Goal: Communication & Community: Participate in discussion

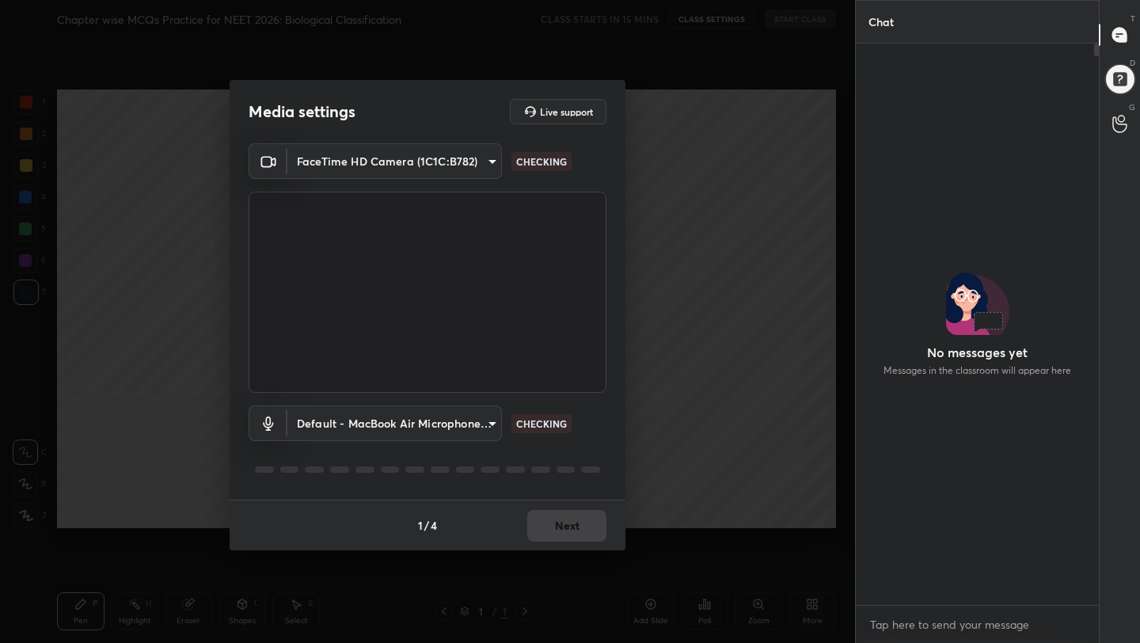
scroll to position [424, 238]
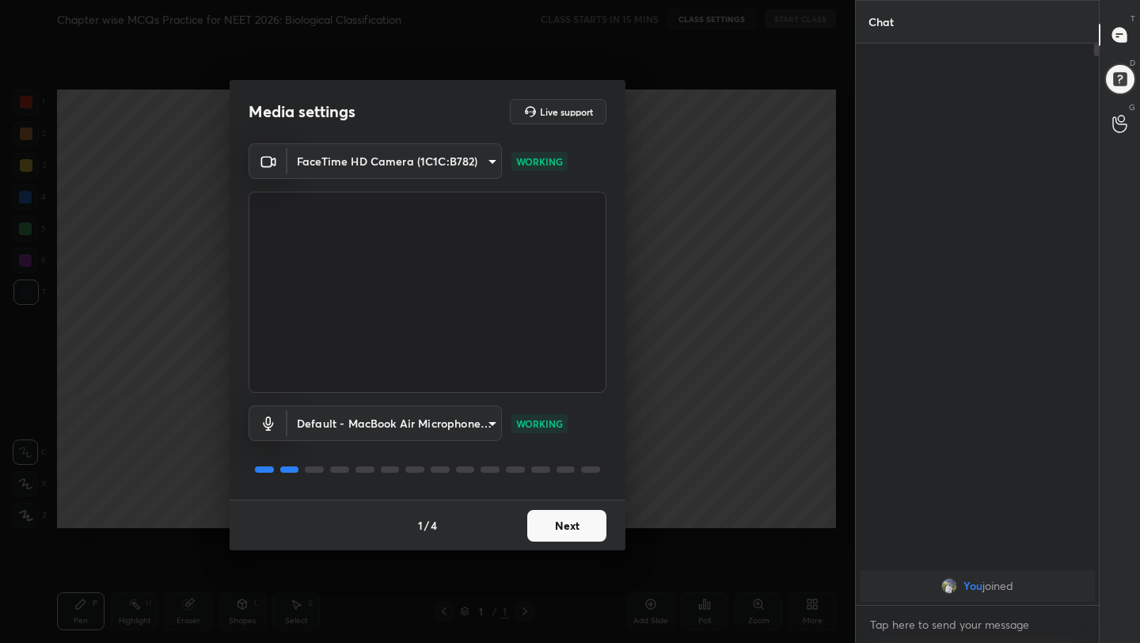
click at [566, 525] on button "Next" at bounding box center [566, 526] width 79 height 32
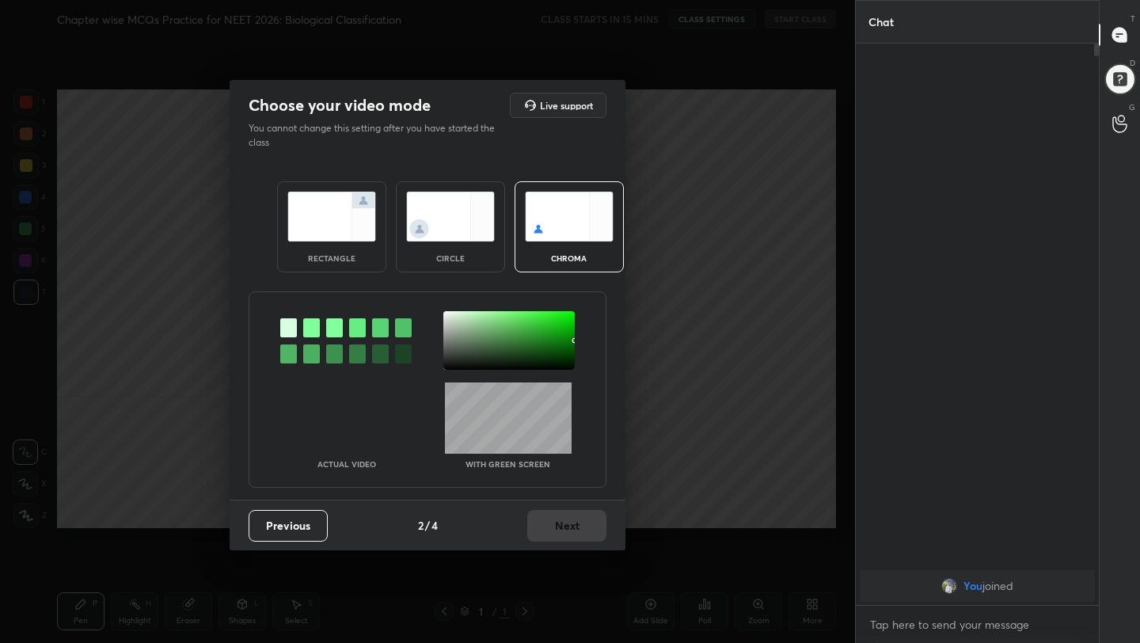
click at [324, 221] on img at bounding box center [331, 217] width 89 height 50
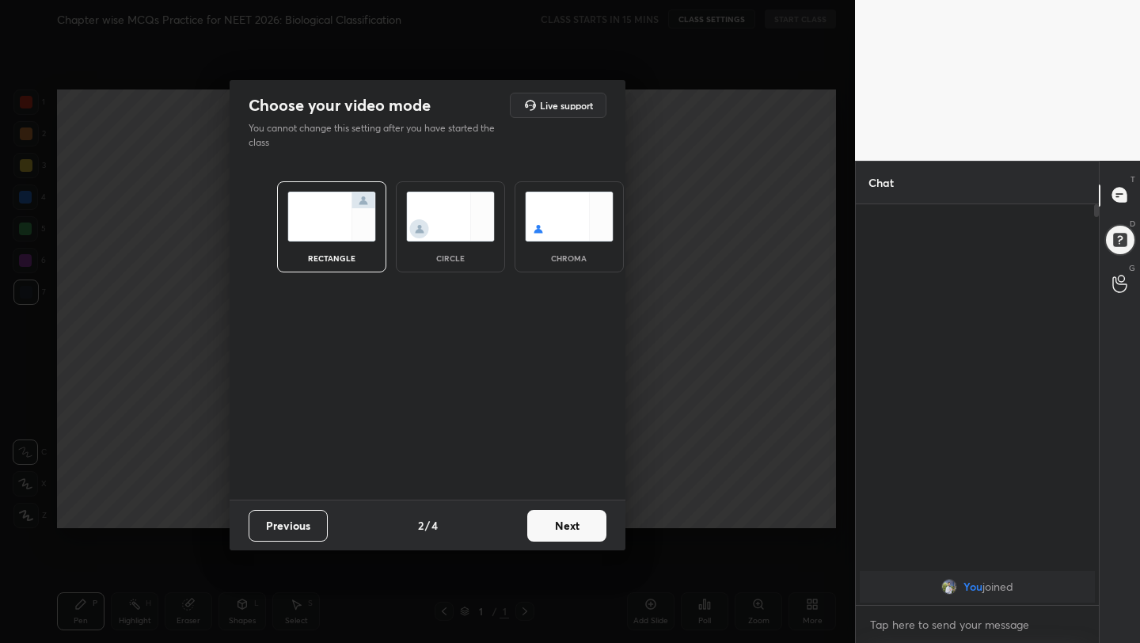
scroll to position [6, 6]
click at [560, 510] on button "Next" at bounding box center [566, 526] width 79 height 32
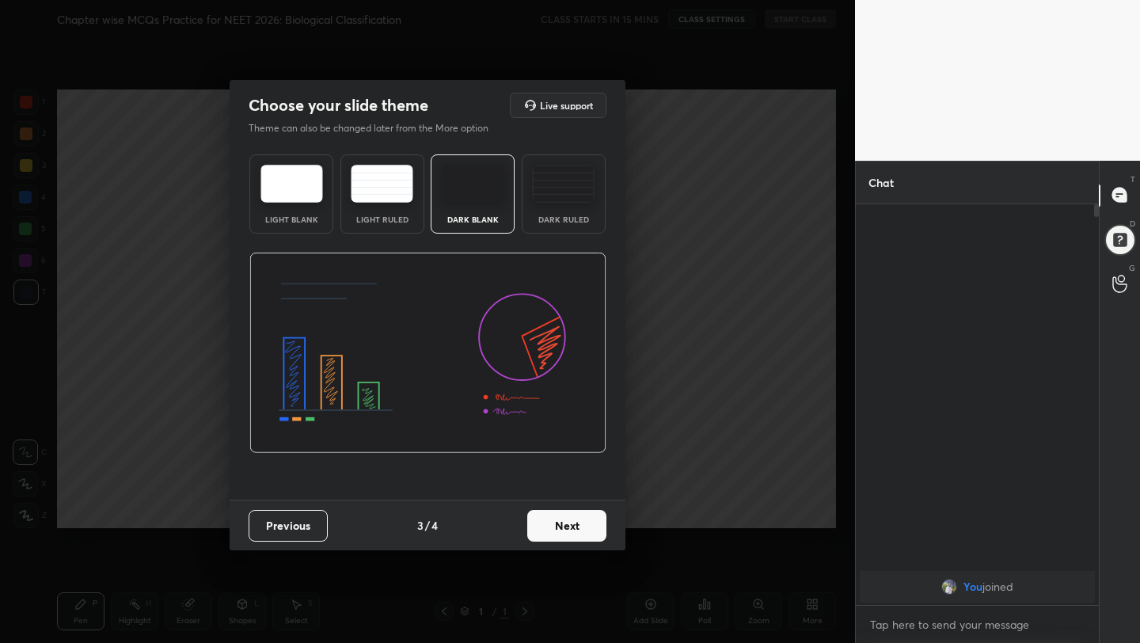
click at [573, 516] on button "Next" at bounding box center [566, 526] width 79 height 32
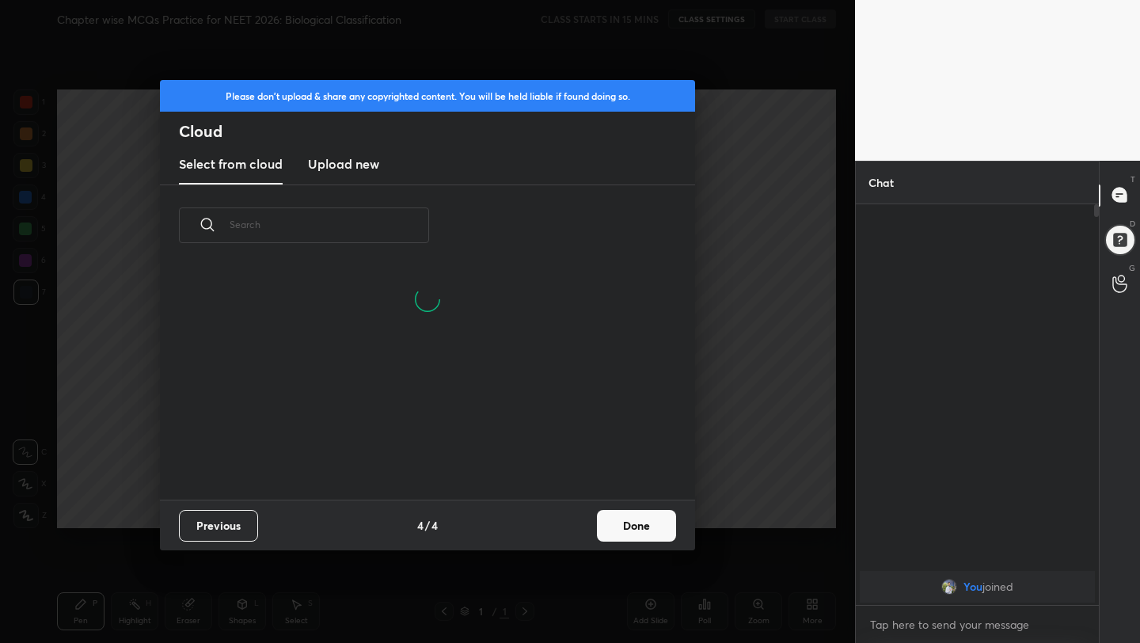
click at [624, 522] on button "Done" at bounding box center [636, 526] width 79 height 32
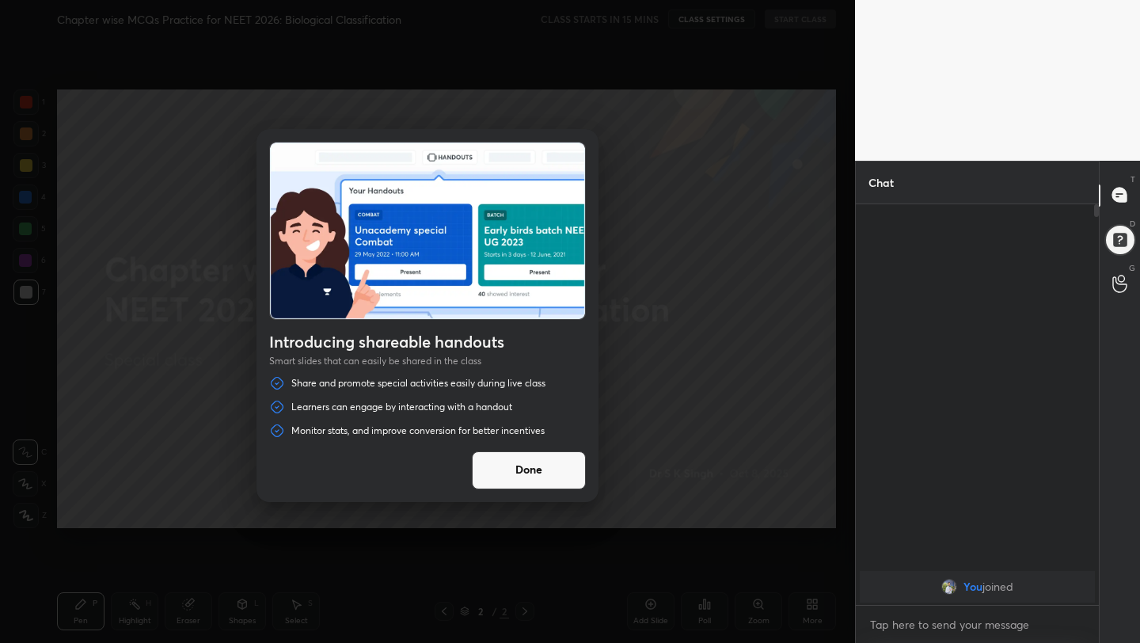
click at [540, 470] on button "Done" at bounding box center [529, 470] width 114 height 38
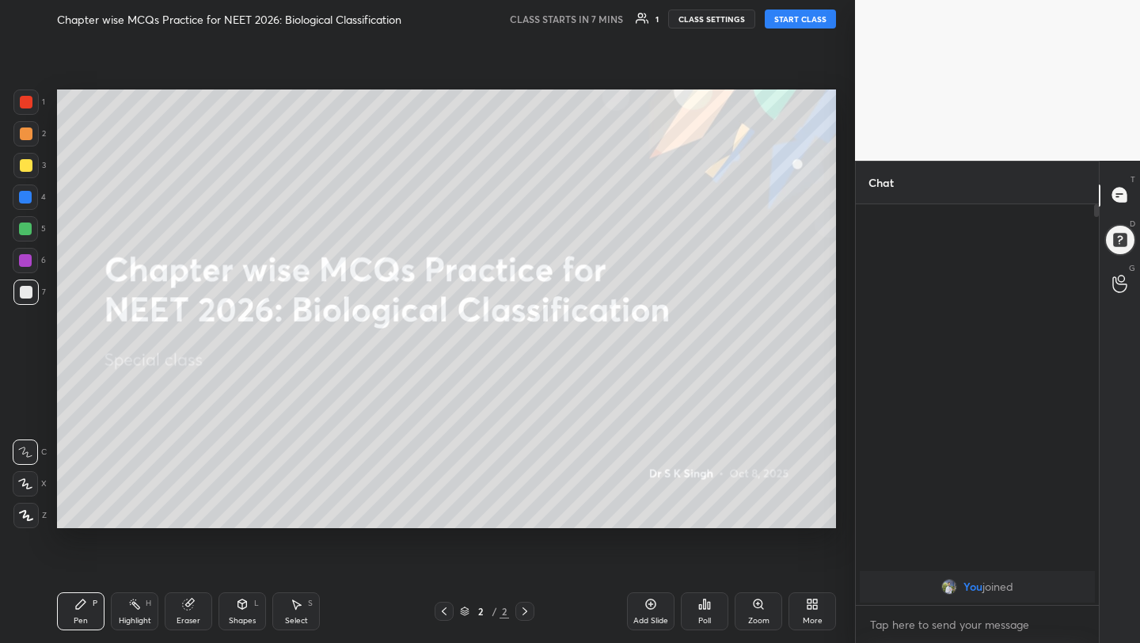
click at [802, 18] on button "START CLASS" at bounding box center [799, 18] width 71 height 19
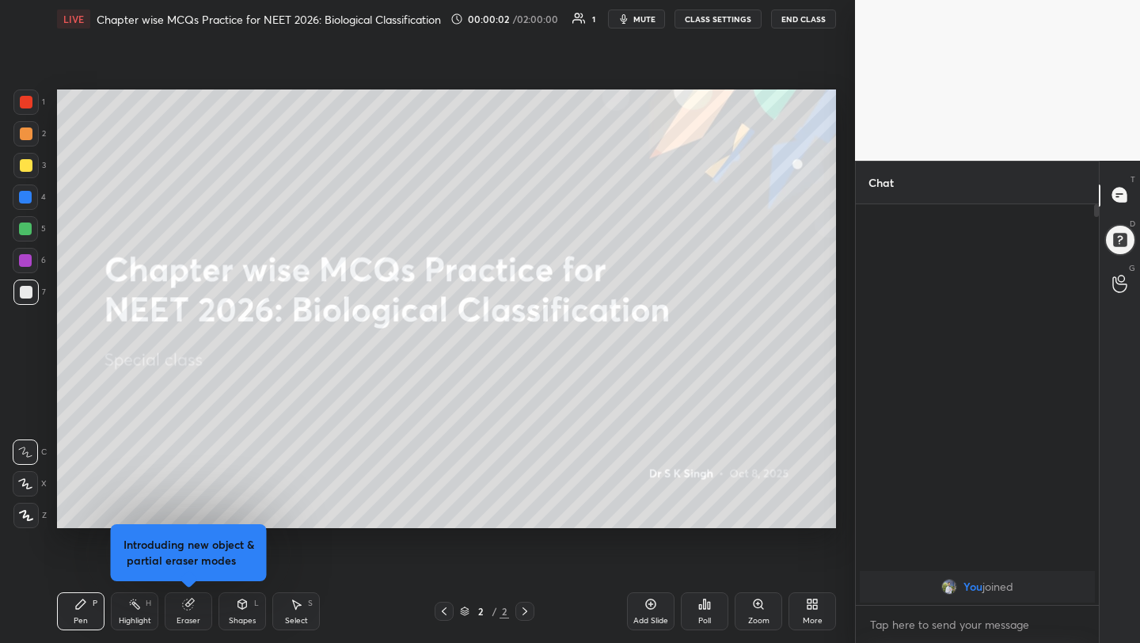
click at [639, 24] on span "mute" at bounding box center [644, 18] width 22 height 11
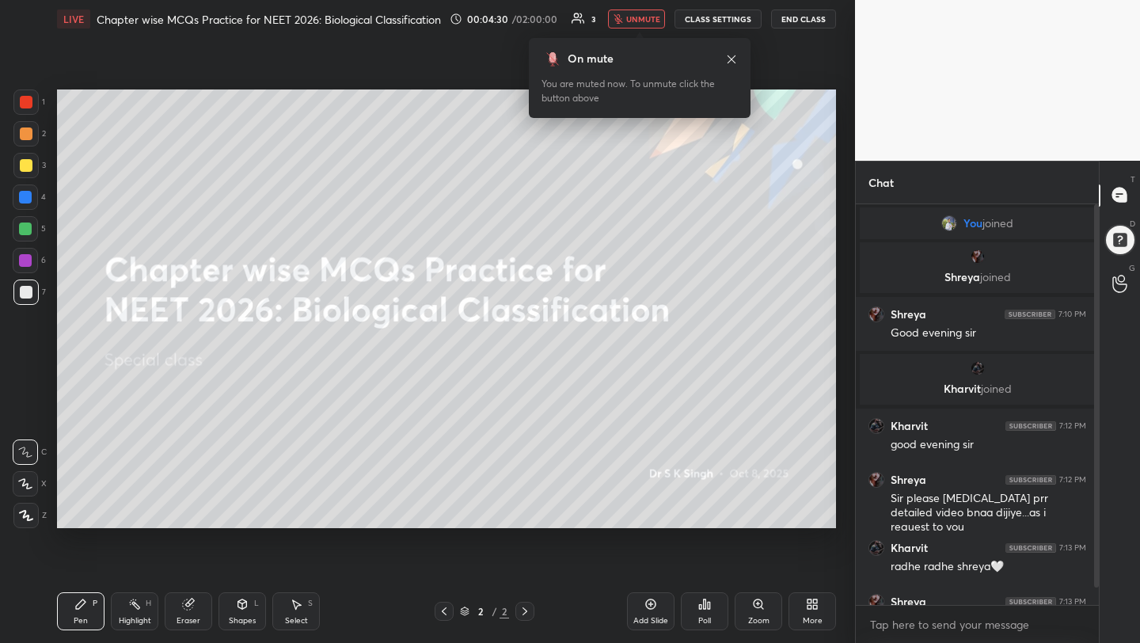
click at [658, 15] on span "unmute" at bounding box center [643, 18] width 34 height 11
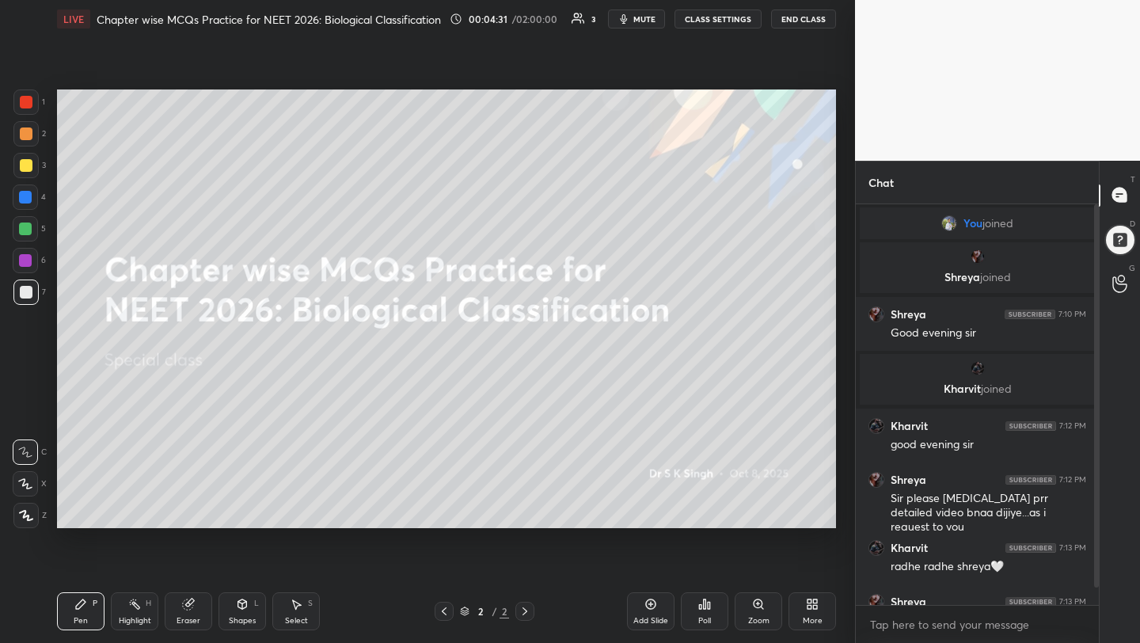
click at [638, 17] on span "mute" at bounding box center [644, 18] width 22 height 11
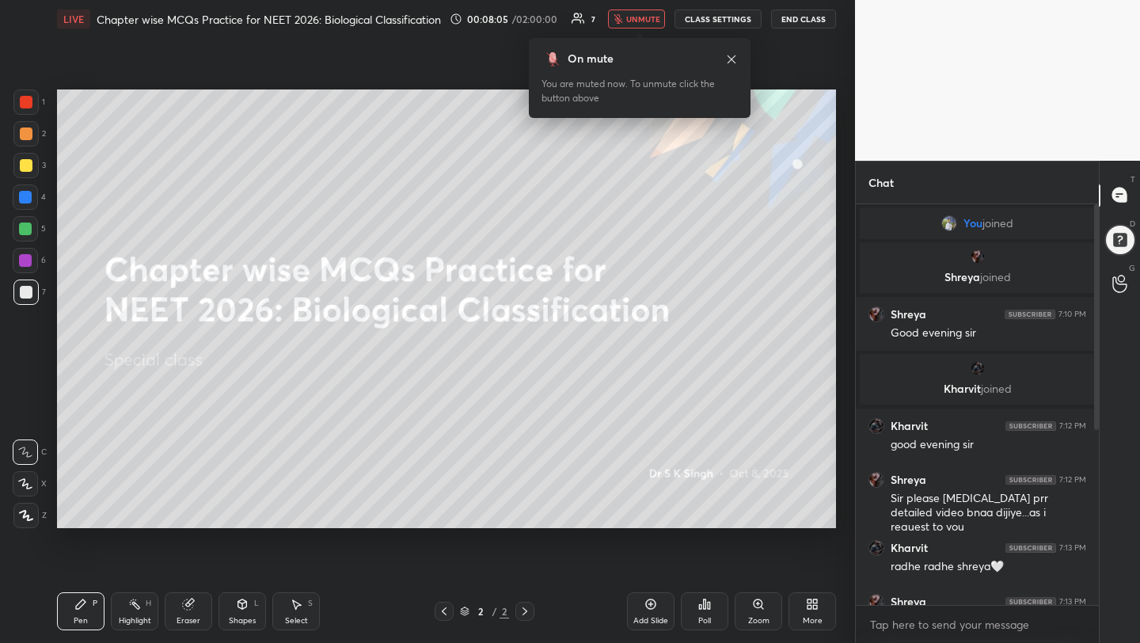
click at [635, 17] on span "unmute" at bounding box center [643, 18] width 34 height 11
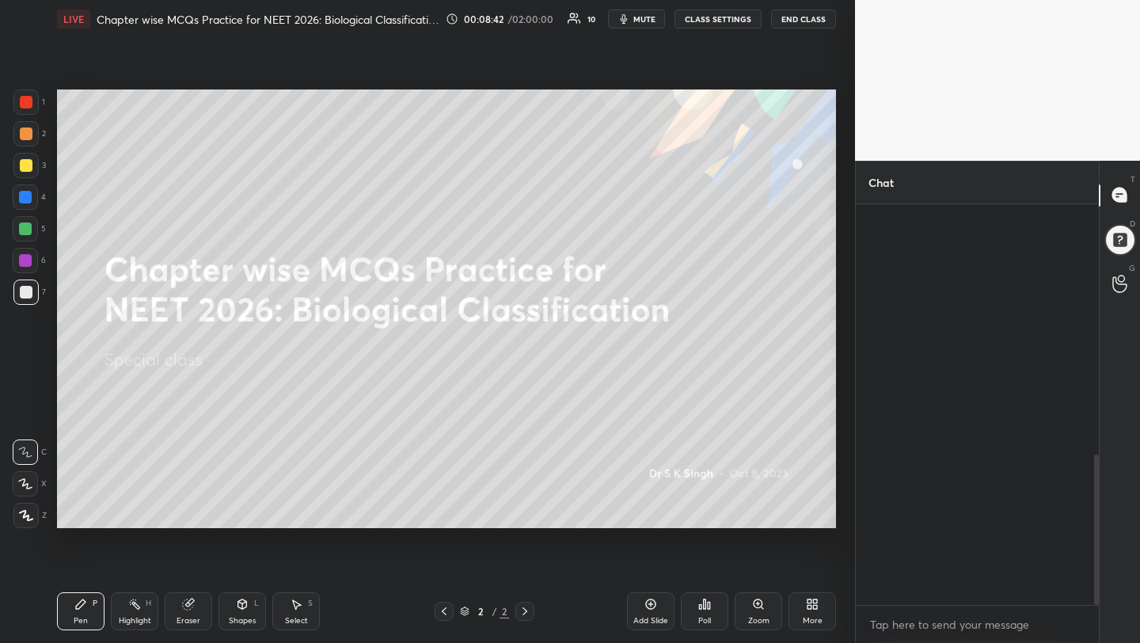
scroll to position [670, 0]
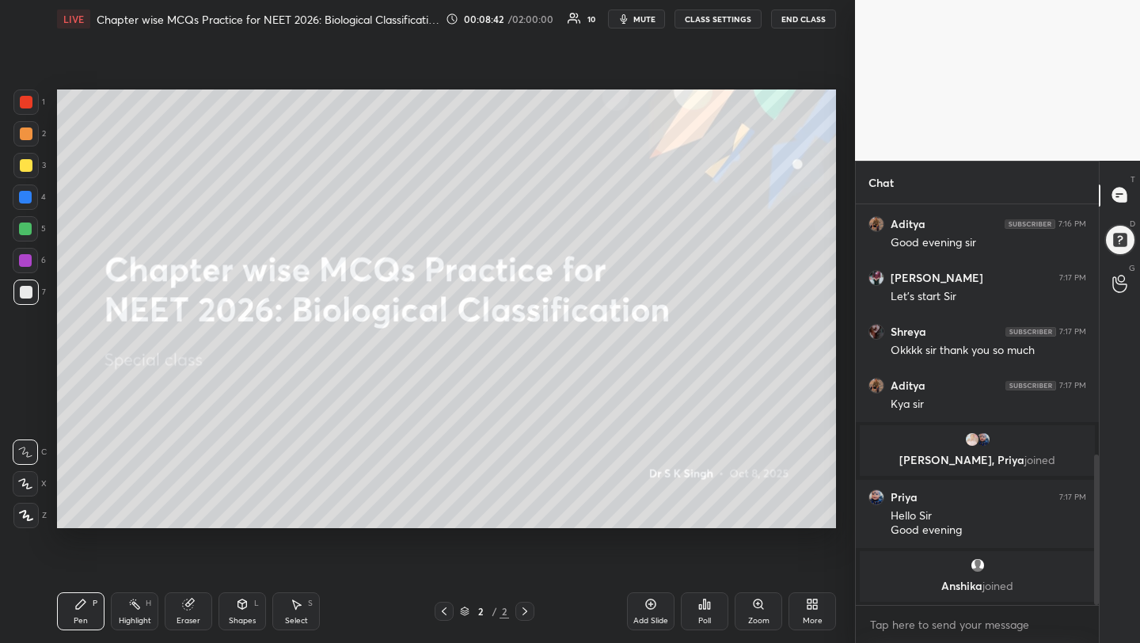
drag, startPoint x: 1094, startPoint y: 325, endPoint x: 1103, endPoint y: 481, distance: 156.1
click at [1103, 481] on div "Chat roji, [PERSON_NAME] joined roji 7:16 PM Good evening [PERSON_NAME] 7:16 PM…" at bounding box center [997, 402] width 285 height 483
click at [1104, 532] on div "T Messages (T) D Doubts (D) G Raise Hand (G)" at bounding box center [1118, 402] width 41 height 483
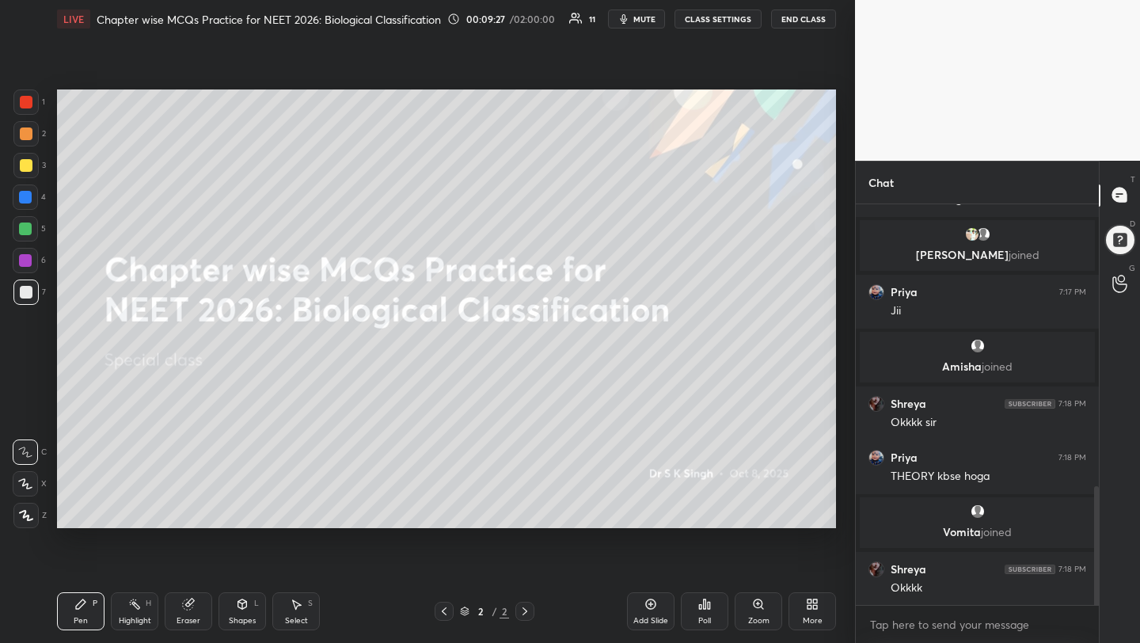
scroll to position [1009, 0]
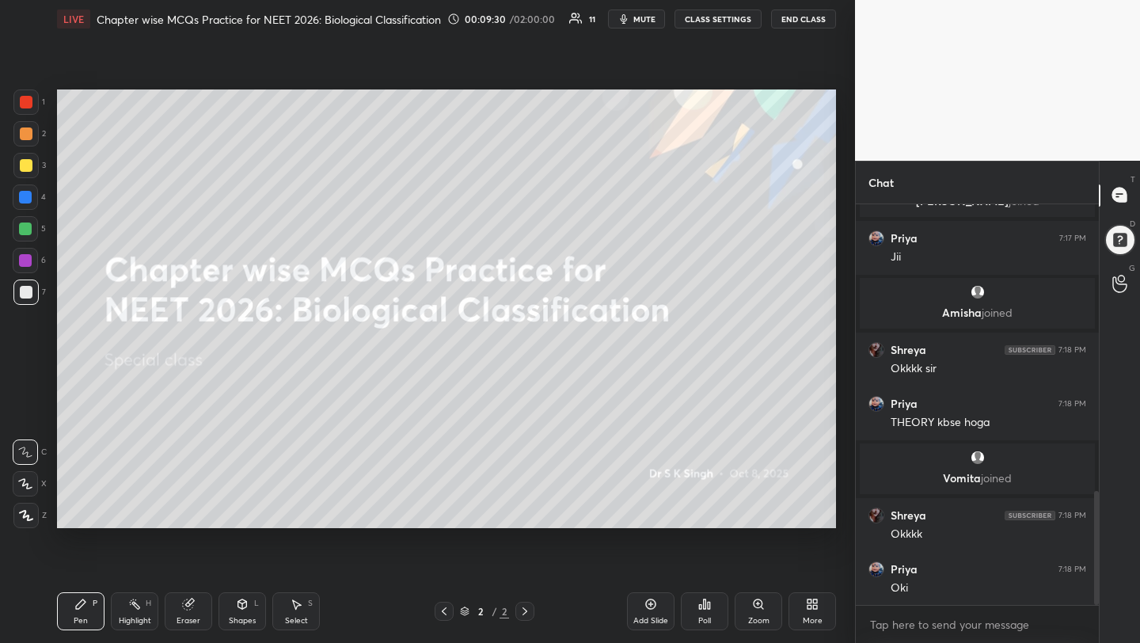
click at [811, 613] on div "More" at bounding box center [811, 611] width 47 height 38
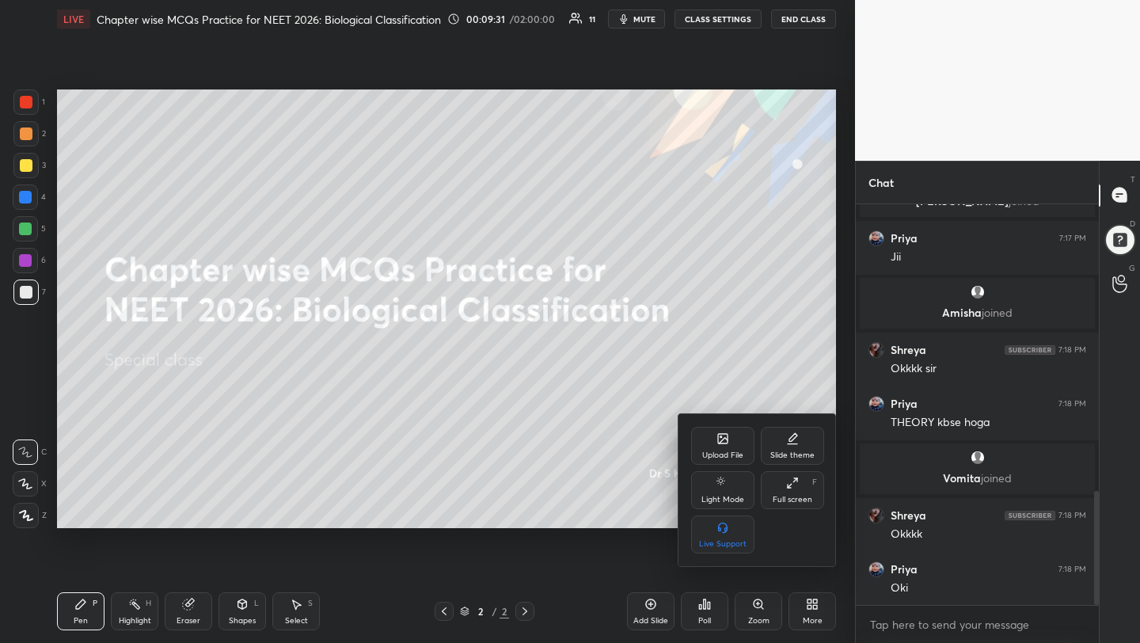
click at [713, 437] on div "Upload File" at bounding box center [722, 446] width 63 height 38
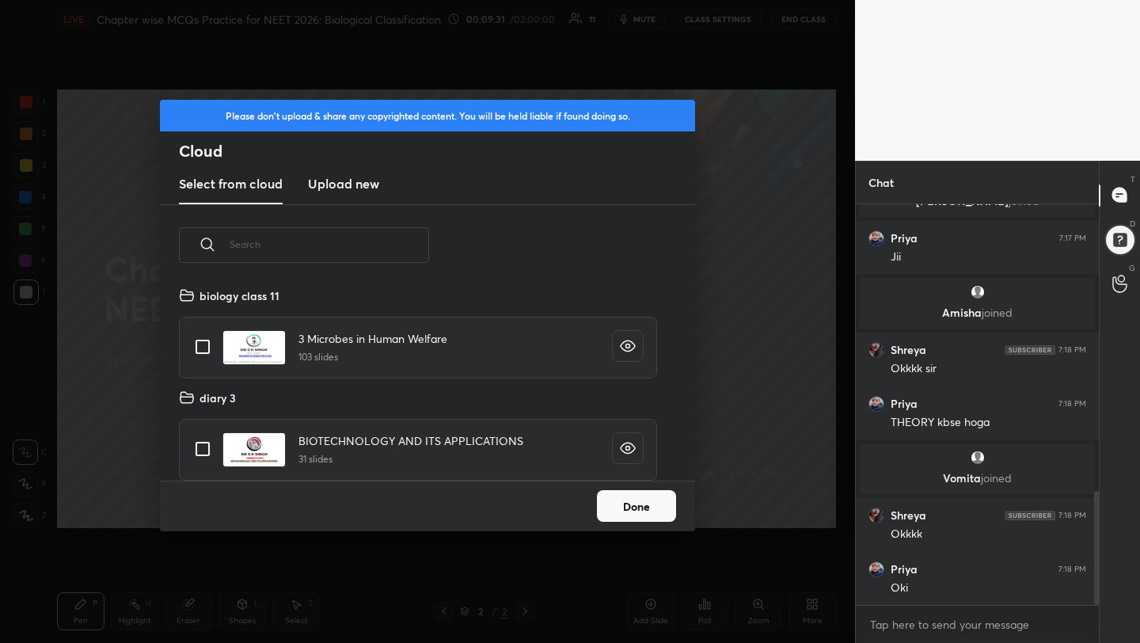
scroll to position [195, 508]
click at [366, 185] on h3 "Upload new" at bounding box center [343, 183] width 71 height 19
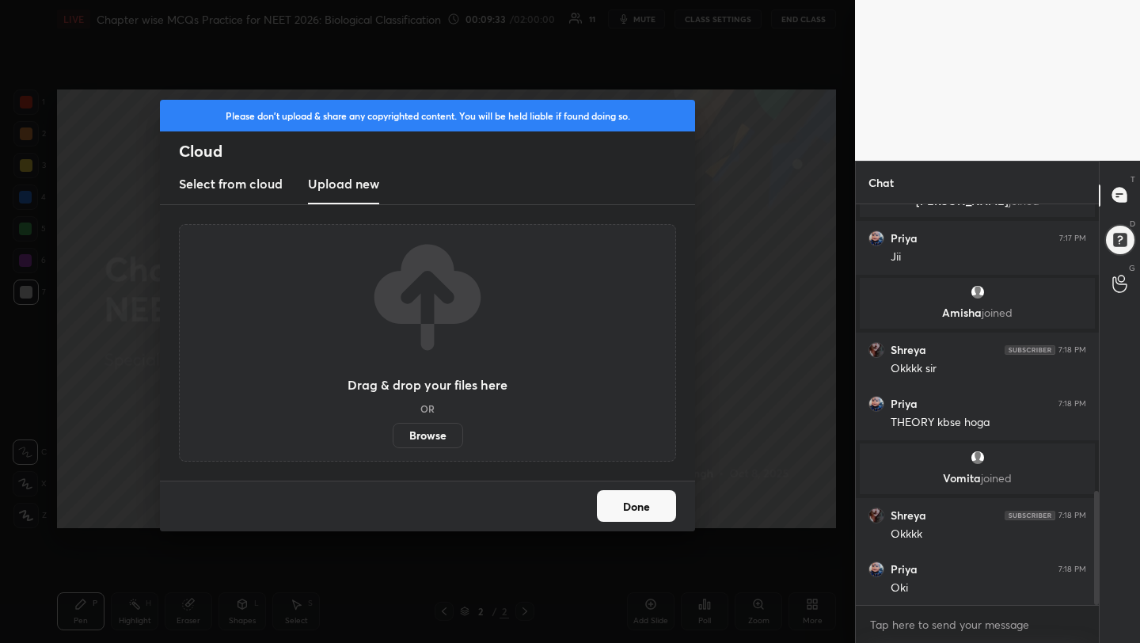
click at [434, 440] on label "Browse" at bounding box center [428, 435] width 70 height 25
click at [393, 440] on input "Browse" at bounding box center [393, 435] width 0 height 25
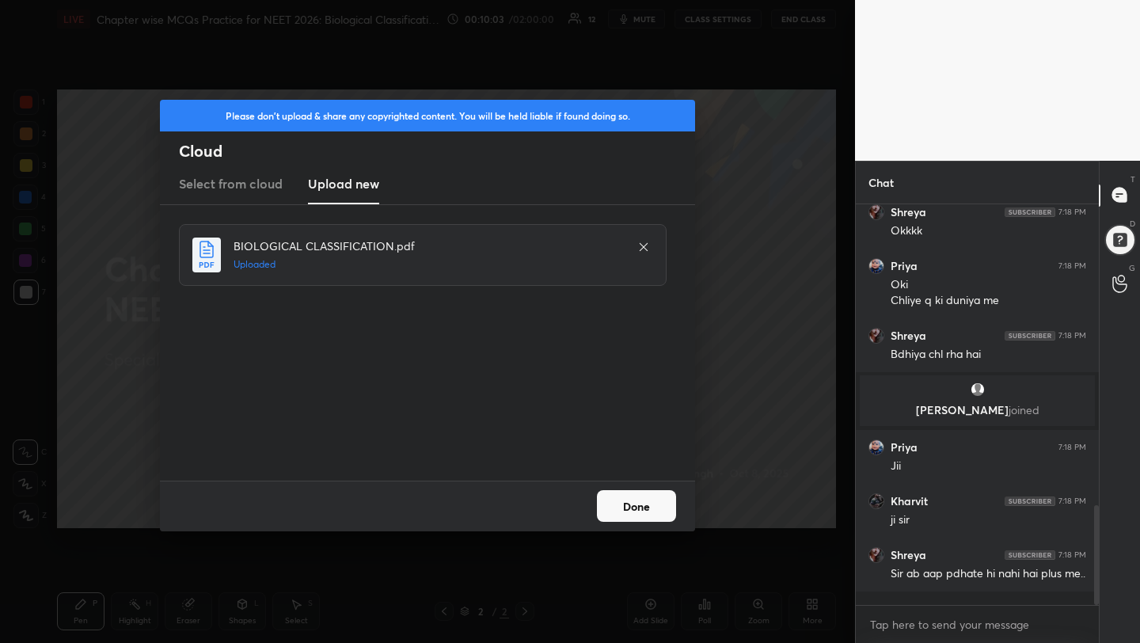
scroll to position [1261, 0]
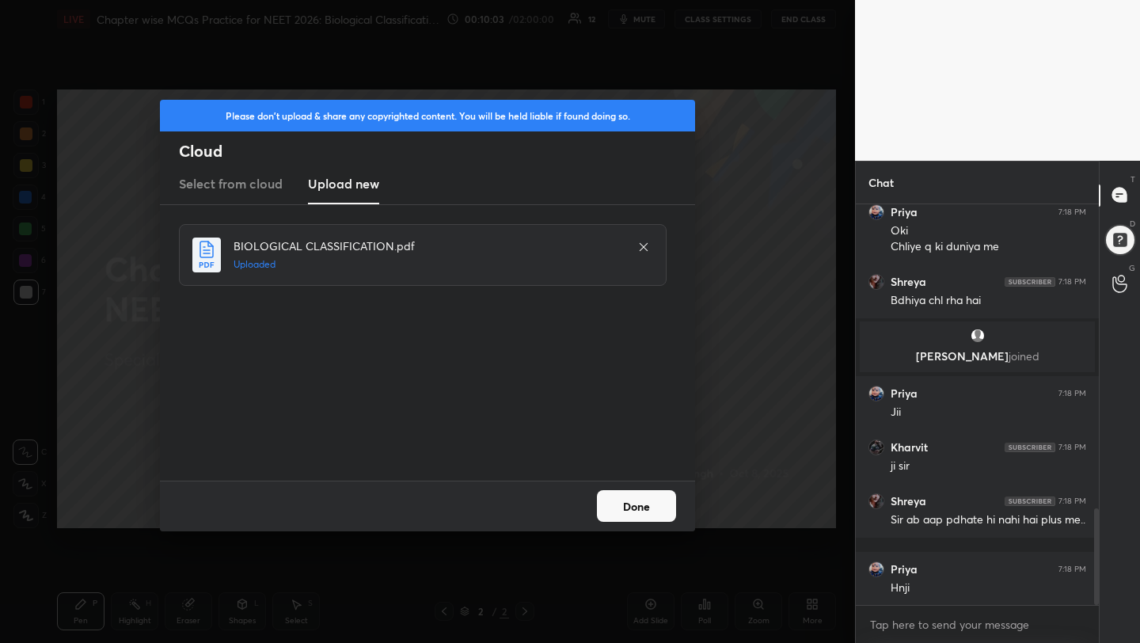
click at [621, 511] on button "Done" at bounding box center [636, 506] width 79 height 32
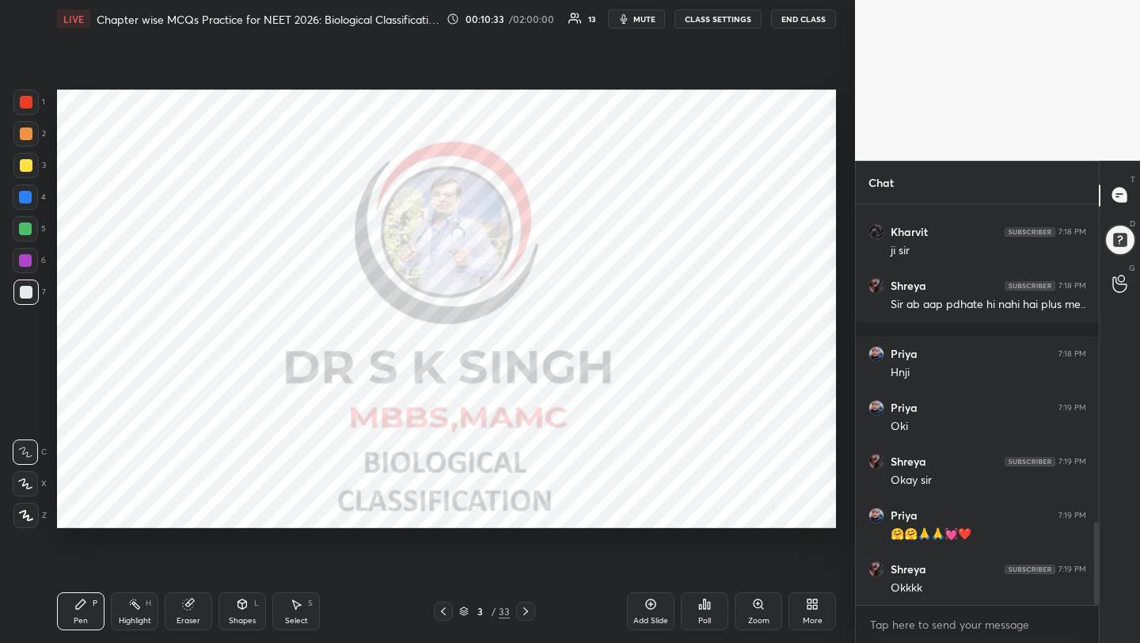
scroll to position [1530, 0]
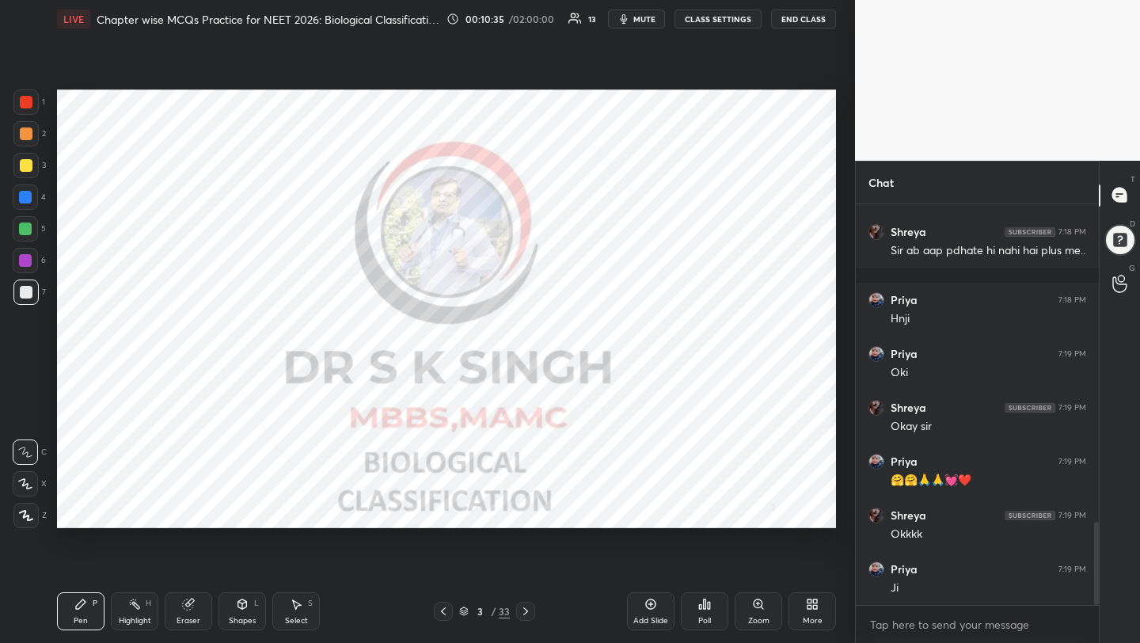
click at [24, 104] on div at bounding box center [26, 102] width 13 height 13
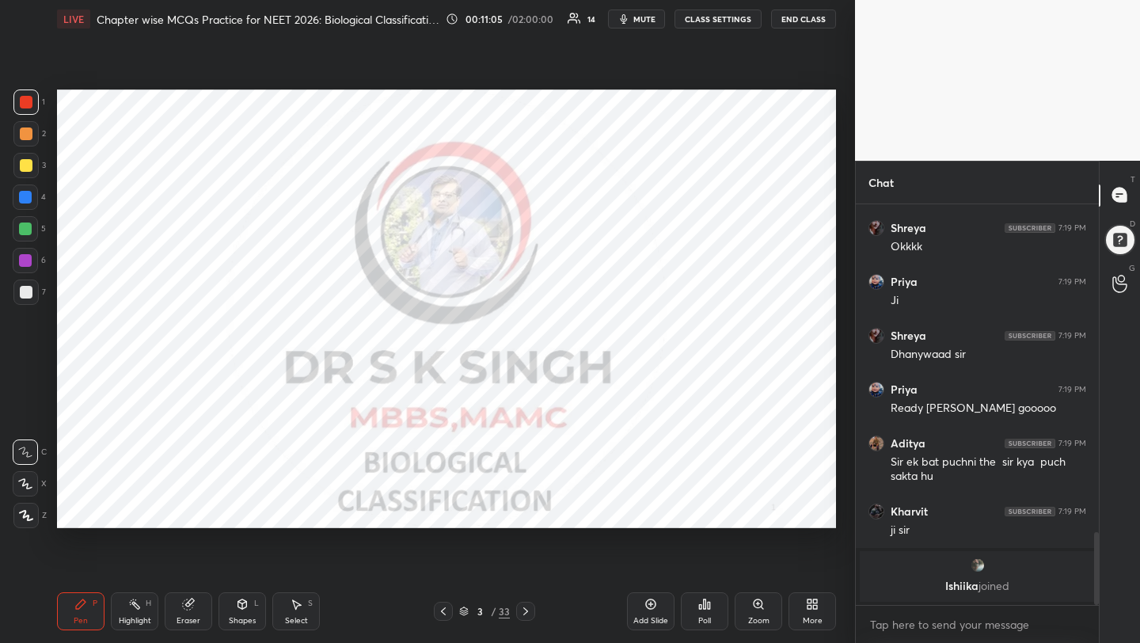
scroll to position [1656, 0]
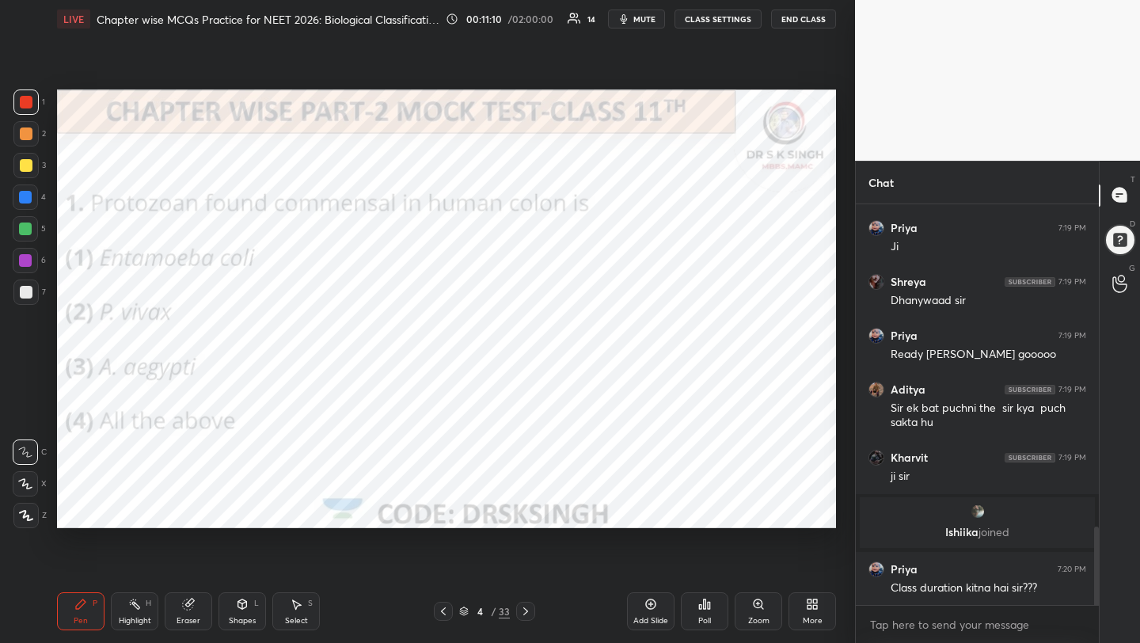
click at [34, 476] on div at bounding box center [25, 483] width 25 height 25
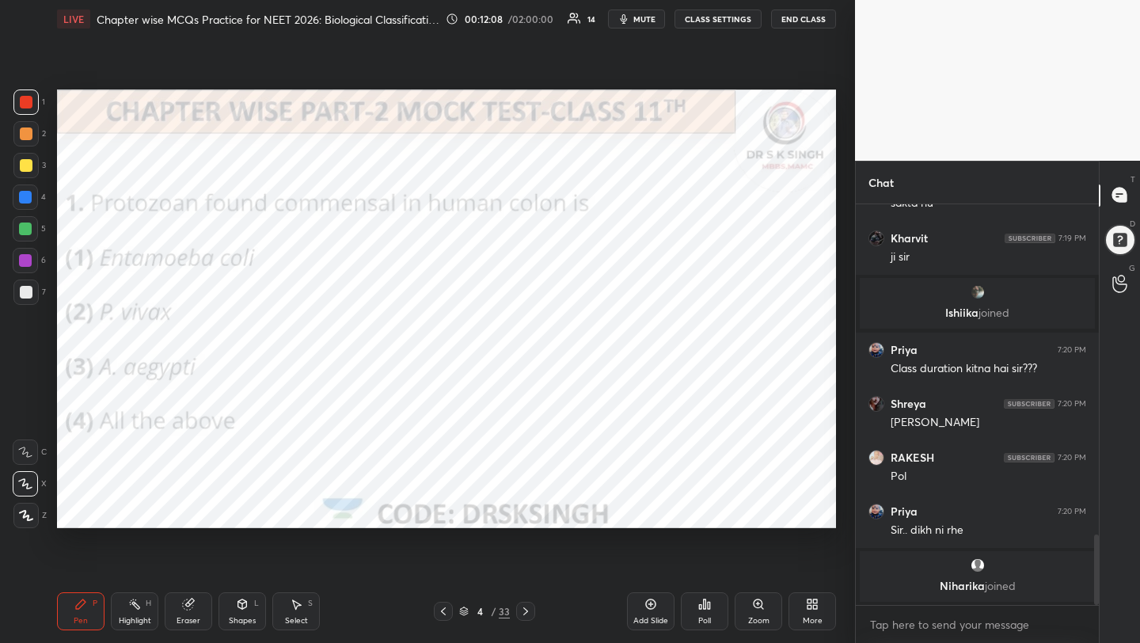
click at [694, 610] on div "Poll" at bounding box center [704, 611] width 47 height 38
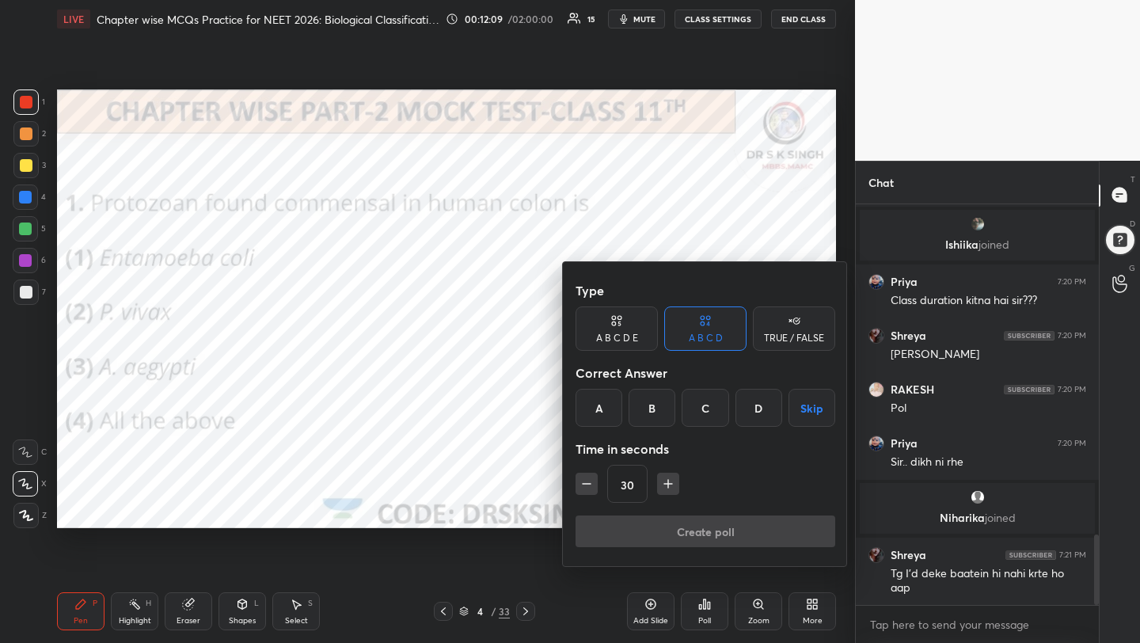
scroll to position [1887, 0]
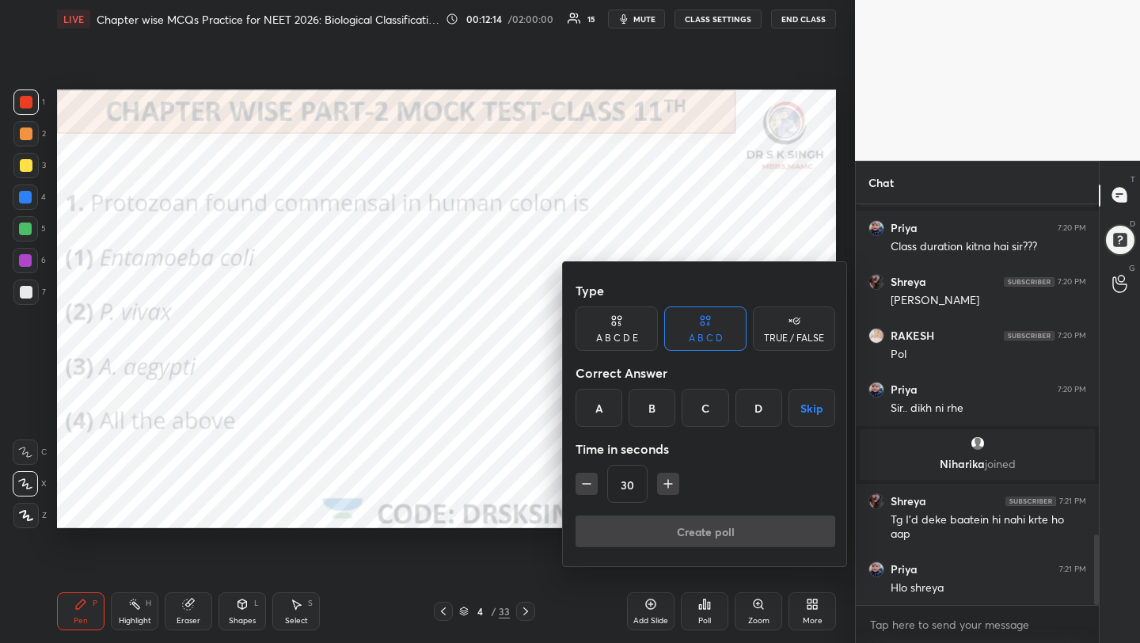
click at [643, 404] on div "B" at bounding box center [651, 408] width 47 height 38
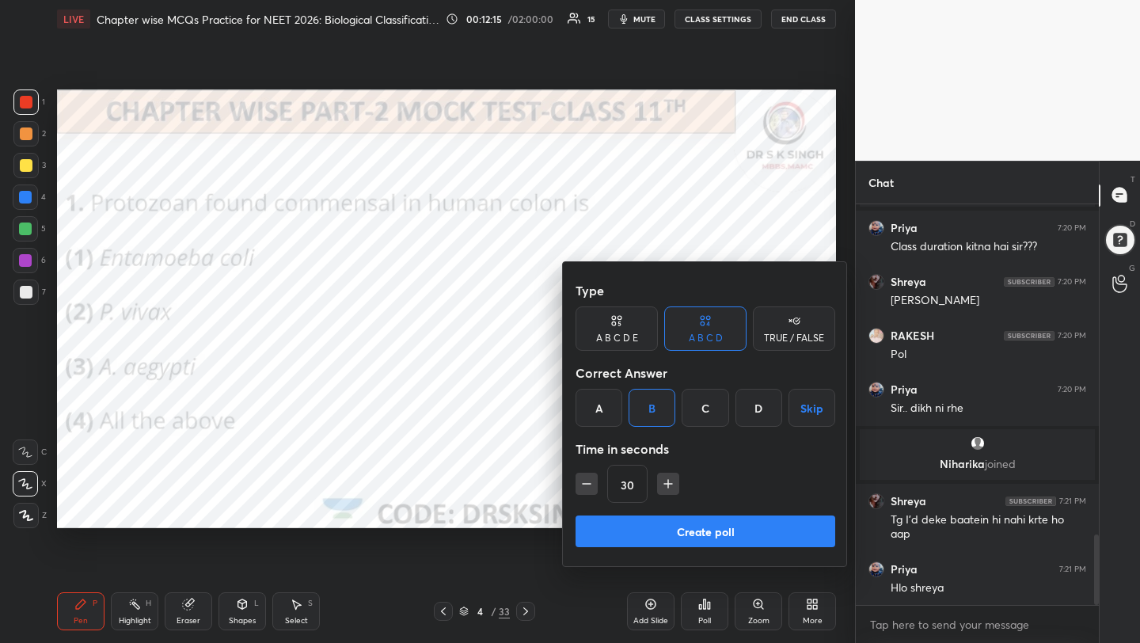
click at [703, 540] on button "Create poll" at bounding box center [705, 531] width 260 height 32
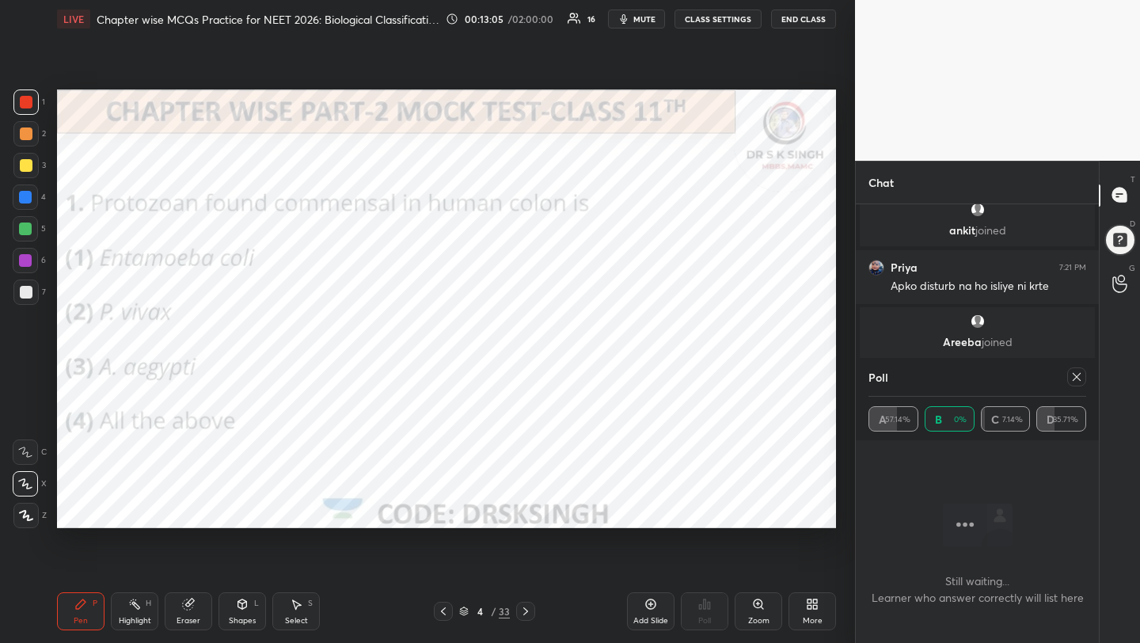
scroll to position [2431, 0]
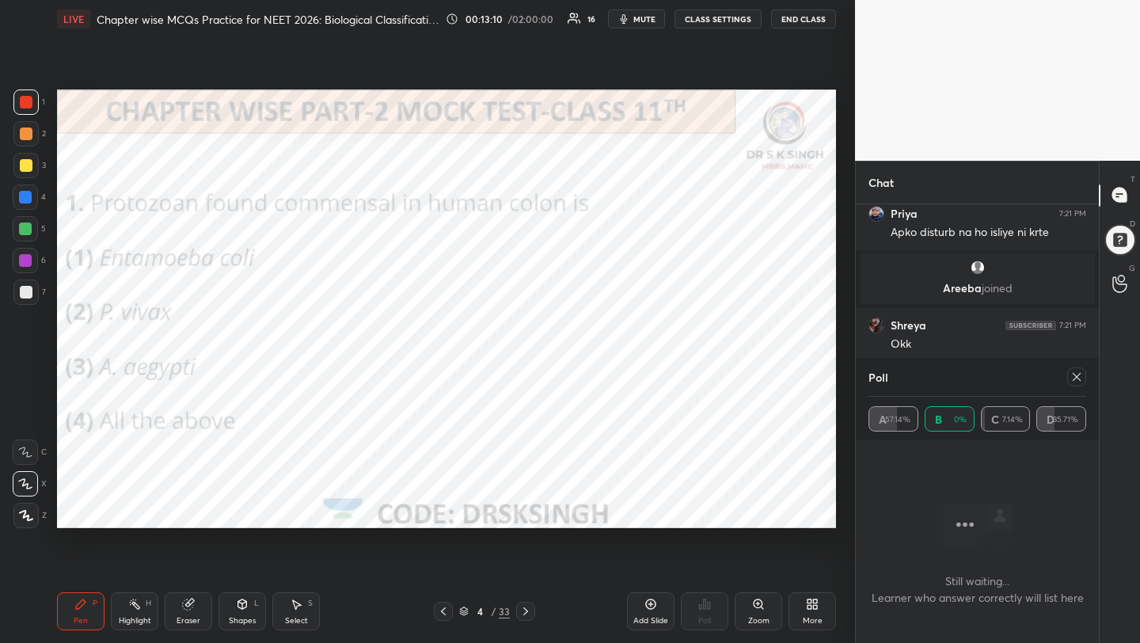
click at [1077, 375] on icon at bounding box center [1076, 376] width 13 height 13
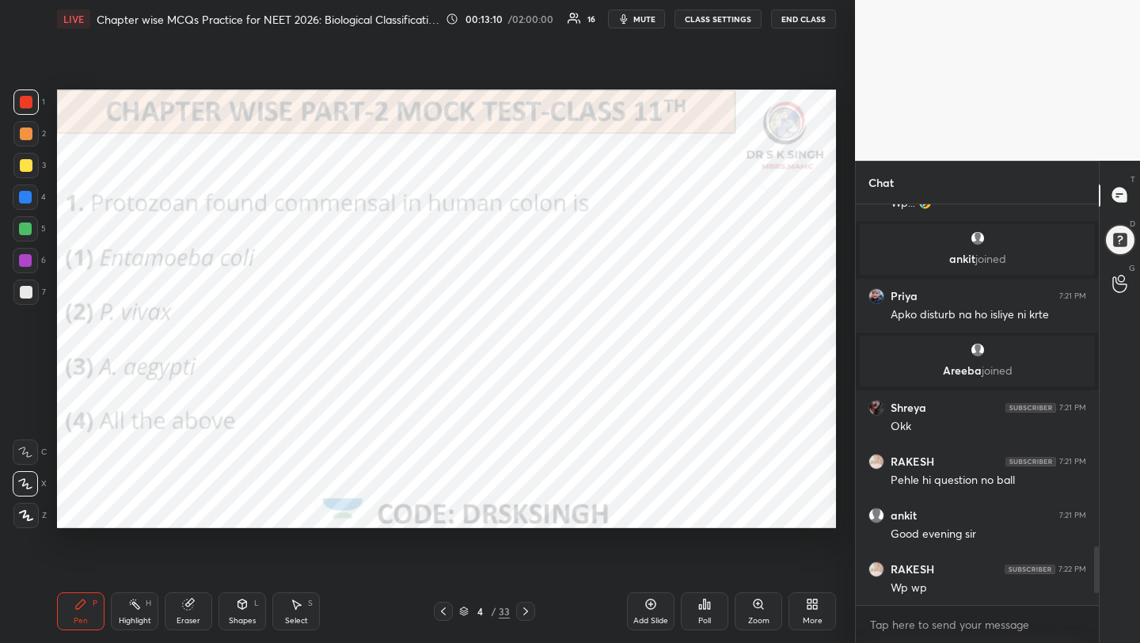
scroll to position [0, 0]
click at [796, 610] on div "More" at bounding box center [811, 611] width 47 height 38
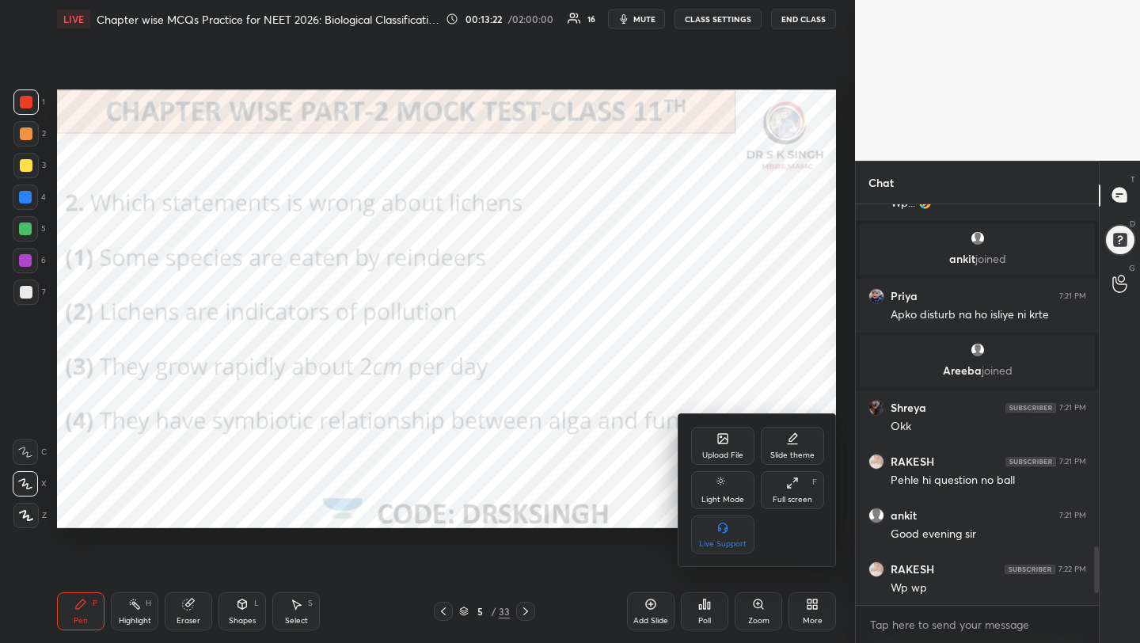
click at [717, 452] on div "Upload File" at bounding box center [722, 455] width 41 height 8
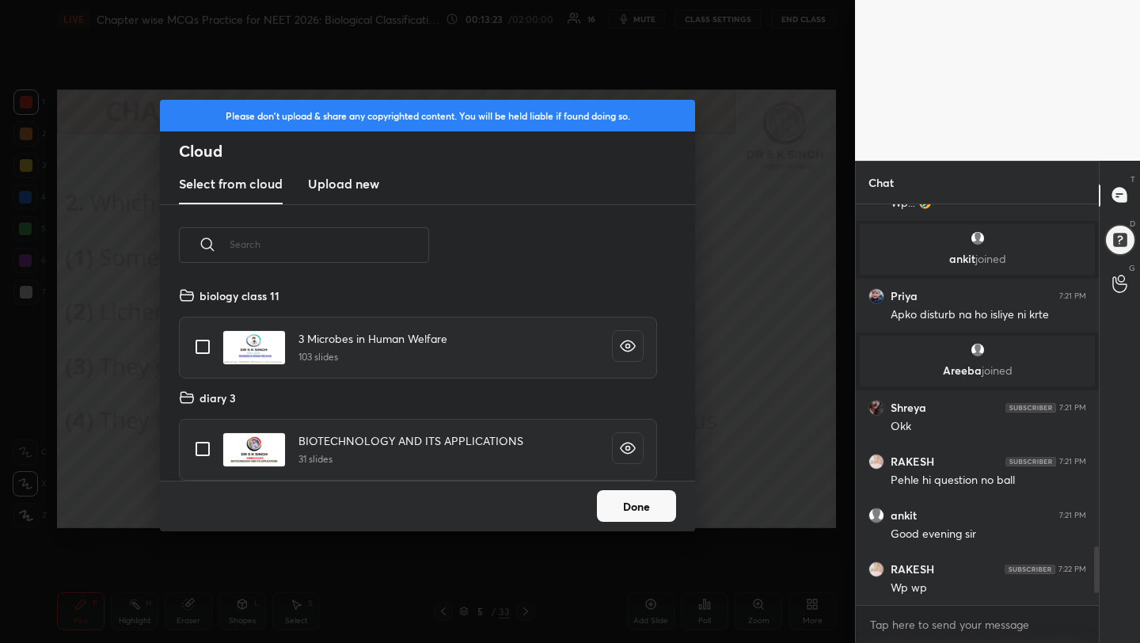
scroll to position [195, 508]
click at [354, 179] on h3 "Upload new" at bounding box center [343, 183] width 71 height 19
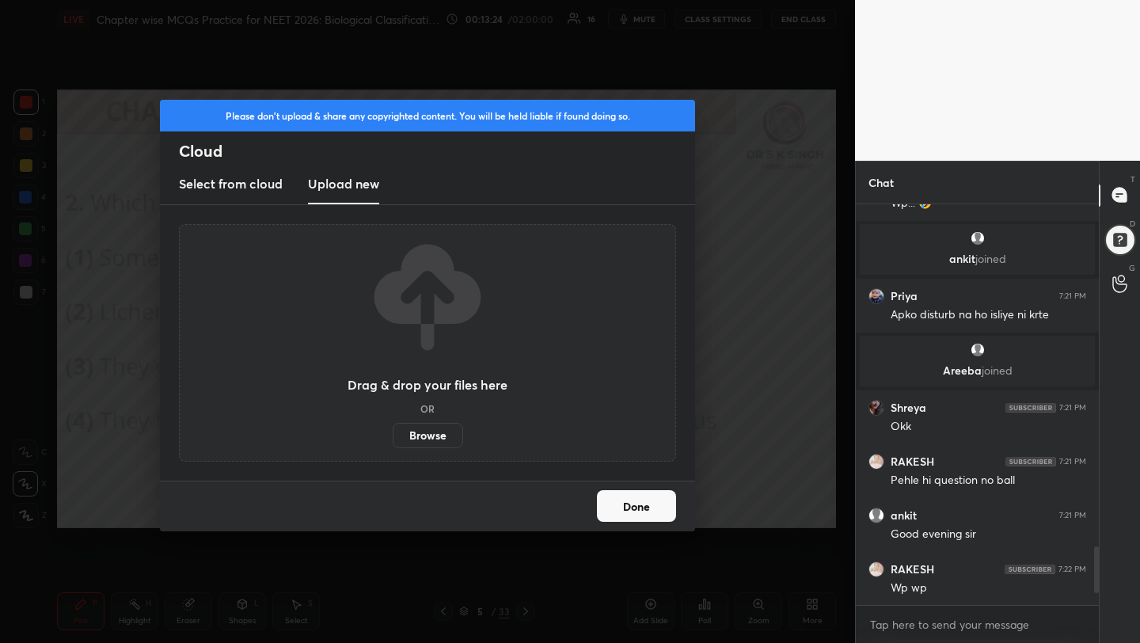
click at [434, 439] on label "Browse" at bounding box center [428, 435] width 70 height 25
click at [393, 439] on input "Browse" at bounding box center [393, 435] width 0 height 25
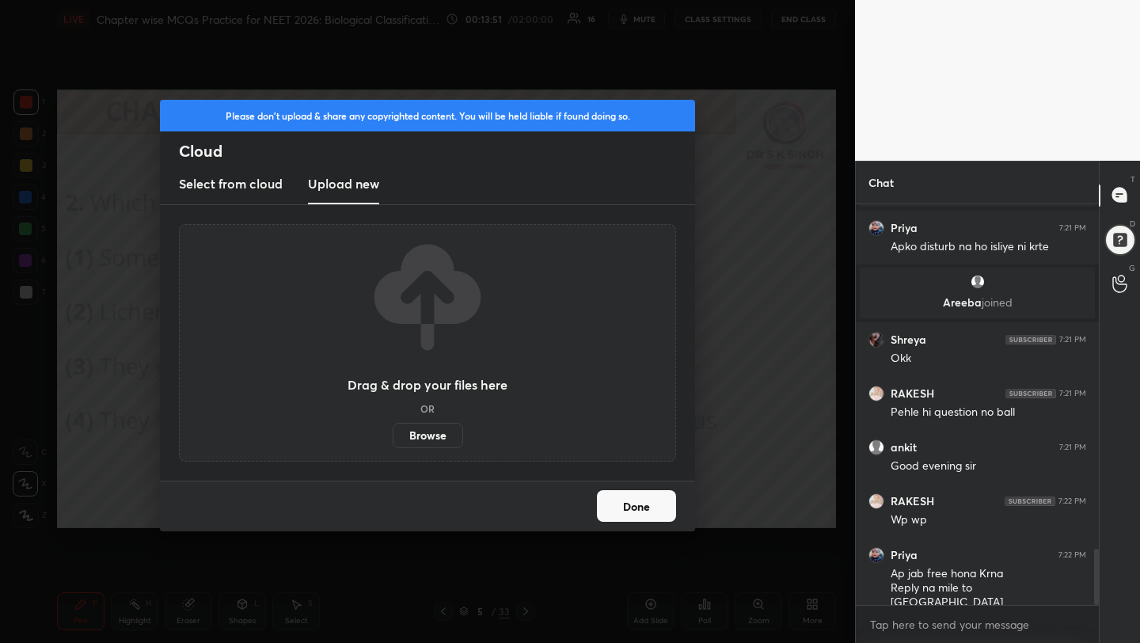
scroll to position [2471, 0]
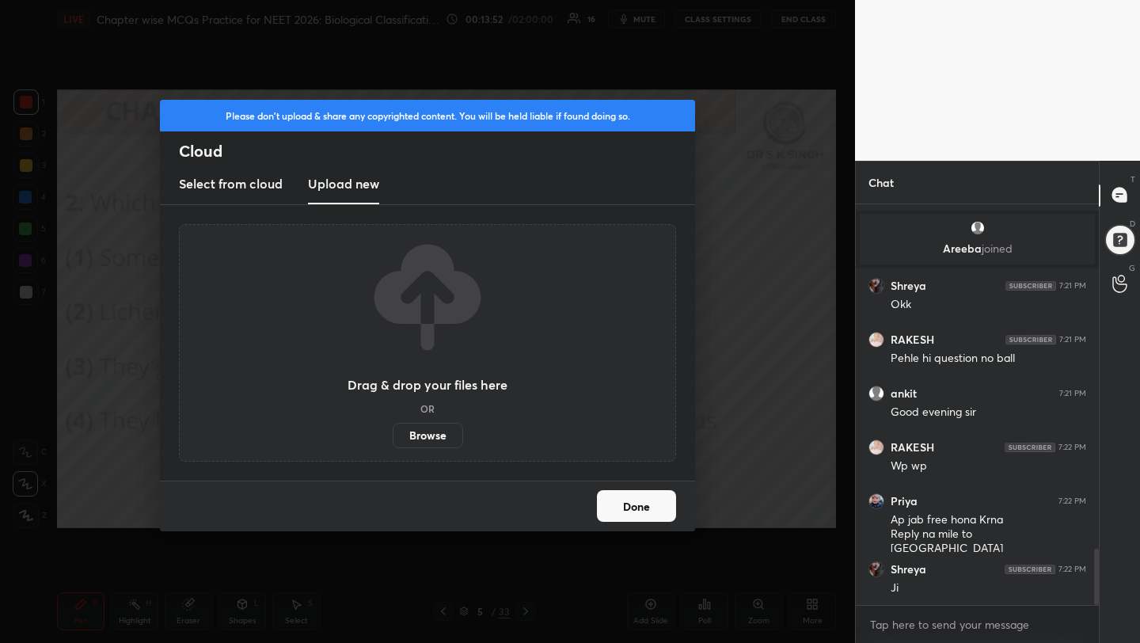
click at [613, 516] on button "Done" at bounding box center [636, 506] width 79 height 32
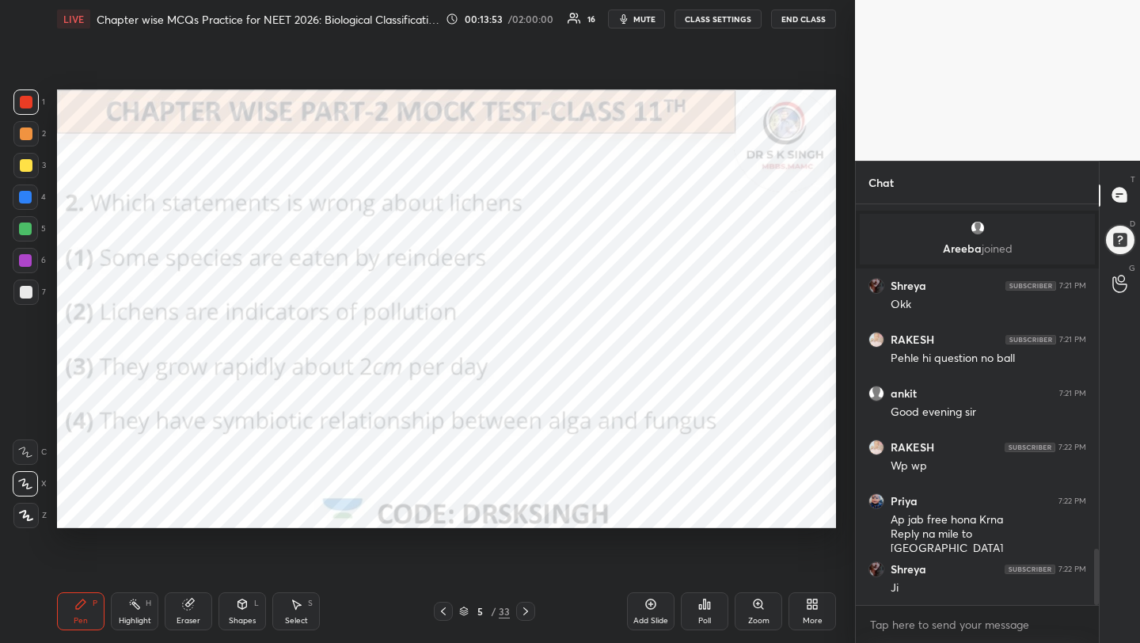
click at [696, 607] on div "Poll" at bounding box center [704, 611] width 47 height 38
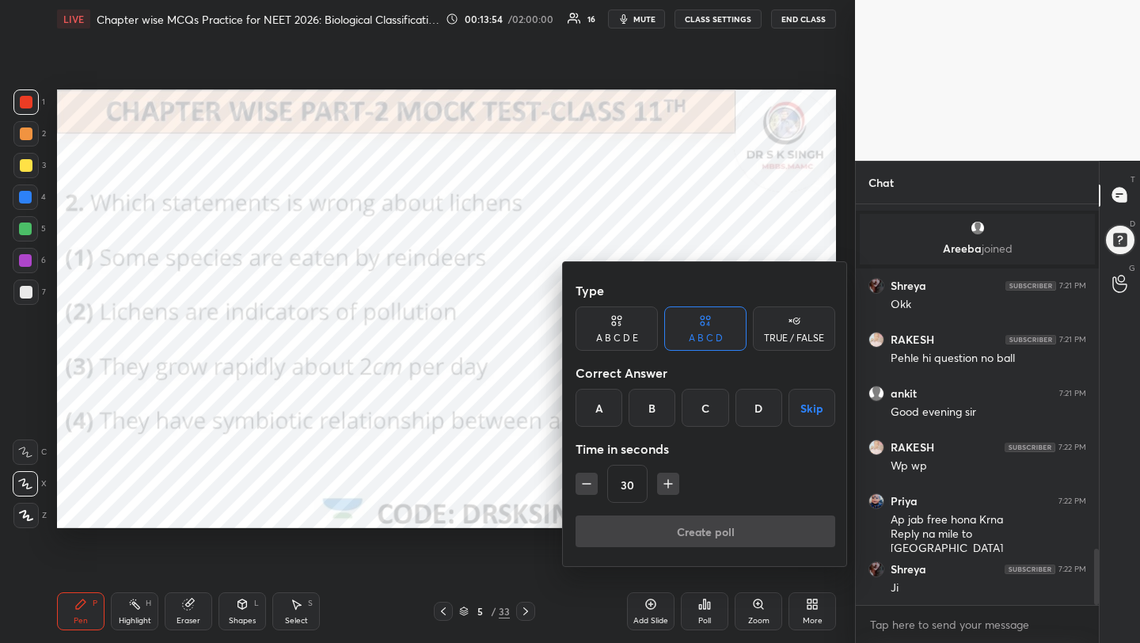
click at [334, 301] on div at bounding box center [570, 321] width 1140 height 643
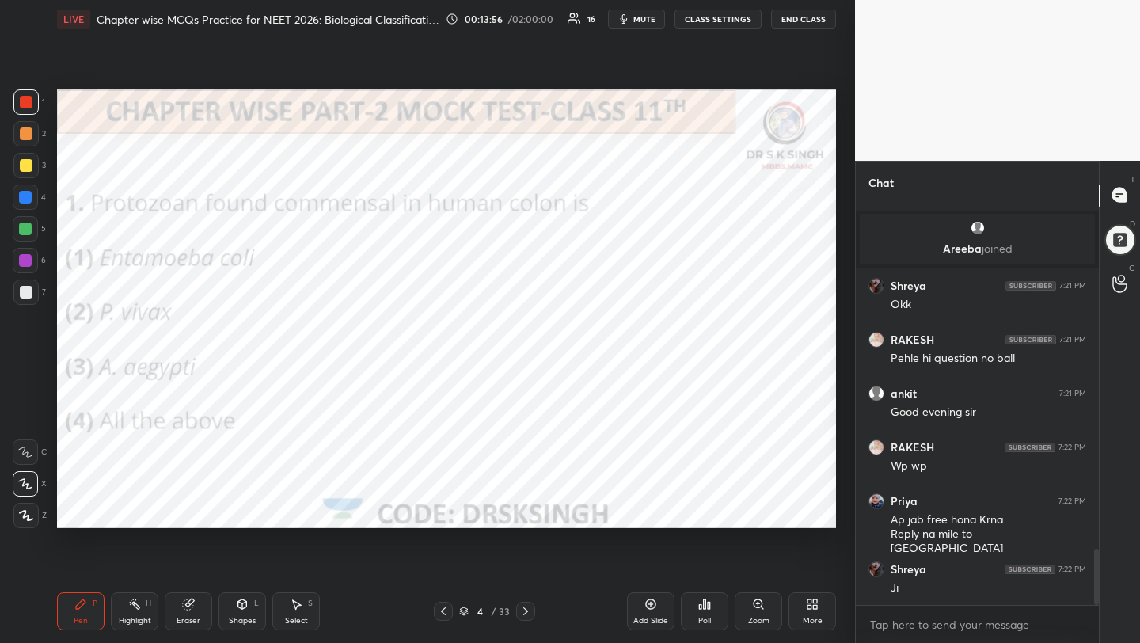
click at [715, 614] on div "Poll" at bounding box center [704, 611] width 47 height 38
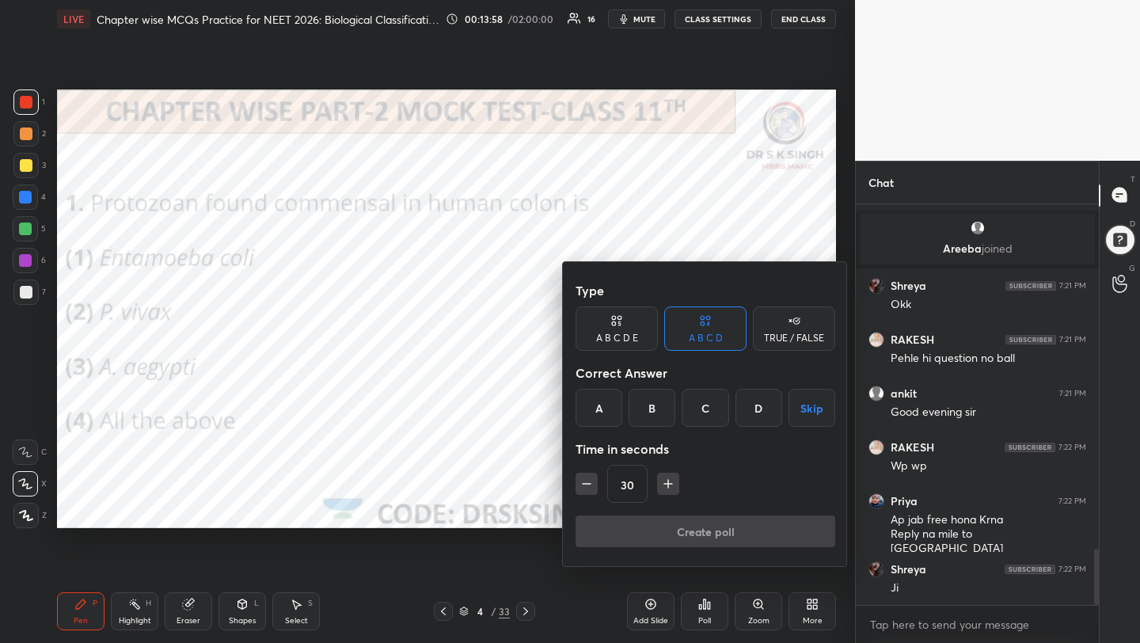
click at [599, 411] on div "A" at bounding box center [598, 408] width 47 height 38
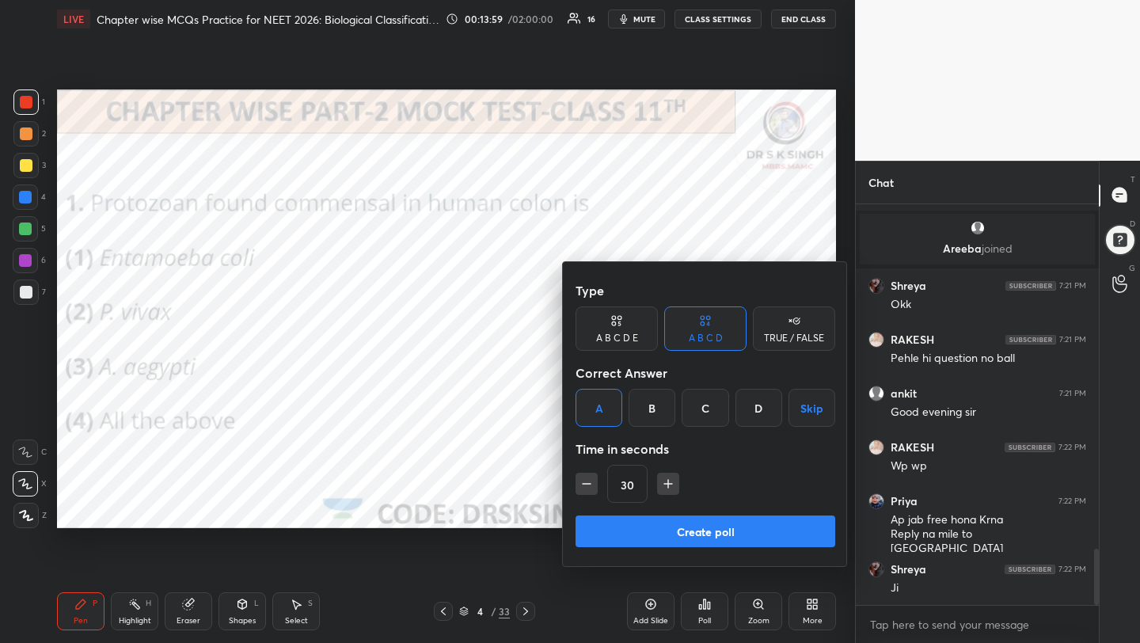
click at [645, 518] on button "Create poll" at bounding box center [705, 531] width 260 height 32
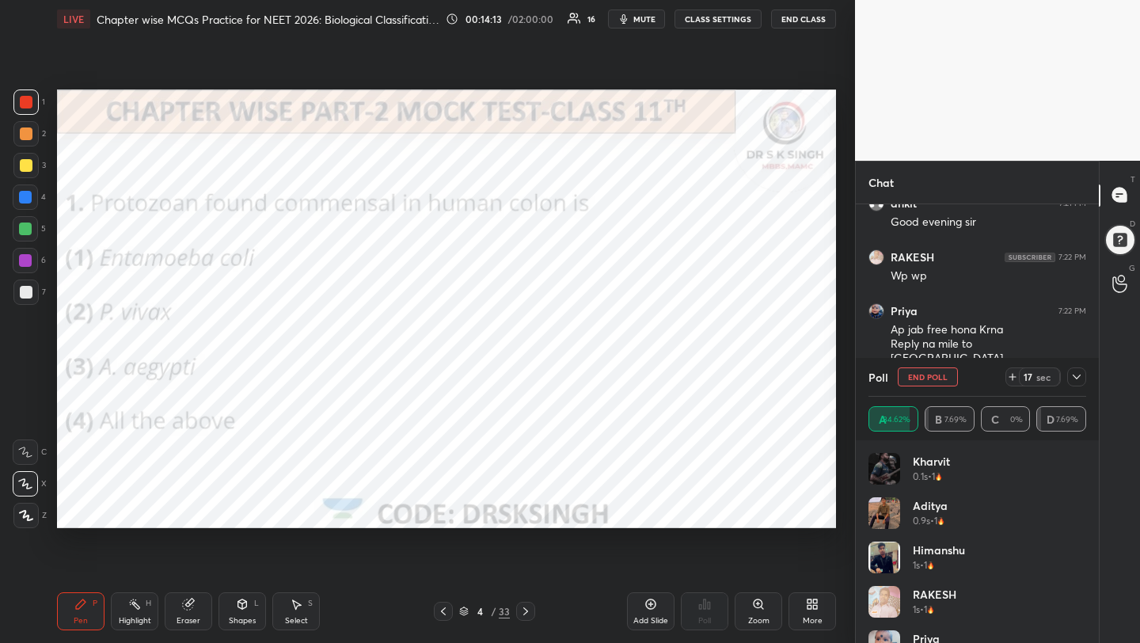
scroll to position [2714, 0]
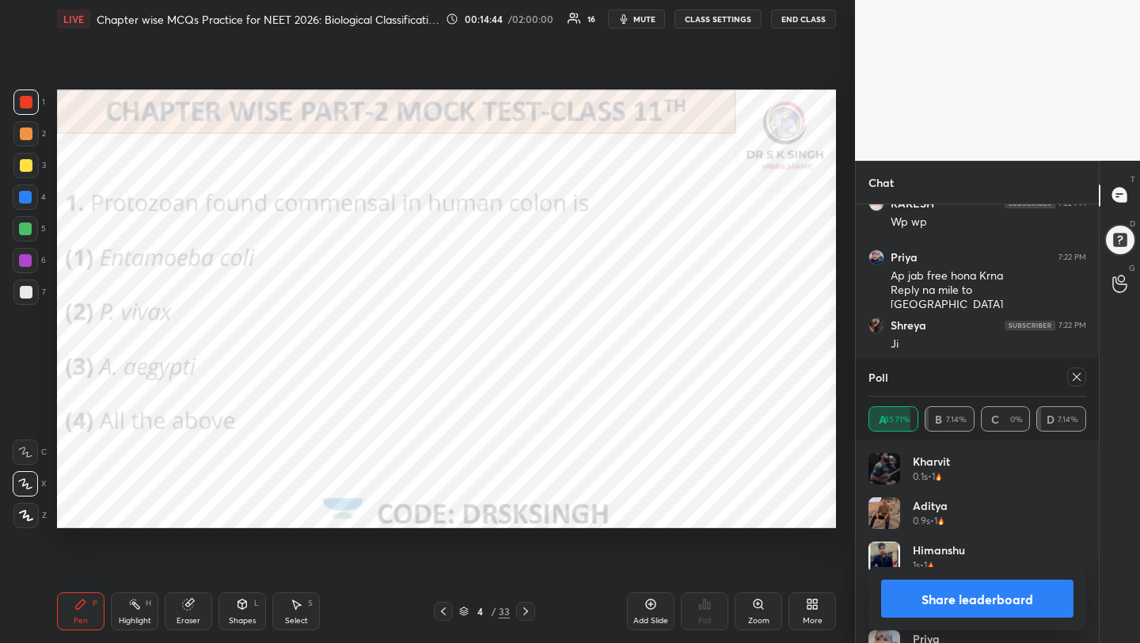
click at [1082, 377] on icon at bounding box center [1076, 376] width 13 height 13
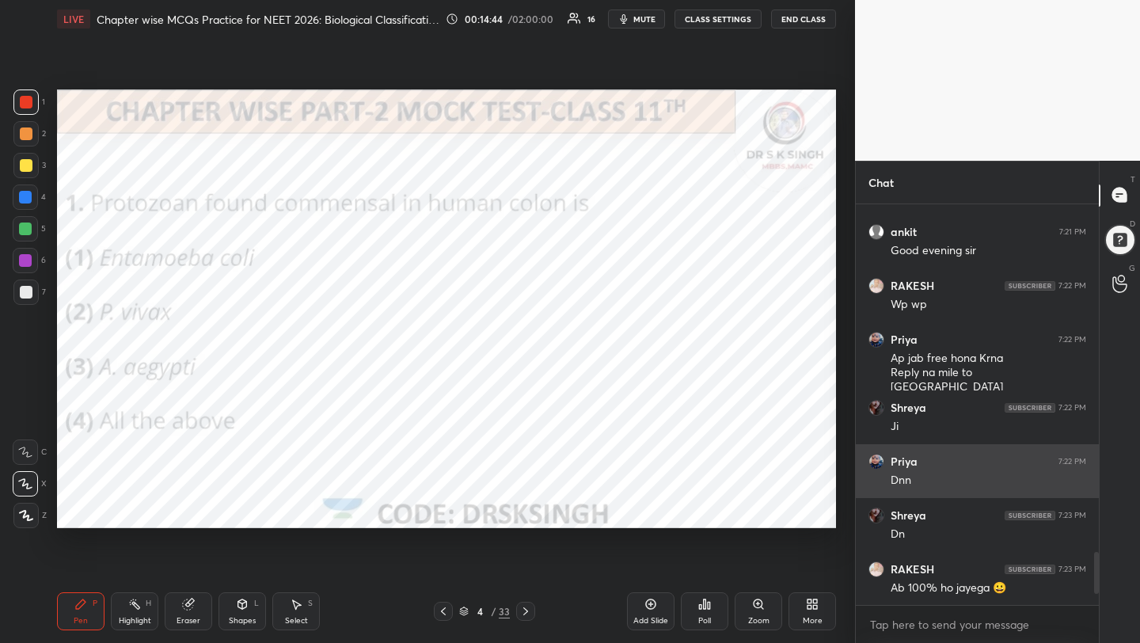
scroll to position [2632, 0]
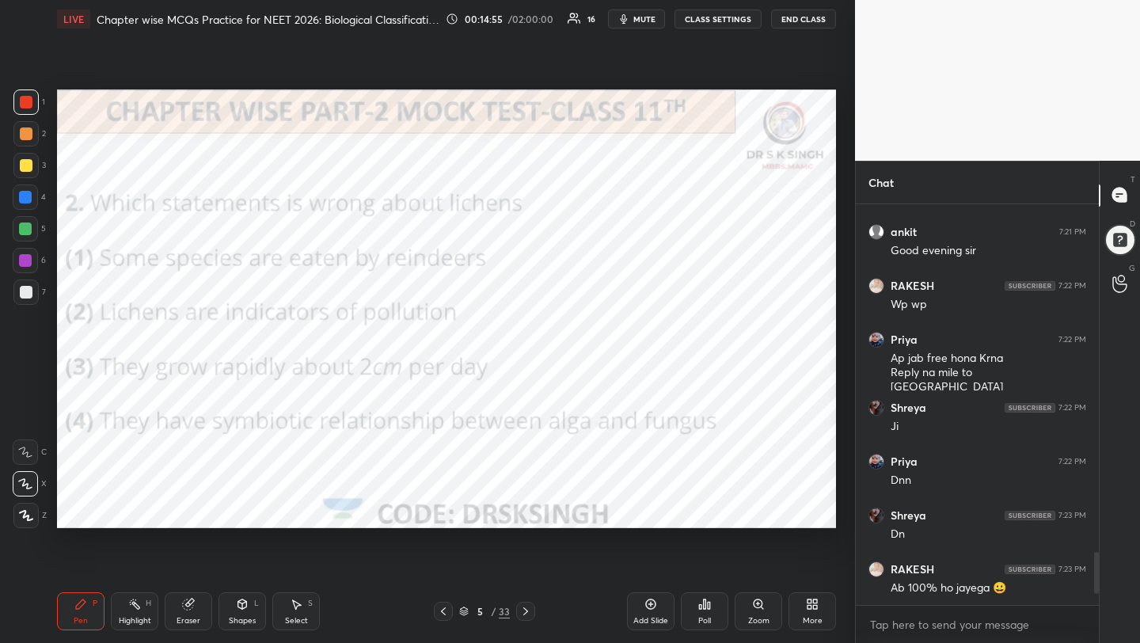
click at [706, 619] on div "Poll" at bounding box center [704, 620] width 13 height 8
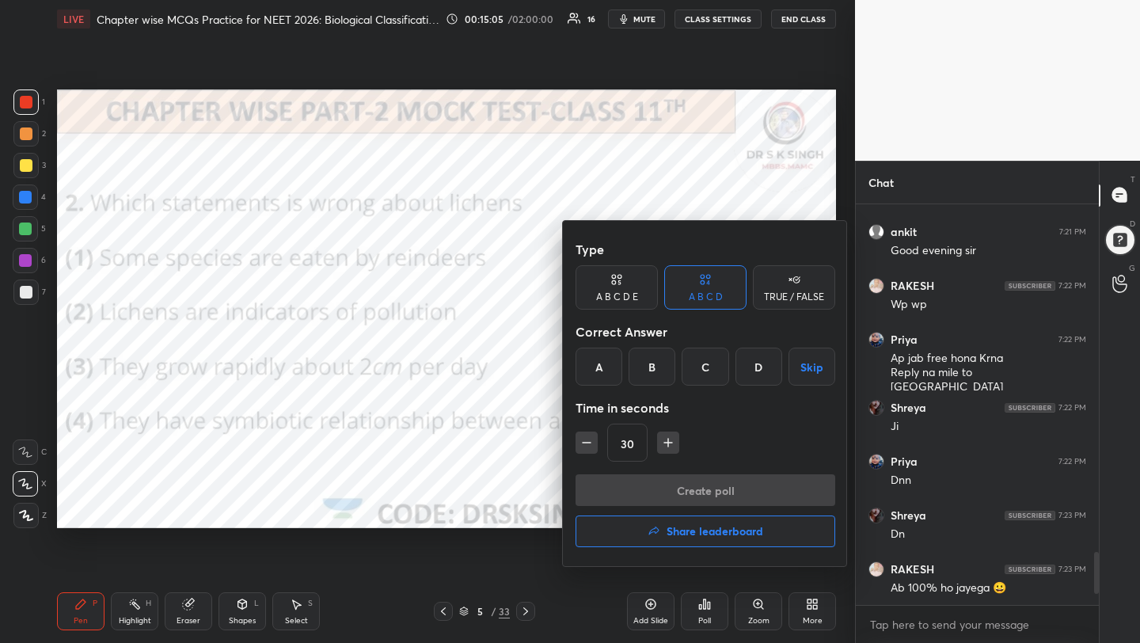
click at [707, 372] on div "C" at bounding box center [704, 366] width 47 height 38
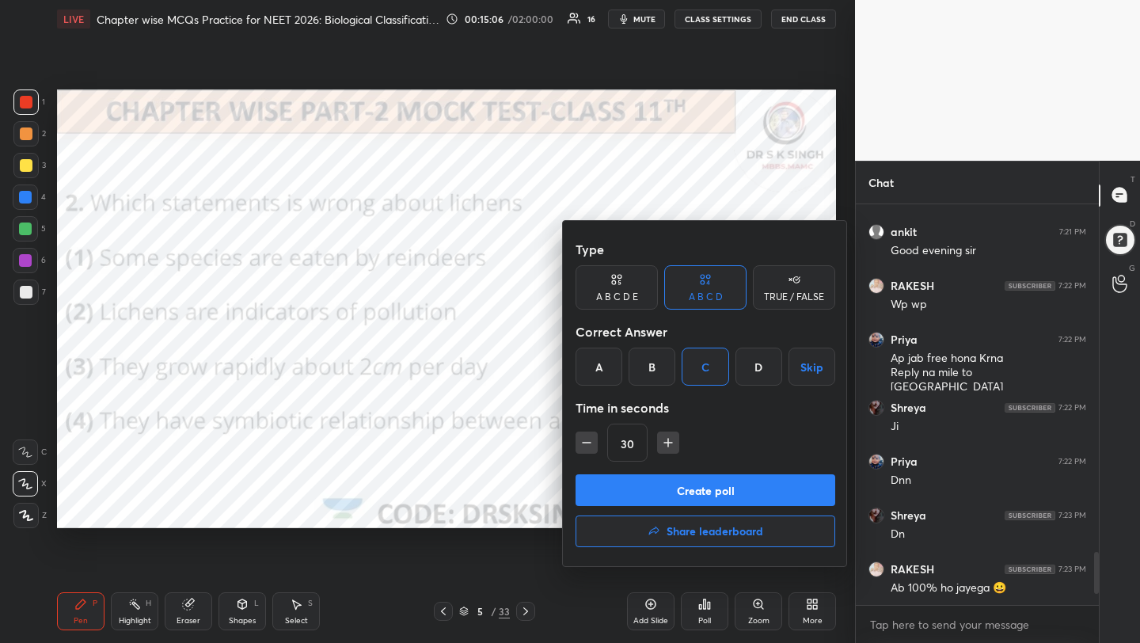
click at [715, 491] on button "Create poll" at bounding box center [705, 490] width 260 height 32
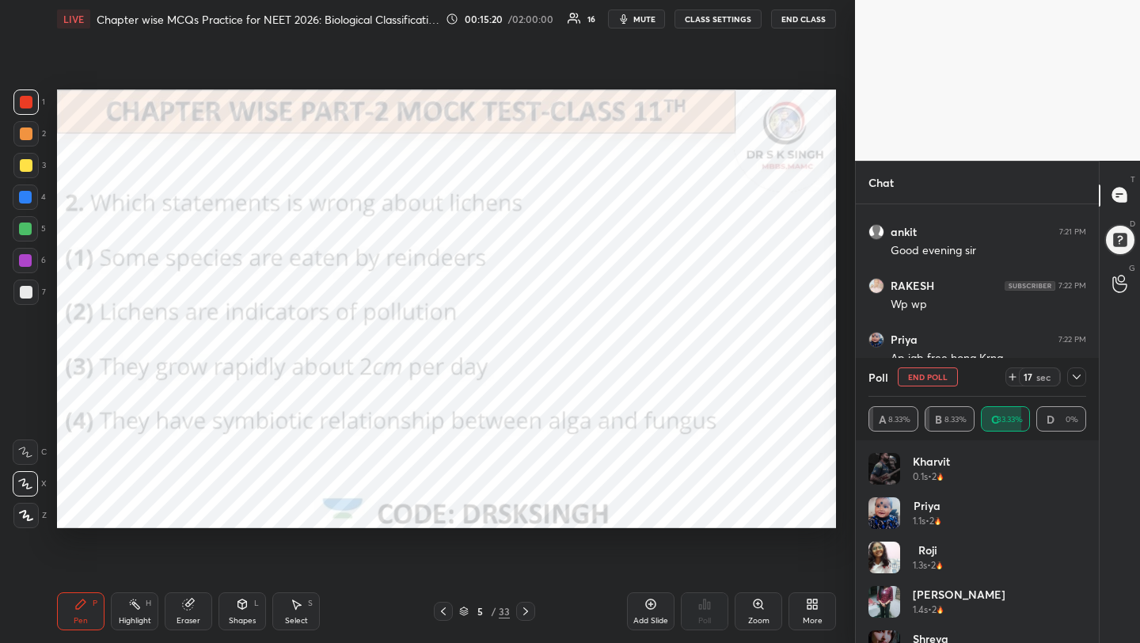
scroll to position [2822, 0]
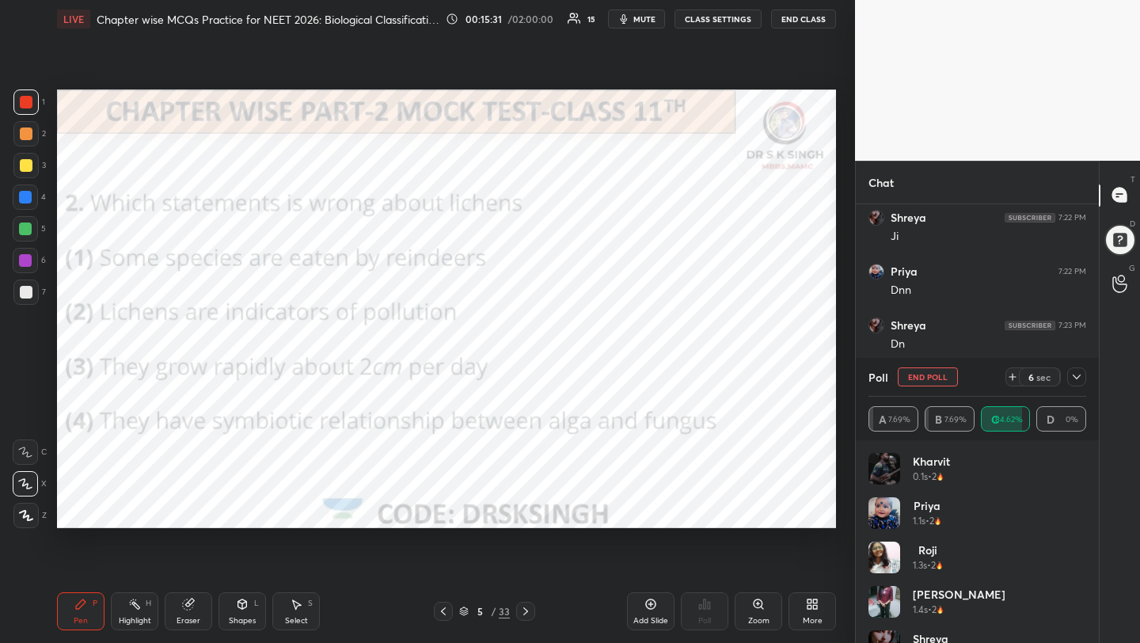
click at [926, 370] on button "End Poll" at bounding box center [927, 376] width 60 height 19
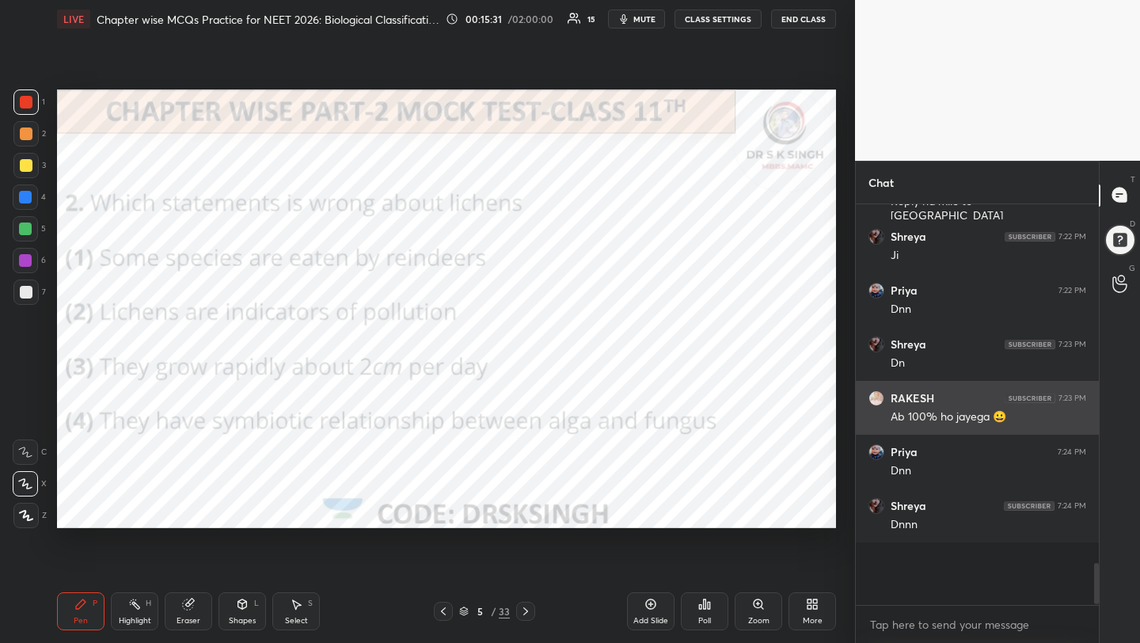
scroll to position [388, 238]
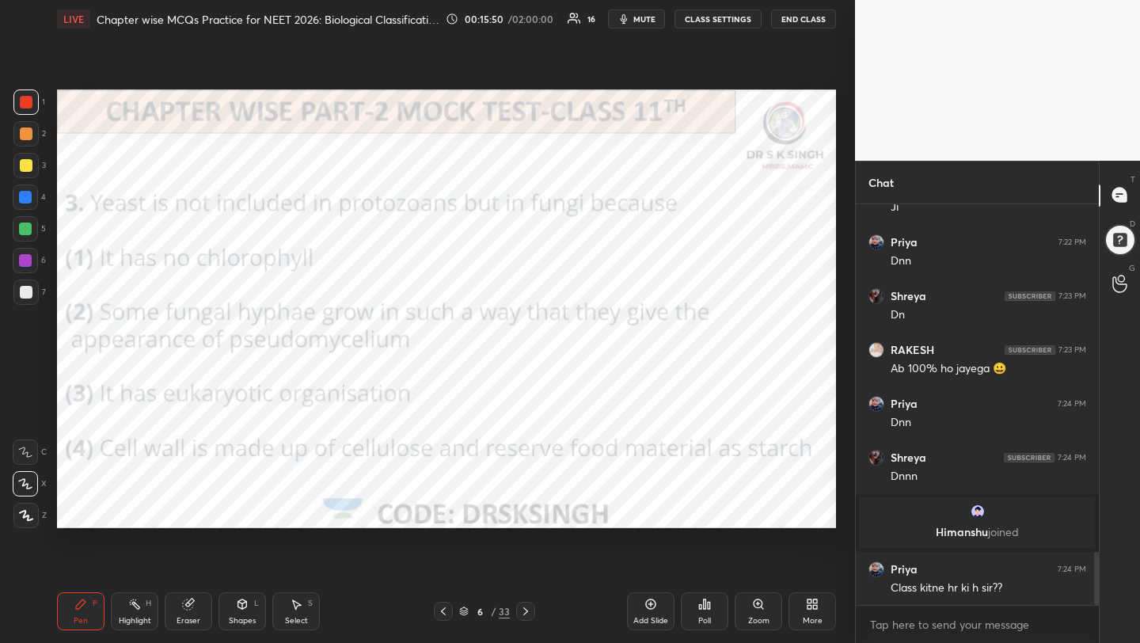
click at [703, 624] on div "Poll" at bounding box center [704, 620] width 13 height 8
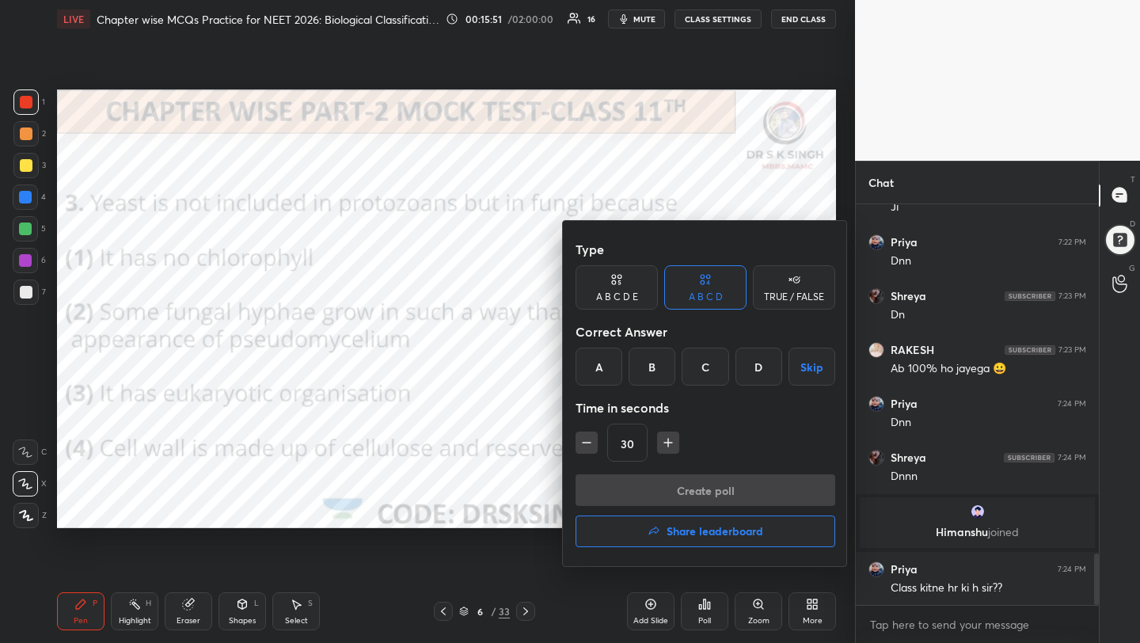
scroll to position [2702, 0]
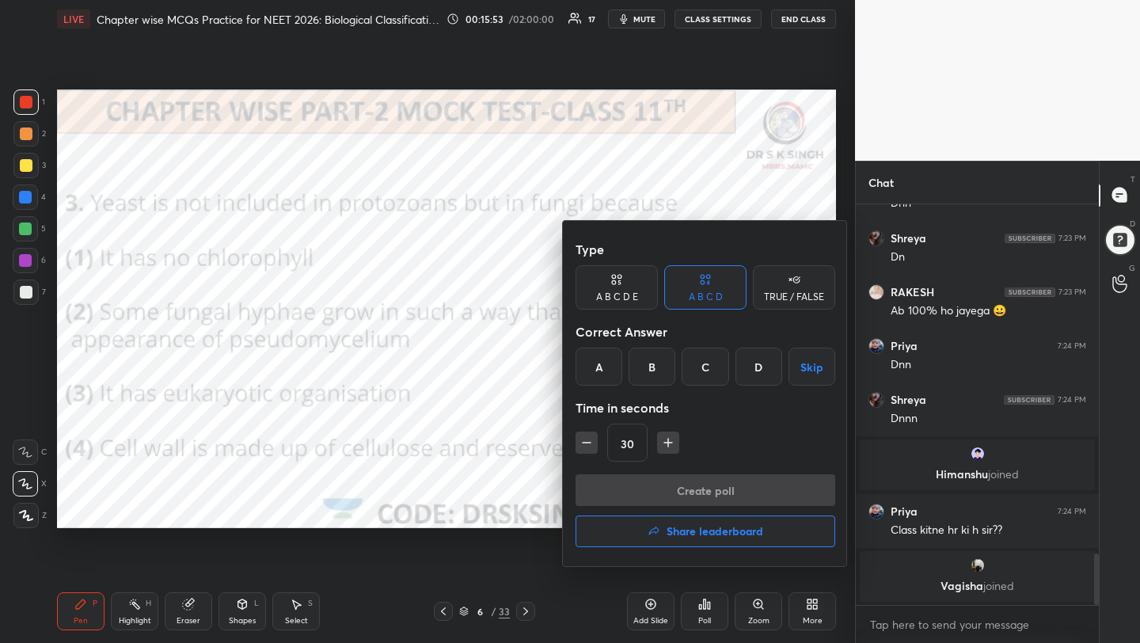
click at [651, 384] on div "B" at bounding box center [651, 366] width 47 height 38
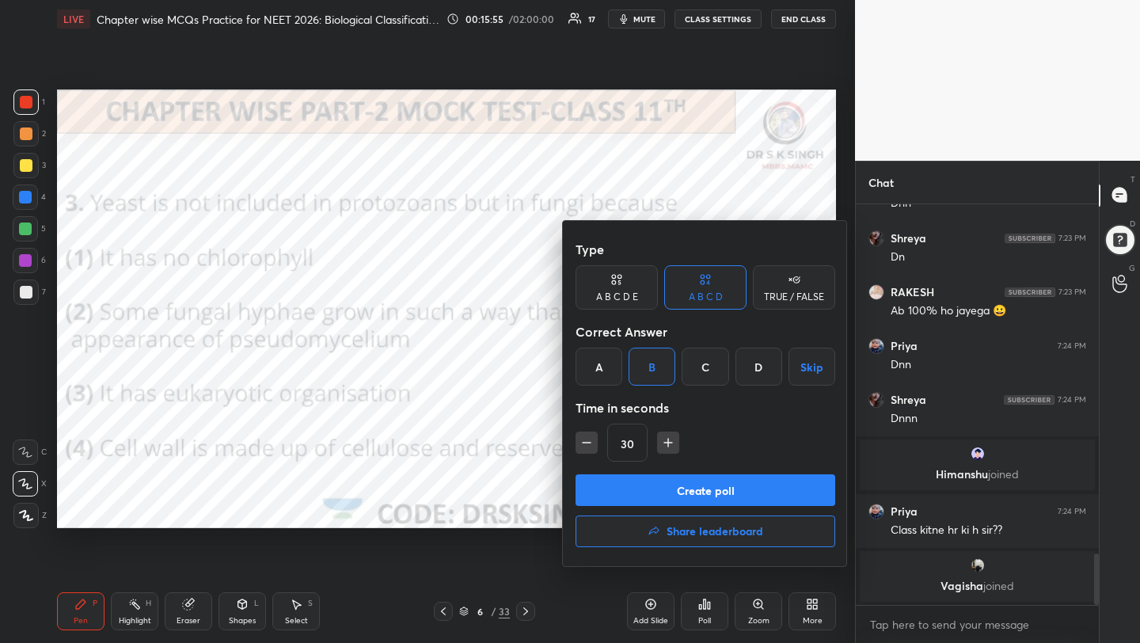
click at [680, 494] on button "Create poll" at bounding box center [705, 490] width 260 height 32
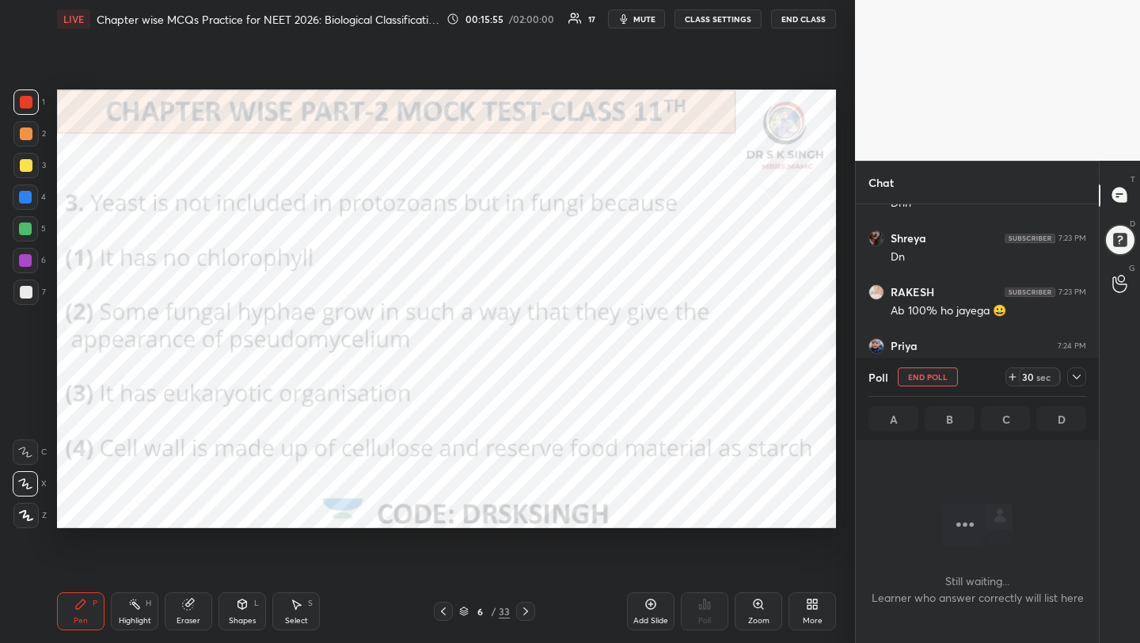
scroll to position [186, 238]
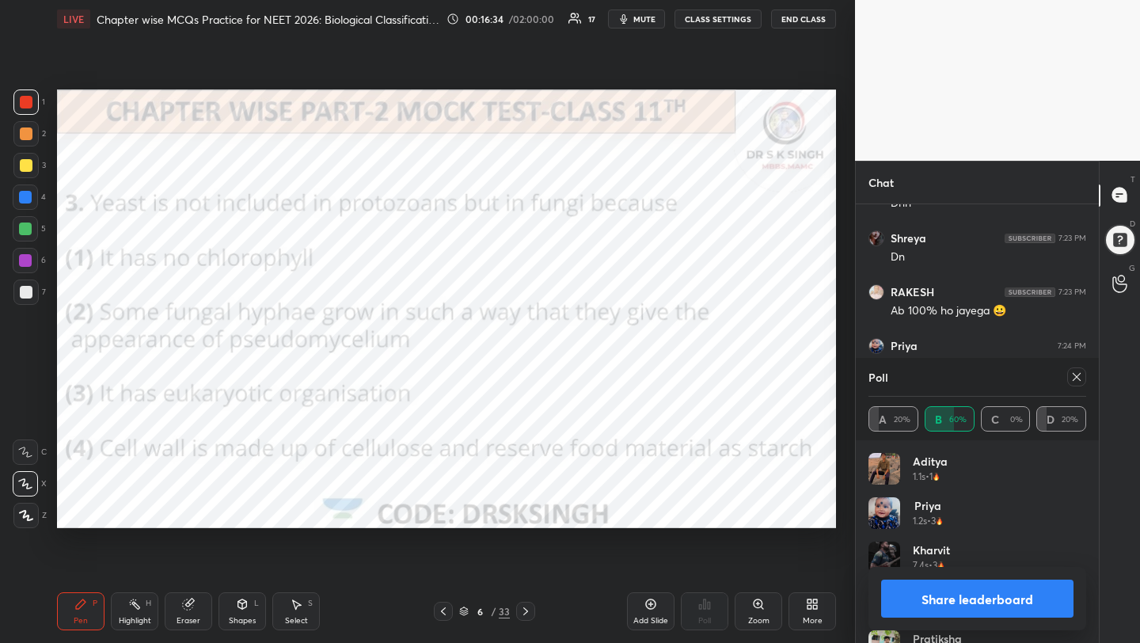
click at [1079, 375] on icon at bounding box center [1076, 376] width 13 height 13
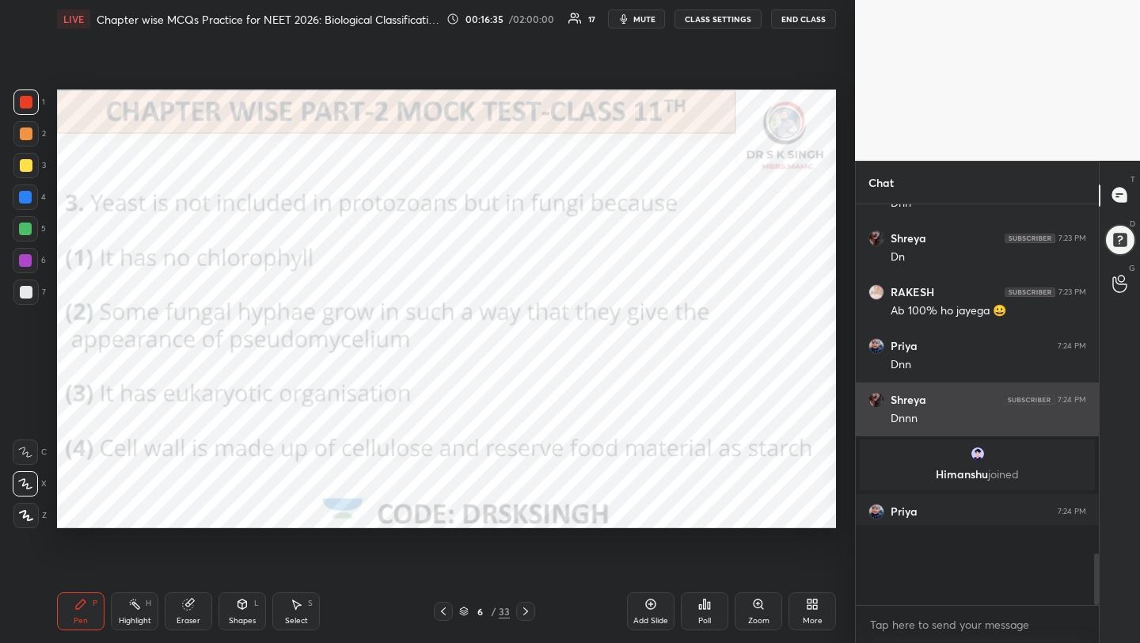
scroll to position [6, 6]
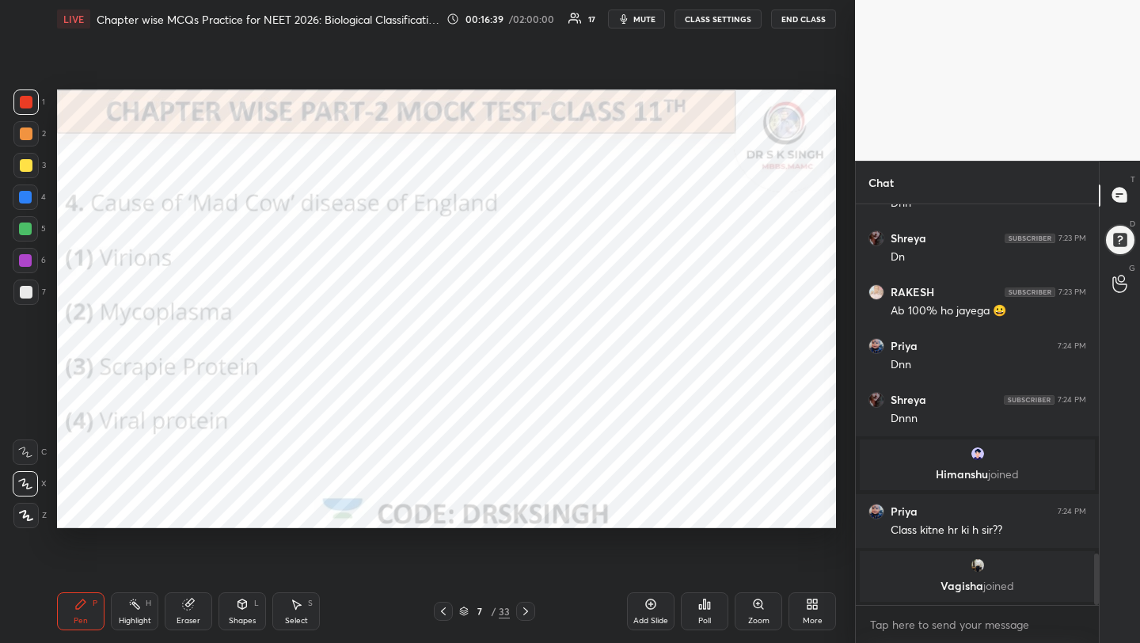
click at [704, 616] on div "Poll" at bounding box center [704, 620] width 13 height 8
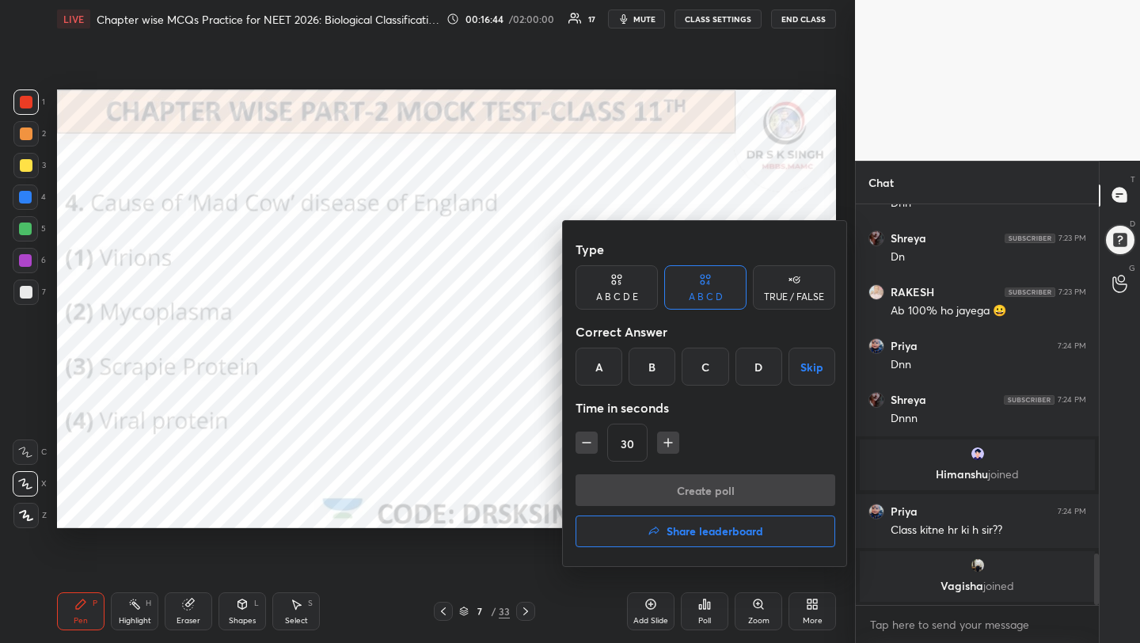
click at [698, 378] on div "C" at bounding box center [704, 366] width 47 height 38
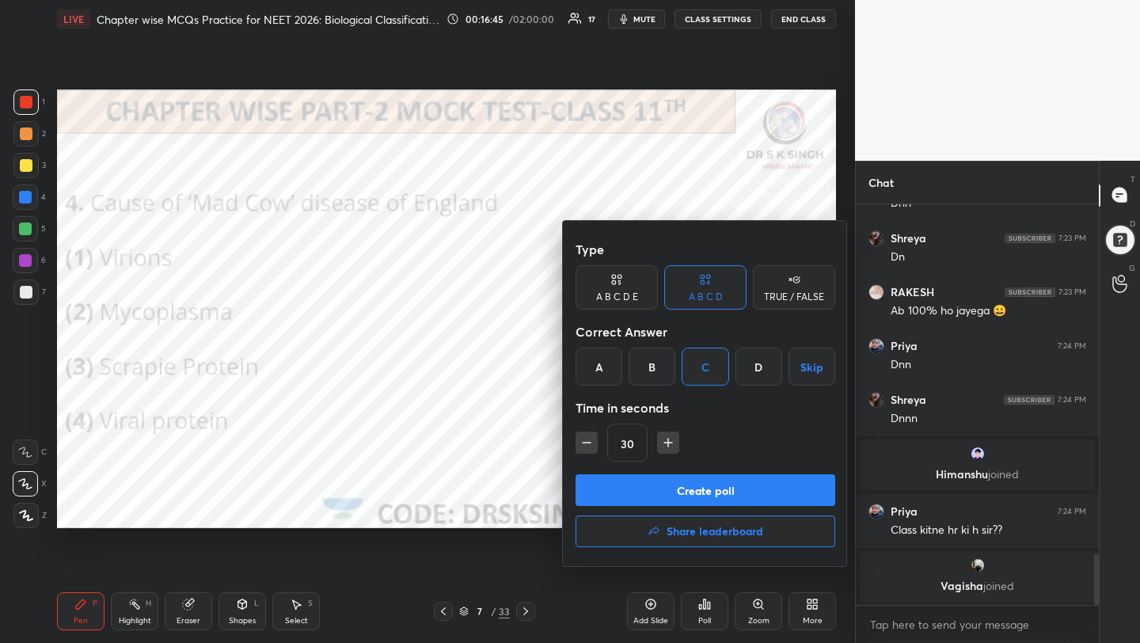
click at [694, 490] on button "Create poll" at bounding box center [705, 490] width 260 height 32
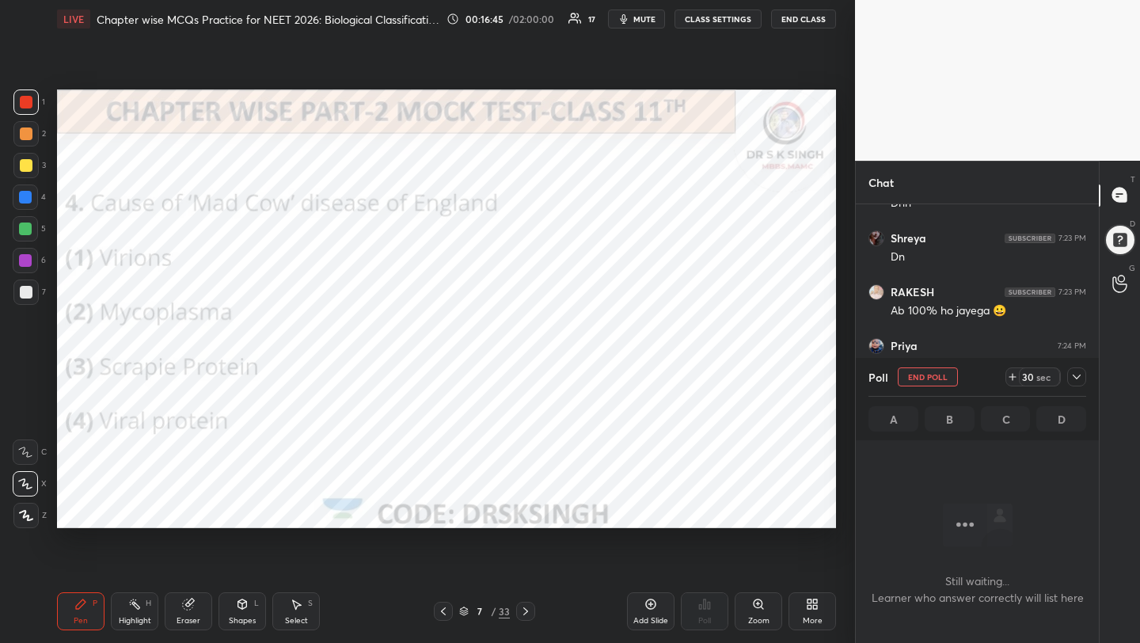
scroll to position [187, 238]
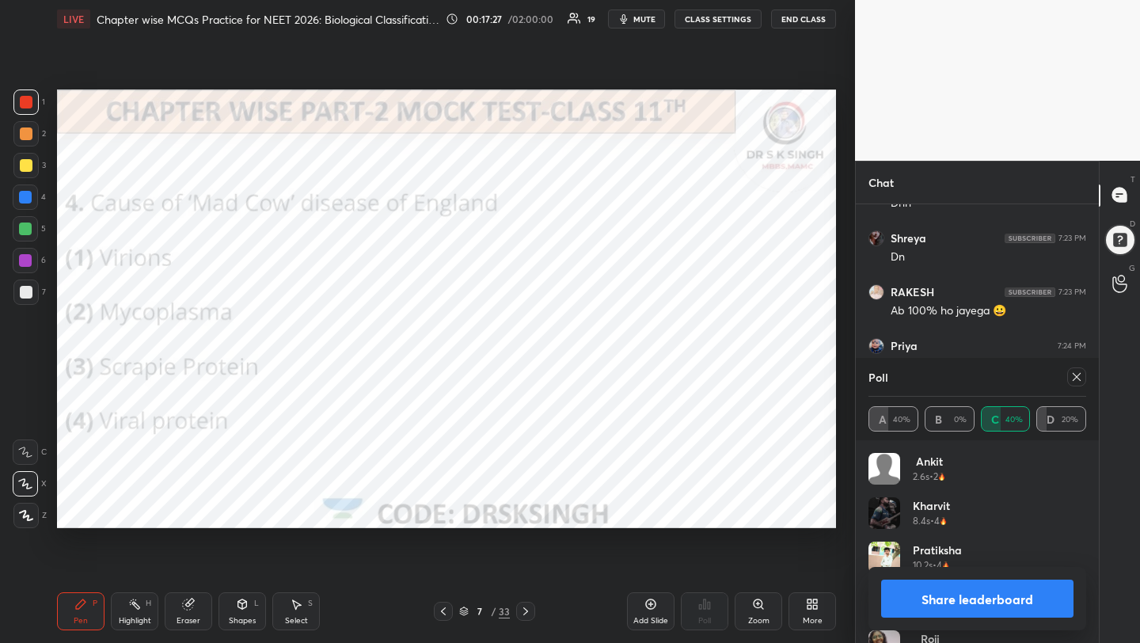
click at [1074, 375] on icon at bounding box center [1076, 376] width 13 height 13
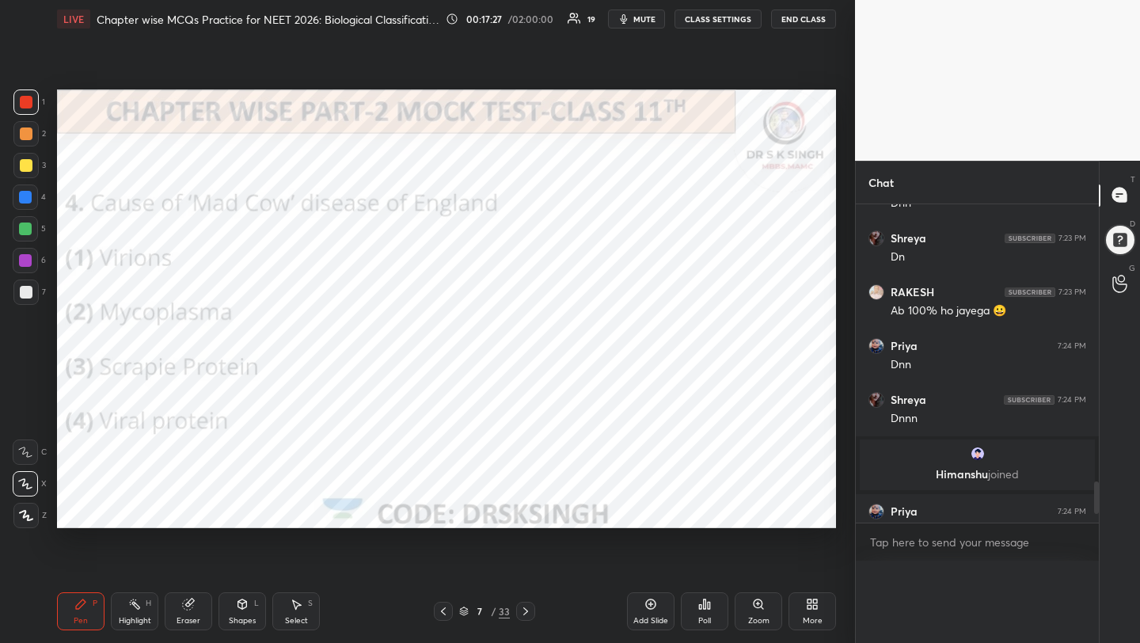
scroll to position [1, 6]
click at [519, 608] on icon at bounding box center [525, 611] width 13 height 13
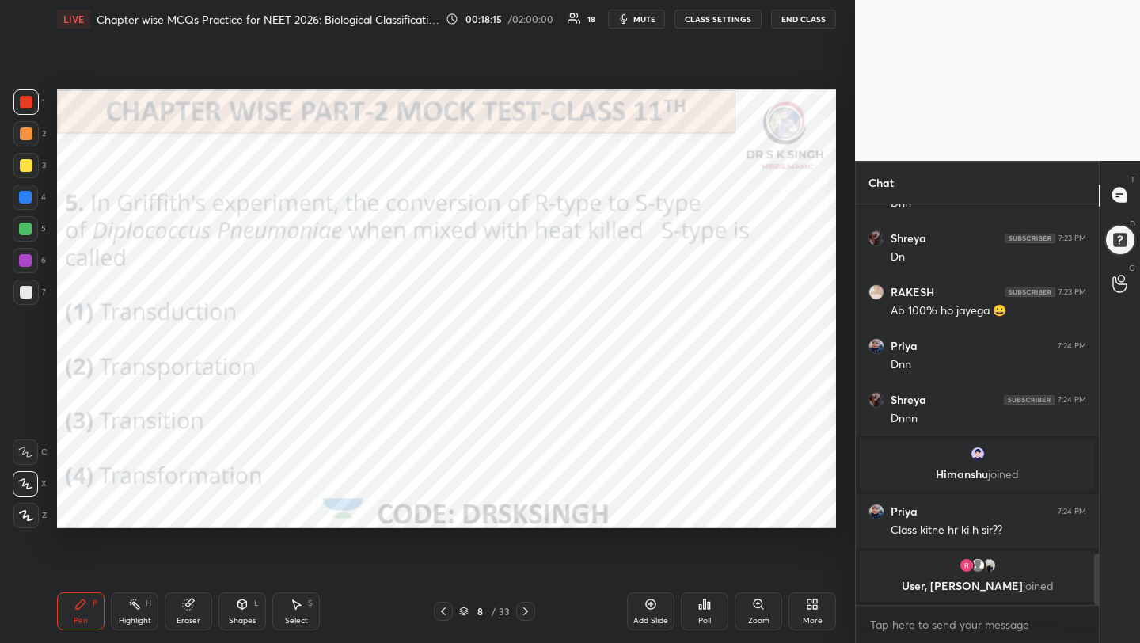
click at [709, 602] on icon at bounding box center [709, 604] width 2 height 7
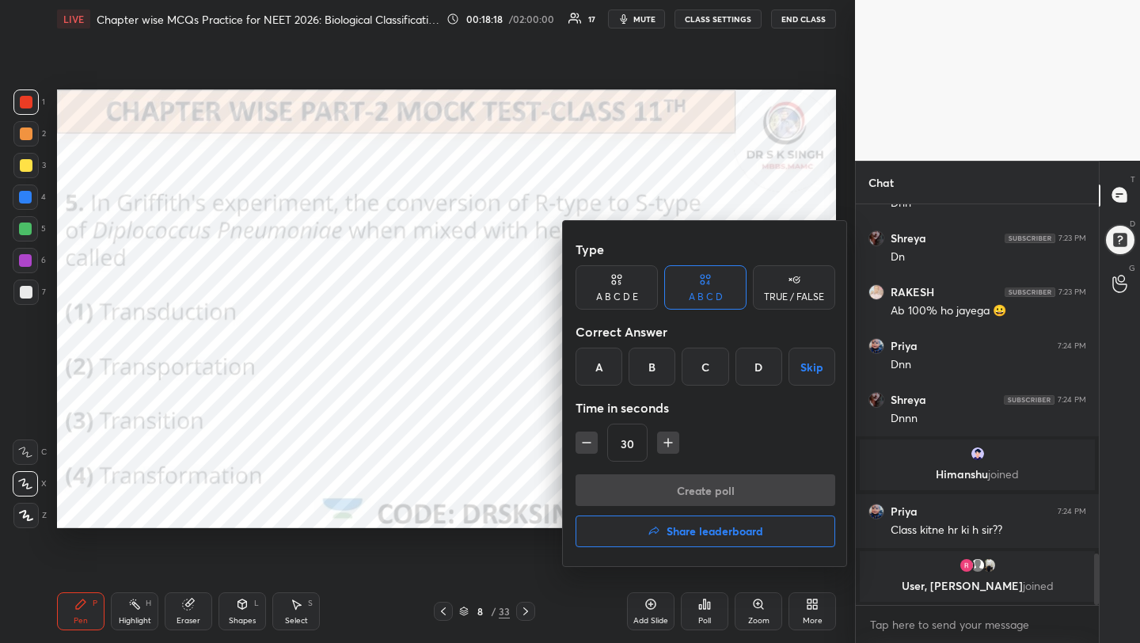
click at [754, 364] on div "D" at bounding box center [758, 366] width 47 height 38
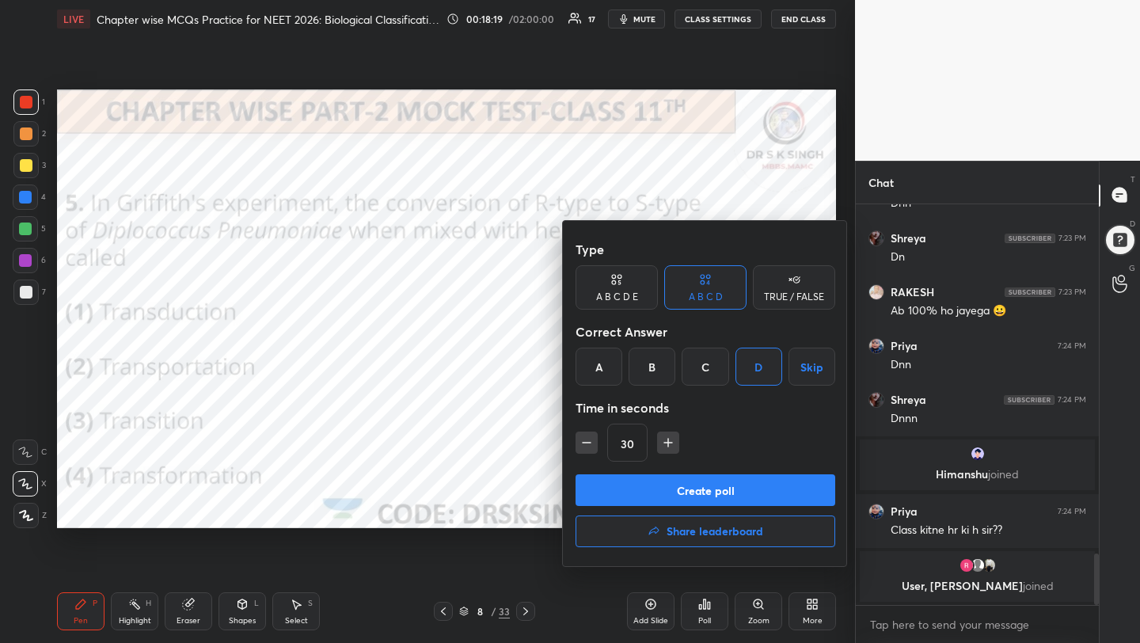
click at [744, 503] on button "Create poll" at bounding box center [705, 490] width 260 height 32
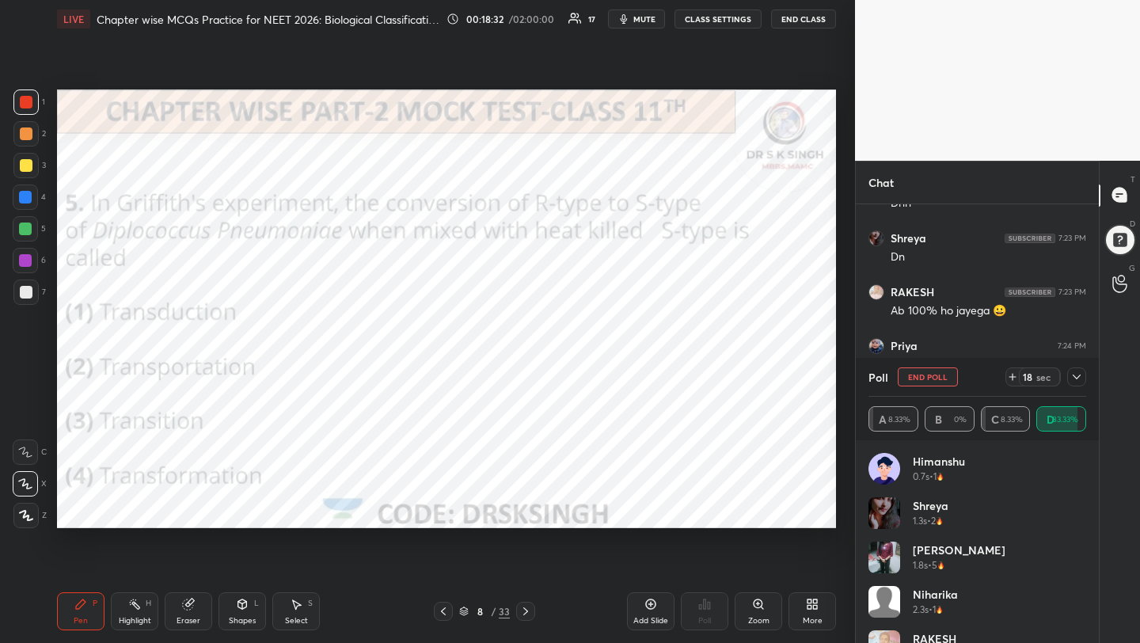
scroll to position [2796, 0]
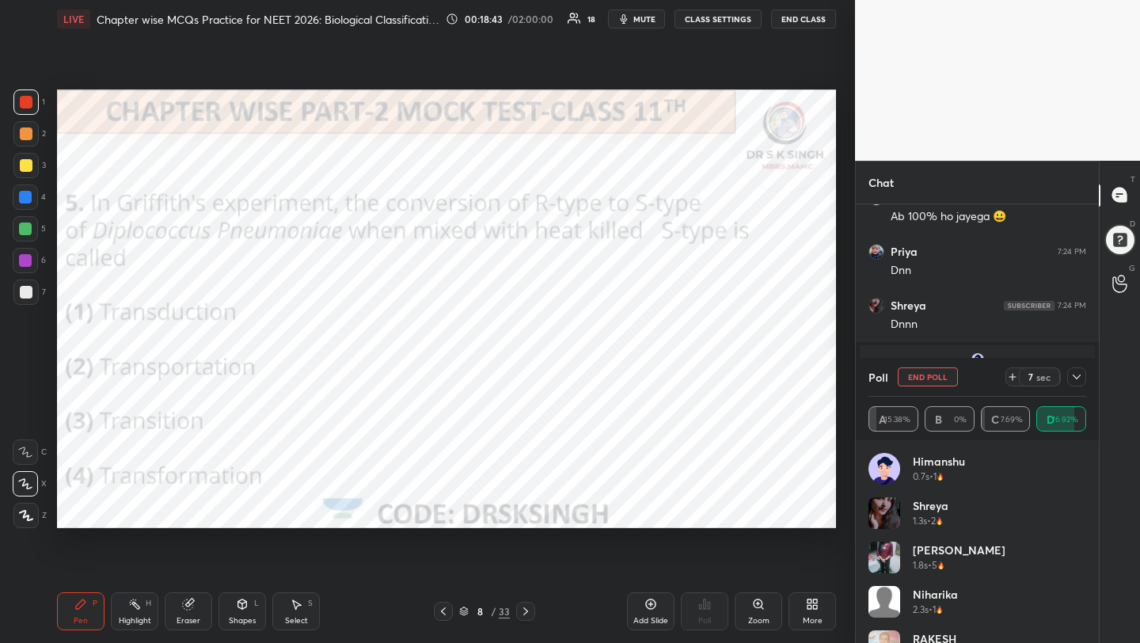
click at [923, 377] on button "End Poll" at bounding box center [927, 376] width 60 height 19
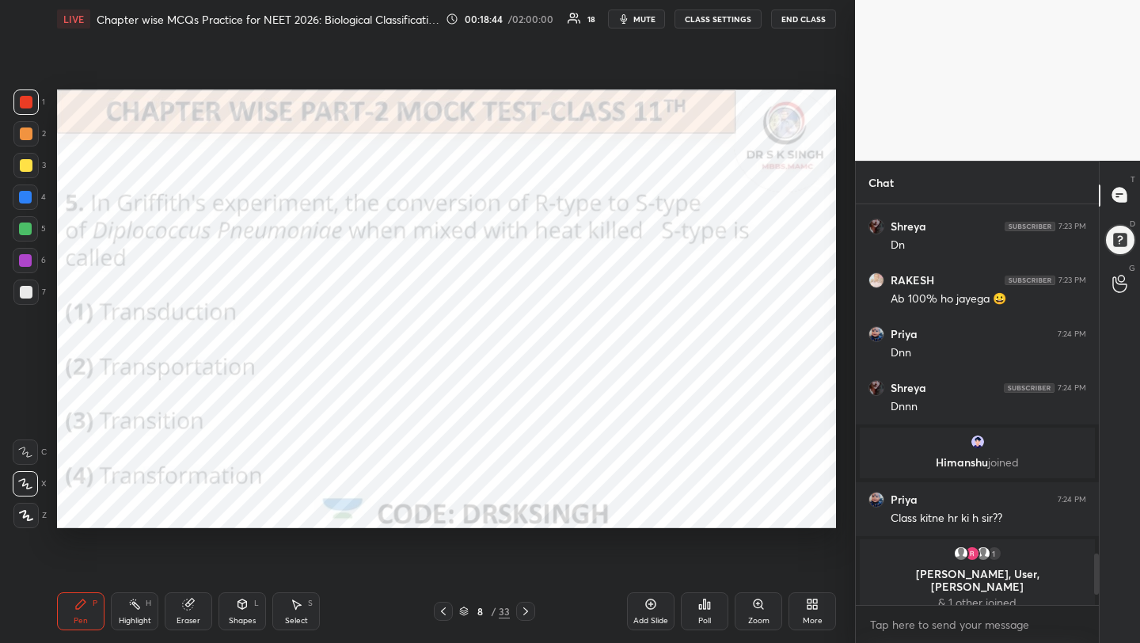
scroll to position [2714, 0]
click at [701, 621] on div "Poll" at bounding box center [704, 620] width 13 height 8
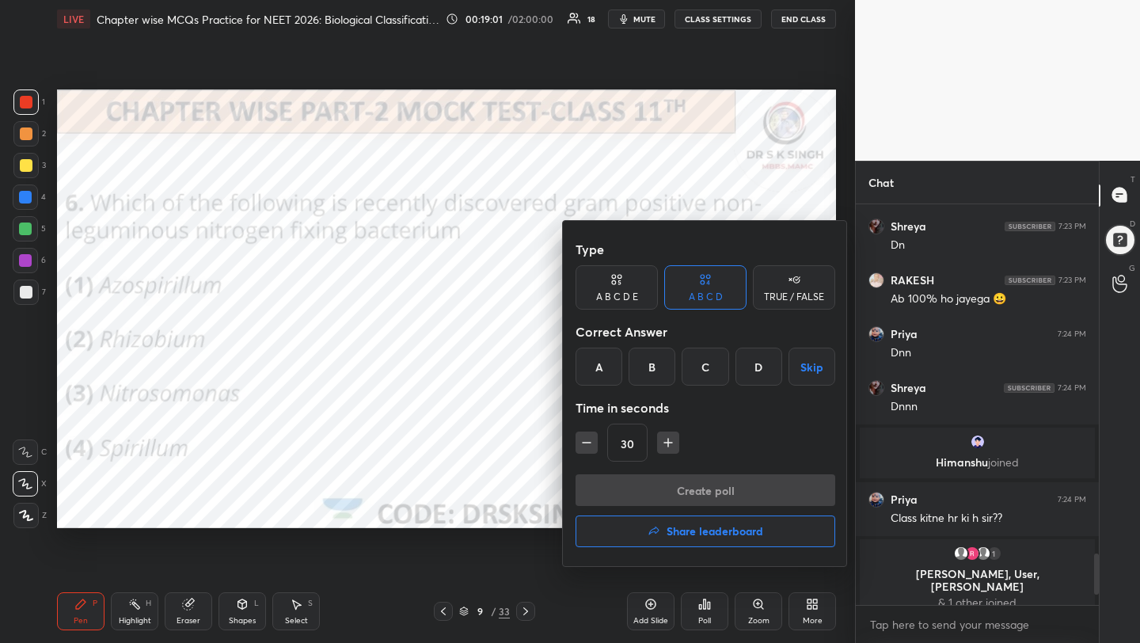
click at [598, 362] on div "A" at bounding box center [598, 366] width 47 height 38
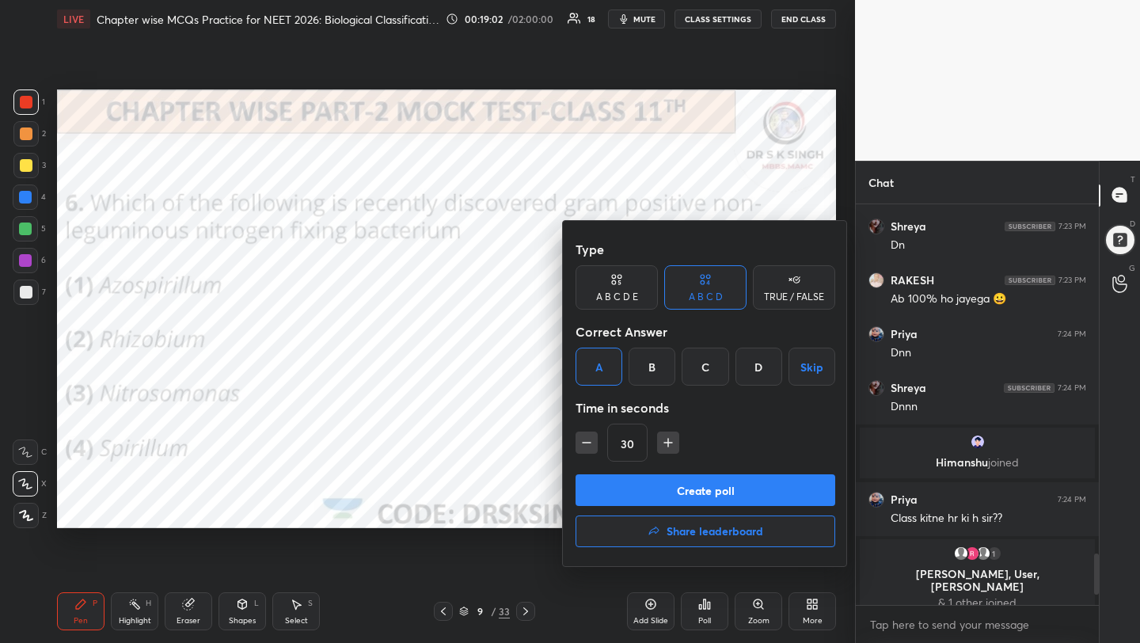
click at [659, 487] on button "Create poll" at bounding box center [705, 490] width 260 height 32
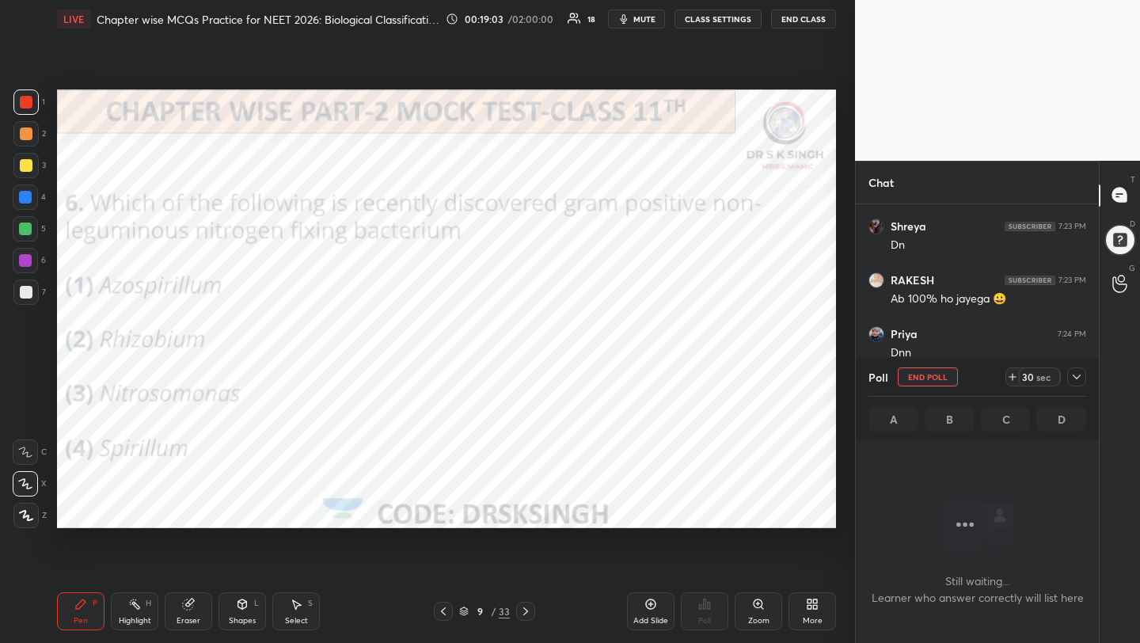
scroll to position [6, 6]
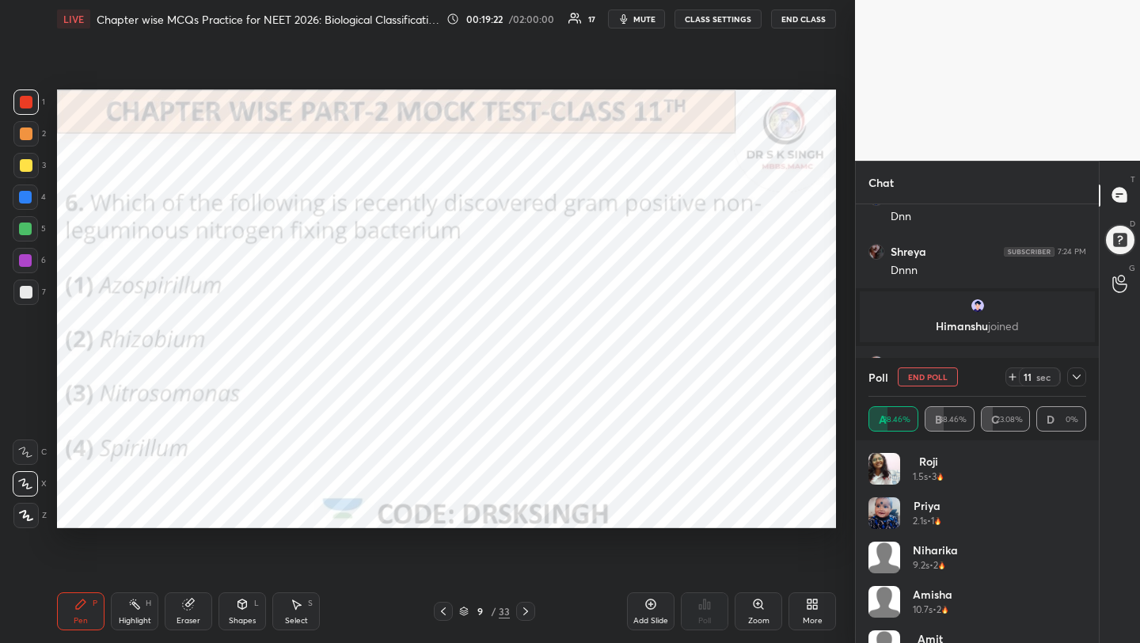
click at [943, 374] on button "End Poll" at bounding box center [927, 376] width 60 height 19
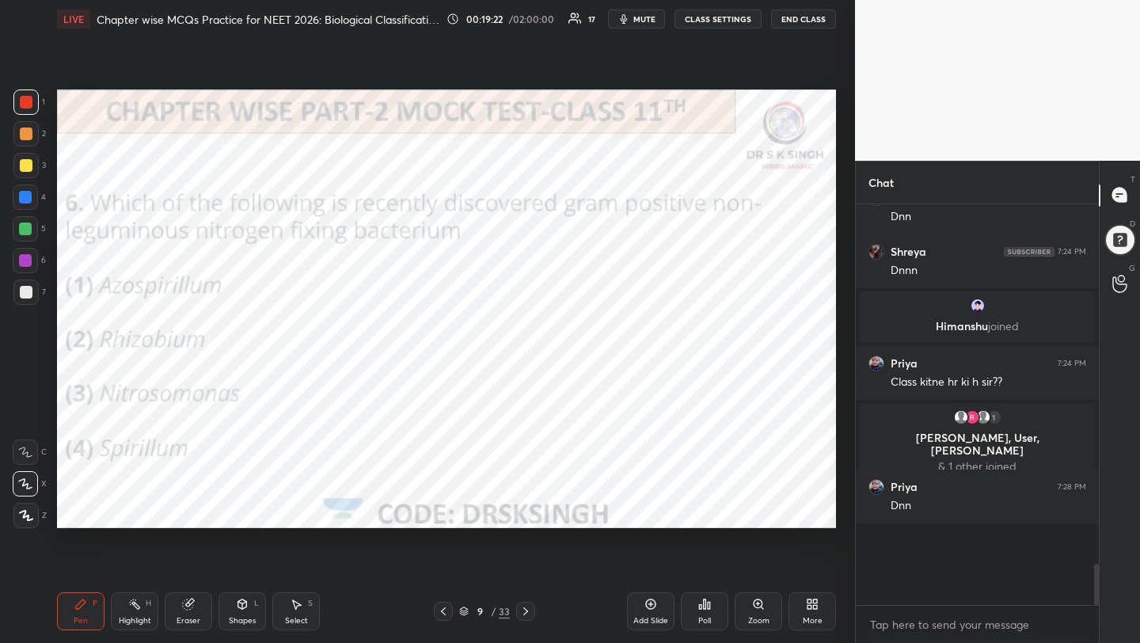
scroll to position [256, 238]
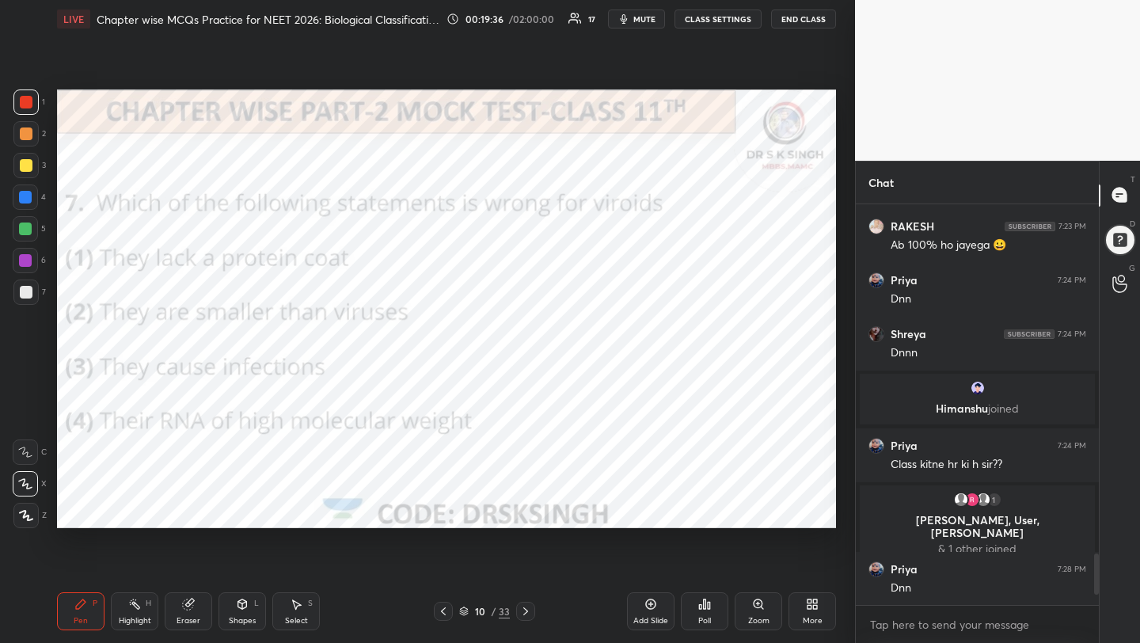
click at [705, 606] on icon at bounding box center [705, 603] width 2 height 9
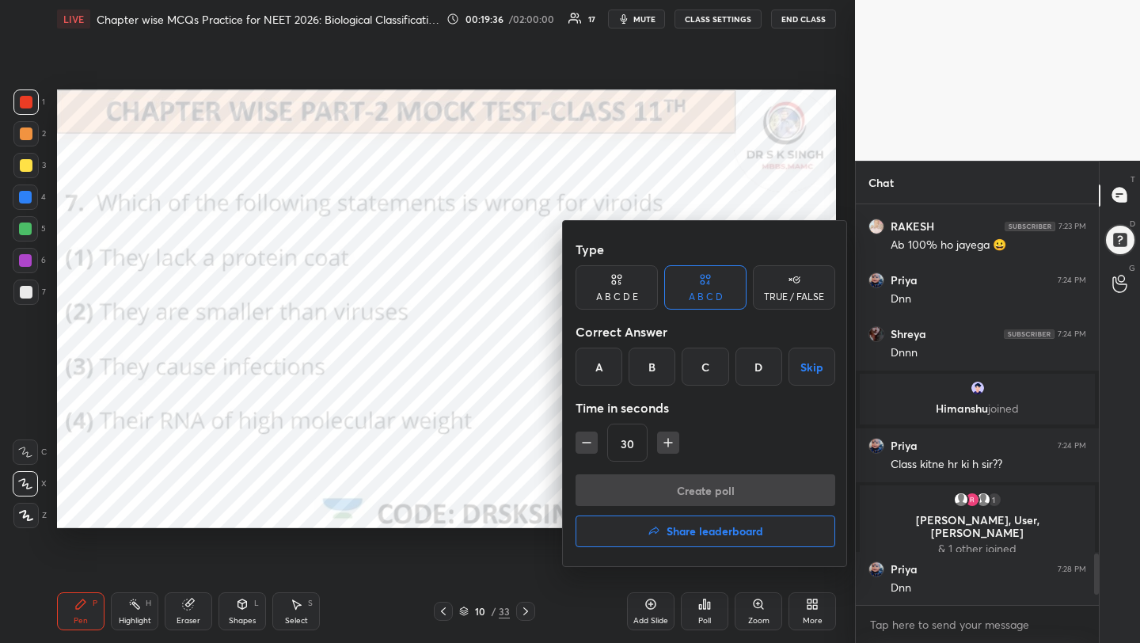
click at [768, 373] on div "D" at bounding box center [758, 366] width 47 height 38
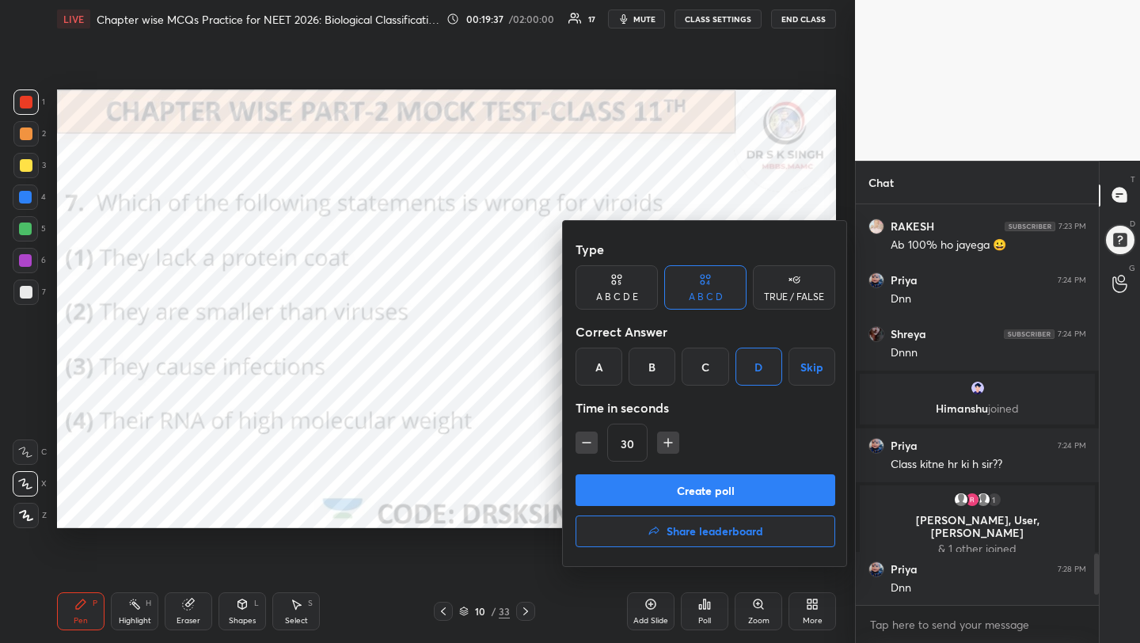
click at [757, 490] on button "Create poll" at bounding box center [705, 490] width 260 height 32
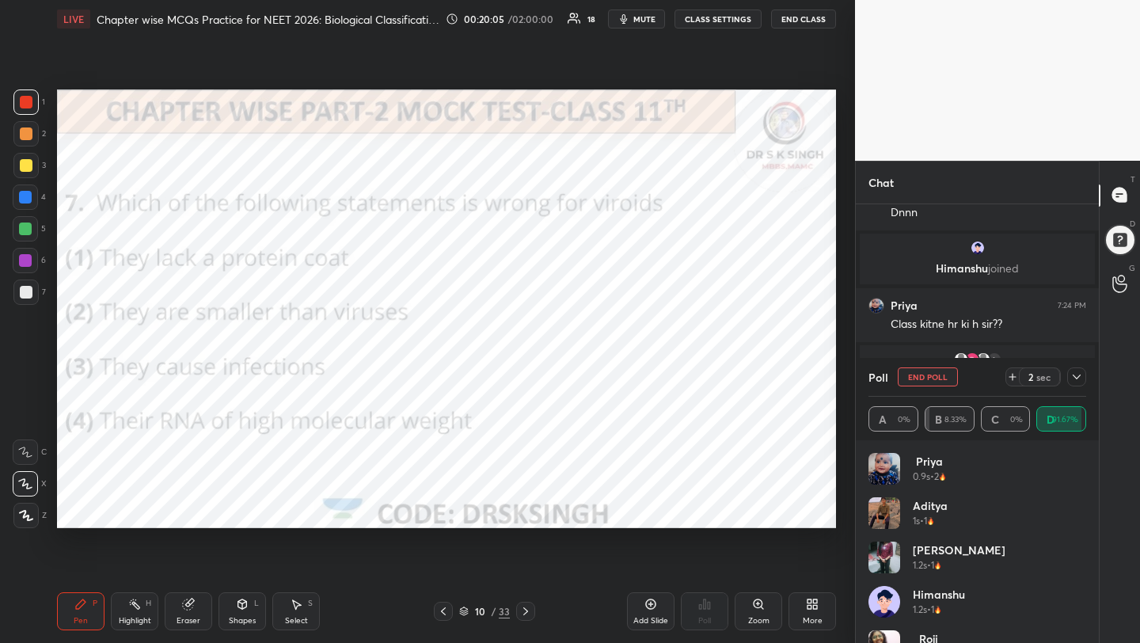
scroll to position [2900, 0]
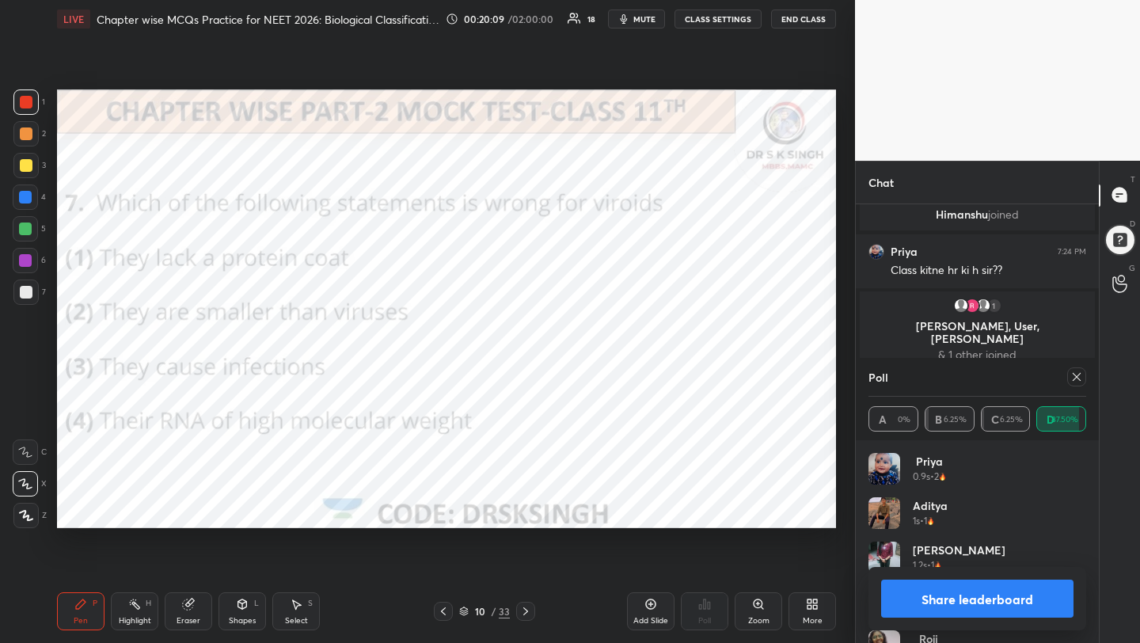
click at [1069, 374] on div at bounding box center [1076, 376] width 19 height 19
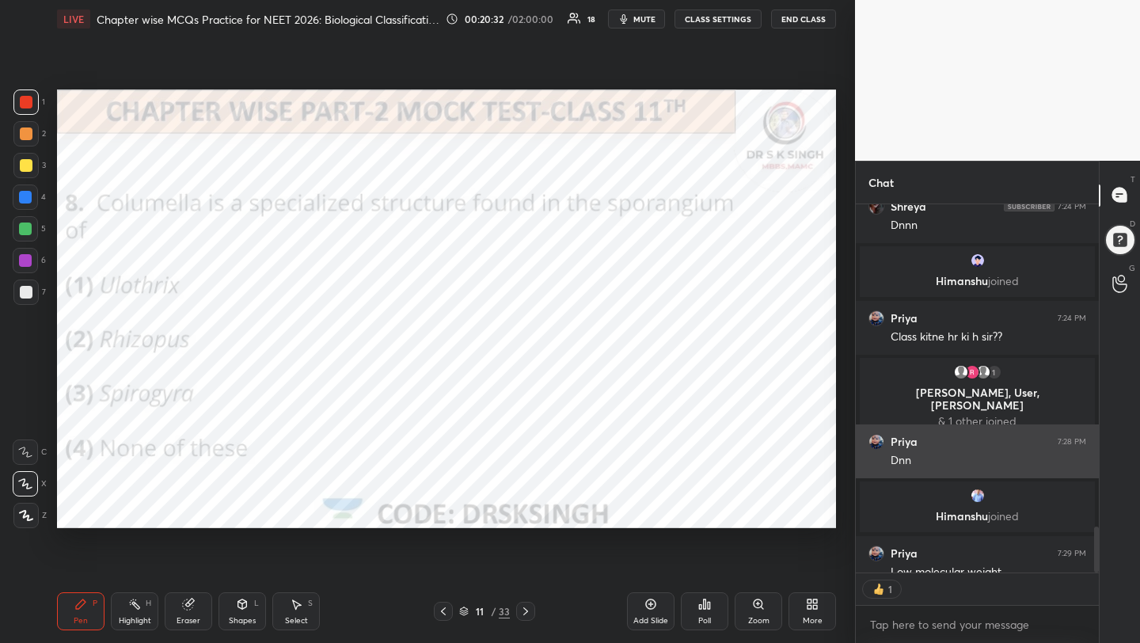
scroll to position [363, 238]
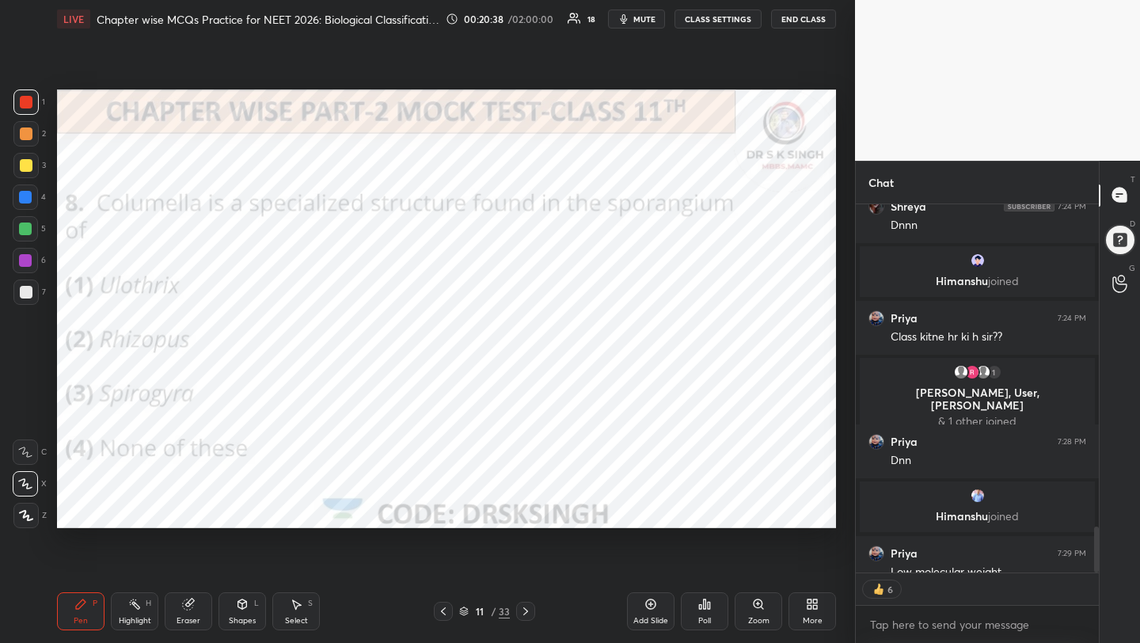
click at [712, 607] on div "Poll" at bounding box center [704, 611] width 47 height 38
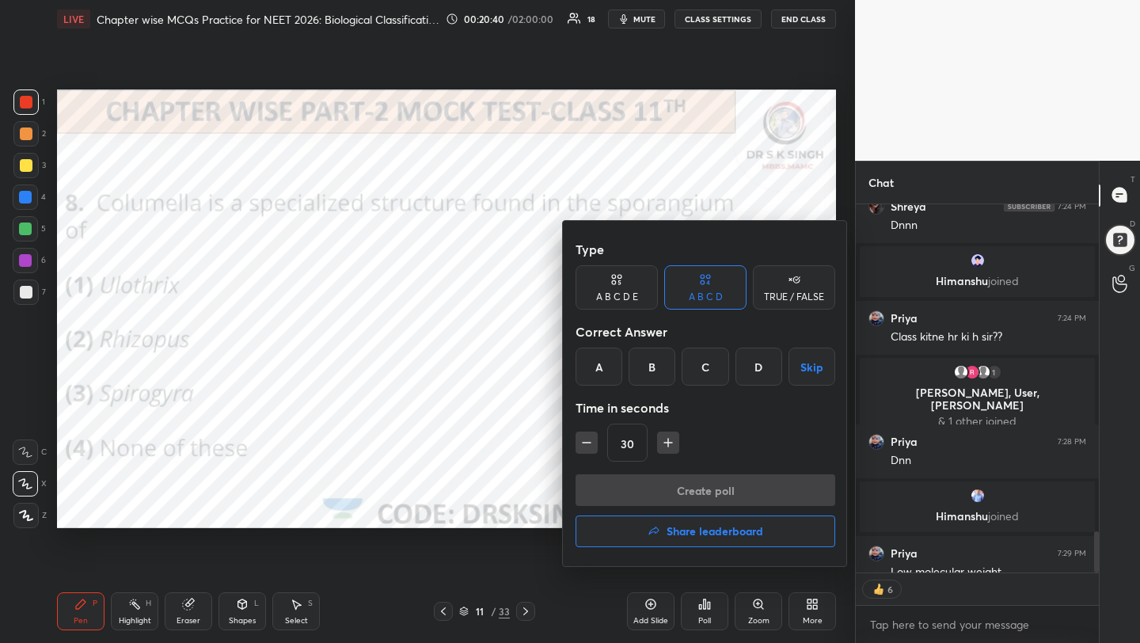
scroll to position [2920, 0]
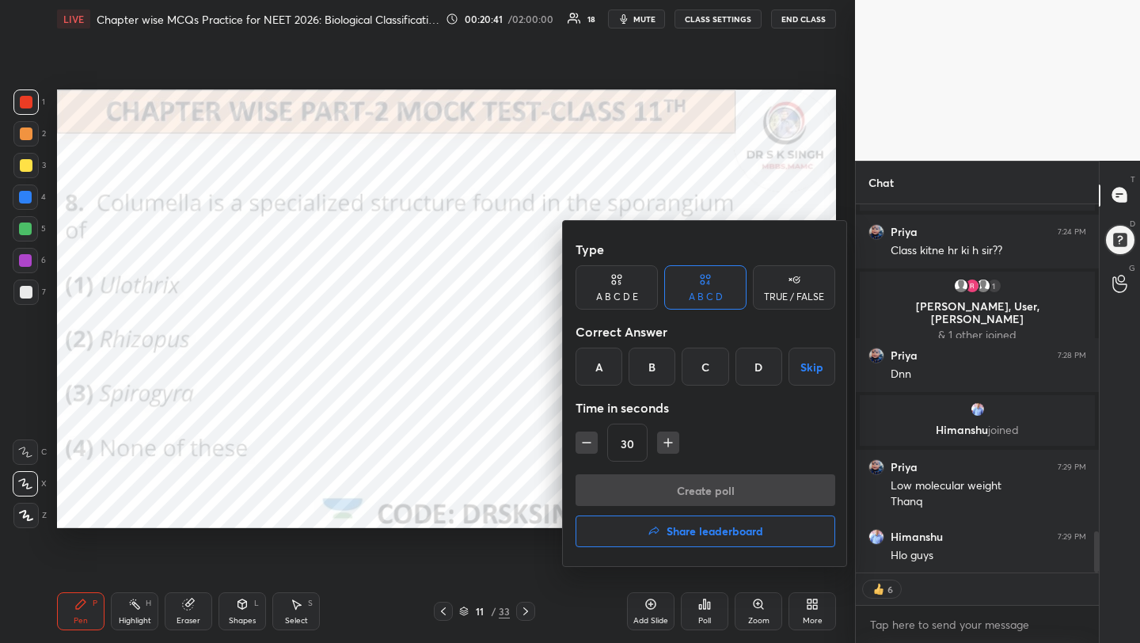
click at [647, 368] on div "B" at bounding box center [651, 366] width 47 height 38
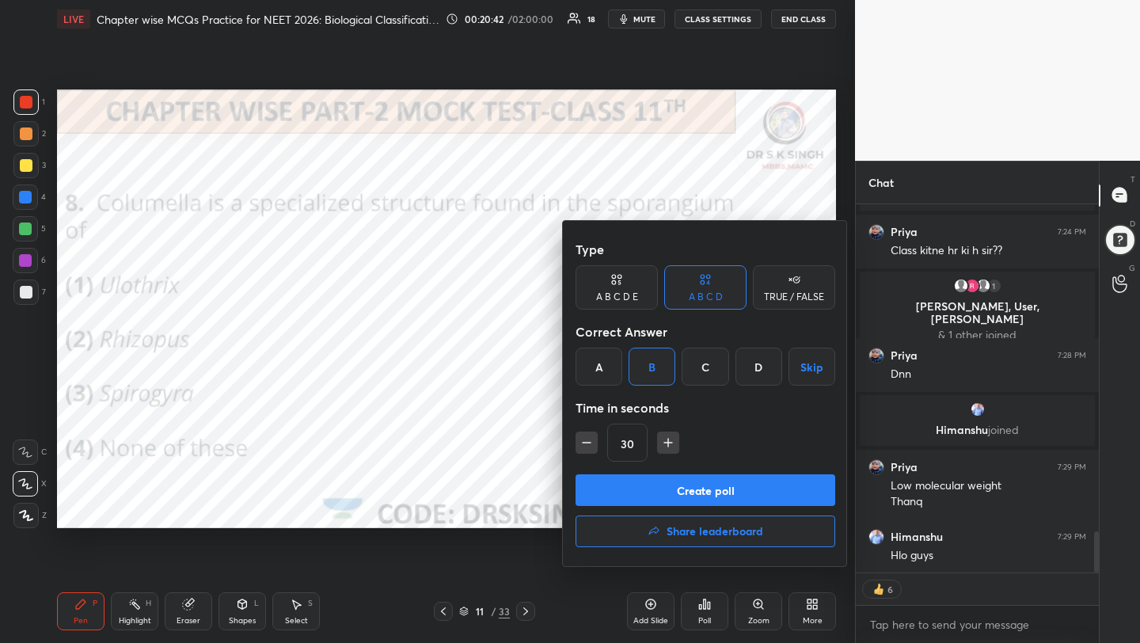
click at [669, 485] on button "Create poll" at bounding box center [705, 490] width 260 height 32
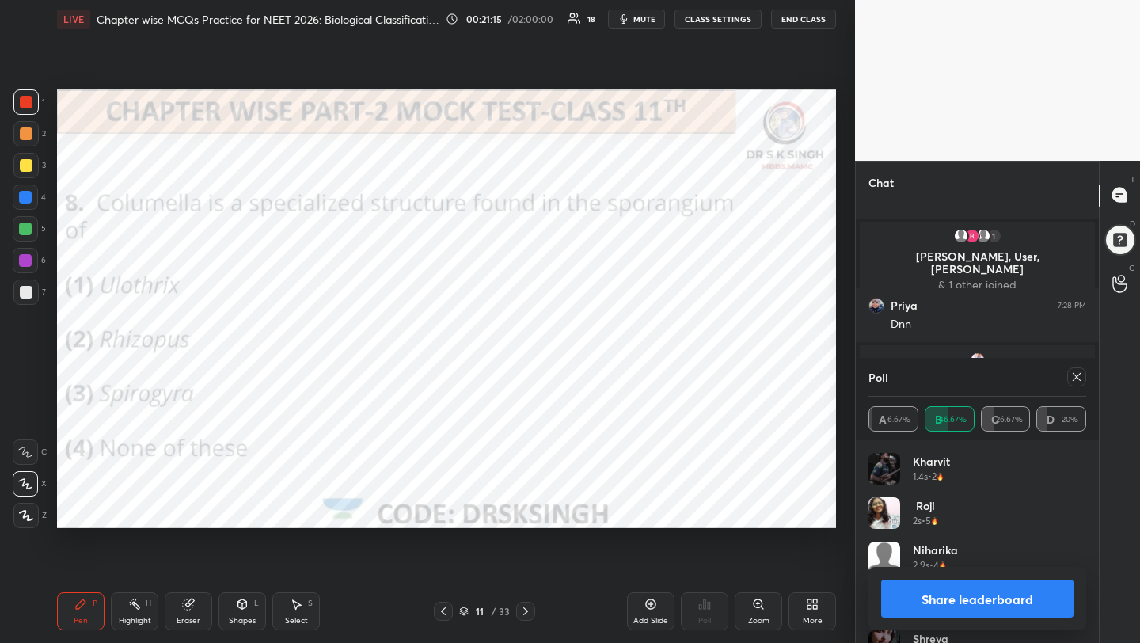
scroll to position [3024, 0]
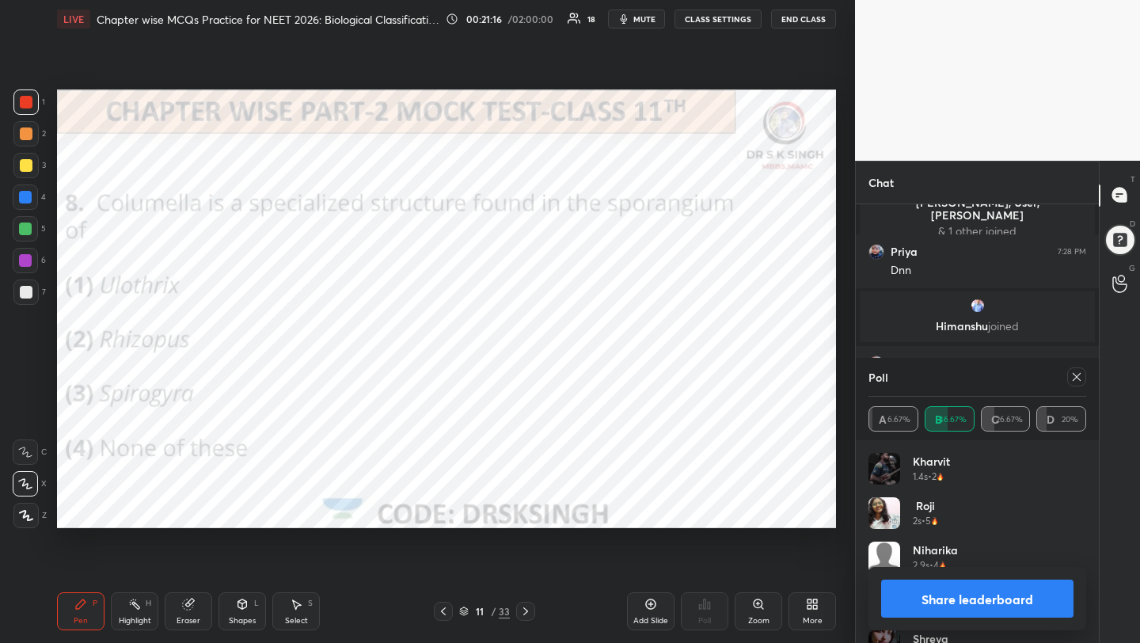
click at [1083, 376] on div at bounding box center [1076, 376] width 19 height 19
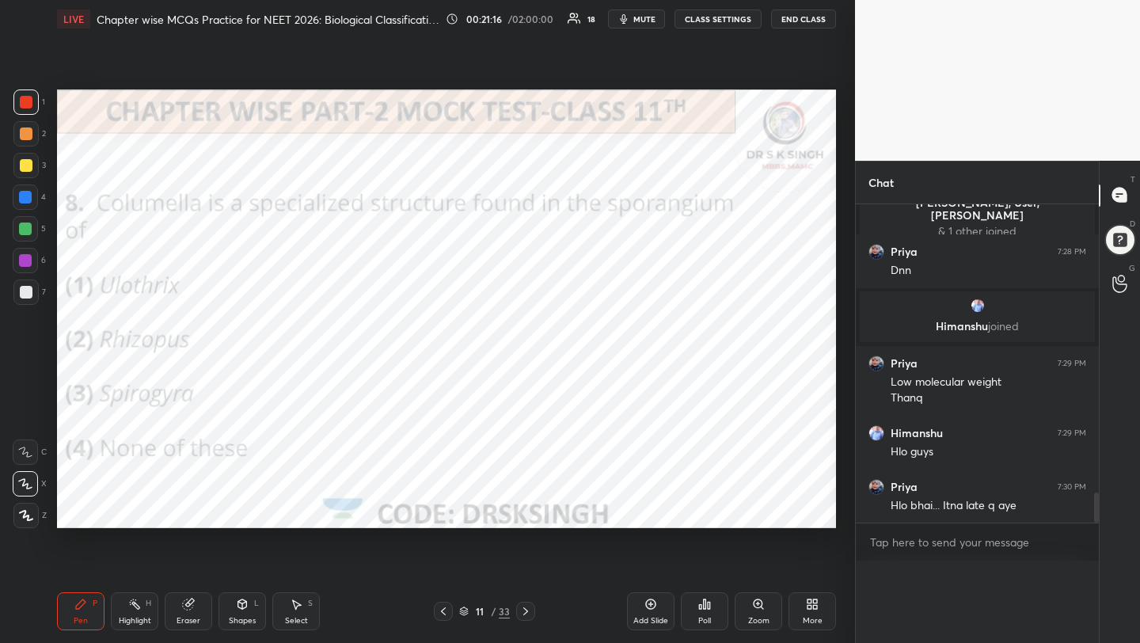
scroll to position [2976, 0]
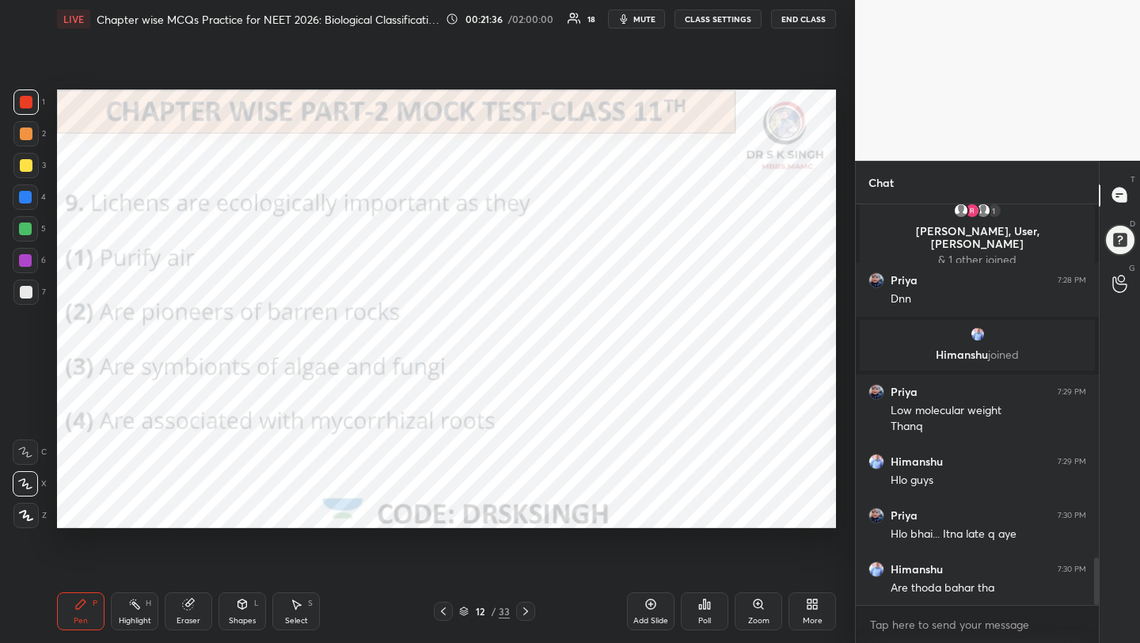
click at [713, 619] on div "Poll" at bounding box center [704, 611] width 47 height 38
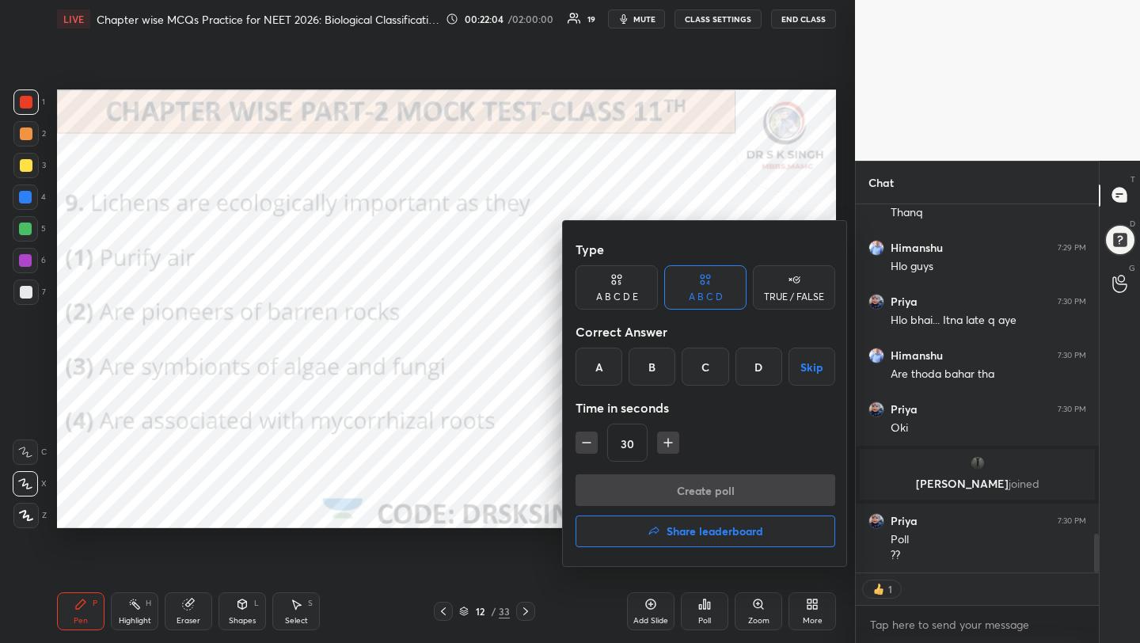
scroll to position [3170, 0]
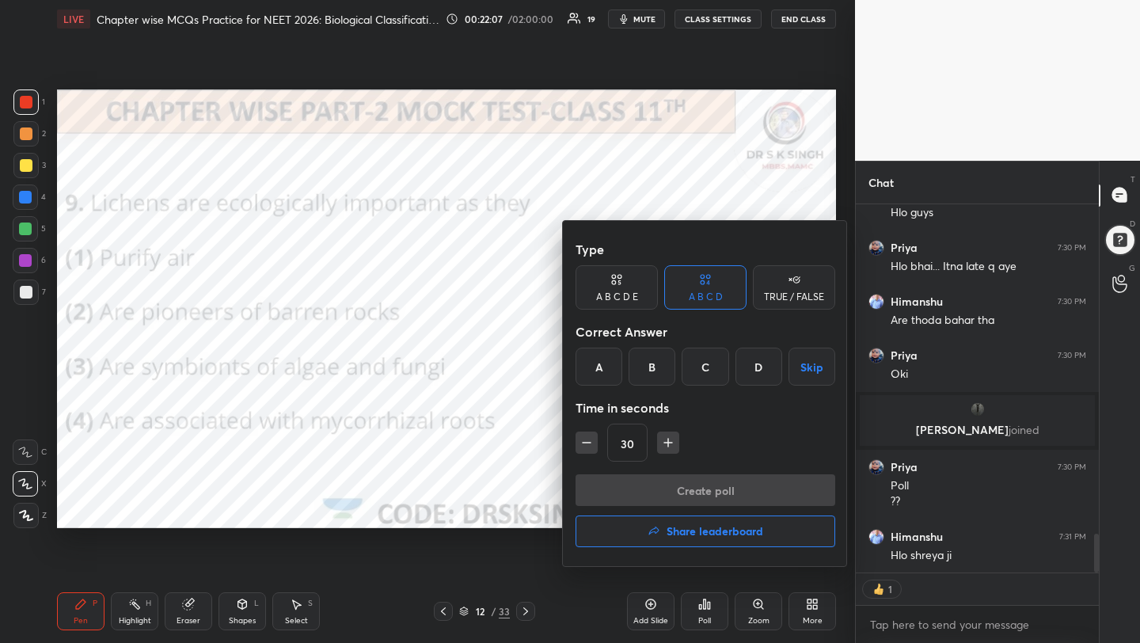
click at [654, 362] on div "B" at bounding box center [651, 366] width 47 height 38
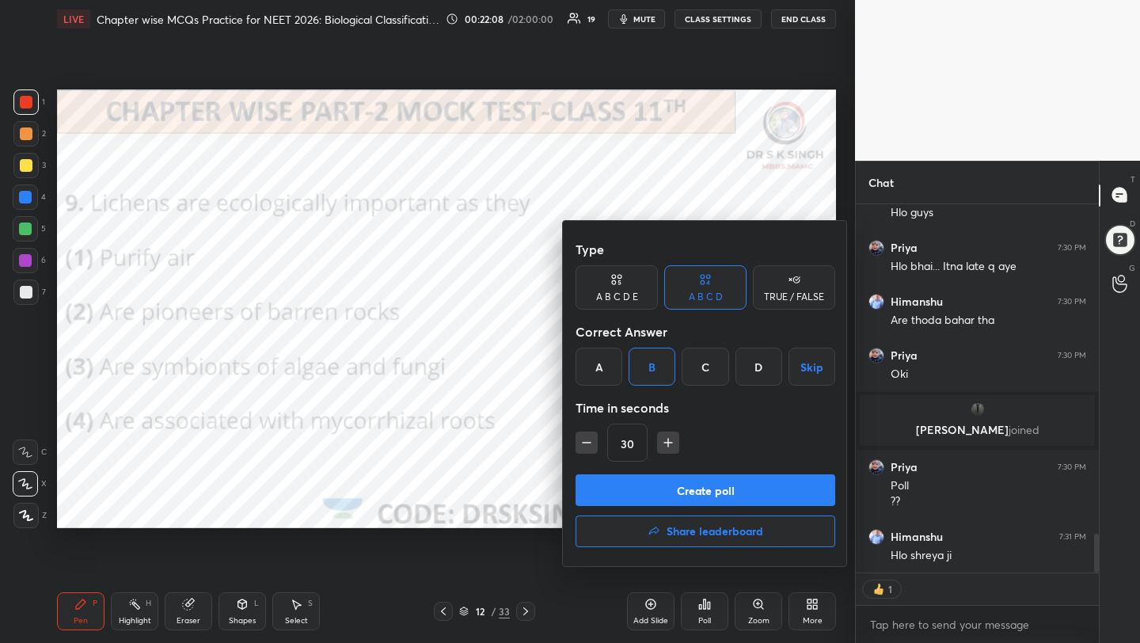
click at [698, 484] on button "Create poll" at bounding box center [705, 490] width 260 height 32
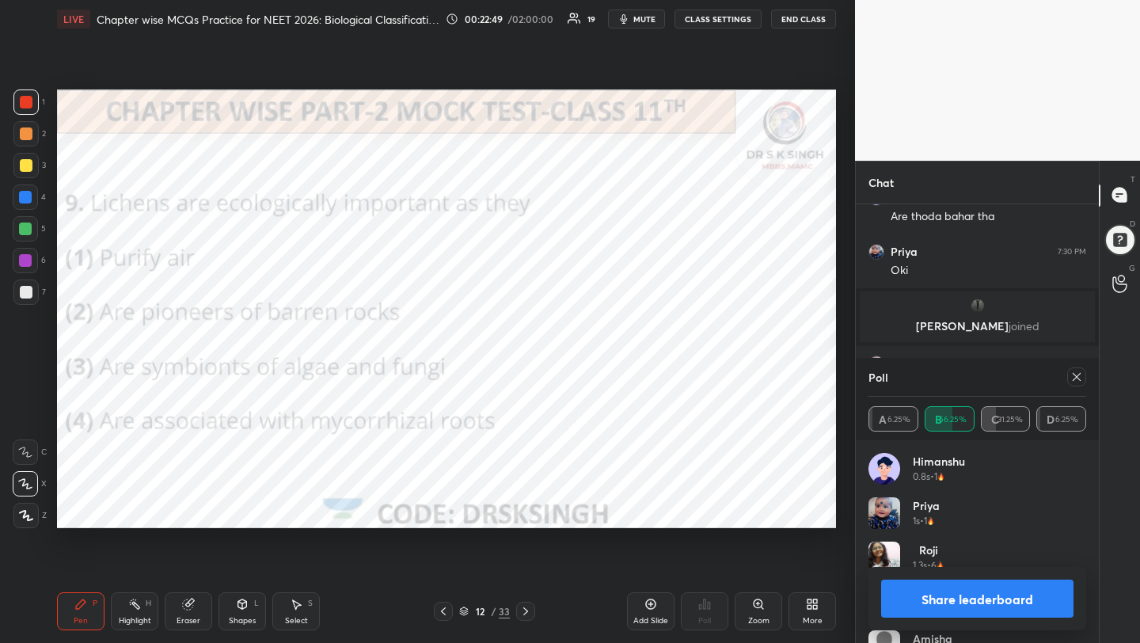
scroll to position [3331, 0]
click at [1069, 371] on div at bounding box center [1076, 376] width 19 height 19
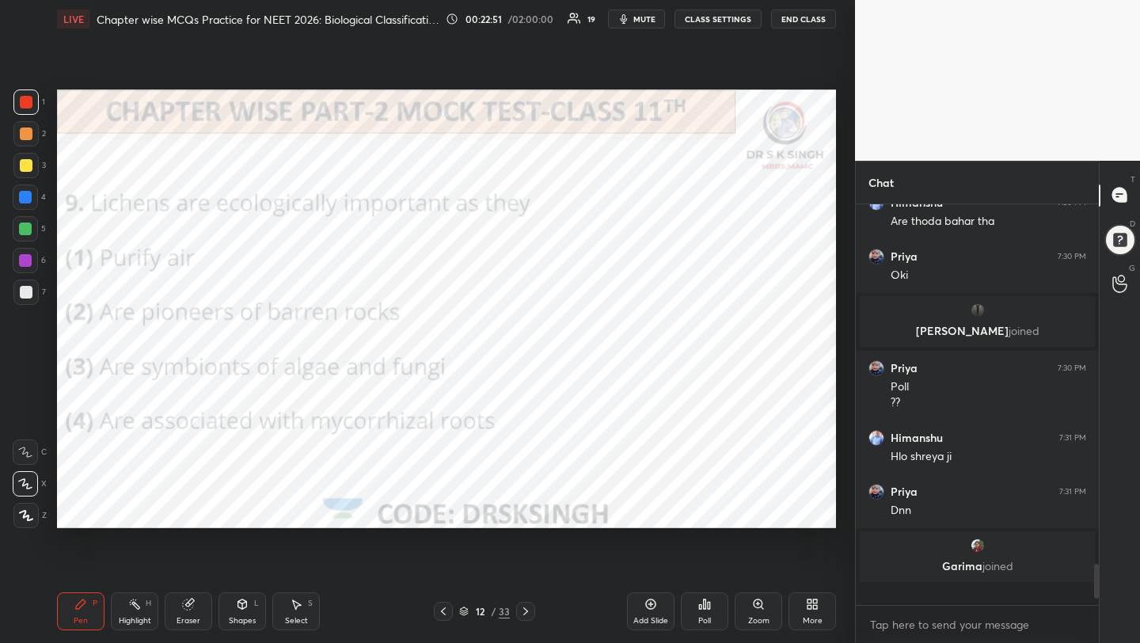
scroll to position [396, 238]
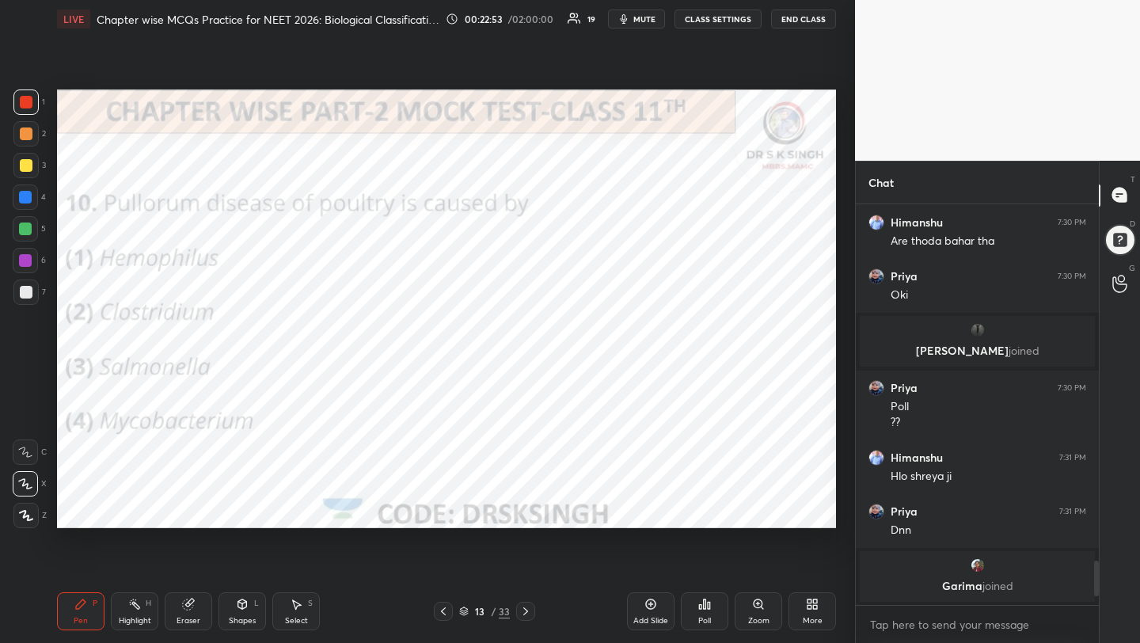
click at [693, 614] on div "Poll" at bounding box center [704, 611] width 47 height 38
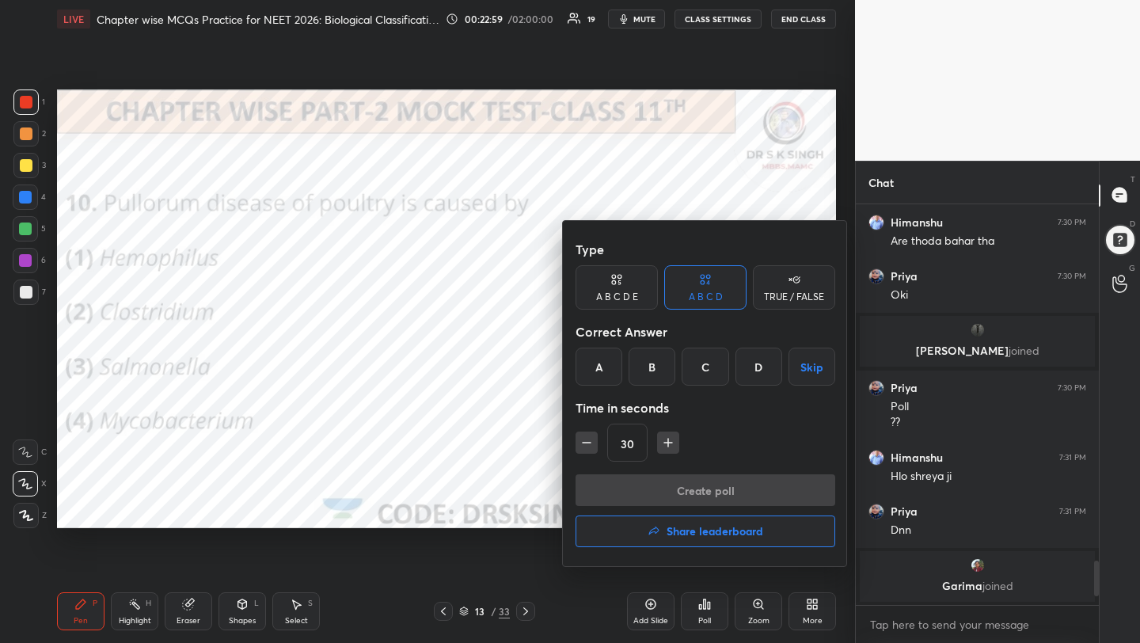
click at [709, 363] on div "C" at bounding box center [704, 366] width 47 height 38
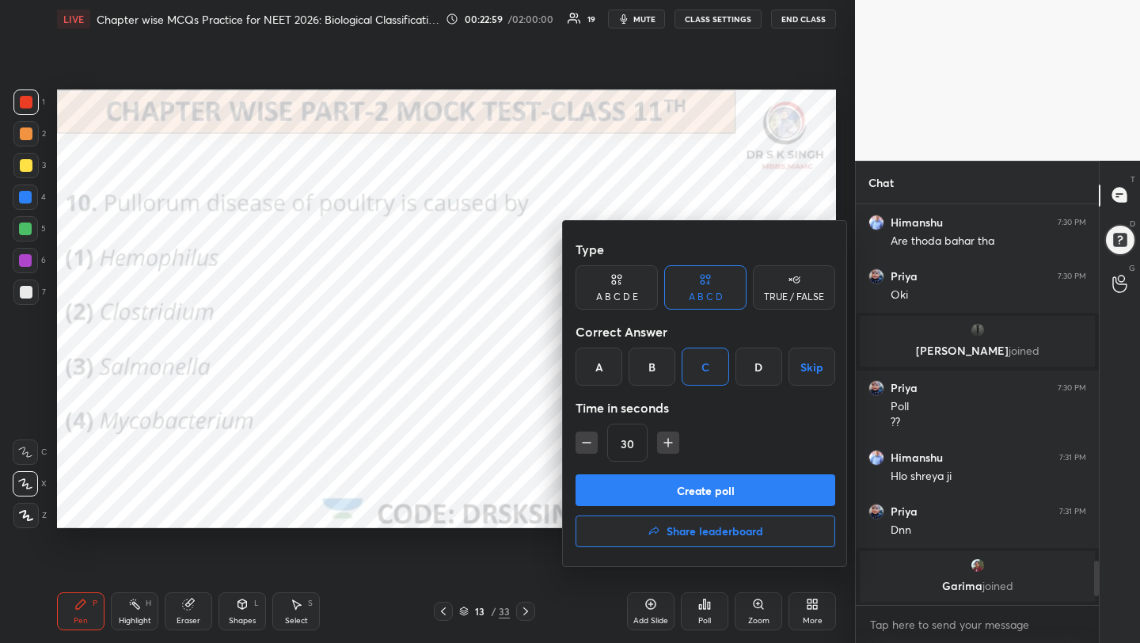
click at [730, 491] on button "Create poll" at bounding box center [705, 490] width 260 height 32
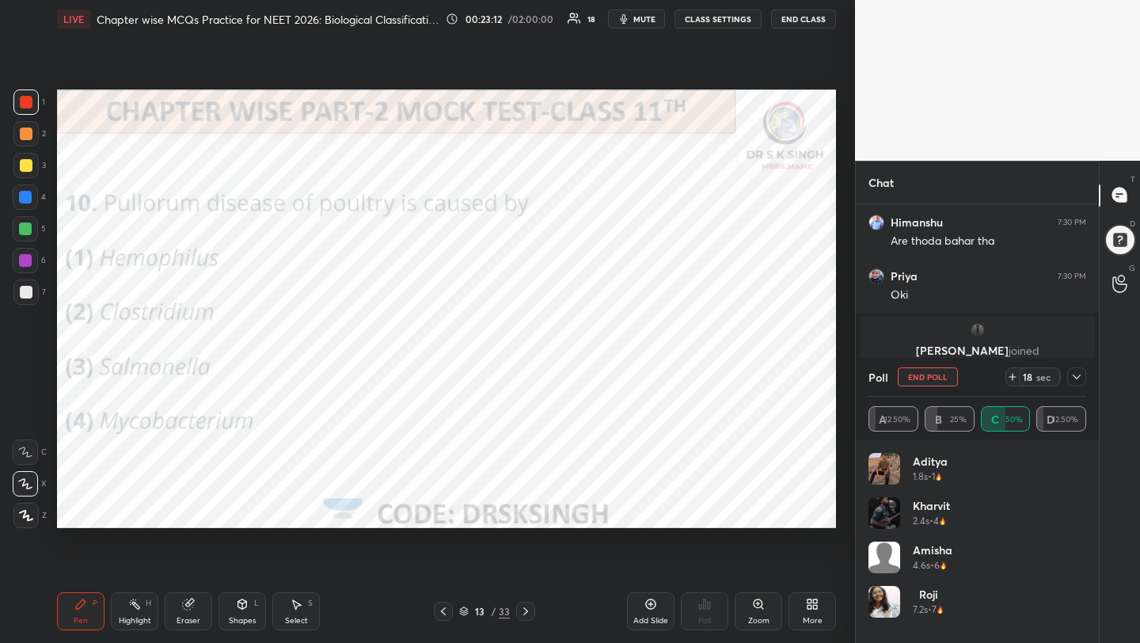
scroll to position [281, 238]
click at [909, 380] on button "End Poll" at bounding box center [927, 376] width 60 height 19
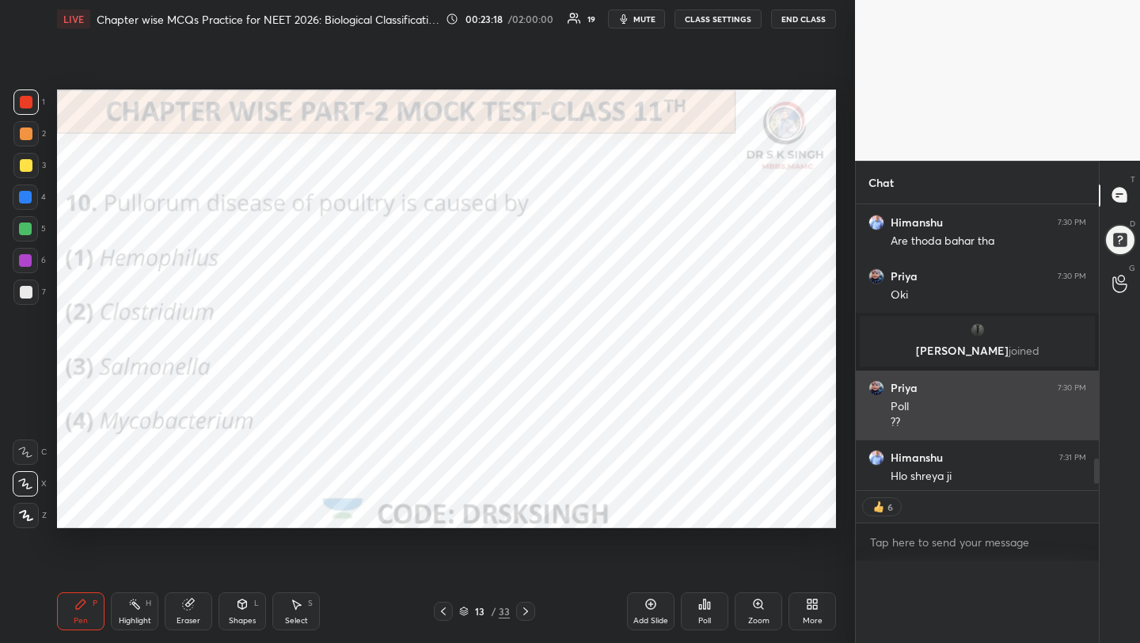
scroll to position [6, 6]
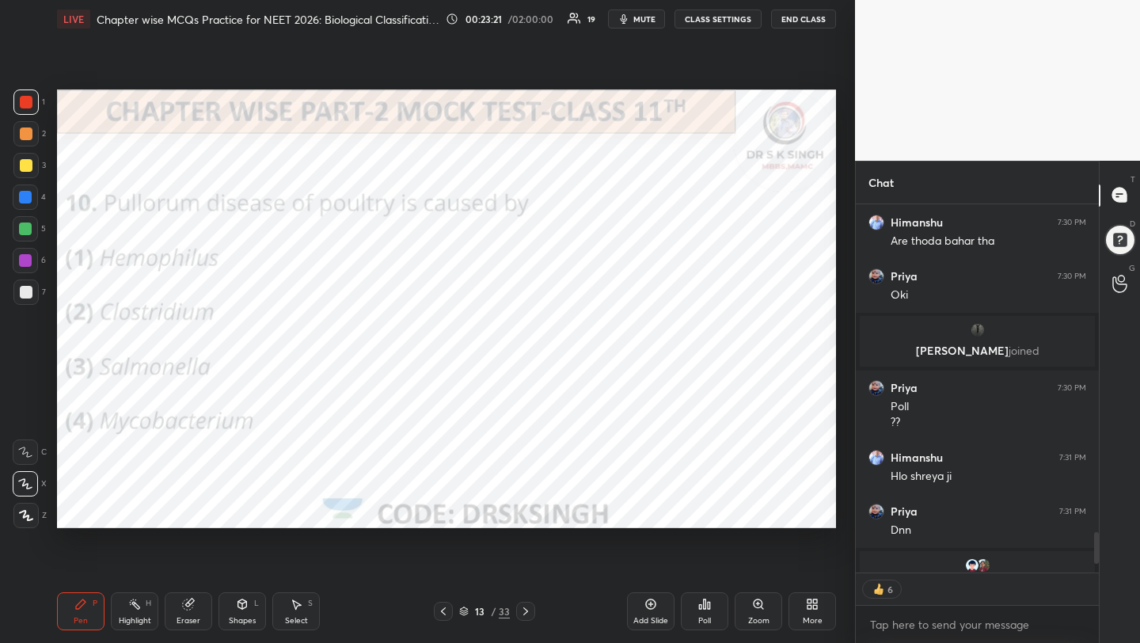
click at [528, 610] on icon at bounding box center [525, 611] width 13 height 13
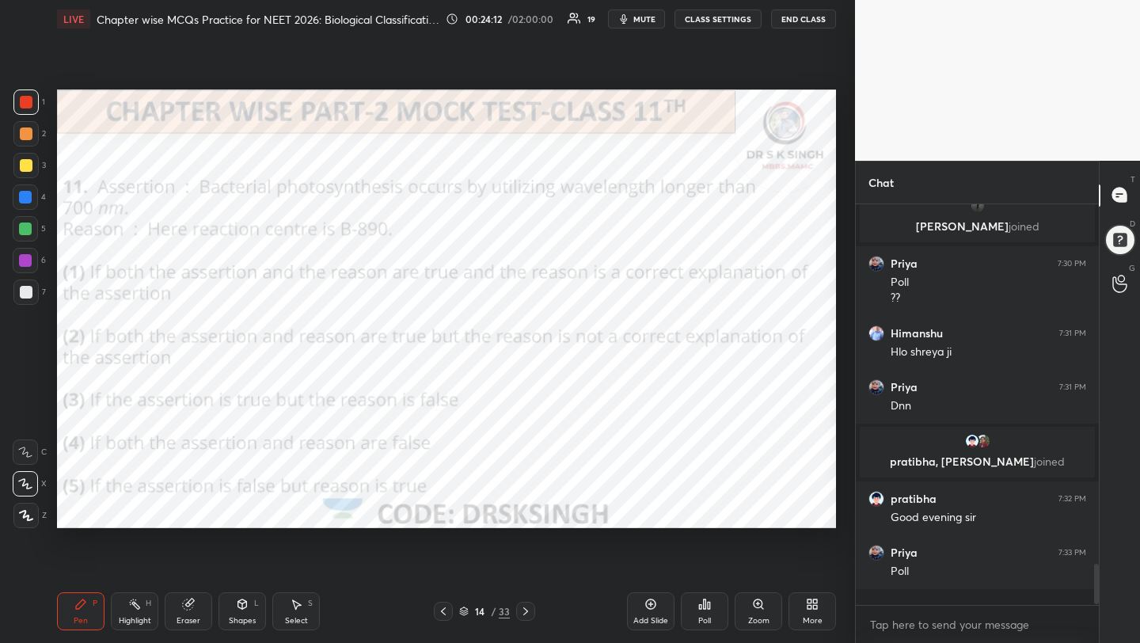
scroll to position [396, 238]
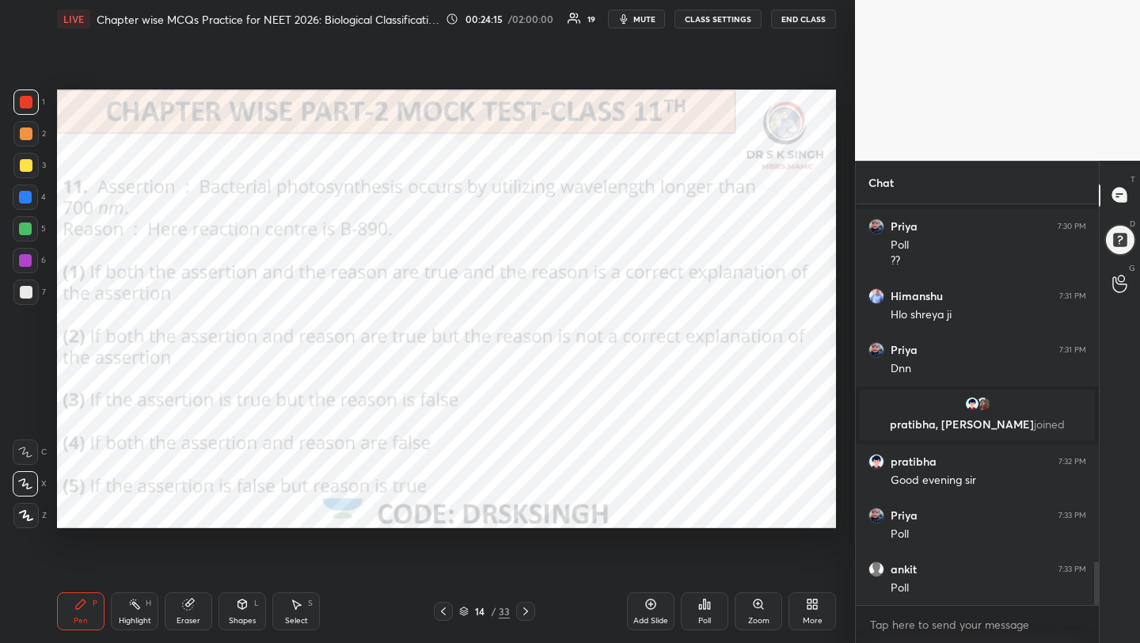
click at [721, 632] on div "Poll" at bounding box center [704, 611] width 47 height 89
click at [702, 594] on div "Poll" at bounding box center [704, 611] width 47 height 38
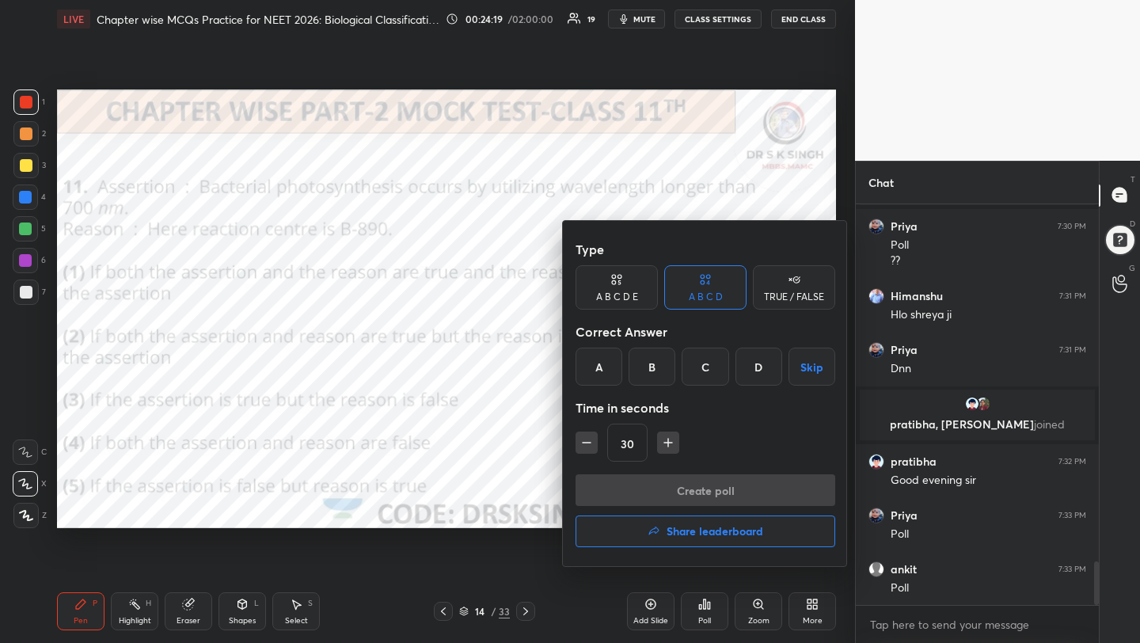
click at [651, 362] on div "B" at bounding box center [651, 366] width 47 height 38
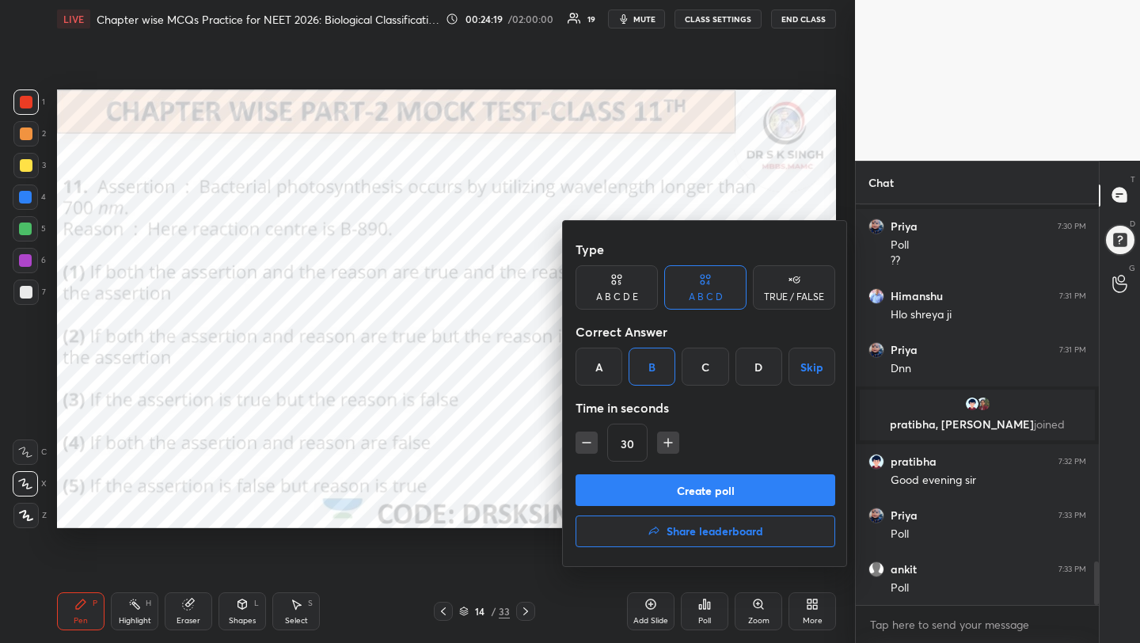
click at [669, 474] on button "Create poll" at bounding box center [705, 490] width 260 height 32
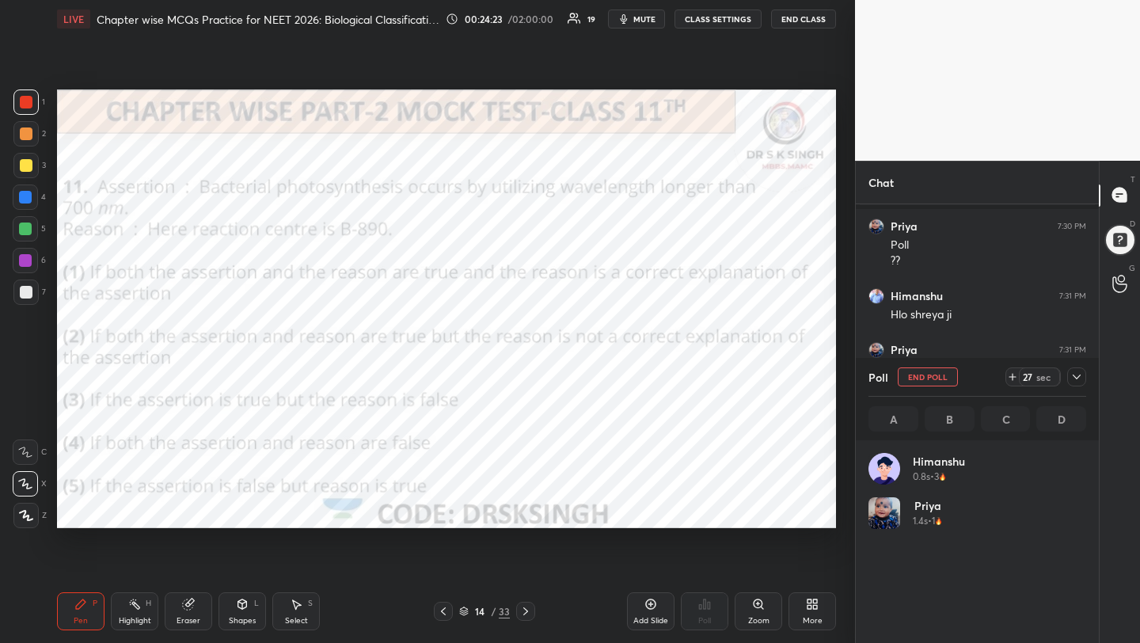
scroll to position [3461, 0]
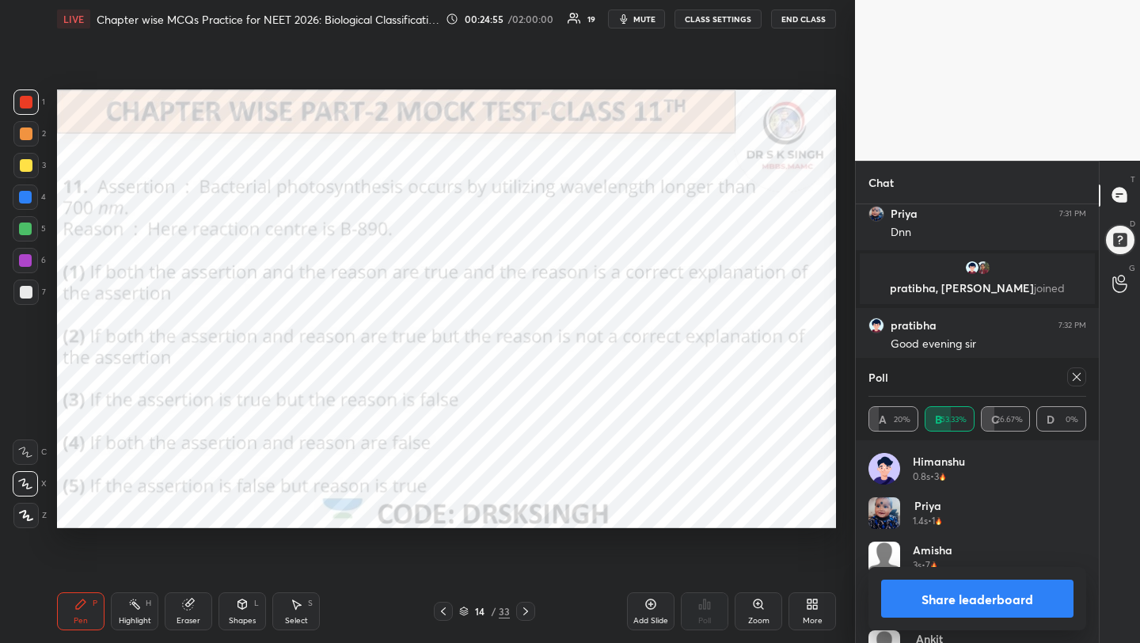
click at [1078, 379] on icon at bounding box center [1076, 376] width 13 height 13
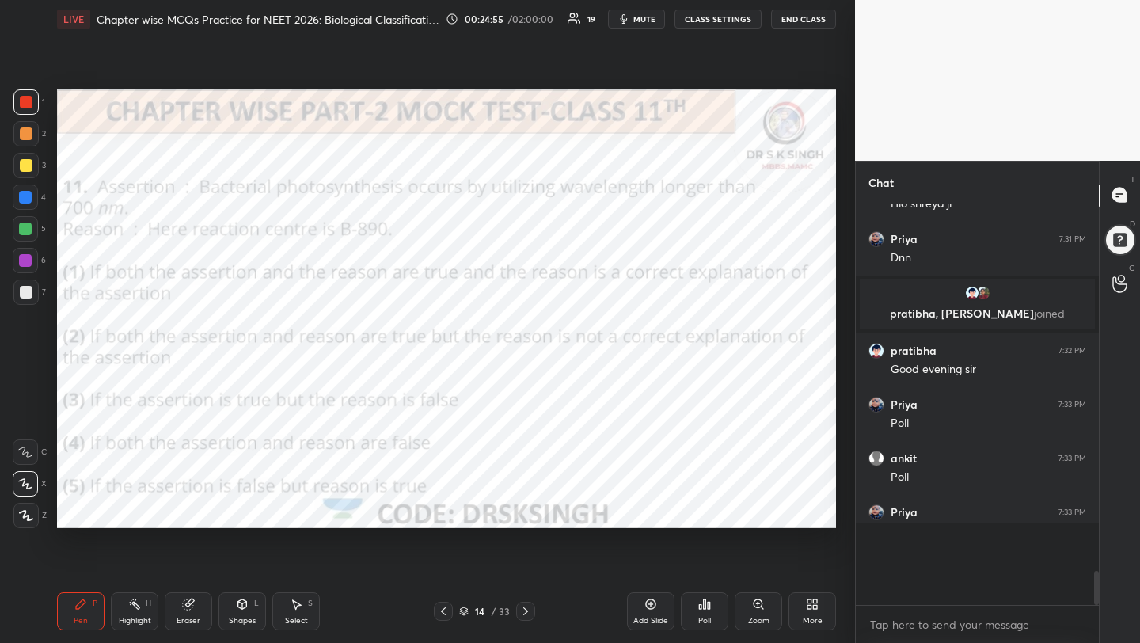
scroll to position [256, 238]
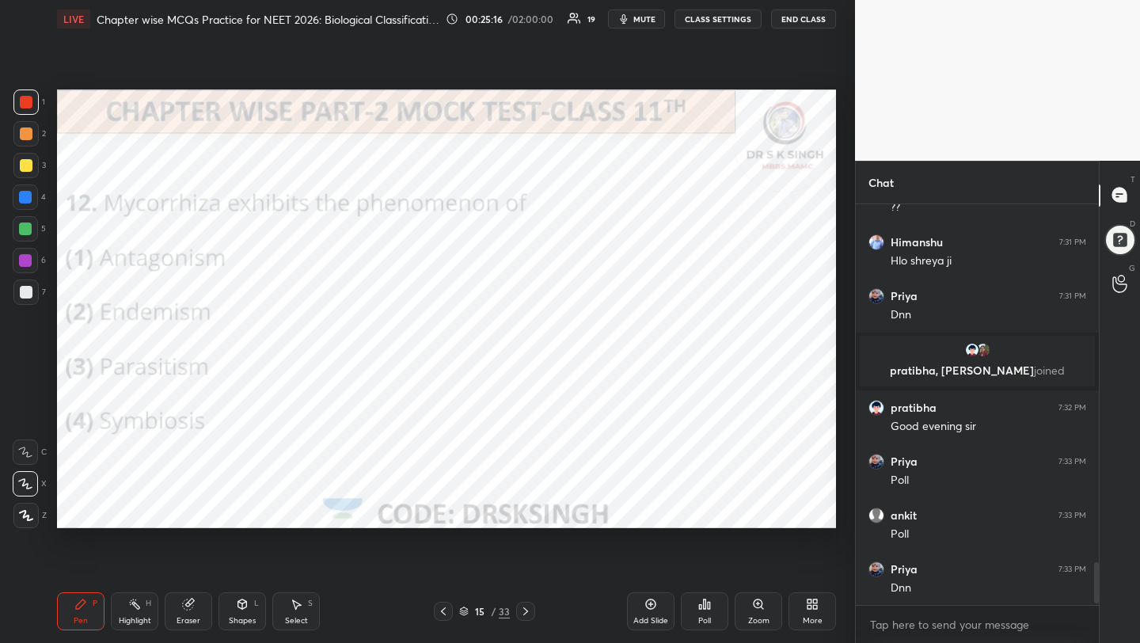
click at [705, 599] on icon at bounding box center [705, 603] width 2 height 9
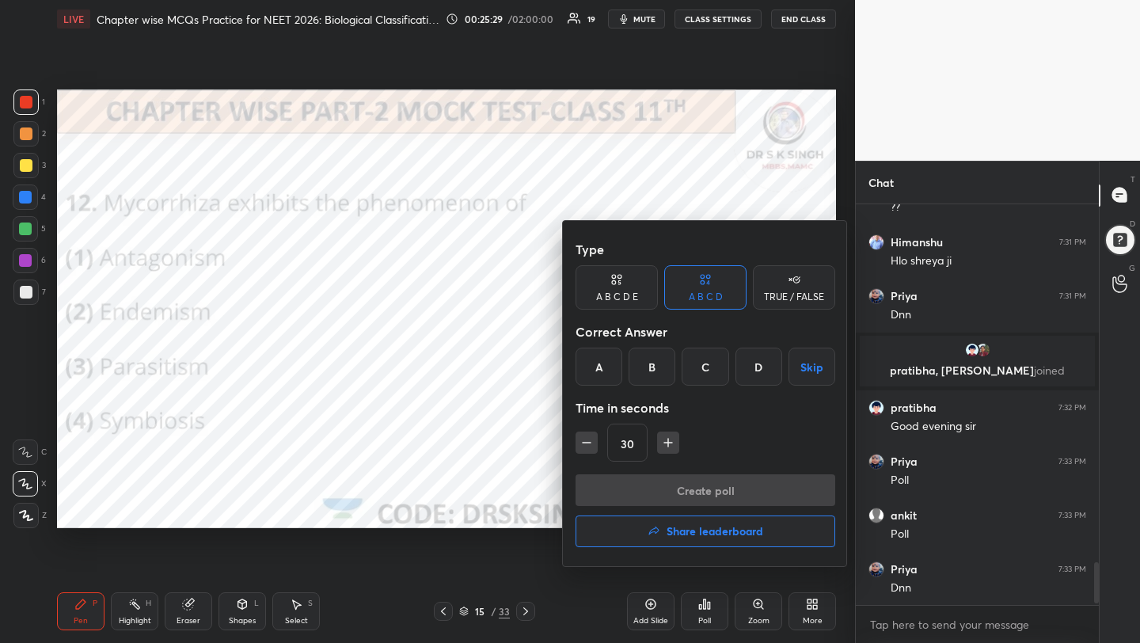
click at [762, 360] on div "D" at bounding box center [758, 366] width 47 height 38
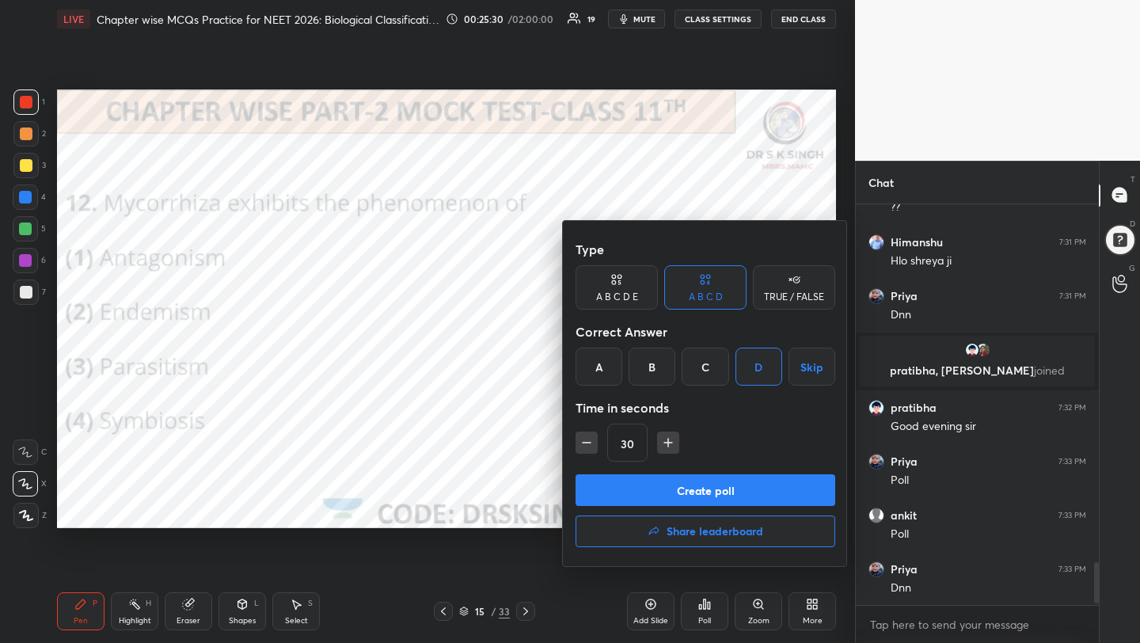
click at [747, 487] on button "Create poll" at bounding box center [705, 490] width 260 height 32
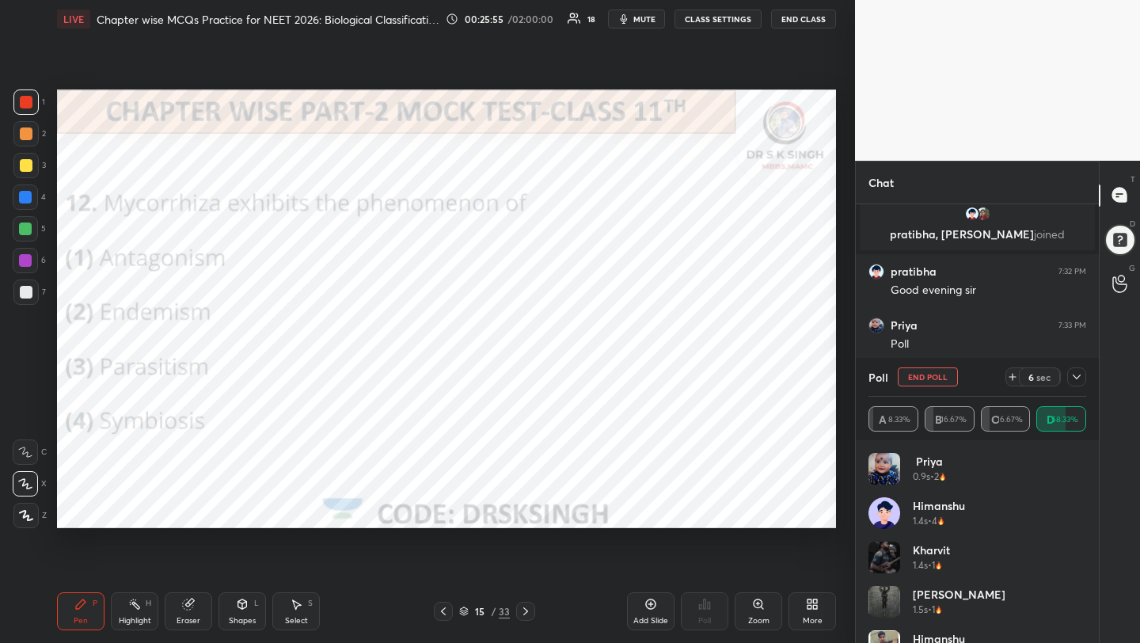
scroll to position [3530, 0]
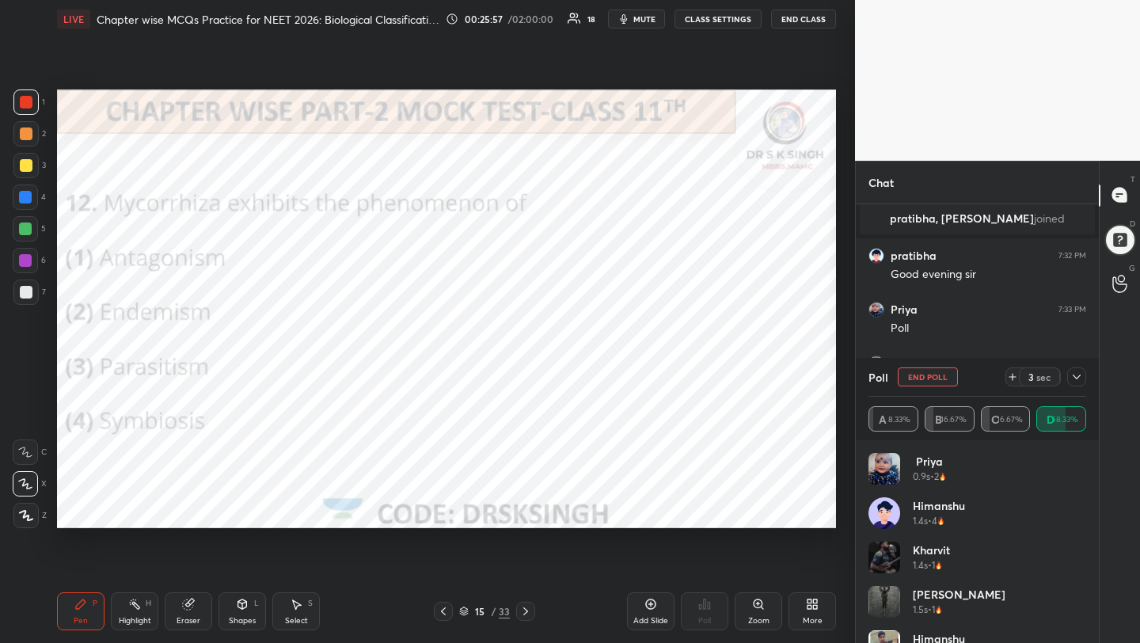
click at [916, 373] on button "End Poll" at bounding box center [927, 376] width 60 height 19
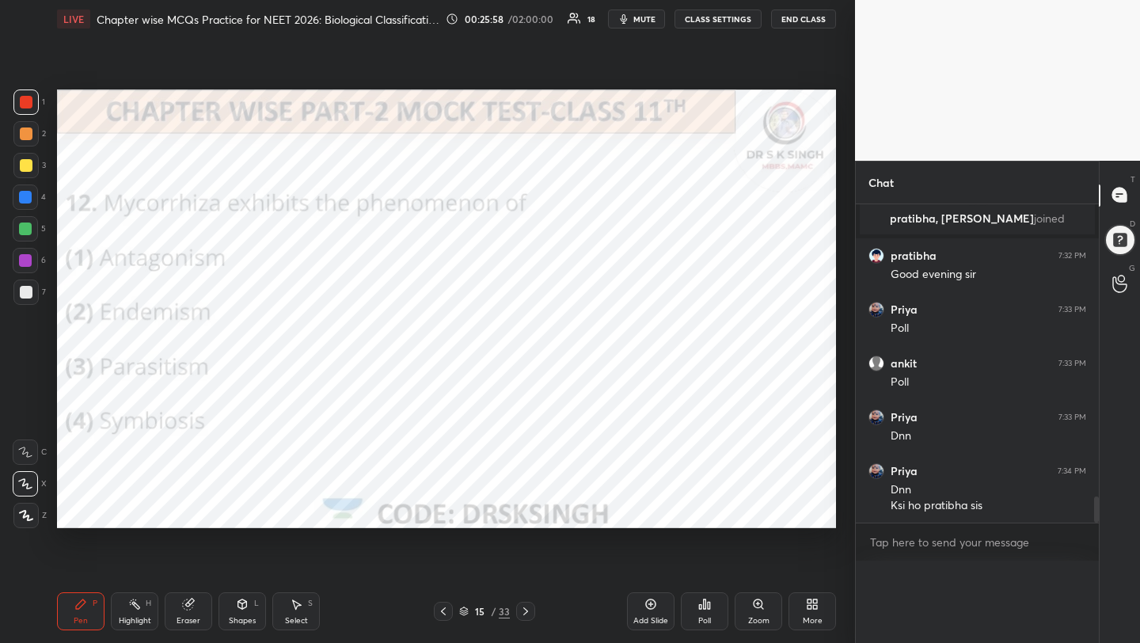
scroll to position [207, 238]
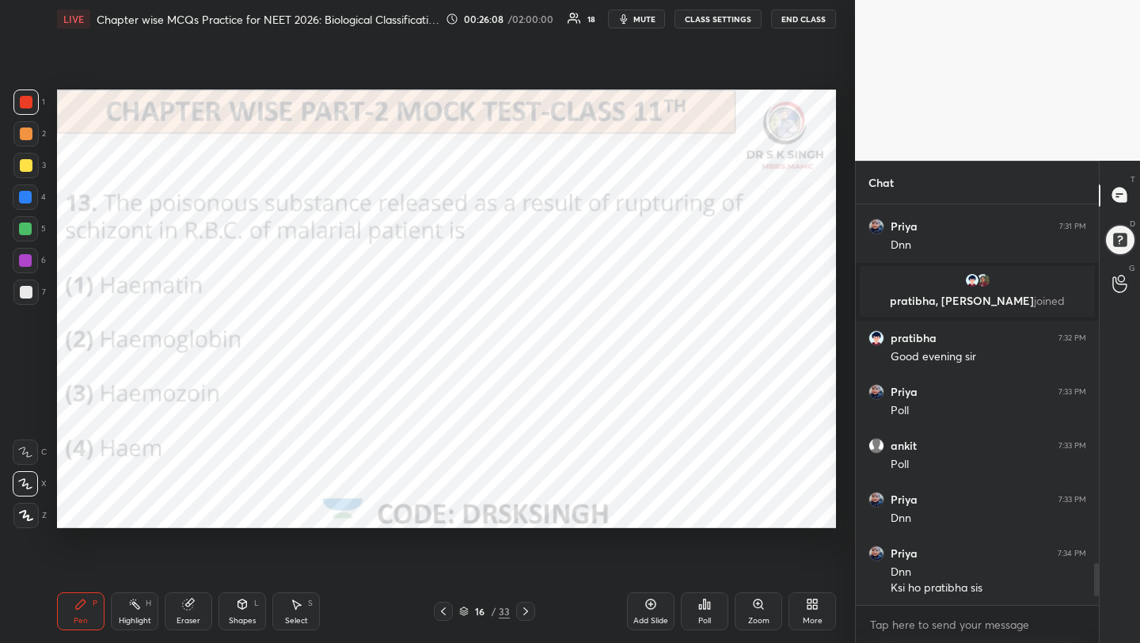
click at [717, 618] on div "Poll" at bounding box center [704, 611] width 47 height 38
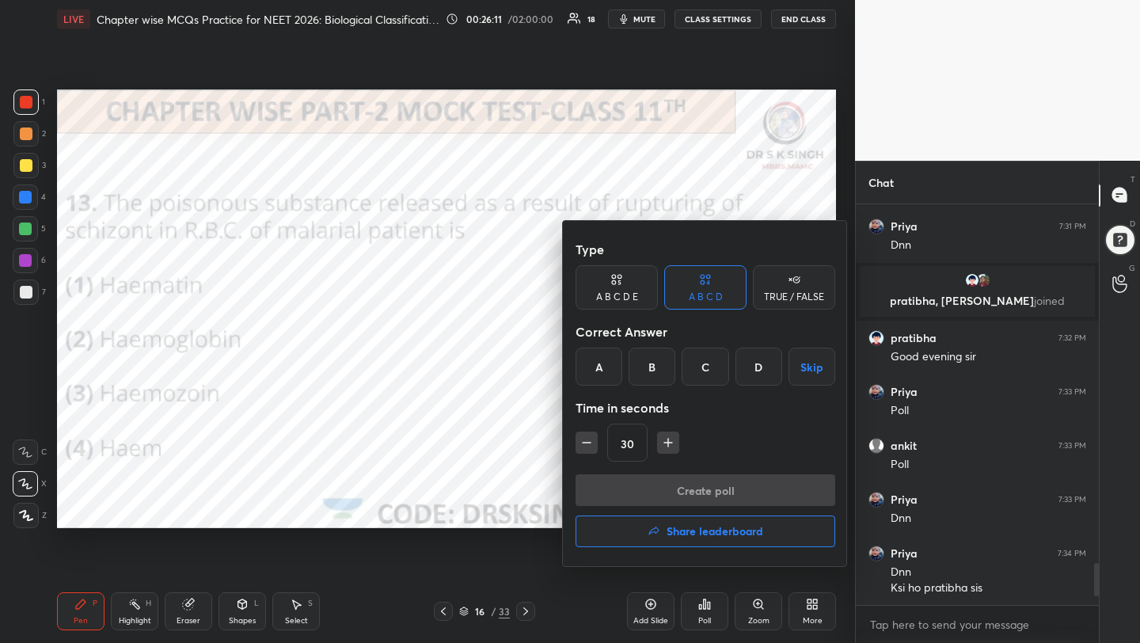
click at [708, 380] on div "C" at bounding box center [704, 366] width 47 height 38
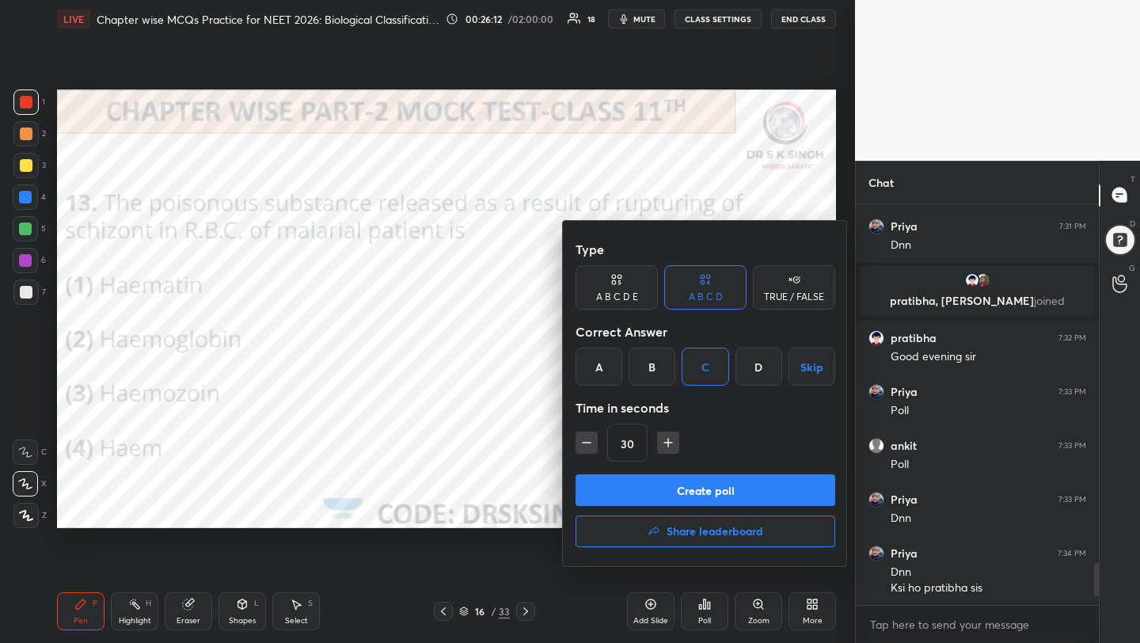
click at [730, 492] on button "Create poll" at bounding box center [705, 490] width 260 height 32
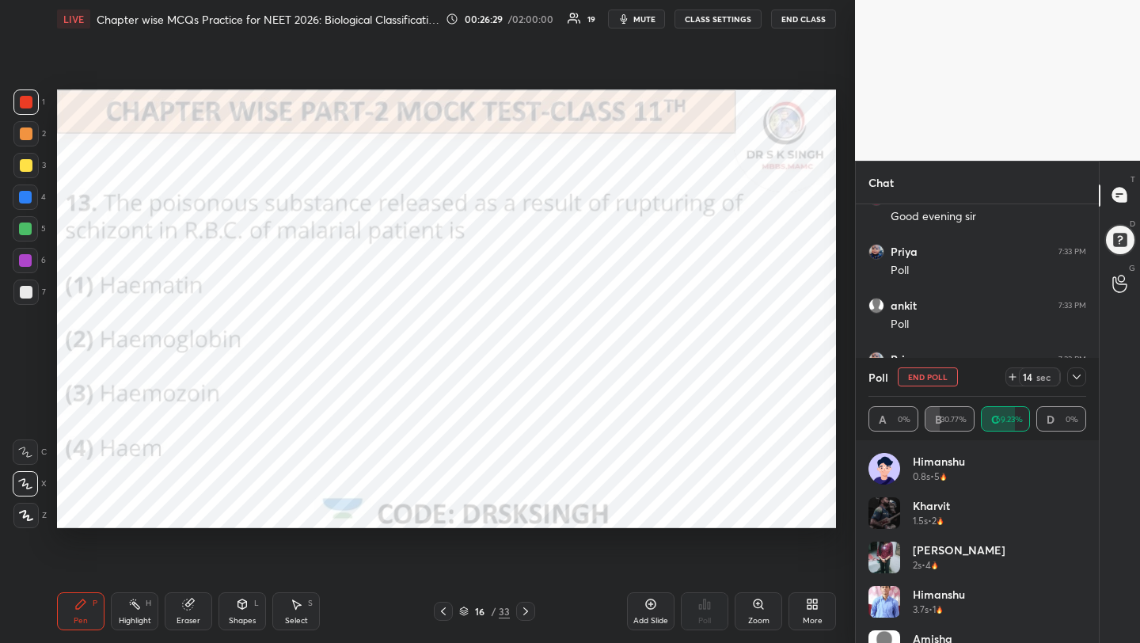
click at [930, 372] on button "End Poll" at bounding box center [927, 376] width 60 height 19
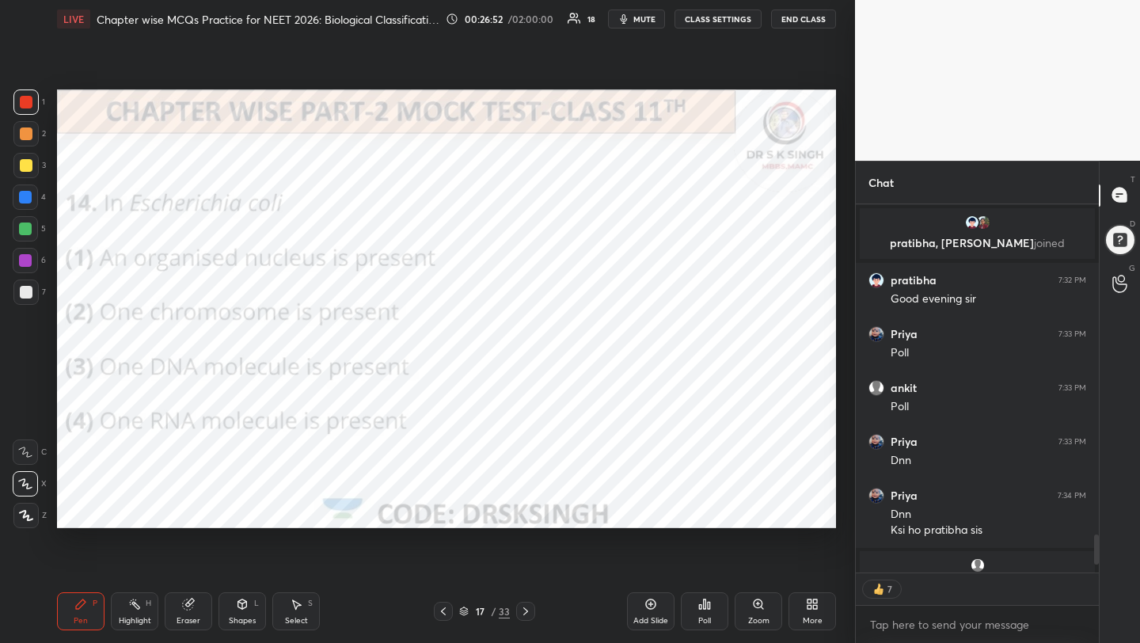
click at [692, 605] on div "Poll" at bounding box center [704, 611] width 47 height 38
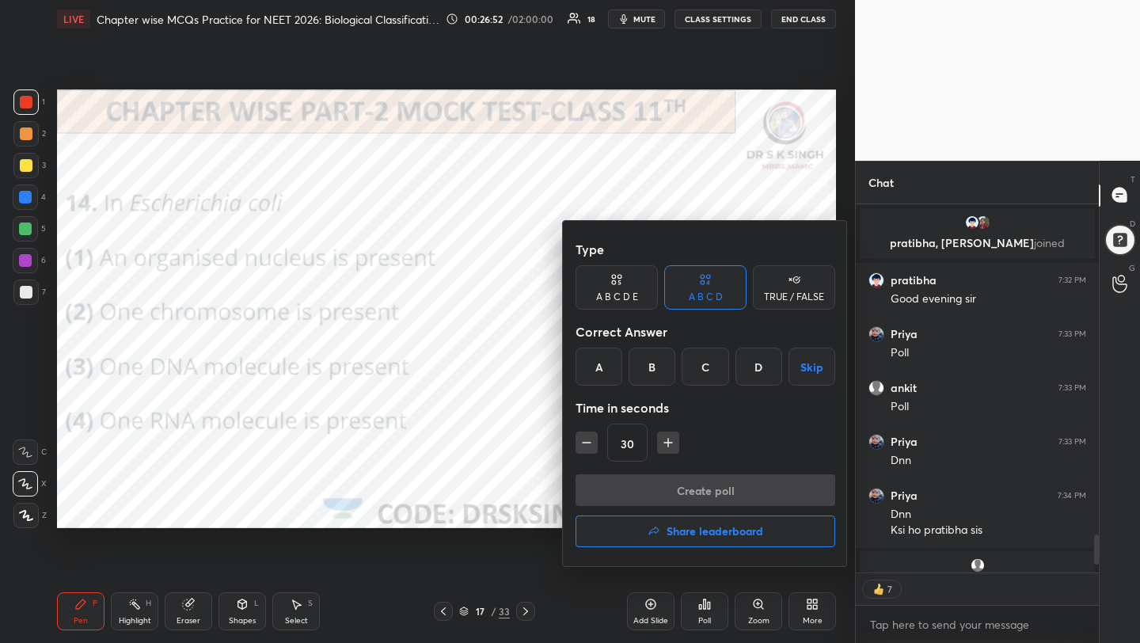
click at [710, 370] on div "C" at bounding box center [704, 366] width 47 height 38
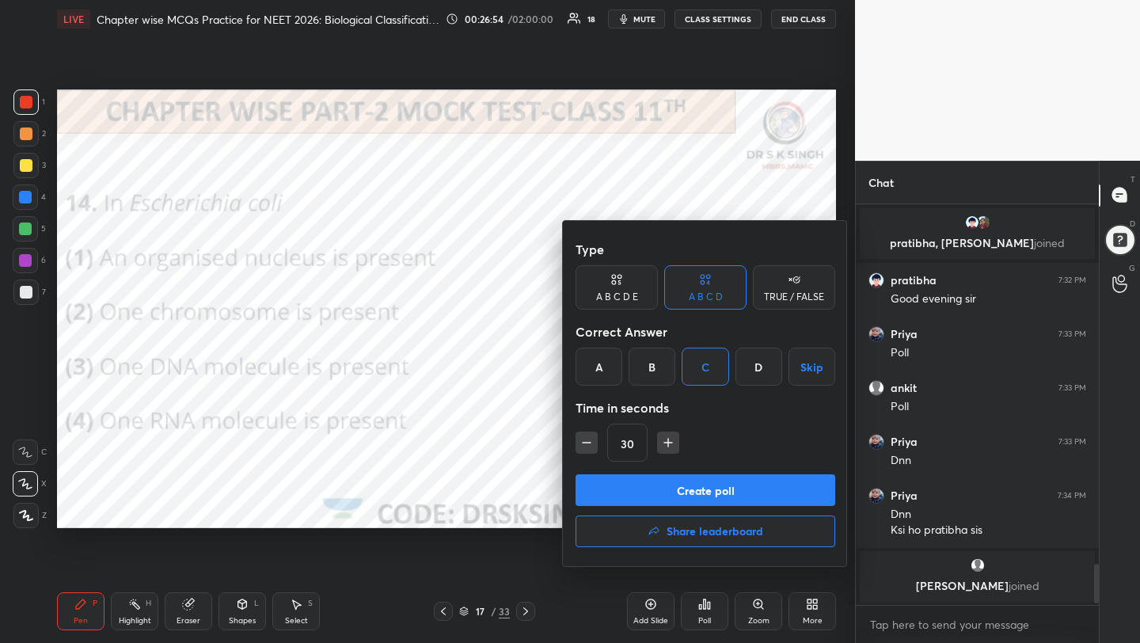
click at [721, 514] on div "Create poll Share leaderboard" at bounding box center [705, 513] width 260 height 79
click at [720, 500] on button "Create poll" at bounding box center [705, 490] width 260 height 32
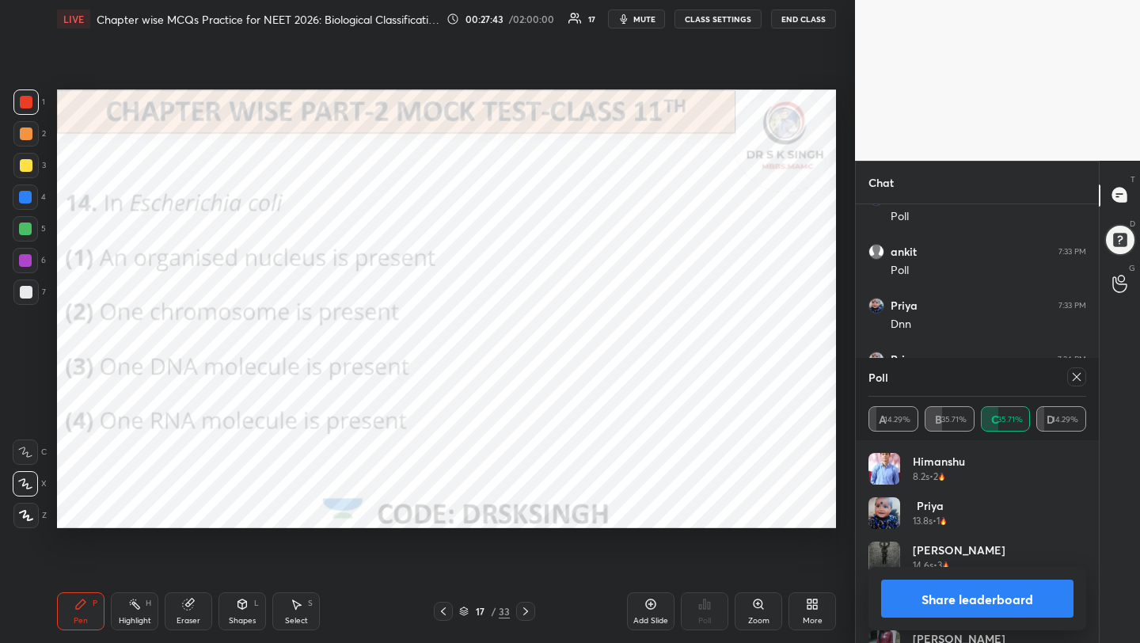
scroll to position [6, 6]
click at [1078, 374] on icon at bounding box center [1076, 376] width 13 height 13
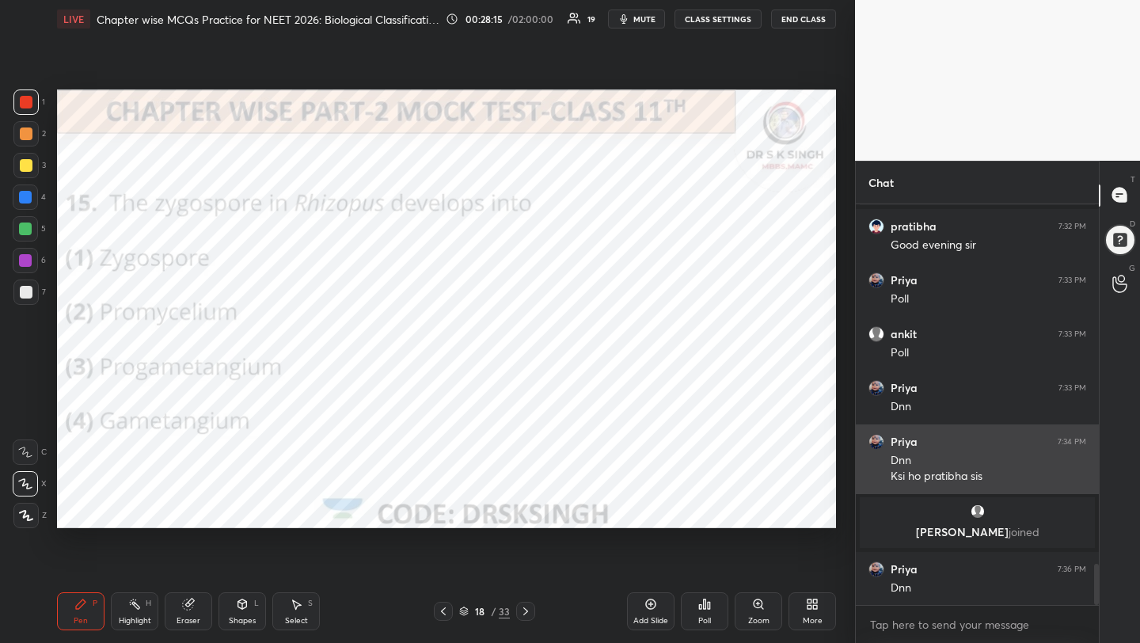
scroll to position [3538, 0]
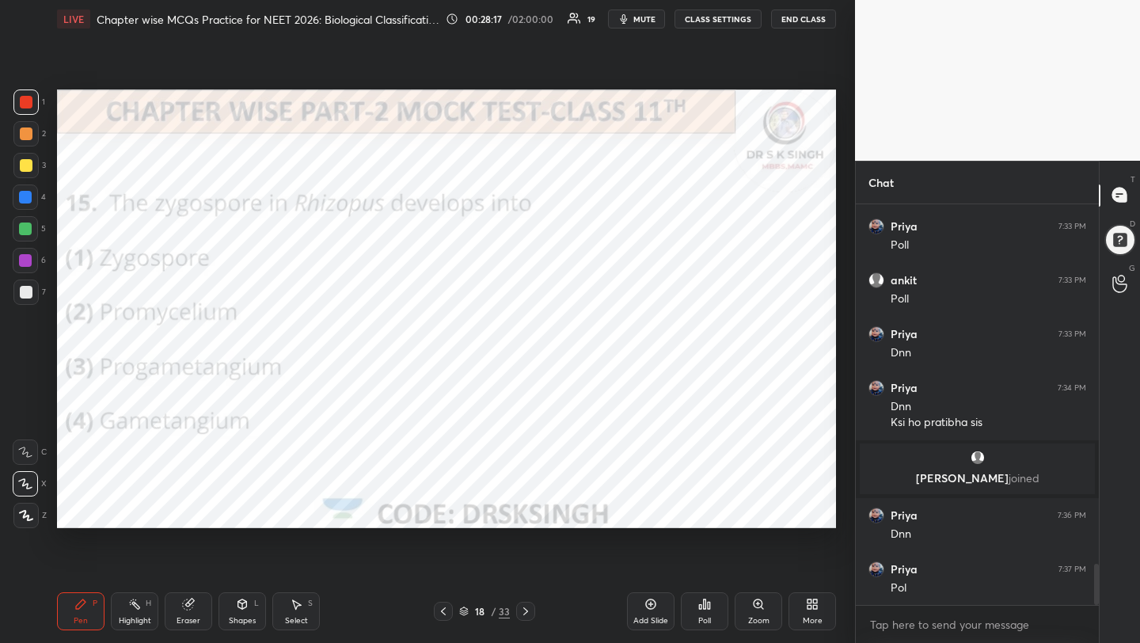
click at [704, 606] on icon at bounding box center [705, 603] width 2 height 9
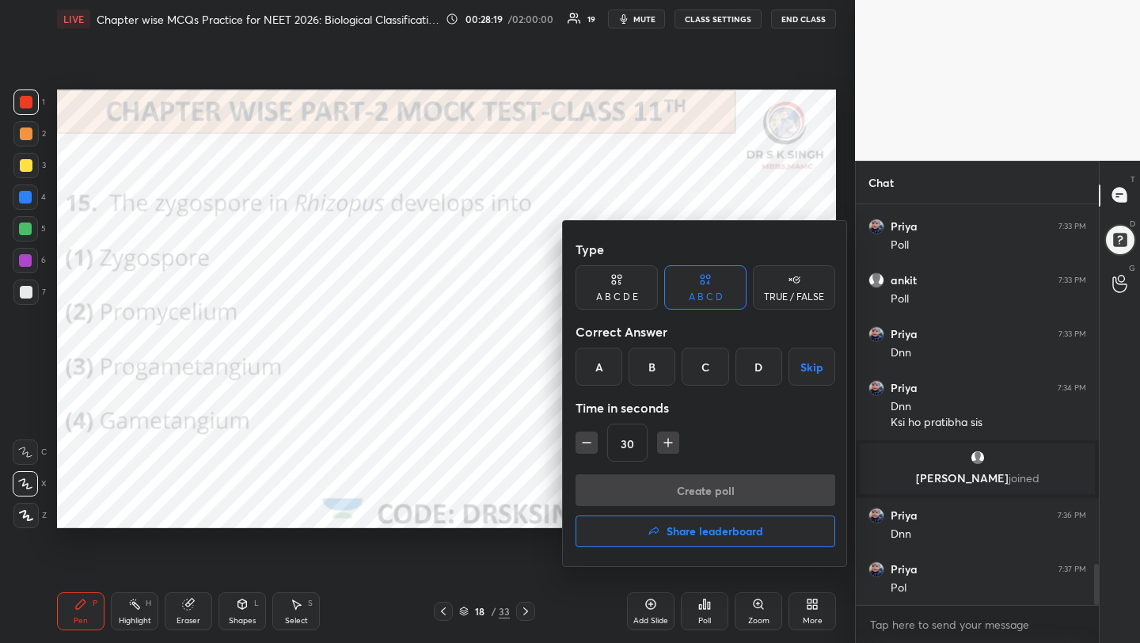
scroll to position [3596, 0]
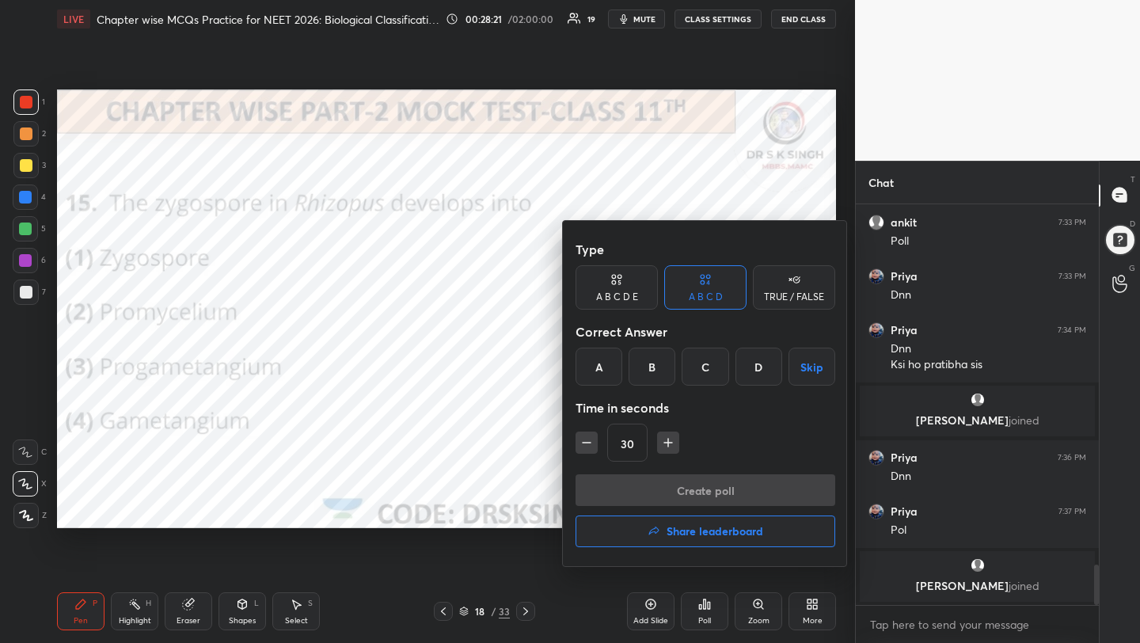
click at [642, 366] on div "B" at bounding box center [651, 366] width 47 height 38
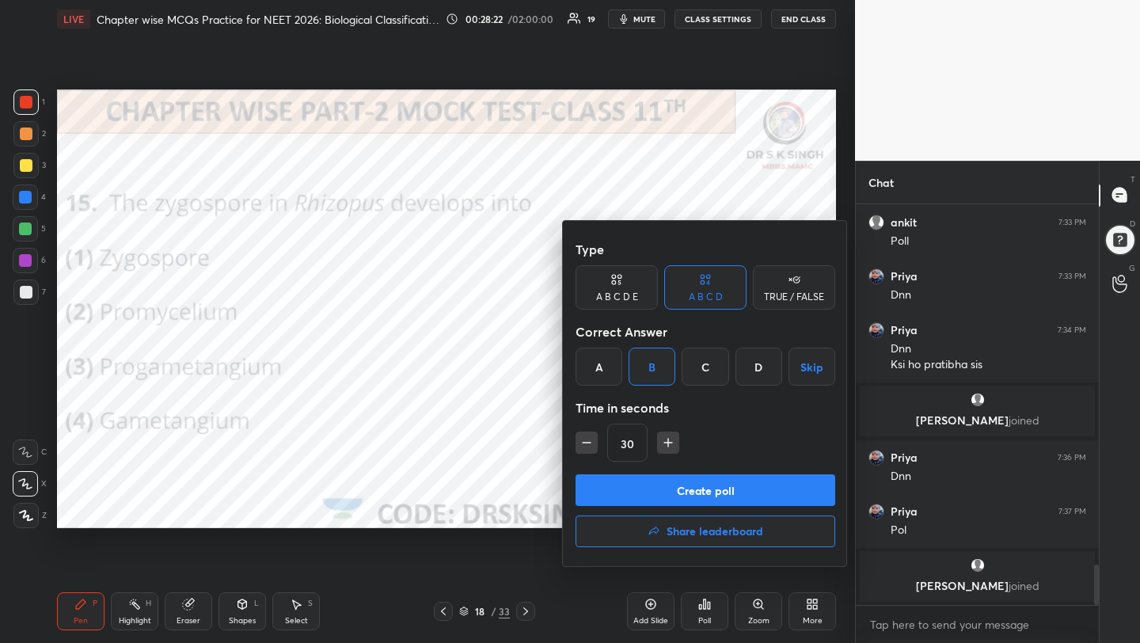
click at [702, 494] on button "Create poll" at bounding box center [705, 490] width 260 height 32
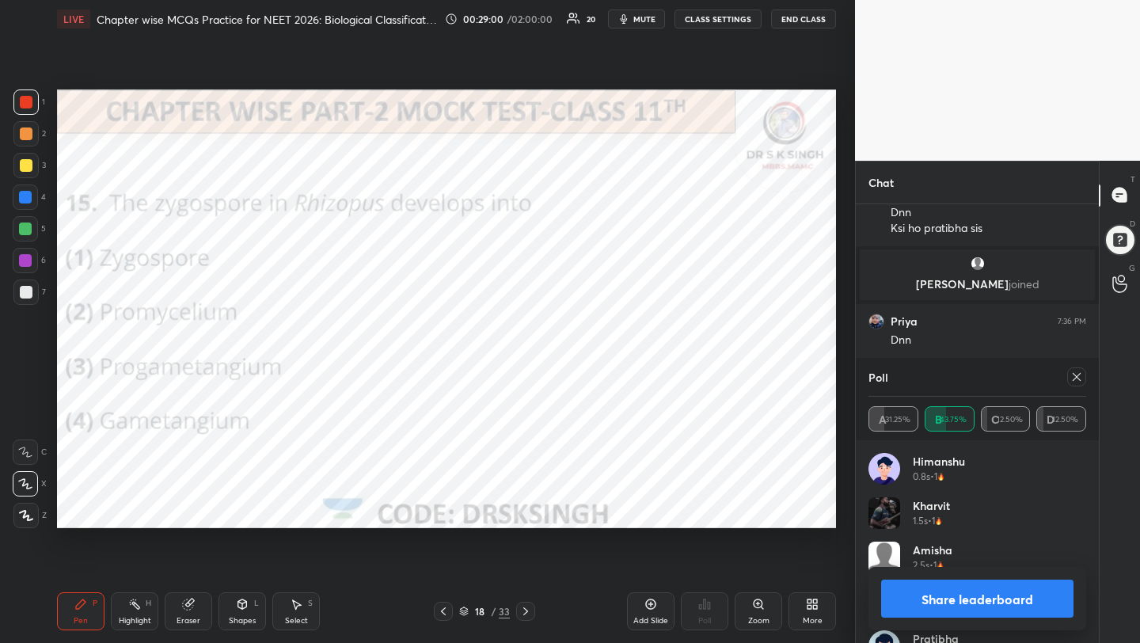
scroll to position [3679, 0]
click at [1077, 379] on icon at bounding box center [1076, 376] width 13 height 13
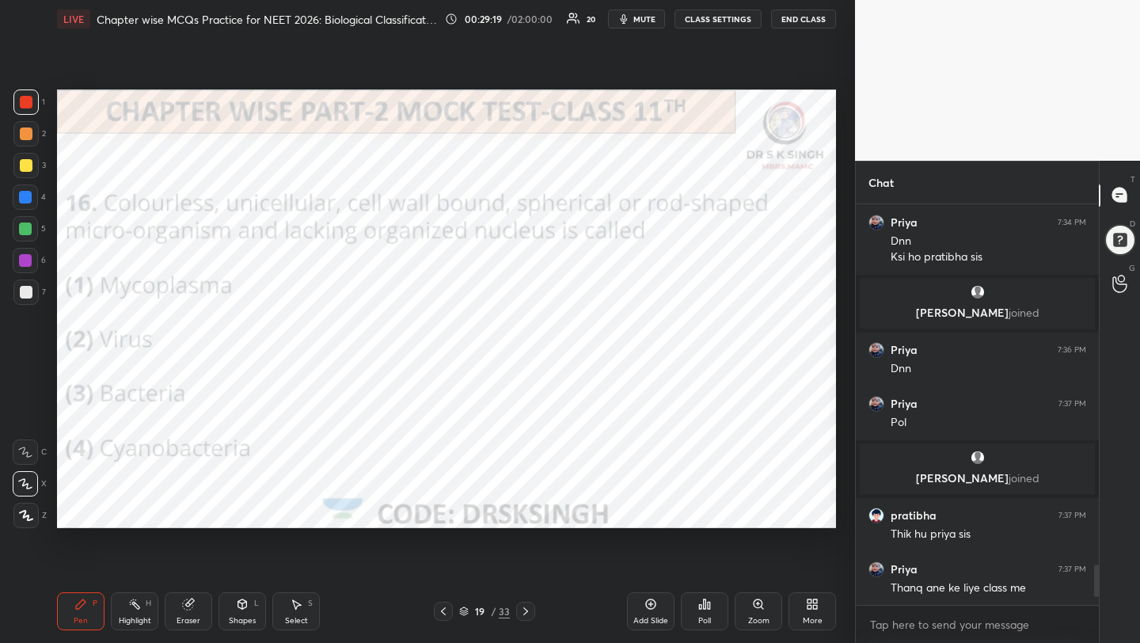
scroll to position [3651, 0]
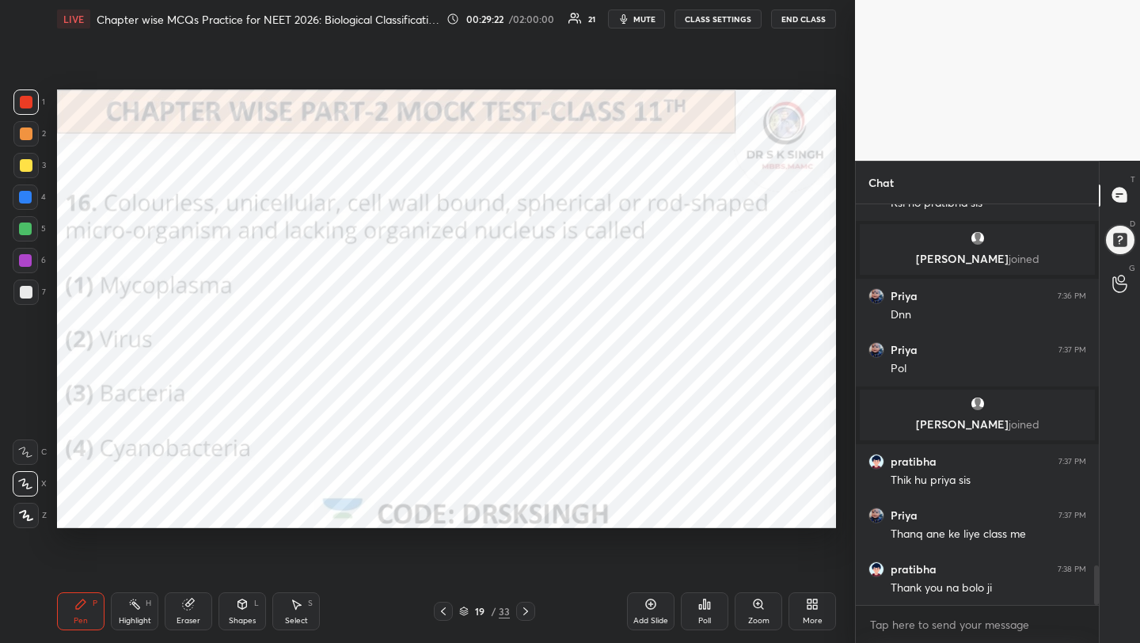
click at [704, 612] on div "Poll" at bounding box center [704, 611] width 47 height 38
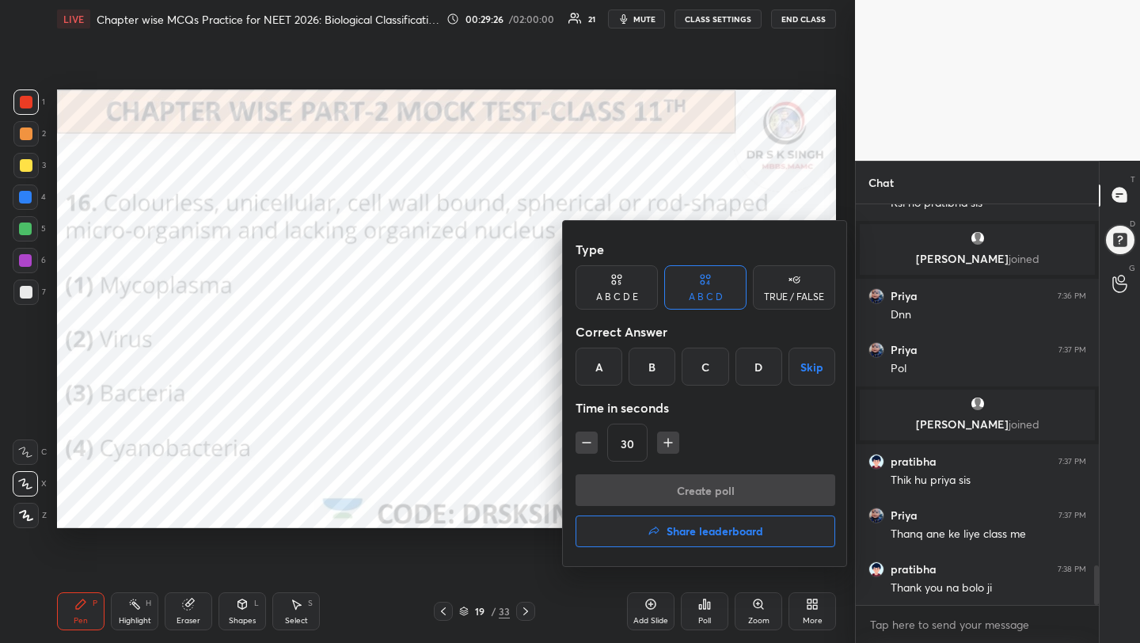
click at [717, 373] on div "C" at bounding box center [704, 366] width 47 height 38
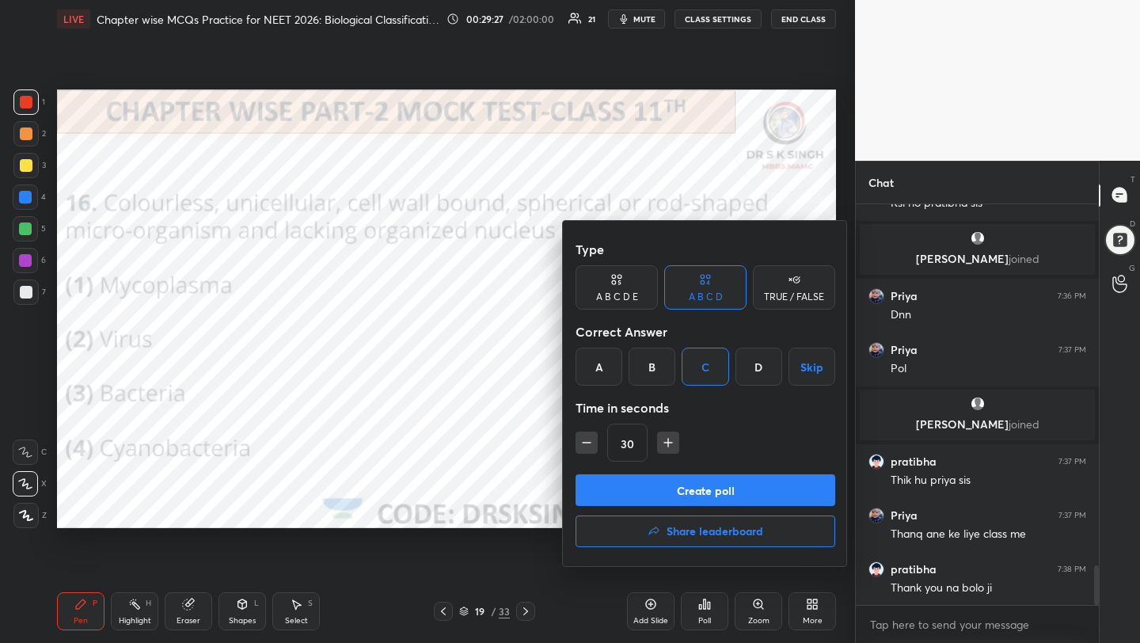
click at [717, 483] on button "Create poll" at bounding box center [705, 490] width 260 height 32
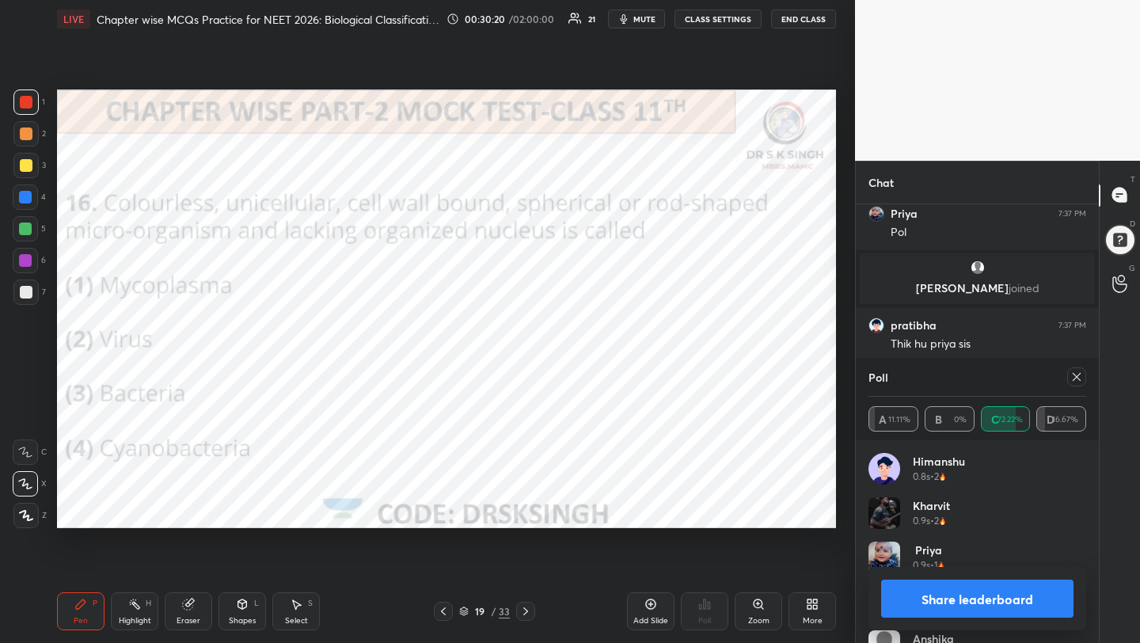
scroll to position [3845, 0]
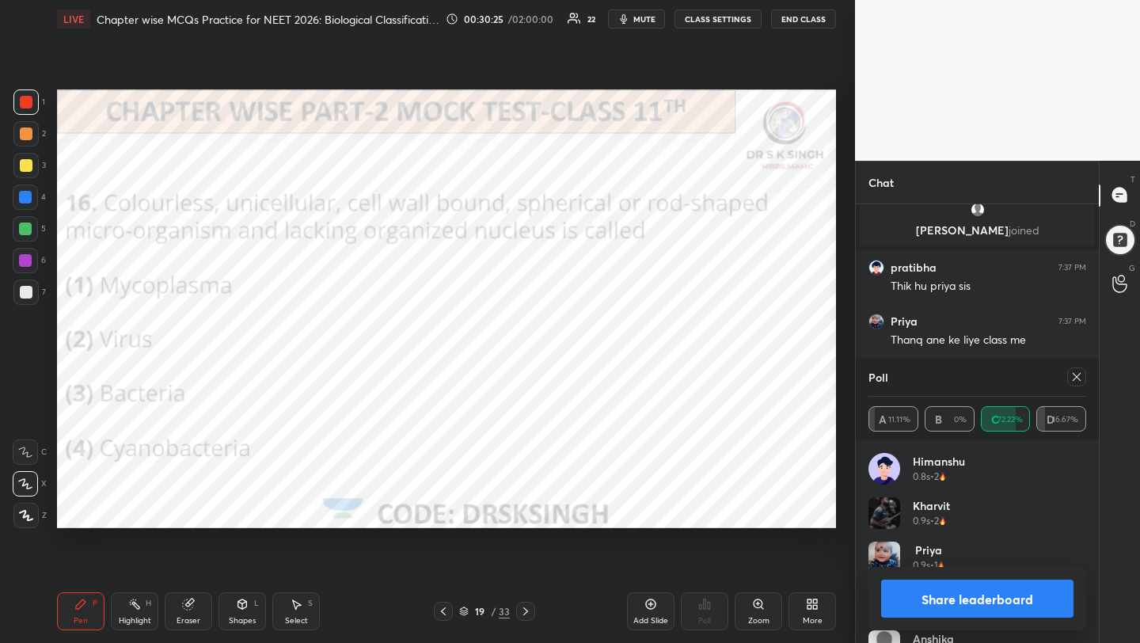
click at [1073, 370] on div at bounding box center [1076, 376] width 19 height 19
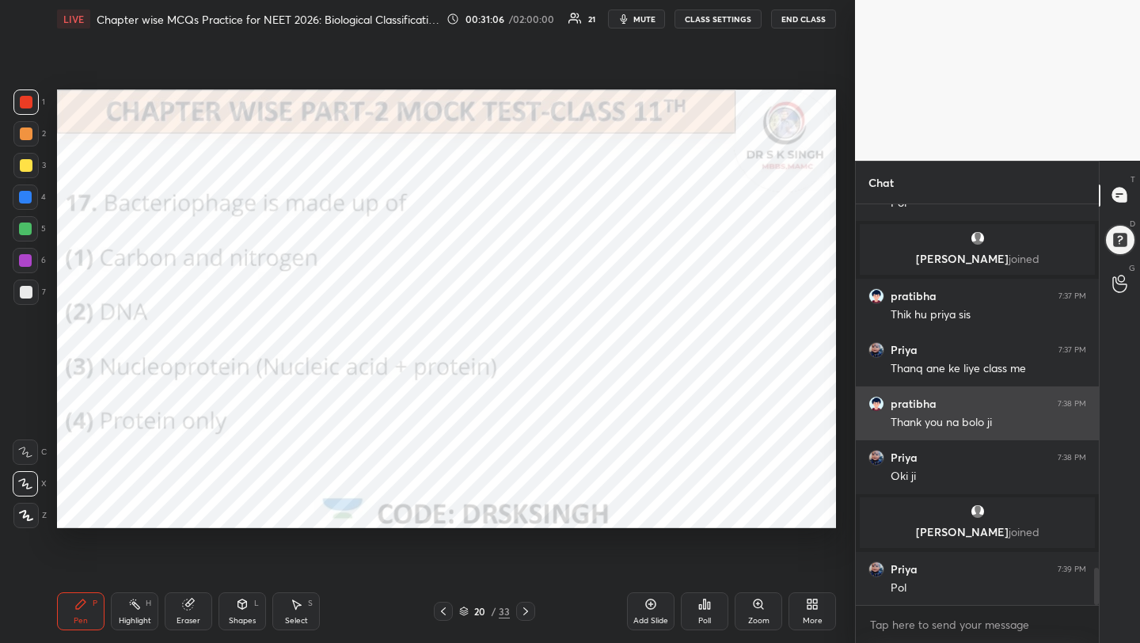
scroll to position [3755, 0]
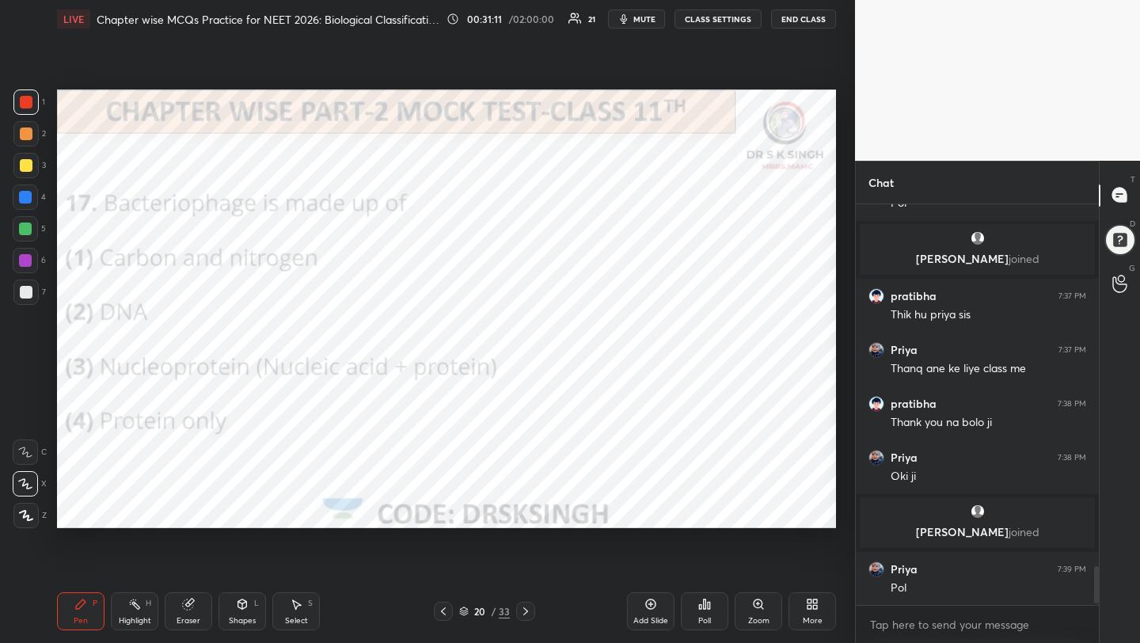
click at [708, 609] on icon at bounding box center [704, 603] width 13 height 13
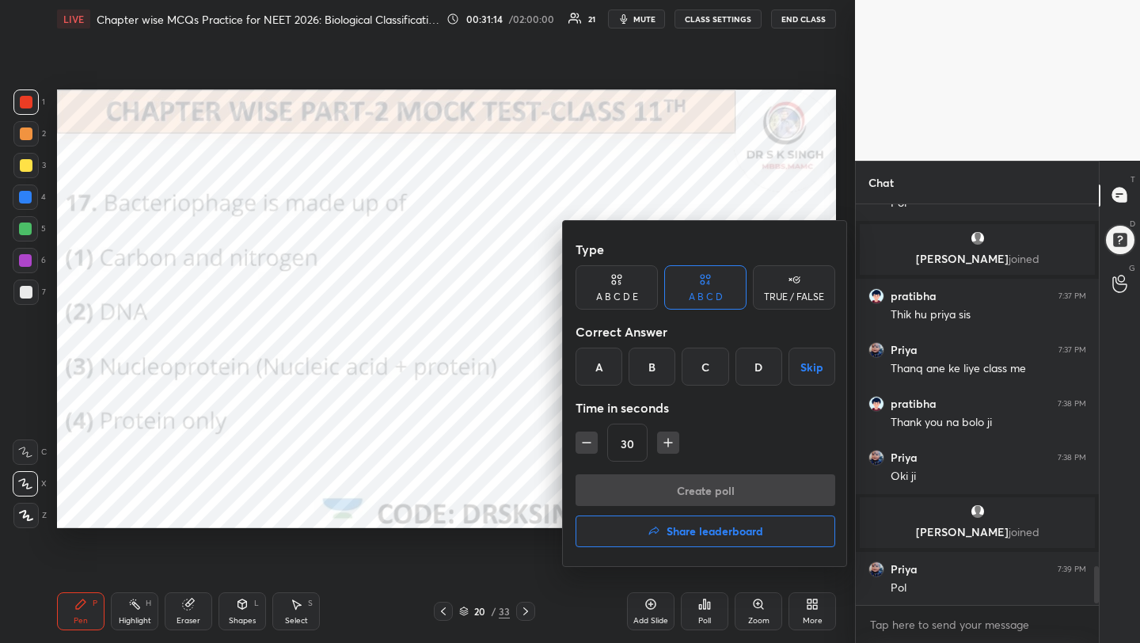
click at [695, 357] on div "C" at bounding box center [704, 366] width 47 height 38
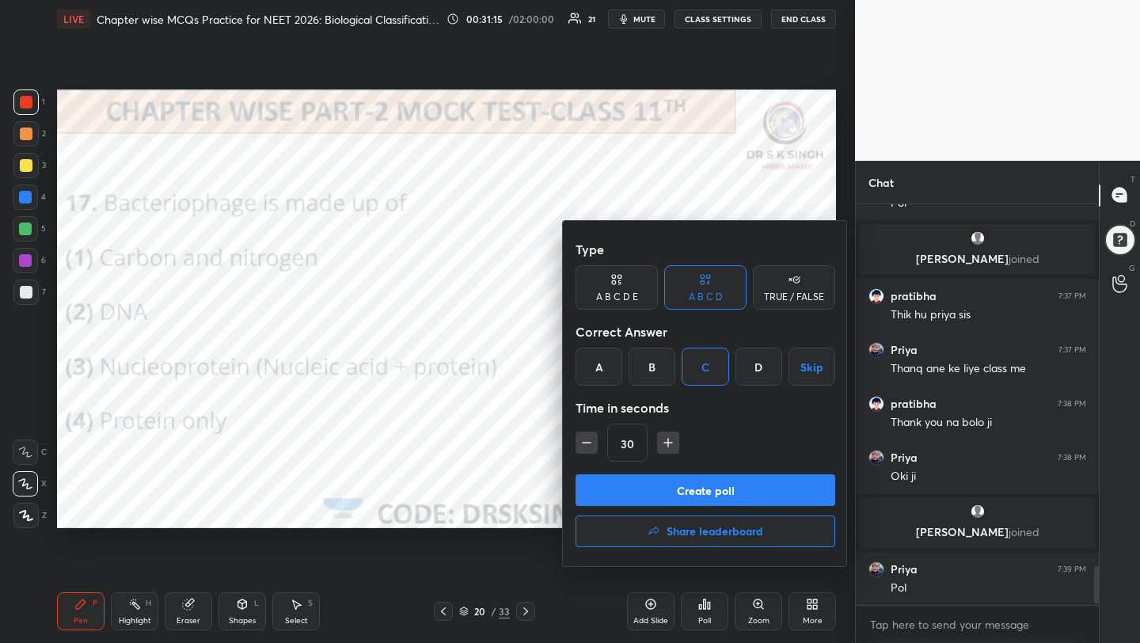
click at [696, 495] on button "Create poll" at bounding box center [705, 490] width 260 height 32
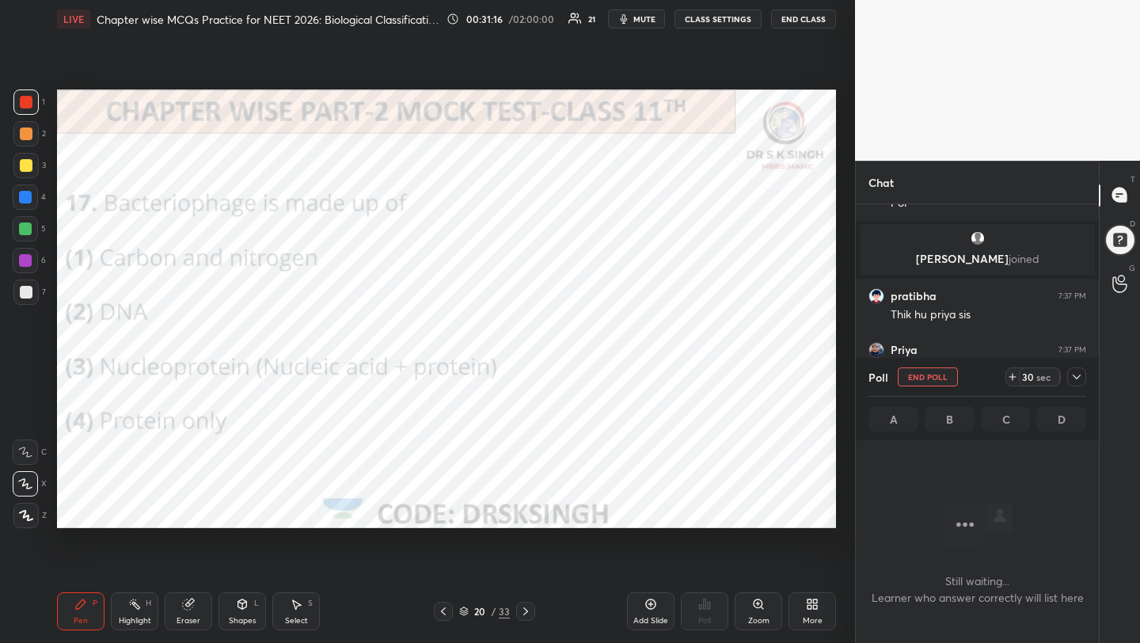
scroll to position [181, 238]
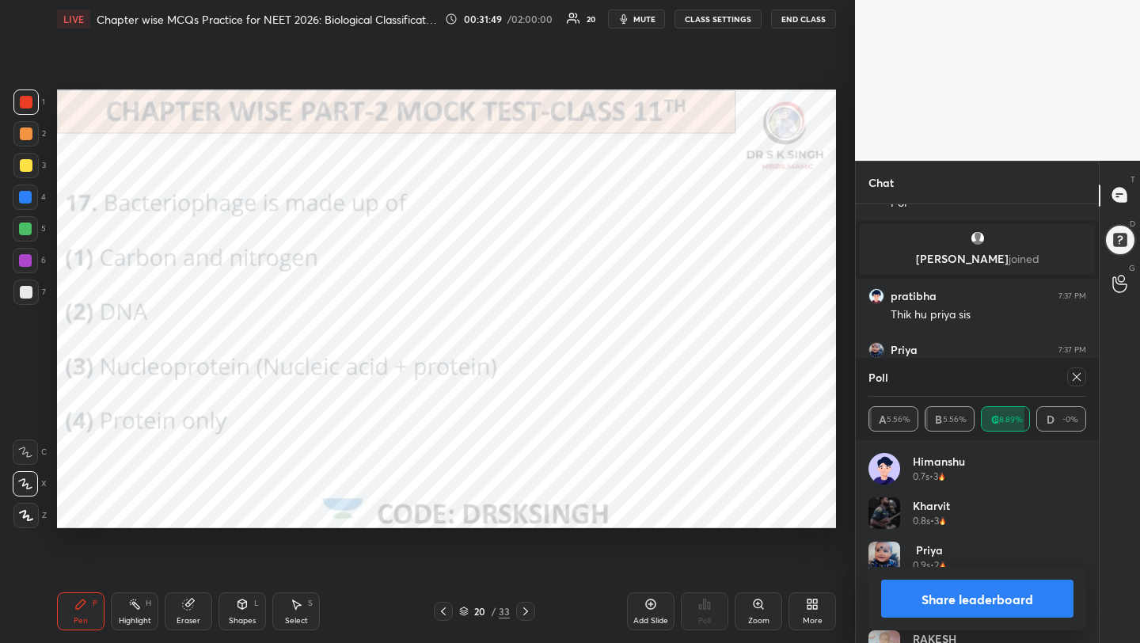
click at [1076, 377] on icon at bounding box center [1076, 377] width 8 height 8
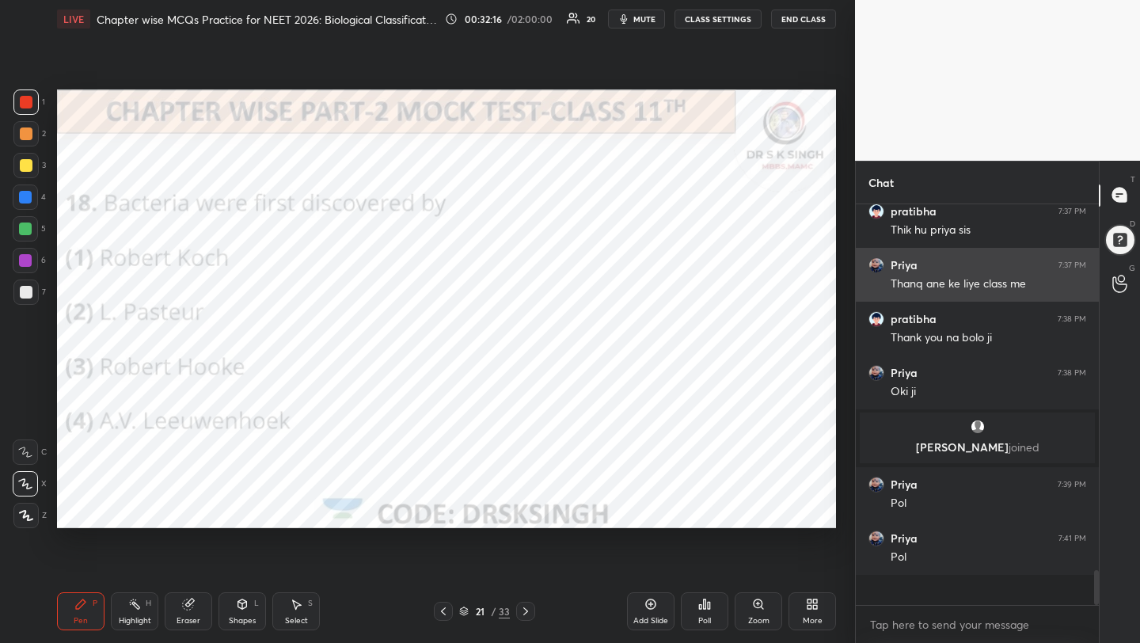
scroll to position [3809, 0]
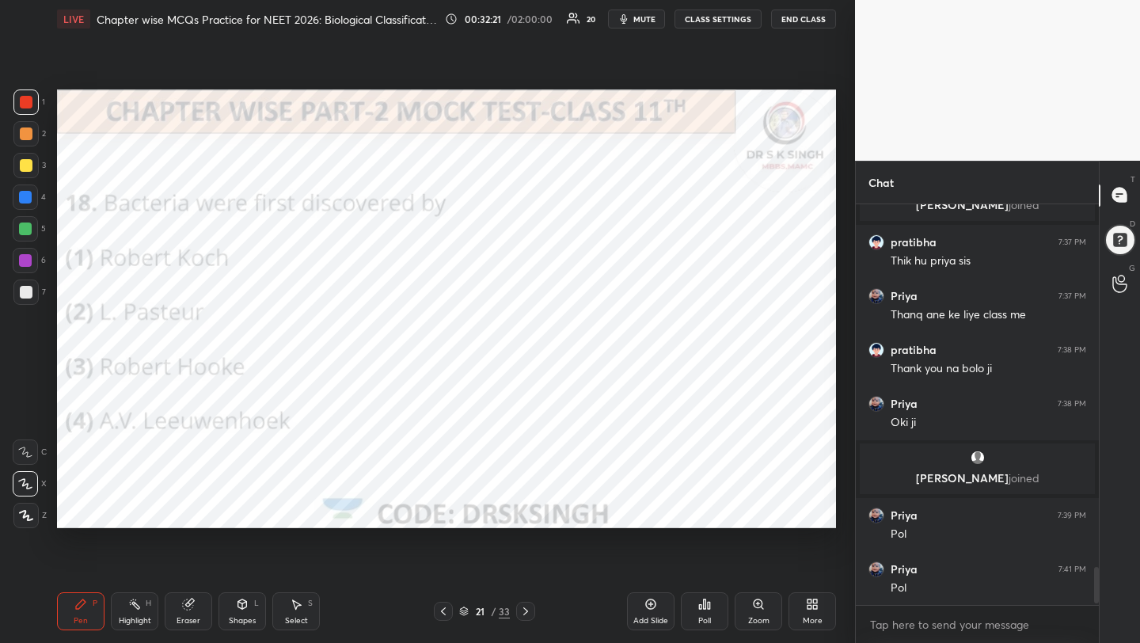
click at [699, 605] on icon at bounding box center [700, 607] width 2 height 4
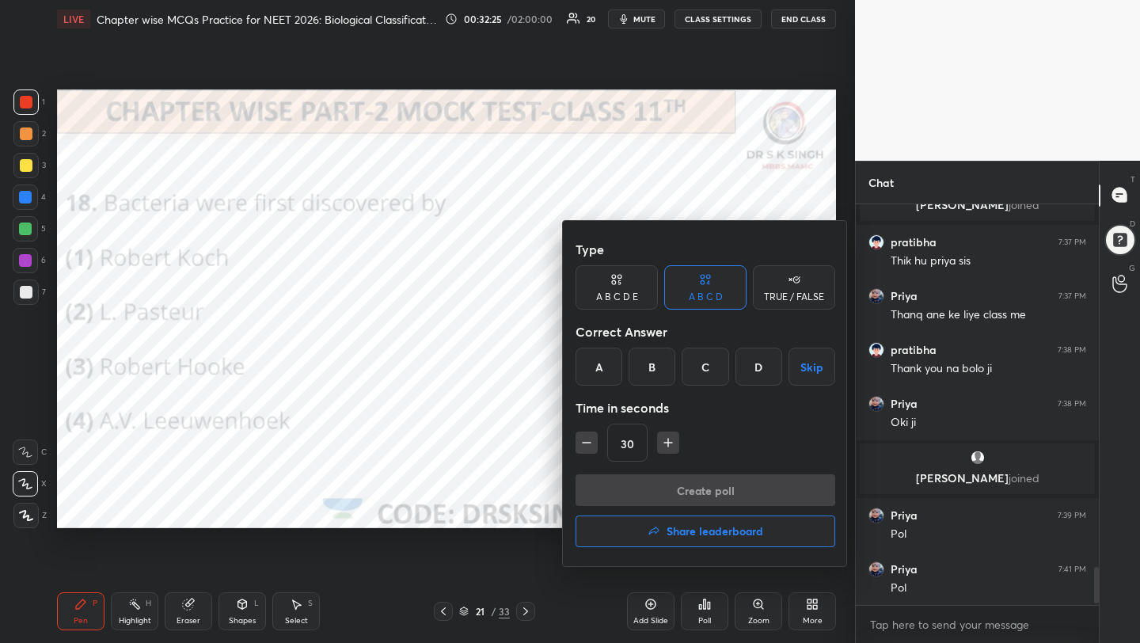
click at [747, 375] on div "D" at bounding box center [758, 366] width 47 height 38
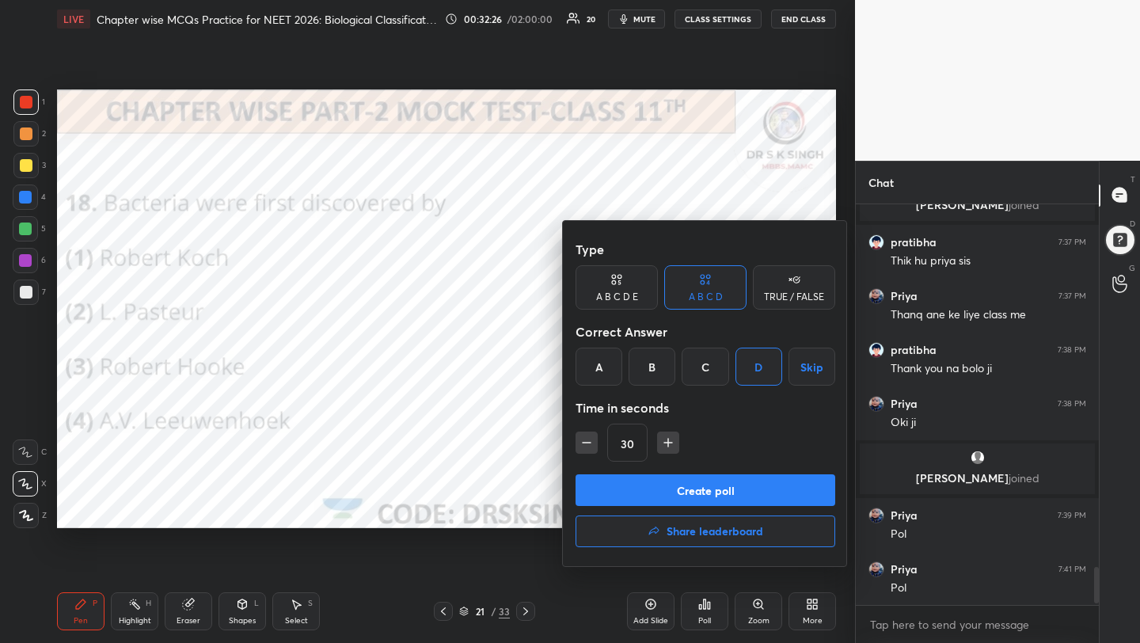
click at [729, 490] on button "Create poll" at bounding box center [705, 490] width 260 height 32
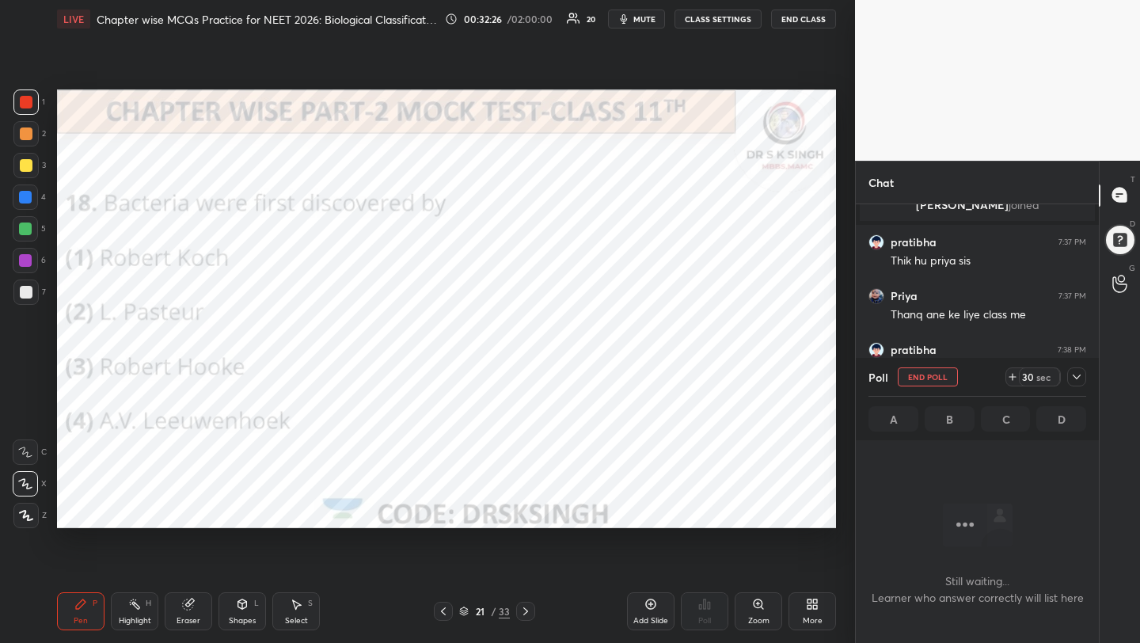
scroll to position [6, 6]
click at [639, 22] on span "mute" at bounding box center [644, 18] width 22 height 11
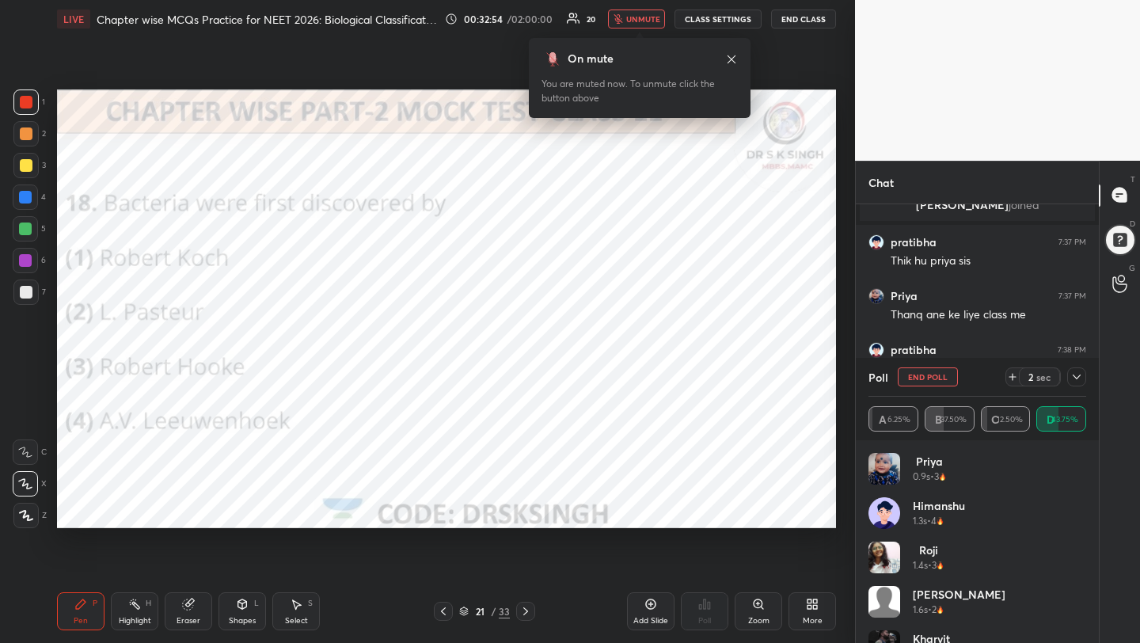
click at [929, 381] on button "End Poll" at bounding box center [927, 376] width 60 height 19
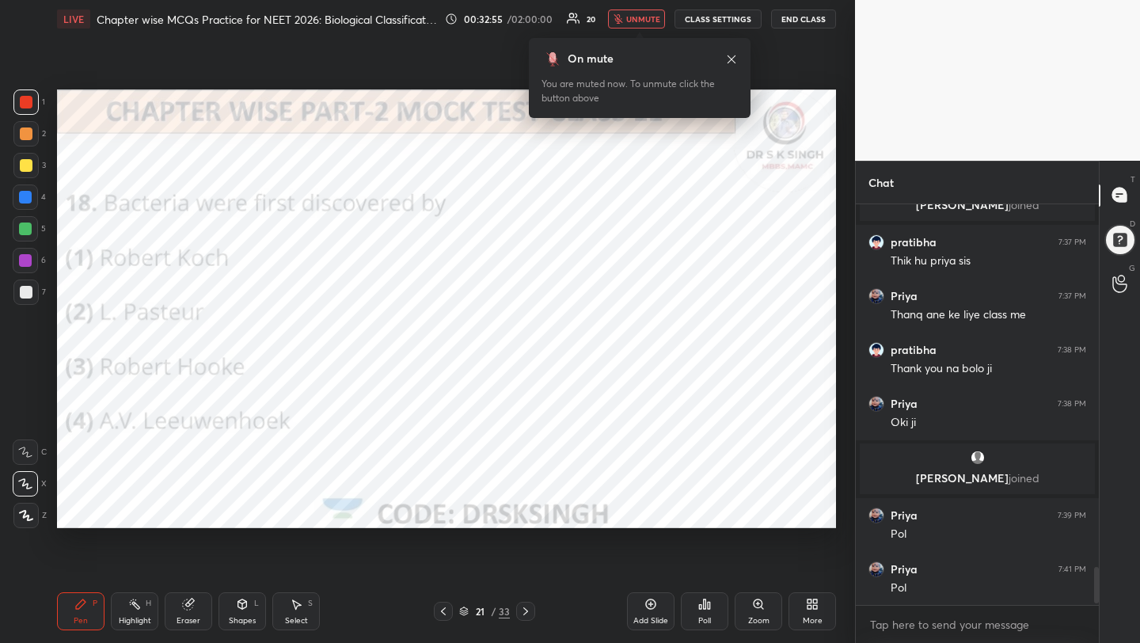
click at [529, 609] on icon at bounding box center [525, 611] width 13 height 13
click at [692, 609] on div "Poll" at bounding box center [704, 611] width 47 height 38
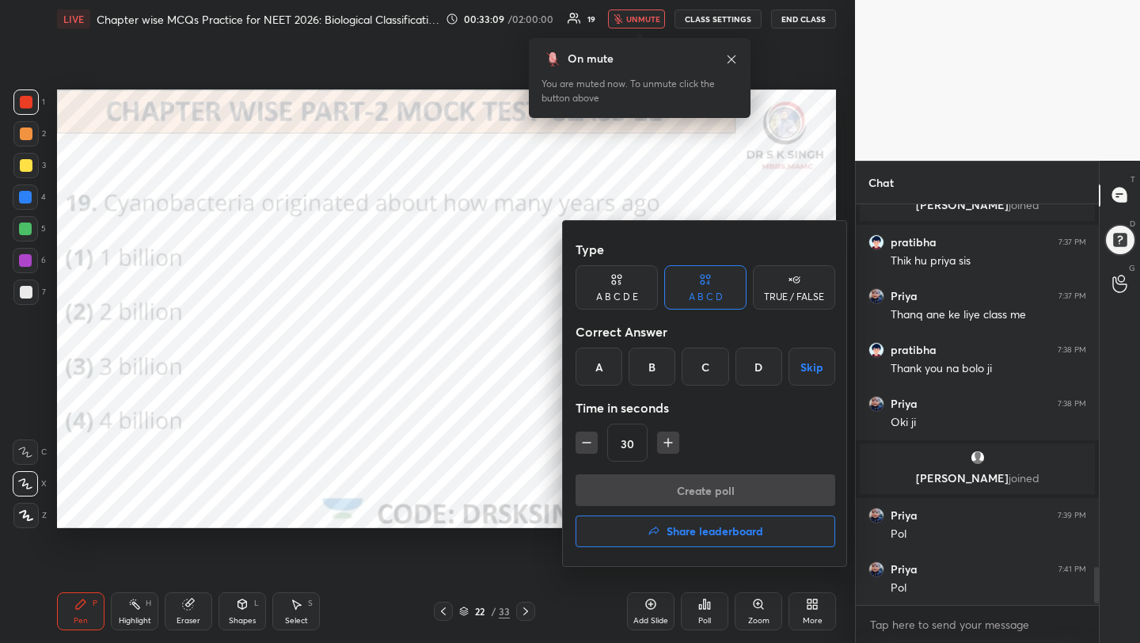
click at [707, 371] on div "C" at bounding box center [704, 366] width 47 height 38
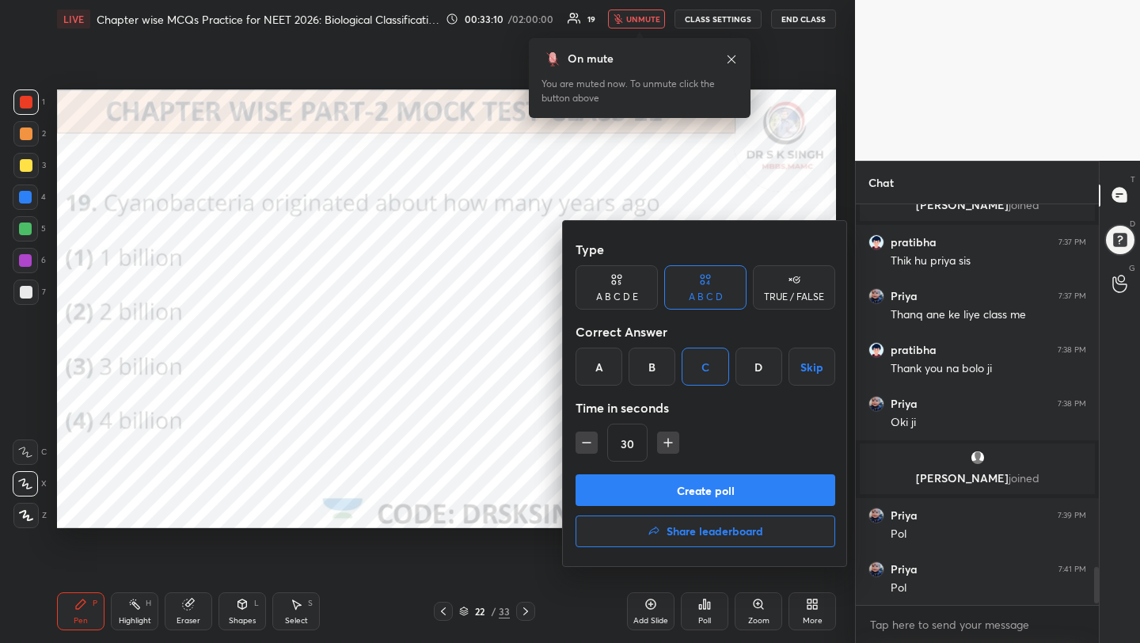
click at [722, 491] on button "Create poll" at bounding box center [705, 490] width 260 height 32
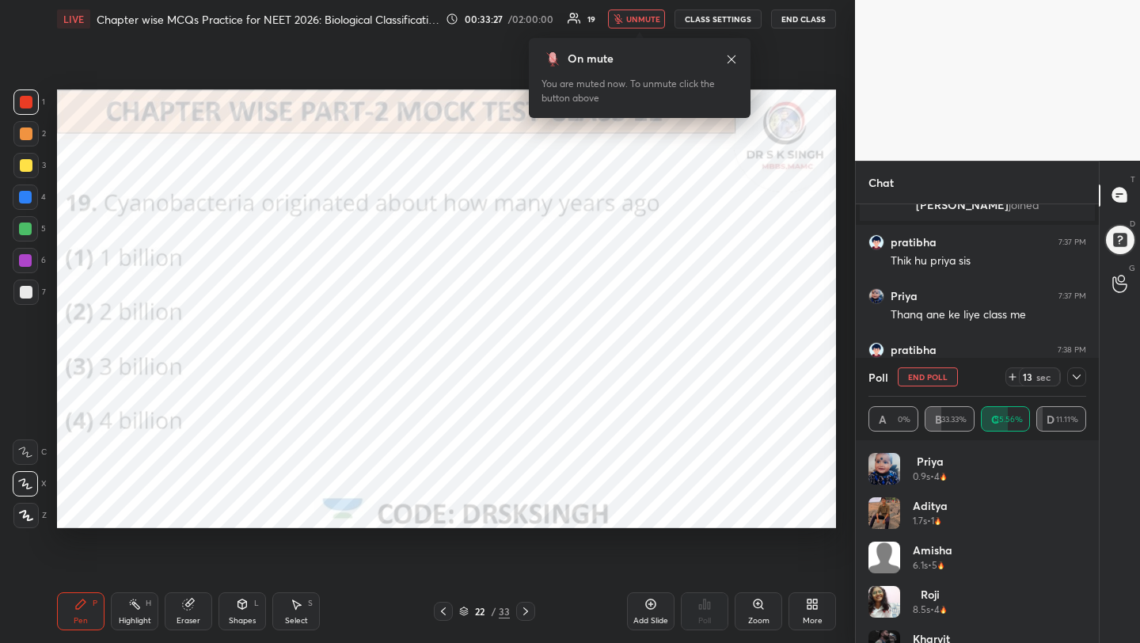
click at [916, 380] on button "End Poll" at bounding box center [927, 376] width 60 height 19
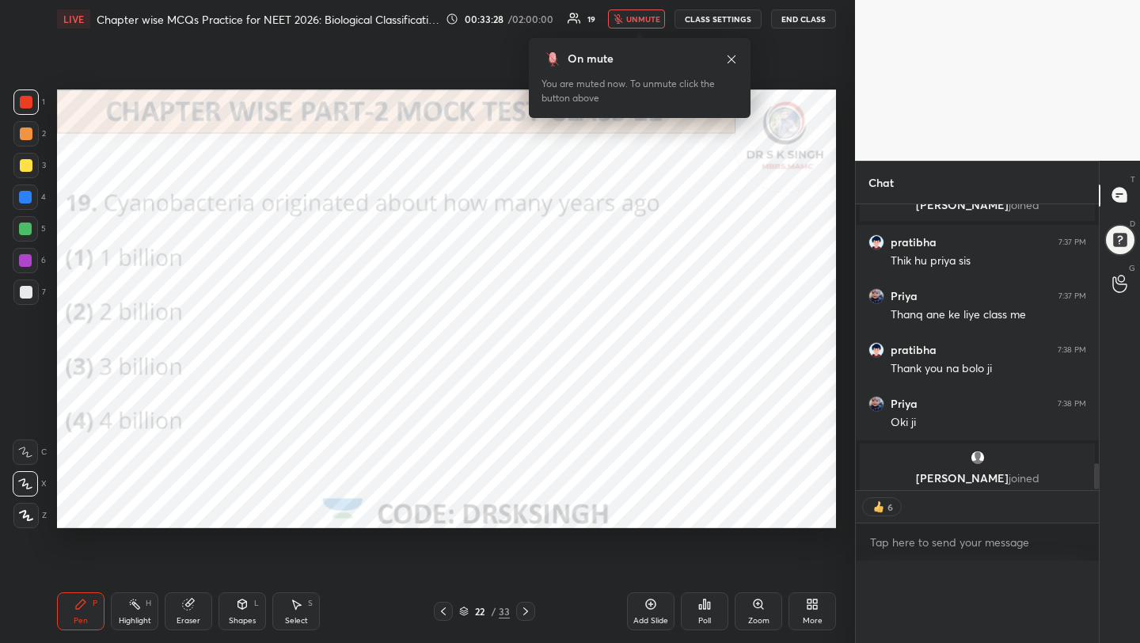
scroll to position [0, 0]
click at [692, 621] on div "Poll" at bounding box center [704, 611] width 47 height 38
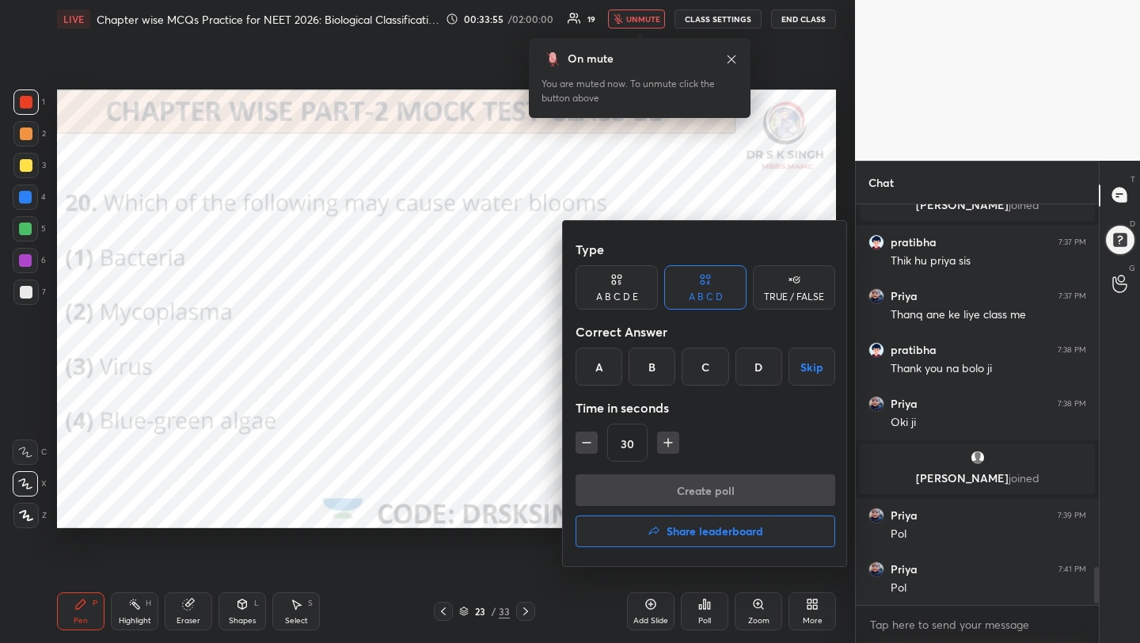
click at [771, 370] on div "D" at bounding box center [758, 366] width 47 height 38
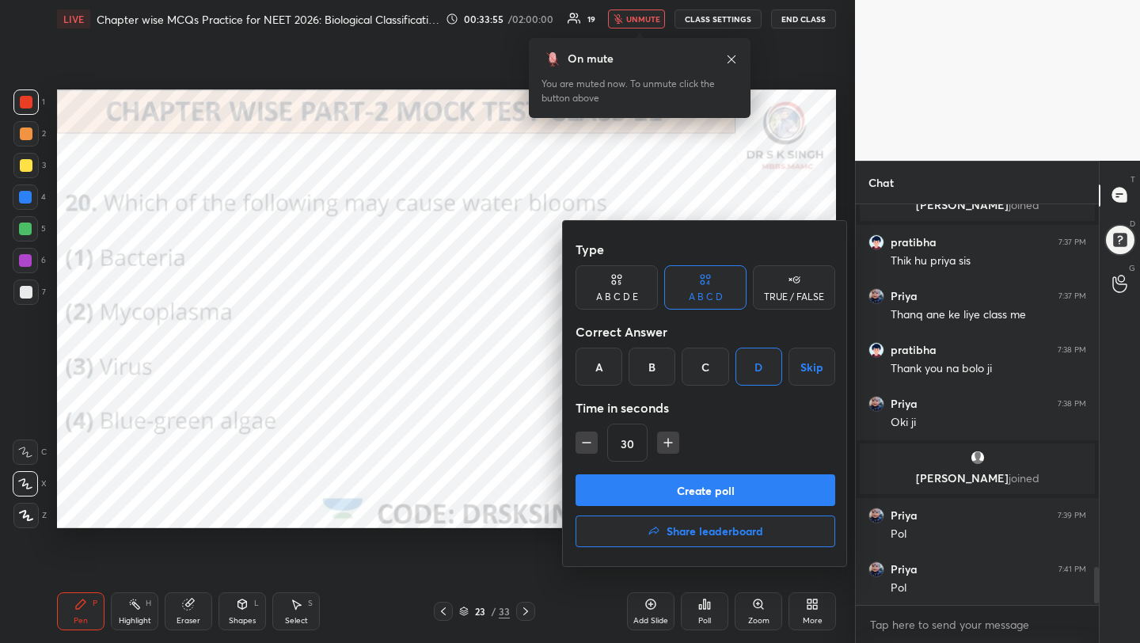
scroll to position [363, 238]
click at [752, 487] on button "Create poll" at bounding box center [705, 490] width 260 height 32
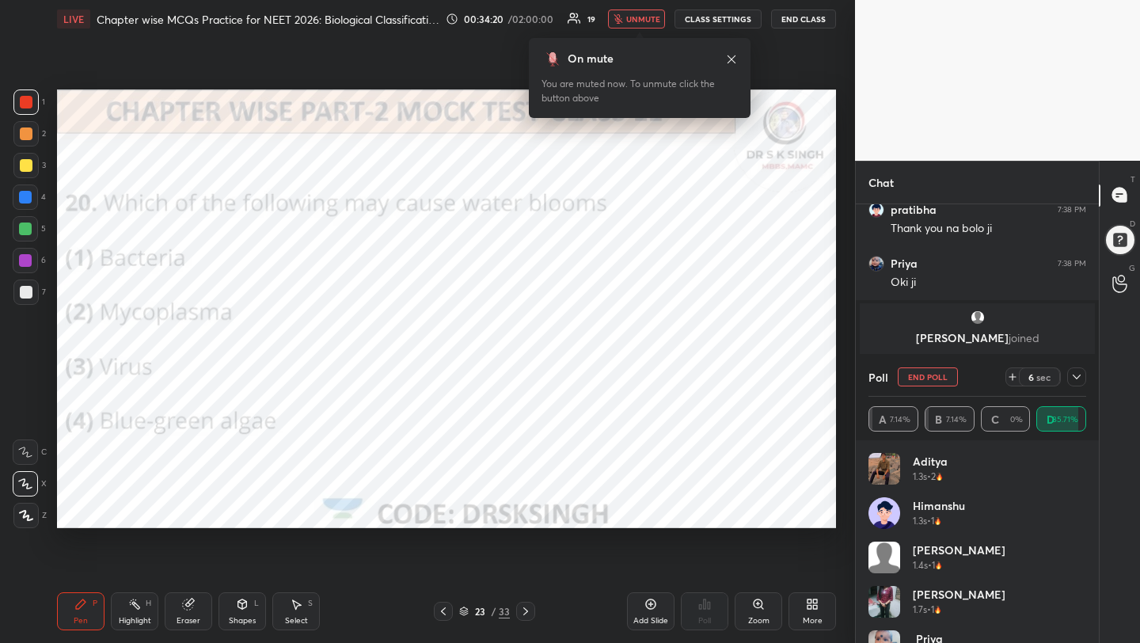
click at [904, 380] on button "End Poll" at bounding box center [927, 376] width 60 height 19
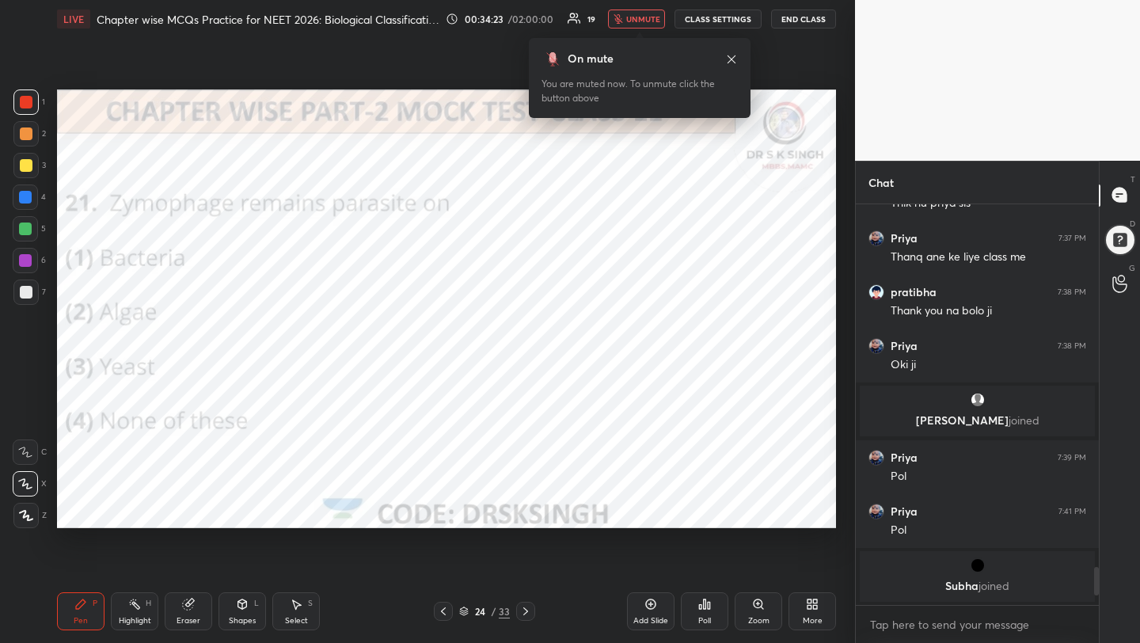
click at [700, 629] on div "Poll" at bounding box center [704, 611] width 47 height 38
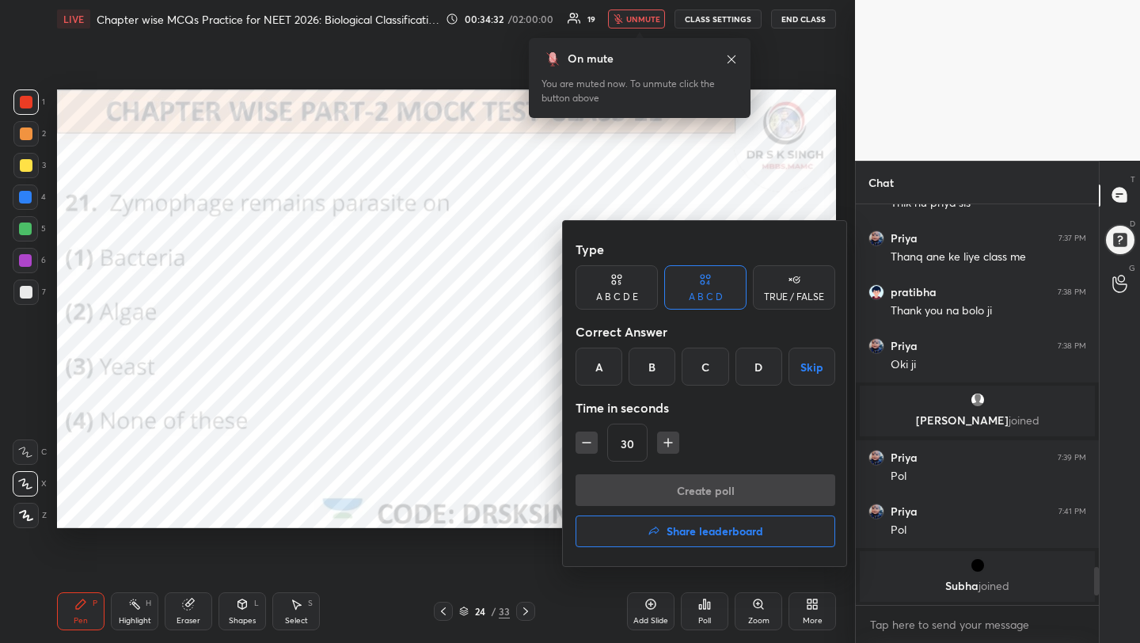
click at [704, 371] on div "C" at bounding box center [704, 366] width 47 height 38
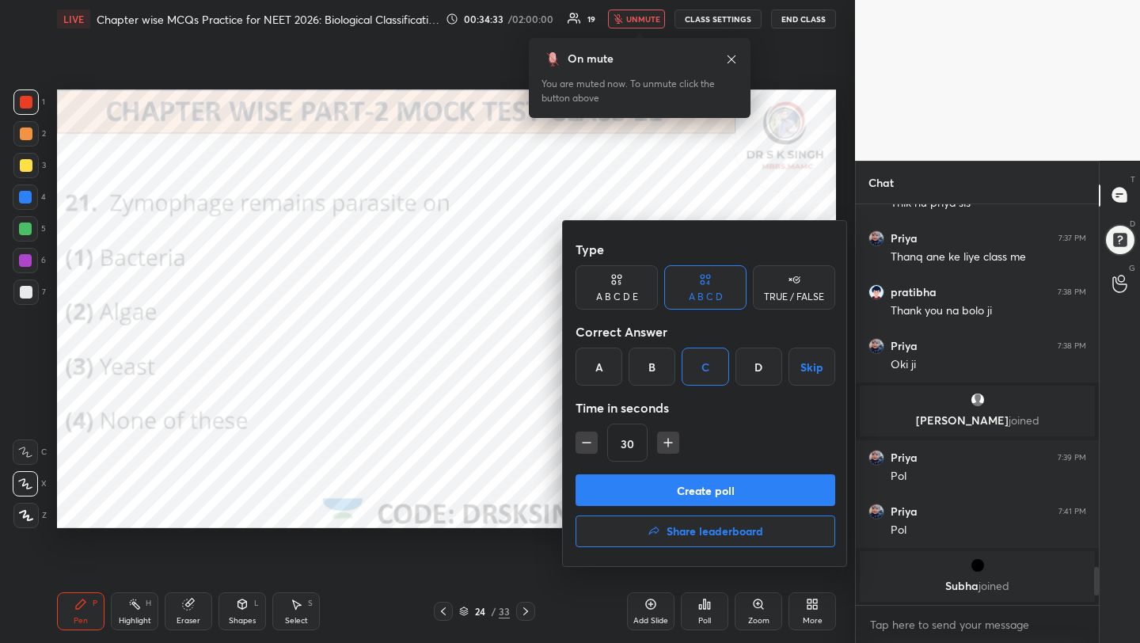
click at [701, 481] on button "Create poll" at bounding box center [705, 490] width 260 height 32
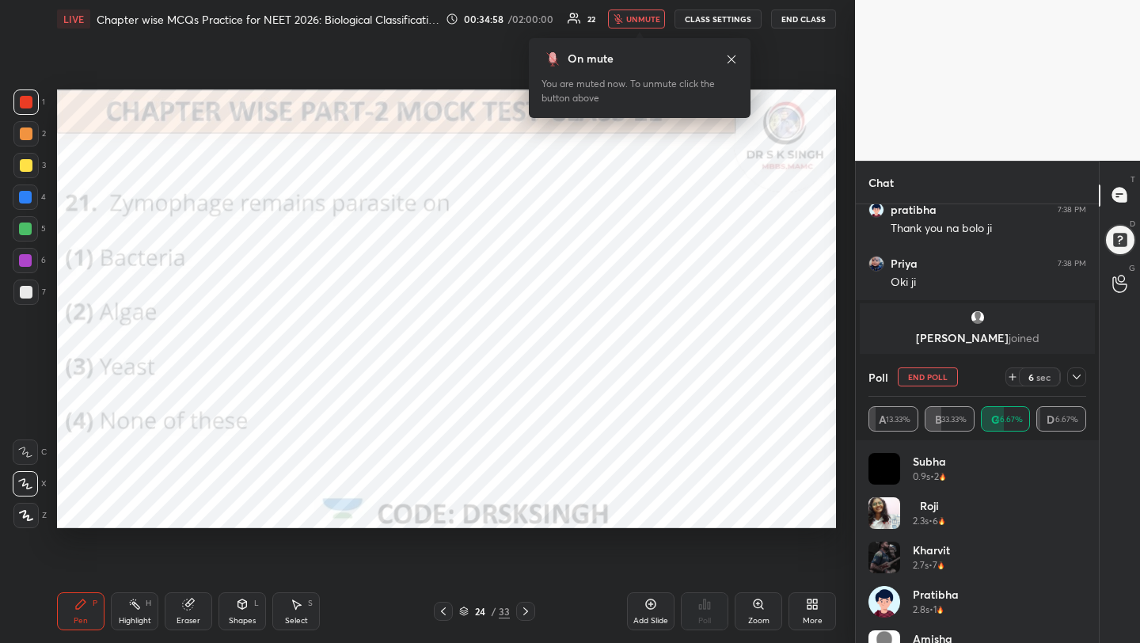
click at [909, 376] on button "End Poll" at bounding box center [927, 376] width 60 height 19
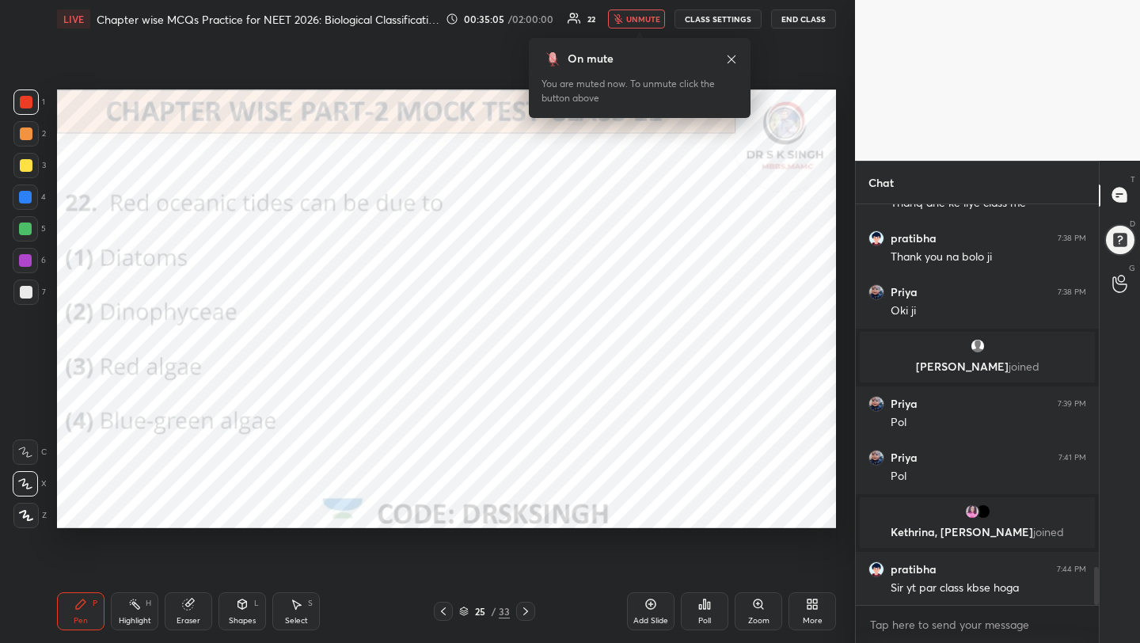
click at [712, 614] on div "Poll" at bounding box center [704, 611] width 47 height 38
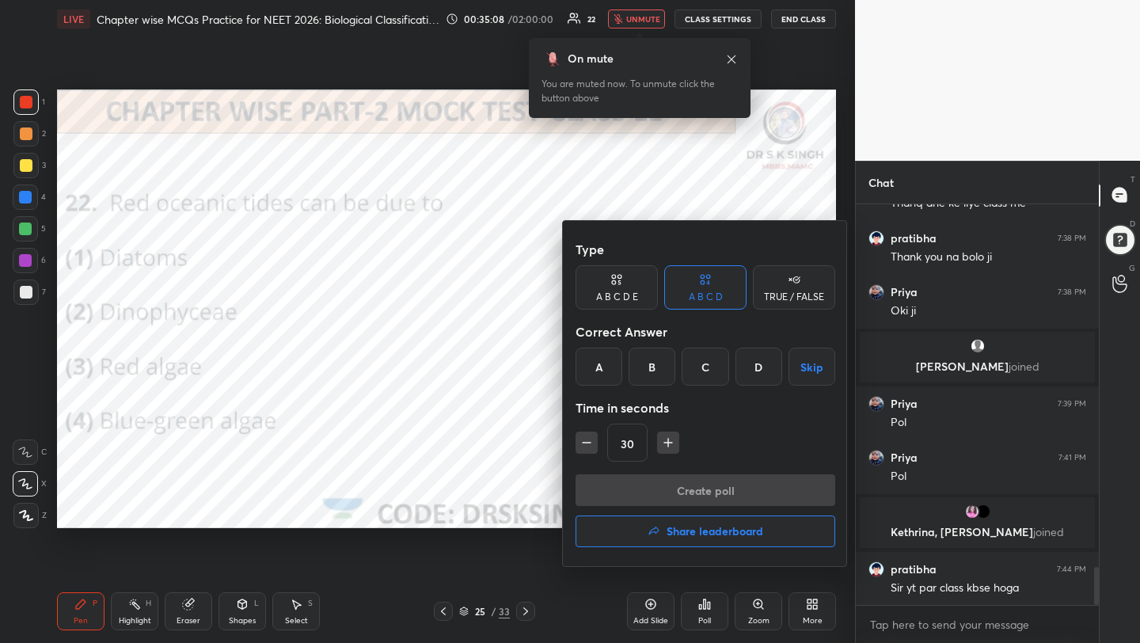
click at [654, 364] on div "B" at bounding box center [651, 366] width 47 height 38
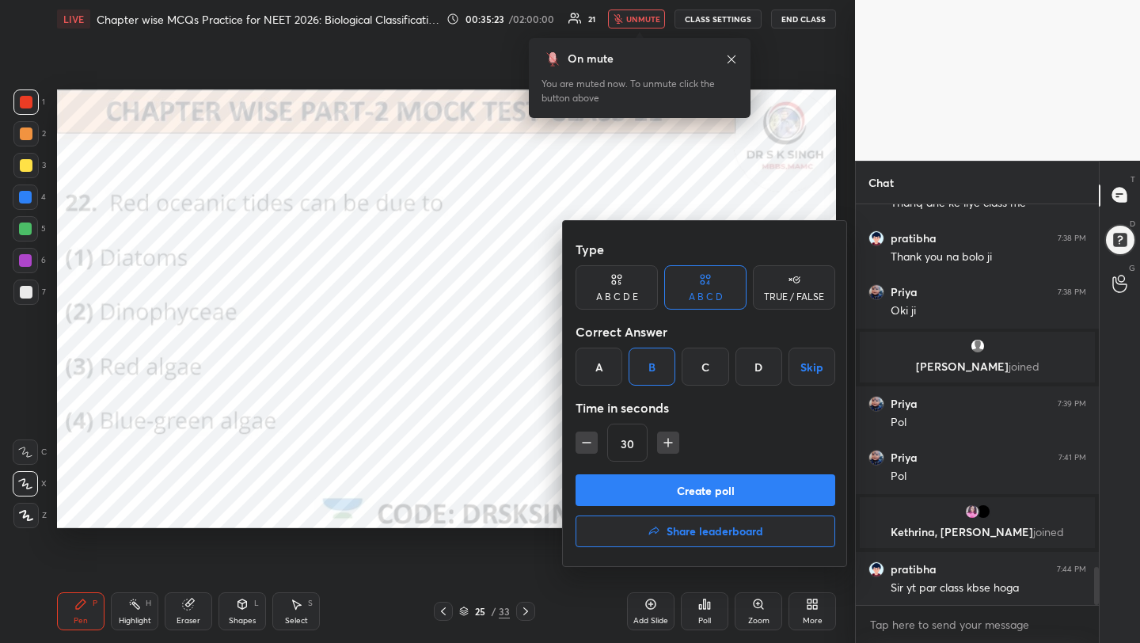
click at [675, 482] on button "Create poll" at bounding box center [705, 490] width 260 height 32
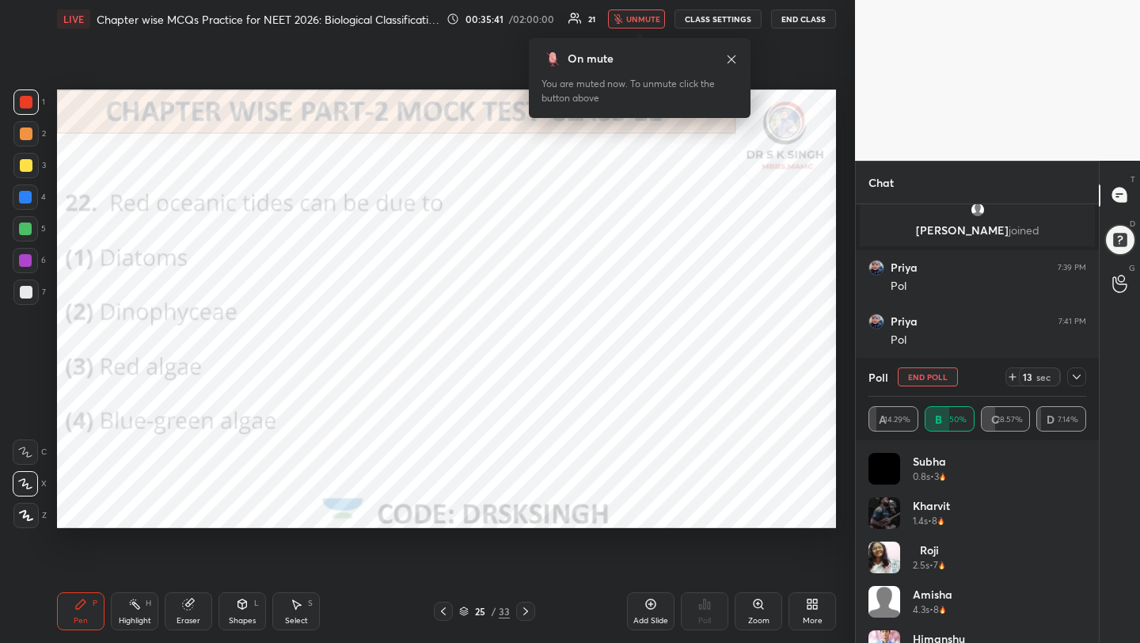
click at [927, 381] on button "End Poll" at bounding box center [927, 376] width 60 height 19
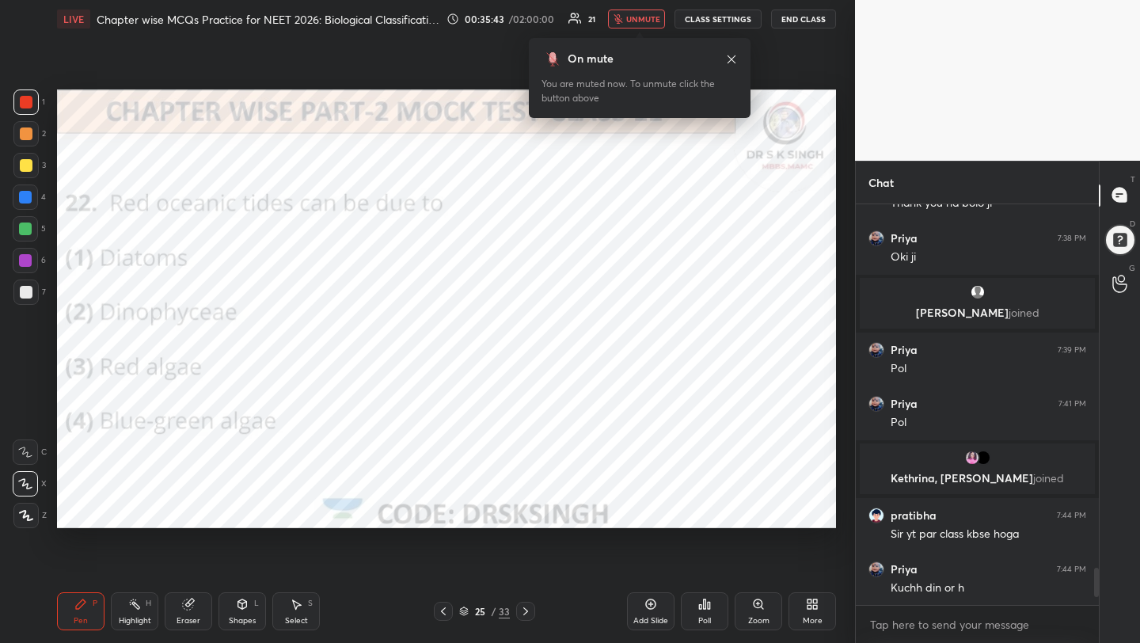
click at [525, 605] on icon at bounding box center [525, 611] width 13 height 13
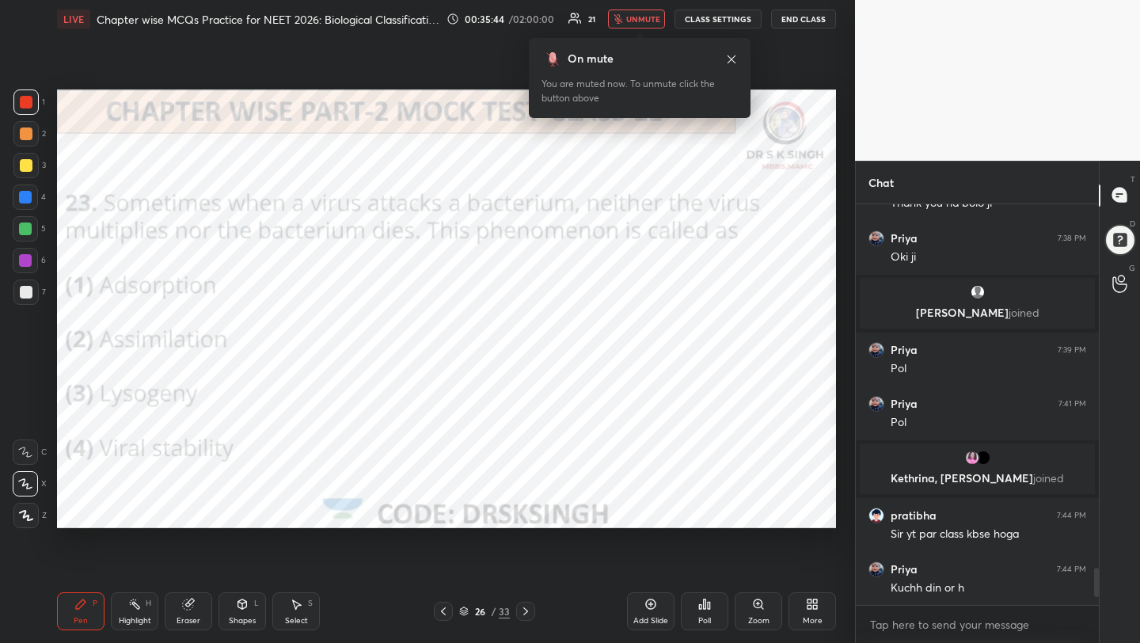
click at [708, 623] on div "Poll" at bounding box center [704, 620] width 13 height 8
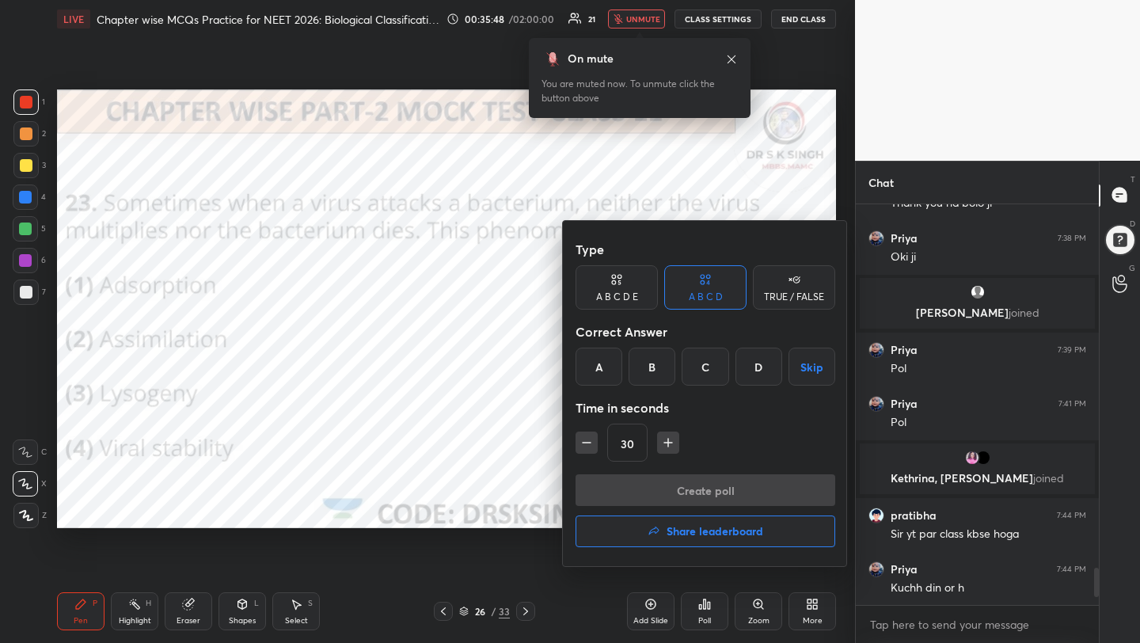
click at [711, 369] on div "C" at bounding box center [704, 366] width 47 height 38
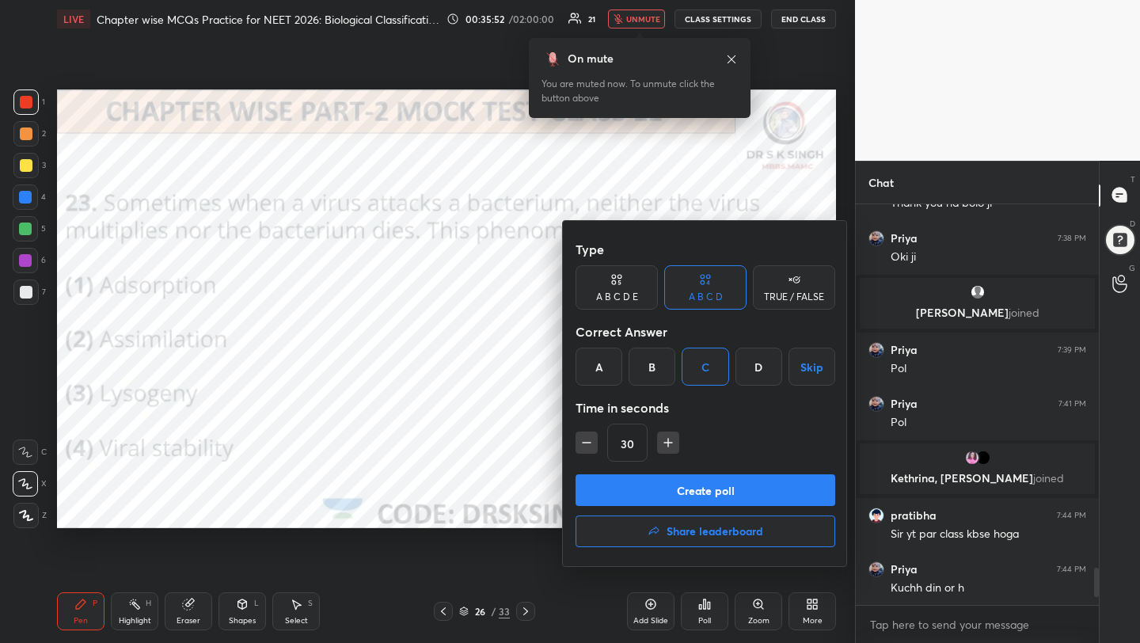
click at [666, 484] on button "Create poll" at bounding box center [705, 490] width 260 height 32
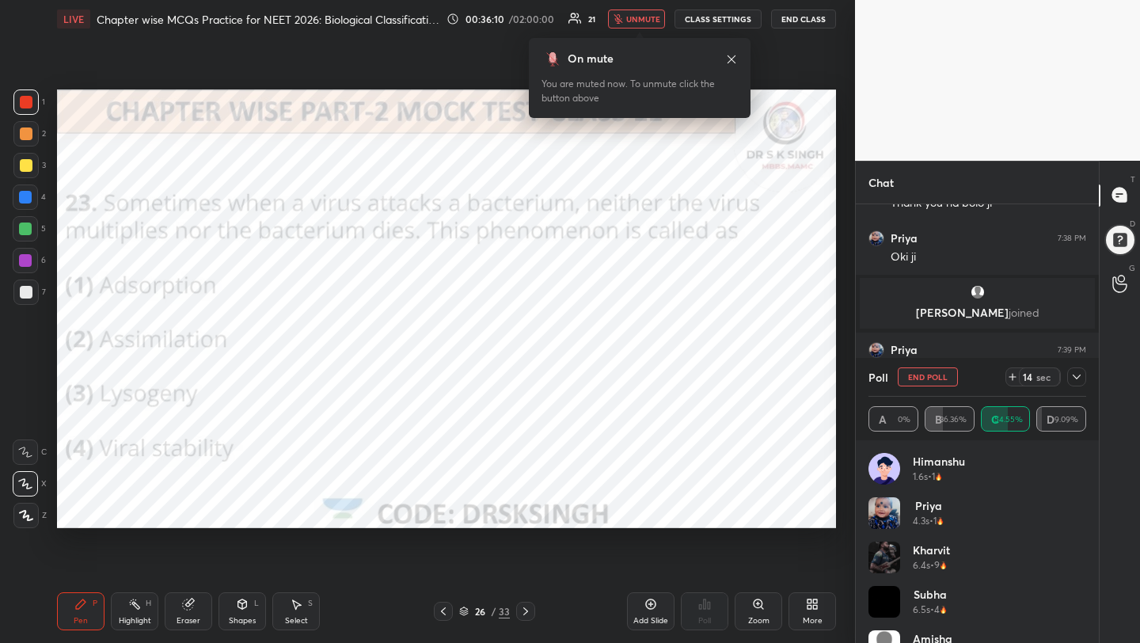
click at [910, 384] on button "End Poll" at bounding box center [927, 376] width 60 height 19
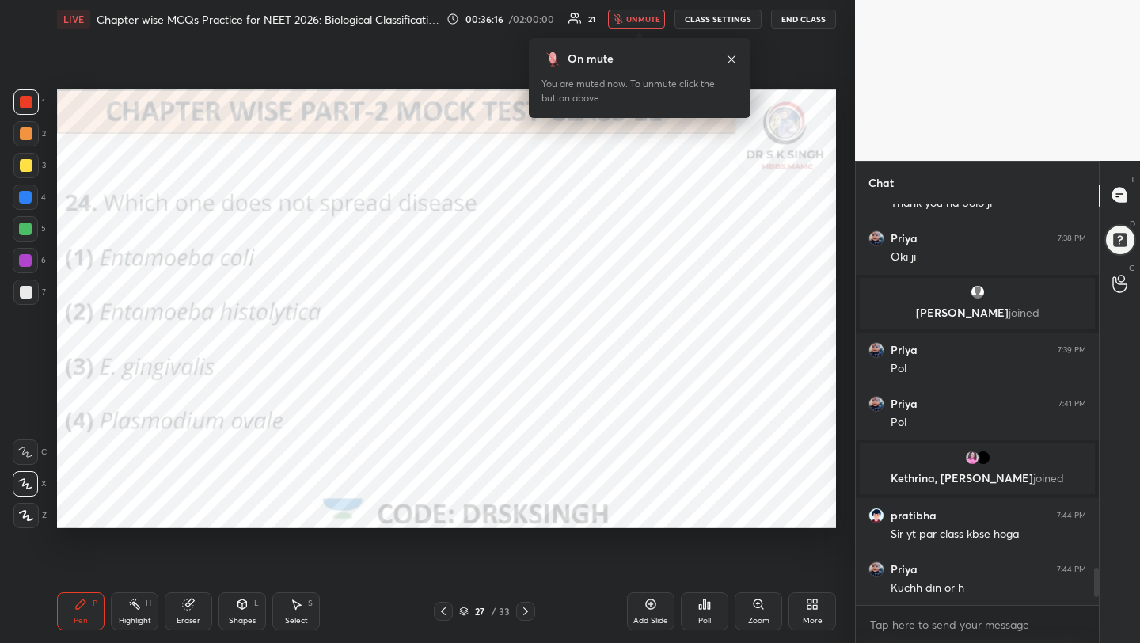
click at [713, 613] on div "Poll" at bounding box center [704, 611] width 47 height 38
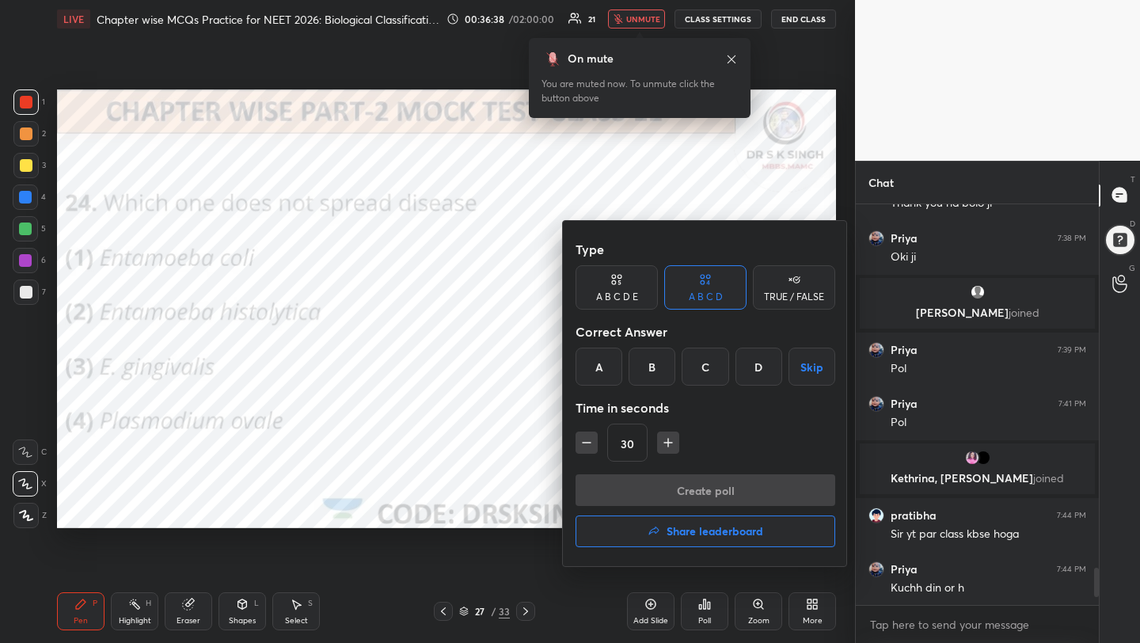
click at [609, 371] on div "A" at bounding box center [598, 366] width 47 height 38
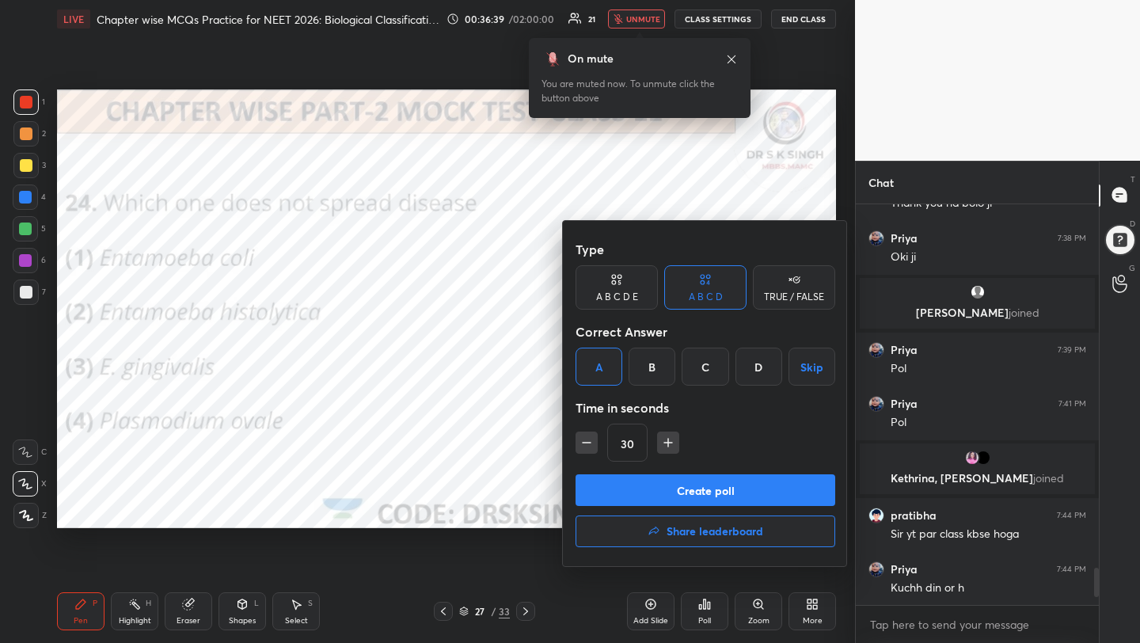
click at [654, 488] on button "Create poll" at bounding box center [705, 490] width 260 height 32
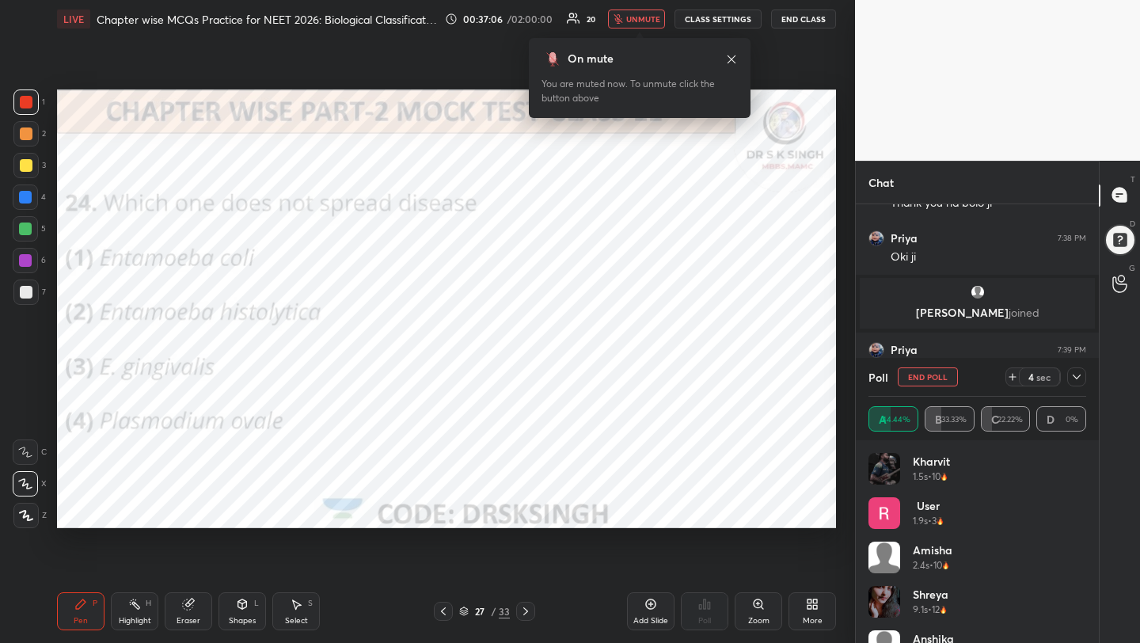
click at [932, 374] on button "End Poll" at bounding box center [927, 376] width 60 height 19
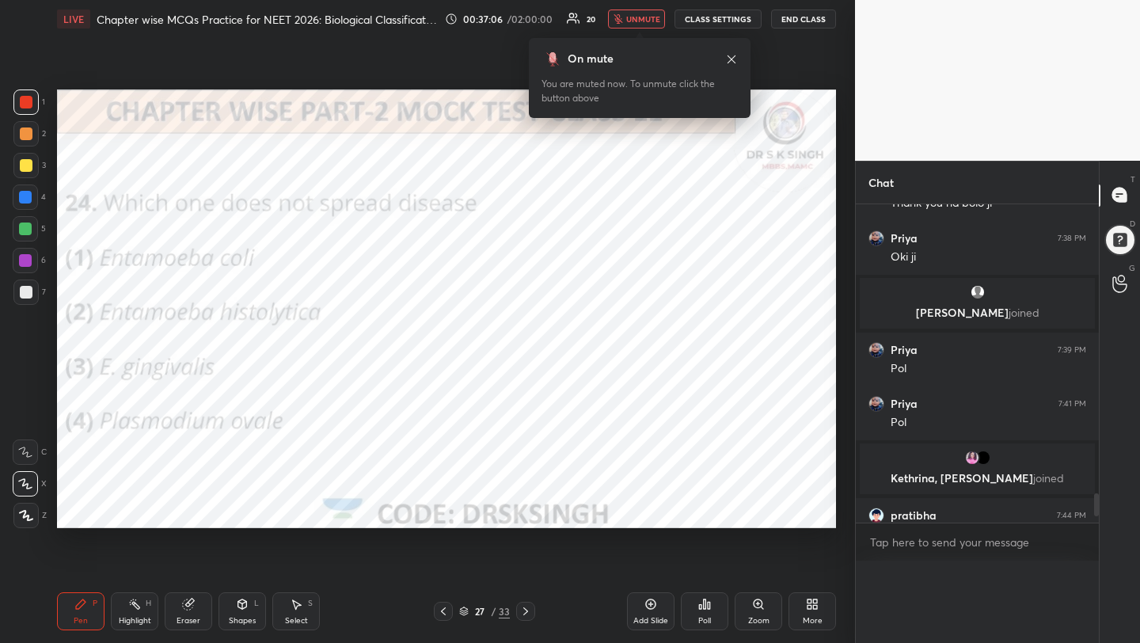
scroll to position [1, 6]
click at [708, 616] on div "Poll" at bounding box center [704, 620] width 13 height 8
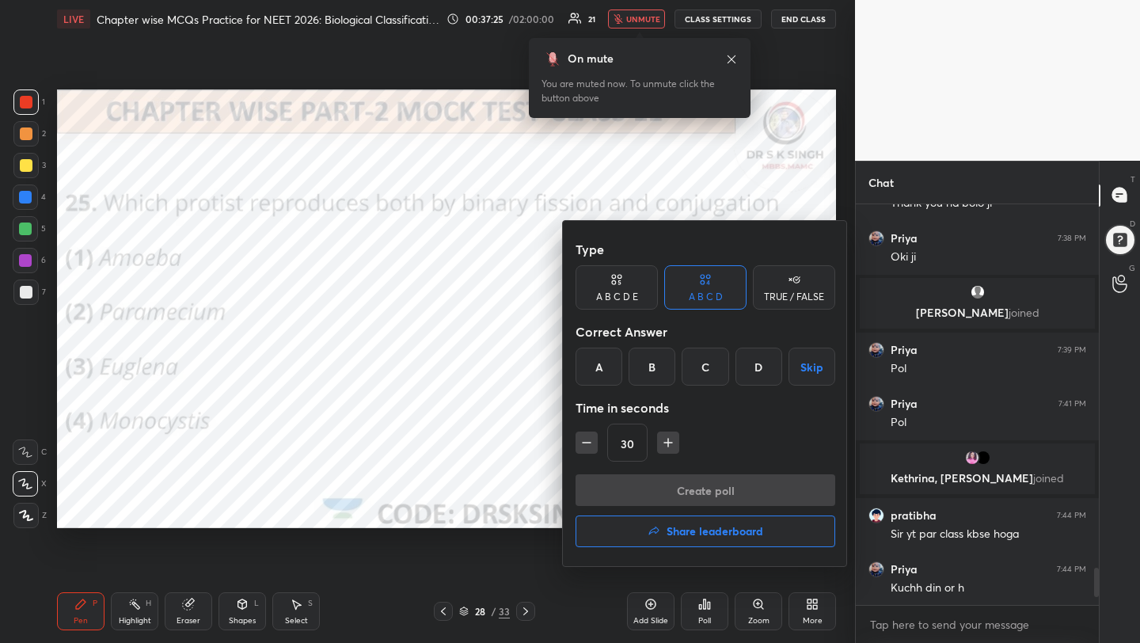
click at [647, 365] on div "B" at bounding box center [651, 366] width 47 height 38
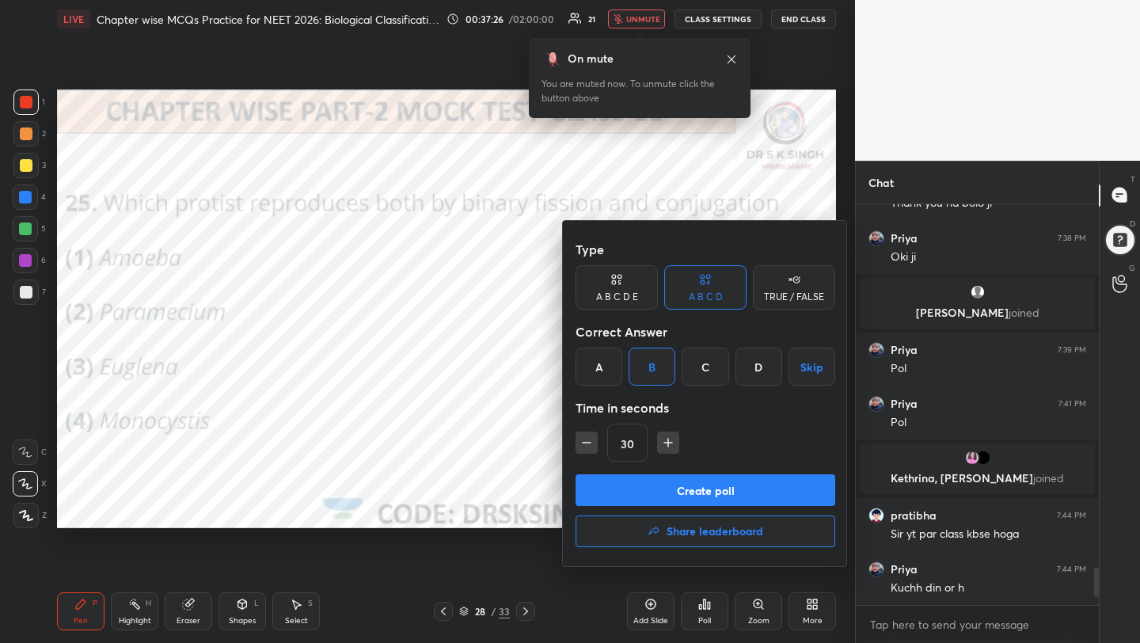
click at [692, 499] on button "Create poll" at bounding box center [705, 490] width 260 height 32
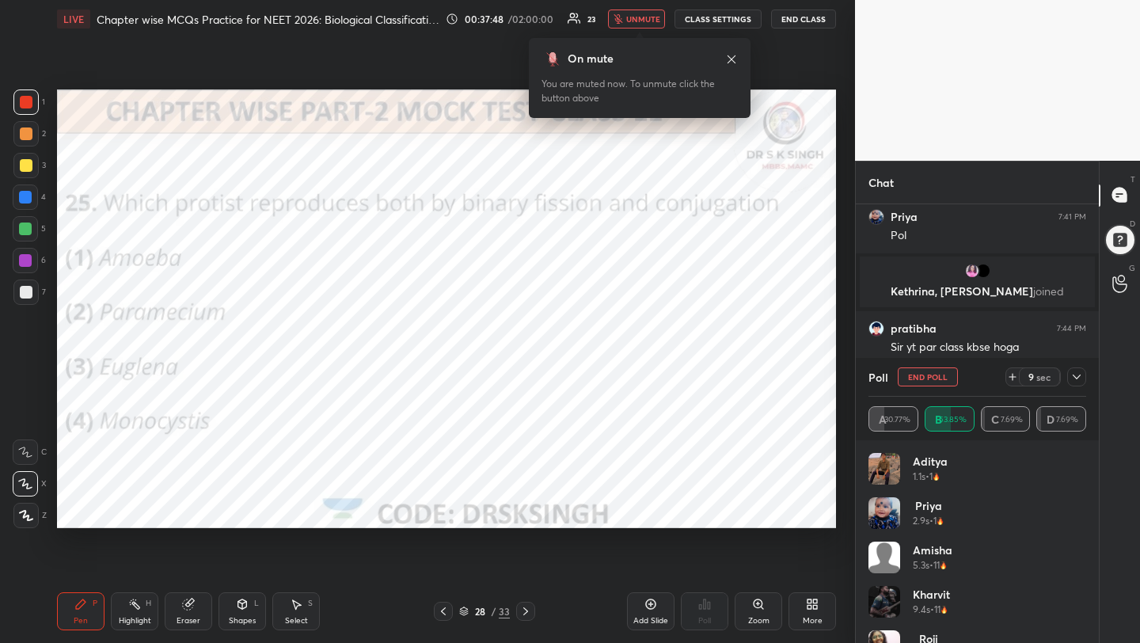
scroll to position [4077, 0]
click at [921, 377] on button "End Poll" at bounding box center [927, 376] width 60 height 19
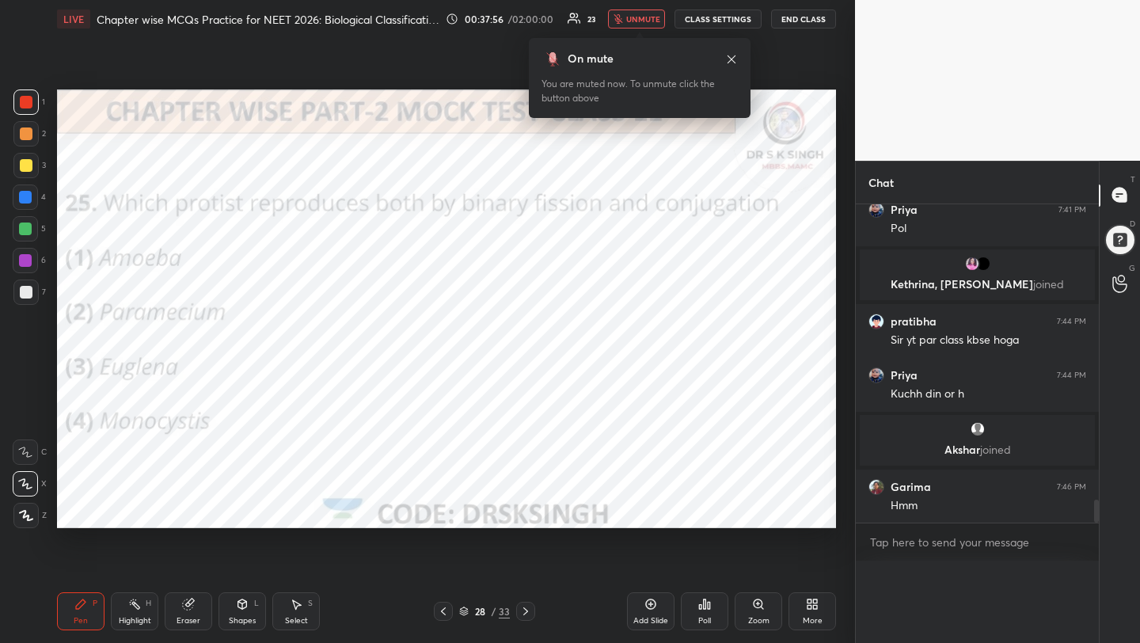
scroll to position [6, 6]
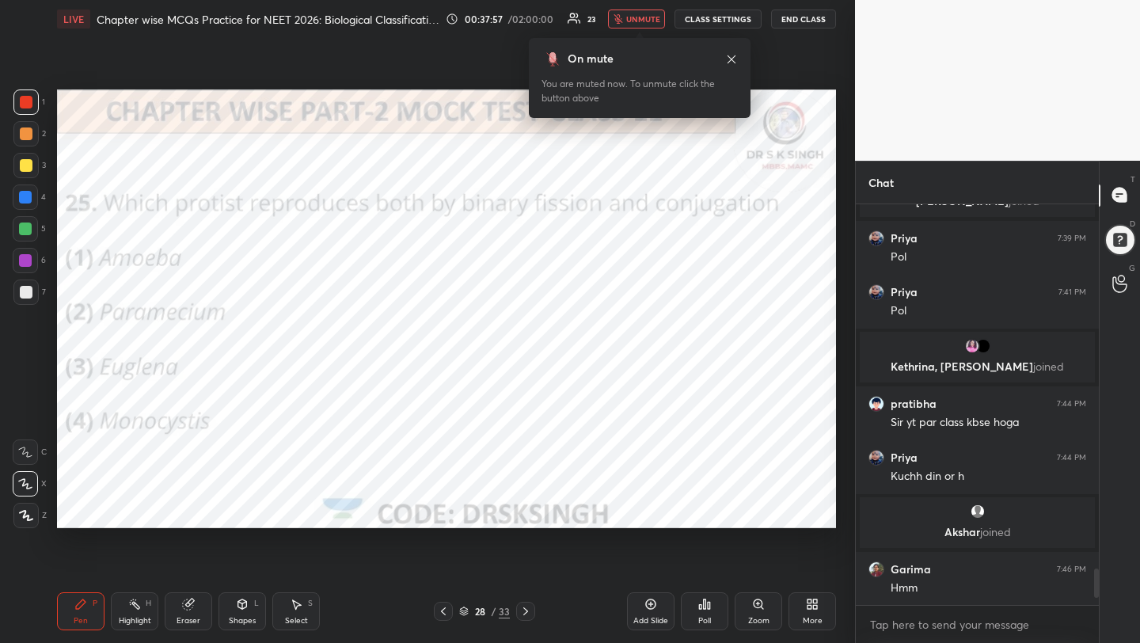
click at [525, 616] on icon at bounding box center [525, 611] width 13 height 13
click at [696, 610] on div "Poll" at bounding box center [704, 611] width 47 height 38
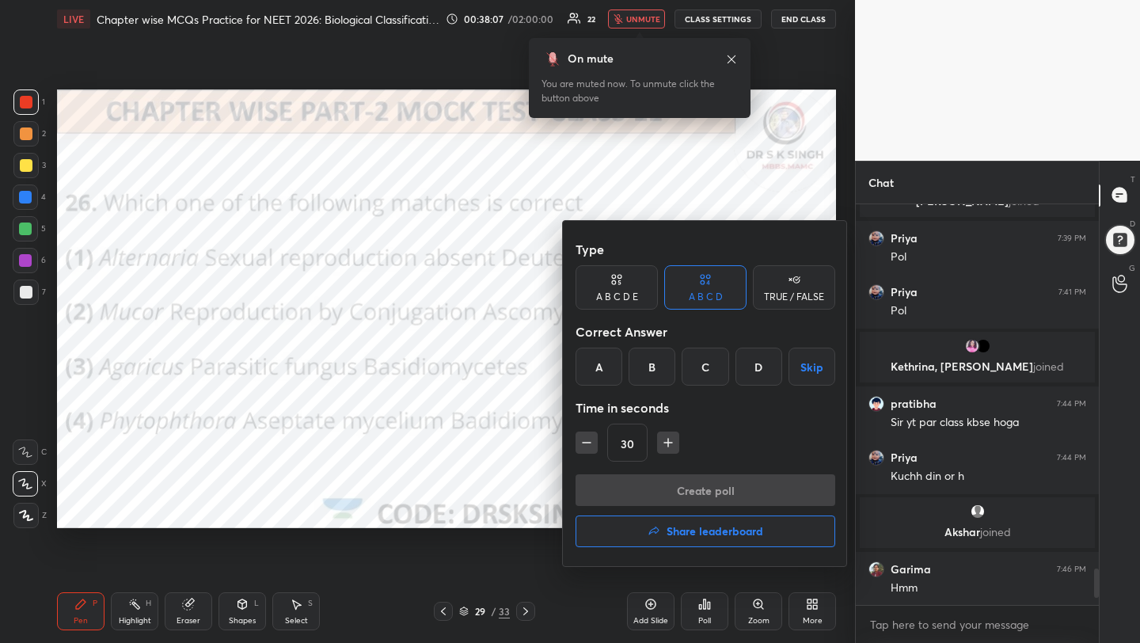
click at [649, 376] on div "B" at bounding box center [651, 366] width 47 height 38
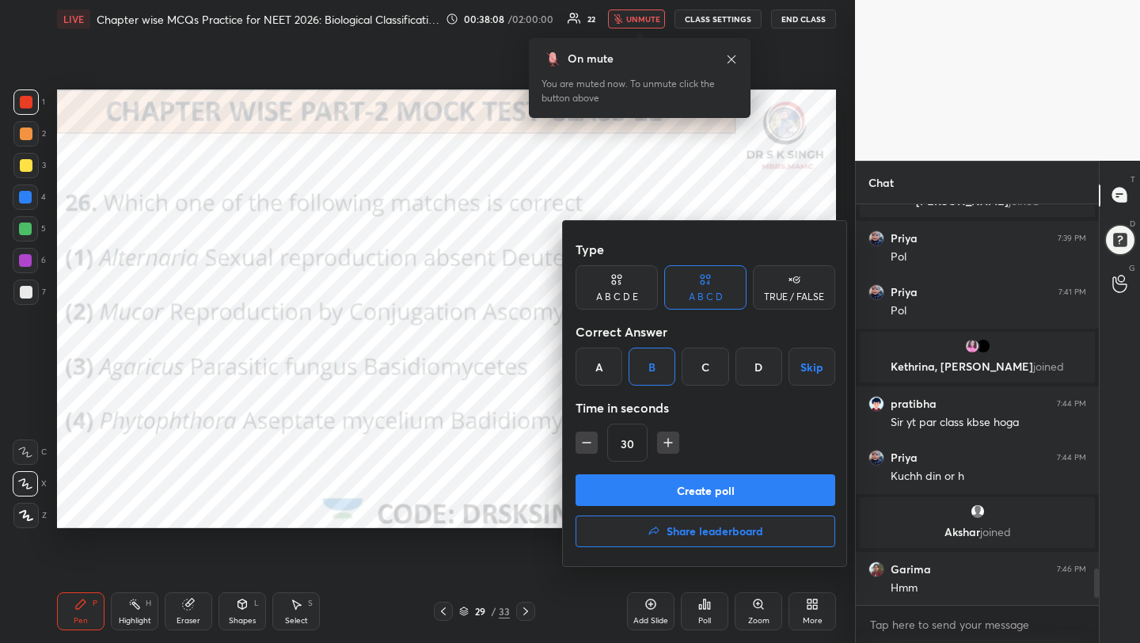
click at [663, 494] on button "Create poll" at bounding box center [705, 490] width 260 height 32
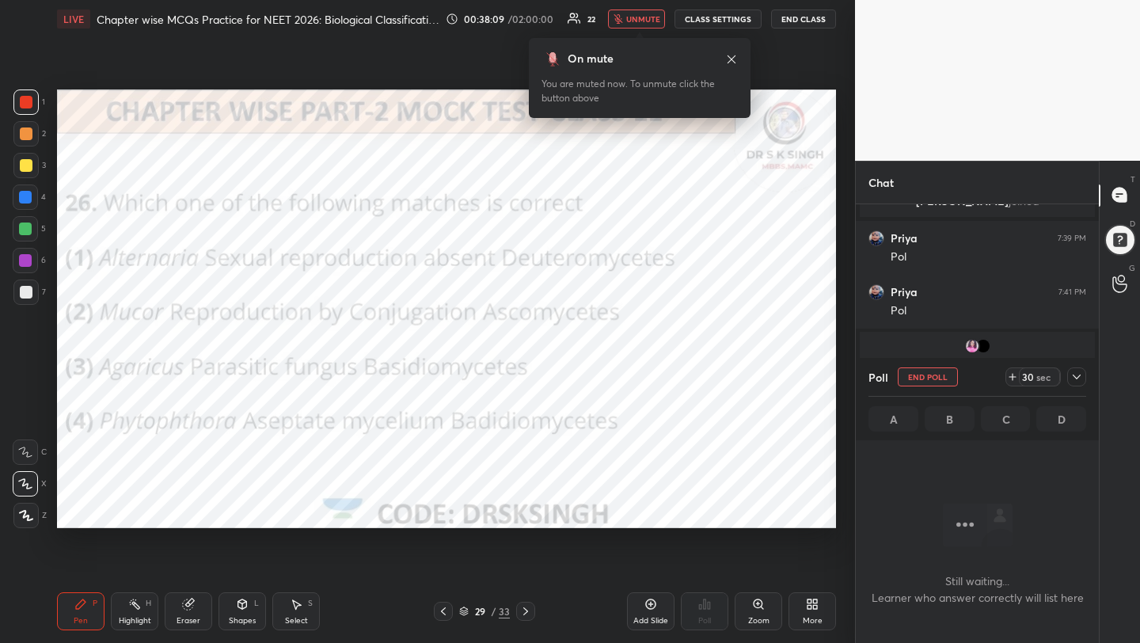
scroll to position [327, 238]
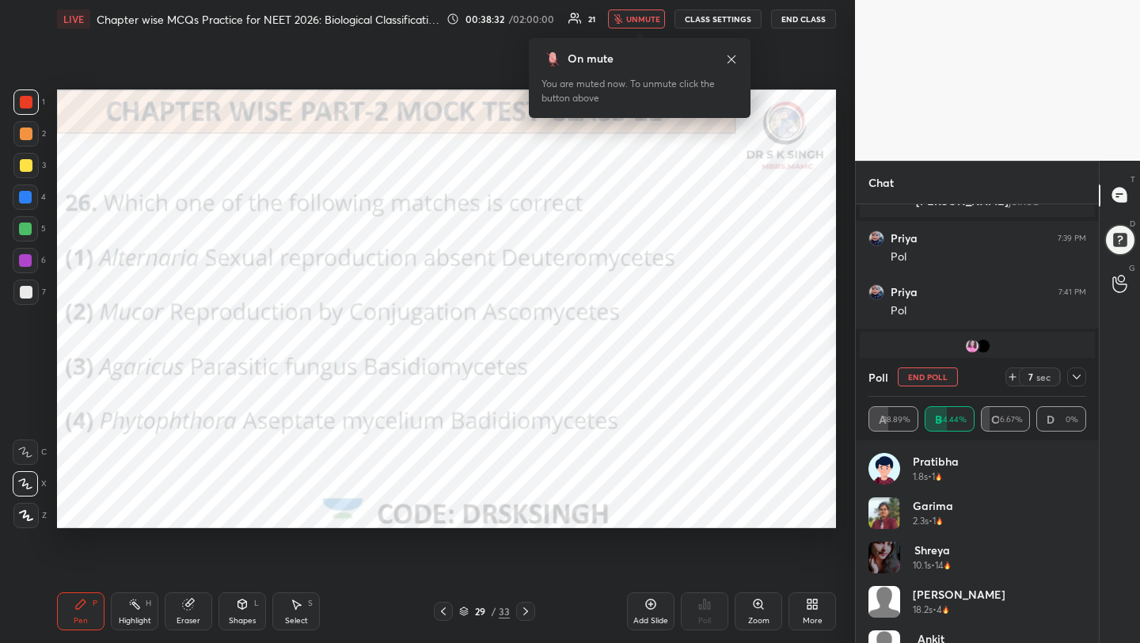
click at [944, 377] on button "End Poll" at bounding box center [927, 376] width 60 height 19
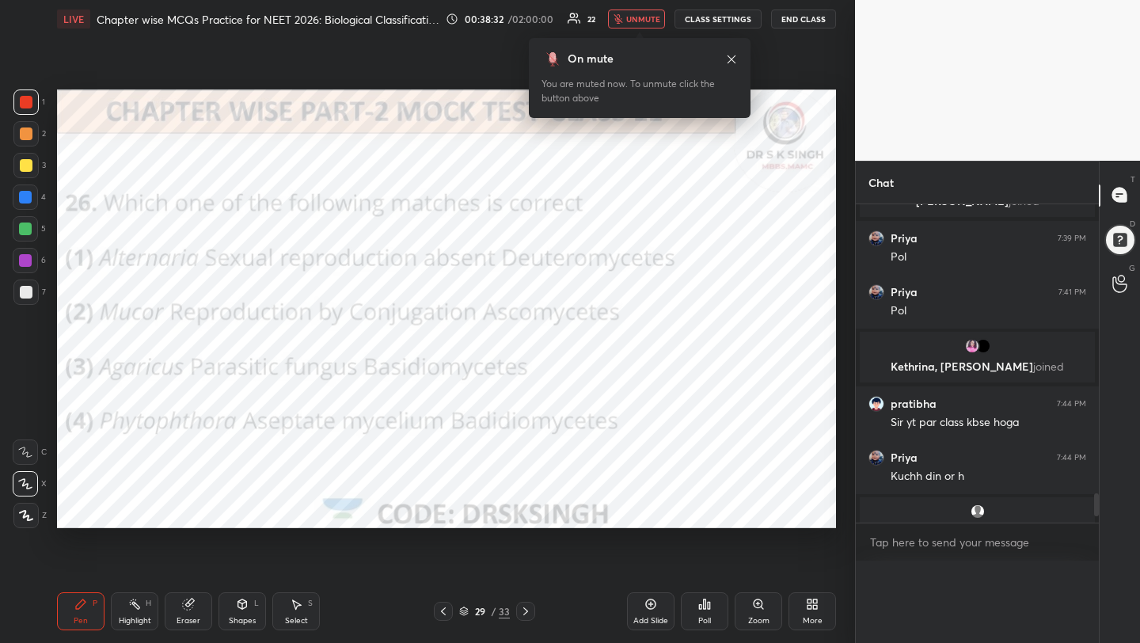
scroll to position [0, 0]
click at [524, 610] on icon at bounding box center [525, 611] width 13 height 13
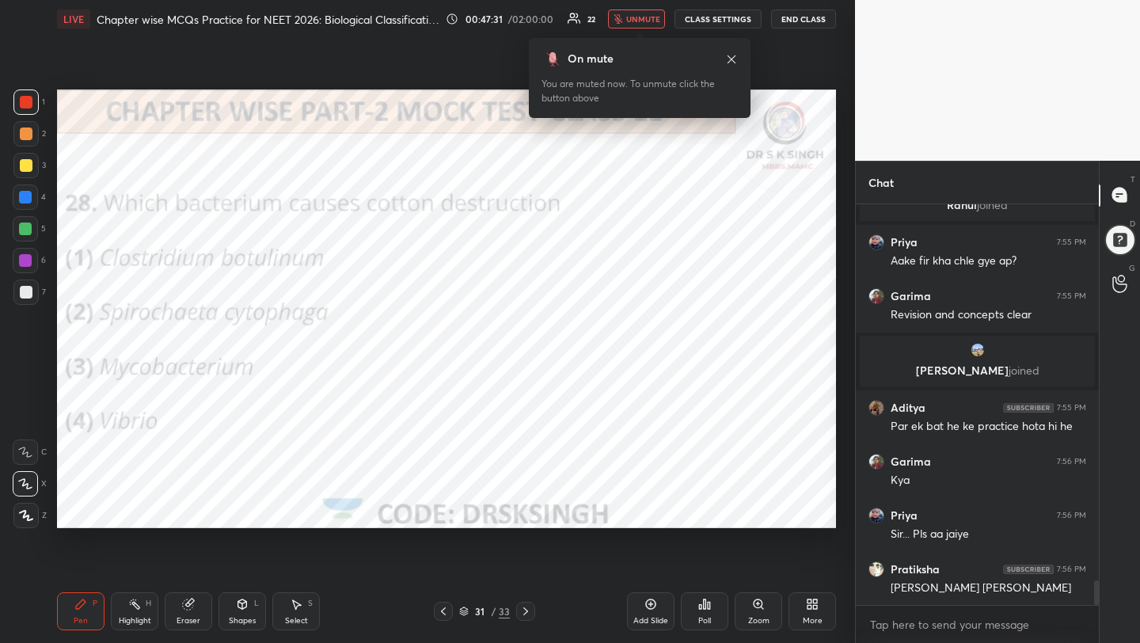
scroll to position [6222, 0]
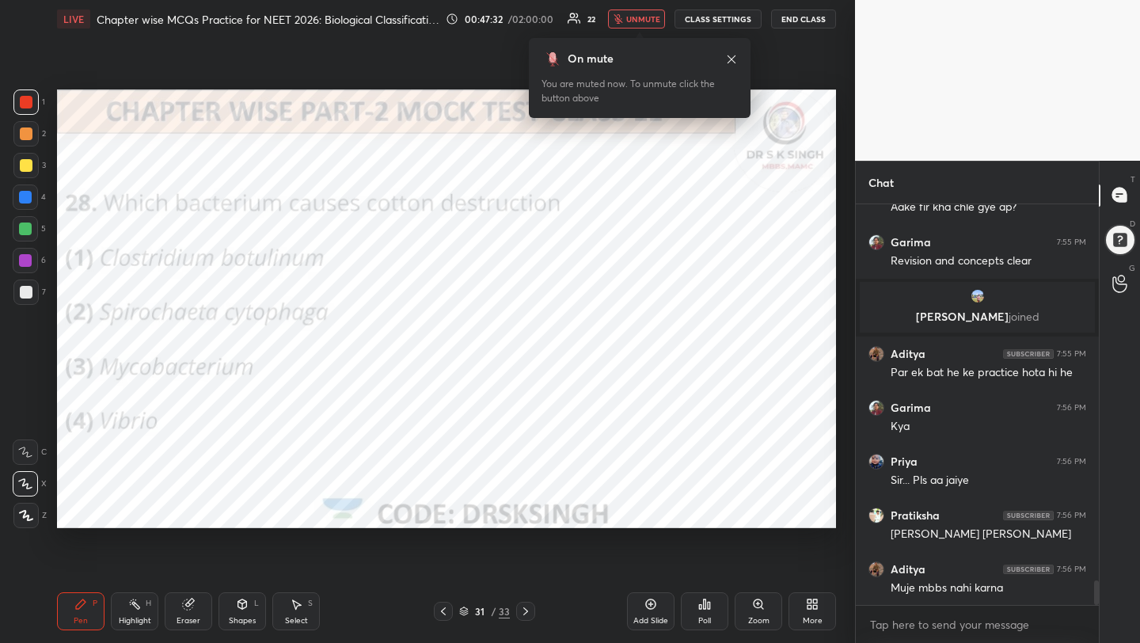
click at [708, 619] on div "Poll" at bounding box center [704, 620] width 13 height 8
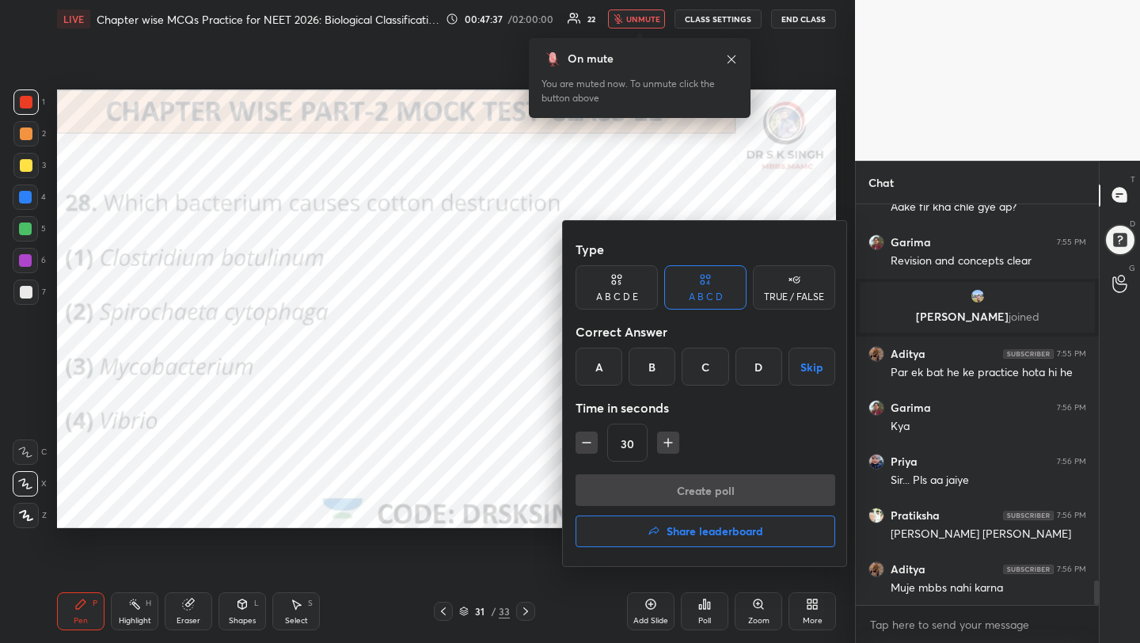
click at [654, 374] on div "B" at bounding box center [651, 366] width 47 height 38
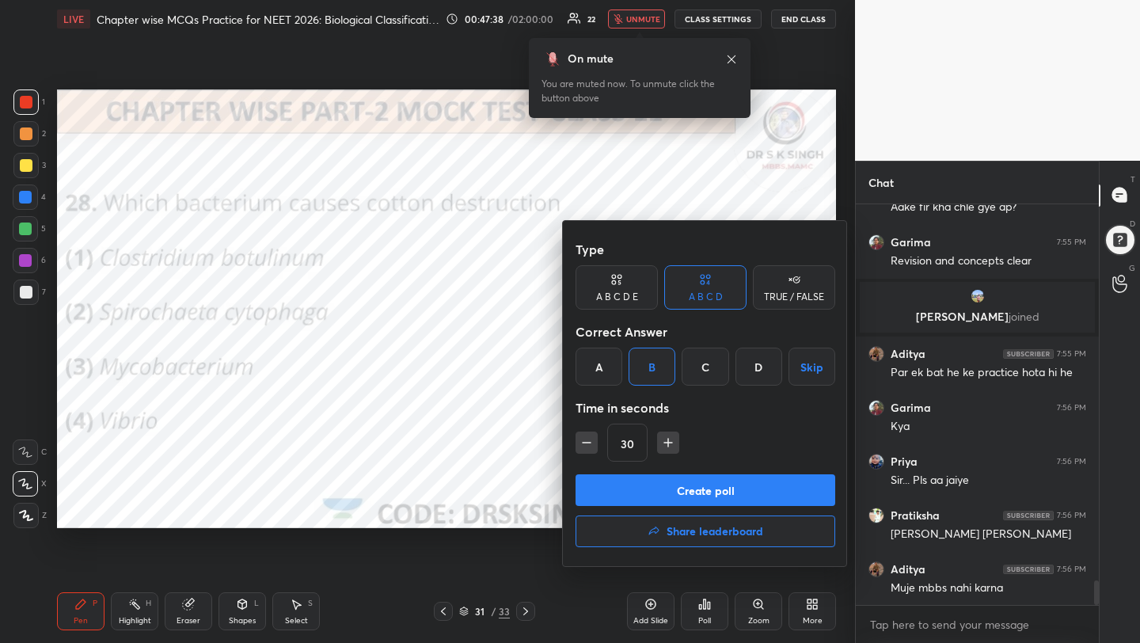
click at [666, 480] on button "Create poll" at bounding box center [705, 490] width 260 height 32
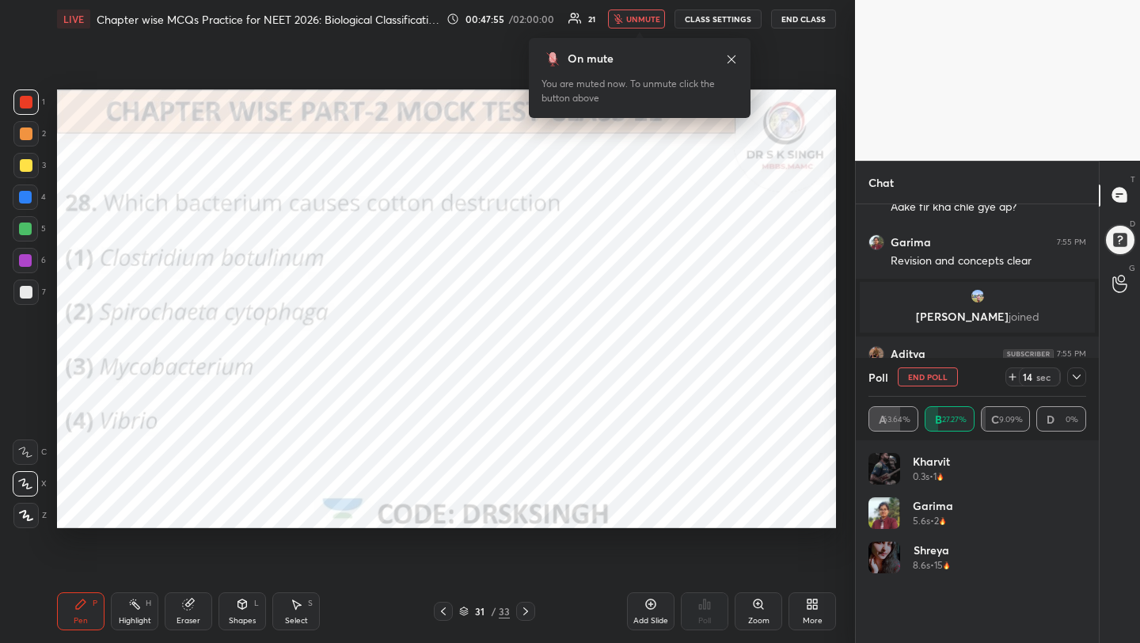
scroll to position [6358, 0]
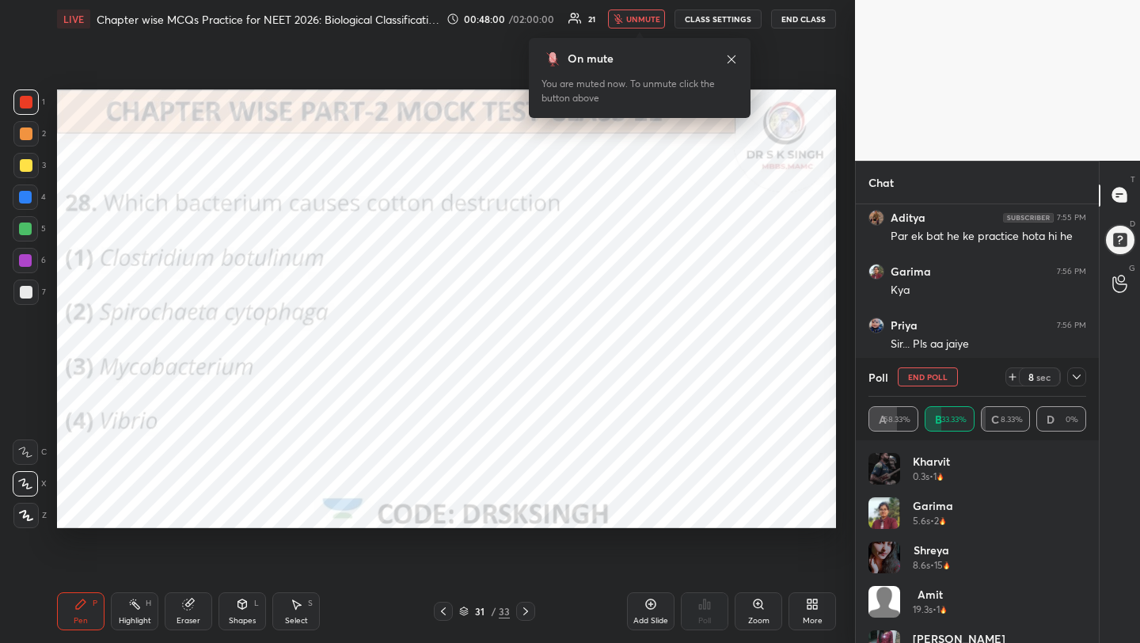
click at [933, 382] on button "End Poll" at bounding box center [927, 376] width 60 height 19
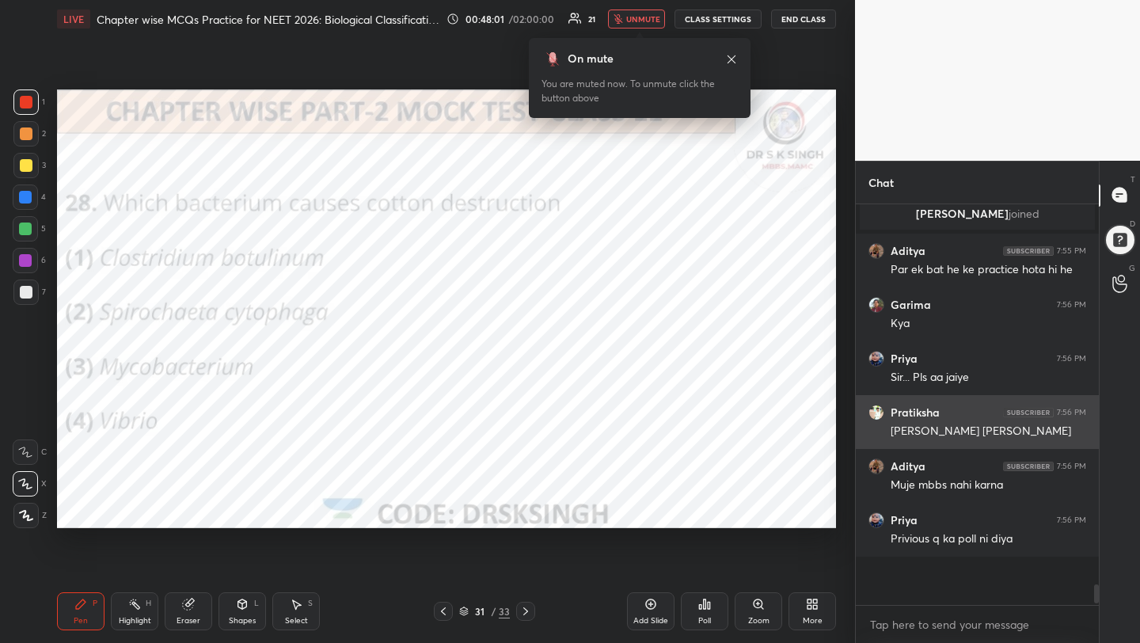
scroll to position [396, 238]
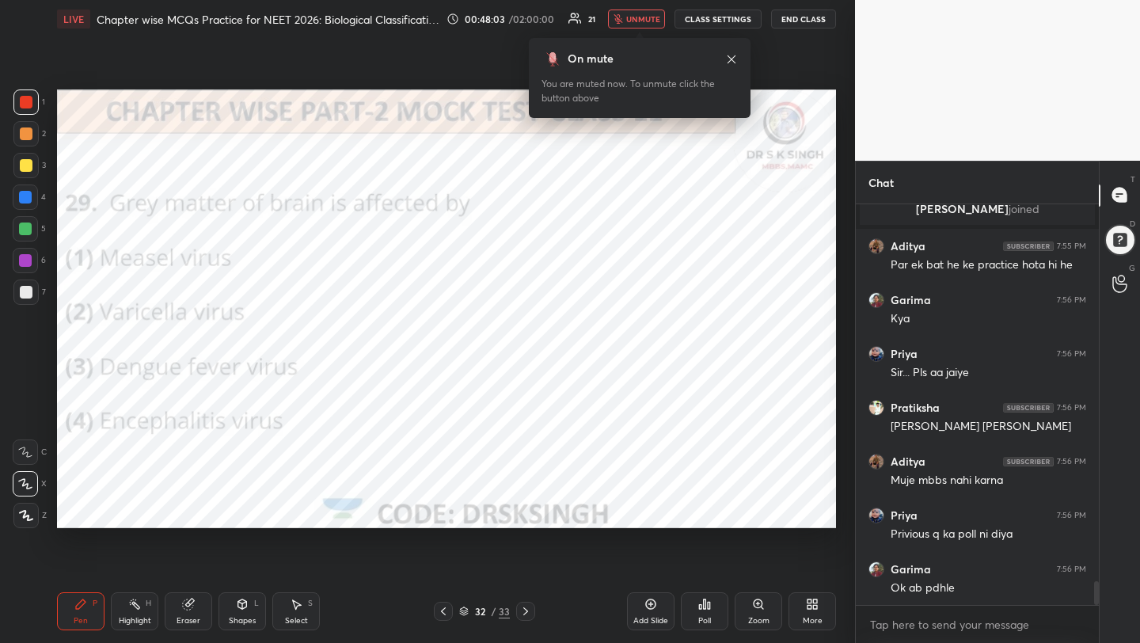
click at [698, 620] on div "Poll" at bounding box center [704, 620] width 13 height 8
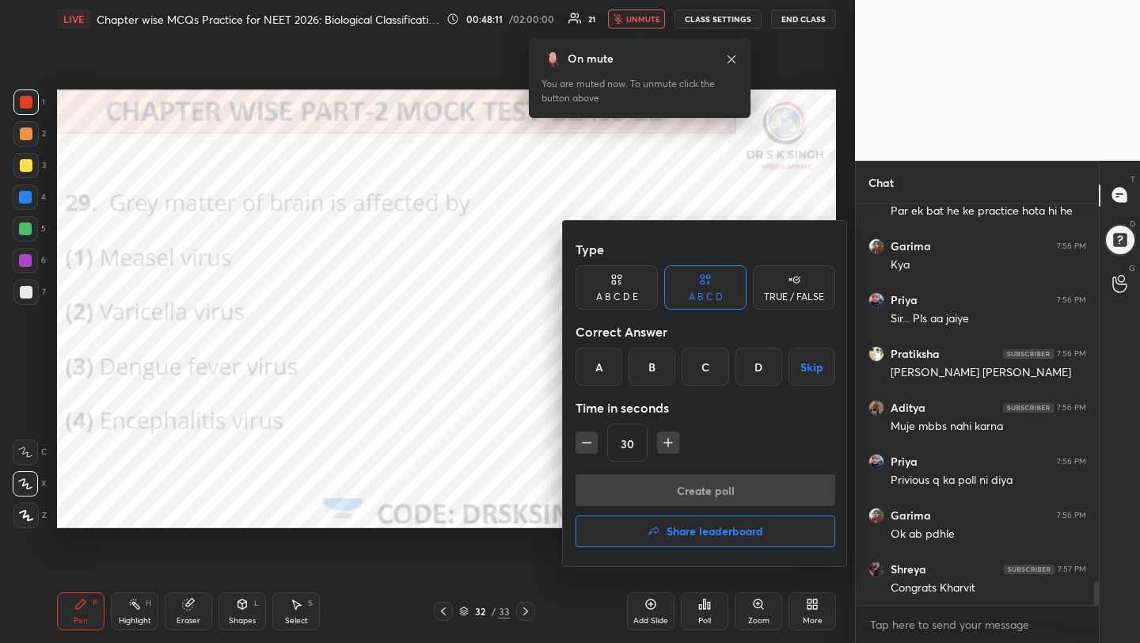
click at [749, 376] on div "D" at bounding box center [758, 366] width 47 height 38
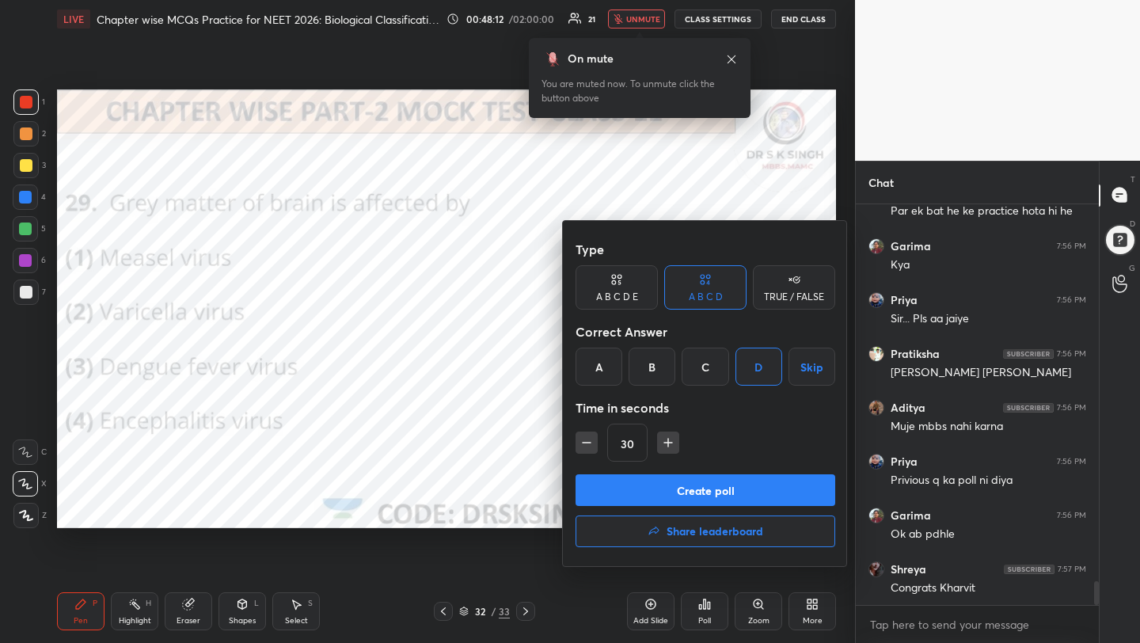
click at [728, 494] on button "Create poll" at bounding box center [705, 490] width 260 height 32
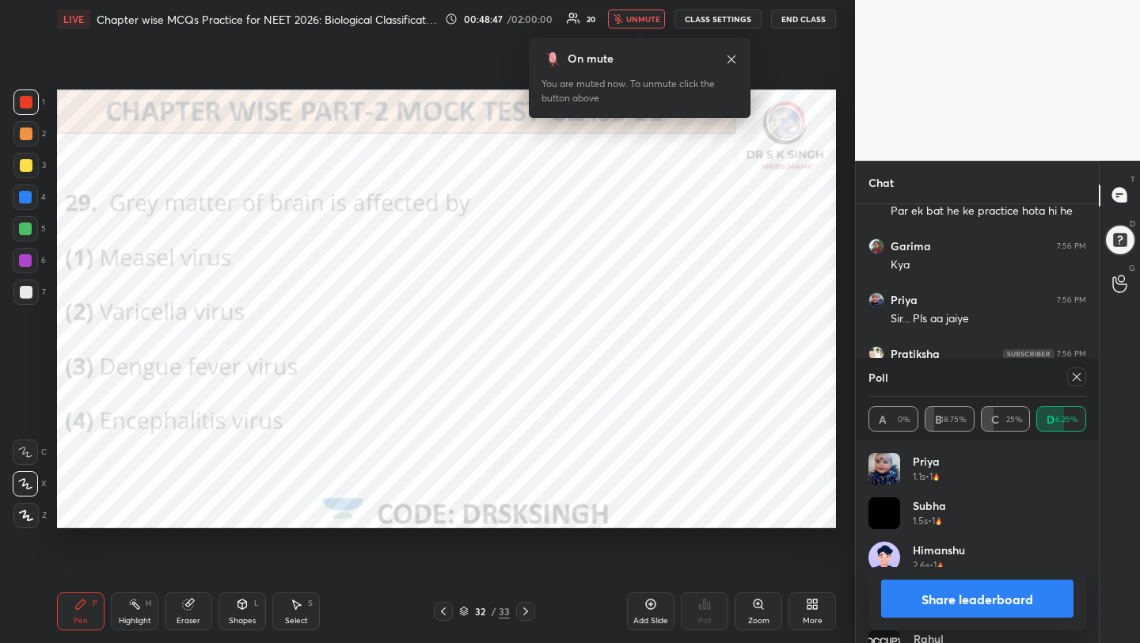
click at [1074, 377] on icon at bounding box center [1076, 376] width 13 height 13
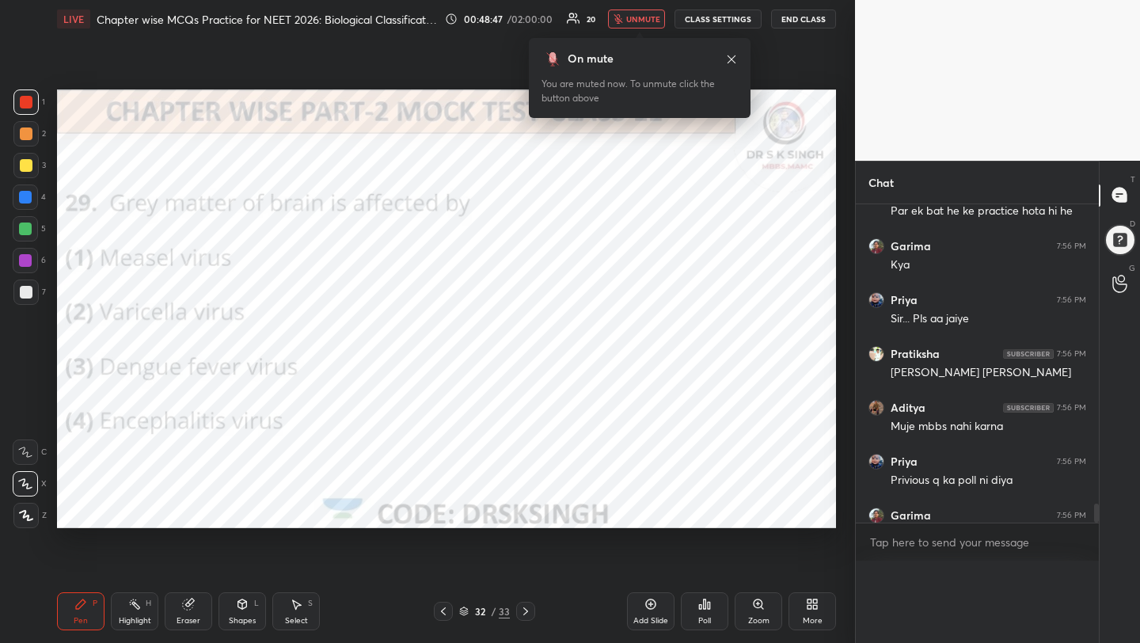
scroll to position [5, 6]
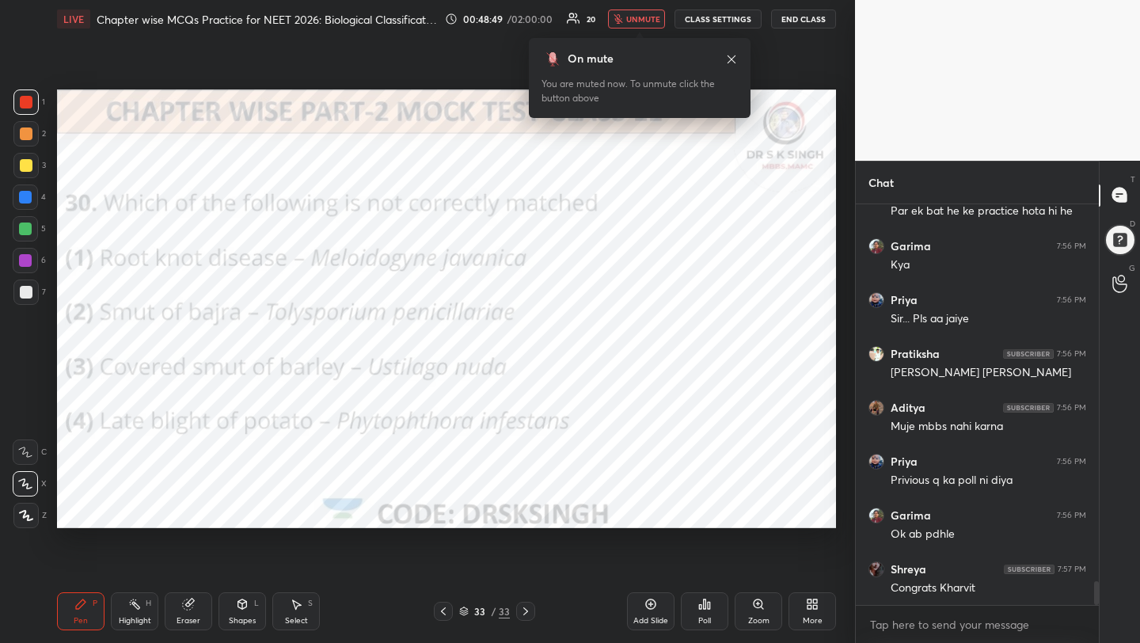
click at [704, 608] on icon at bounding box center [705, 603] width 2 height 9
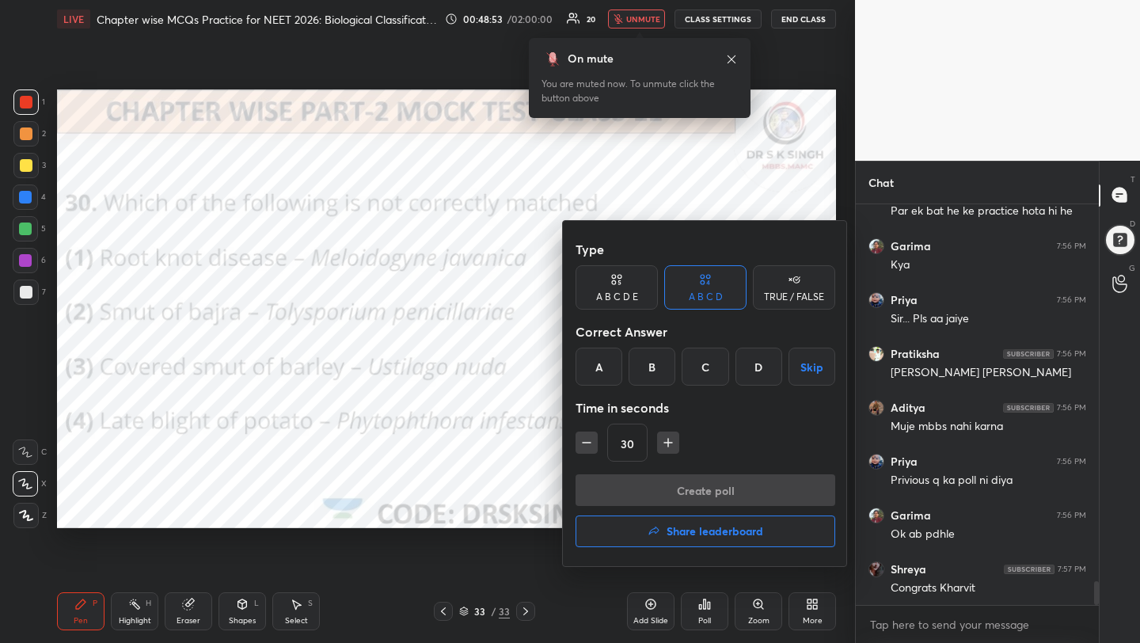
click at [711, 376] on div "C" at bounding box center [704, 366] width 47 height 38
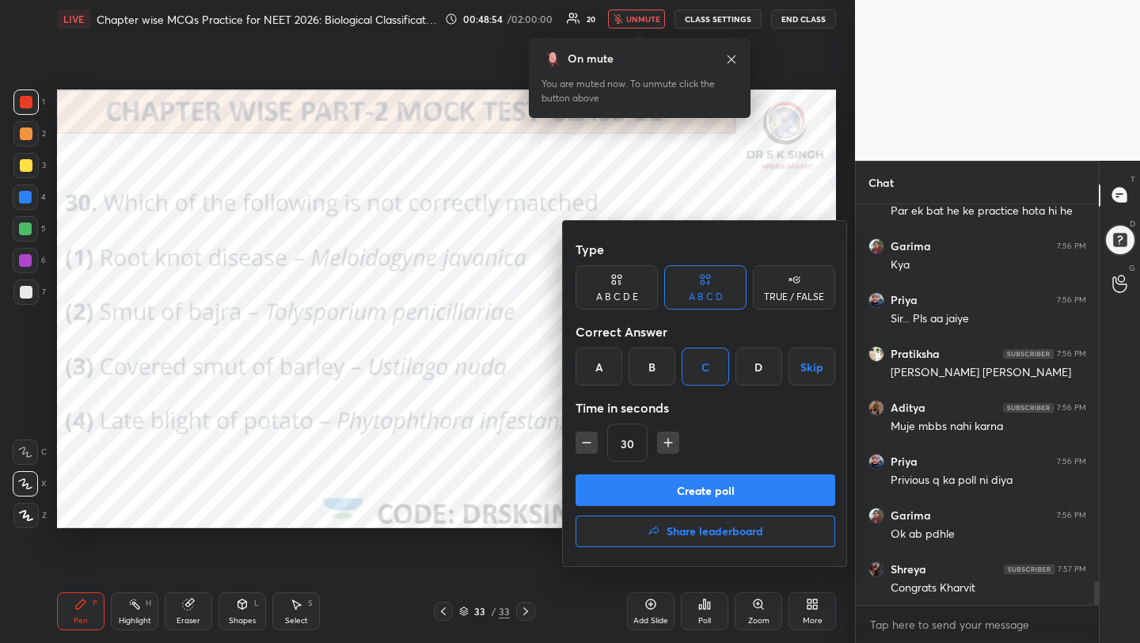
click at [716, 480] on button "Create poll" at bounding box center [705, 490] width 260 height 32
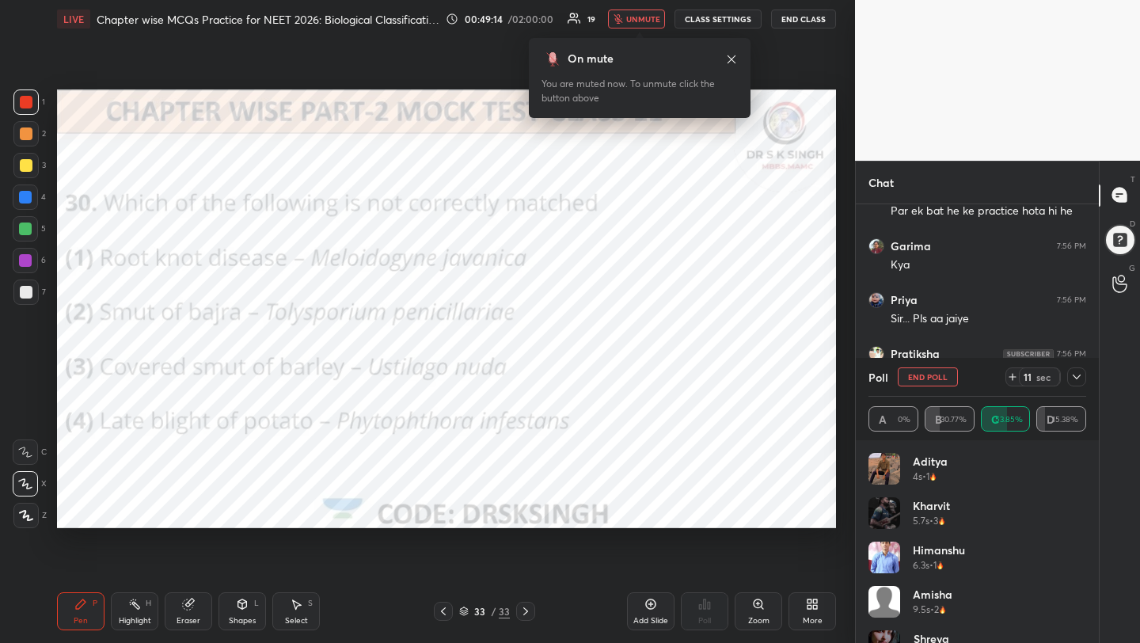
click at [924, 374] on button "End Poll" at bounding box center [927, 376] width 60 height 19
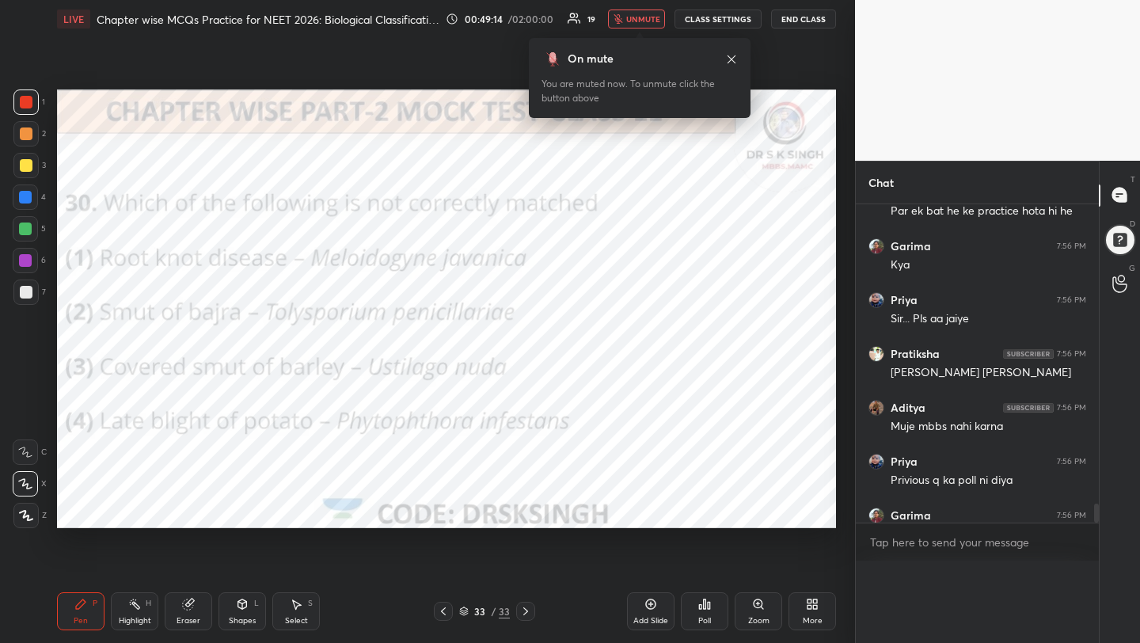
scroll to position [207, 238]
click at [524, 610] on icon at bounding box center [525, 611] width 13 height 13
click at [706, 598] on icon at bounding box center [704, 603] width 13 height 13
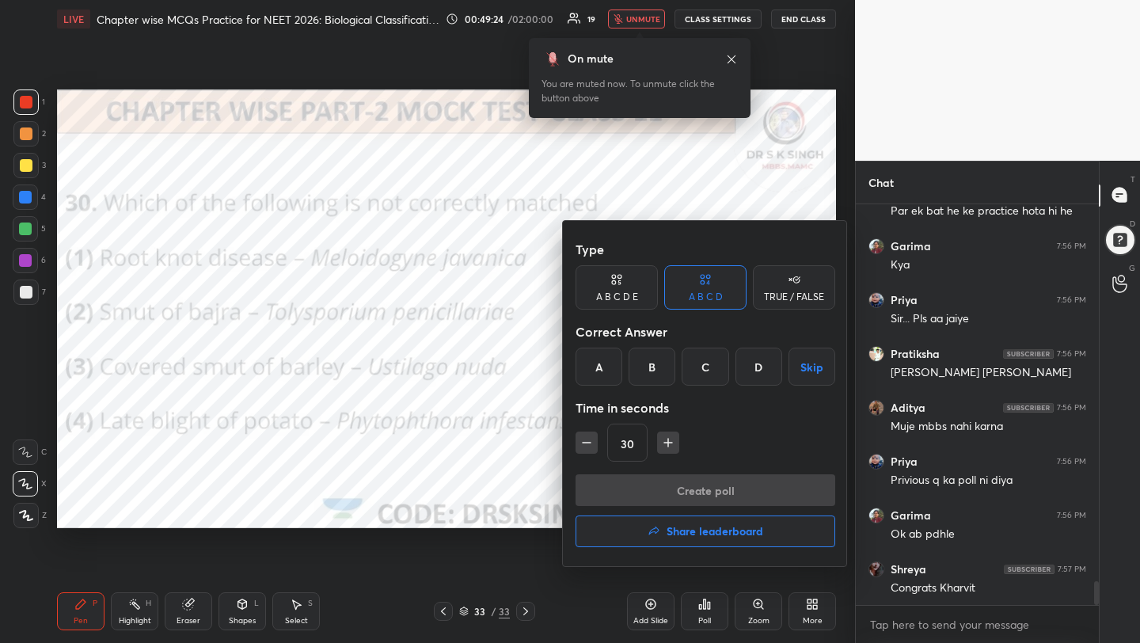
click at [706, 536] on h4 "Share leaderboard" at bounding box center [714, 530] width 97 height 11
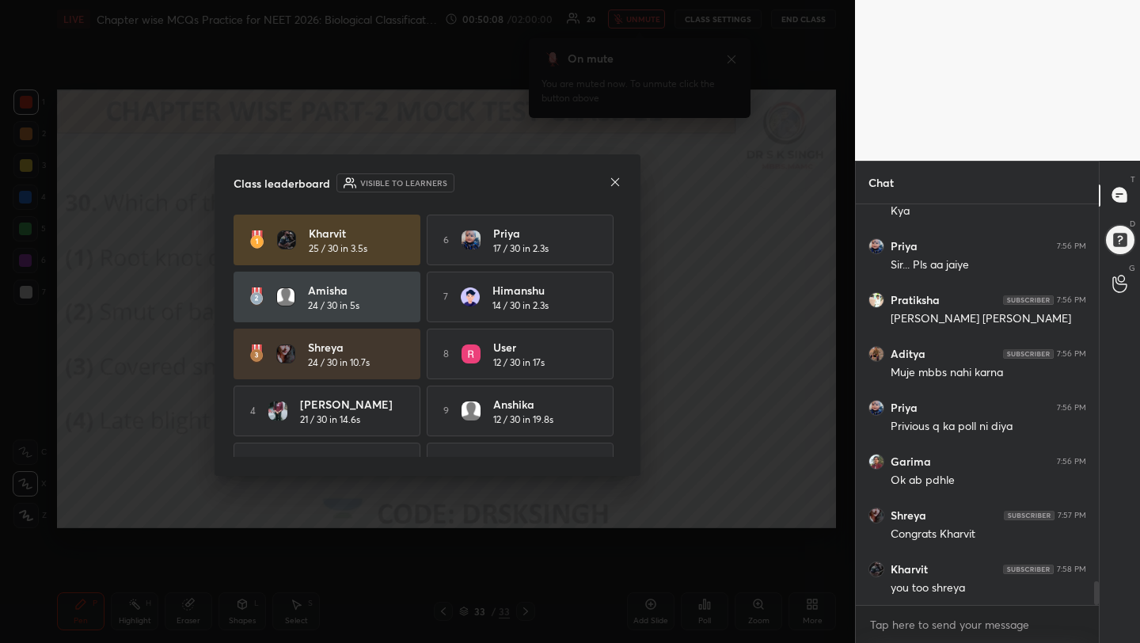
scroll to position [6, 6]
click at [613, 184] on icon at bounding box center [615, 182] width 13 height 13
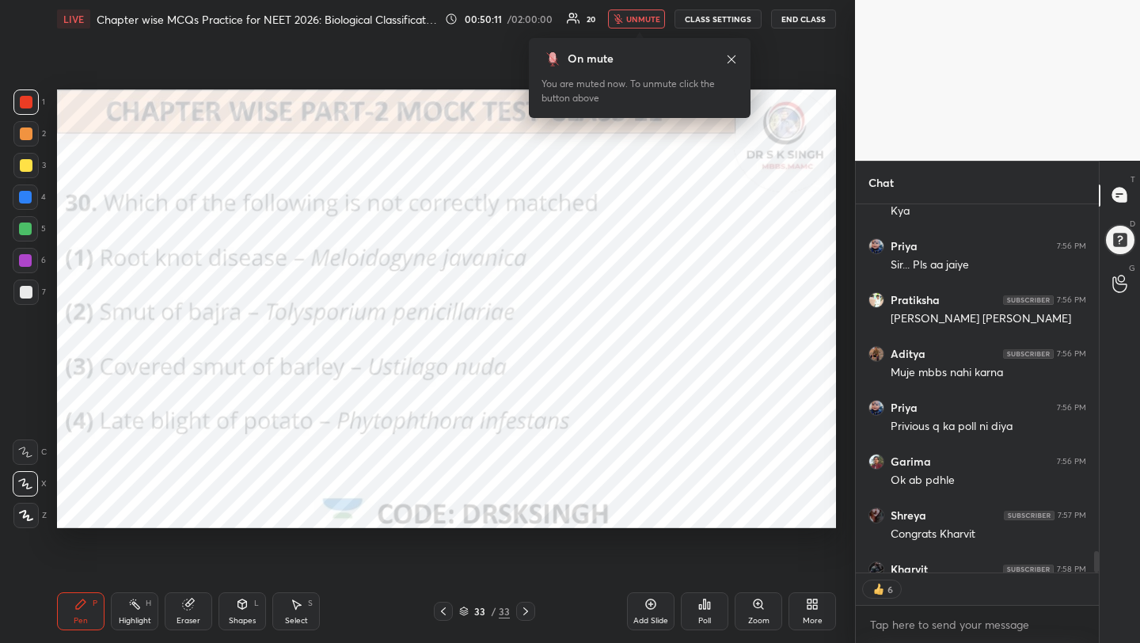
click at [704, 623] on div "Poll" at bounding box center [704, 620] width 13 height 8
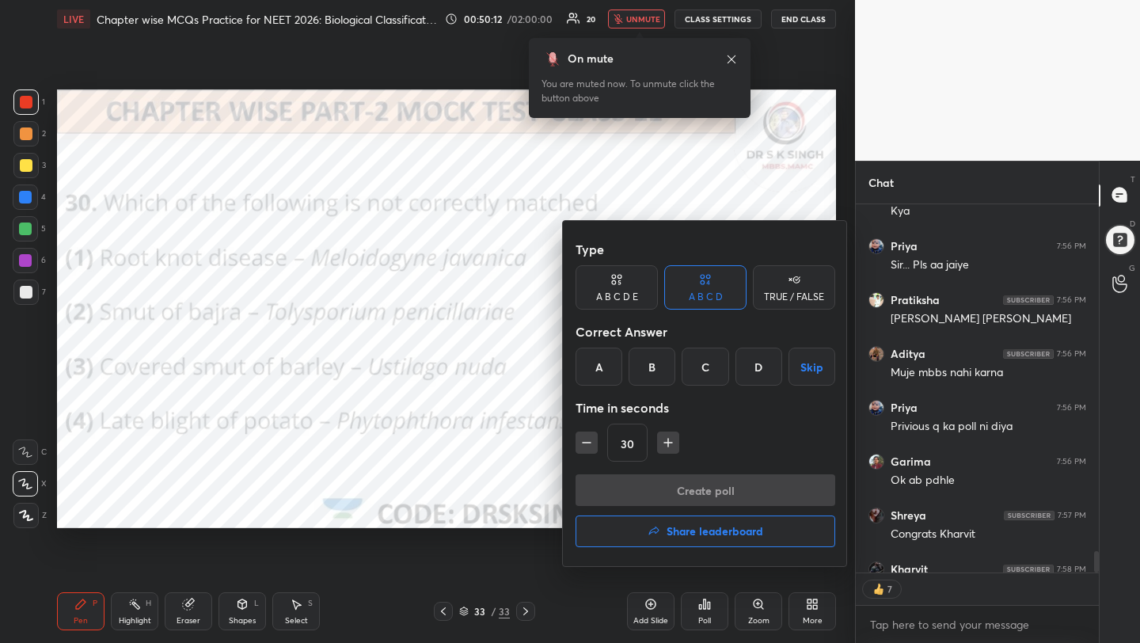
click at [697, 536] on h4 "Share leaderboard" at bounding box center [714, 530] width 97 height 11
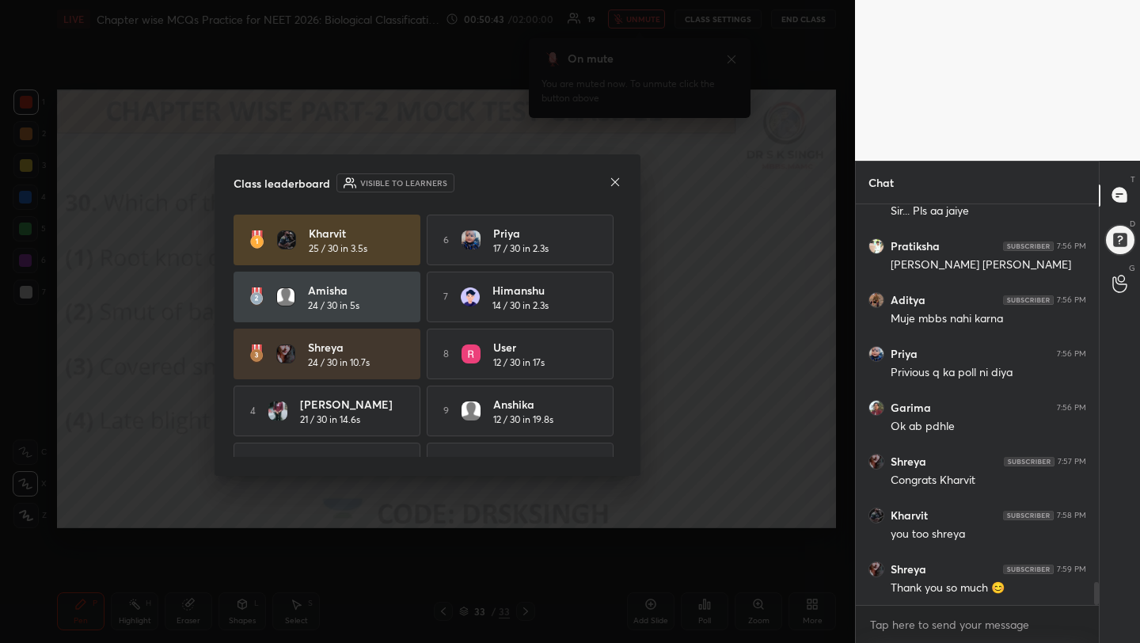
scroll to position [6545, 0]
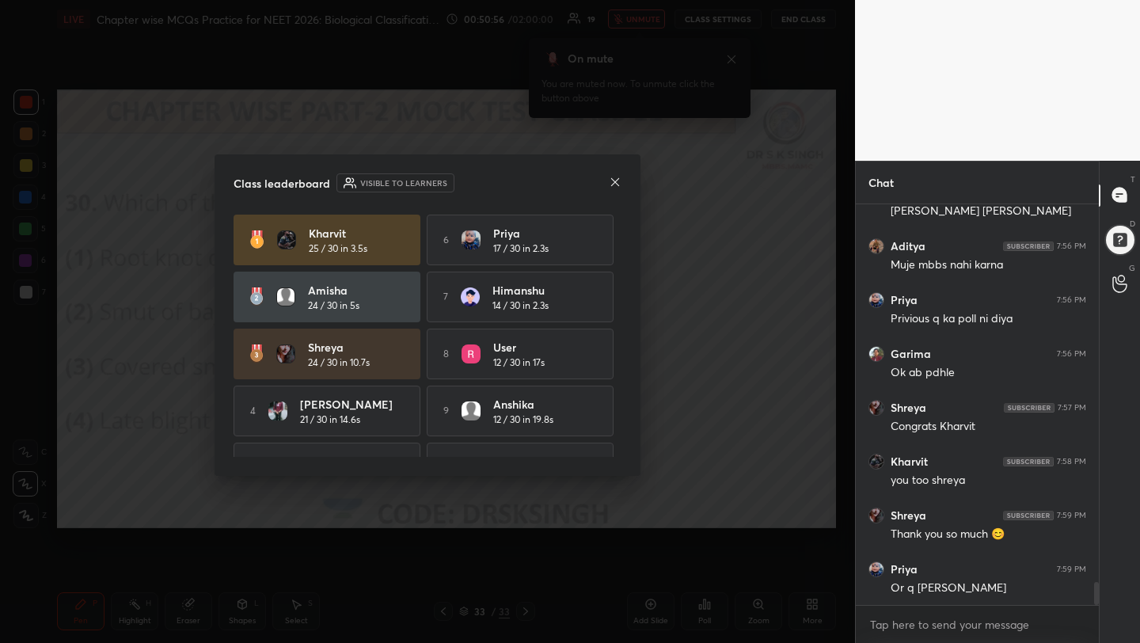
click at [615, 169] on div "Class leaderboard Visible to learners Kharvit 25 / 30 in 3.5s 6 Priya 17 / 30 i…" at bounding box center [427, 314] width 426 height 321
click at [617, 172] on div "Class leaderboard Visible to learners Kharvit 25 / 30 in 3.5s 6 Priya 17 / 30 i…" at bounding box center [427, 314] width 426 height 321
click at [613, 180] on icon at bounding box center [615, 182] width 13 height 13
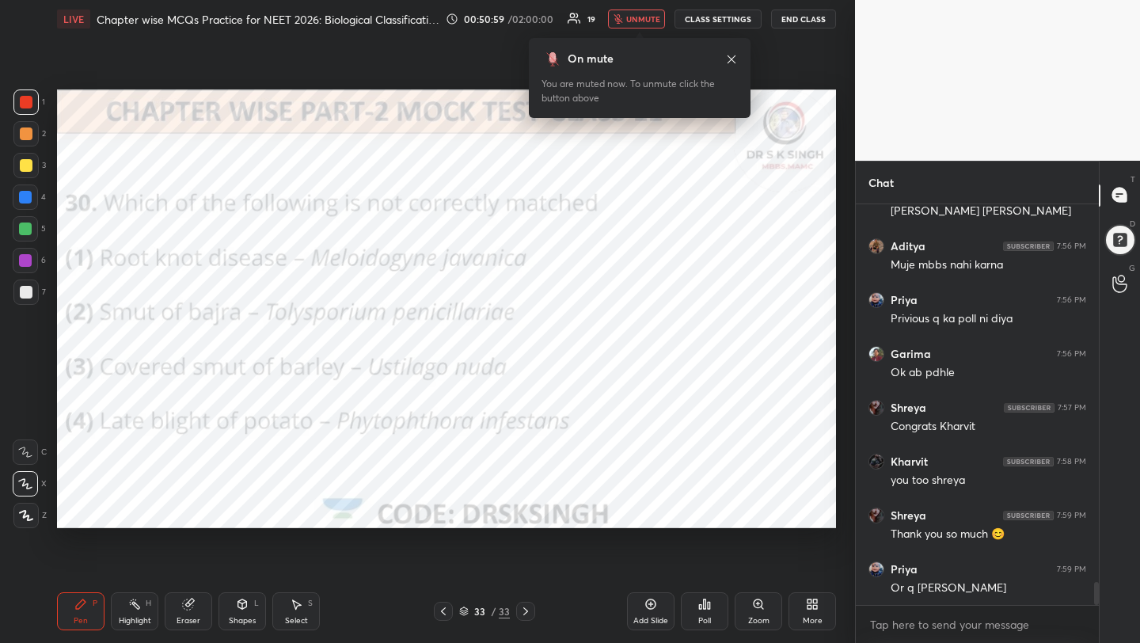
click at [806, 622] on div "More" at bounding box center [812, 620] width 20 height 8
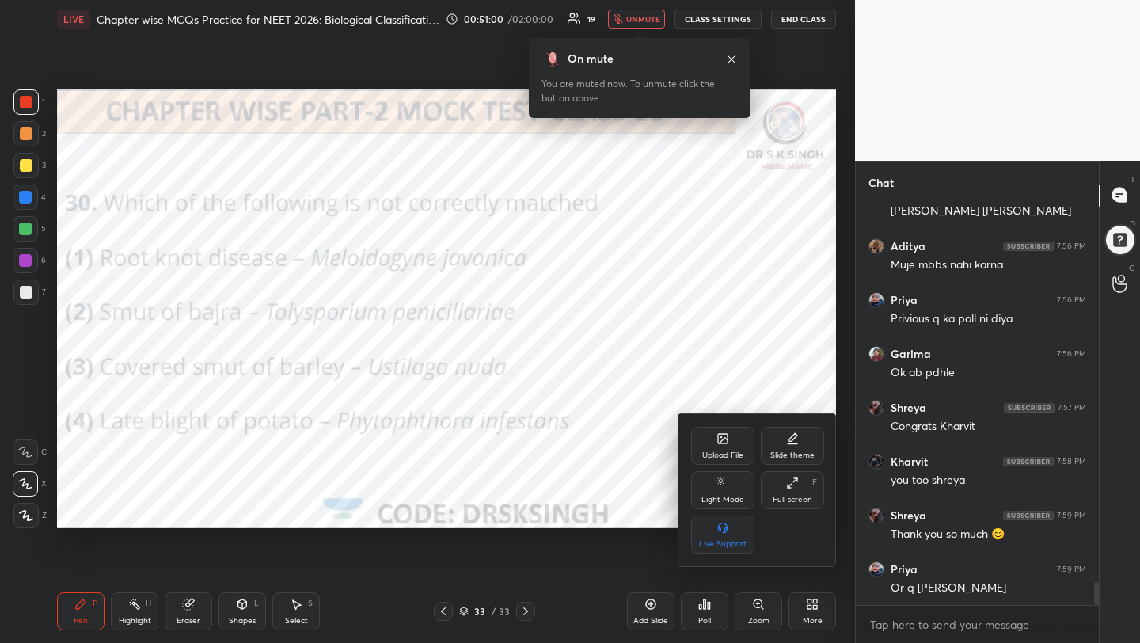
click at [725, 451] on div "Upload File" at bounding box center [722, 455] width 41 height 8
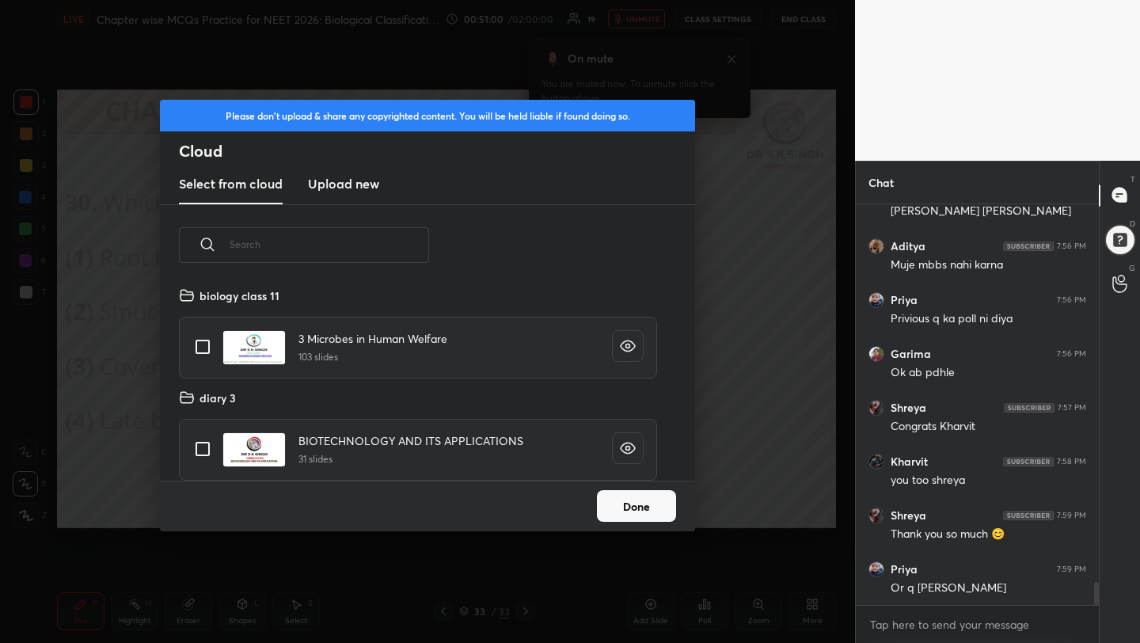
scroll to position [195, 508]
click at [359, 183] on h3 "Upload new" at bounding box center [343, 183] width 71 height 19
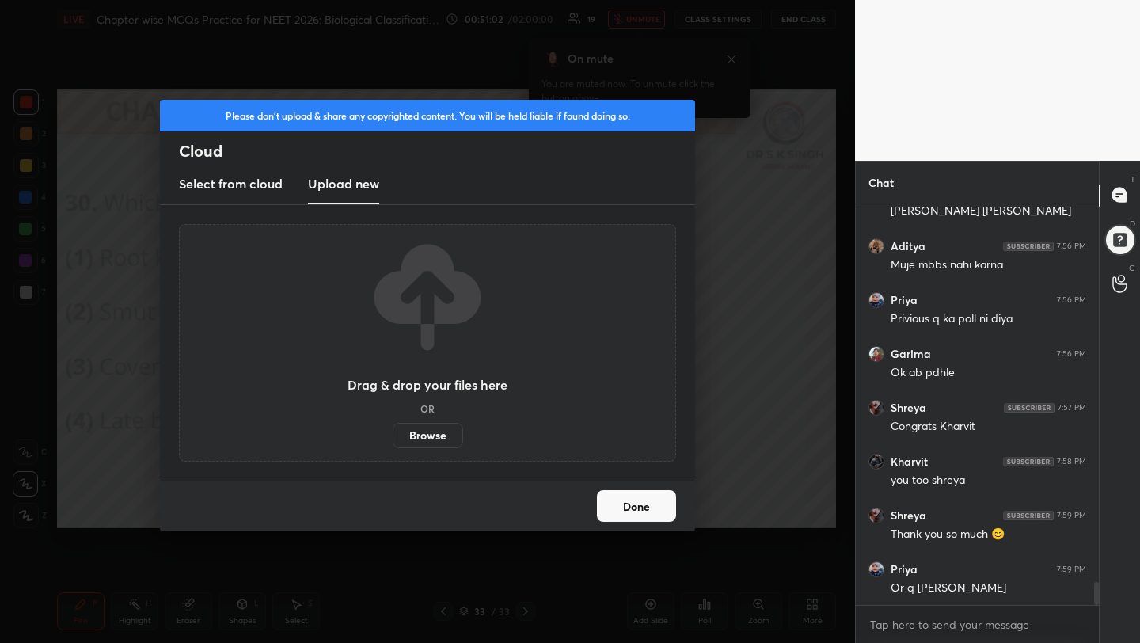
click at [428, 432] on label "Browse" at bounding box center [428, 435] width 70 height 25
click at [393, 432] on input "Browse" at bounding box center [393, 435] width 0 height 25
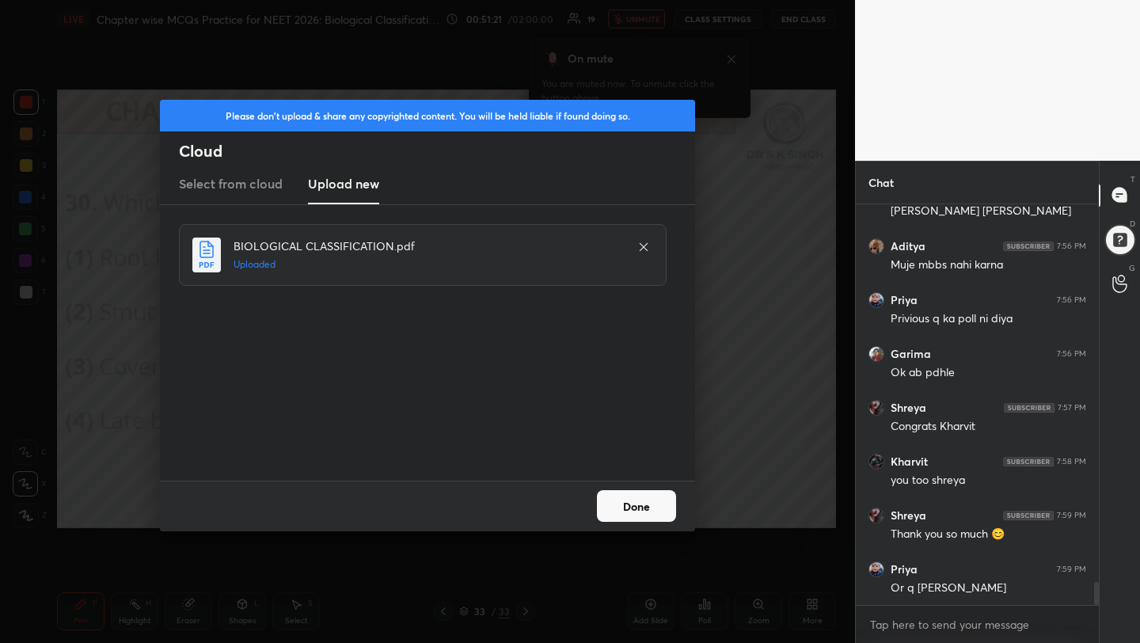
click at [655, 504] on button "Done" at bounding box center [636, 506] width 79 height 32
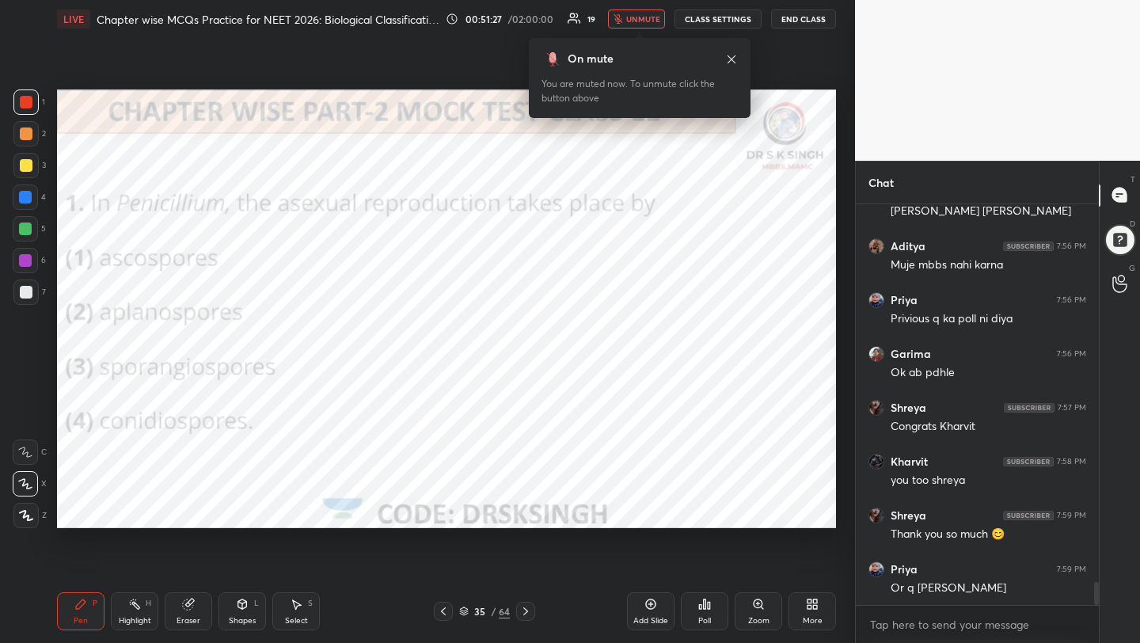
click at [715, 605] on div "Poll" at bounding box center [704, 611] width 47 height 38
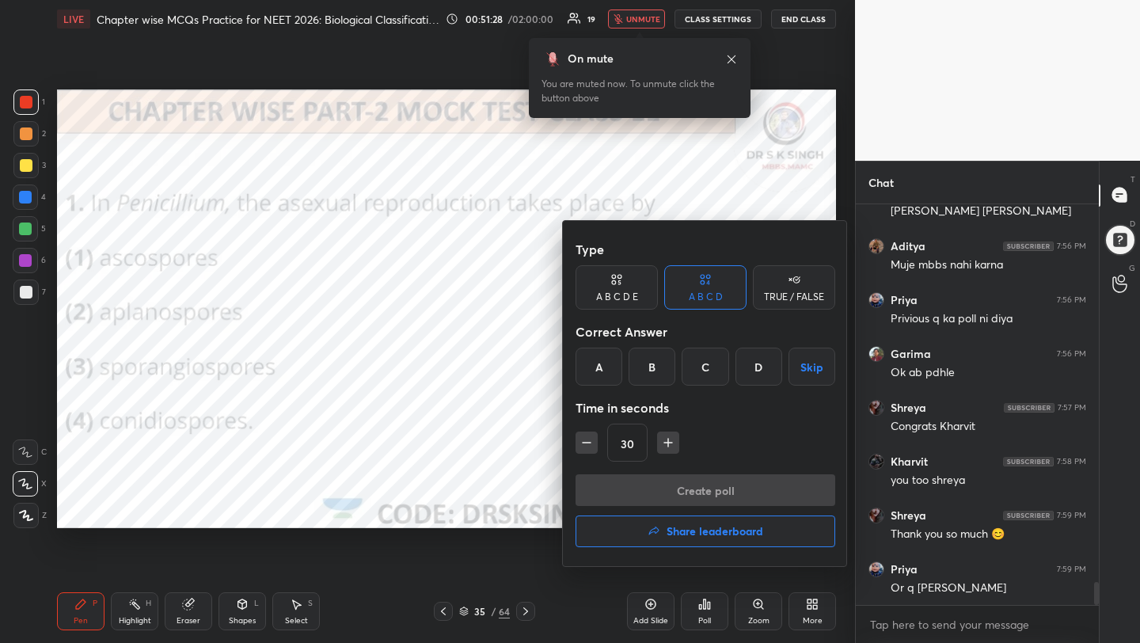
click at [757, 377] on div "D" at bounding box center [758, 366] width 47 height 38
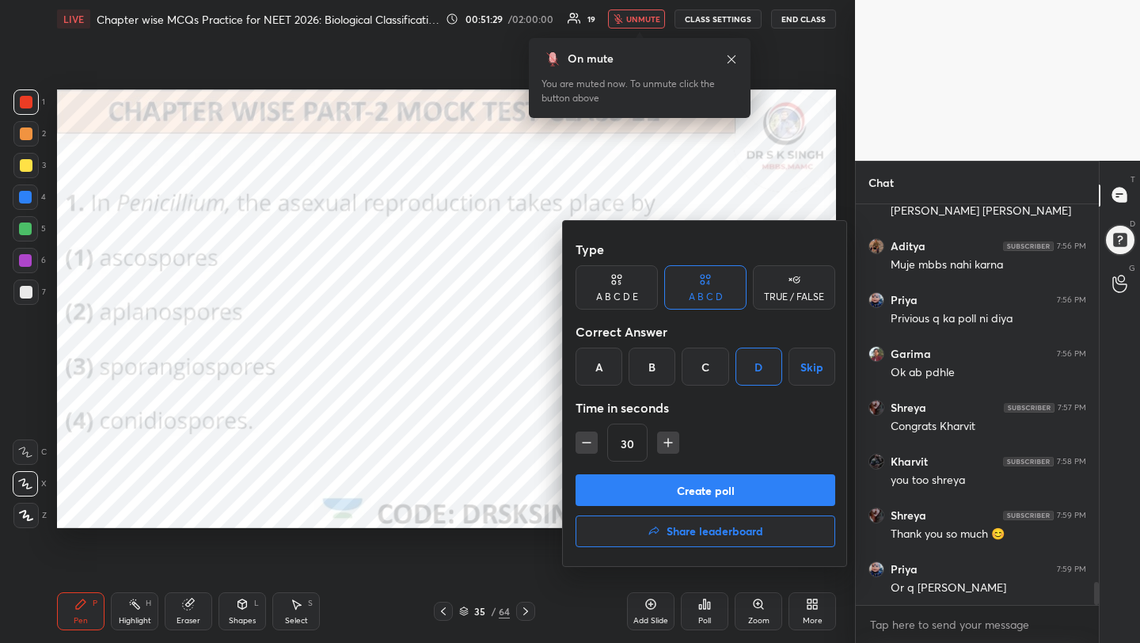
click at [730, 484] on button "Create poll" at bounding box center [705, 490] width 260 height 32
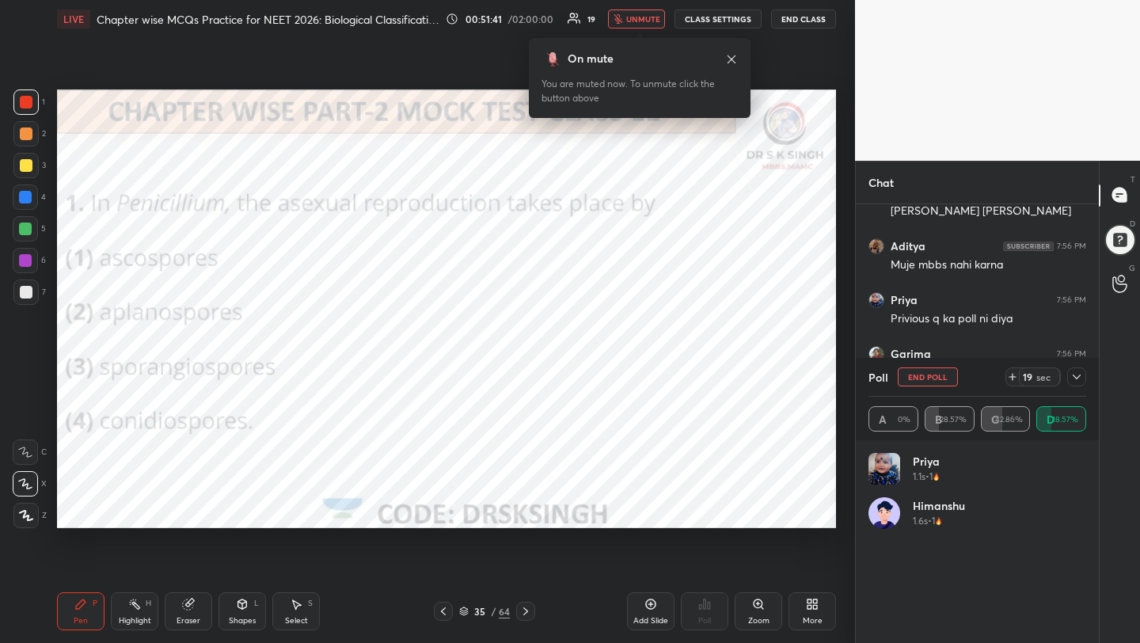
scroll to position [6681, 0]
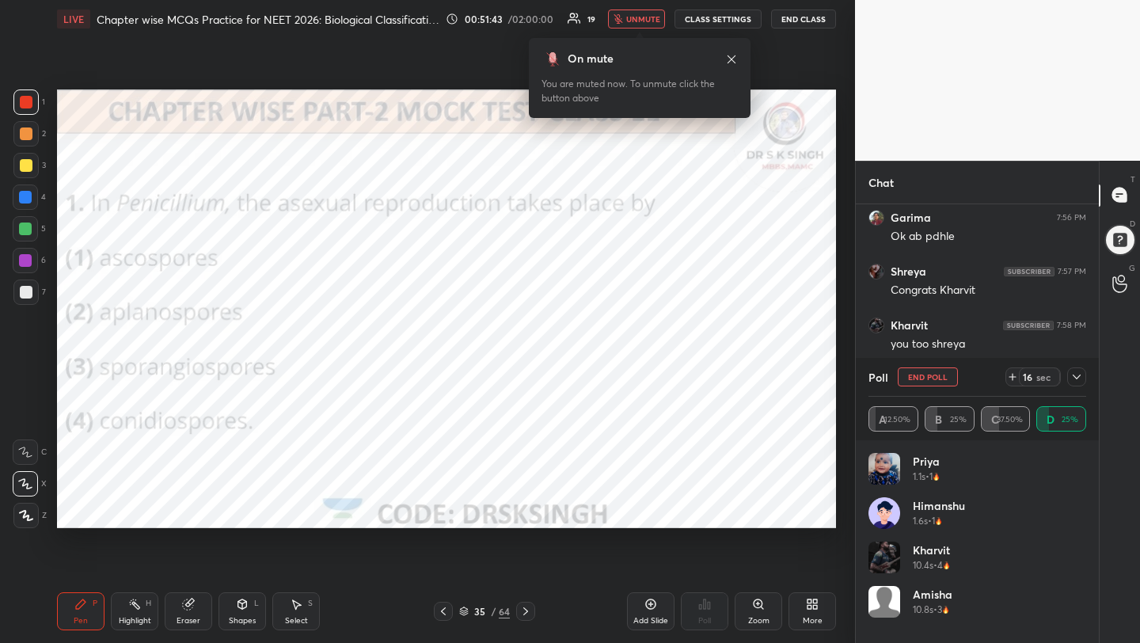
click at [612, 16] on button "unmute" at bounding box center [636, 18] width 57 height 19
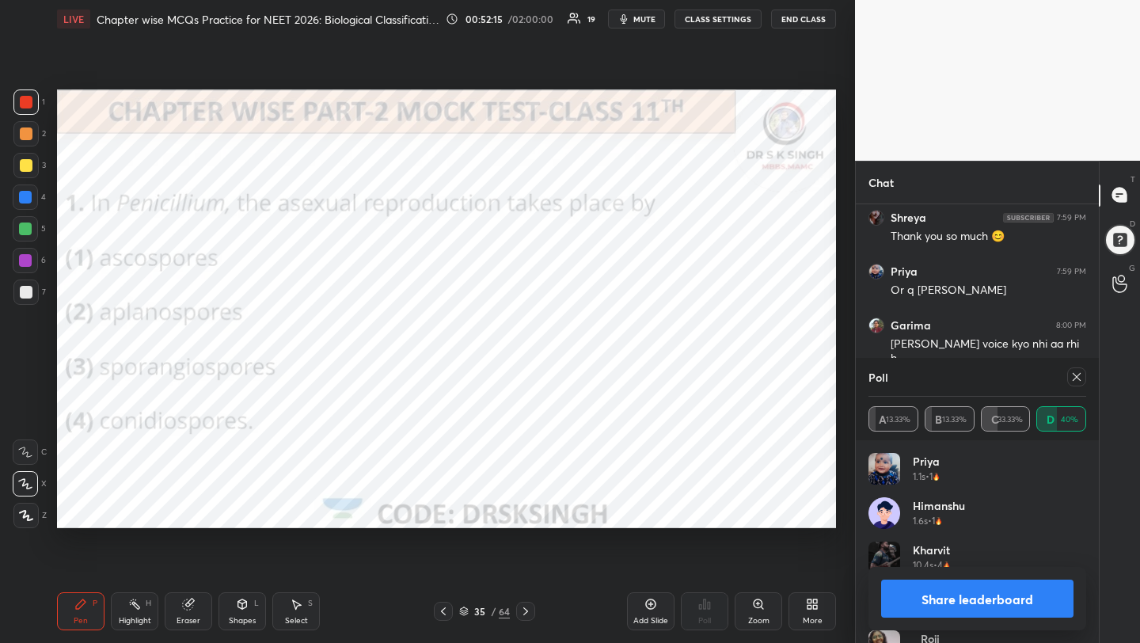
scroll to position [6900, 0]
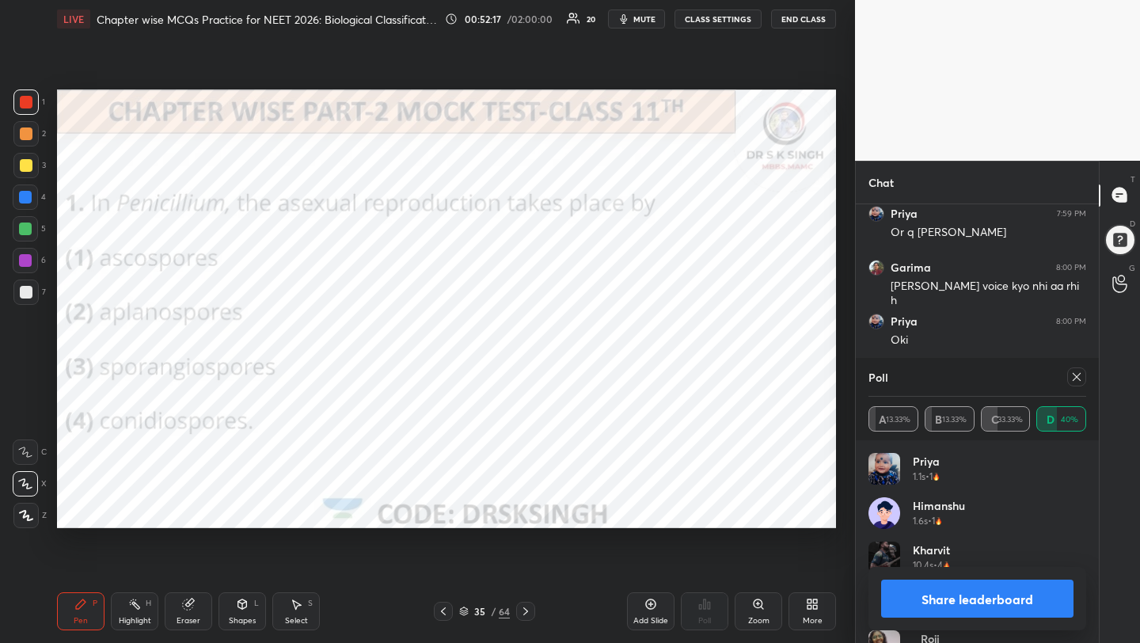
click at [630, 20] on icon "button" at bounding box center [623, 19] width 13 height 13
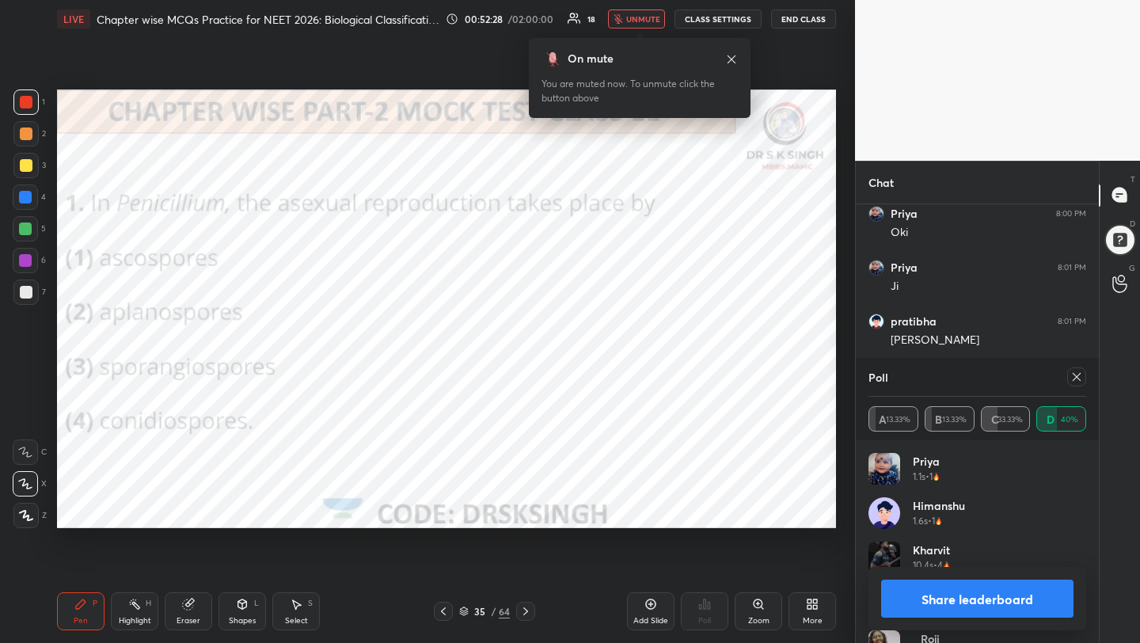
click at [631, 21] on span "unmute" at bounding box center [643, 18] width 34 height 11
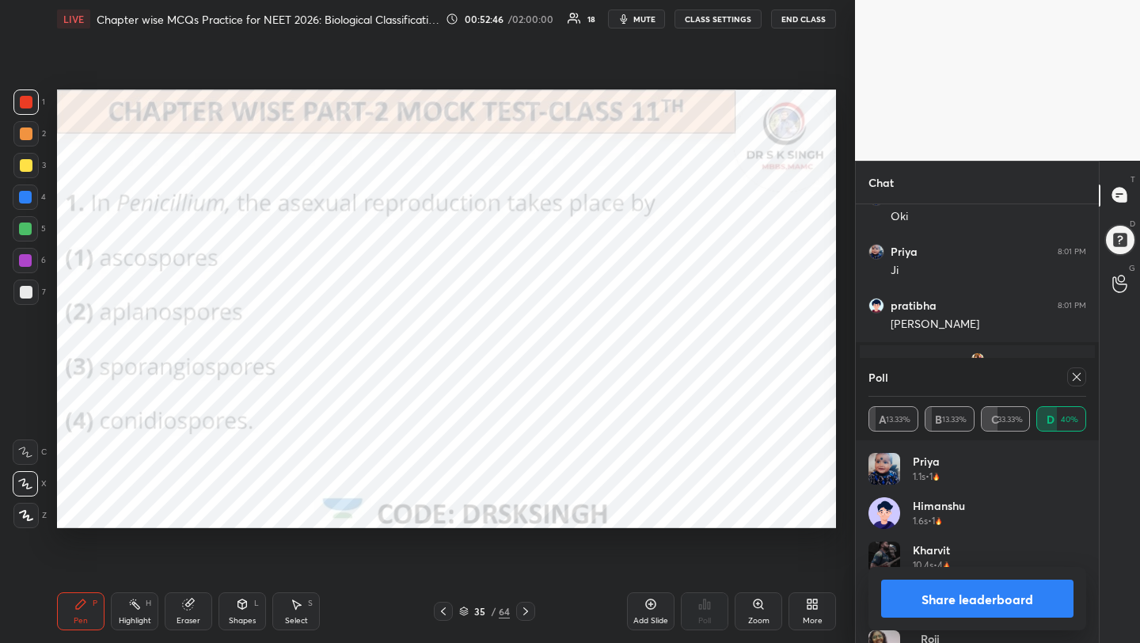
scroll to position [6732, 0]
click at [1075, 374] on icon at bounding box center [1076, 376] width 13 height 13
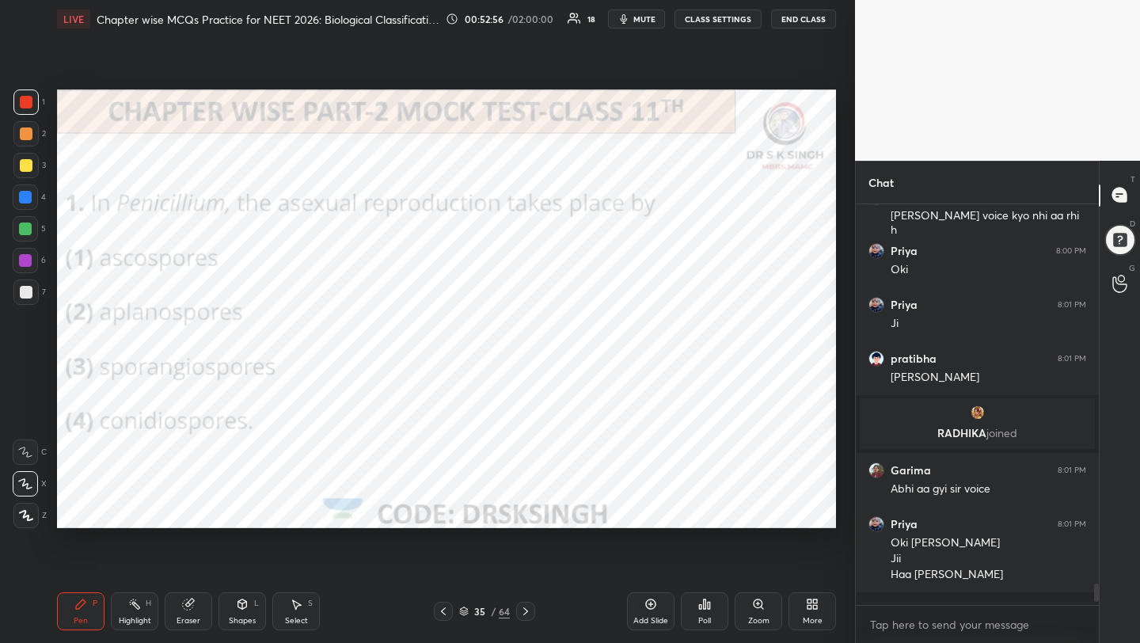
scroll to position [6, 6]
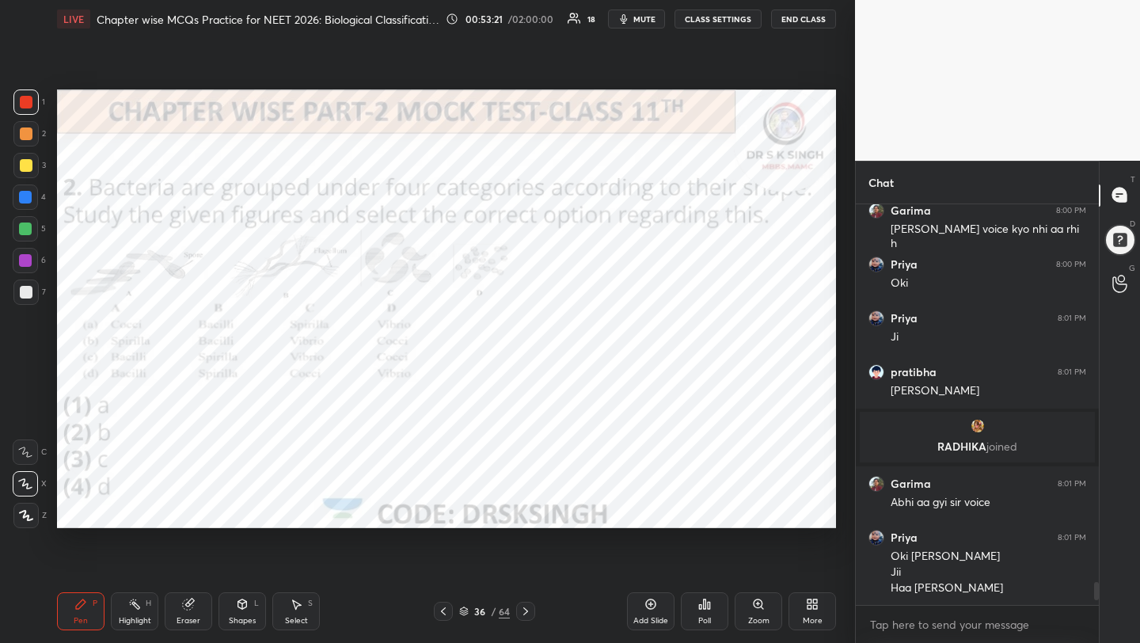
click at [717, 596] on div "Poll" at bounding box center [704, 611] width 47 height 38
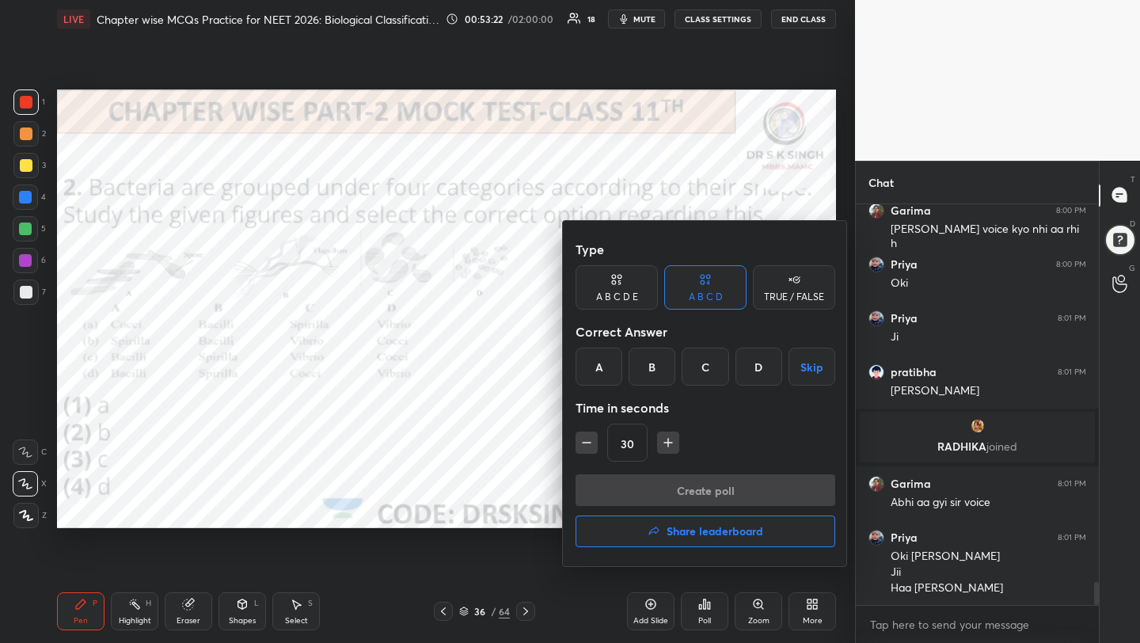
scroll to position [6708, 0]
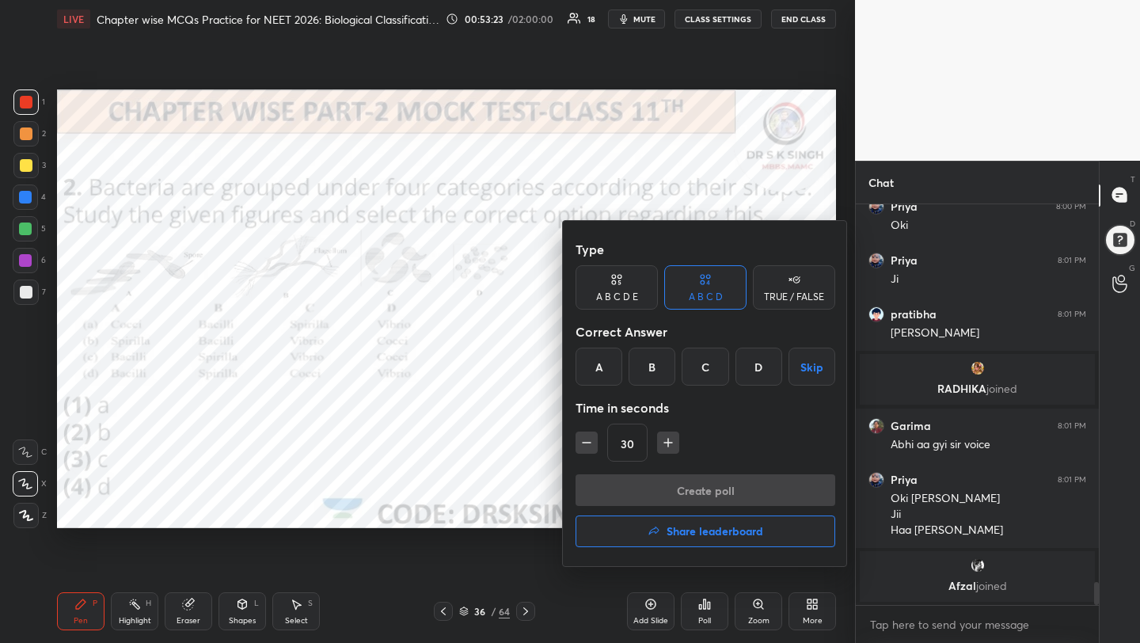
click at [683, 377] on div "C" at bounding box center [704, 366] width 47 height 38
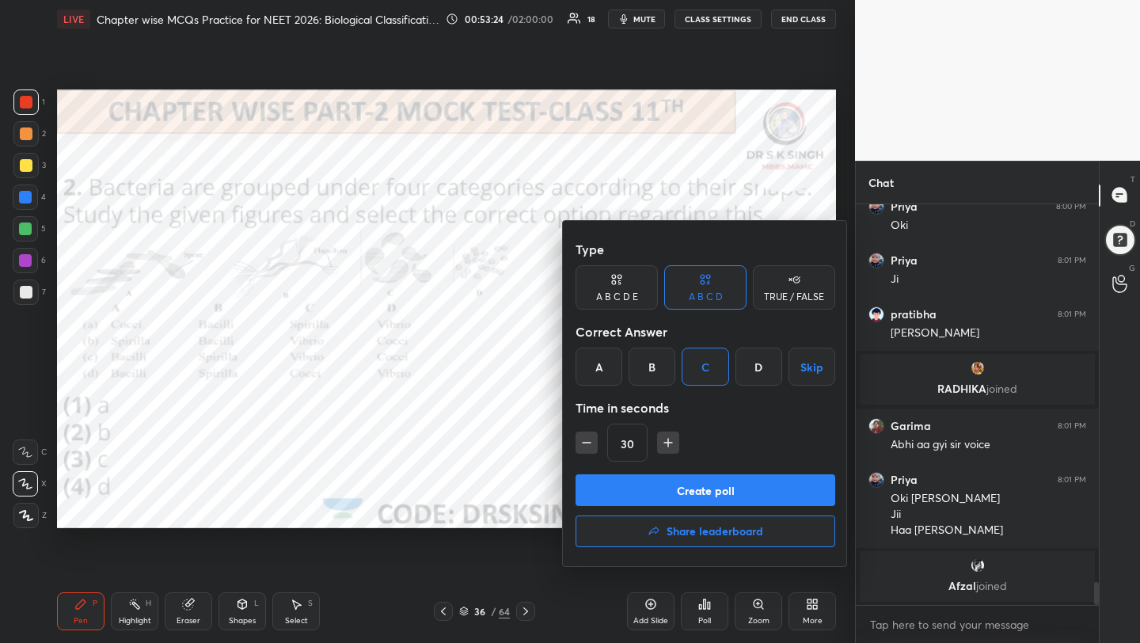
click at [694, 486] on button "Create poll" at bounding box center [705, 490] width 260 height 32
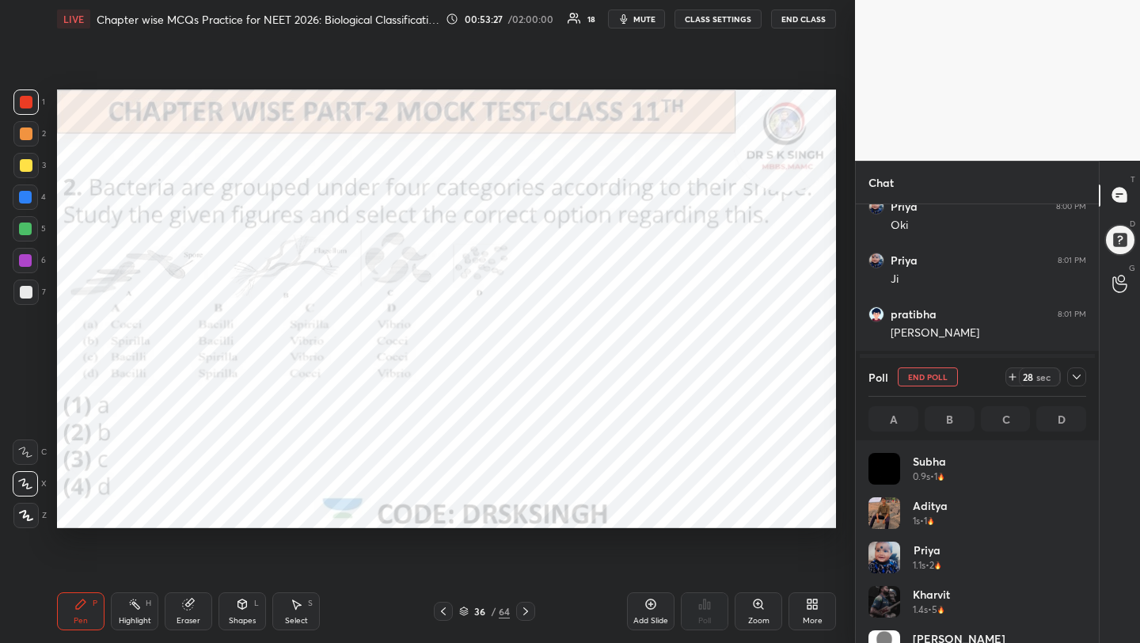
scroll to position [6, 6]
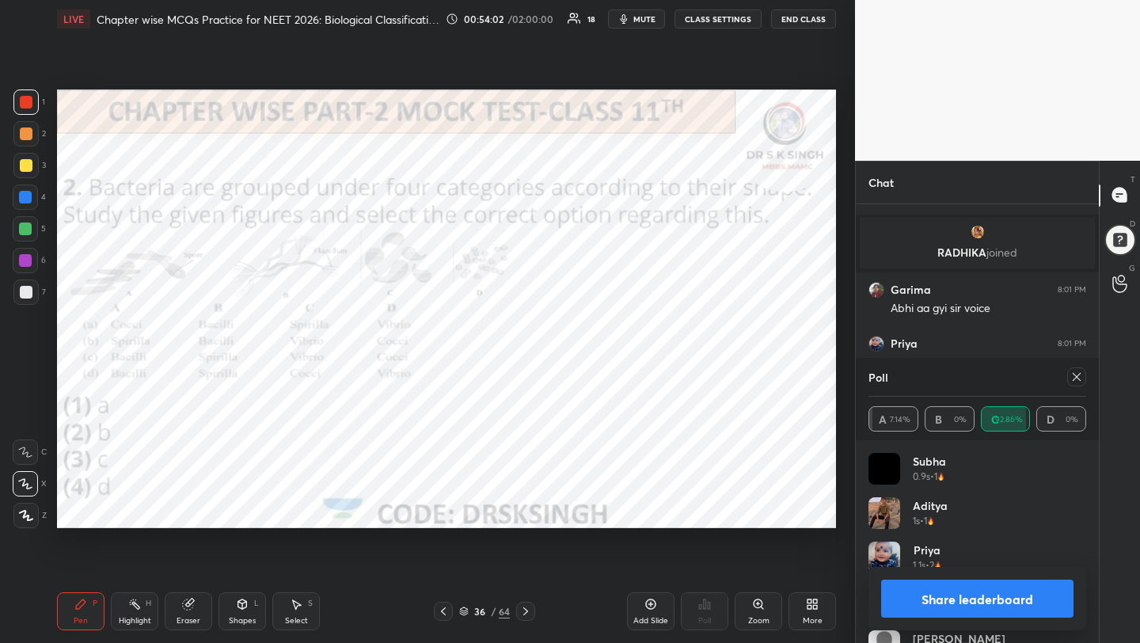
click at [1080, 380] on icon at bounding box center [1076, 376] width 13 height 13
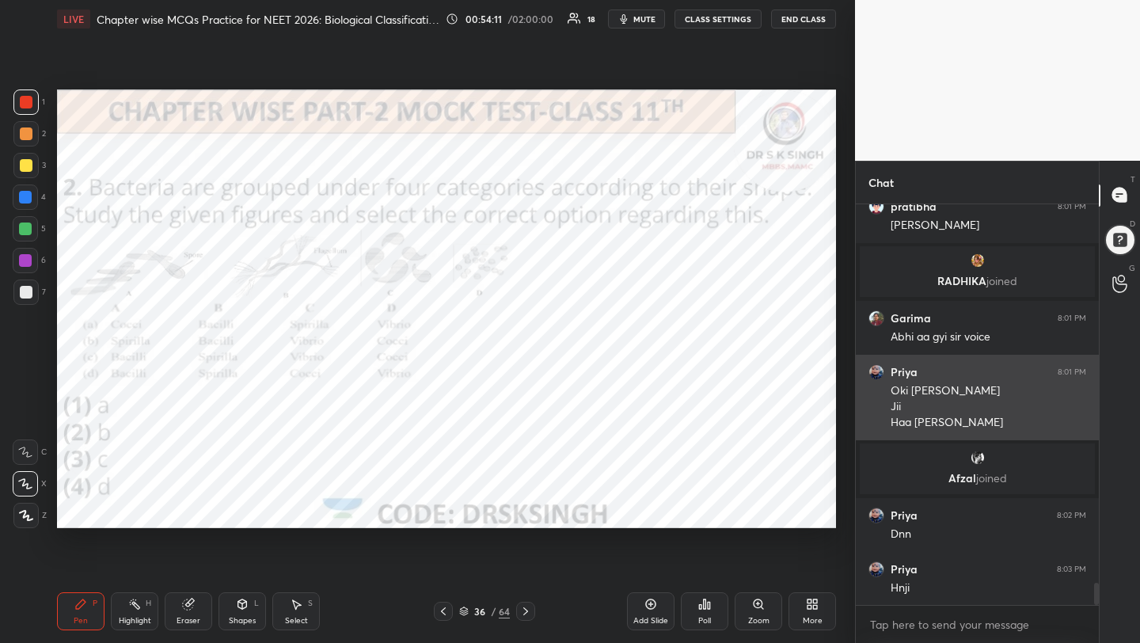
scroll to position [6823, 0]
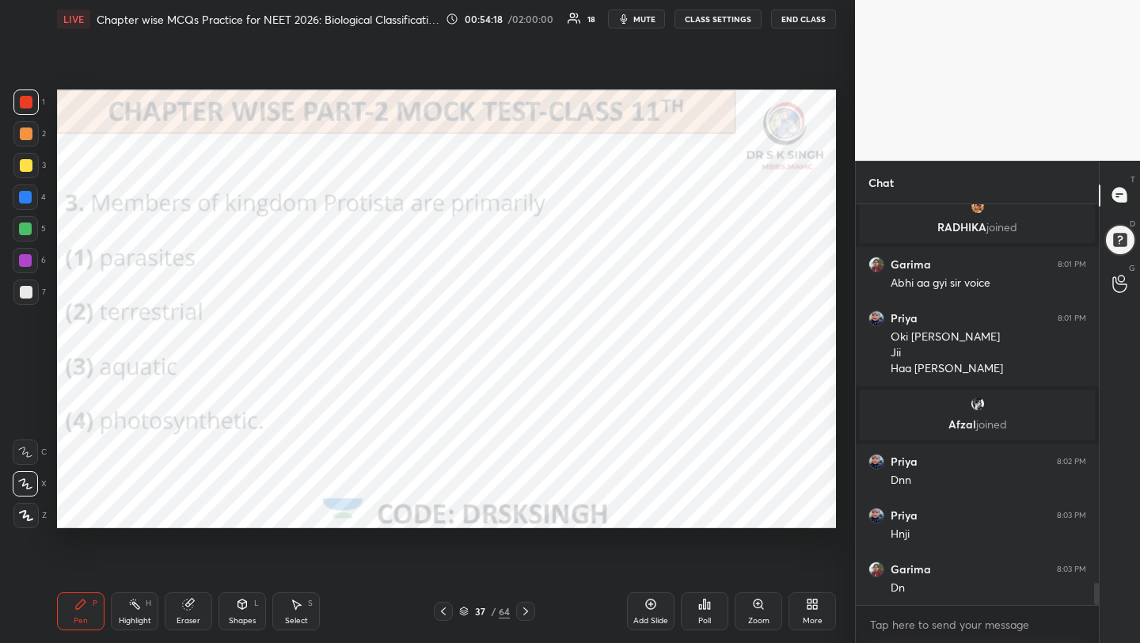
click at [695, 600] on div "Poll" at bounding box center [704, 611] width 47 height 38
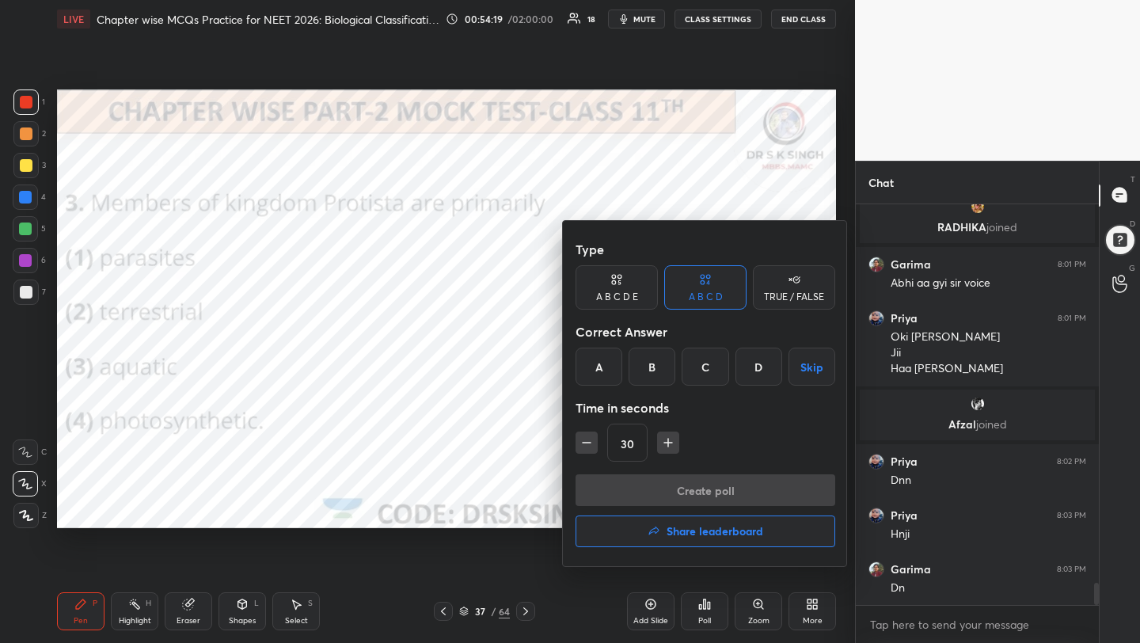
click at [700, 382] on div "C" at bounding box center [704, 366] width 47 height 38
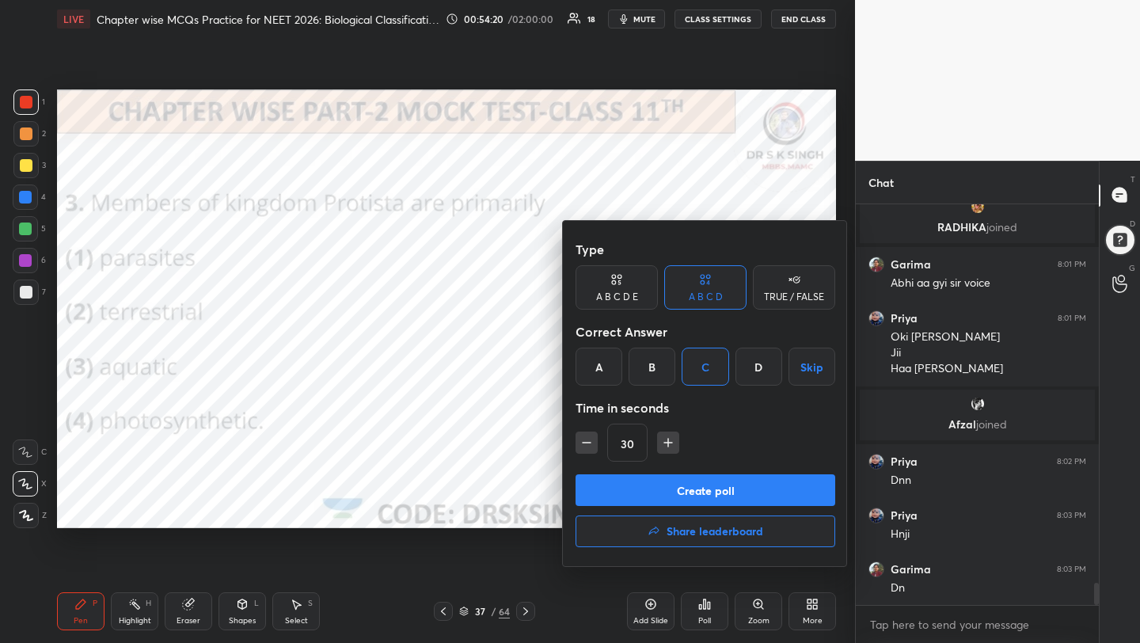
click at [725, 485] on button "Create poll" at bounding box center [705, 490] width 260 height 32
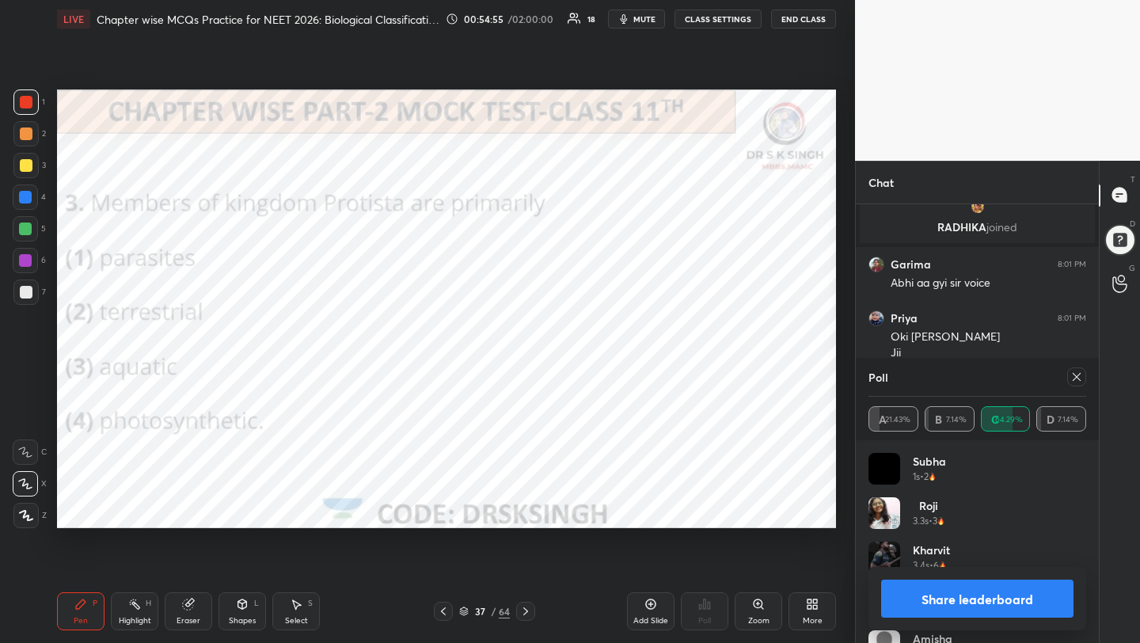
click at [1072, 368] on div at bounding box center [1076, 376] width 19 height 19
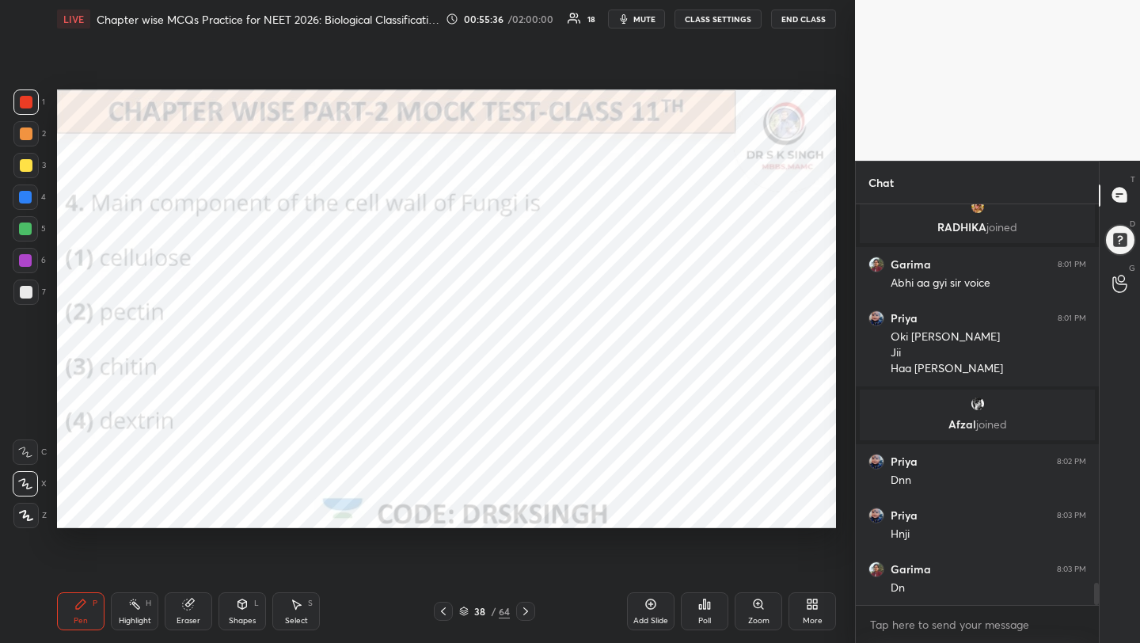
click at [715, 615] on div "Poll" at bounding box center [704, 611] width 47 height 38
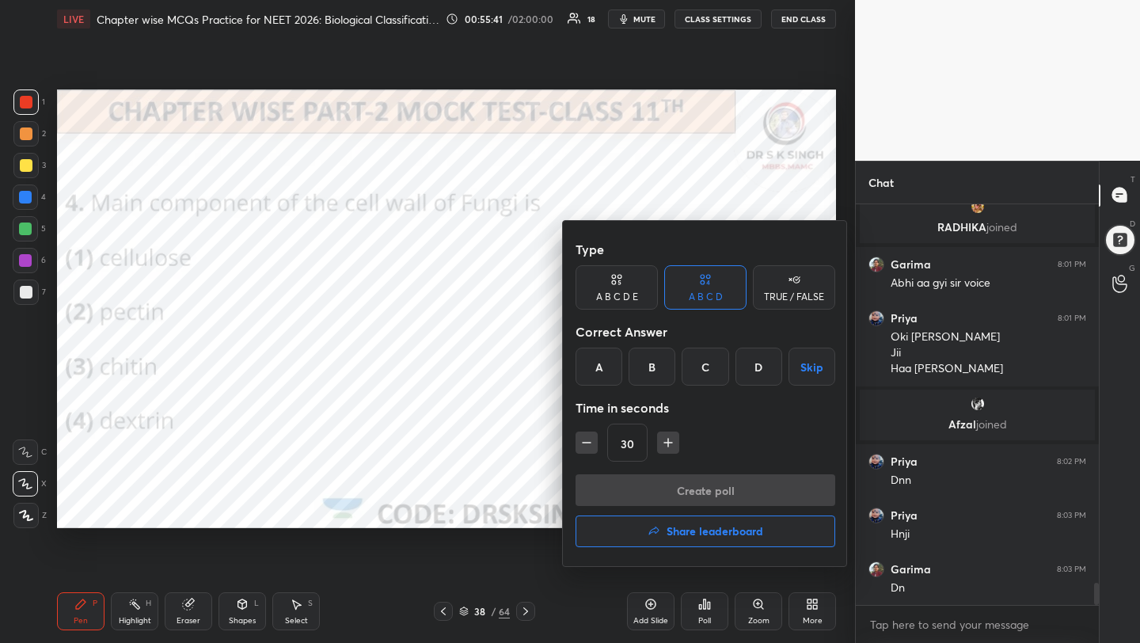
click at [705, 370] on div "C" at bounding box center [704, 366] width 47 height 38
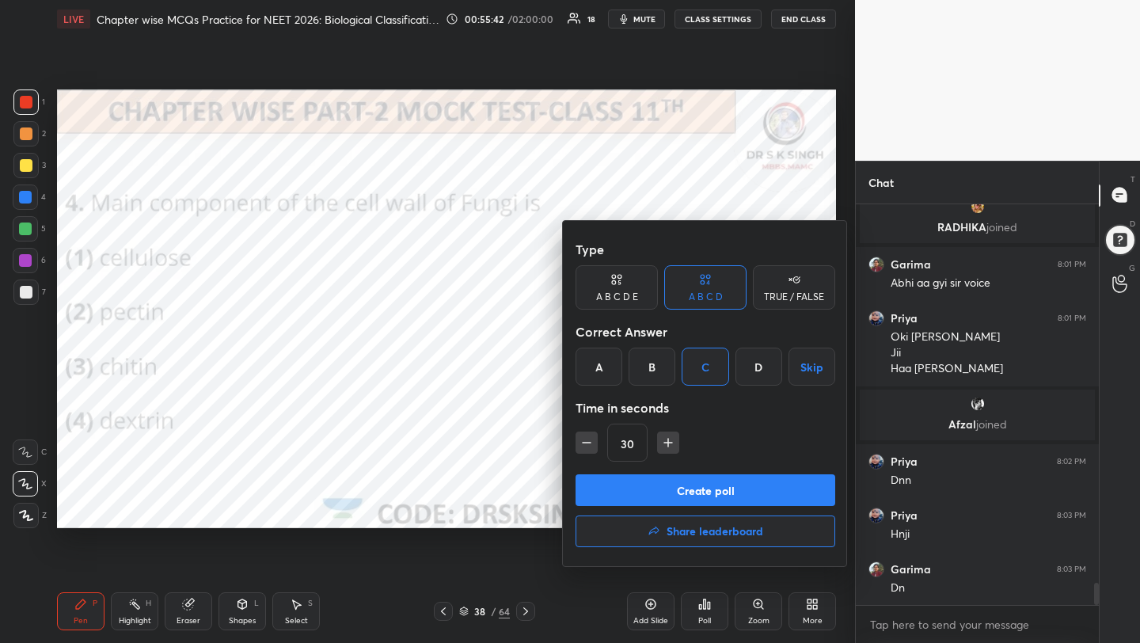
click at [717, 478] on button "Create poll" at bounding box center [705, 490] width 260 height 32
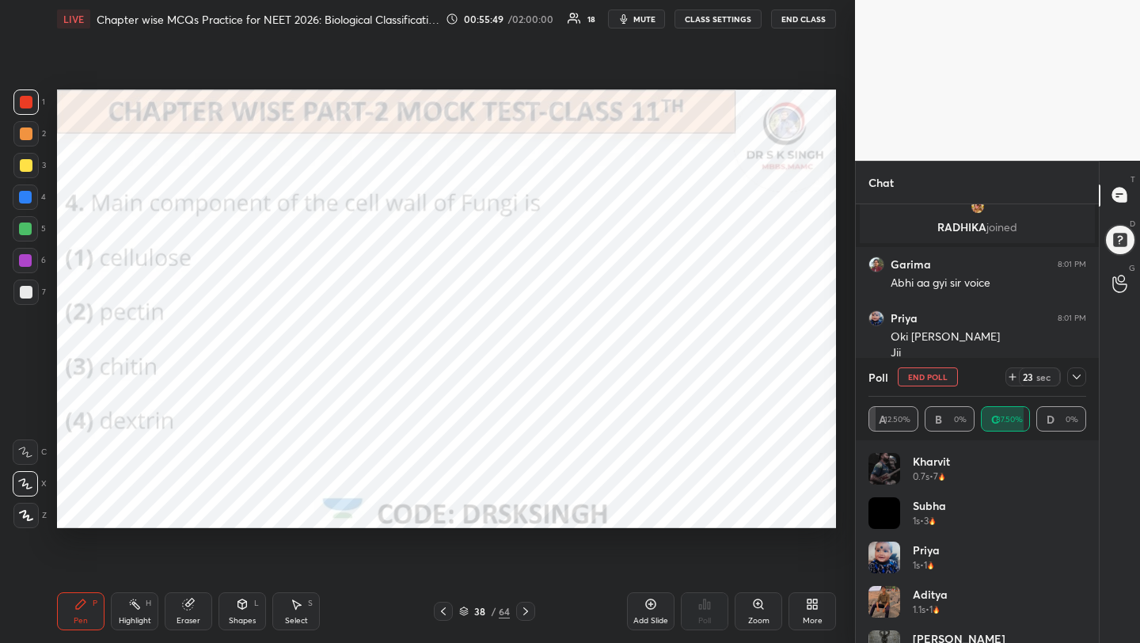
scroll to position [6959, 0]
click at [928, 382] on button "End Poll" at bounding box center [927, 376] width 60 height 19
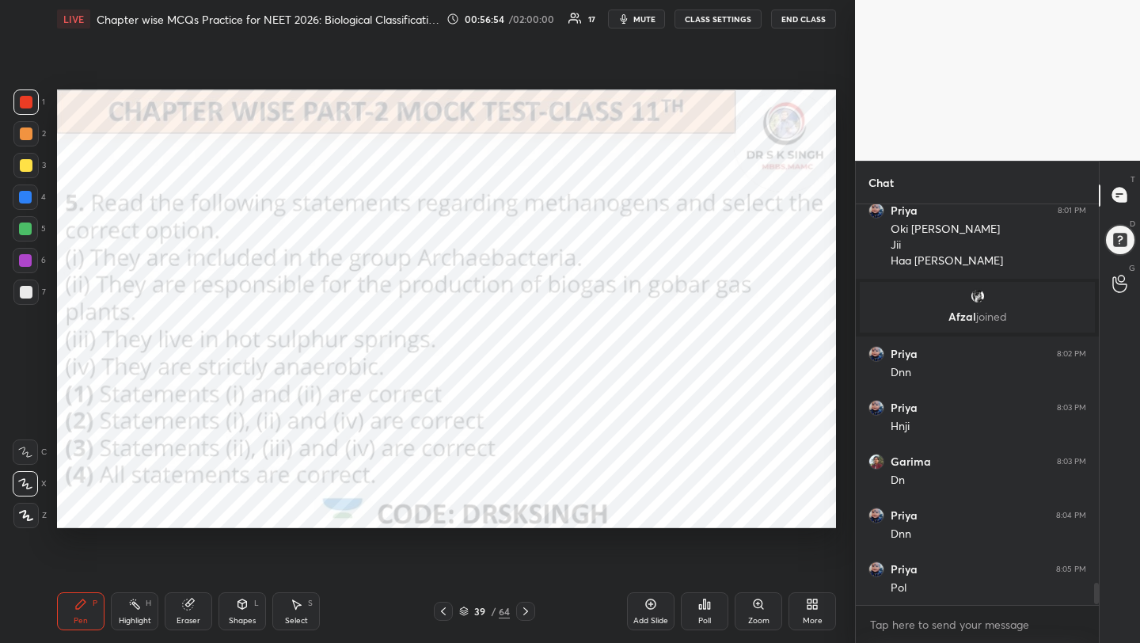
scroll to position [6930, 0]
click at [692, 603] on div "Poll" at bounding box center [704, 611] width 47 height 38
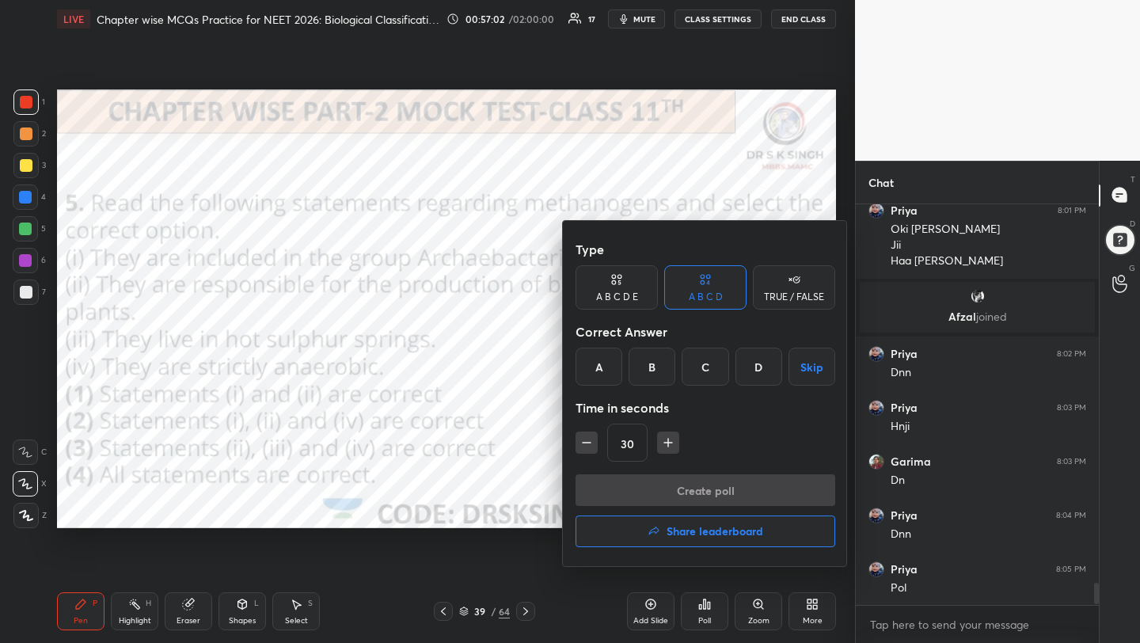
click at [653, 370] on div "B" at bounding box center [651, 366] width 47 height 38
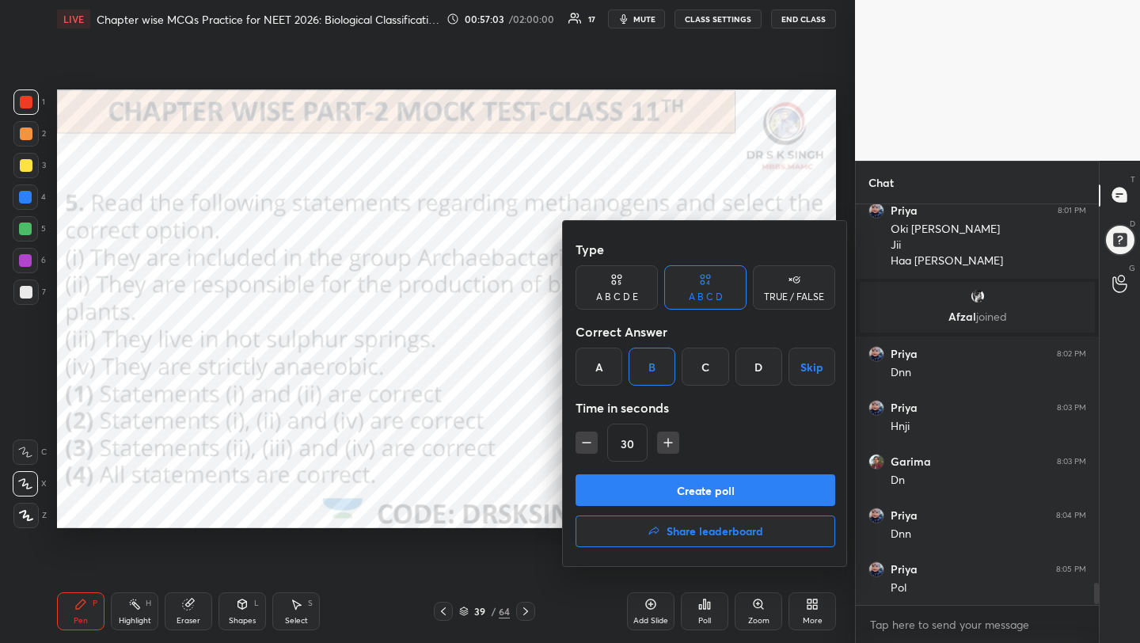
click at [662, 481] on button "Create poll" at bounding box center [705, 490] width 260 height 32
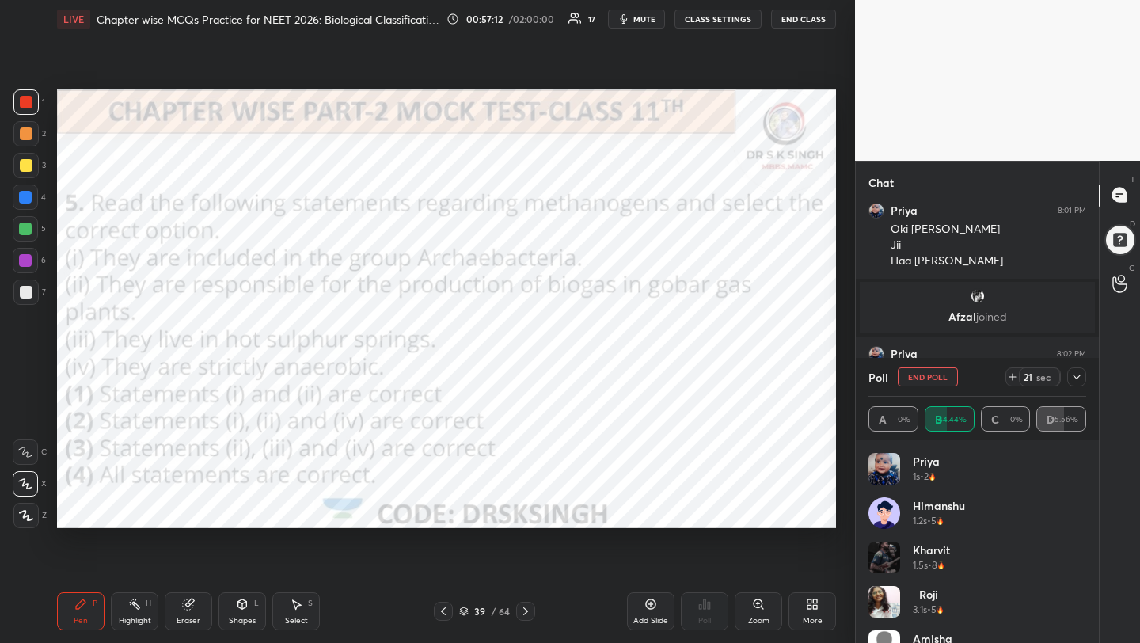
scroll to position [7066, 0]
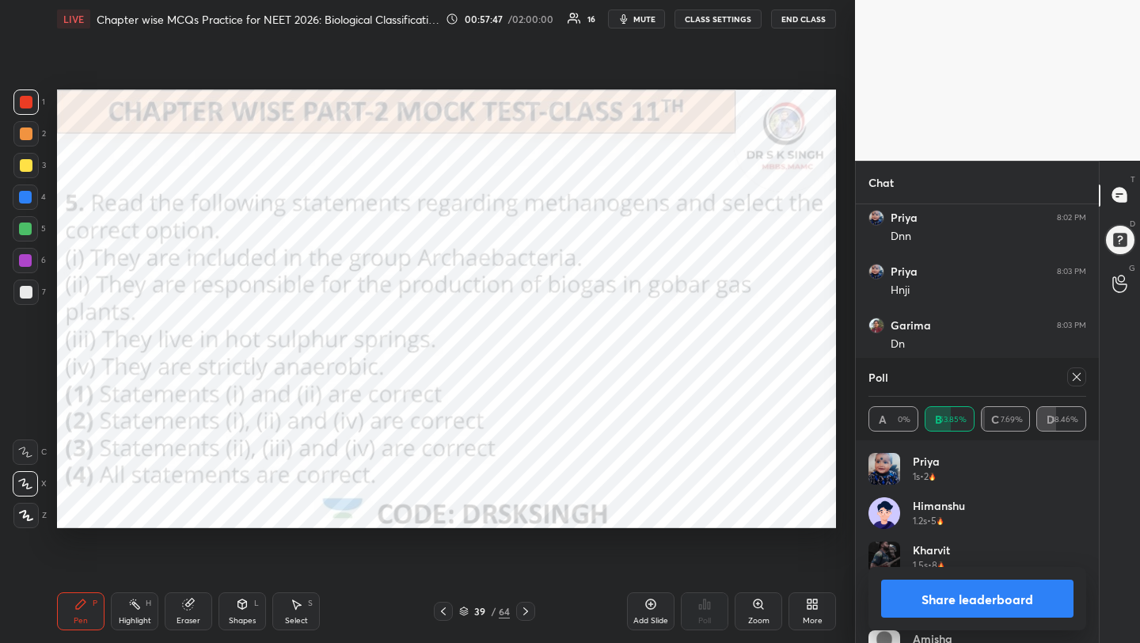
click at [1090, 378] on div "Poll A 0% B 53.85% C 7.69% D 38.46%" at bounding box center [976, 399] width 243 height 82
click at [1083, 377] on div at bounding box center [1076, 376] width 19 height 19
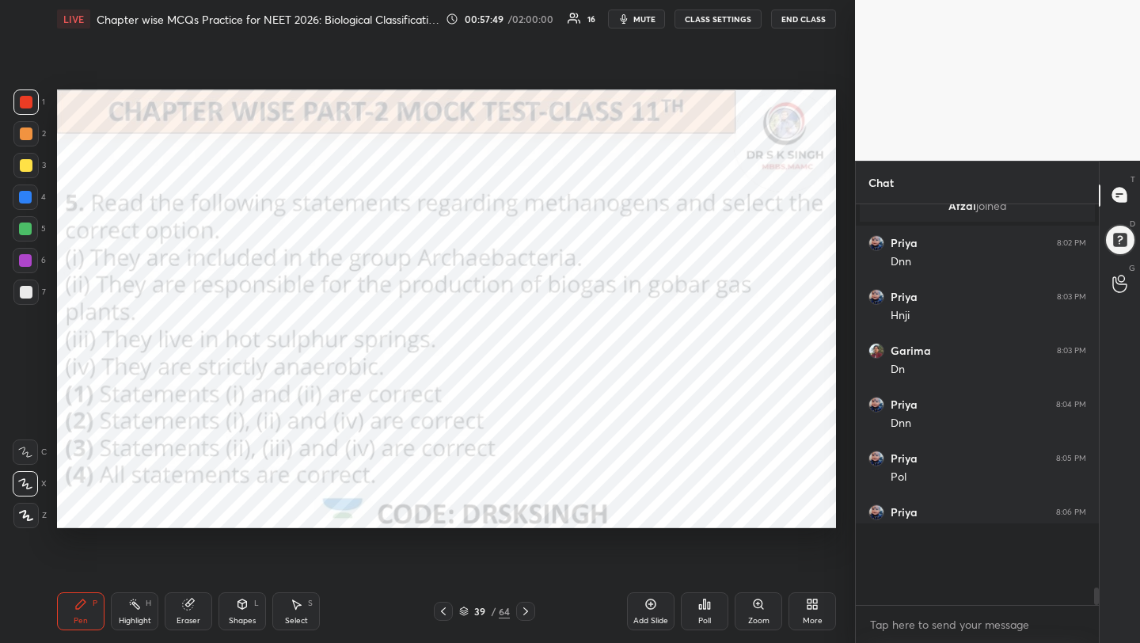
scroll to position [6993, 0]
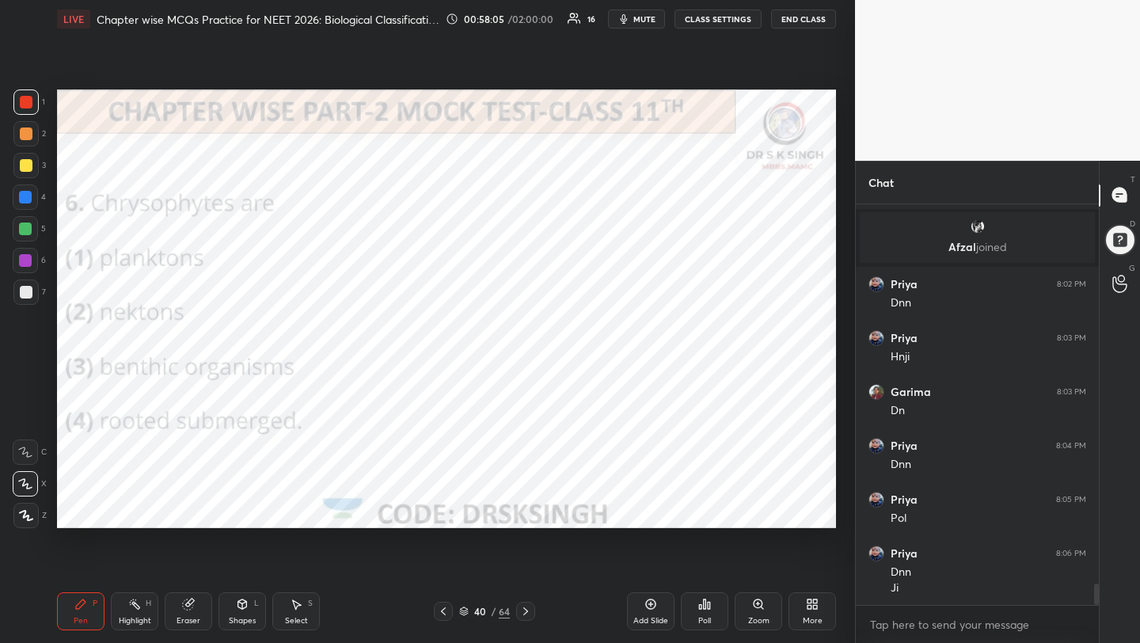
click at [653, 16] on span "mute" at bounding box center [644, 18] width 22 height 11
click at [700, 616] on div "Poll" at bounding box center [704, 620] width 13 height 8
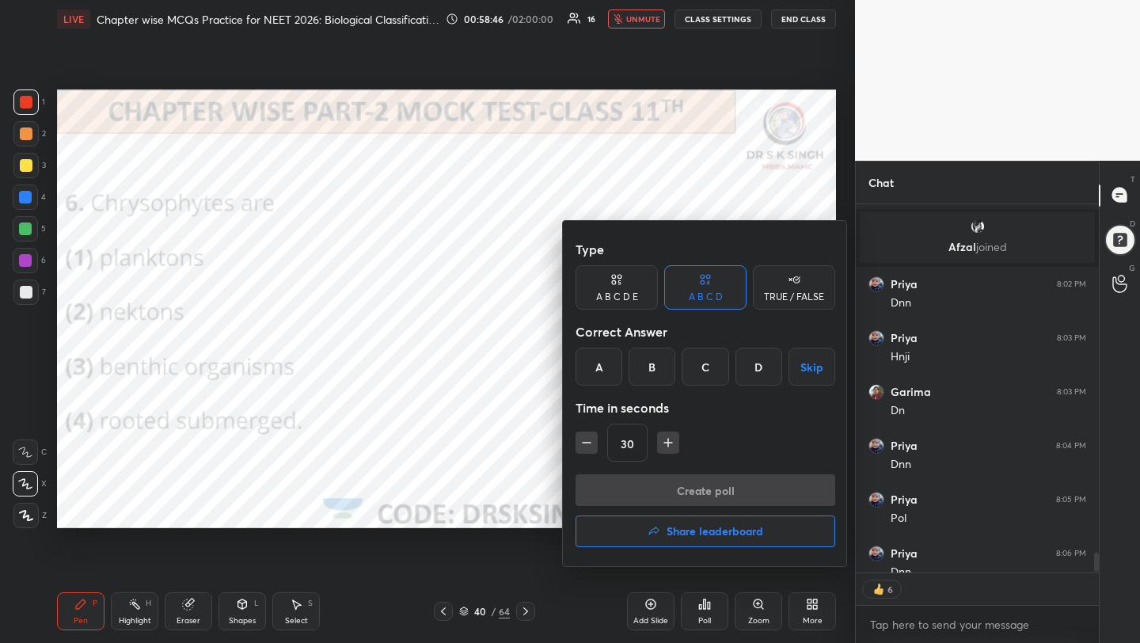
click at [605, 362] on div "A" at bounding box center [598, 366] width 47 height 38
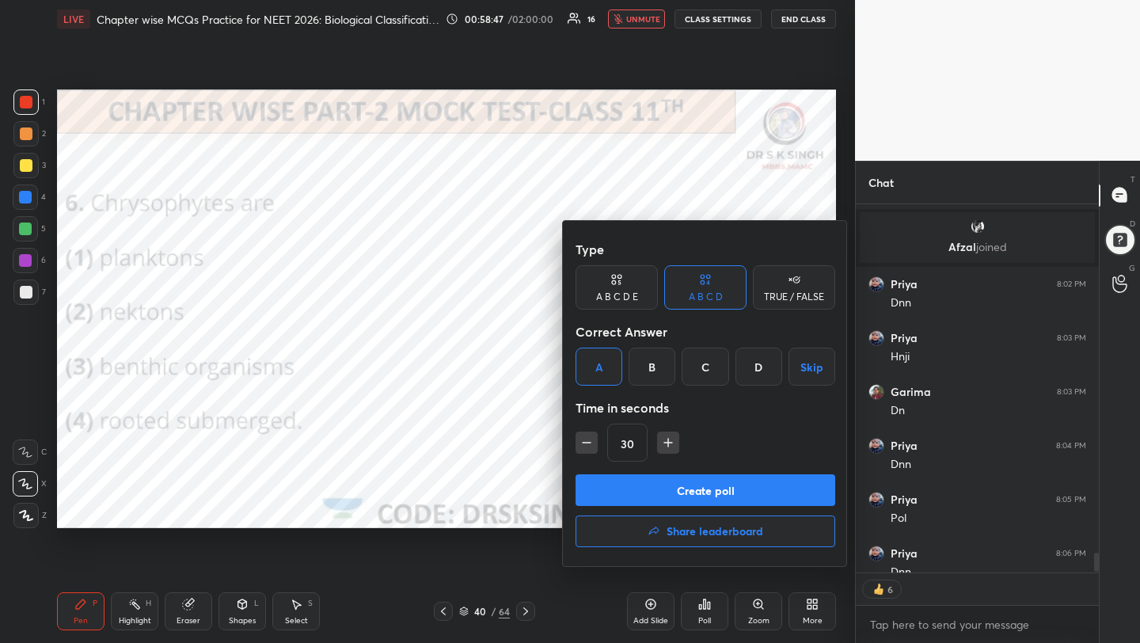
click at [624, 482] on button "Create poll" at bounding box center [705, 490] width 260 height 32
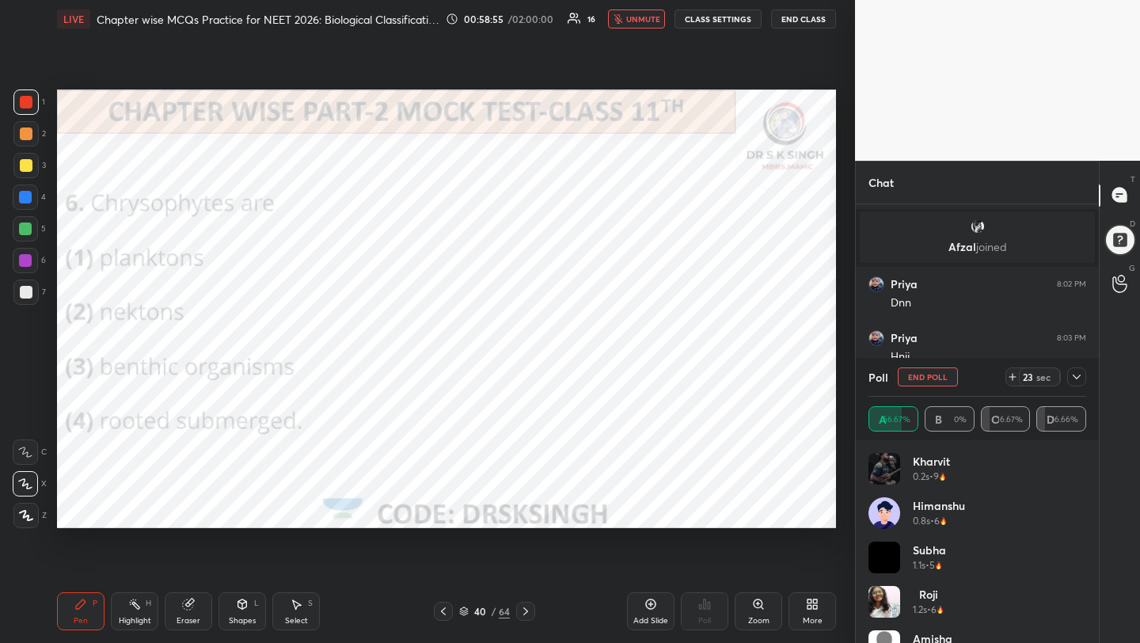
scroll to position [7082, 0]
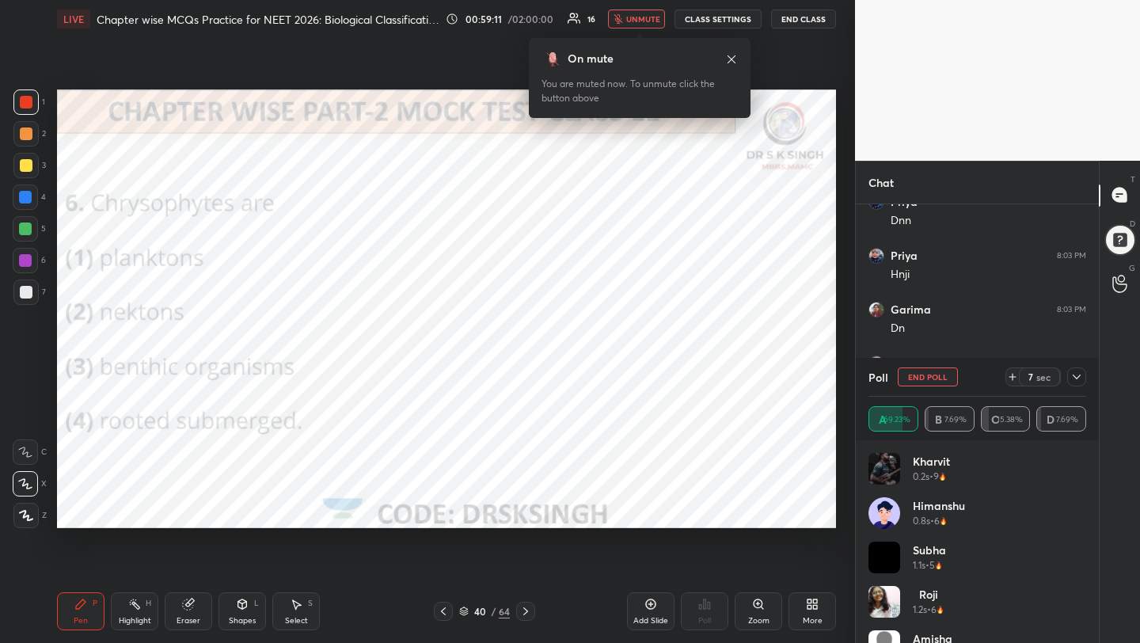
click at [643, 25] on button "unmute" at bounding box center [636, 18] width 57 height 19
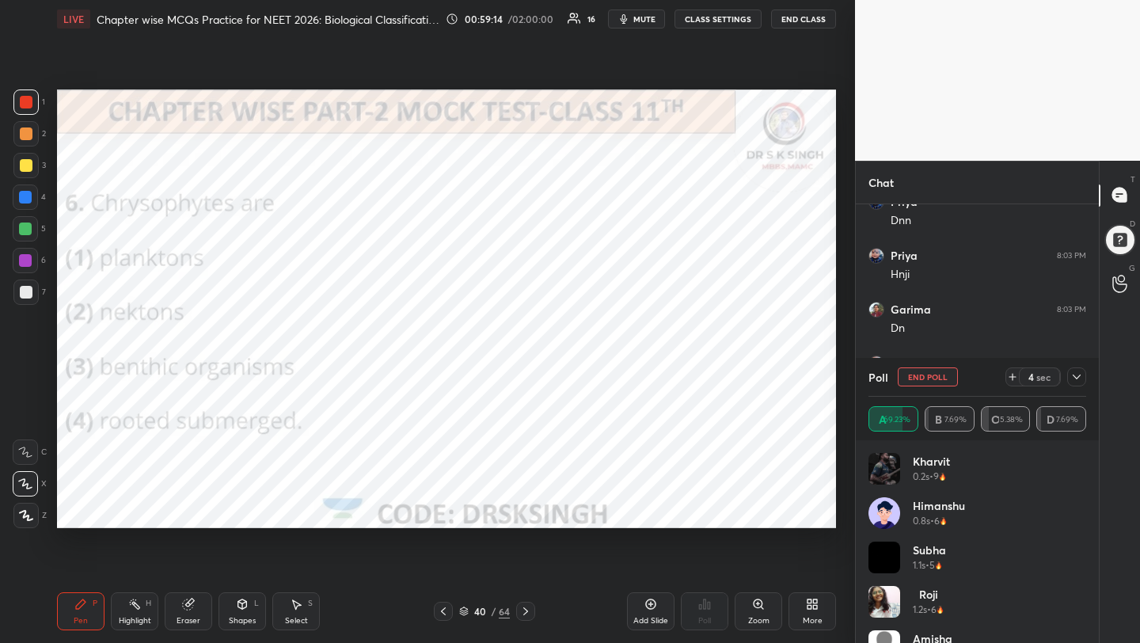
click at [928, 375] on button "End Poll" at bounding box center [927, 376] width 60 height 19
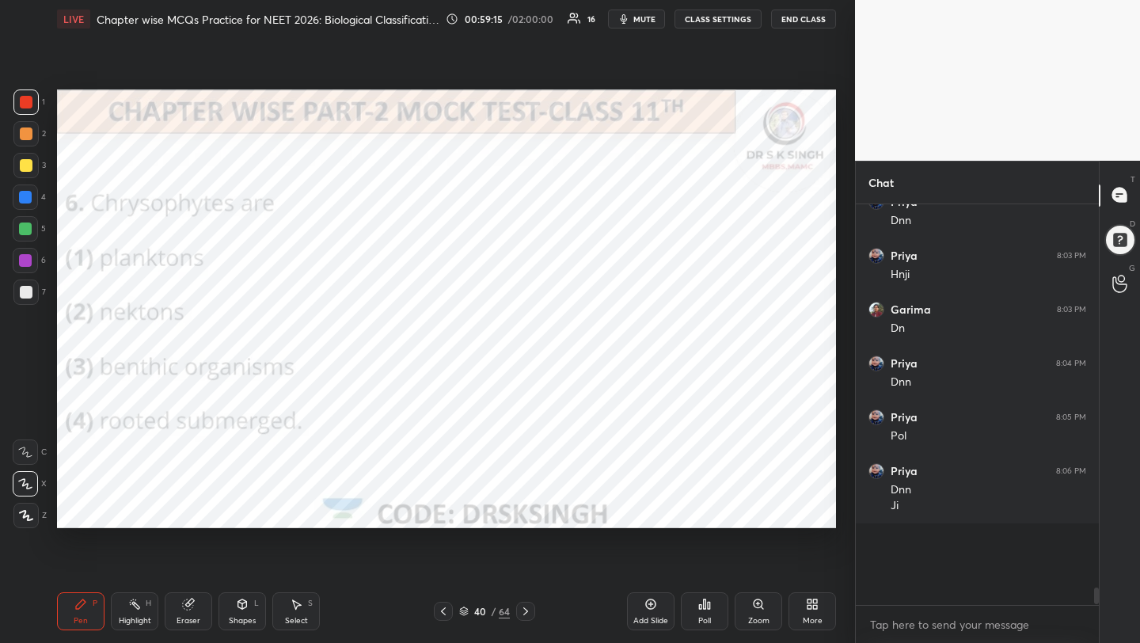
scroll to position [362, 238]
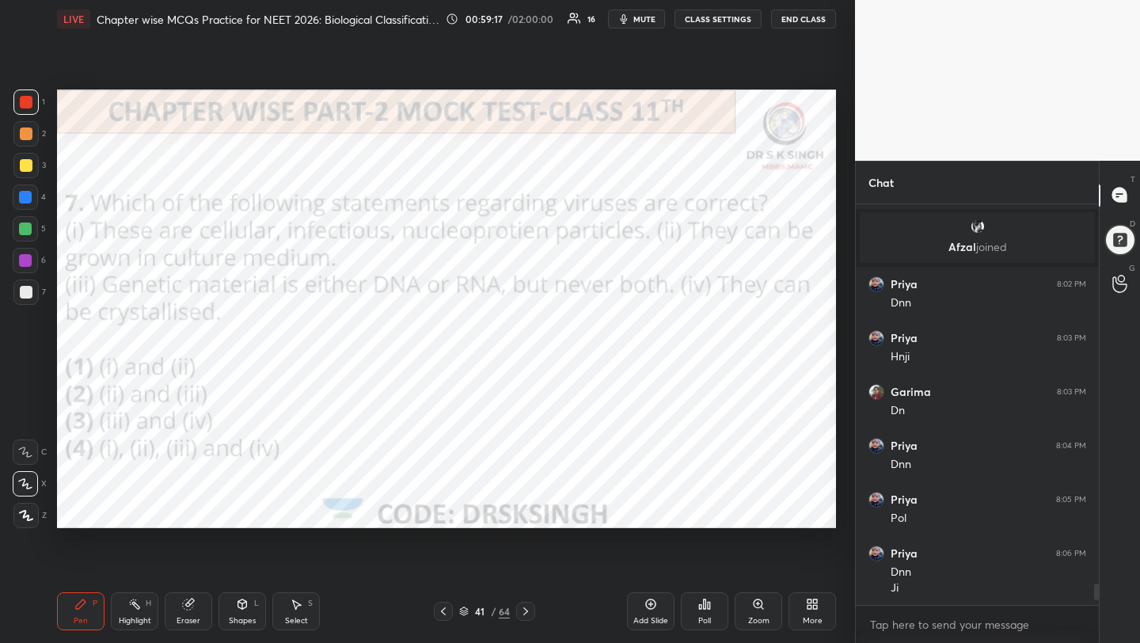
click at [682, 612] on div "Poll" at bounding box center [704, 611] width 47 height 38
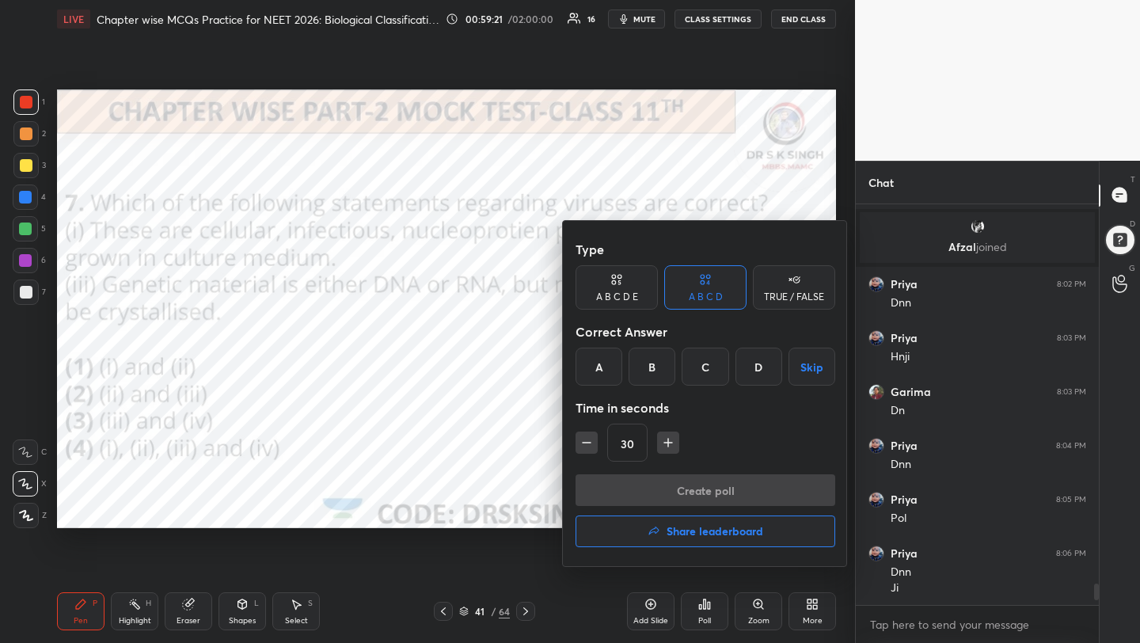
click at [705, 355] on div "C" at bounding box center [704, 366] width 47 height 38
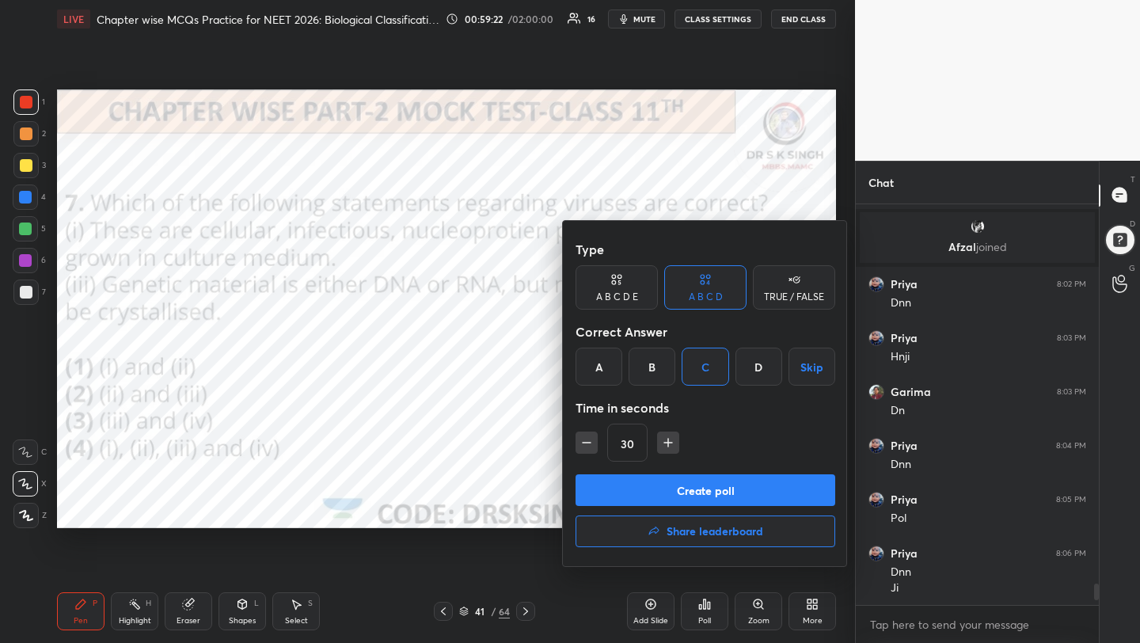
click at [688, 493] on button "Create poll" at bounding box center [705, 490] width 260 height 32
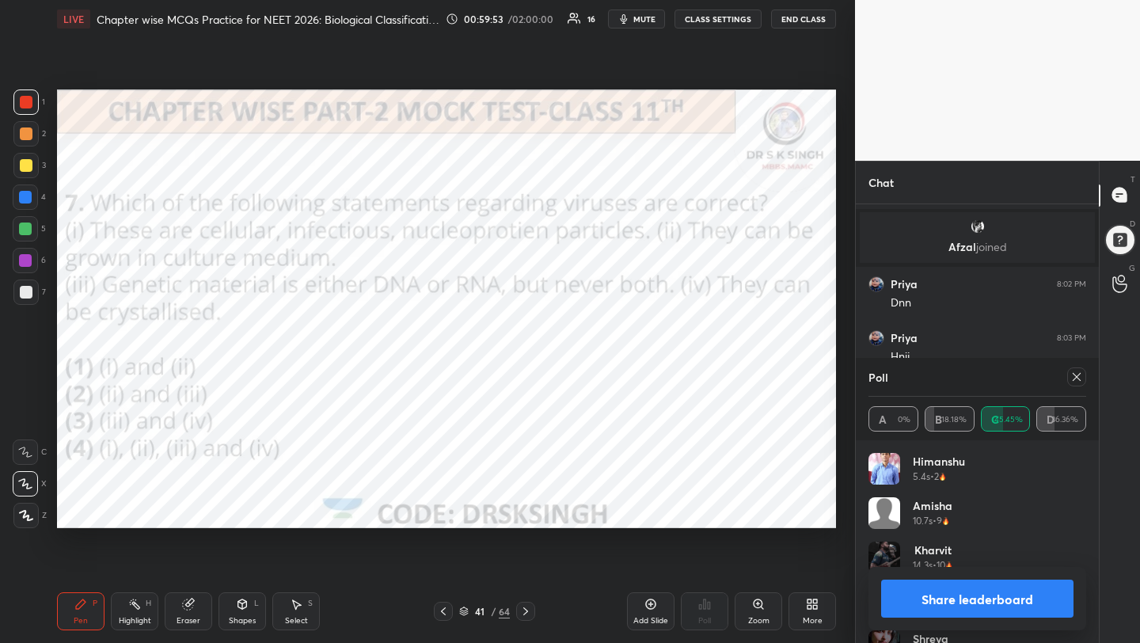
click at [914, 376] on div "Poll" at bounding box center [977, 377] width 218 height 38
click at [1082, 377] on icon at bounding box center [1076, 376] width 13 height 13
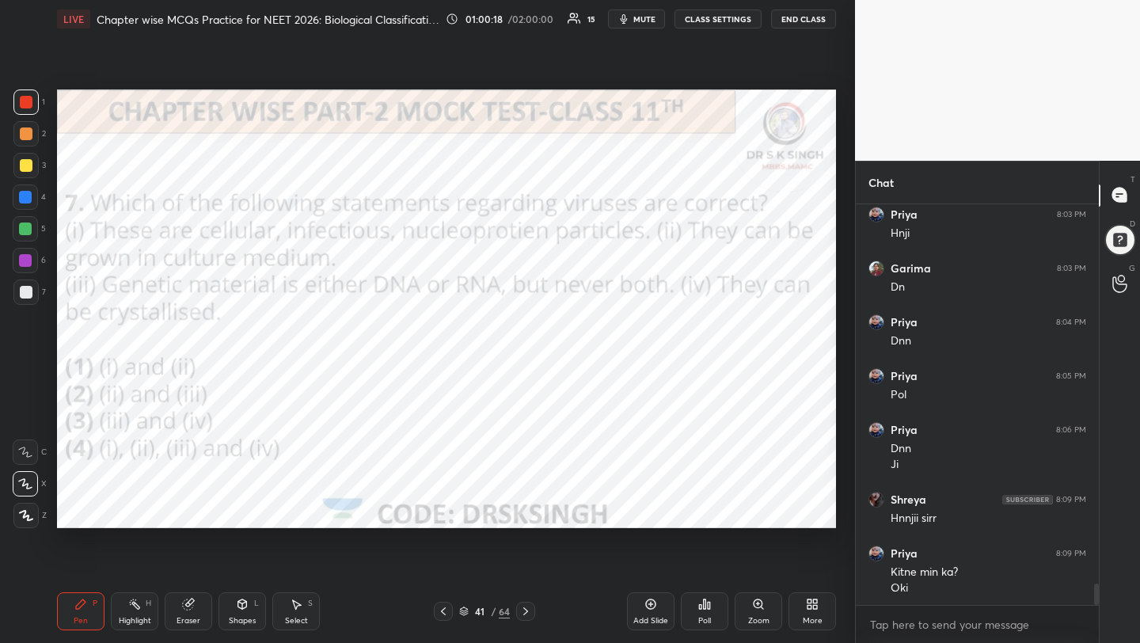
click at [644, 28] on button "mute" at bounding box center [636, 18] width 57 height 19
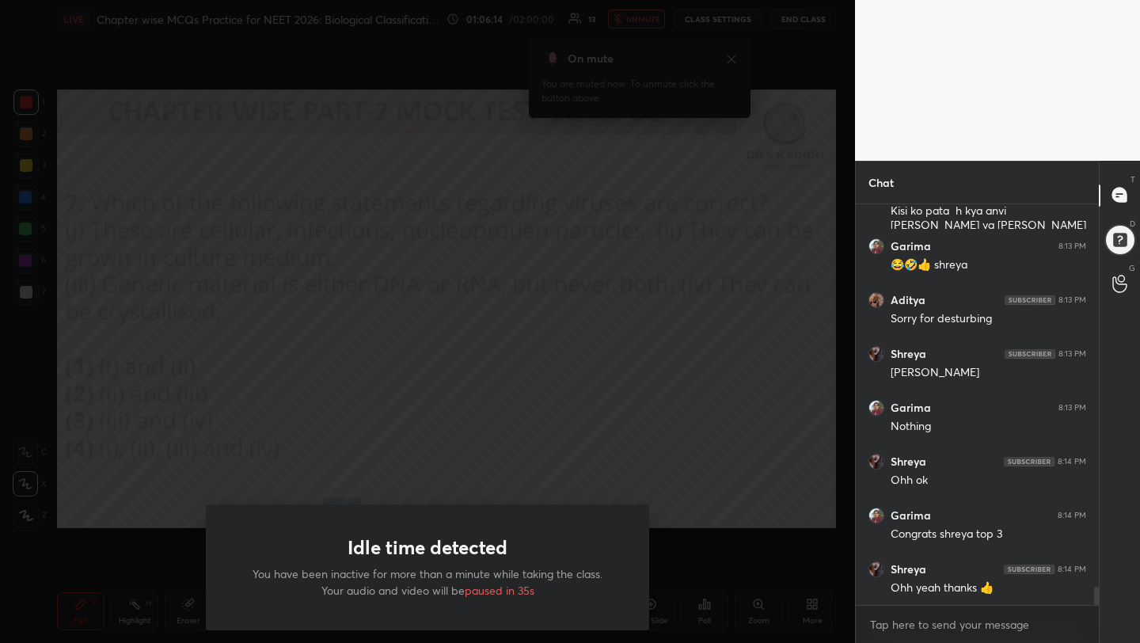
scroll to position [8386, 0]
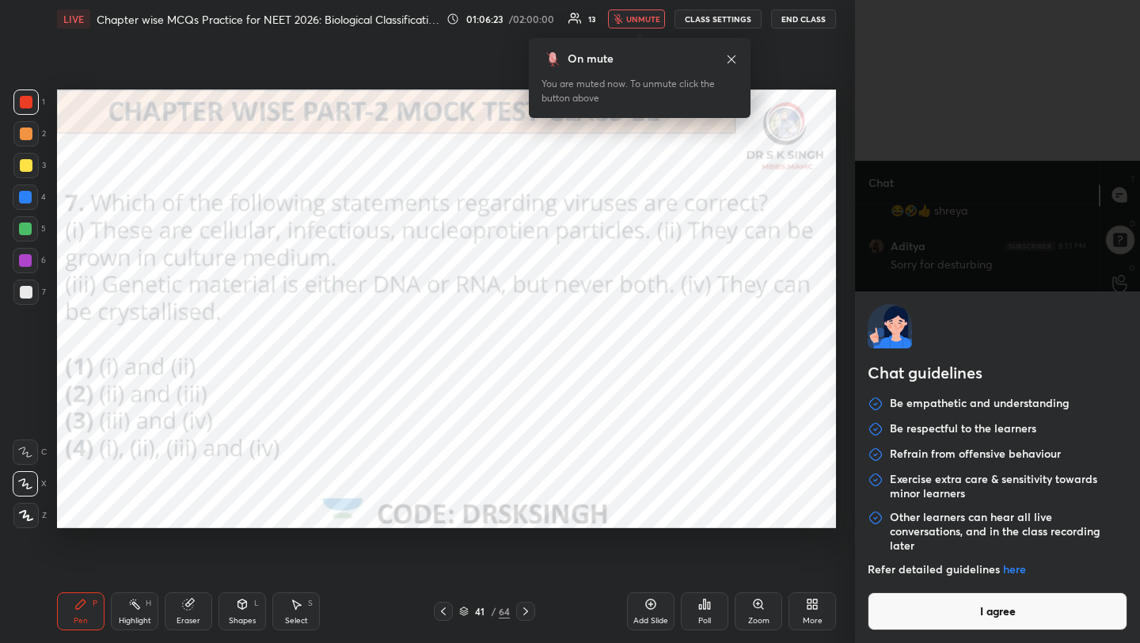
click at [931, 628] on body "1 2 3 4 5 6 7 C X Z C X Z E E Erase all H H LIVE Chapter wise MCQs Practice for…" at bounding box center [570, 321] width 1140 height 643
click at [670, 15] on div "01:16:03 / 02:00:00 13 unmute CLASS SETTINGS End Class" at bounding box center [640, 18] width 389 height 19
click at [649, 17] on span "unmute" at bounding box center [643, 18] width 34 height 11
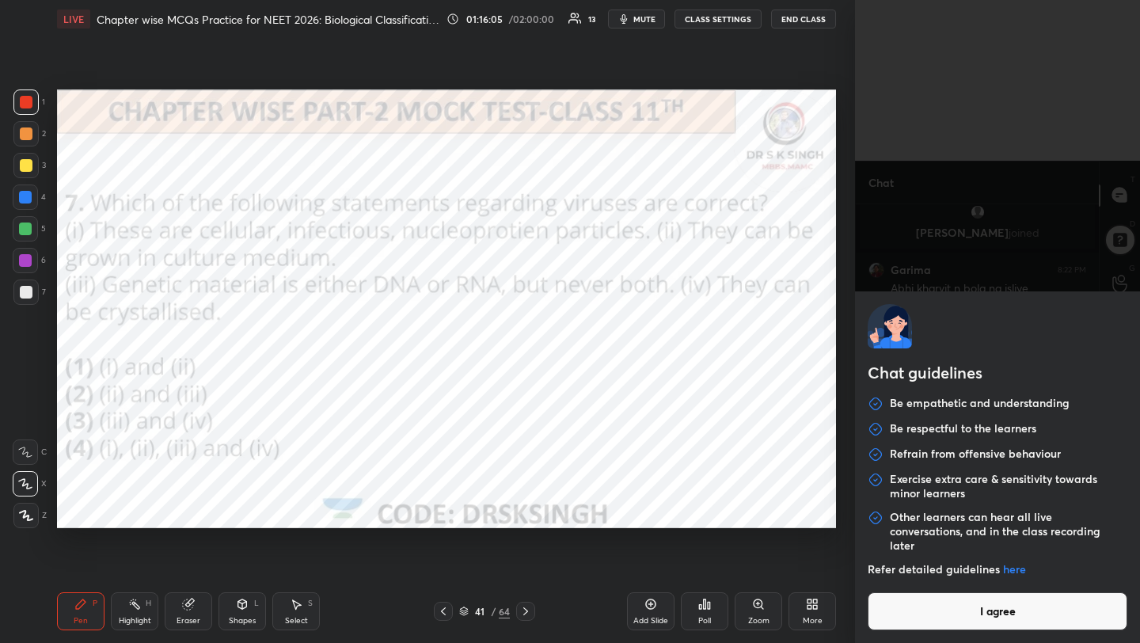
click at [1005, 614] on button "I agree" at bounding box center [997, 611] width 260 height 38
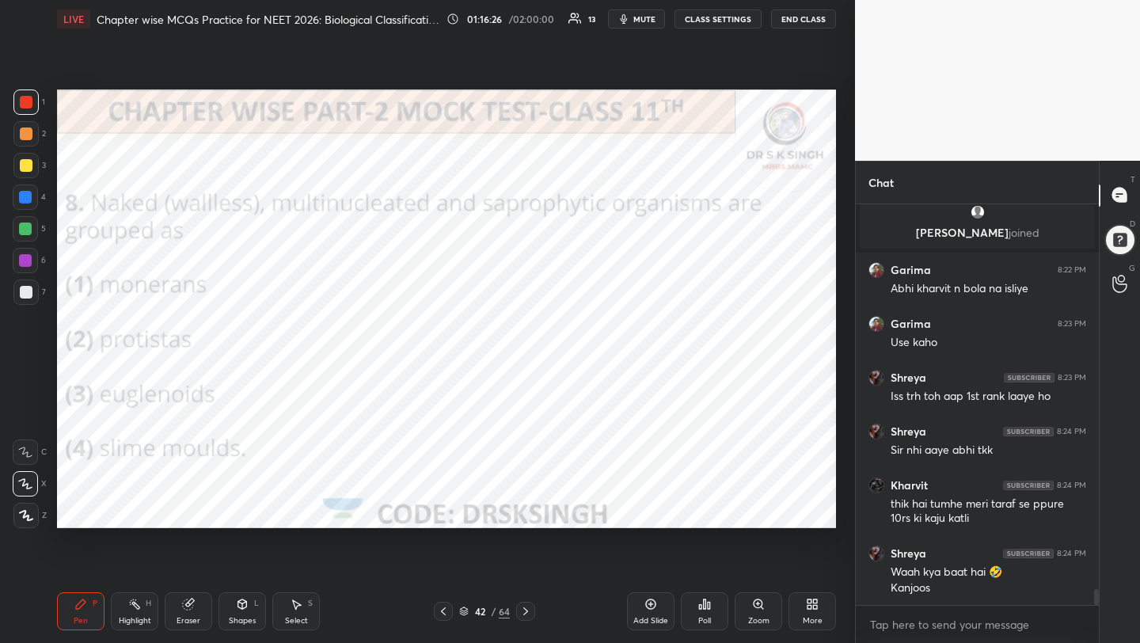
click at [714, 613] on div "Poll" at bounding box center [704, 611] width 47 height 38
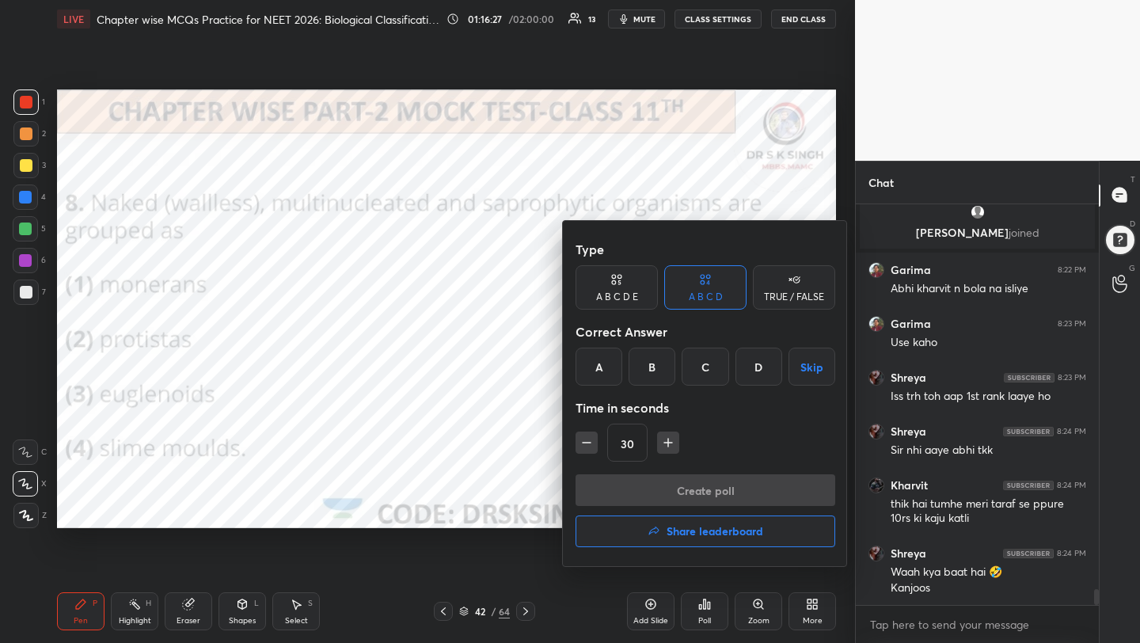
click at [768, 369] on div "D" at bounding box center [758, 366] width 47 height 38
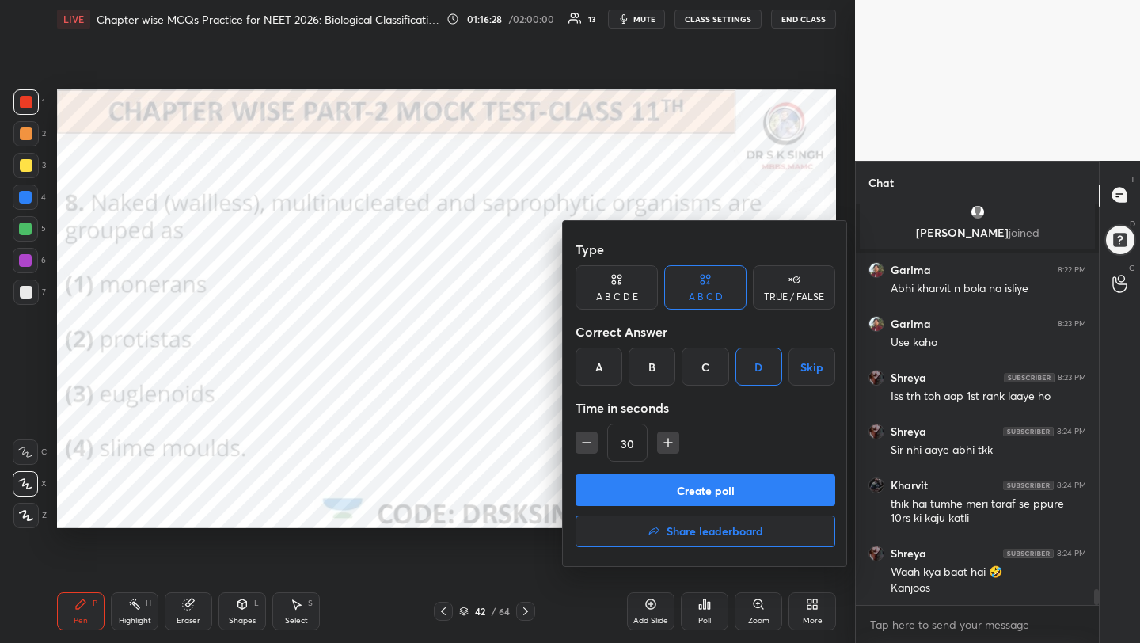
click at [765, 487] on button "Create poll" at bounding box center [705, 490] width 260 height 32
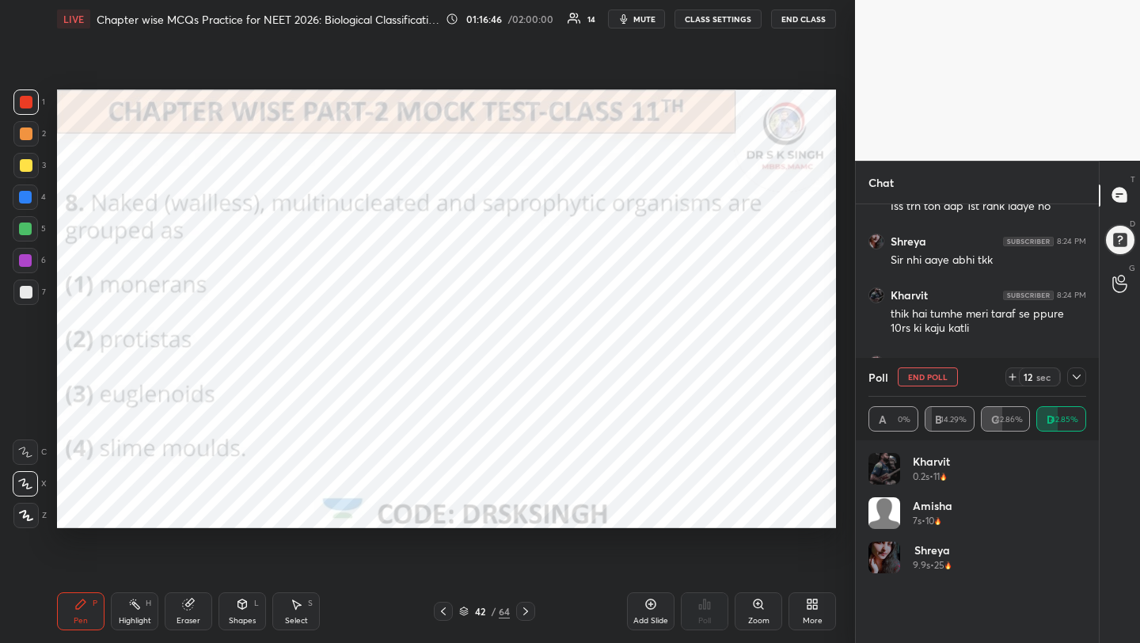
scroll to position [9892, 0]
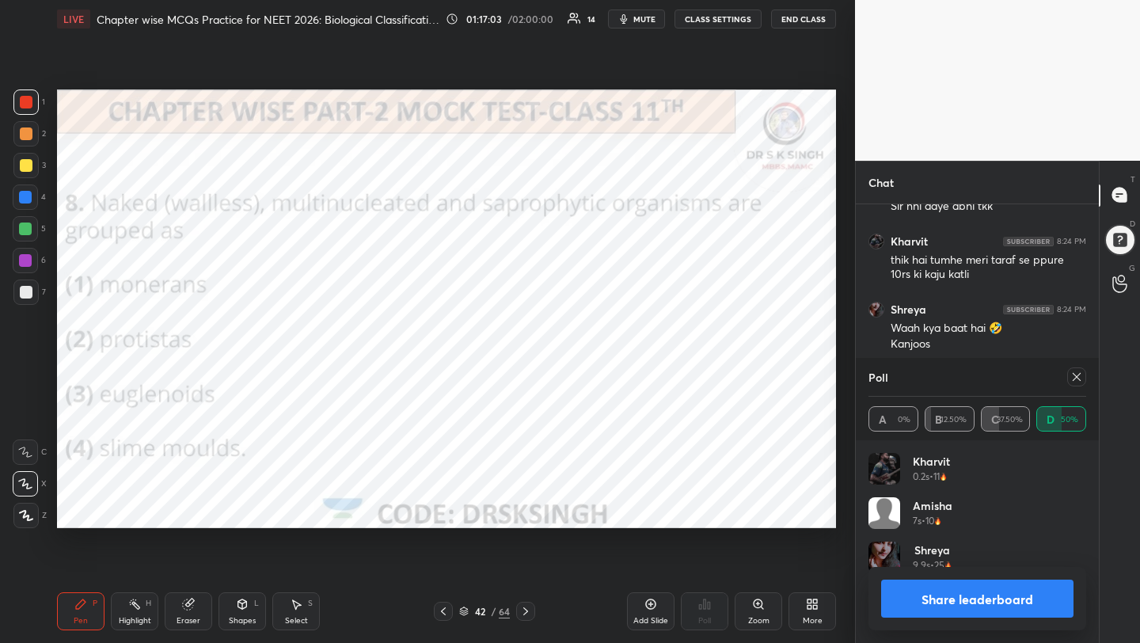
click at [1077, 377] on icon at bounding box center [1076, 377] width 8 height 8
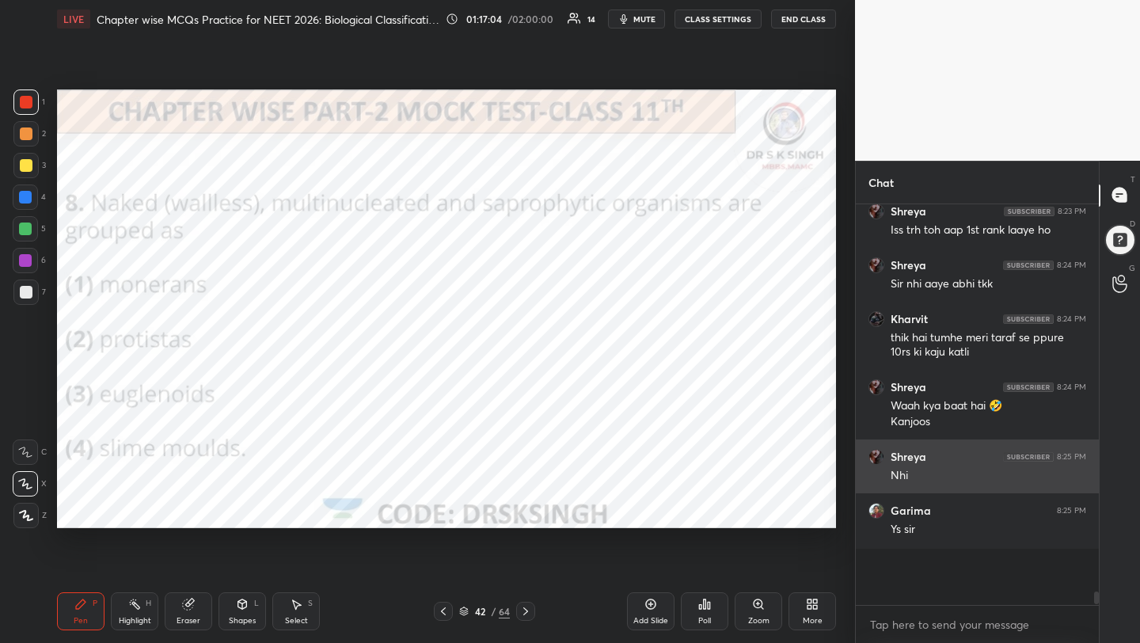
scroll to position [396, 238]
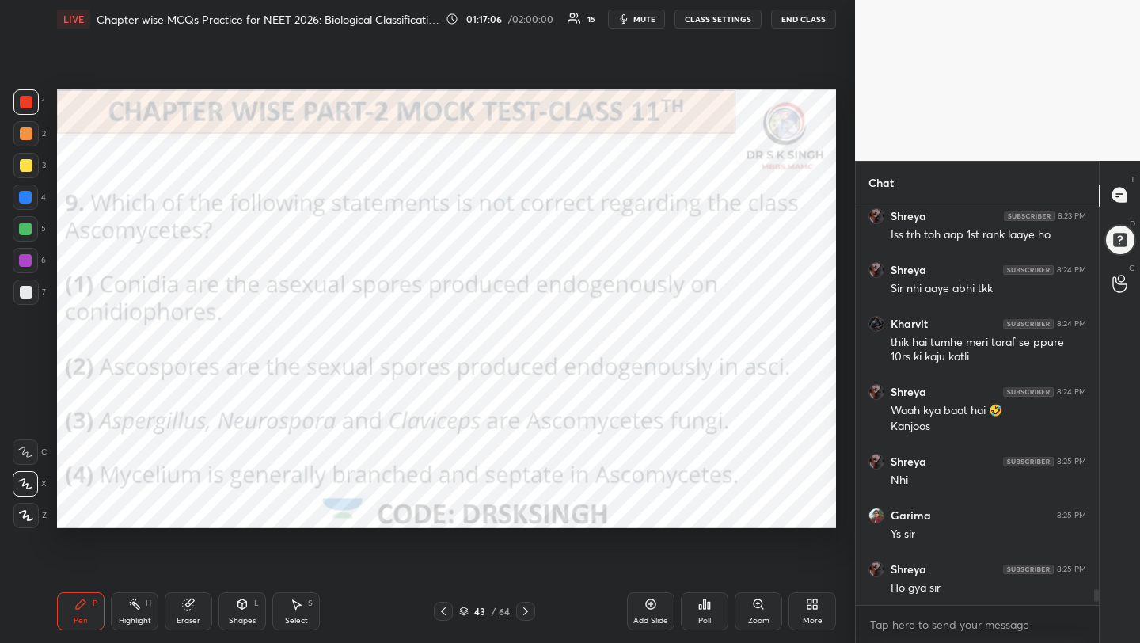
click at [689, 608] on div "Poll" at bounding box center [704, 611] width 47 height 38
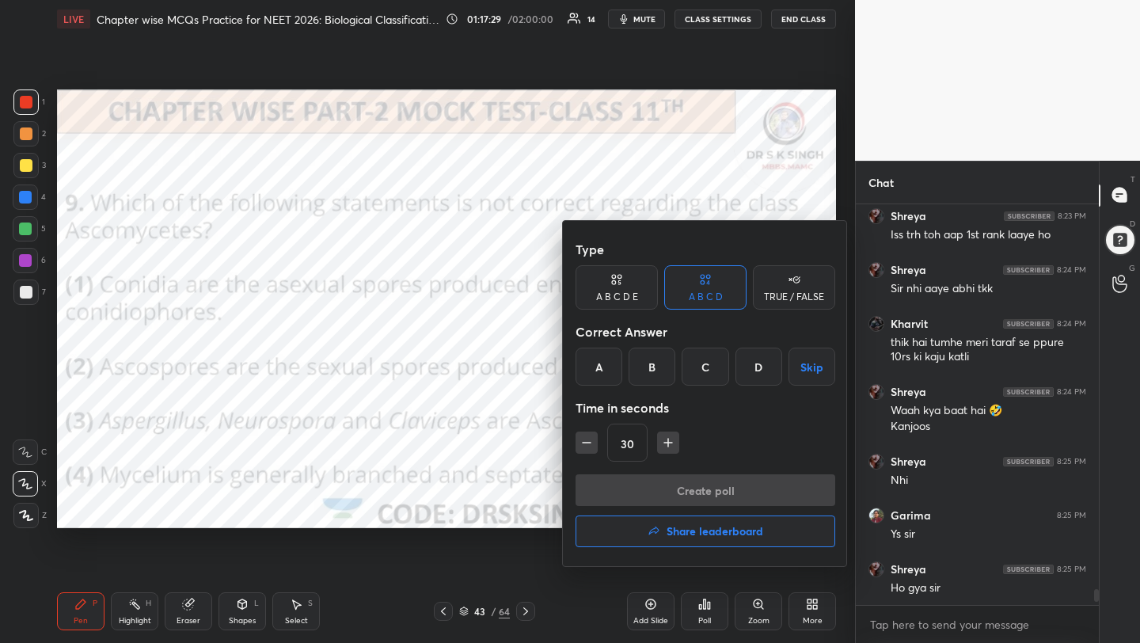
click at [604, 370] on div "A" at bounding box center [598, 366] width 47 height 38
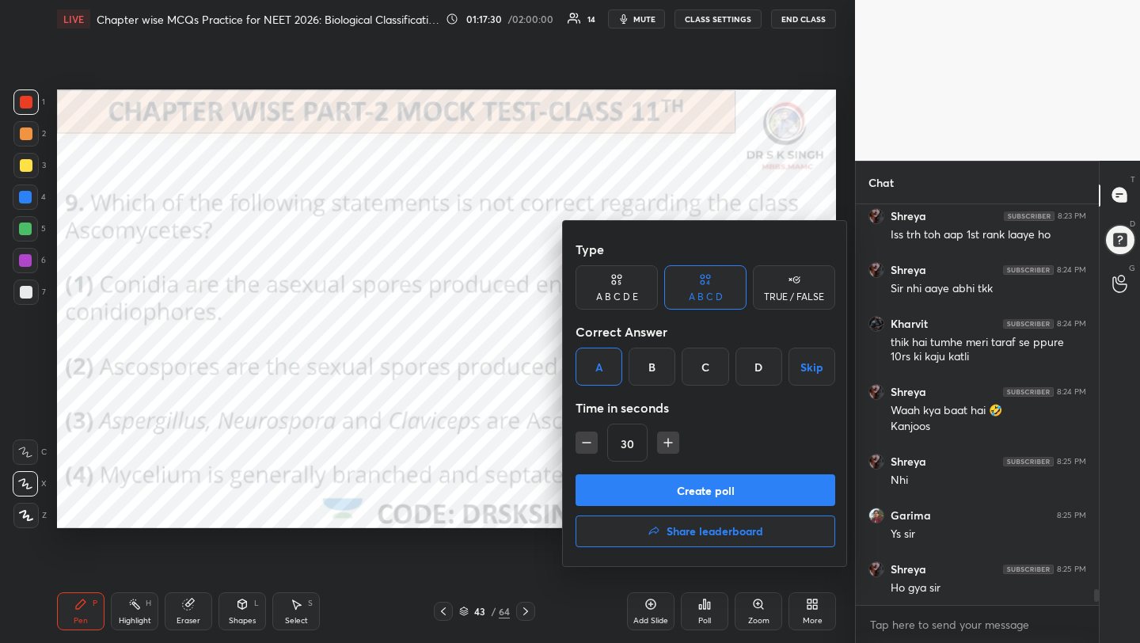
click at [645, 478] on button "Create poll" at bounding box center [705, 490] width 260 height 32
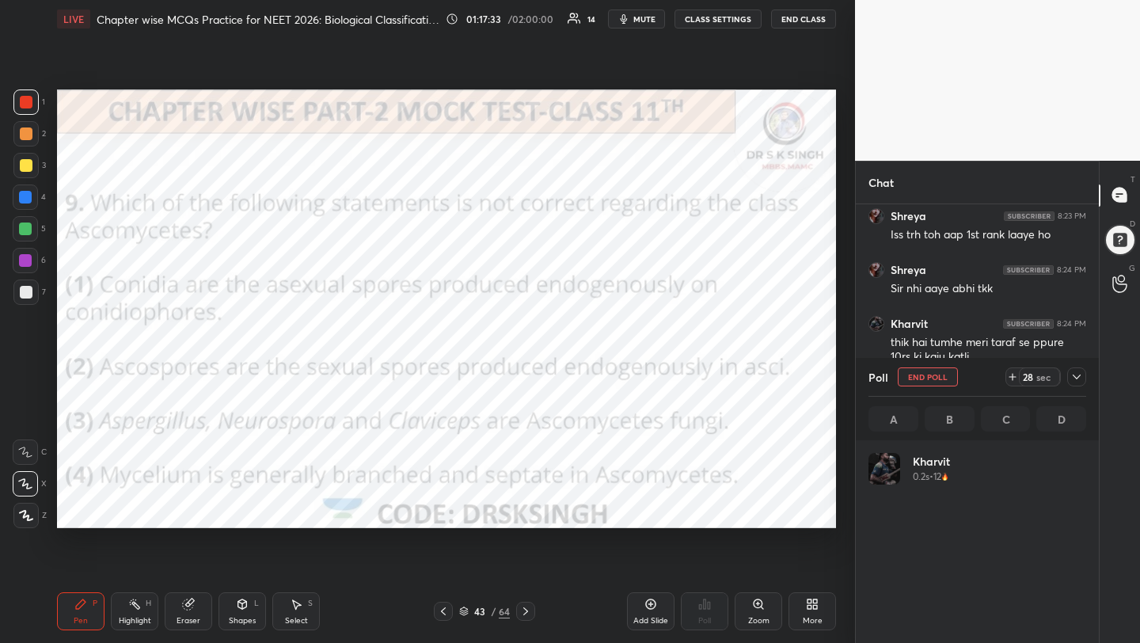
scroll to position [185, 213]
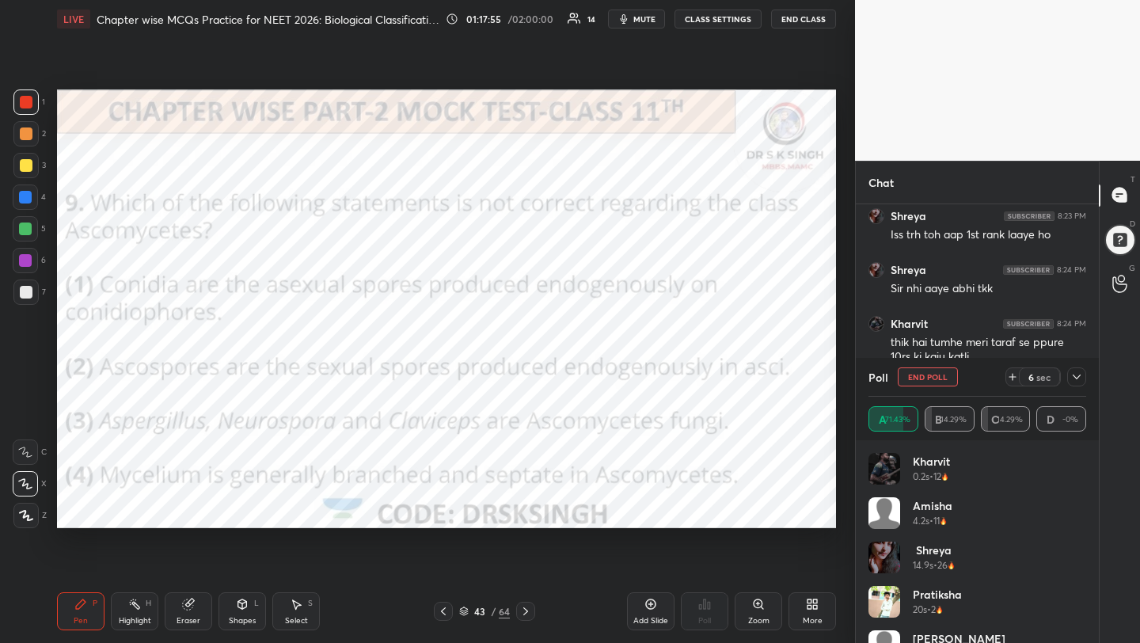
click at [948, 375] on button "End Poll" at bounding box center [927, 376] width 60 height 19
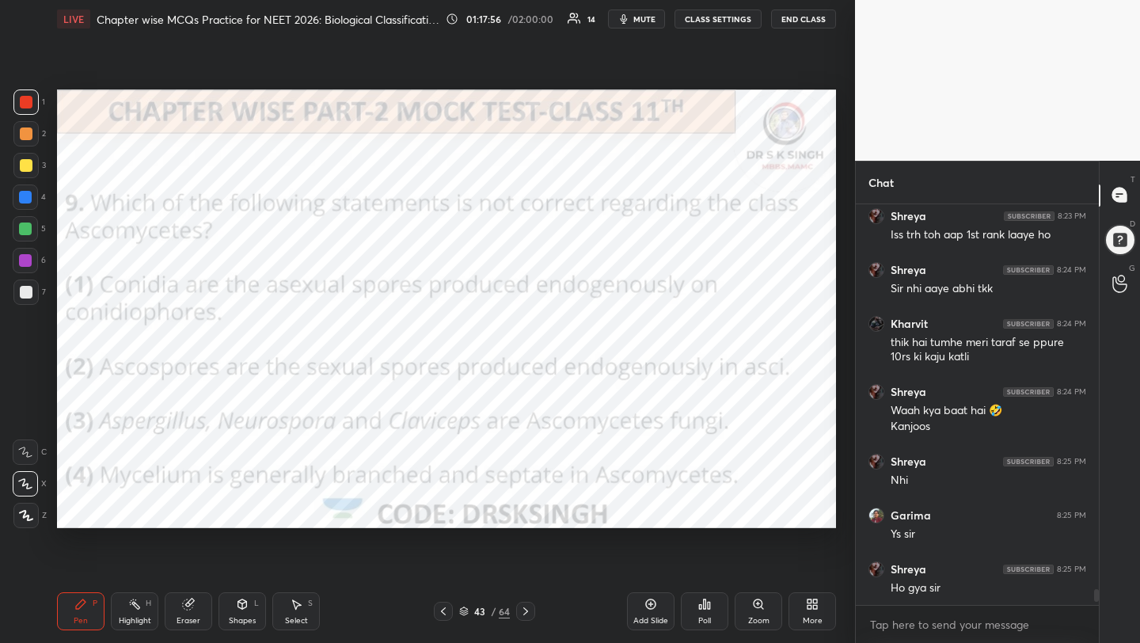
scroll to position [6, 6]
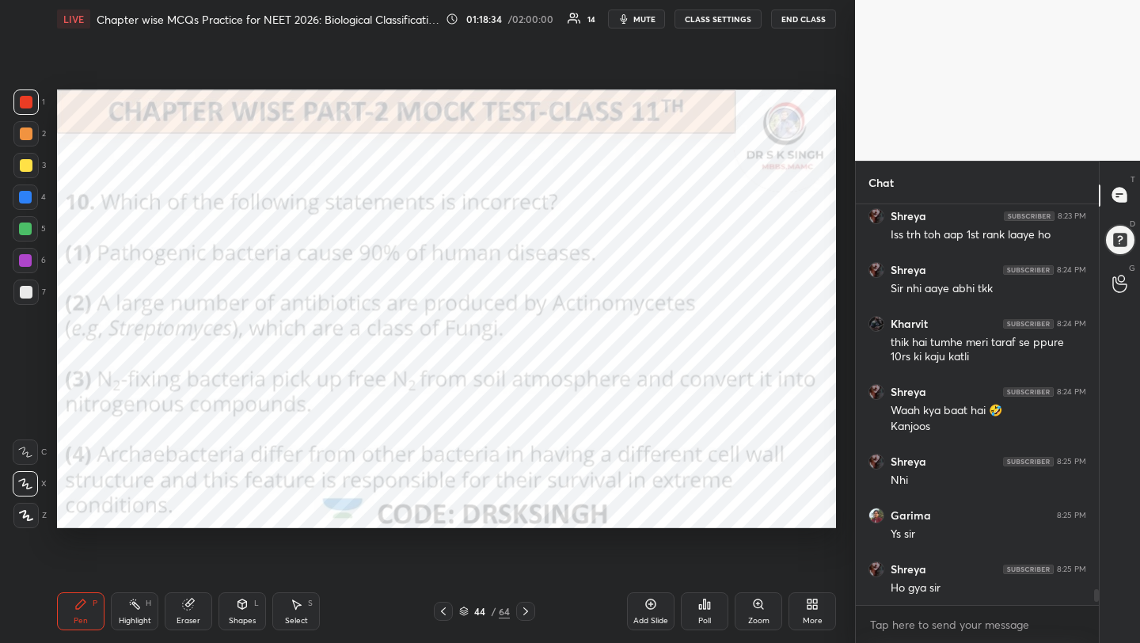
click at [713, 620] on div "Poll" at bounding box center [704, 611] width 47 height 38
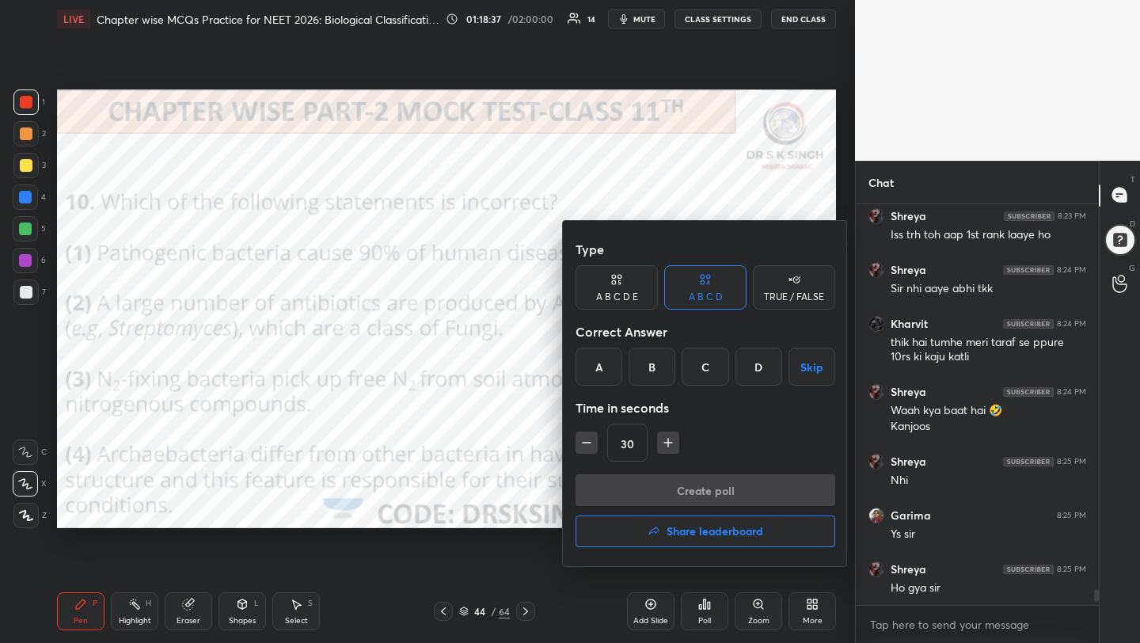
click at [651, 374] on div "B" at bounding box center [651, 366] width 47 height 38
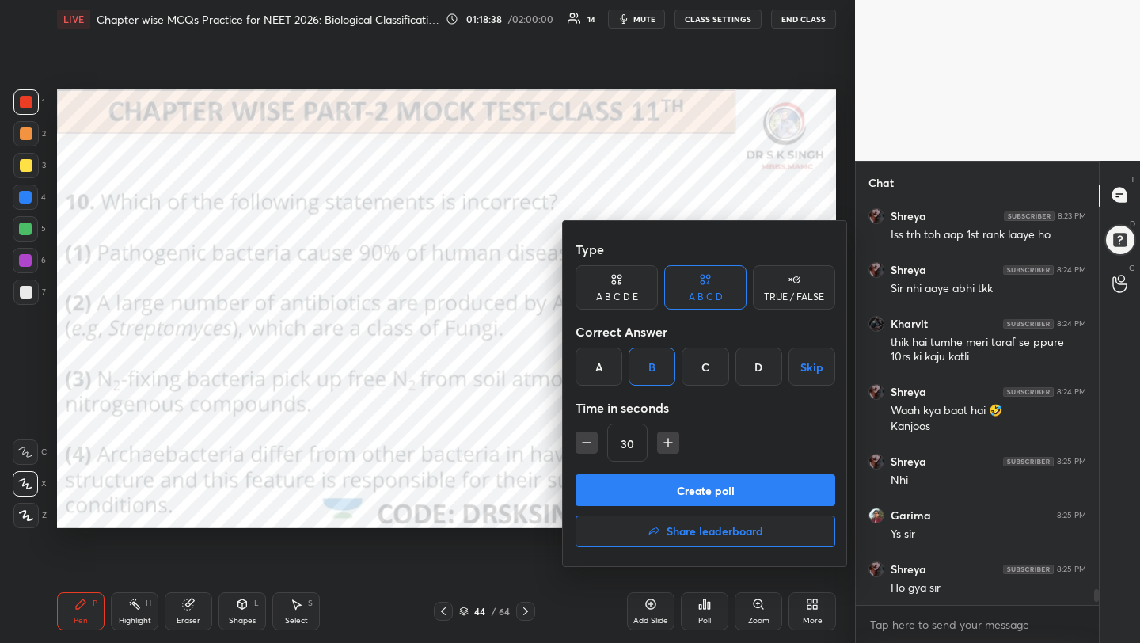
click at [661, 484] on button "Create poll" at bounding box center [705, 490] width 260 height 32
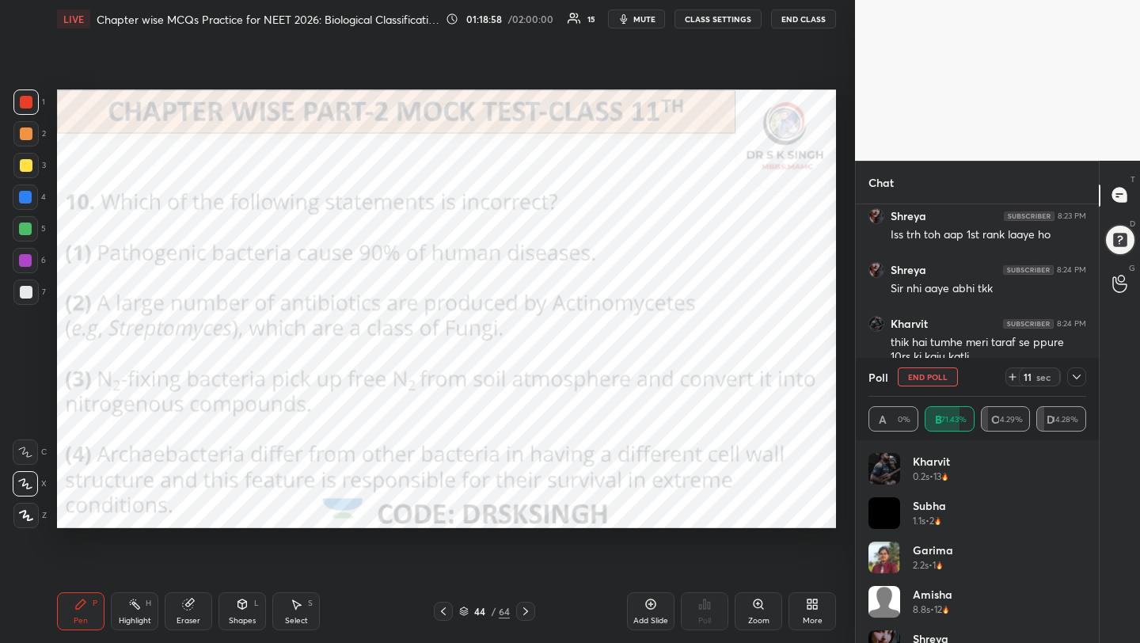
scroll to position [9950, 0]
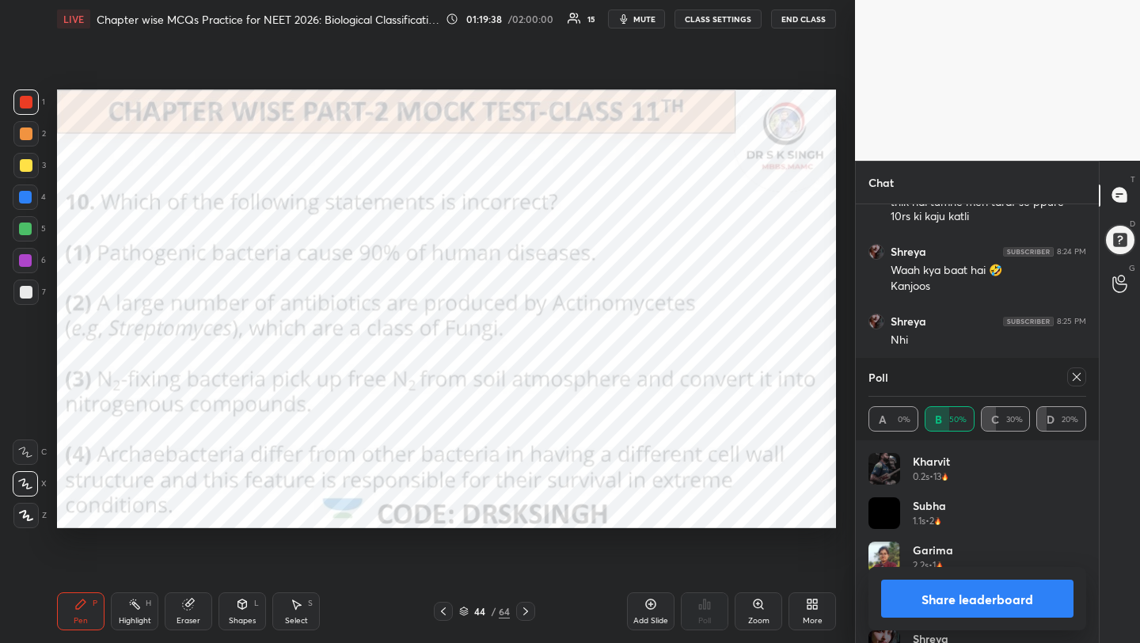
click at [1080, 378] on icon at bounding box center [1076, 376] width 13 height 13
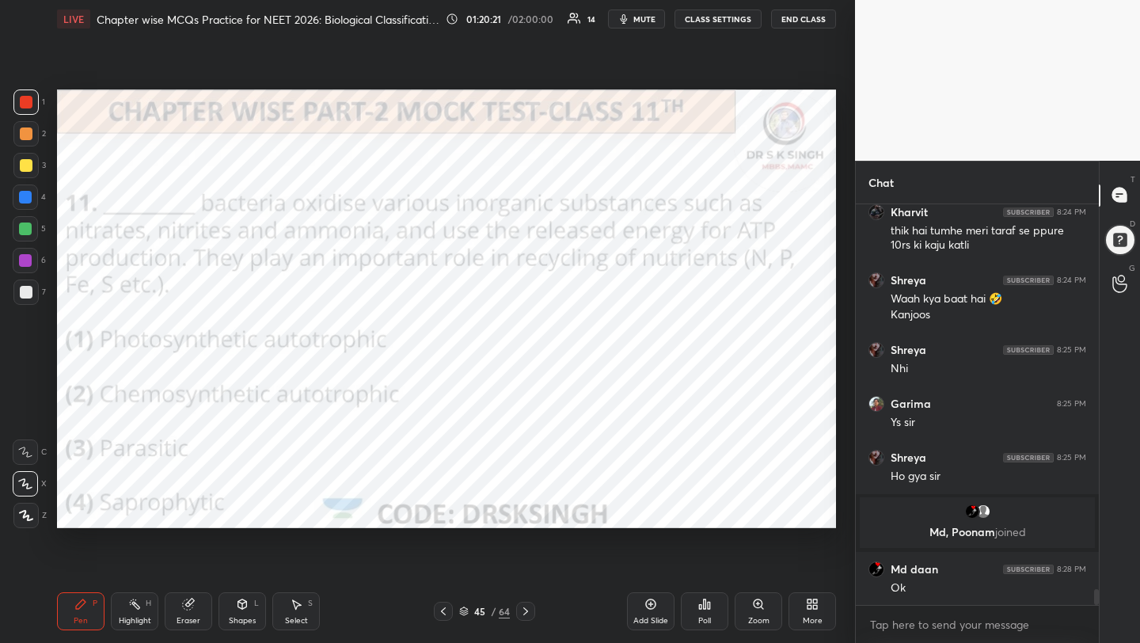
scroll to position [9714, 0]
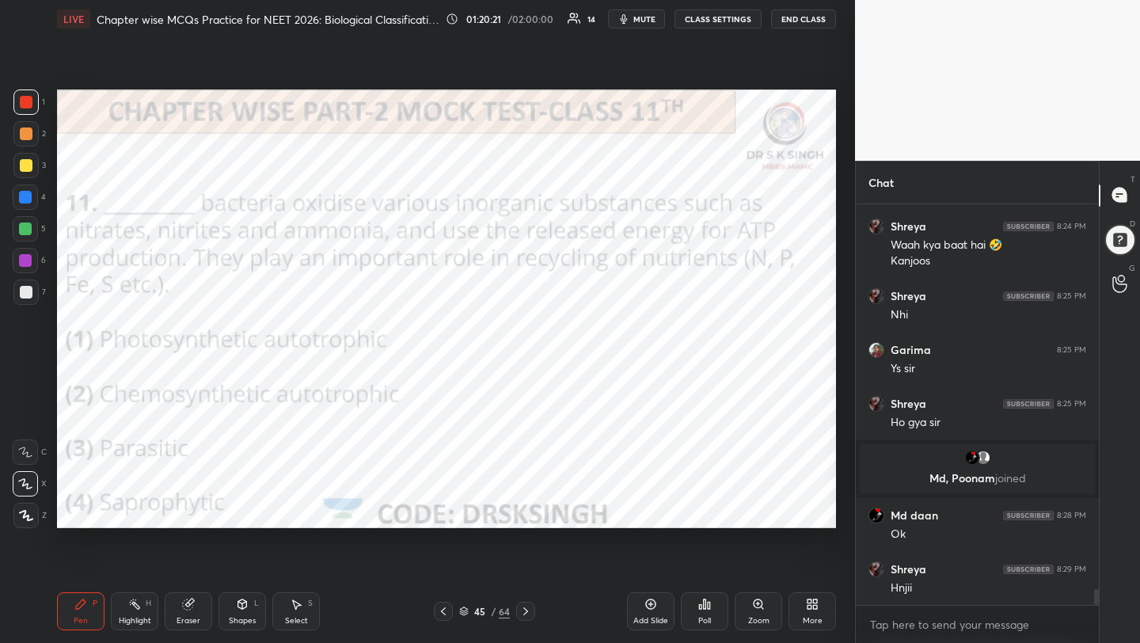
click at [702, 605] on icon at bounding box center [704, 603] width 13 height 13
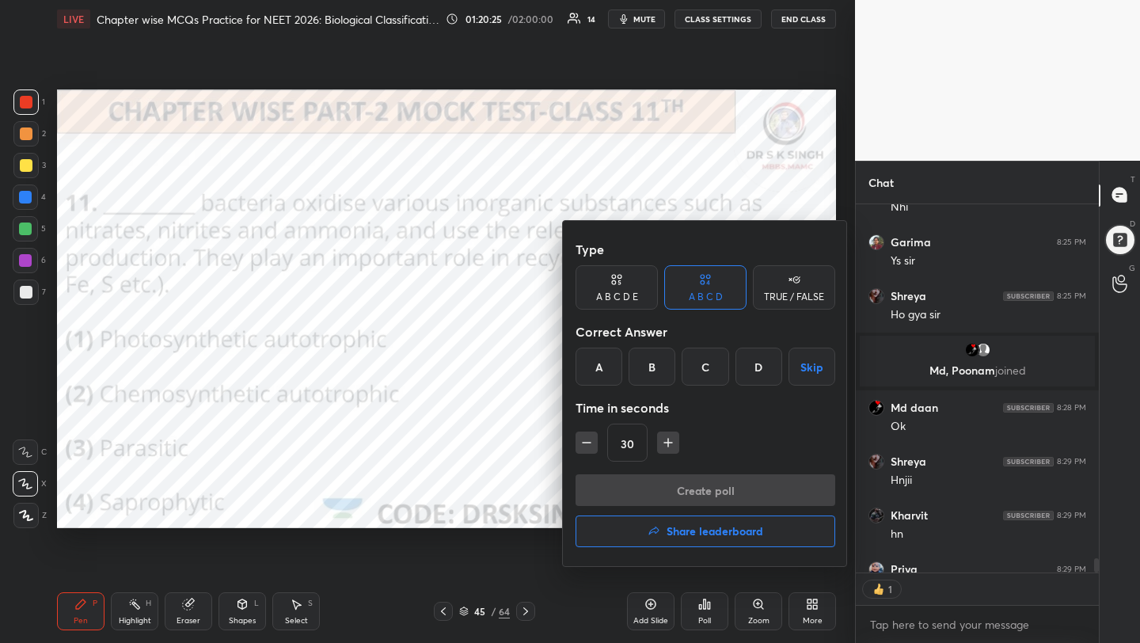
scroll to position [6, 6]
click at [651, 372] on div "B" at bounding box center [651, 366] width 47 height 38
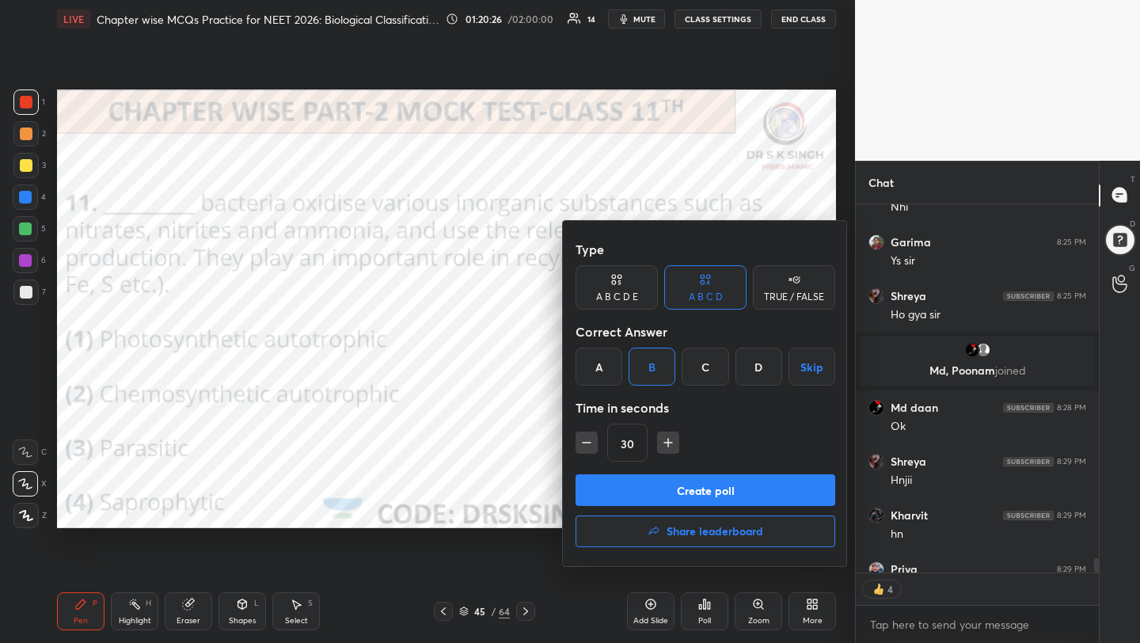
click at [680, 487] on button "Create poll" at bounding box center [705, 490] width 260 height 32
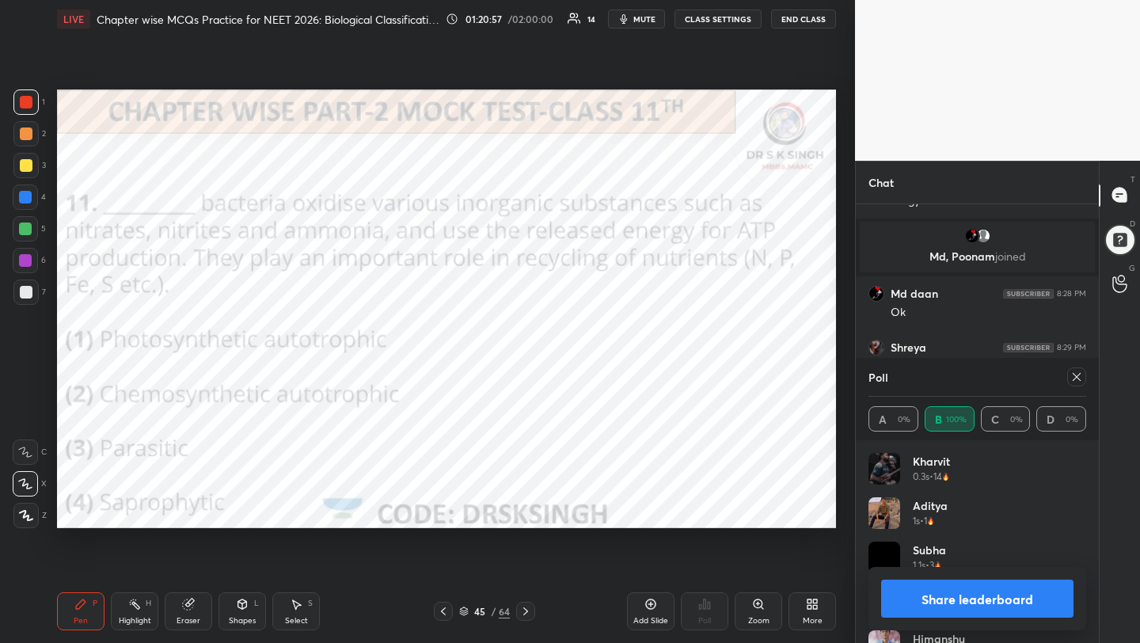
scroll to position [9989, 0]
click at [1077, 379] on icon at bounding box center [1076, 376] width 13 height 13
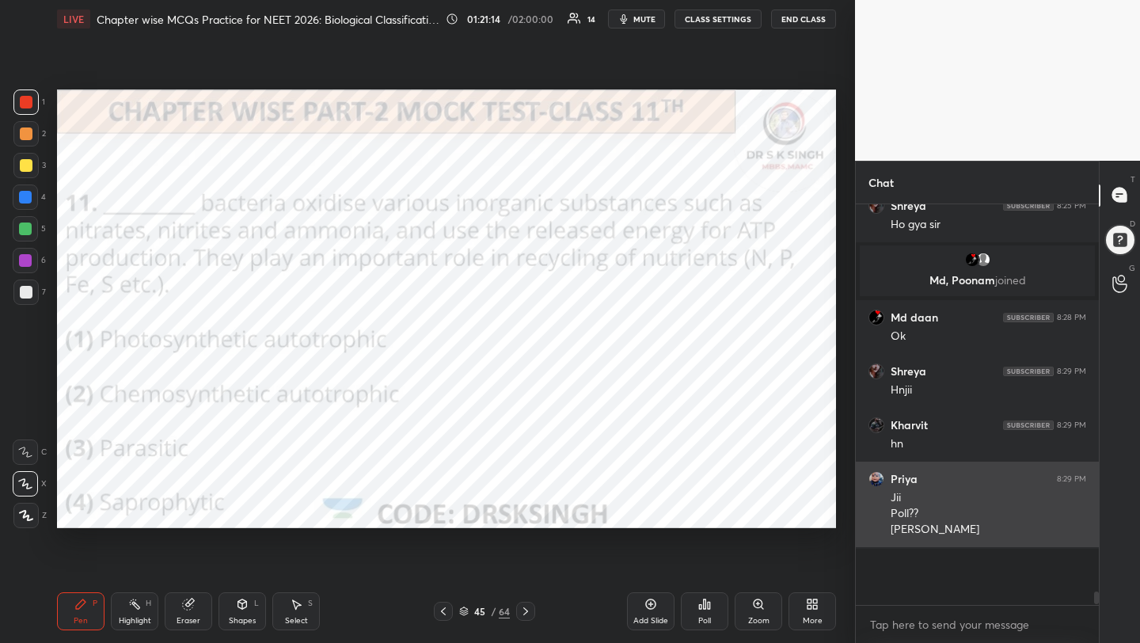
scroll to position [264, 238]
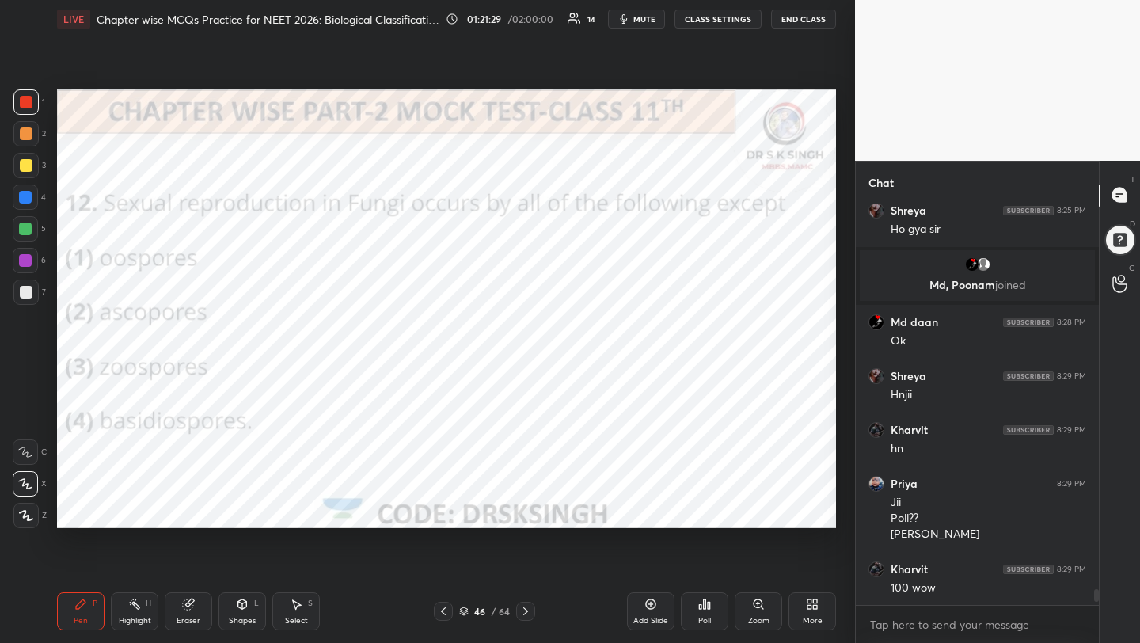
click at [707, 610] on div "Poll" at bounding box center [704, 611] width 47 height 38
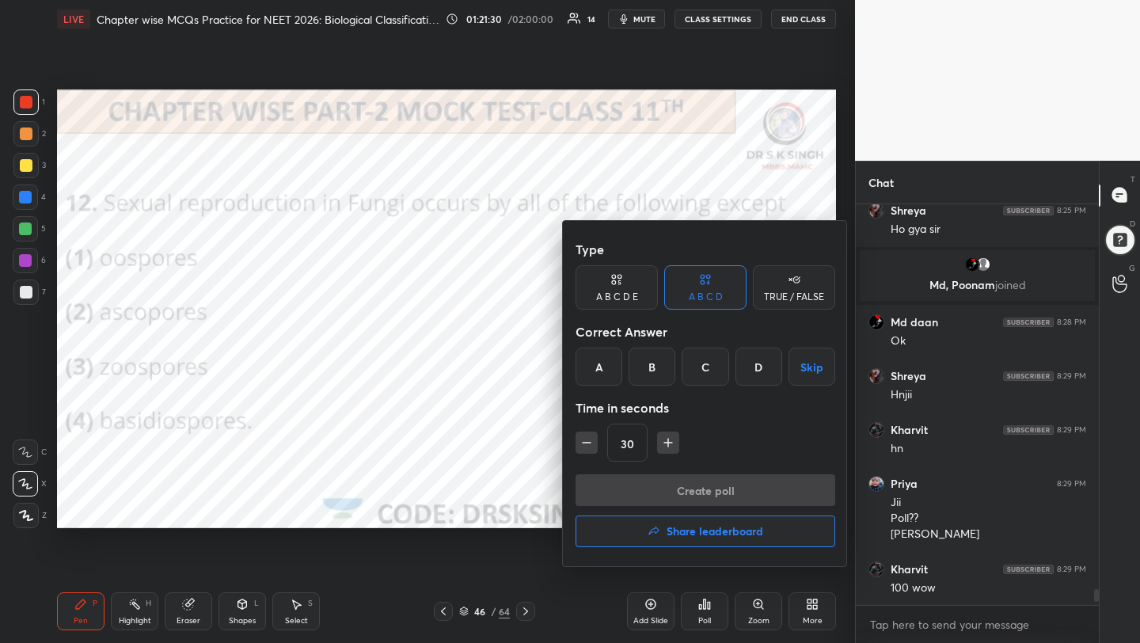
scroll to position [9960, 0]
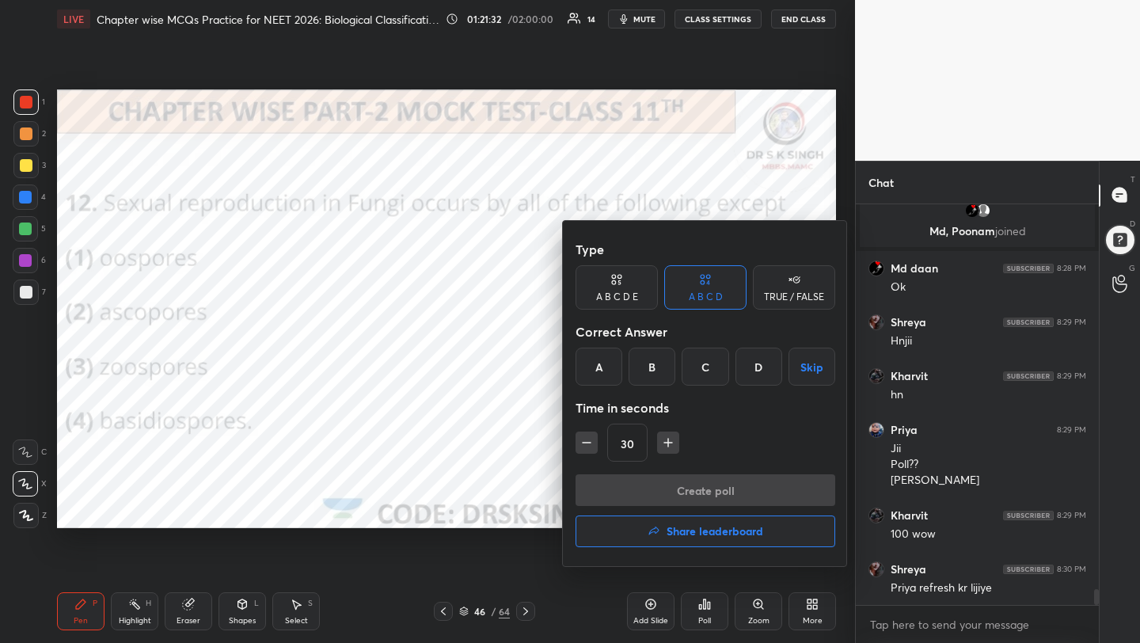
click at [709, 357] on div "C" at bounding box center [704, 366] width 47 height 38
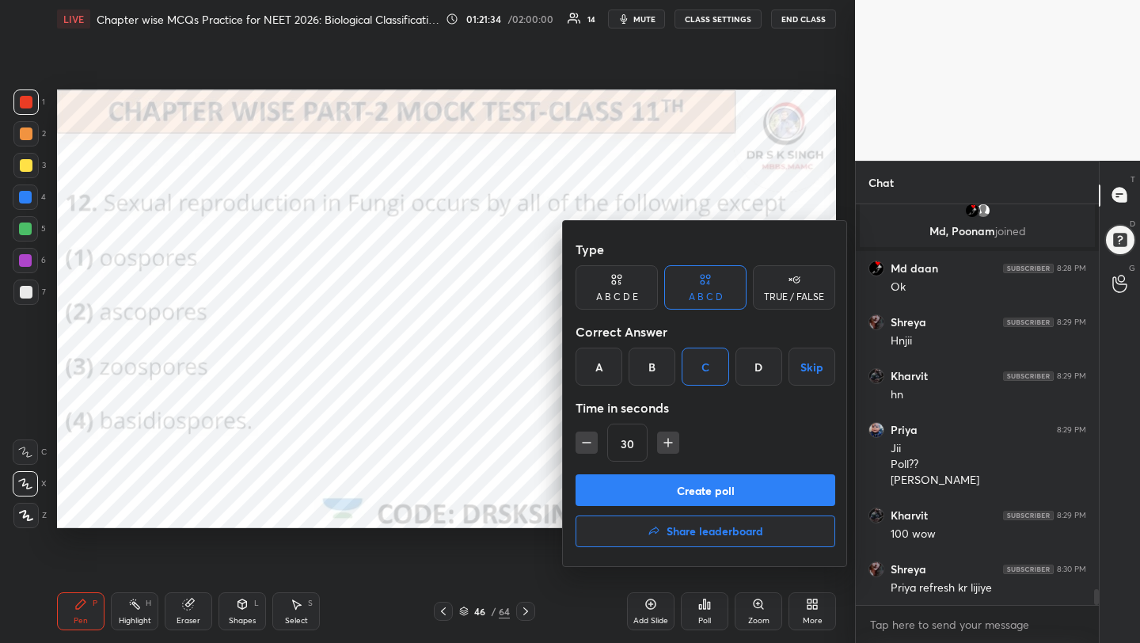
click at [684, 491] on button "Create poll" at bounding box center [705, 490] width 260 height 32
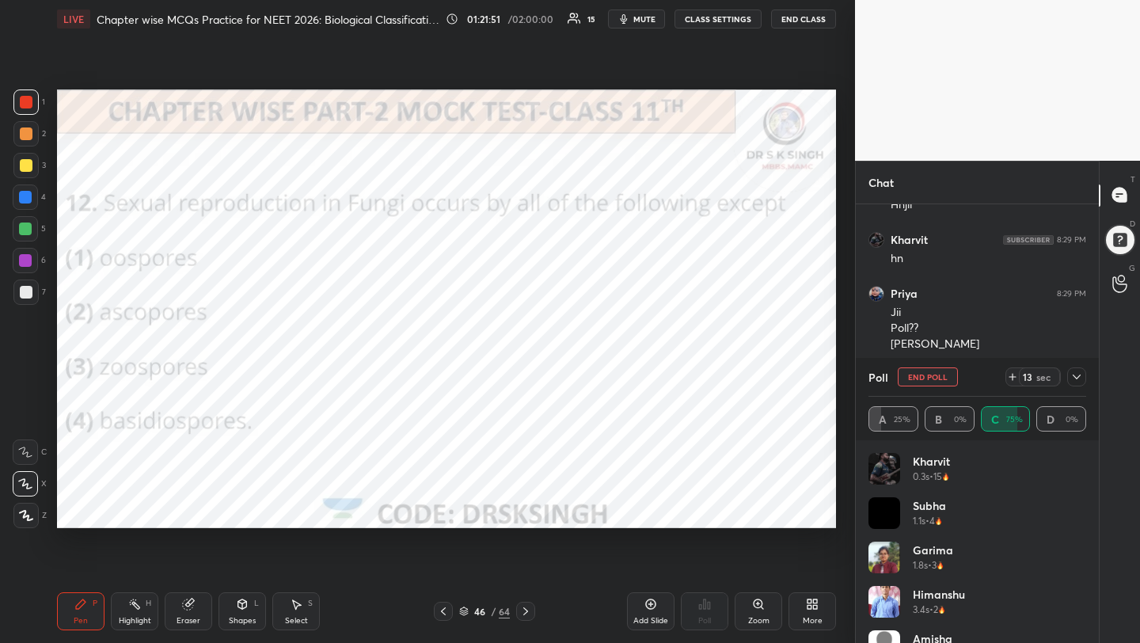
scroll to position [10150, 0]
click at [939, 374] on button "End Poll" at bounding box center [927, 376] width 60 height 19
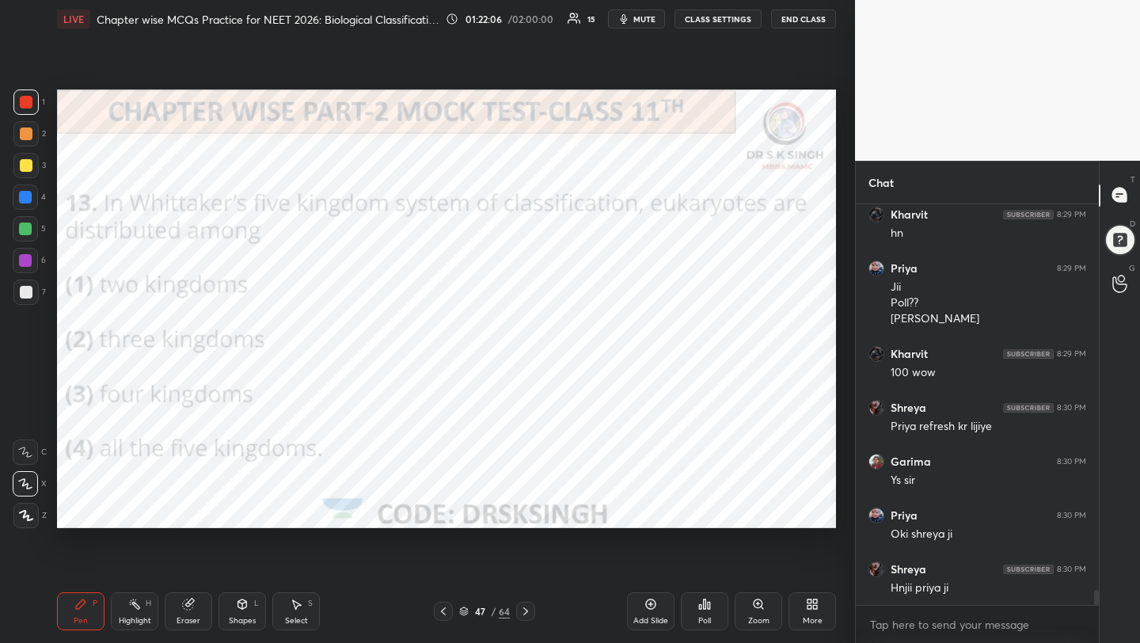
click at [689, 604] on div "Poll" at bounding box center [704, 611] width 47 height 38
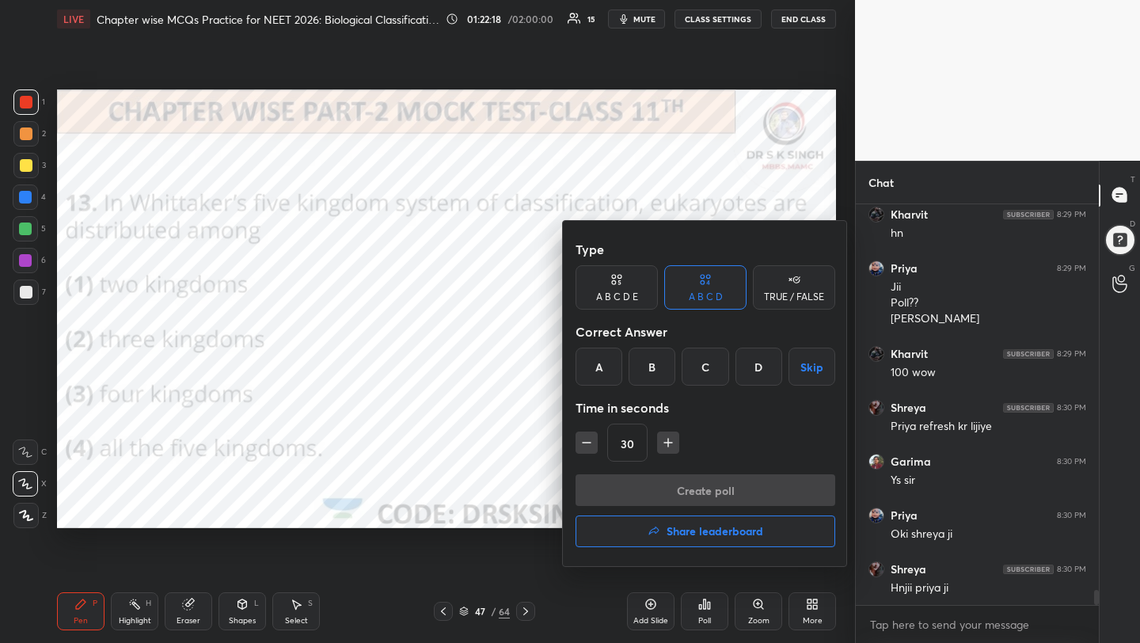
click at [704, 368] on div "C" at bounding box center [704, 366] width 47 height 38
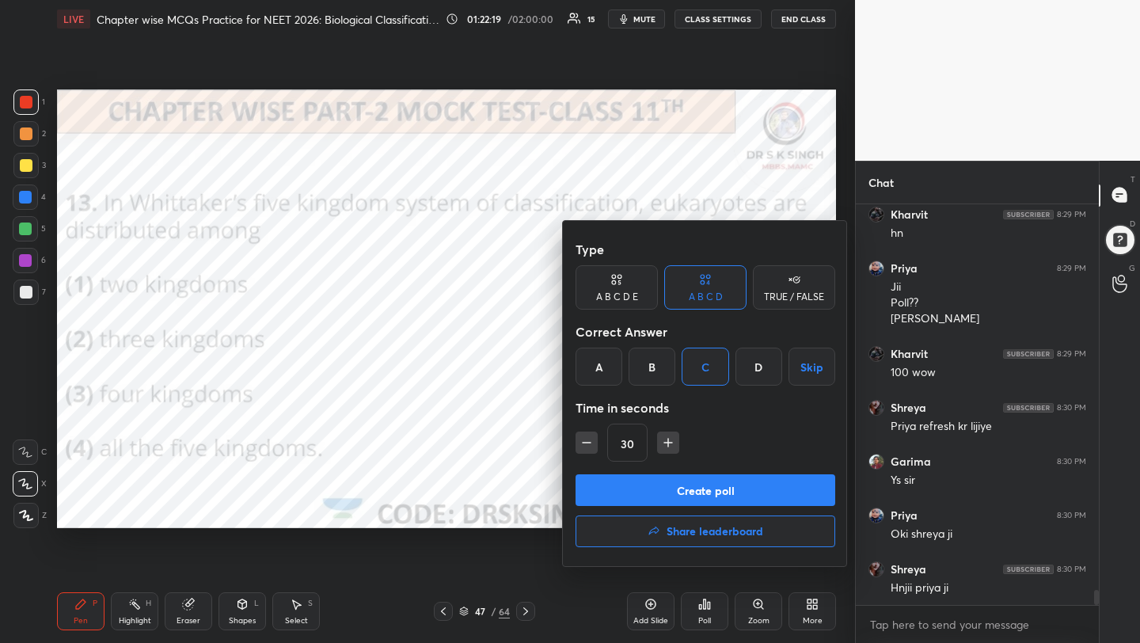
click at [716, 484] on button "Create poll" at bounding box center [705, 490] width 260 height 32
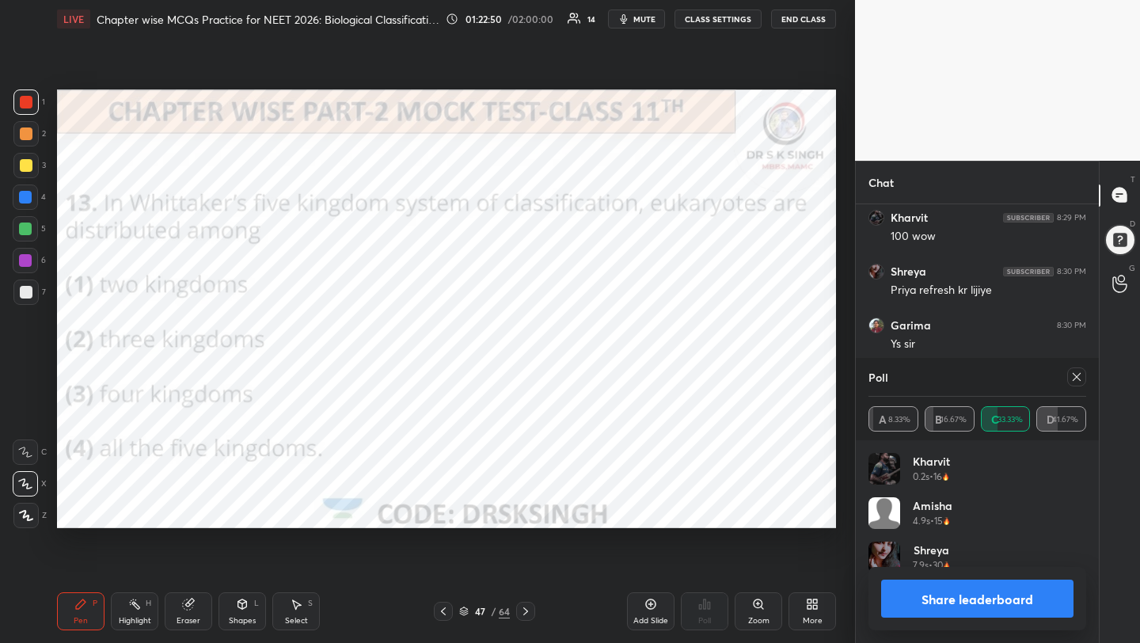
click at [1072, 371] on icon at bounding box center [1076, 376] width 13 height 13
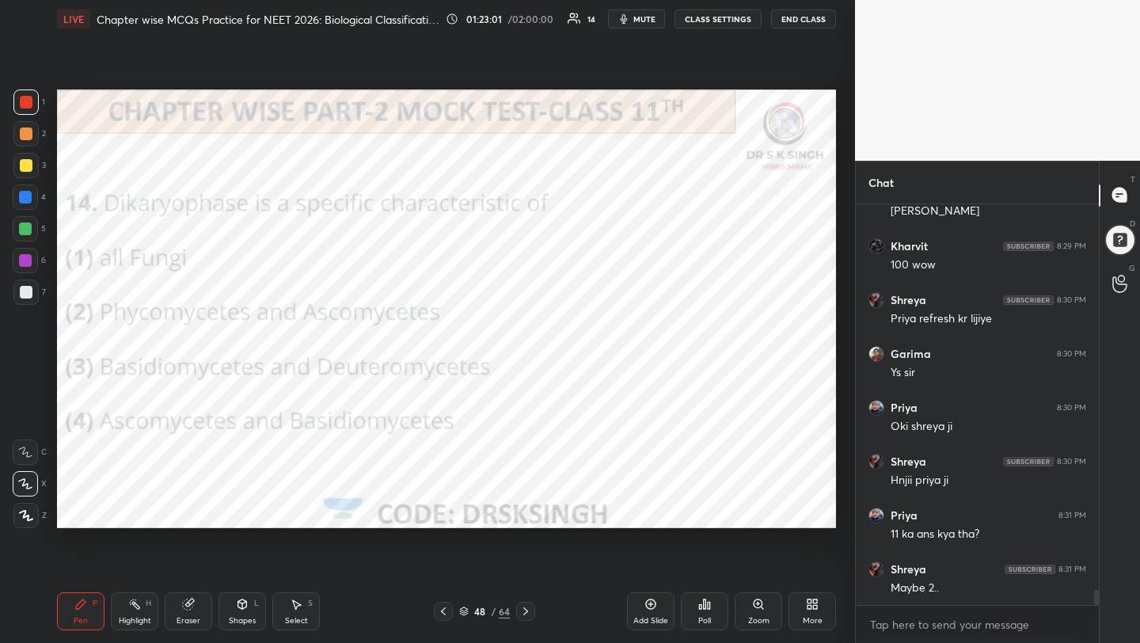
click at [707, 616] on div "Poll" at bounding box center [704, 620] width 13 height 8
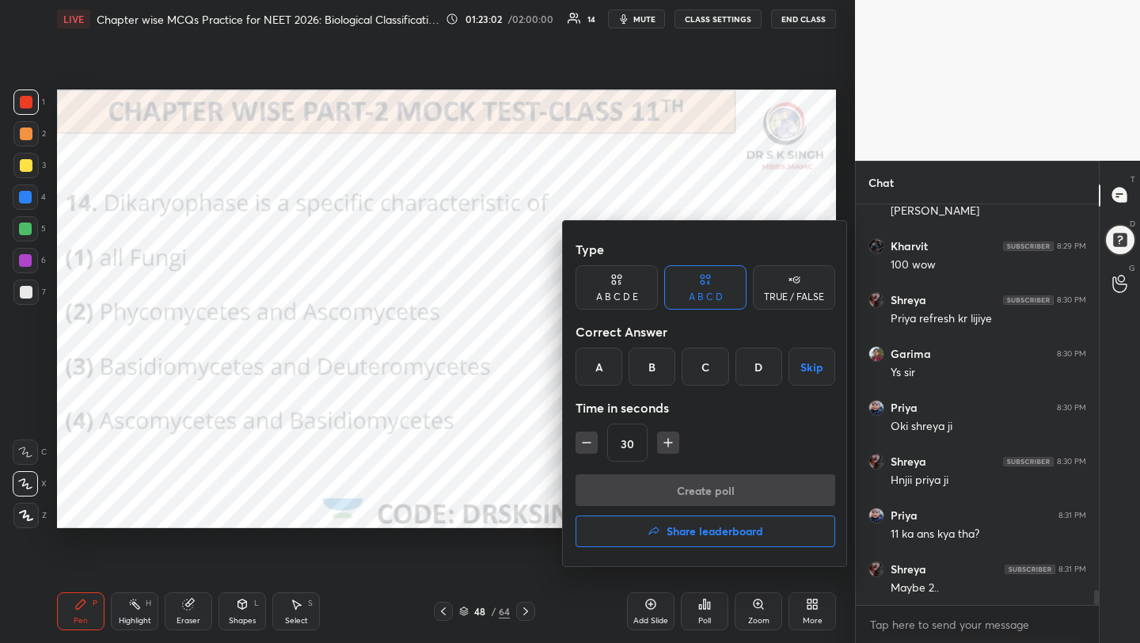
click at [750, 371] on div "D" at bounding box center [758, 366] width 47 height 38
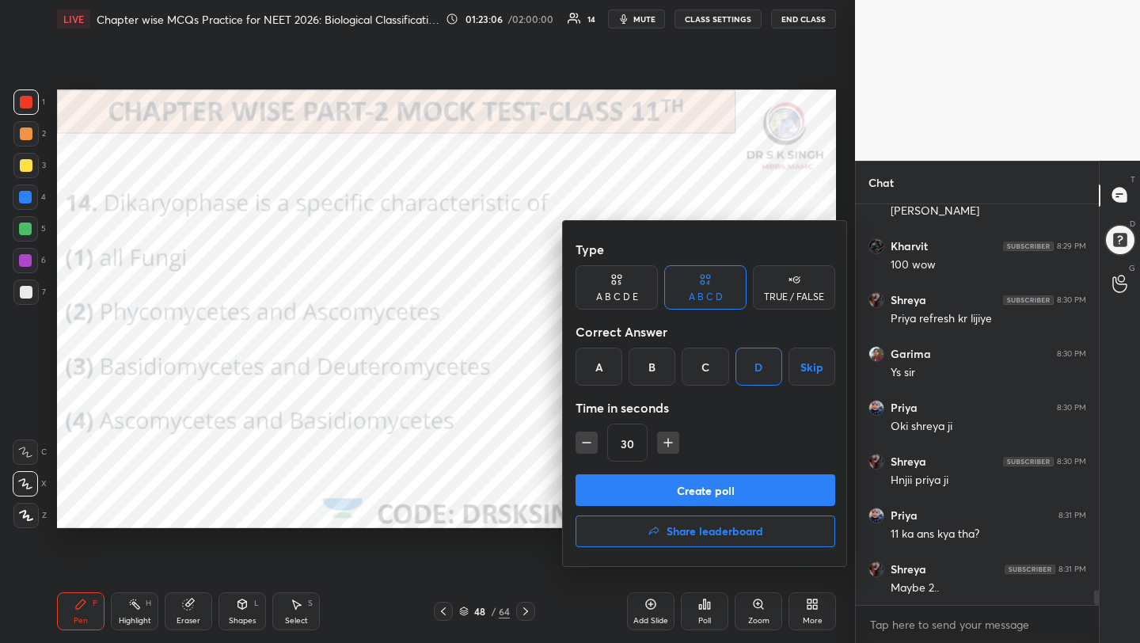
click at [729, 478] on button "Create poll" at bounding box center [705, 490] width 260 height 32
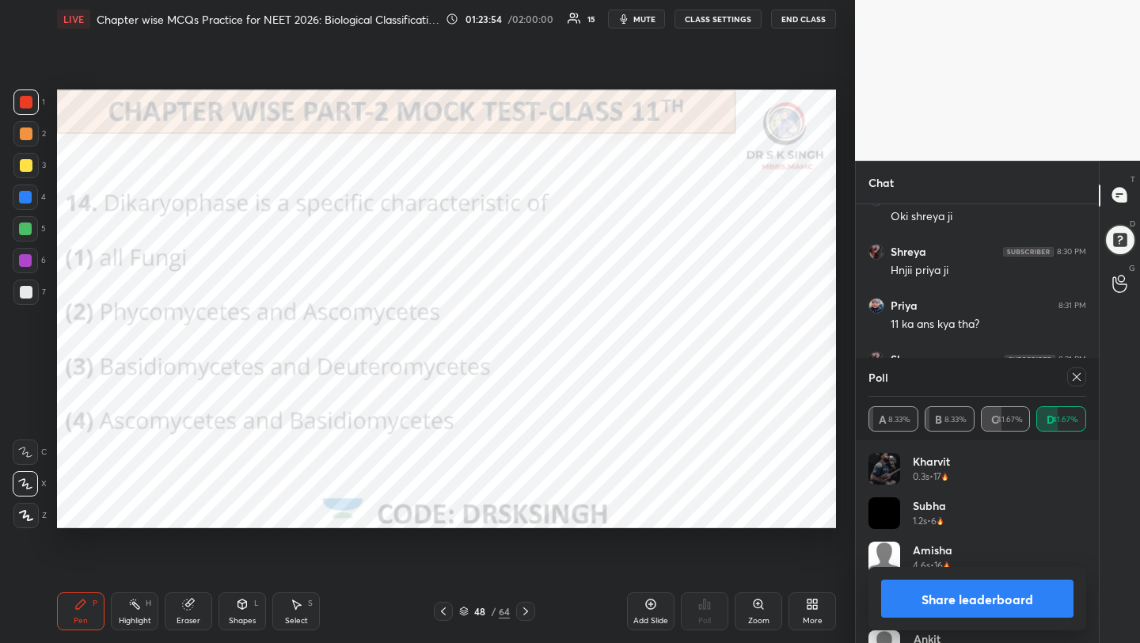
scroll to position [10300, 0]
click at [1078, 375] on icon at bounding box center [1076, 376] width 13 height 13
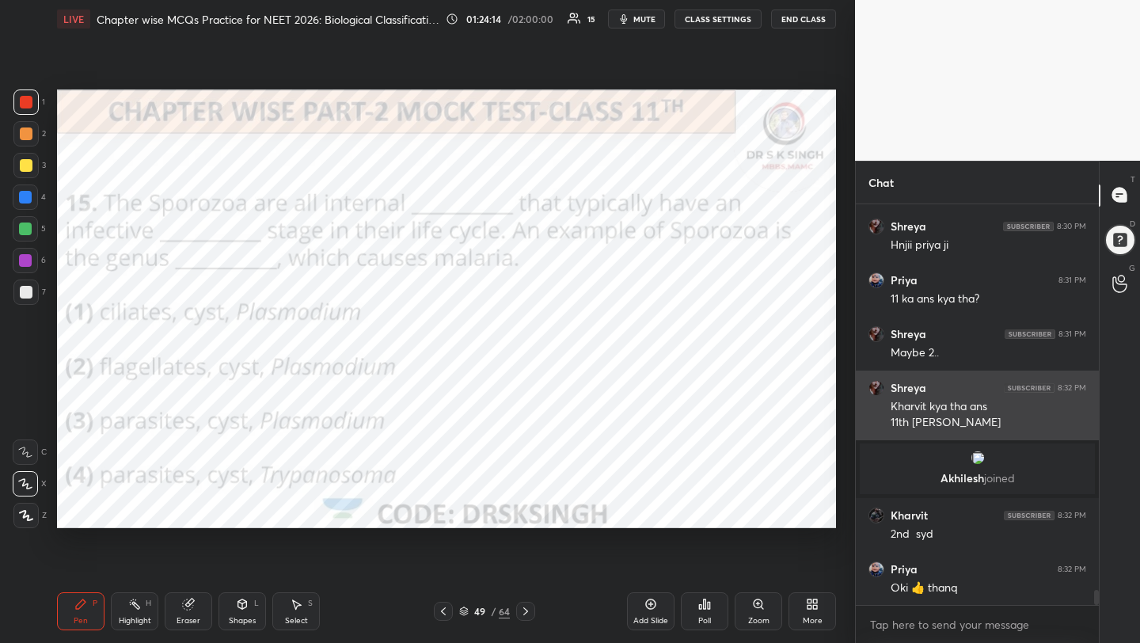
scroll to position [10329, 0]
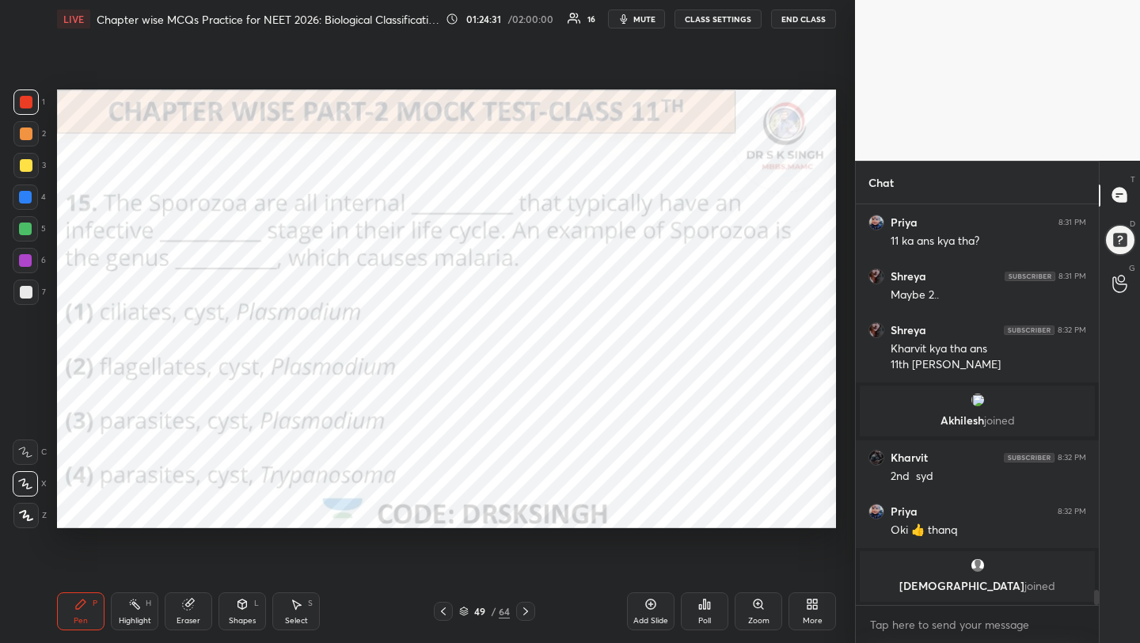
click at [641, 13] on span "mute" at bounding box center [644, 18] width 22 height 11
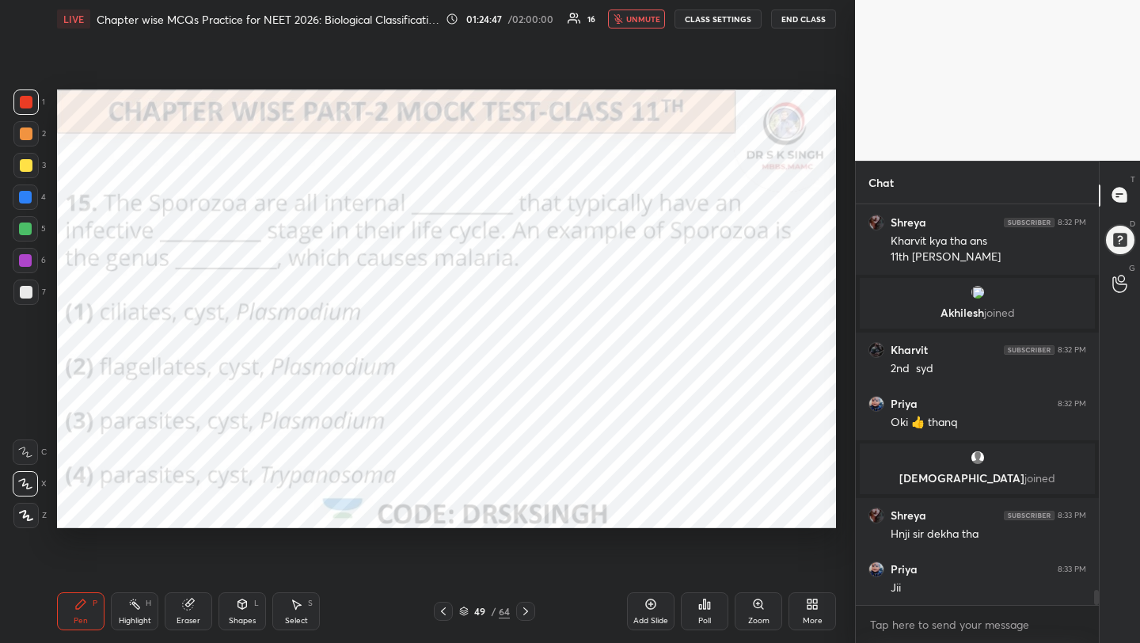
scroll to position [10432, 0]
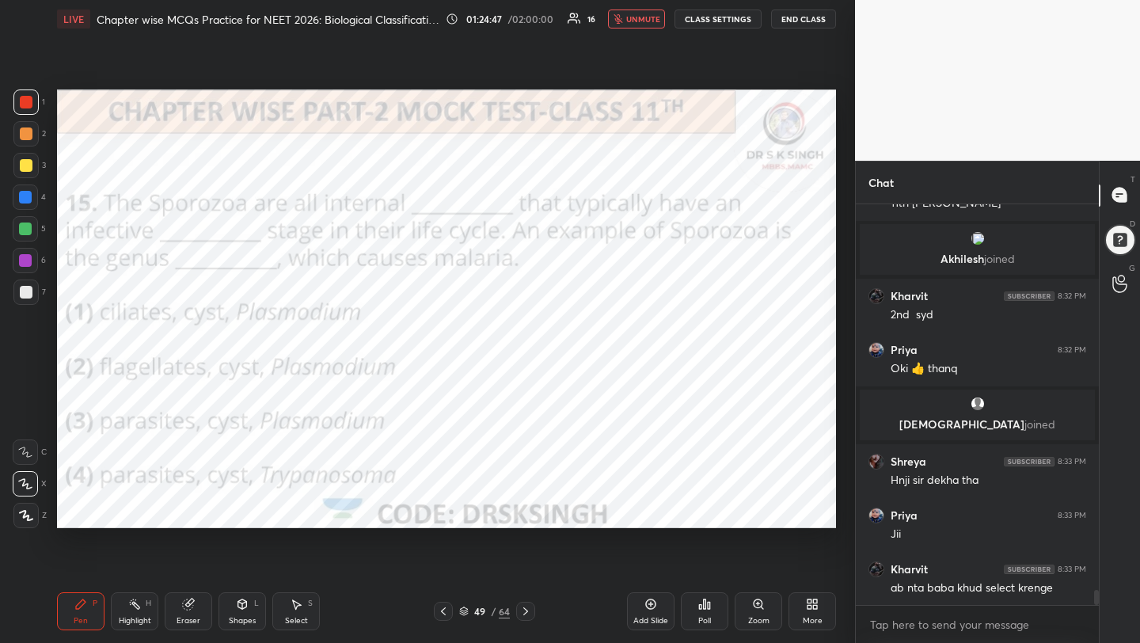
click at [689, 617] on div "Poll" at bounding box center [704, 611] width 47 height 38
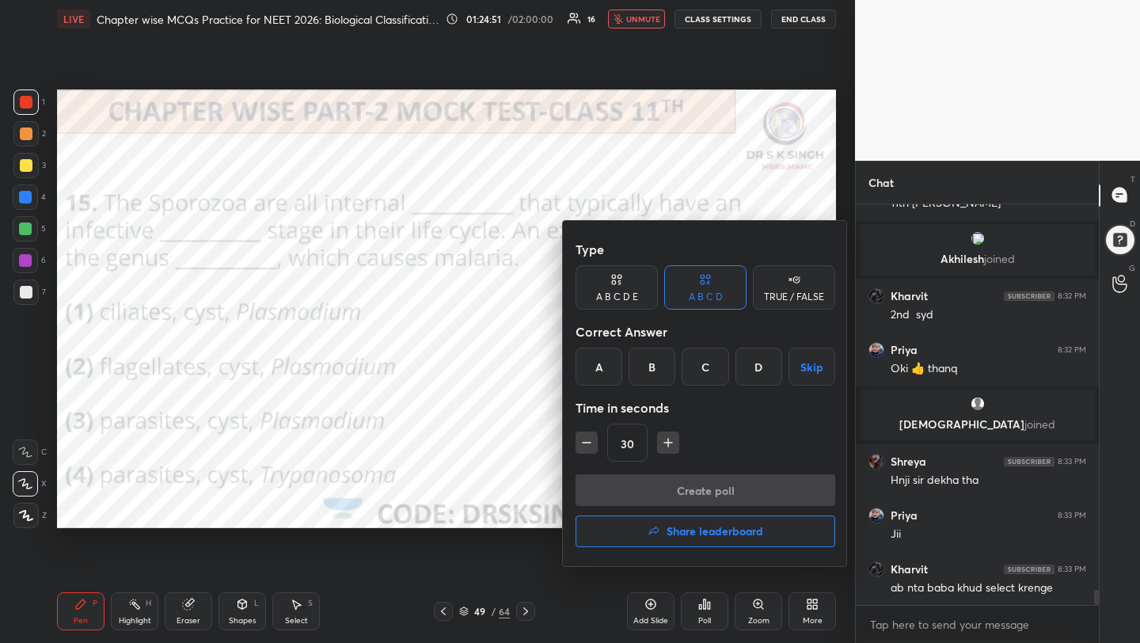
scroll to position [10486, 0]
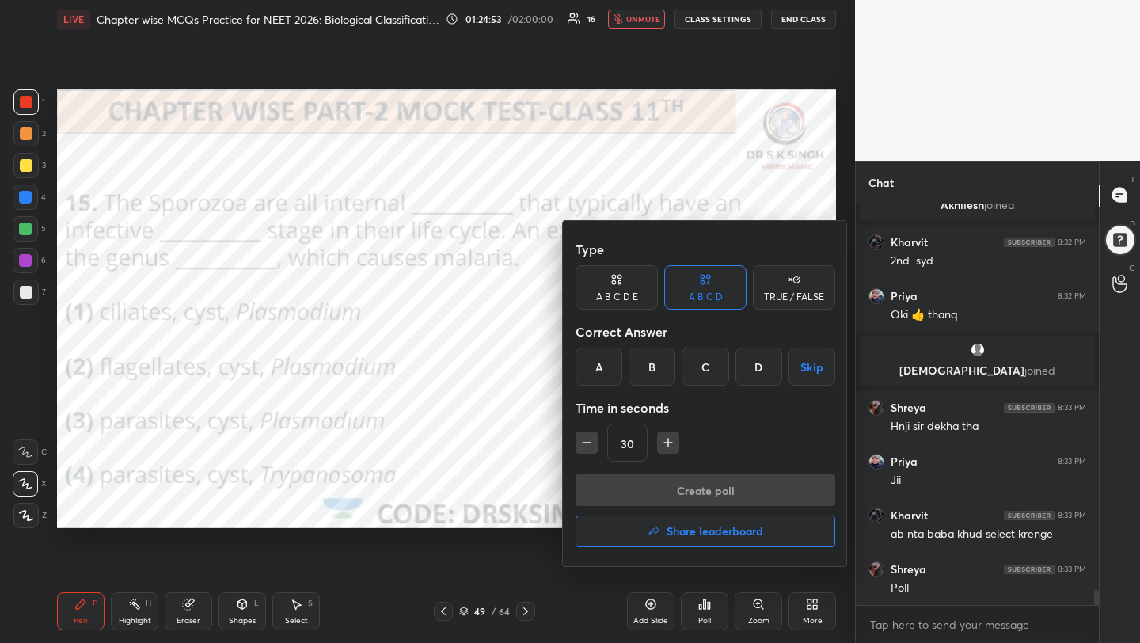
click at [716, 373] on div "C" at bounding box center [704, 366] width 47 height 38
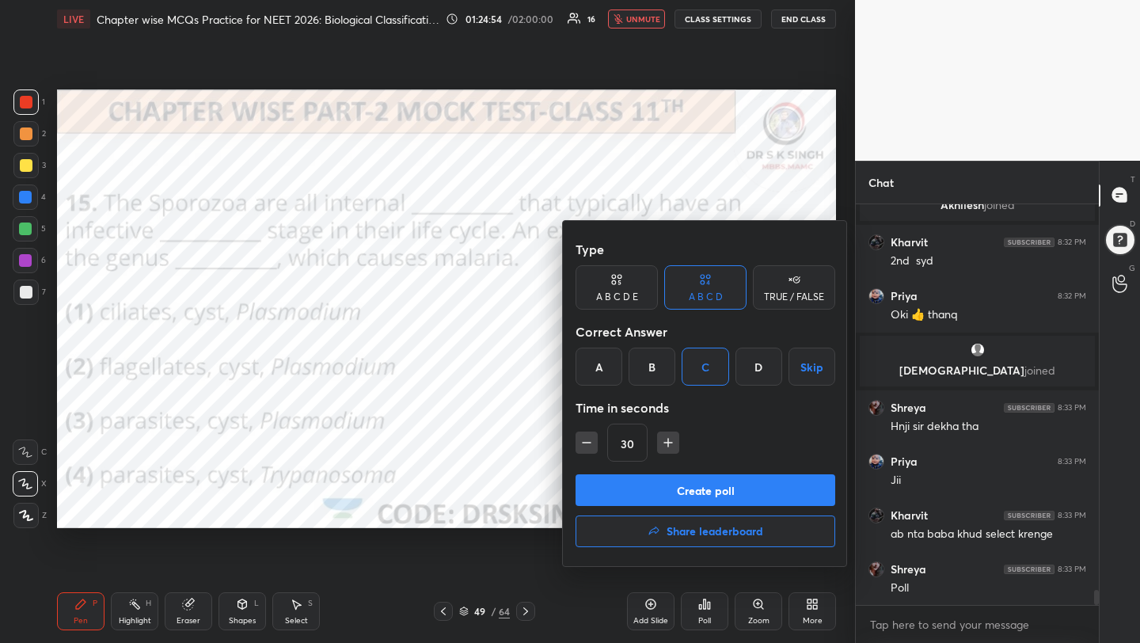
click at [710, 489] on button "Create poll" at bounding box center [705, 490] width 260 height 32
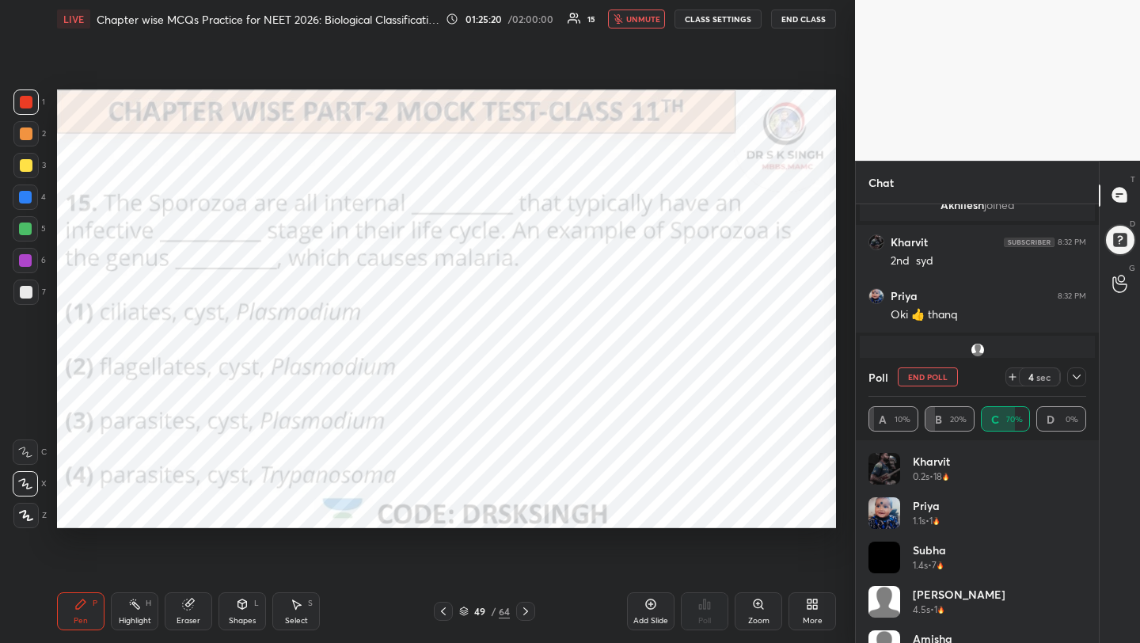
scroll to position [10622, 0]
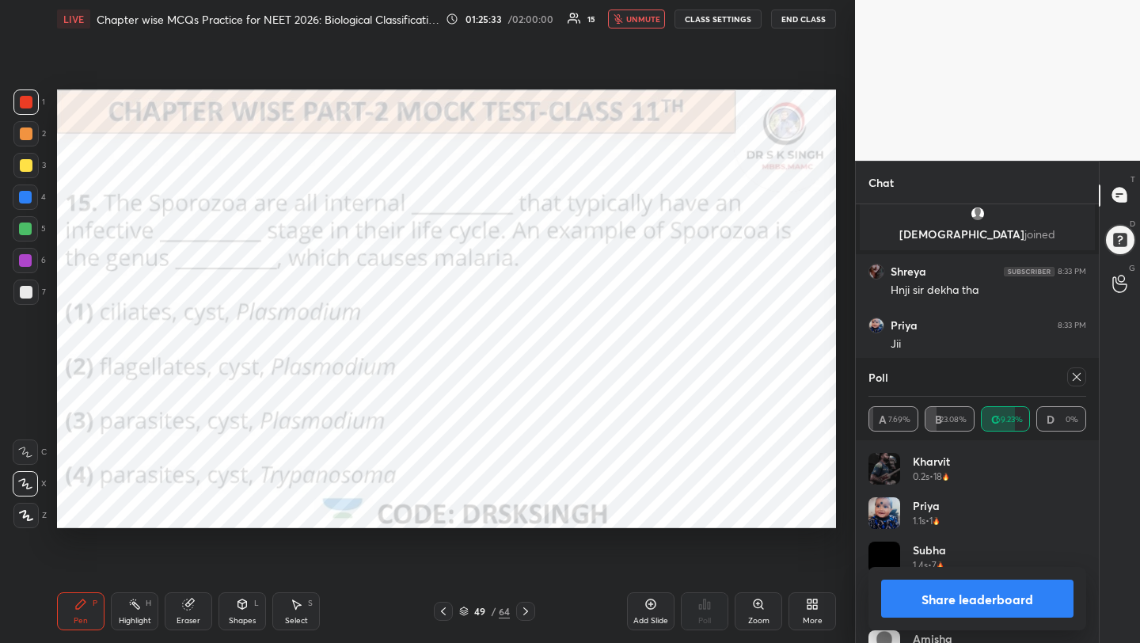
click at [1075, 377] on icon at bounding box center [1076, 376] width 13 height 13
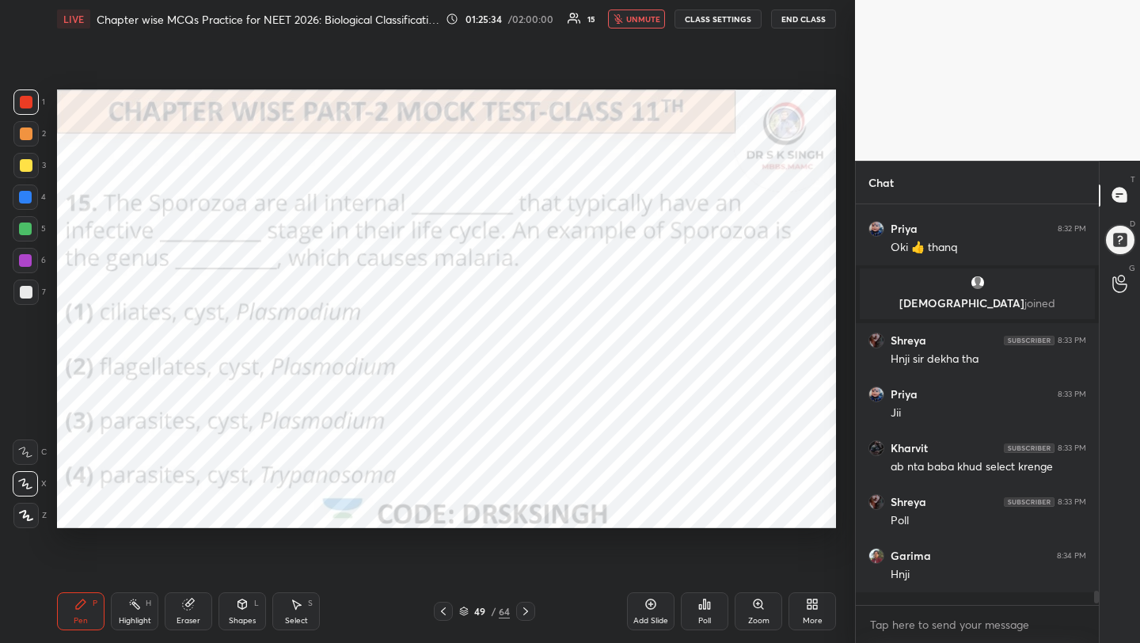
scroll to position [10540, 0]
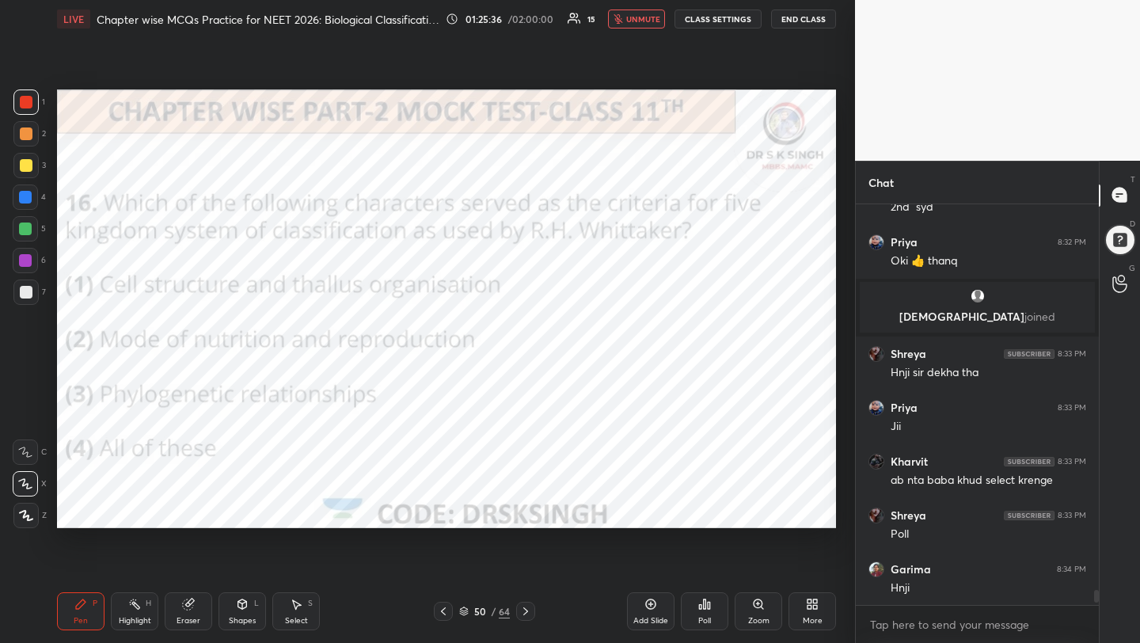
click at [700, 618] on div "Poll" at bounding box center [704, 620] width 13 height 8
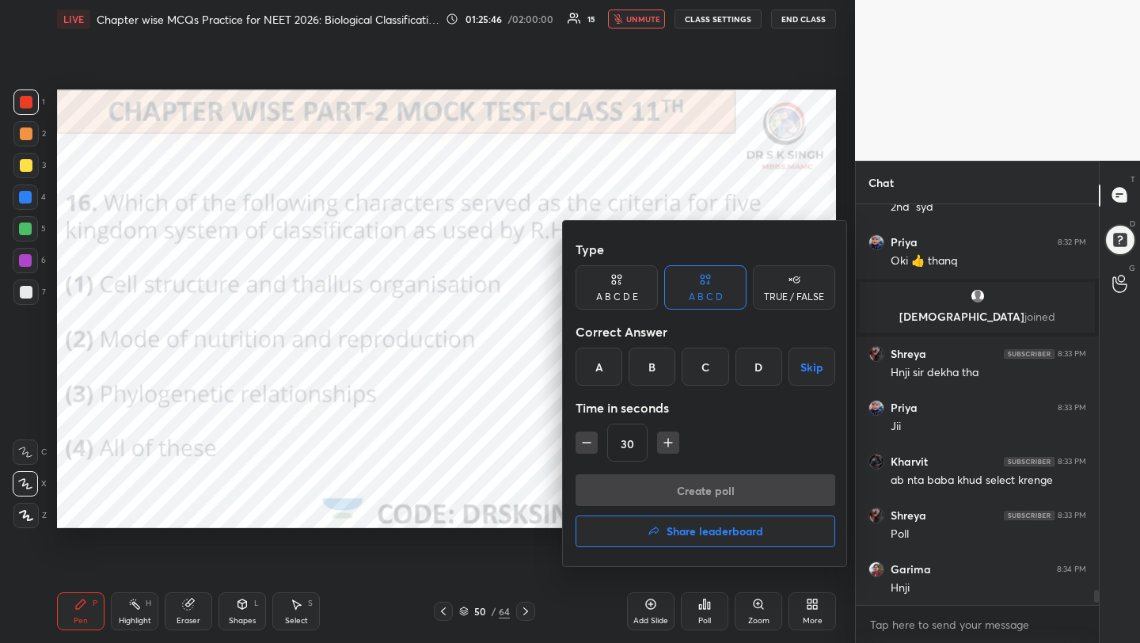
click at [753, 366] on div "D" at bounding box center [758, 366] width 47 height 38
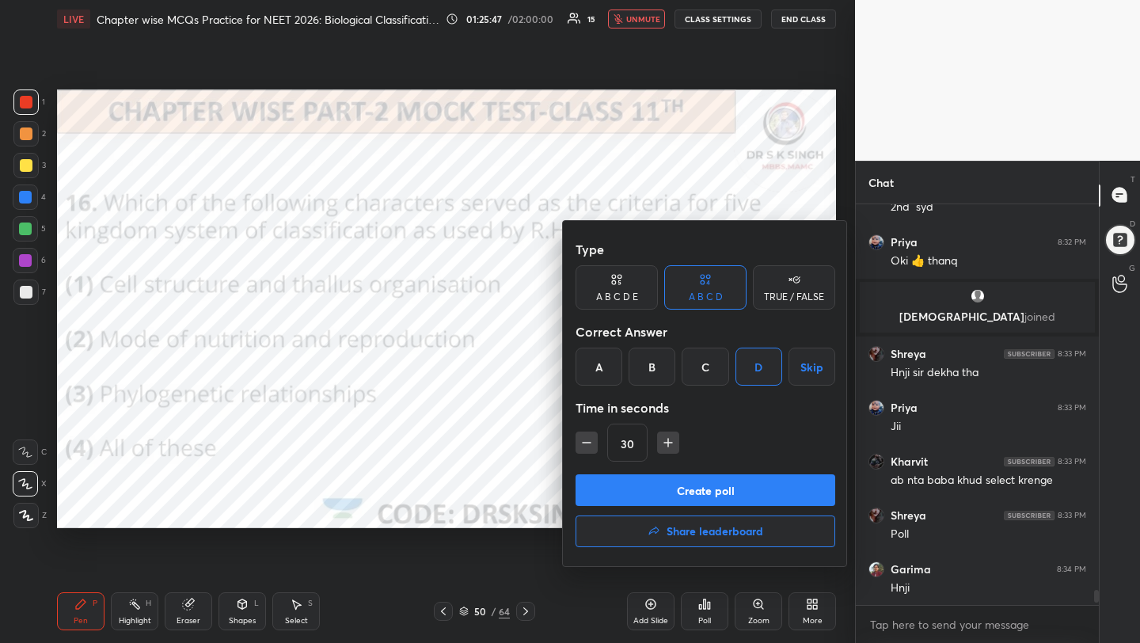
click at [732, 489] on button "Create poll" at bounding box center [705, 490] width 260 height 32
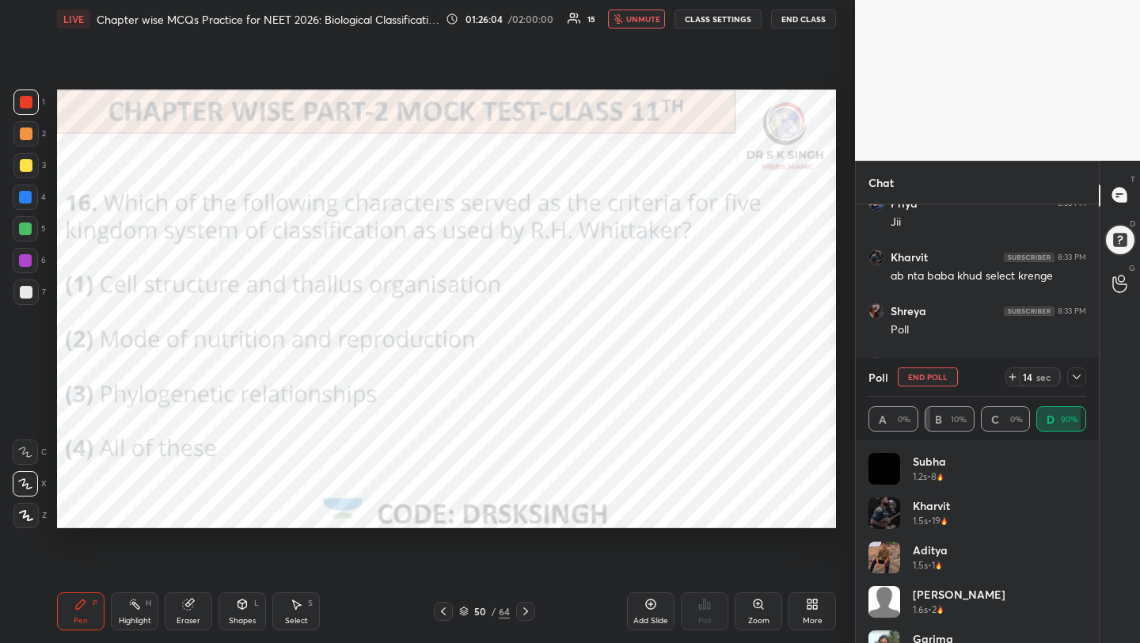
scroll to position [281, 238]
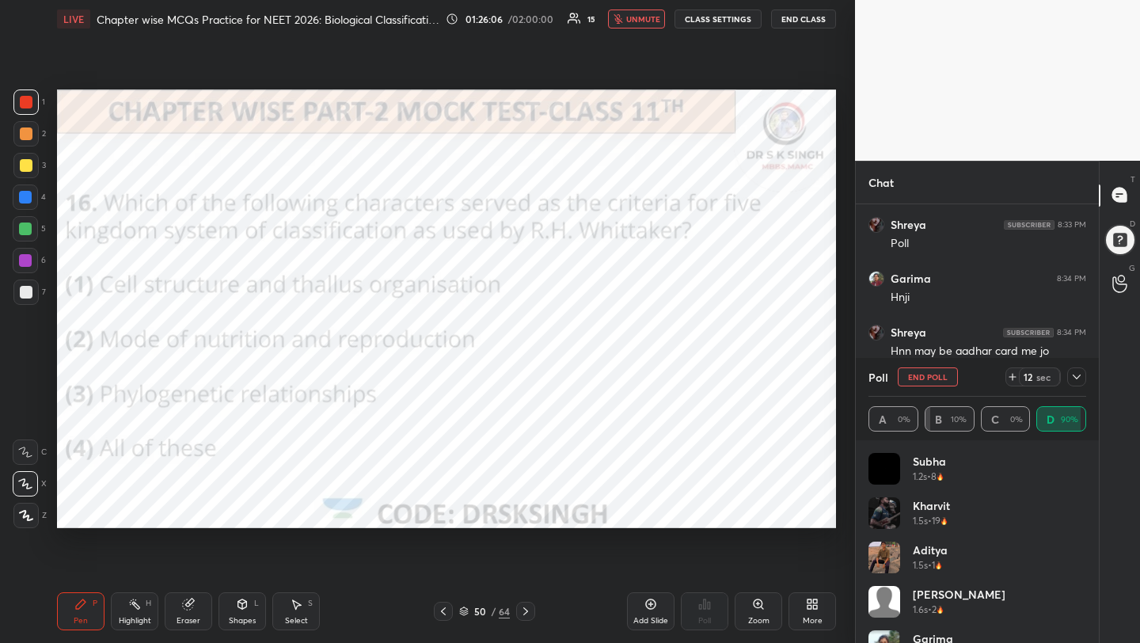
click at [920, 378] on button "End Poll" at bounding box center [927, 376] width 60 height 19
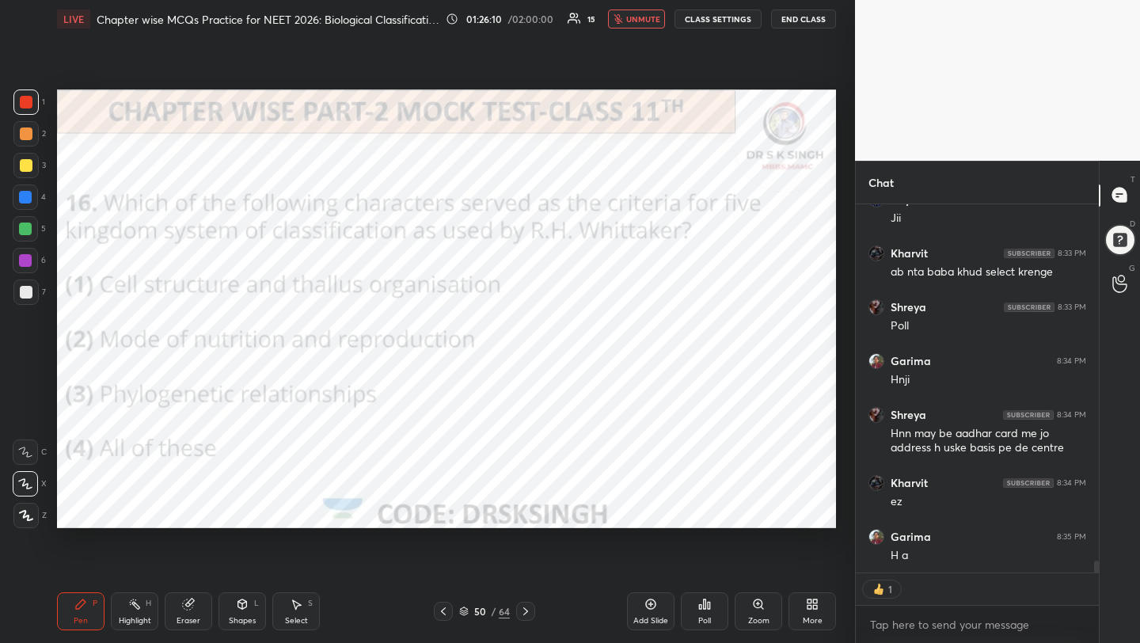
click at [628, 21] on button "unmute" at bounding box center [636, 18] width 57 height 19
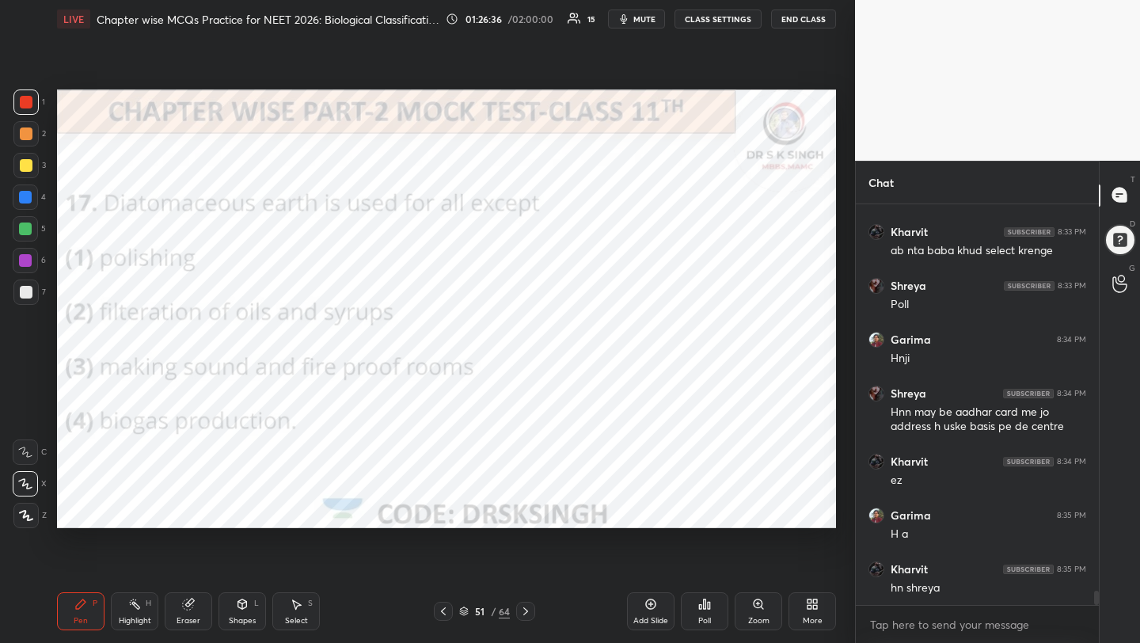
click at [699, 621] on div "Poll" at bounding box center [704, 620] width 13 height 8
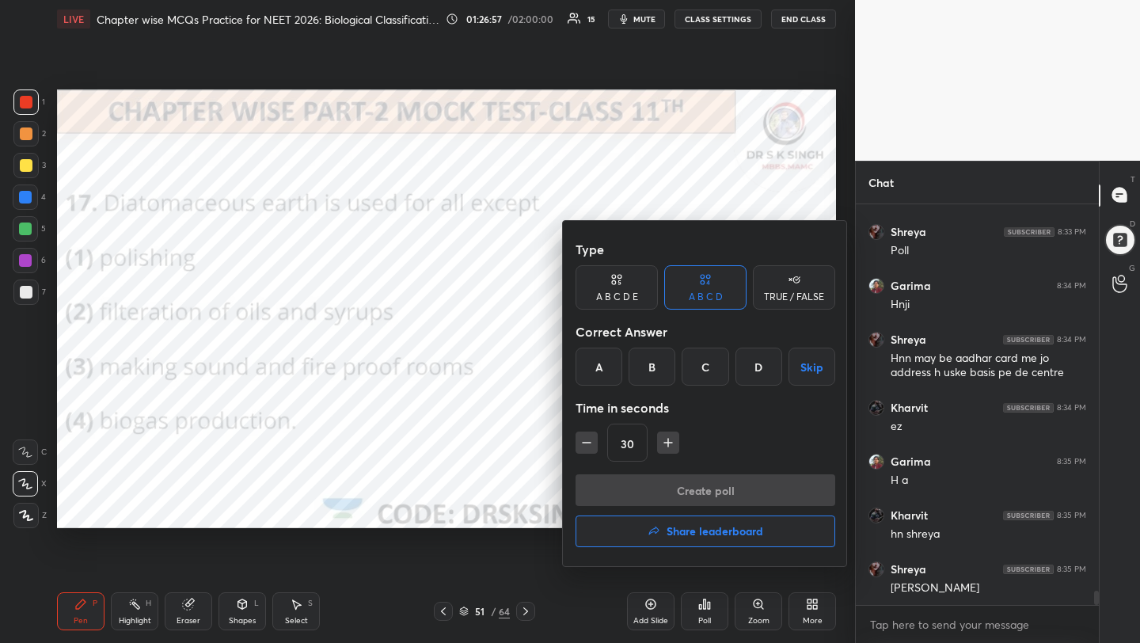
click at [763, 366] on div "D" at bounding box center [758, 366] width 47 height 38
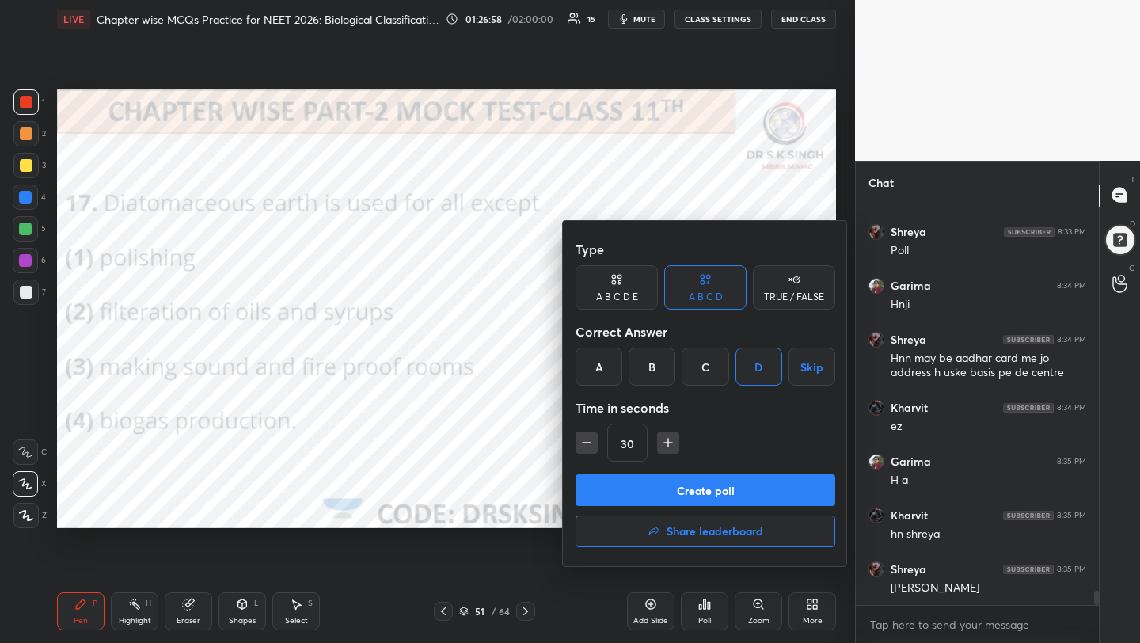
click at [755, 466] on div "Type A B C D E A B C D TRUE / FALSE Correct Answer A B C D Skip Time in seconds…" at bounding box center [705, 353] width 260 height 241
click at [753, 493] on button "Create poll" at bounding box center [705, 490] width 260 height 32
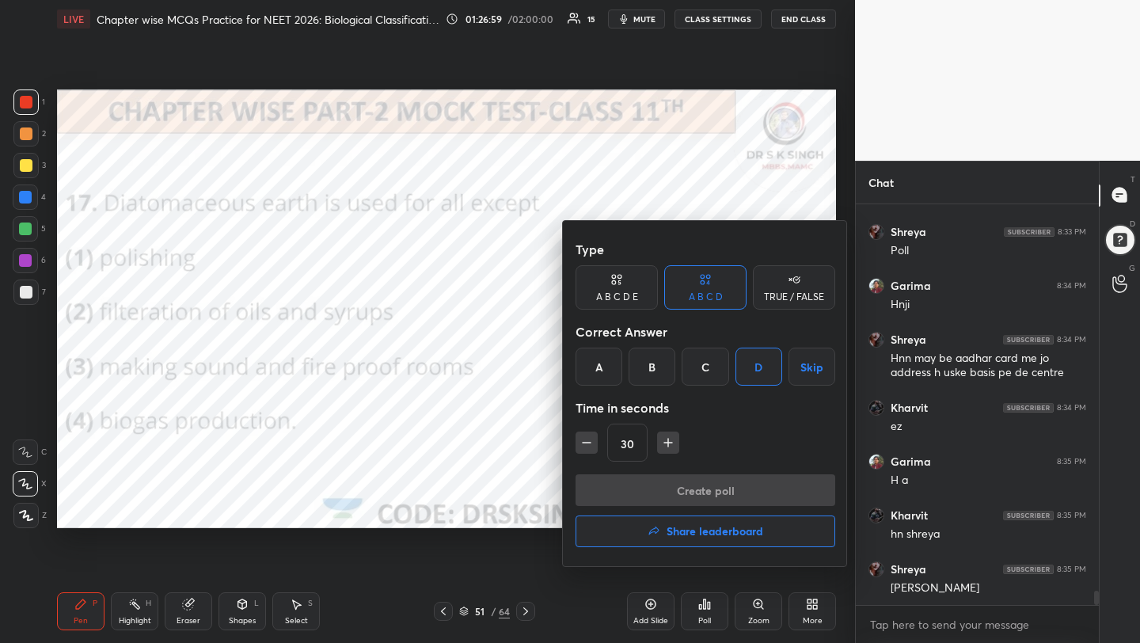
scroll to position [231, 238]
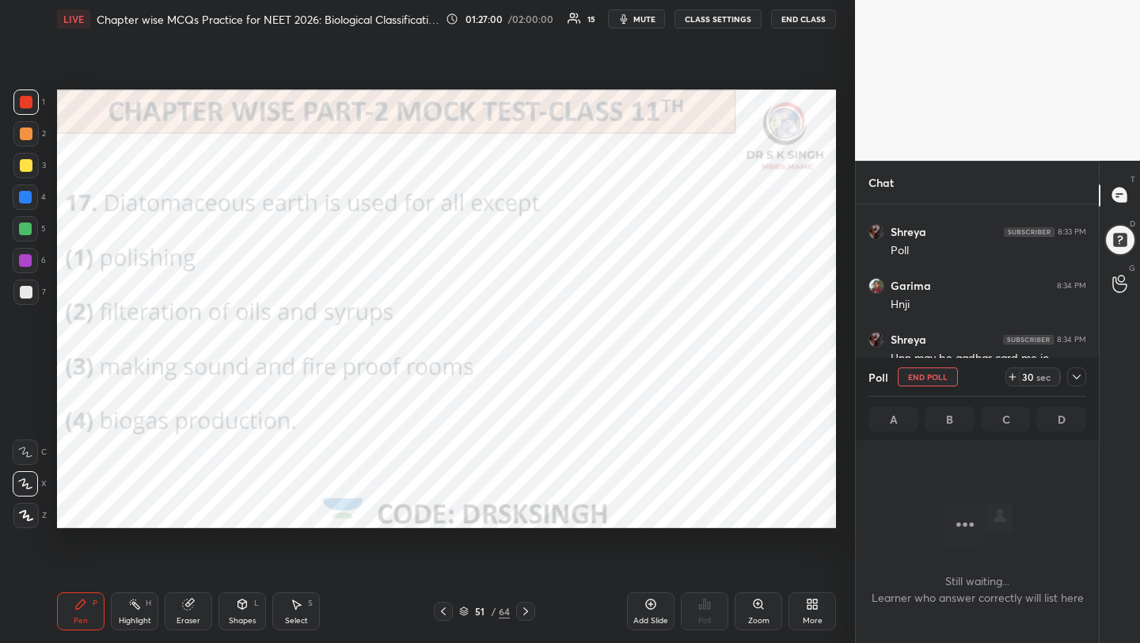
click at [648, 20] on span "mute" at bounding box center [644, 18] width 22 height 11
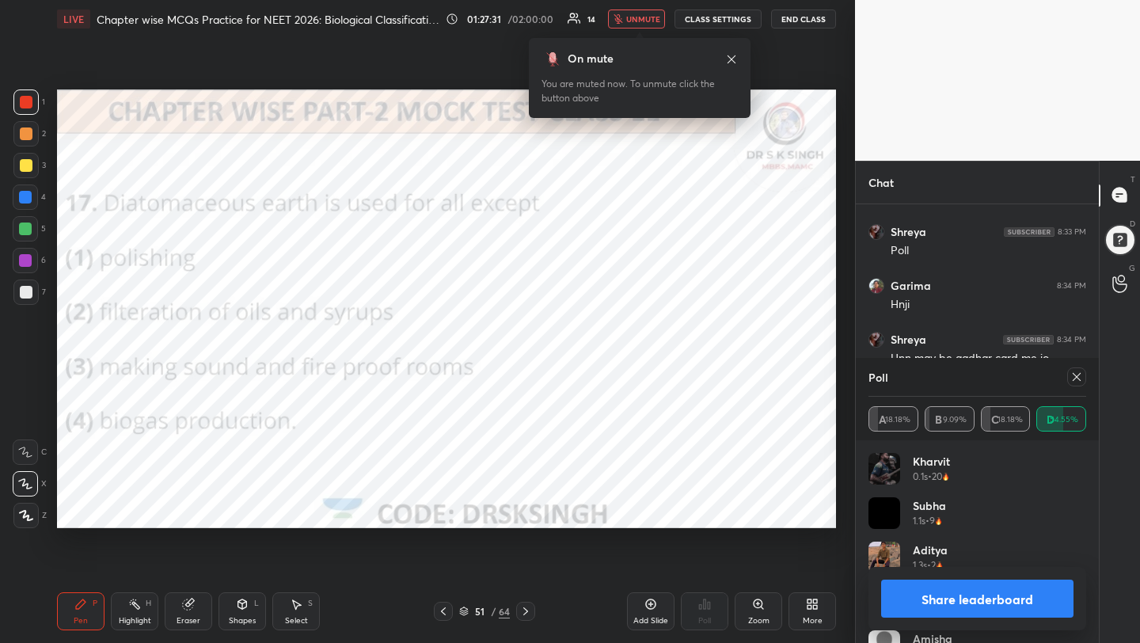
click at [1072, 375] on icon at bounding box center [1076, 376] width 13 height 13
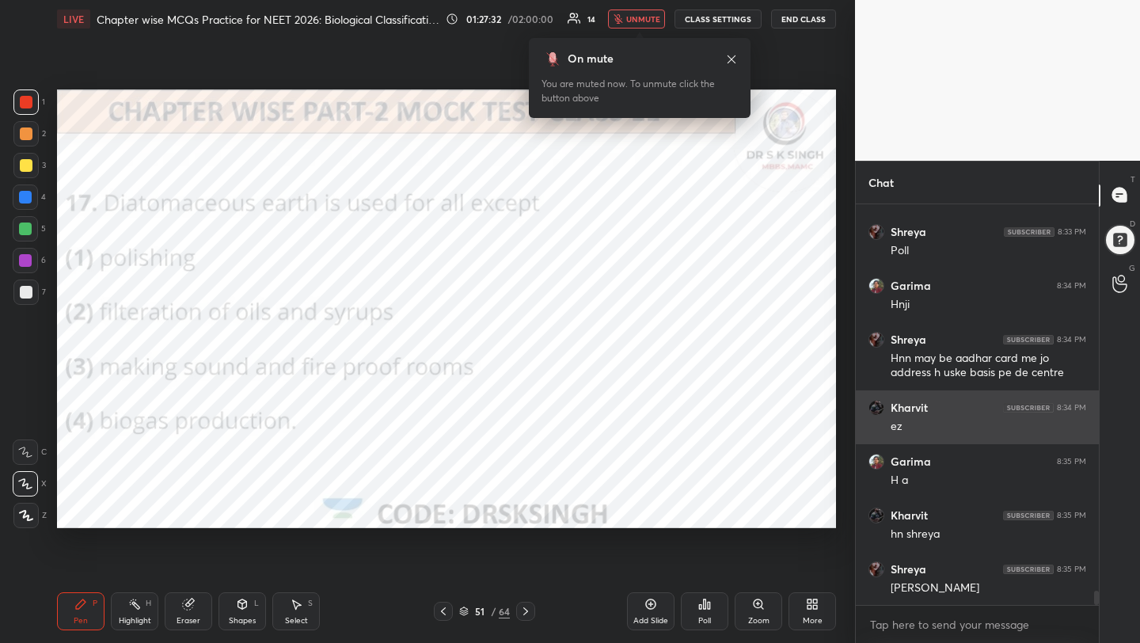
scroll to position [6, 6]
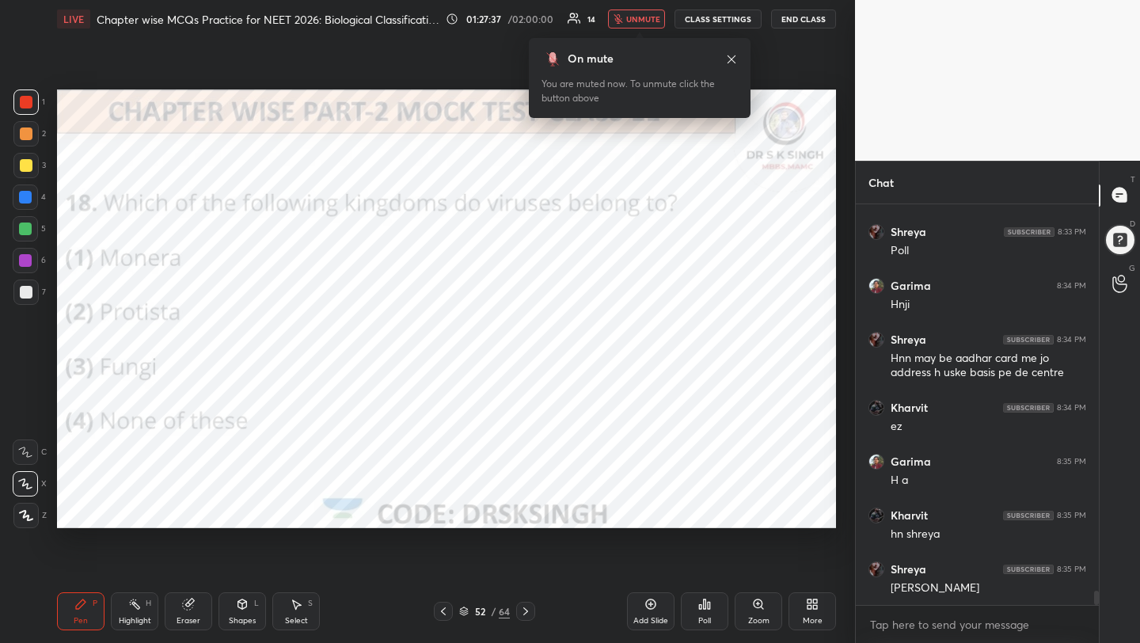
click at [704, 606] on icon at bounding box center [705, 603] width 2 height 9
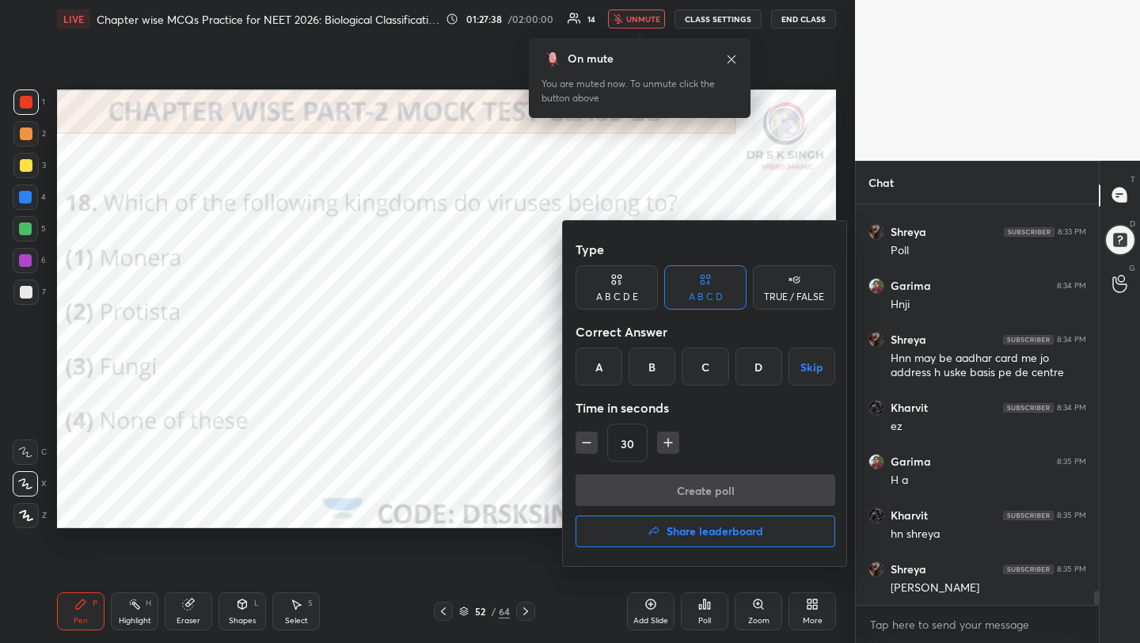
click at [753, 373] on div "D" at bounding box center [758, 366] width 47 height 38
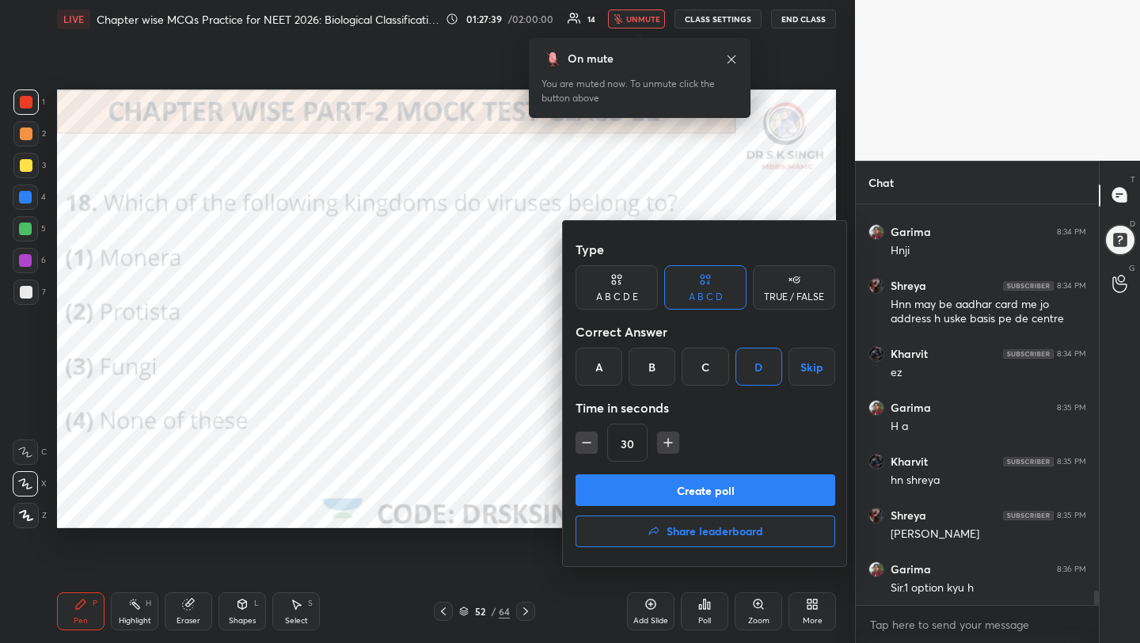
click at [727, 488] on button "Create poll" at bounding box center [705, 490] width 260 height 32
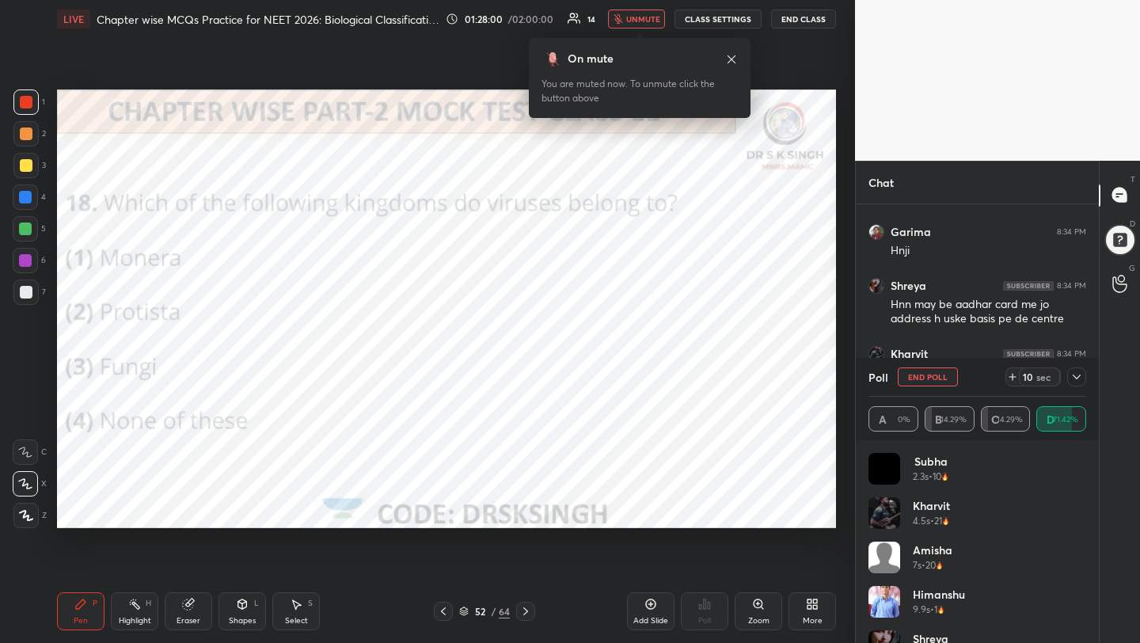
scroll to position [10975, 0]
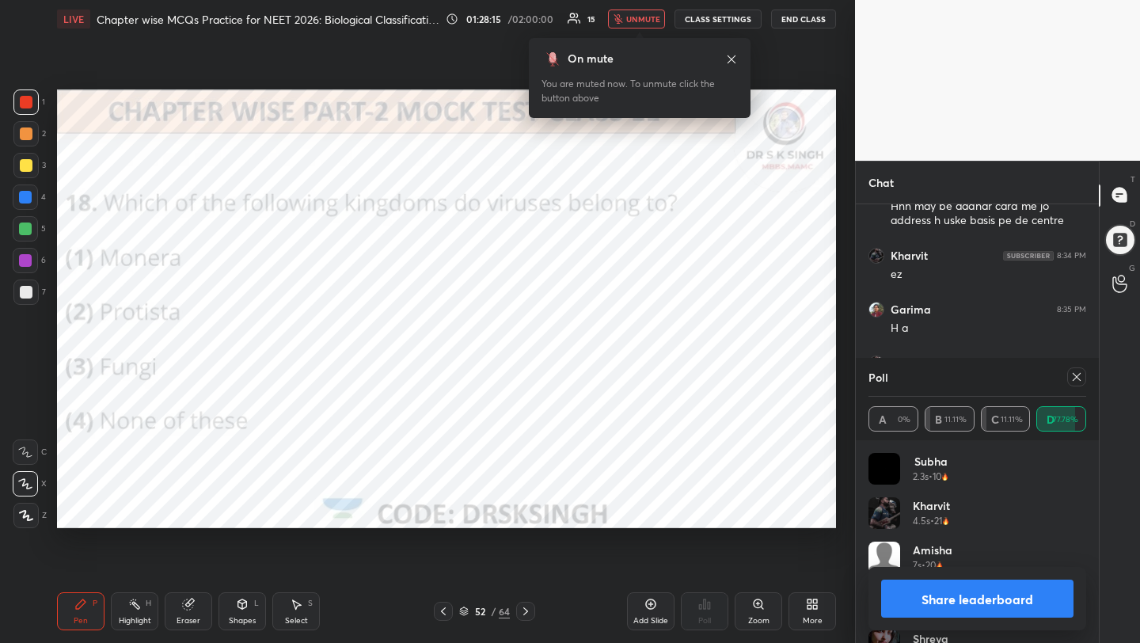
click at [1077, 373] on icon at bounding box center [1076, 376] width 13 height 13
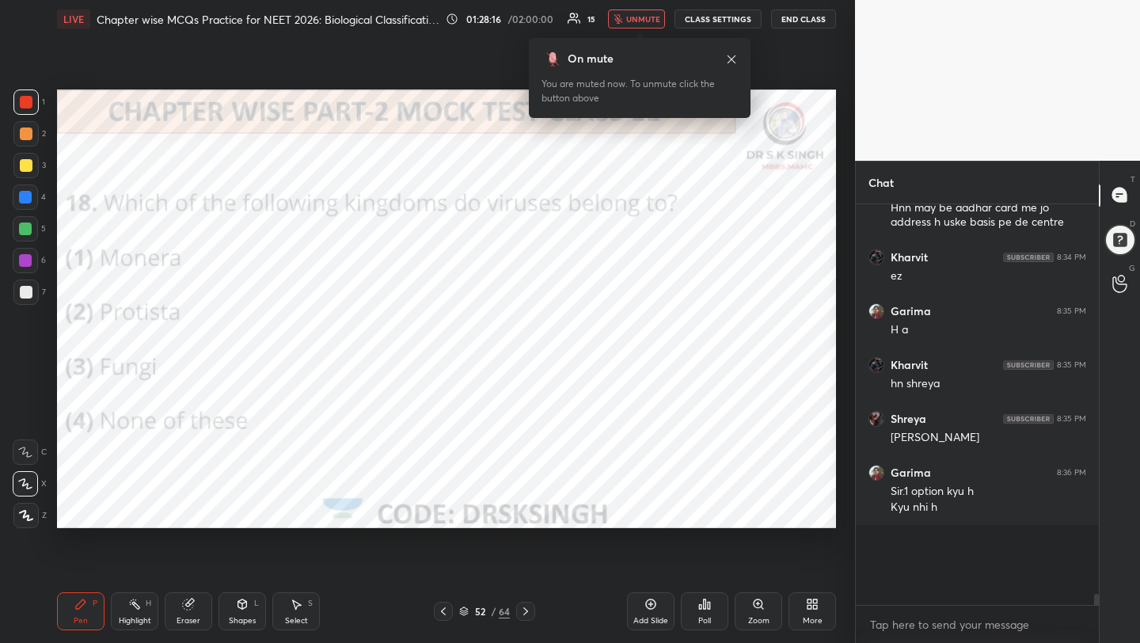
scroll to position [5, 6]
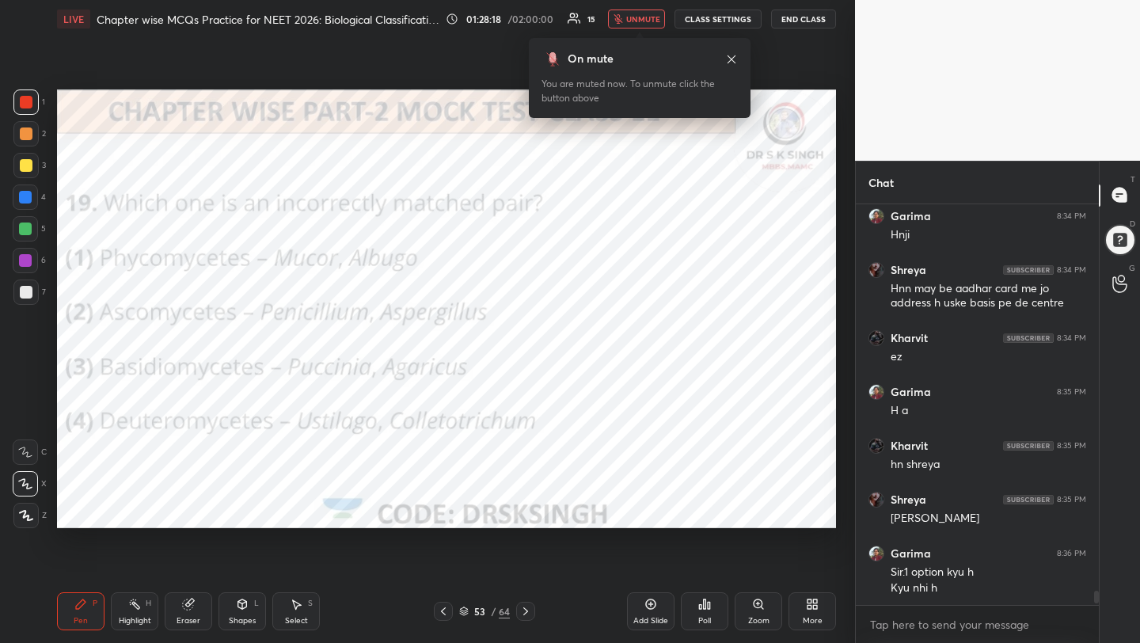
click at [694, 613] on div "Poll" at bounding box center [704, 611] width 47 height 38
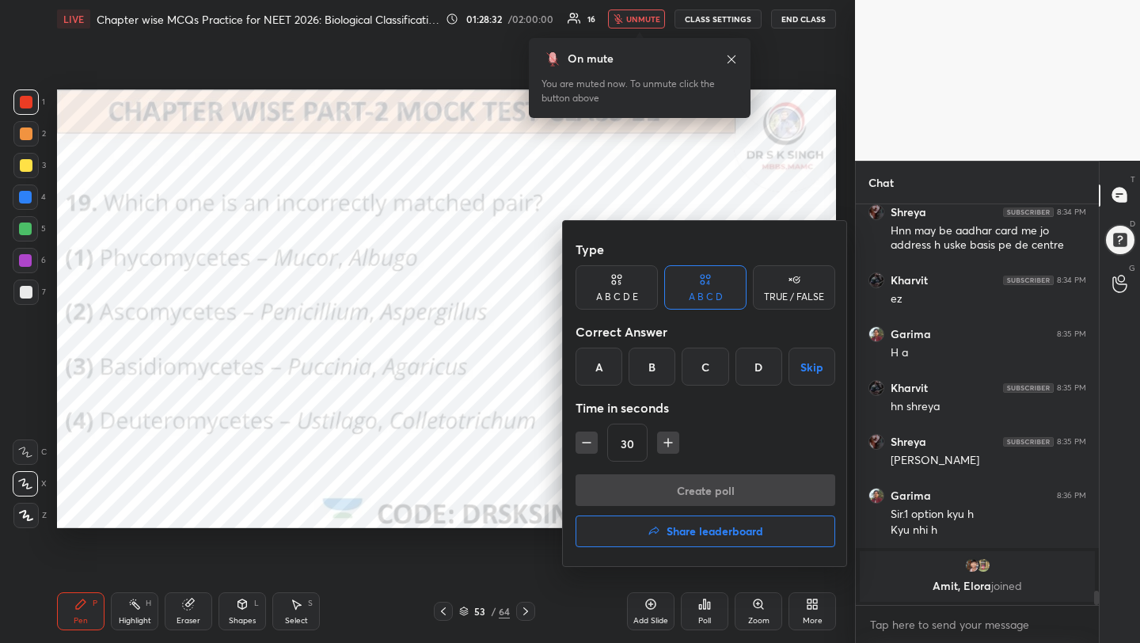
click at [751, 370] on div "D" at bounding box center [758, 366] width 47 height 38
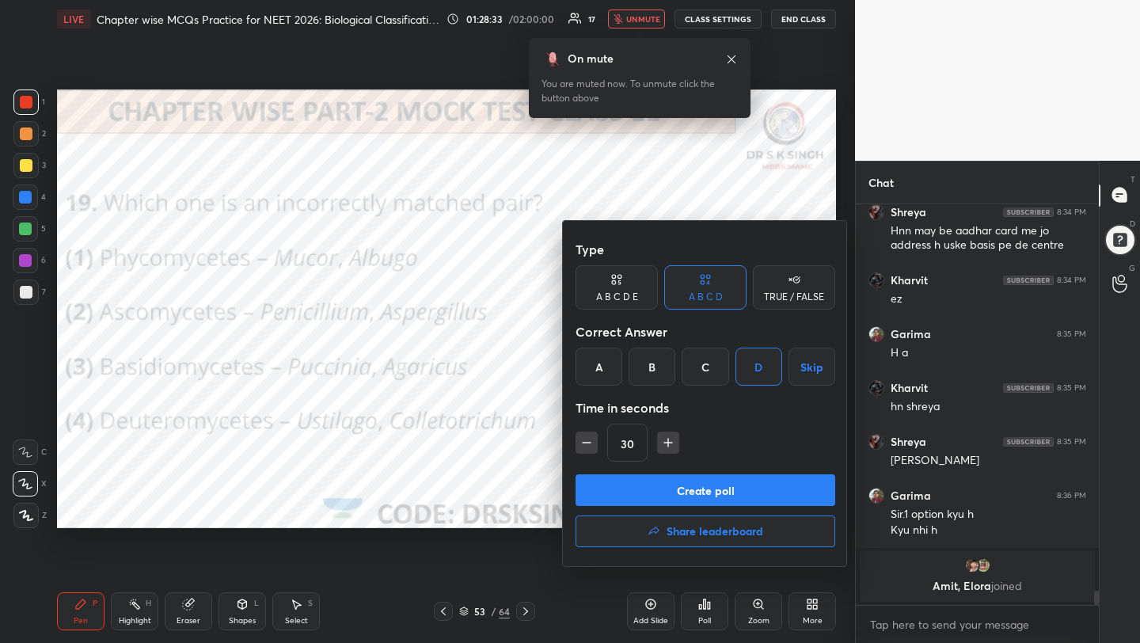
click at [740, 486] on button "Create poll" at bounding box center [705, 490] width 260 height 32
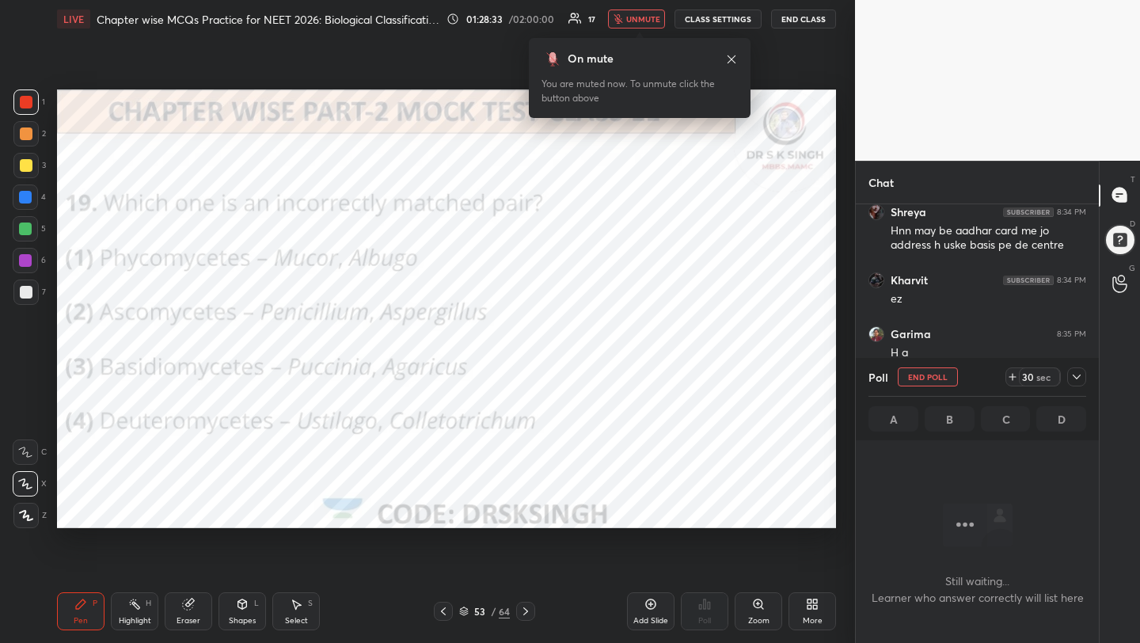
scroll to position [186, 238]
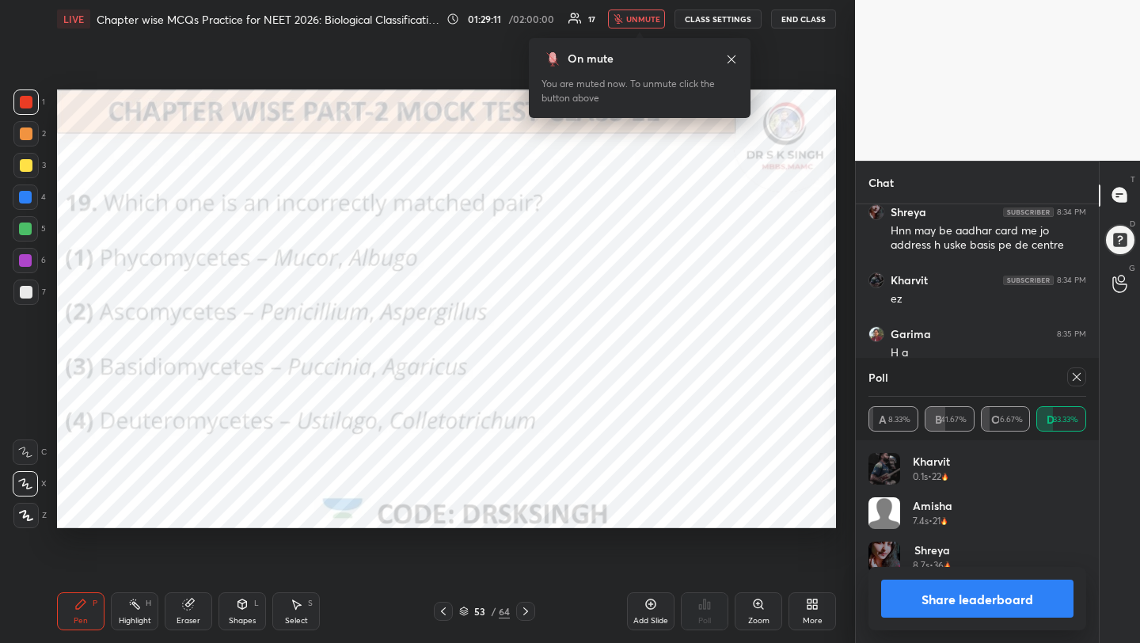
click at [1080, 376] on icon at bounding box center [1076, 376] width 13 height 13
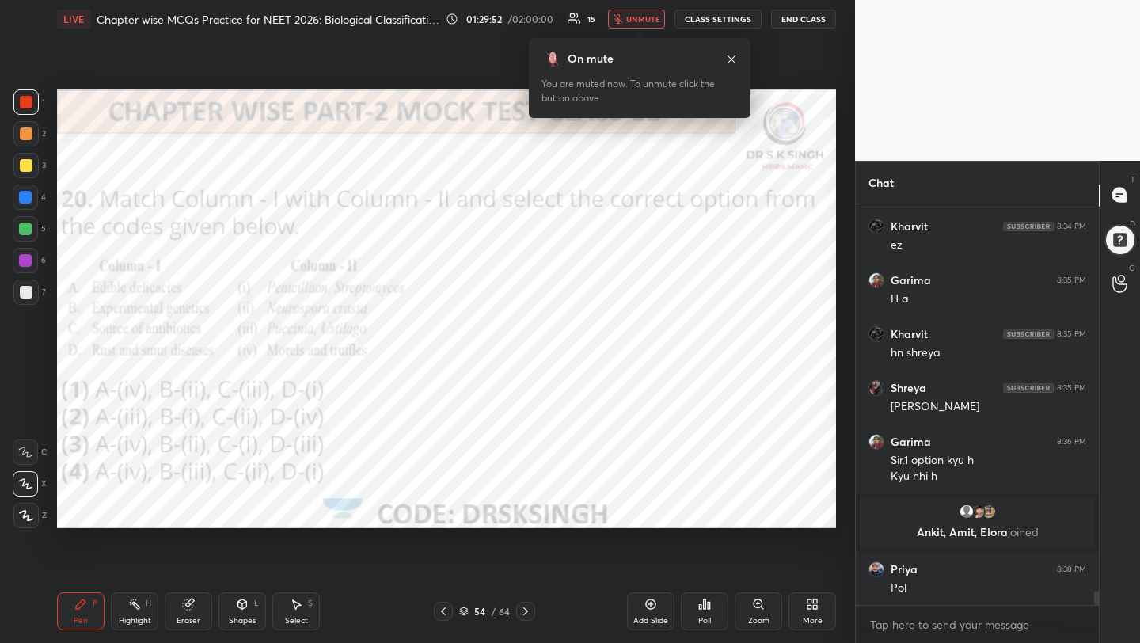
scroll to position [10827, 0]
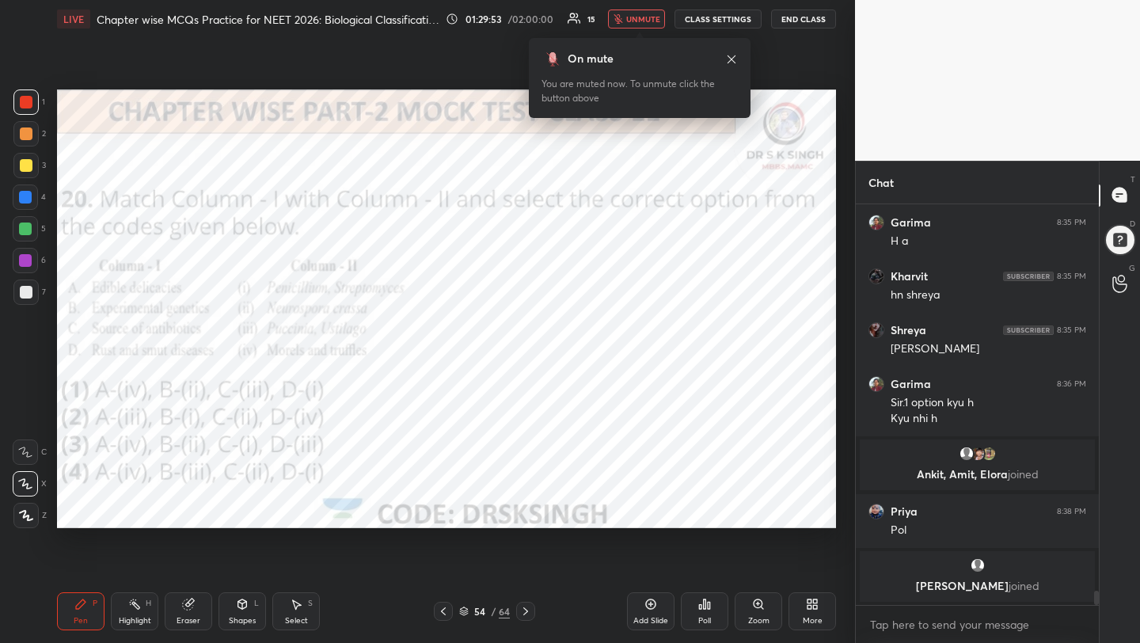
click at [695, 599] on div "Poll" at bounding box center [704, 611] width 47 height 38
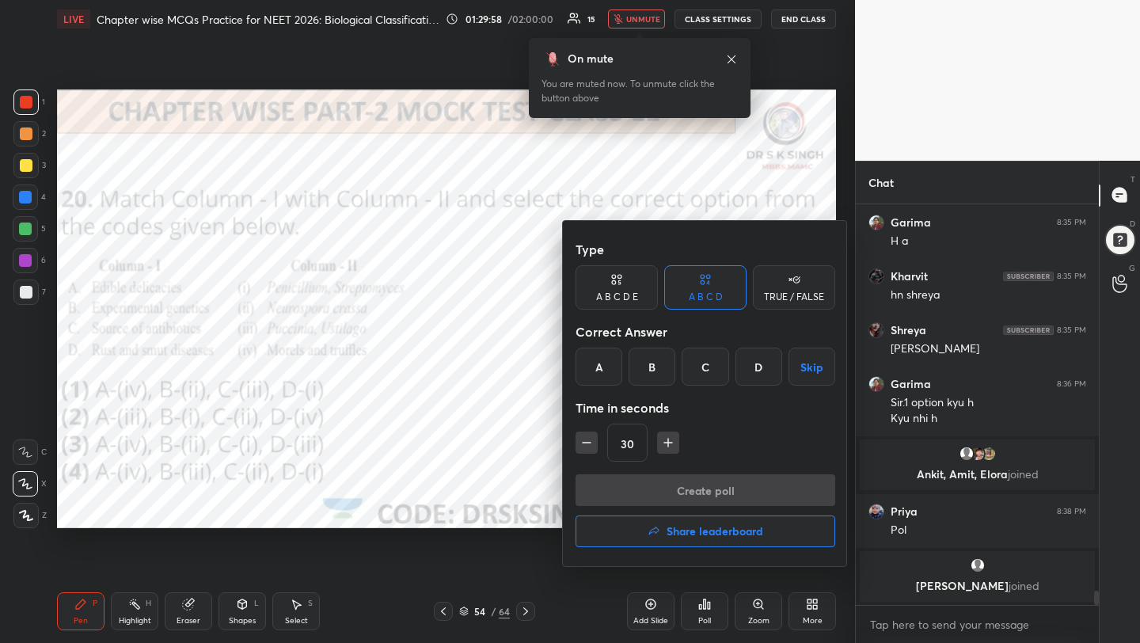
click at [703, 359] on div "C" at bounding box center [704, 366] width 47 height 38
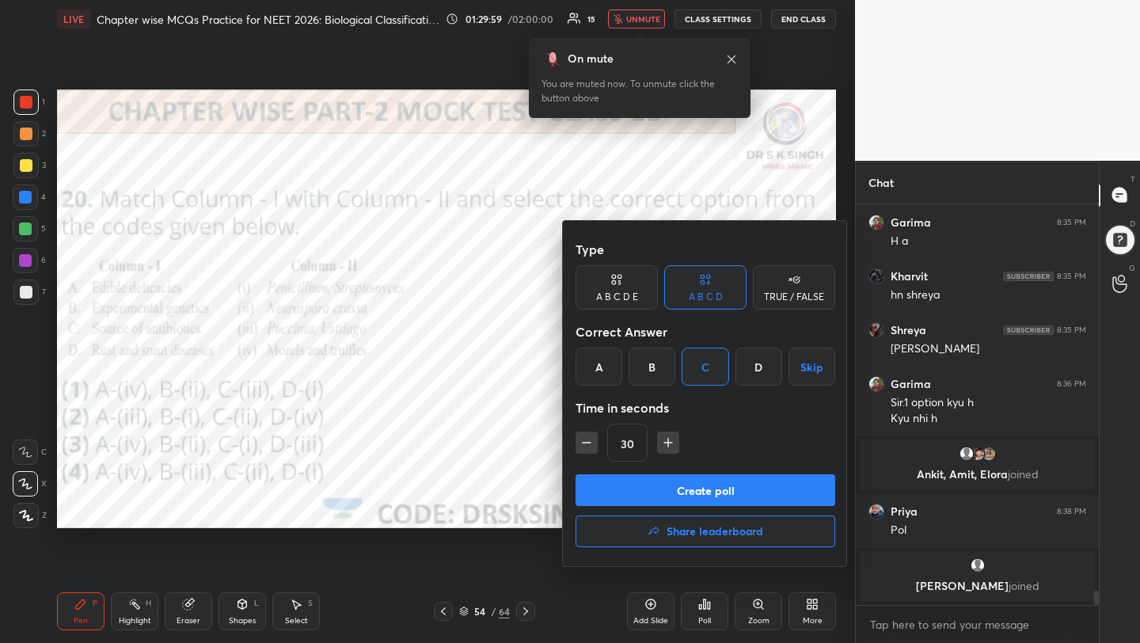
click at [720, 491] on button "Create poll" at bounding box center [705, 490] width 260 height 32
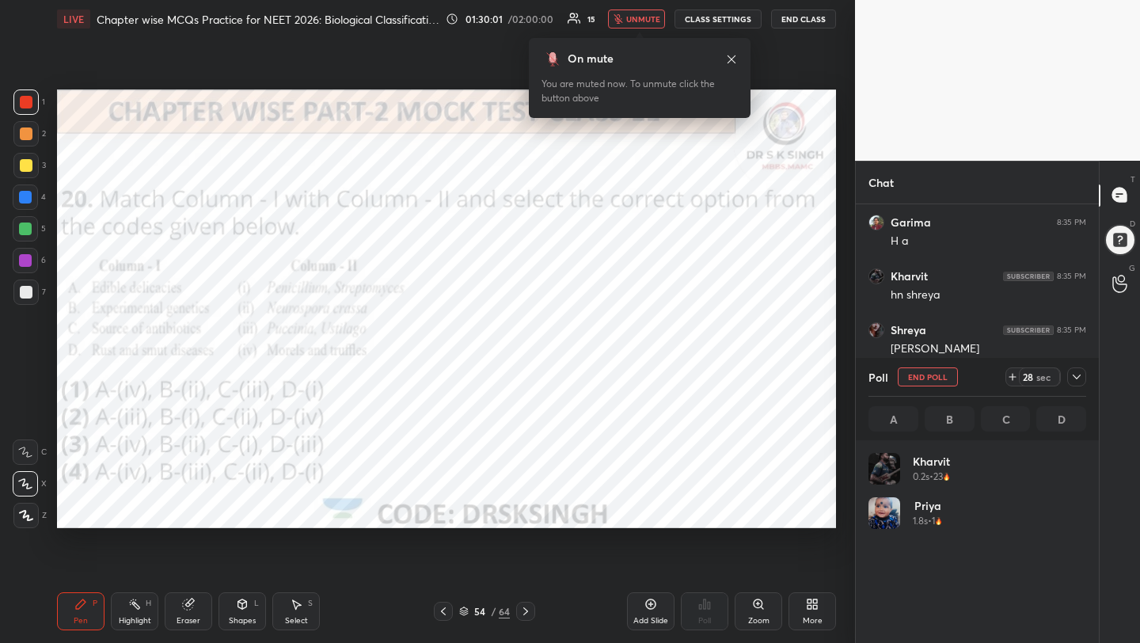
scroll to position [6, 6]
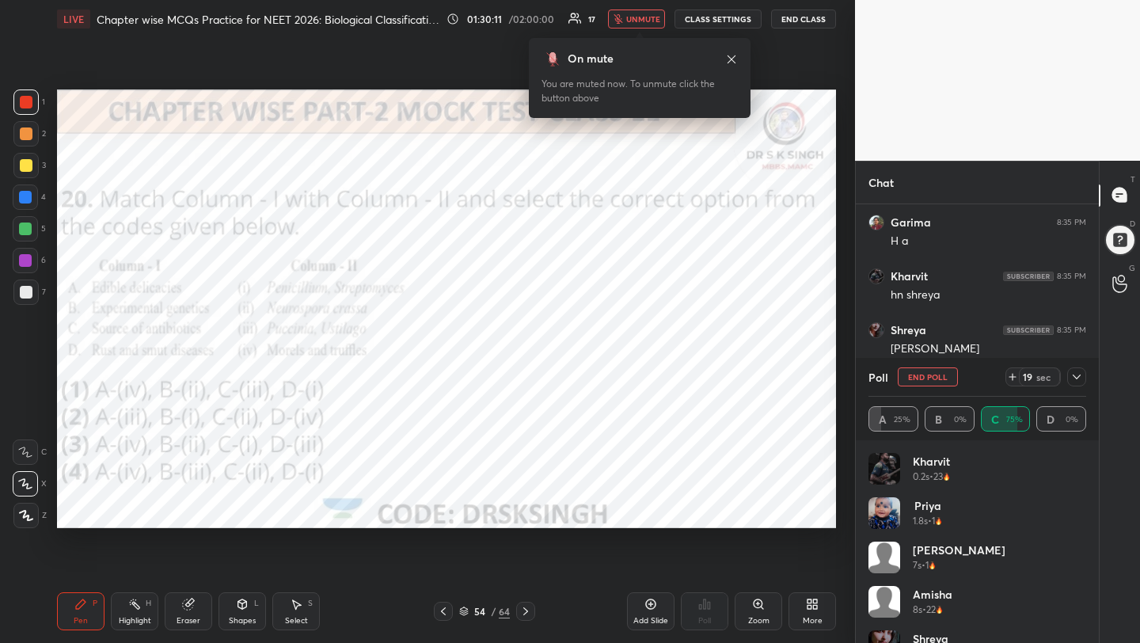
click at [642, 24] on button "unmute" at bounding box center [636, 18] width 57 height 19
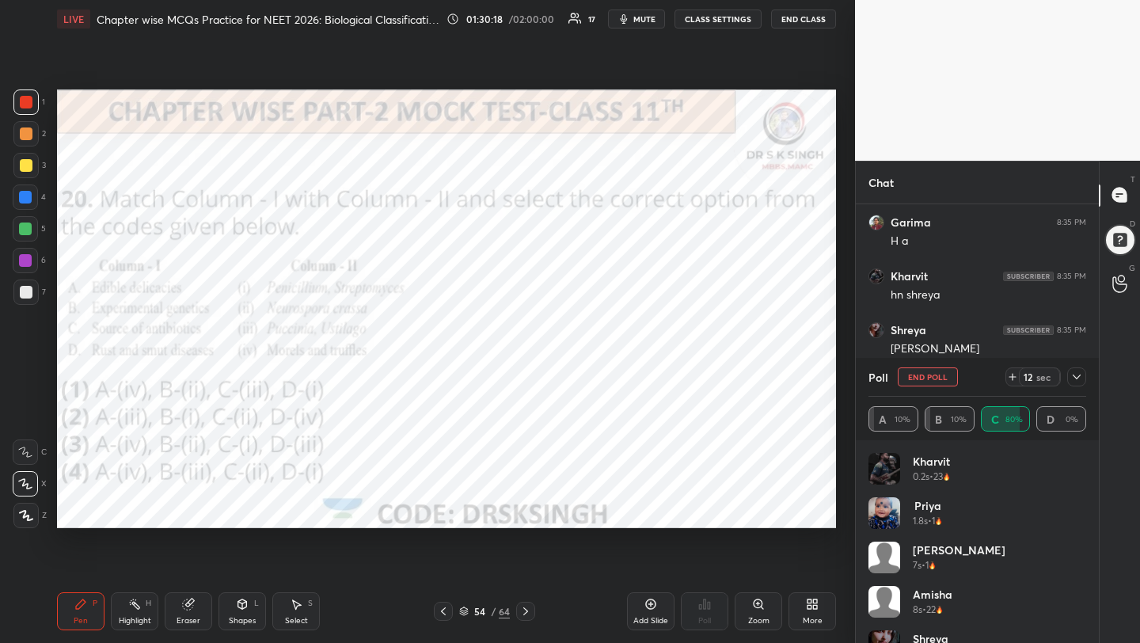
click at [929, 376] on button "End Poll" at bounding box center [927, 376] width 60 height 19
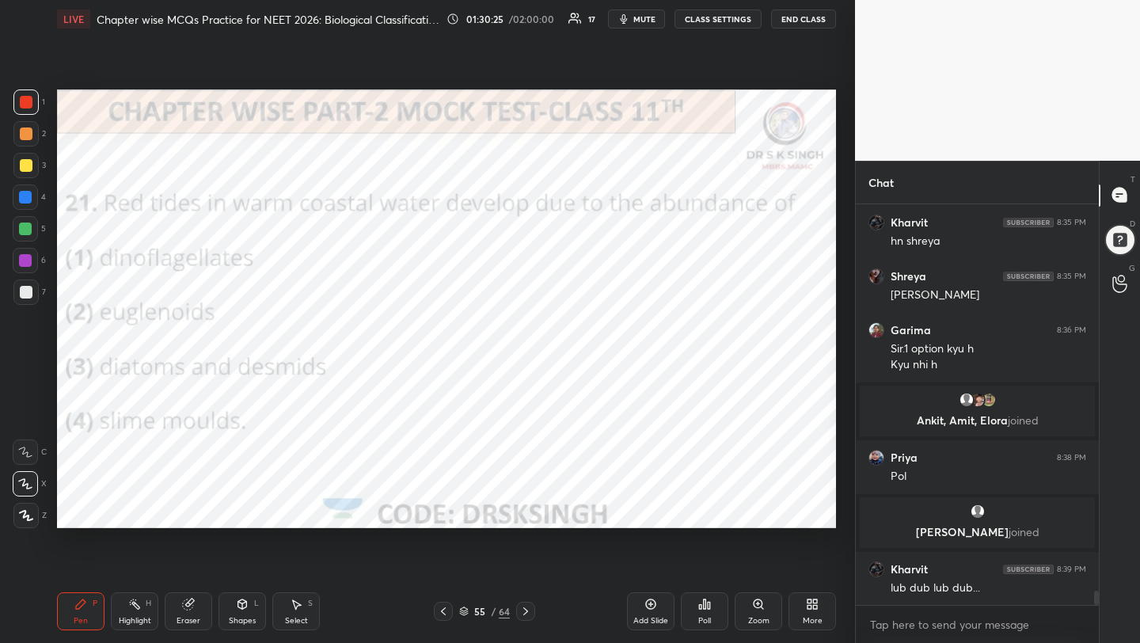
click at [712, 603] on div "Poll" at bounding box center [704, 611] width 47 height 38
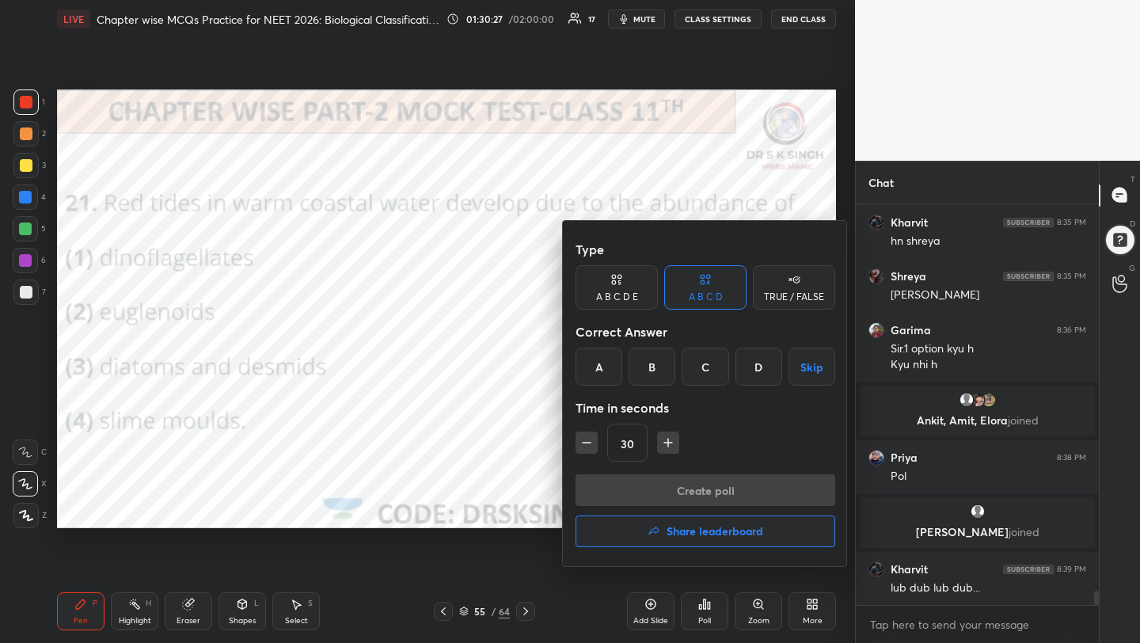
click at [606, 360] on div "A" at bounding box center [598, 366] width 47 height 38
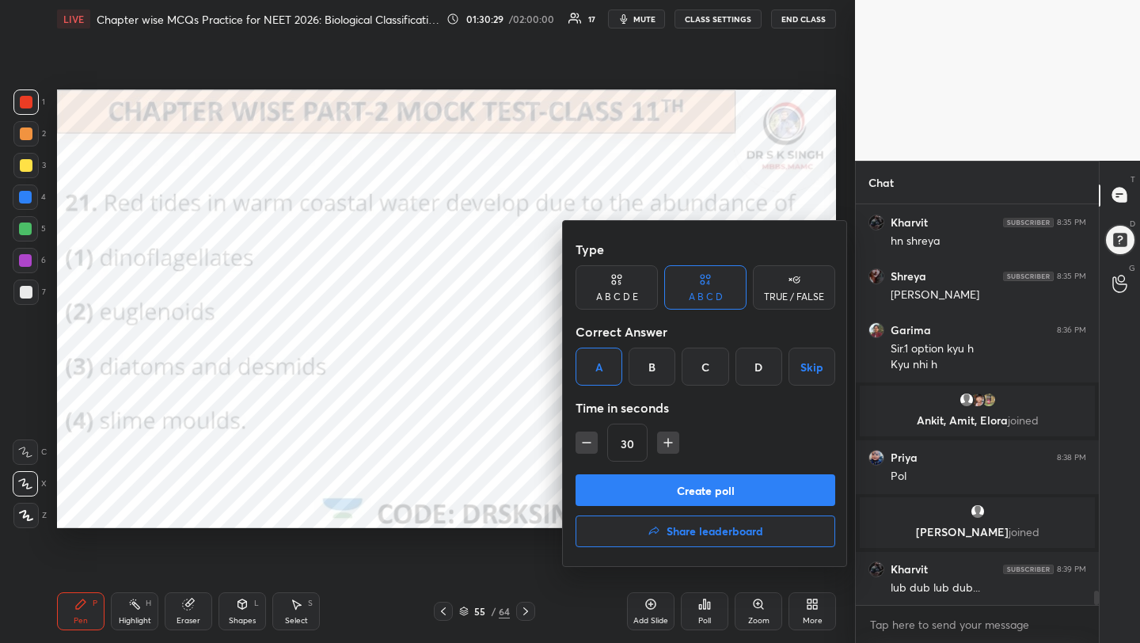
click at [670, 491] on button "Create poll" at bounding box center [705, 490] width 260 height 32
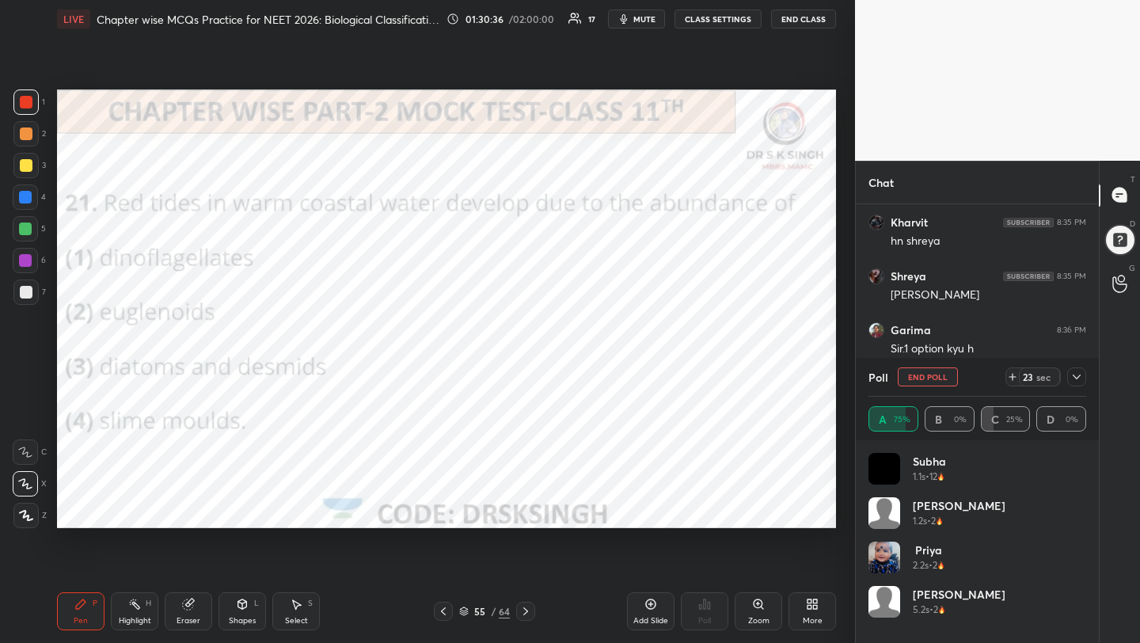
click at [626, 13] on icon "button" at bounding box center [623, 19] width 13 height 13
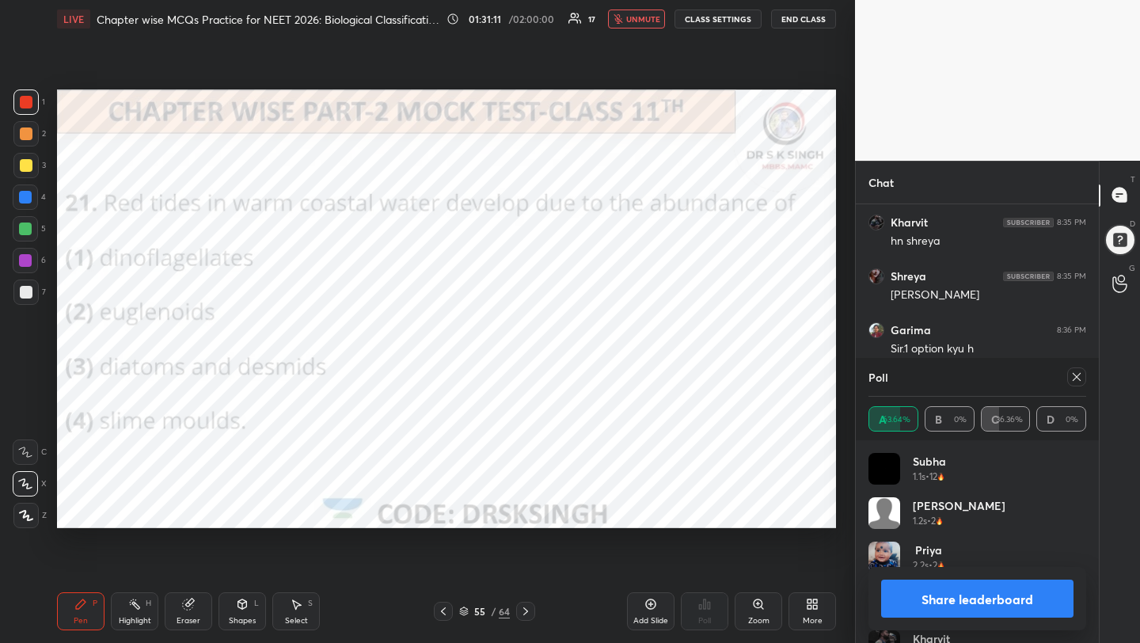
click at [626, 17] on button "unmute" at bounding box center [636, 18] width 57 height 19
click at [1068, 377] on div at bounding box center [1076, 376] width 19 height 19
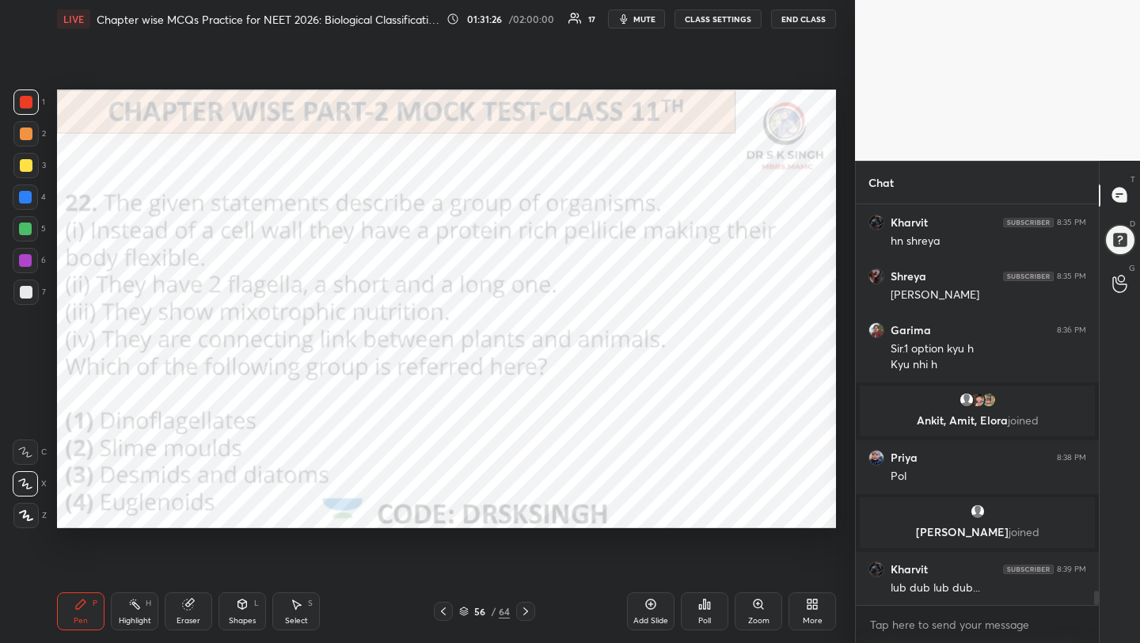
scroll to position [10920, 0]
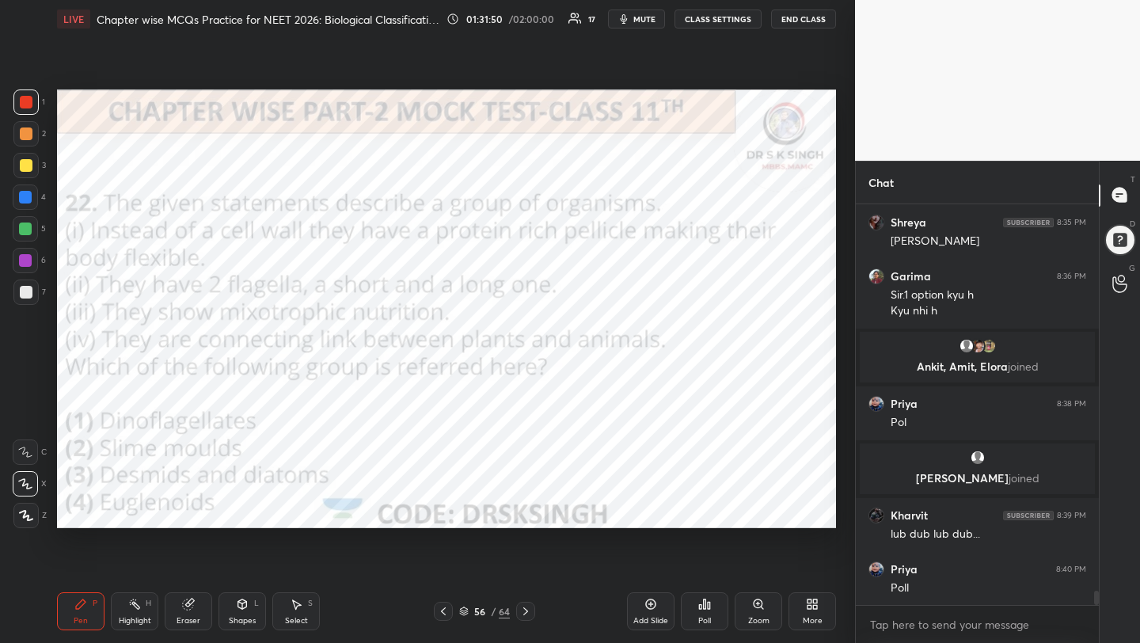
click at [662, 21] on button "mute" at bounding box center [636, 18] width 57 height 19
click at [701, 598] on icon at bounding box center [704, 603] width 13 height 13
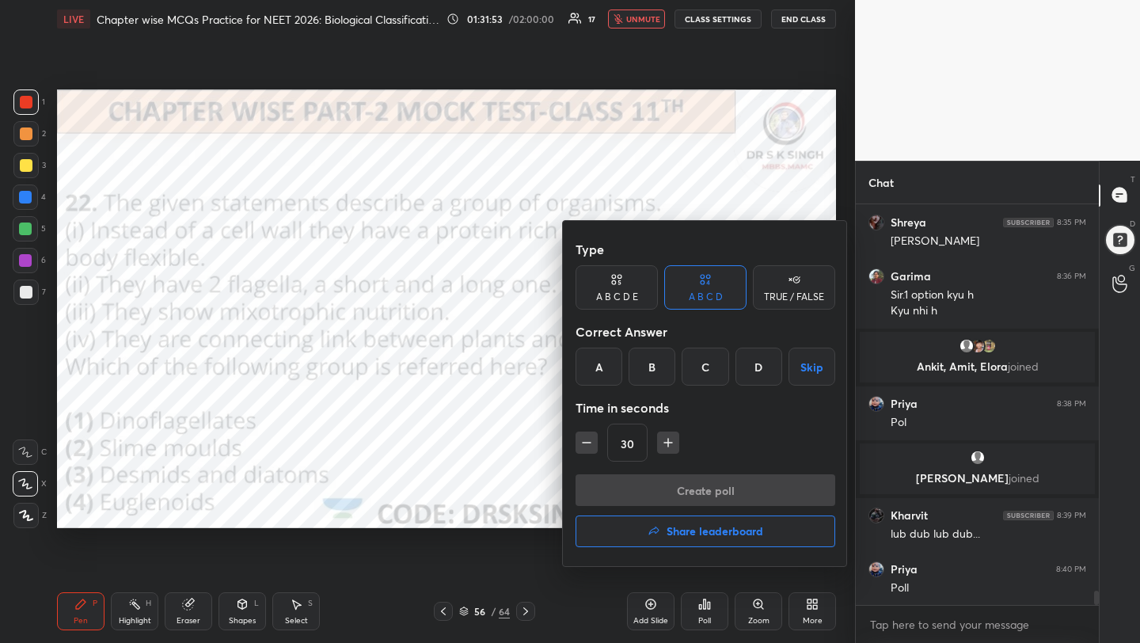
click at [754, 370] on div "D" at bounding box center [758, 366] width 47 height 38
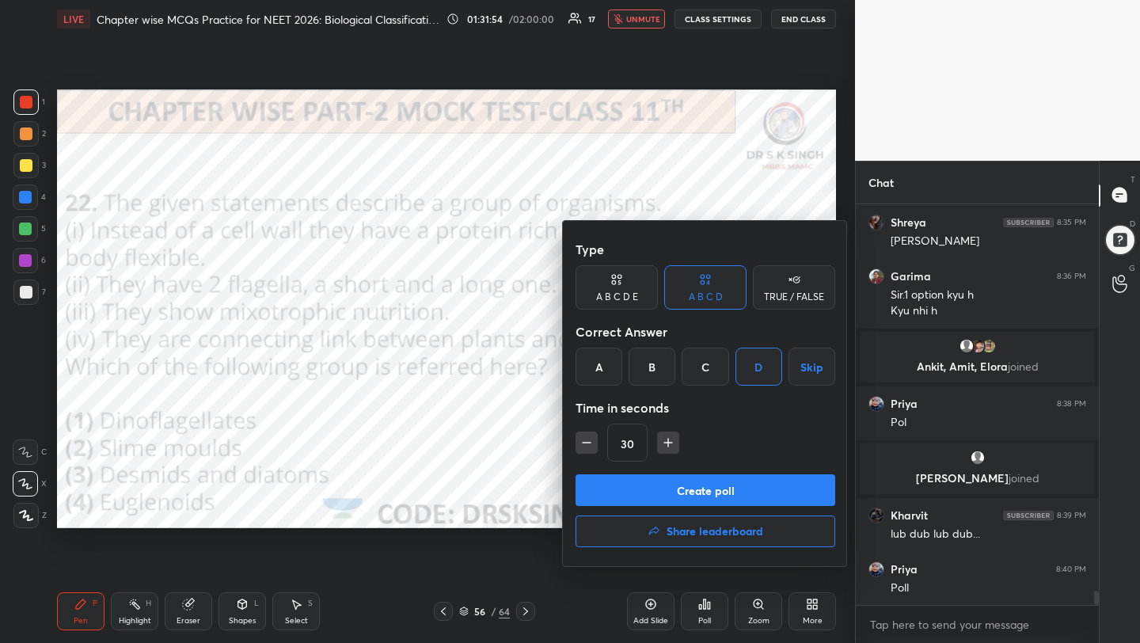
click at [721, 491] on button "Create poll" at bounding box center [705, 490] width 260 height 32
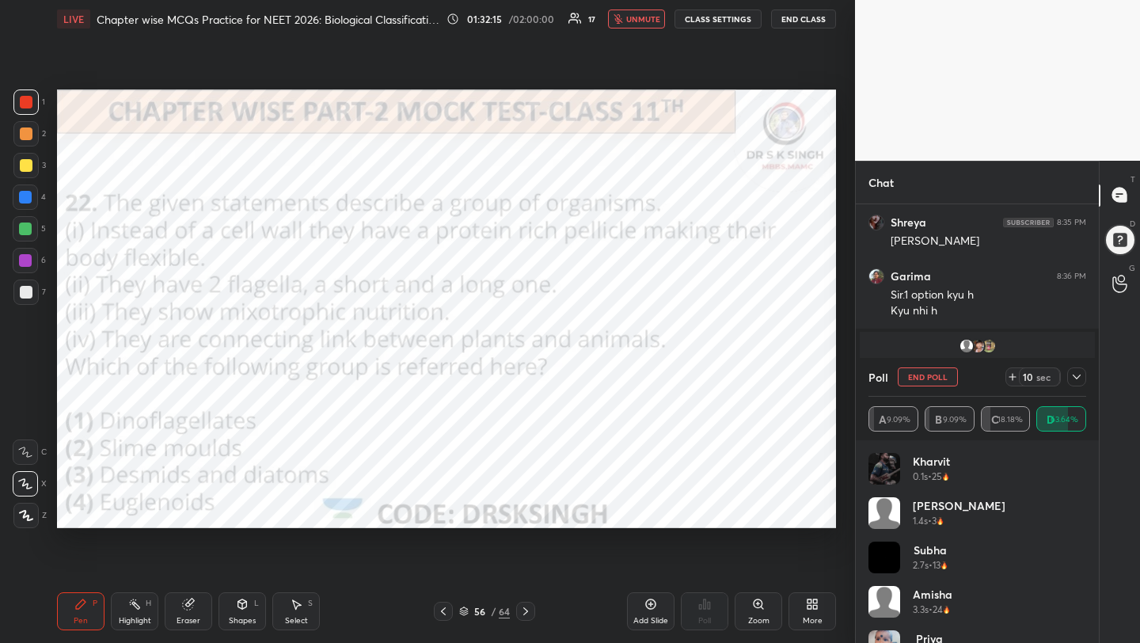
scroll to position [11071, 0]
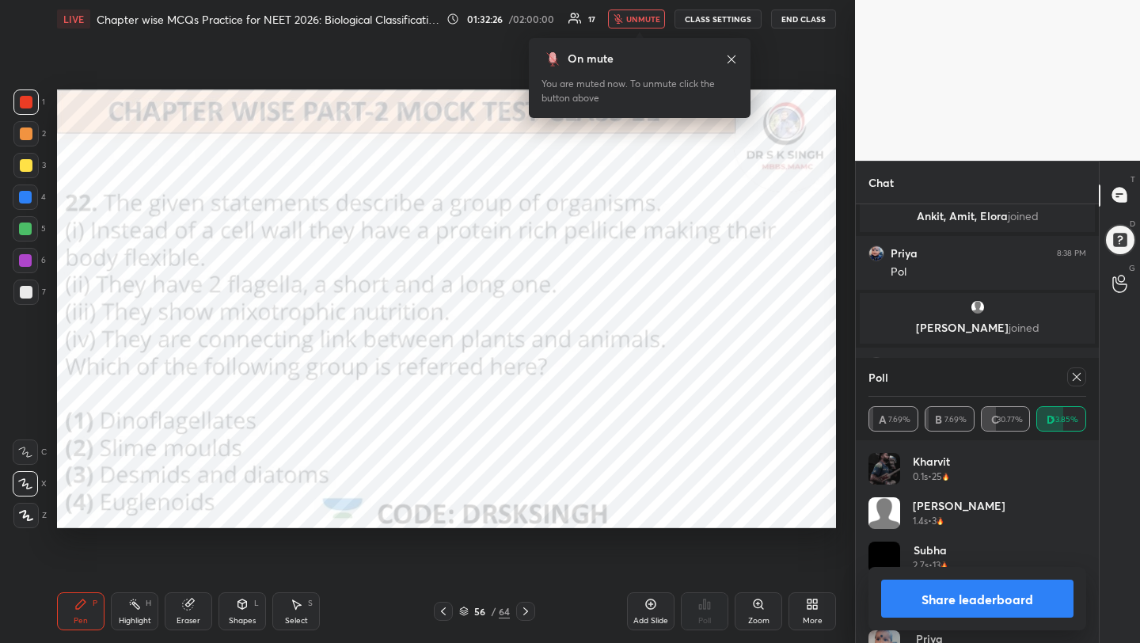
click at [1081, 375] on icon at bounding box center [1076, 376] width 13 height 13
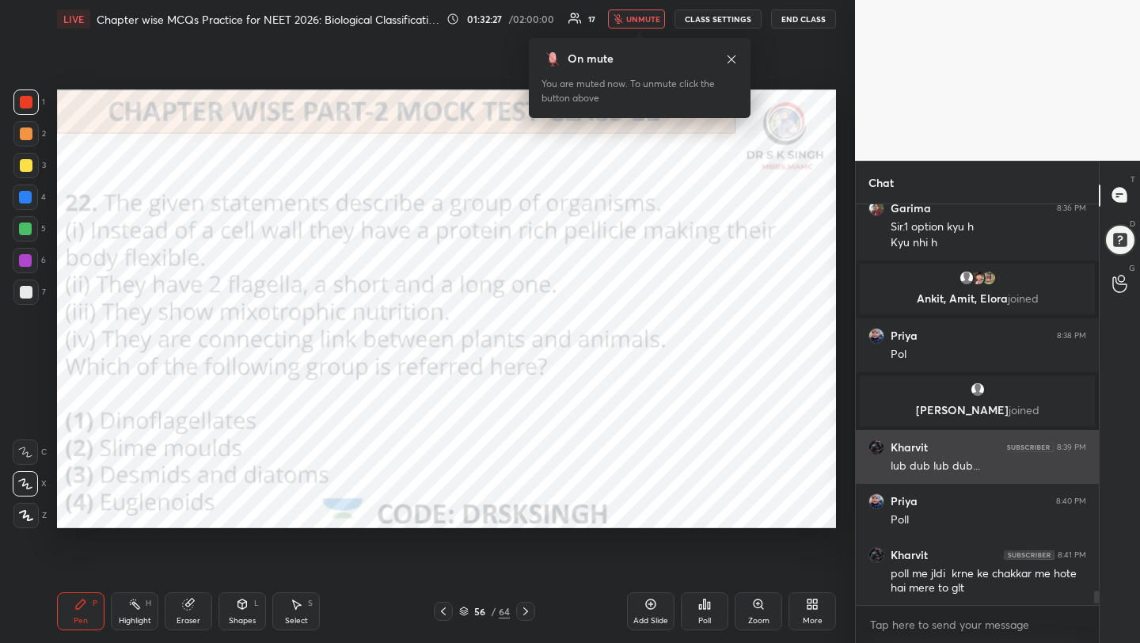
scroll to position [396, 238]
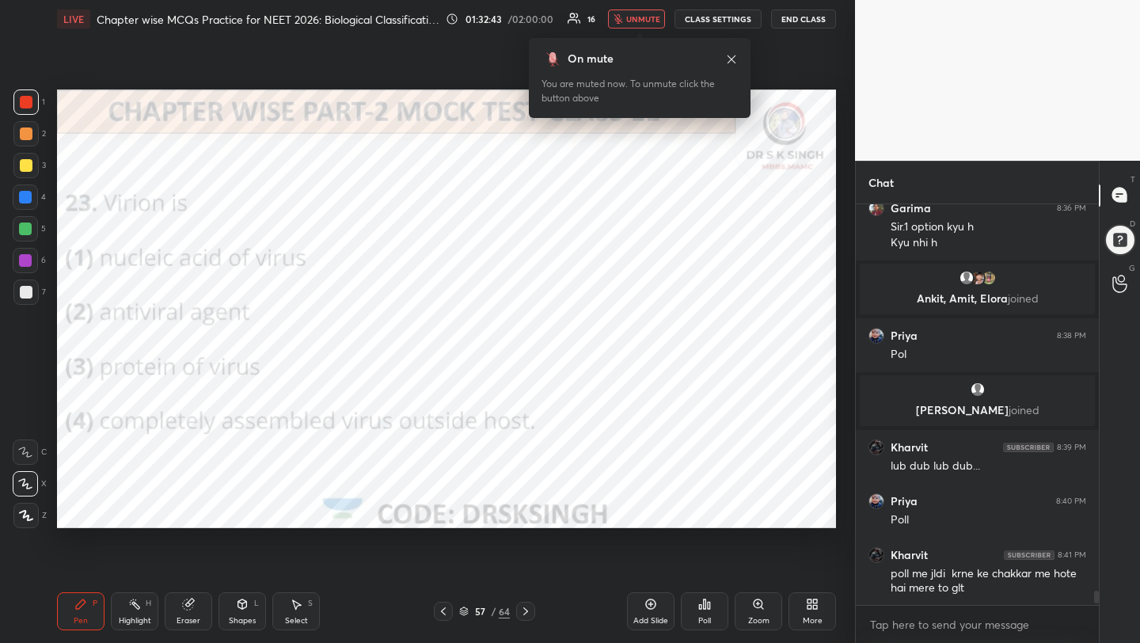
click at [704, 634] on div "Poll" at bounding box center [704, 611] width 47 height 89
click at [704, 616] on div "Poll" at bounding box center [704, 620] width 13 height 8
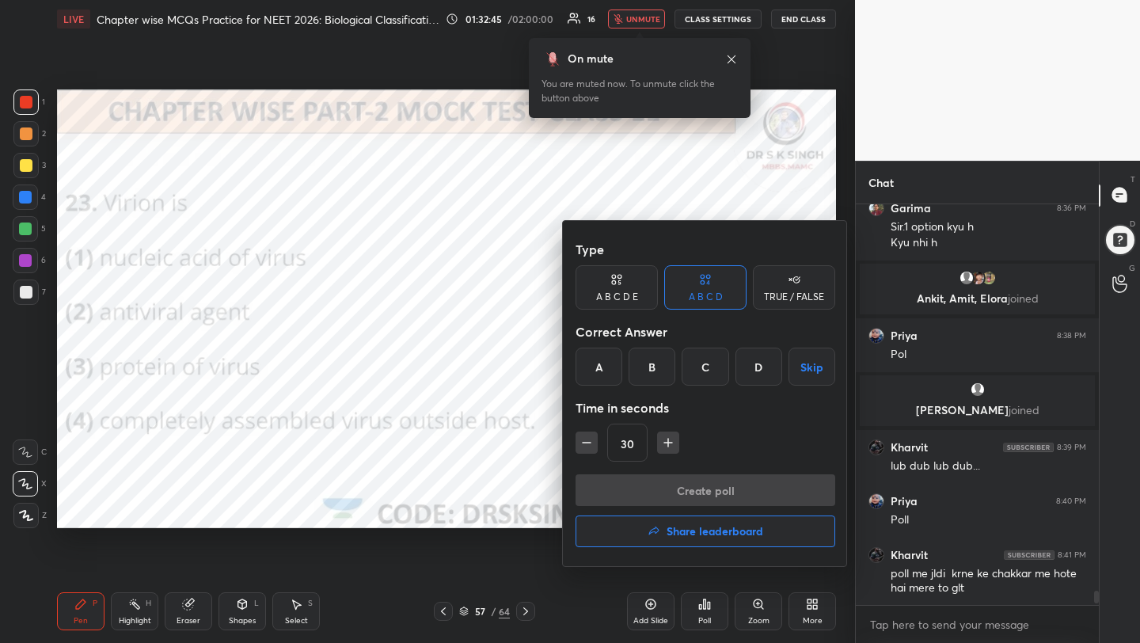
click at [768, 366] on div "D" at bounding box center [758, 366] width 47 height 38
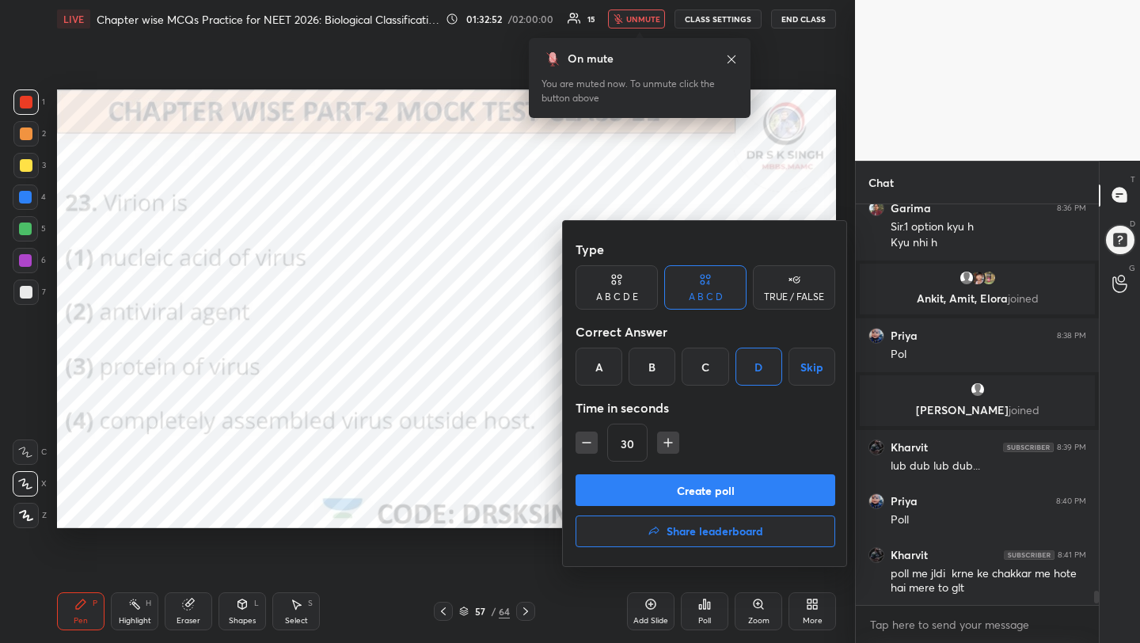
scroll to position [11042, 0]
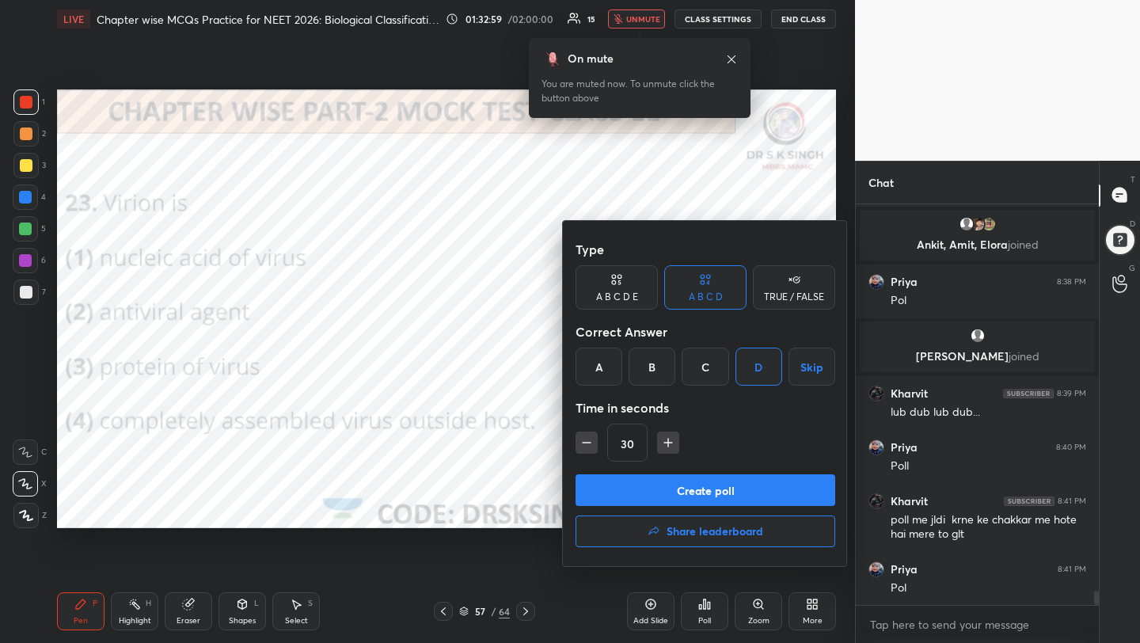
click at [734, 485] on button "Create poll" at bounding box center [705, 490] width 260 height 32
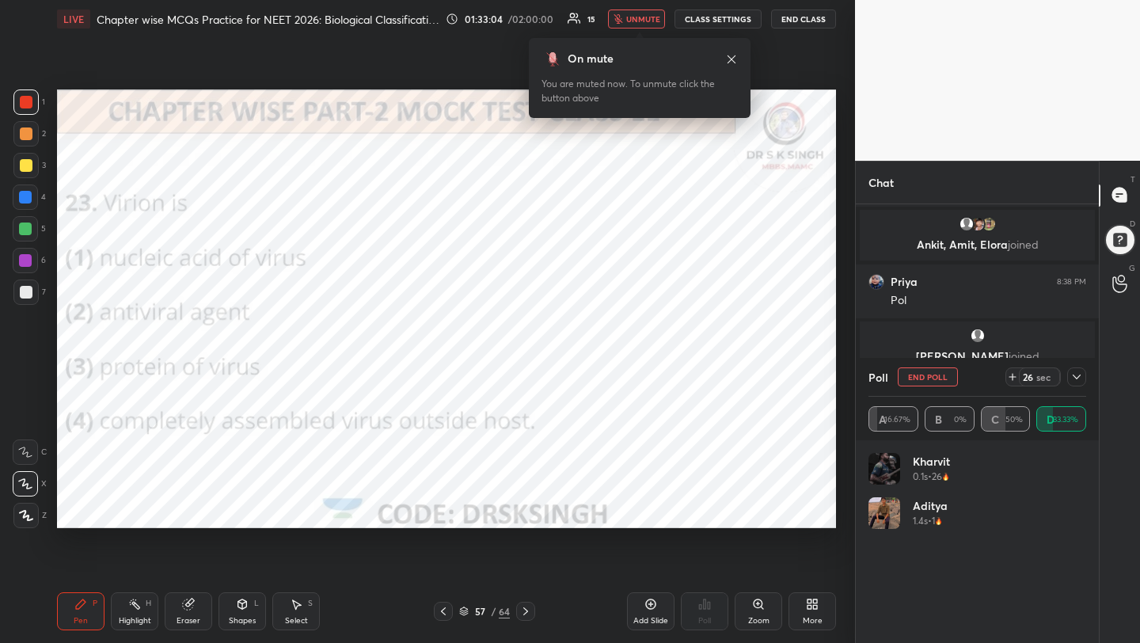
scroll to position [11193, 0]
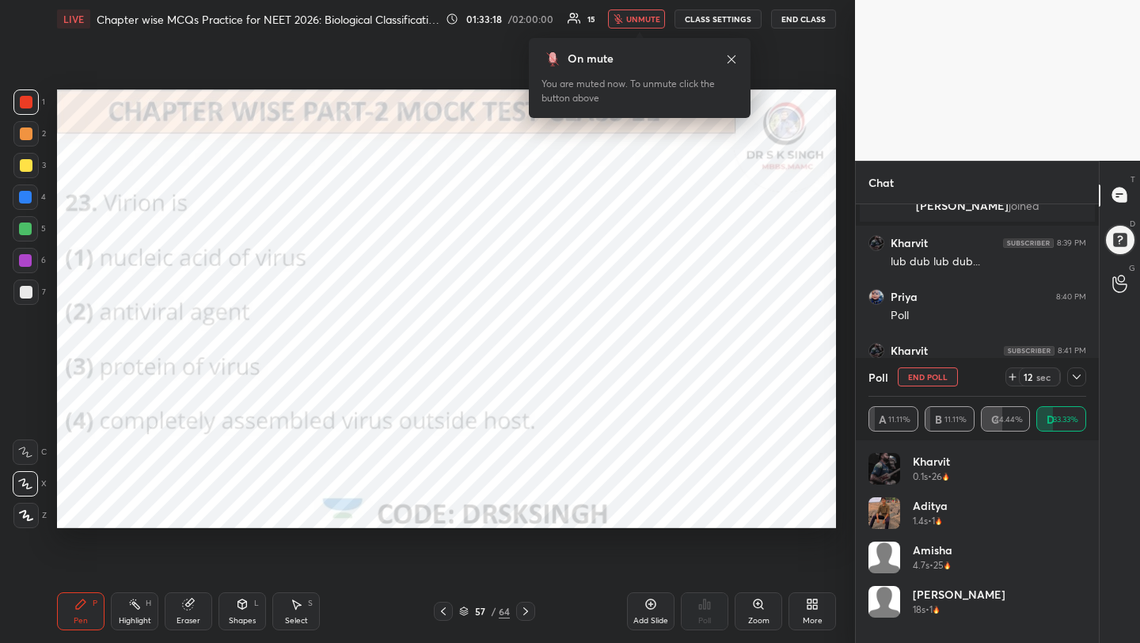
click at [908, 382] on button "End Poll" at bounding box center [927, 376] width 60 height 19
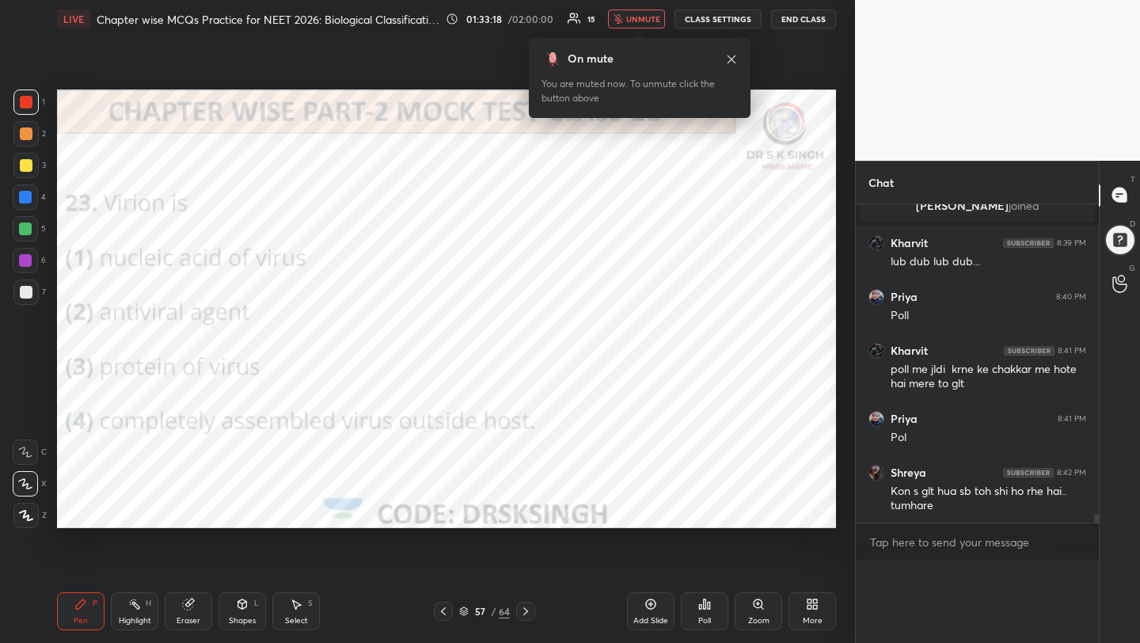
scroll to position [0, 0]
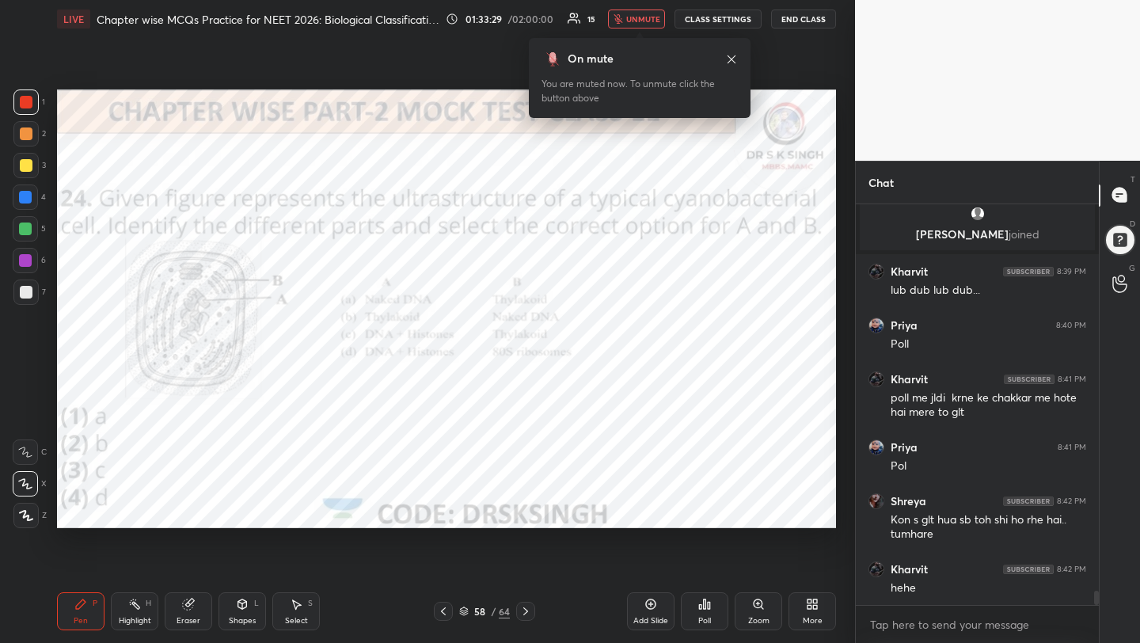
click at [708, 611] on div "Poll" at bounding box center [704, 611] width 47 height 38
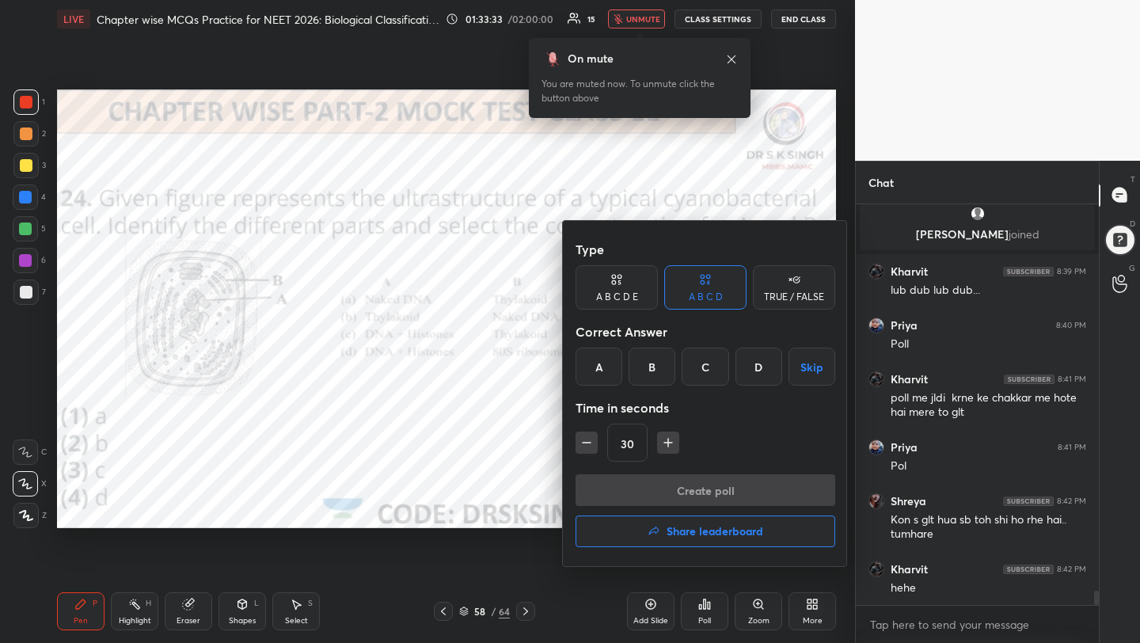
click at [612, 356] on div "A" at bounding box center [598, 366] width 47 height 38
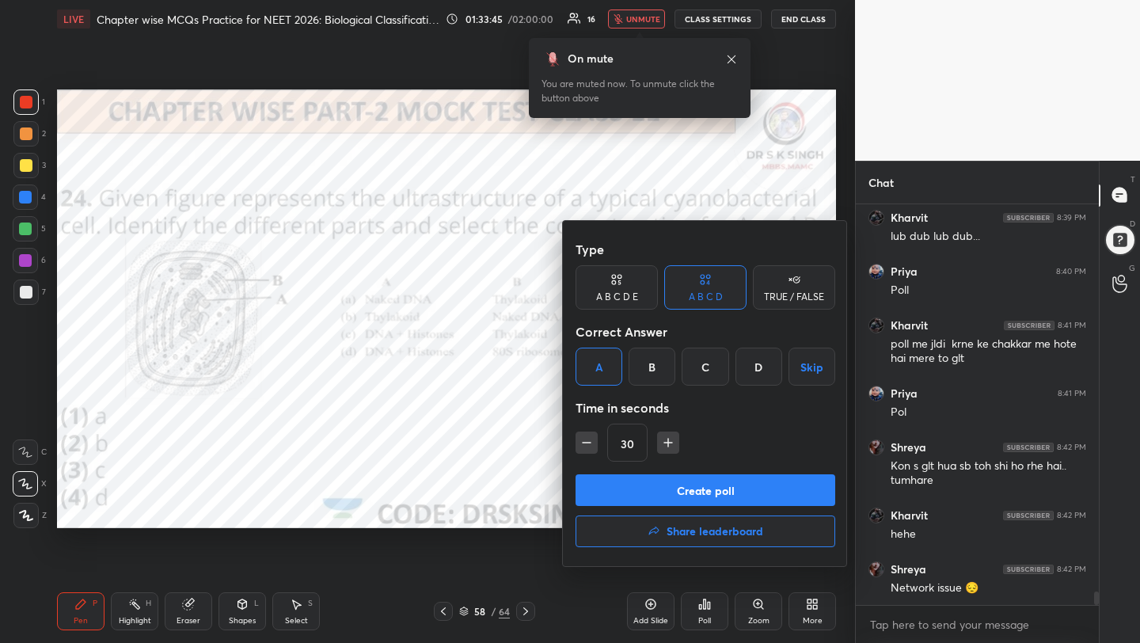
click at [618, 497] on button "Create poll" at bounding box center [705, 490] width 260 height 32
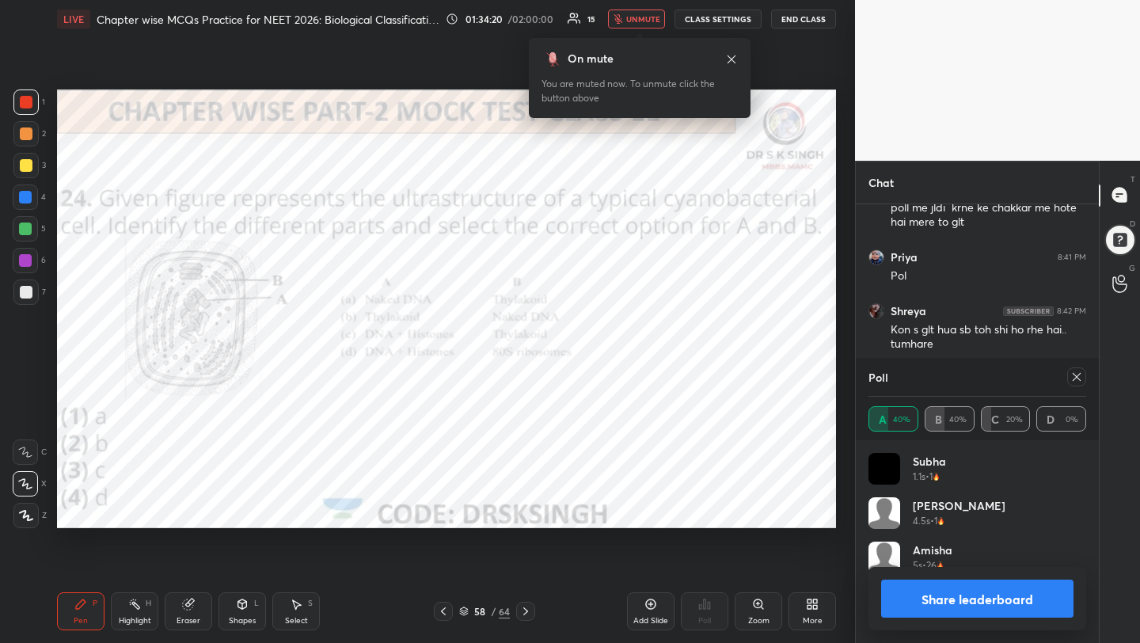
click at [1078, 371] on icon at bounding box center [1076, 376] width 13 height 13
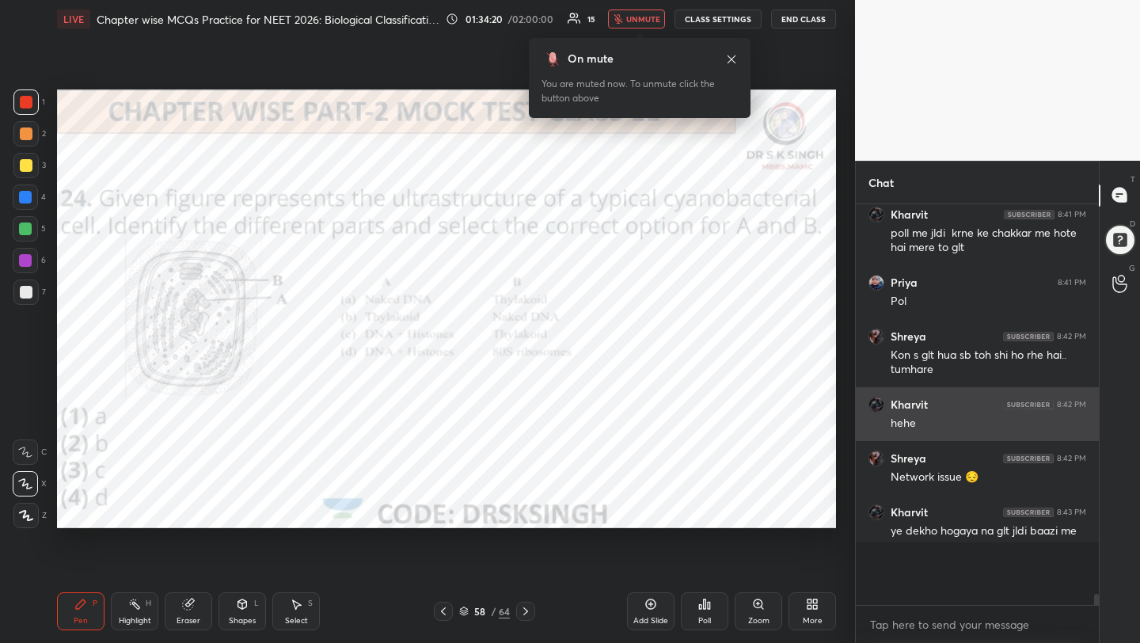
scroll to position [264, 238]
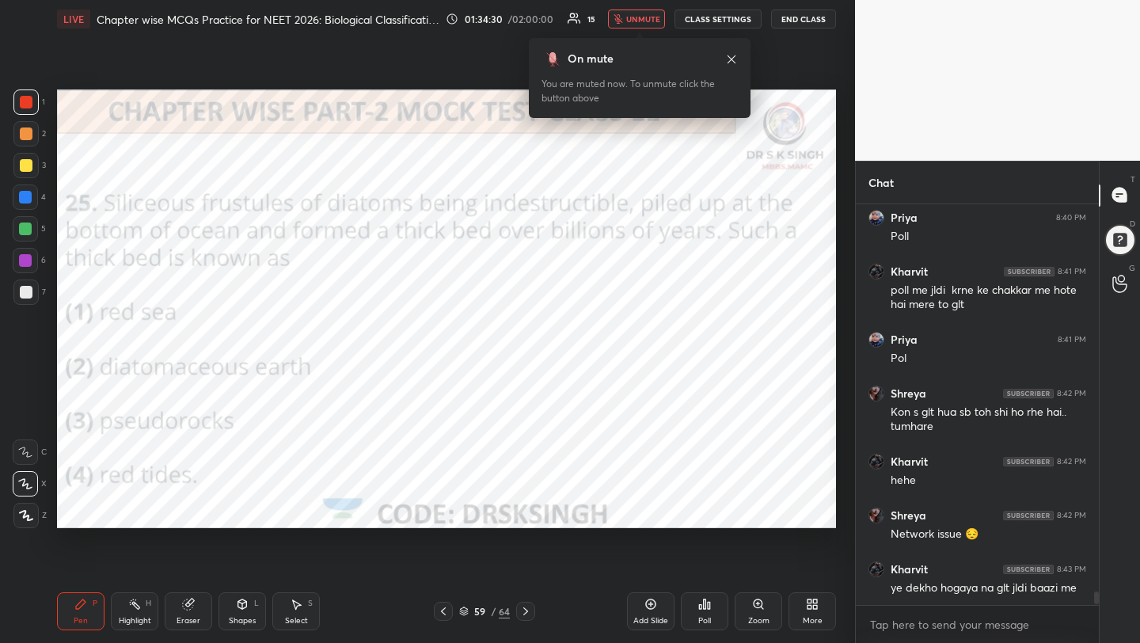
click at [700, 602] on icon at bounding box center [704, 603] width 13 height 13
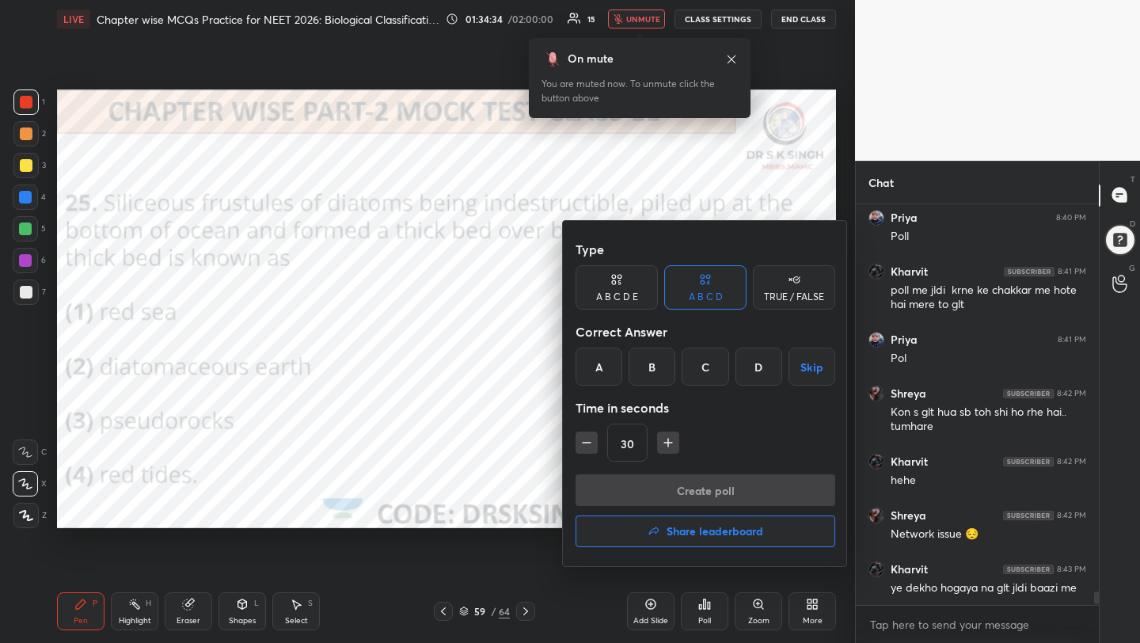
click at [654, 373] on div "B" at bounding box center [651, 366] width 47 height 38
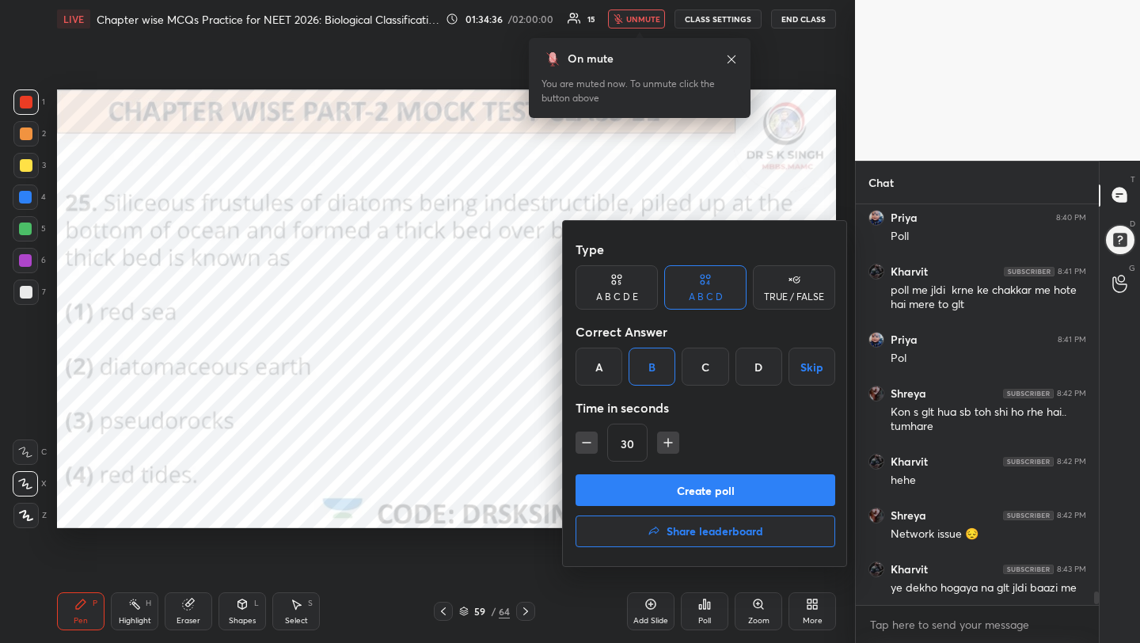
click at [689, 493] on button "Create poll" at bounding box center [705, 490] width 260 height 32
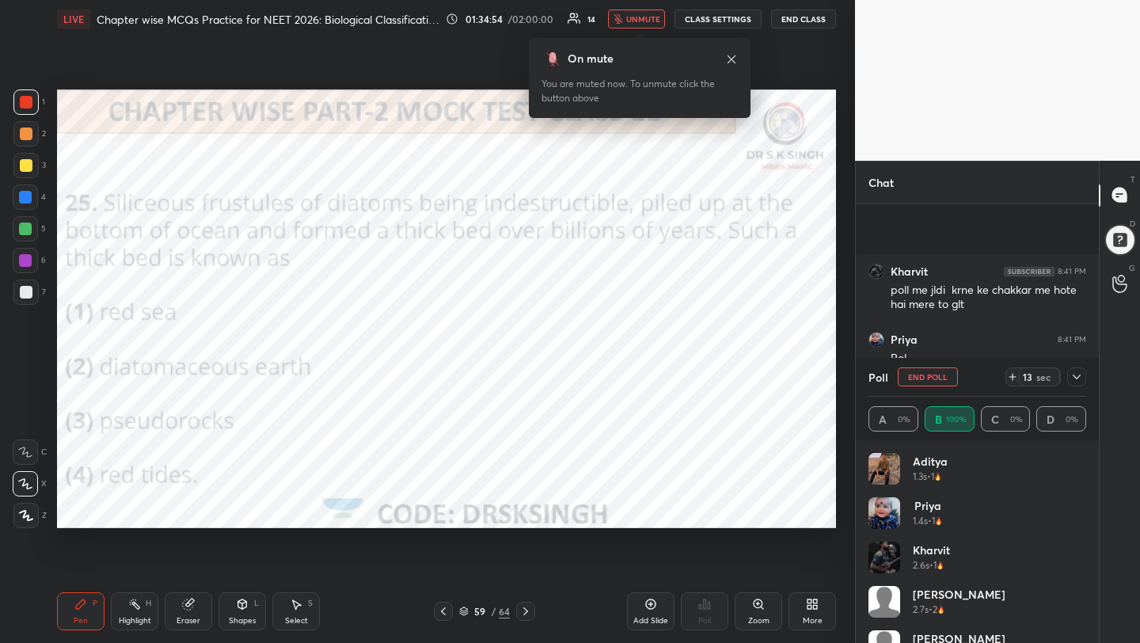
scroll to position [11408, 0]
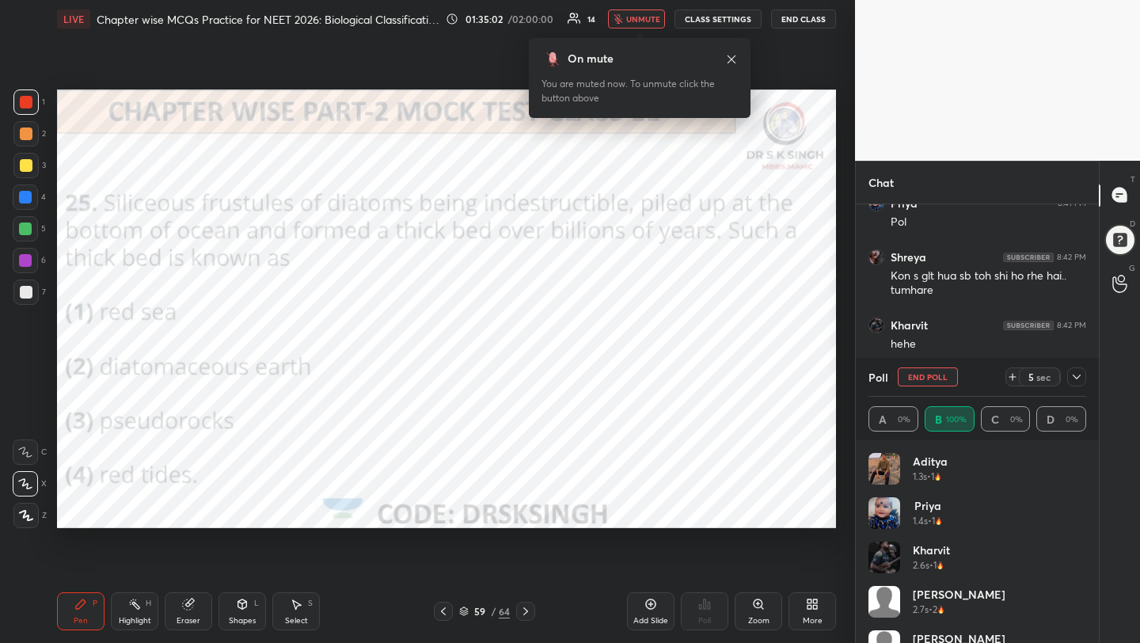
click at [622, 21] on icon "button" at bounding box center [617, 18] width 9 height 9
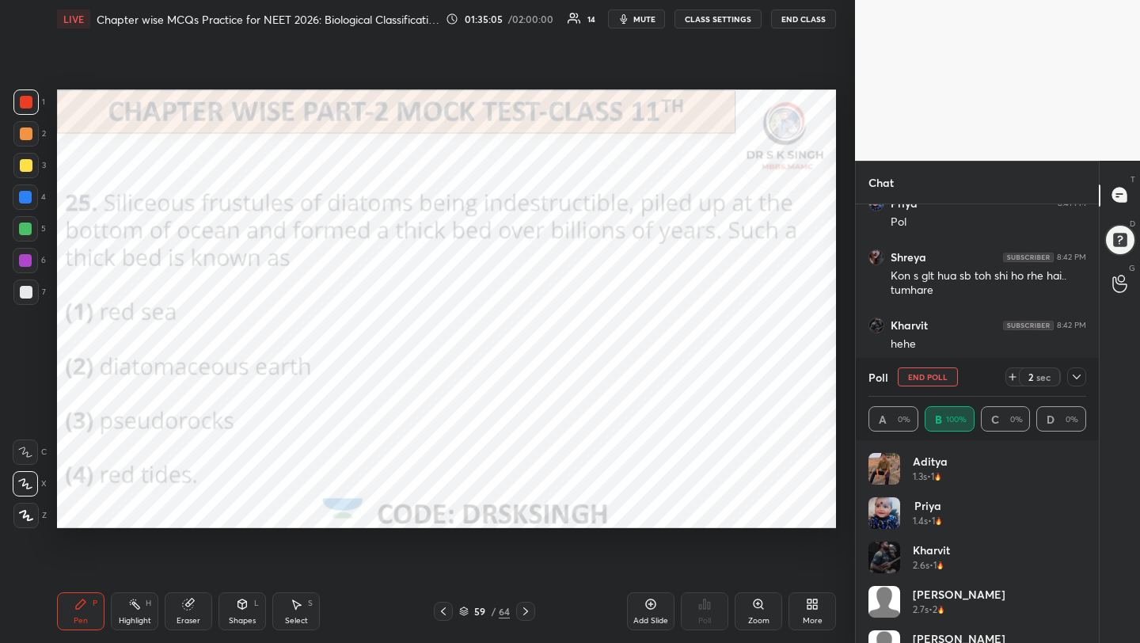
scroll to position [11462, 0]
click at [923, 376] on button "End Poll" at bounding box center [927, 376] width 60 height 19
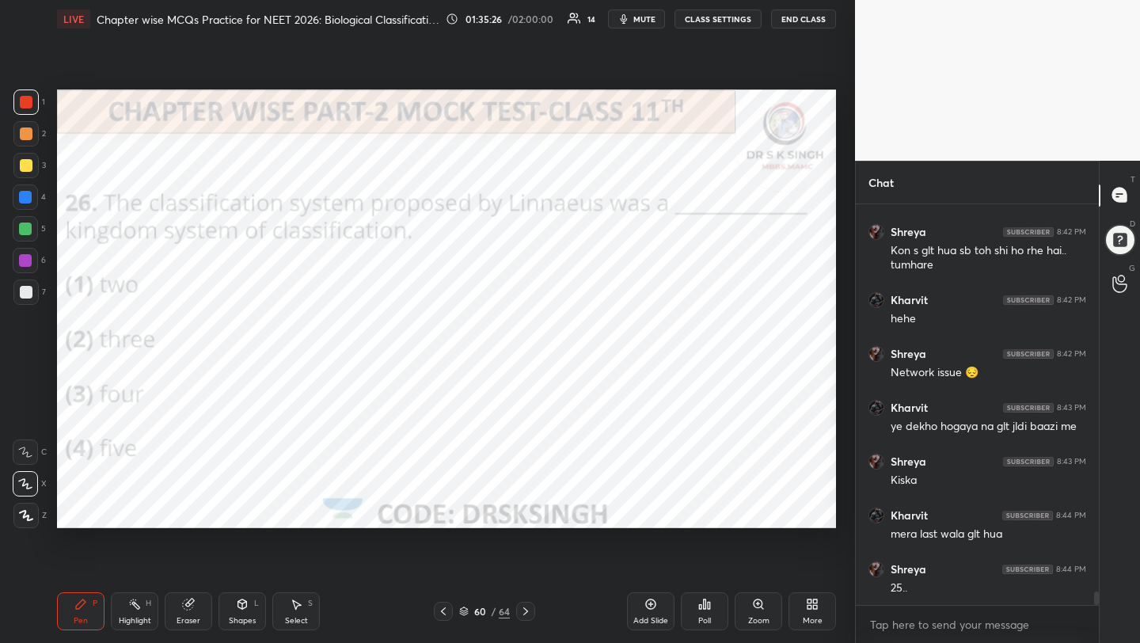
click at [711, 624] on div "Poll" at bounding box center [704, 620] width 13 height 8
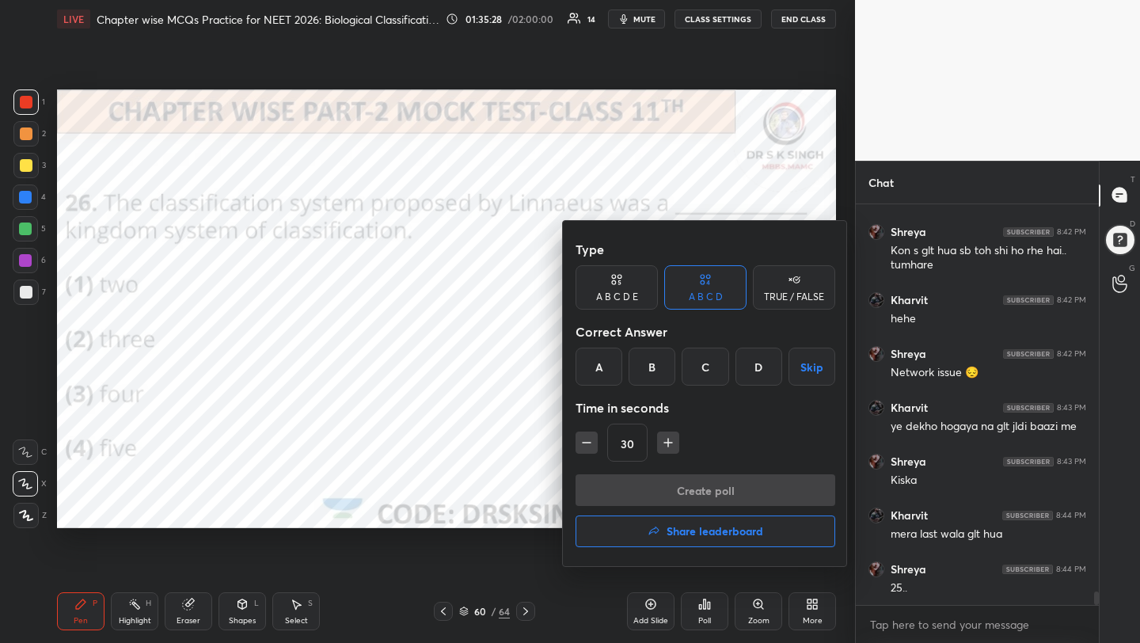
click at [587, 356] on div "A" at bounding box center [598, 366] width 47 height 38
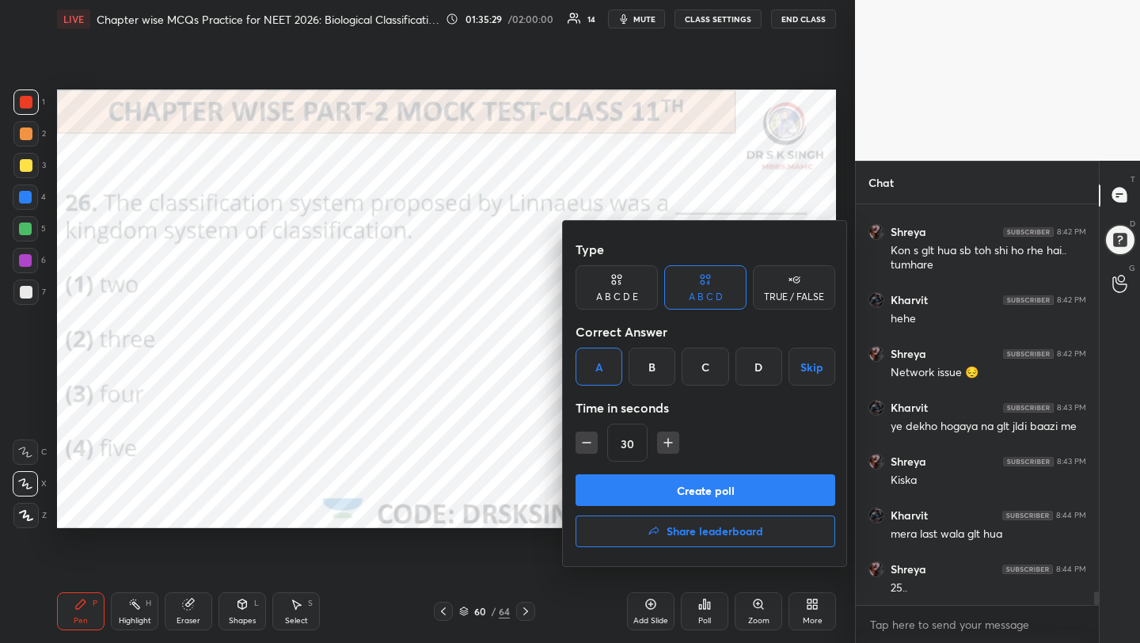
click at [623, 484] on button "Create poll" at bounding box center [705, 490] width 260 height 32
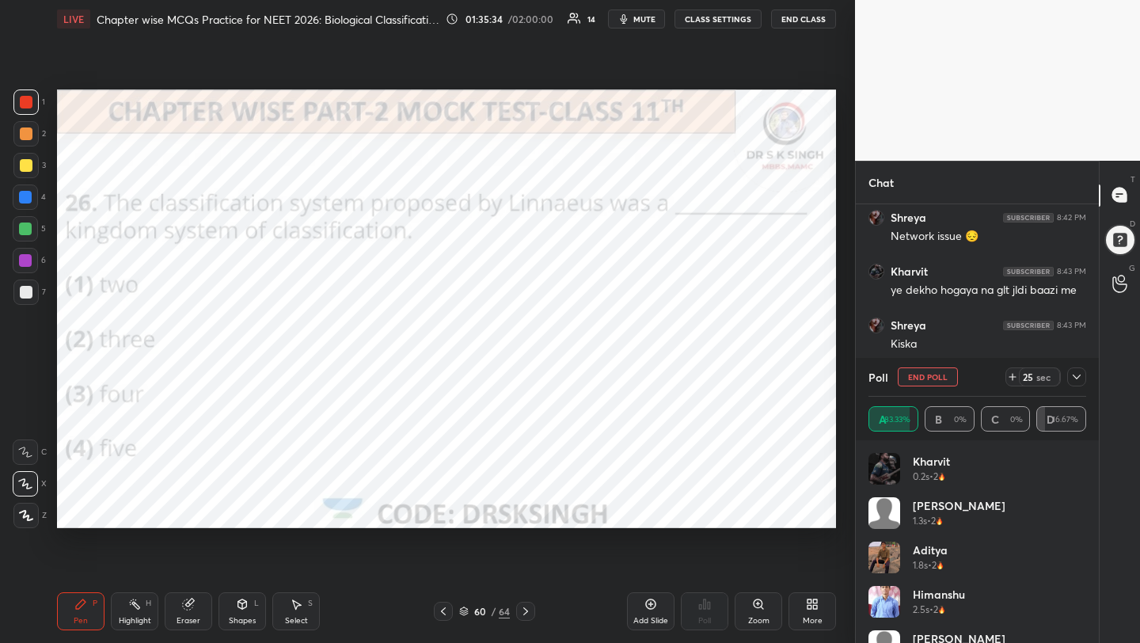
click at [624, 21] on icon "button" at bounding box center [623, 18] width 7 height 9
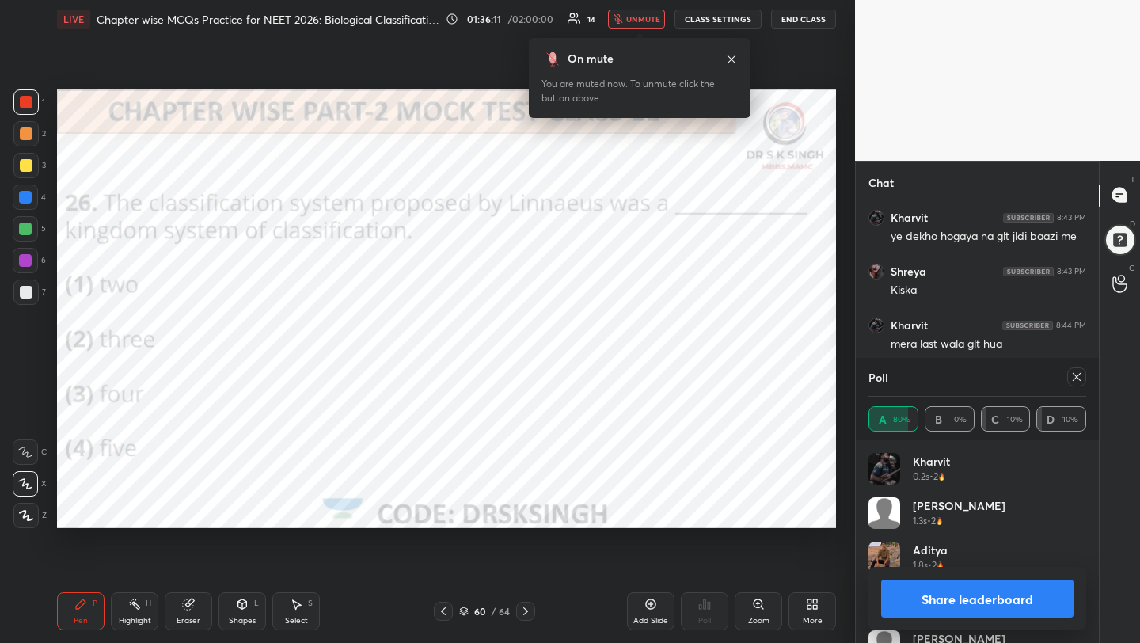
click at [1073, 384] on div at bounding box center [1076, 376] width 19 height 19
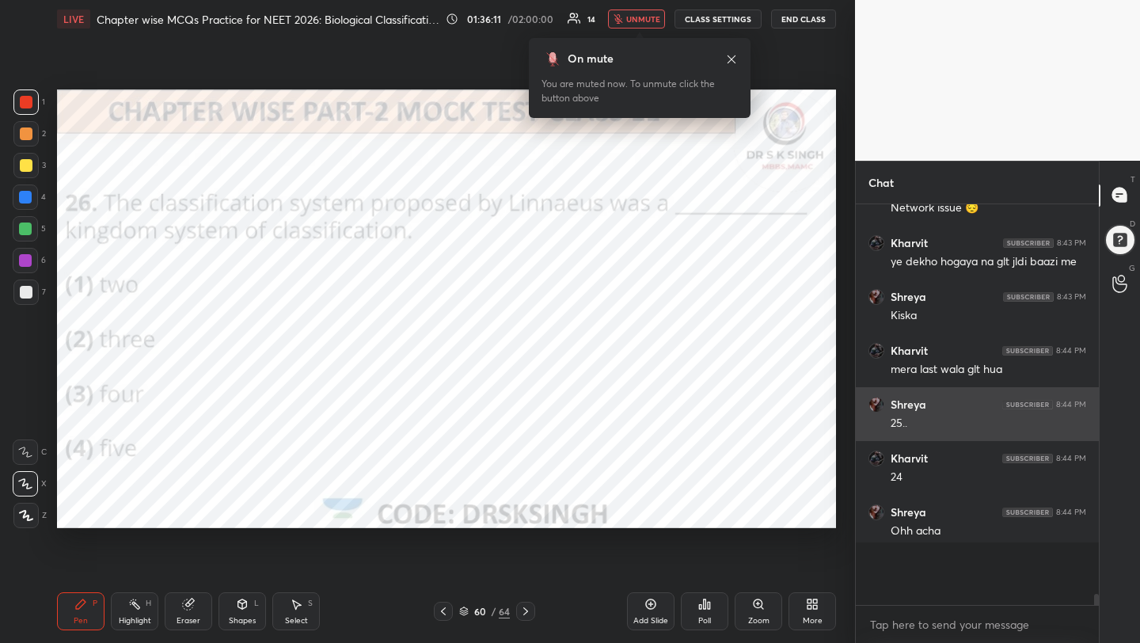
scroll to position [396, 238]
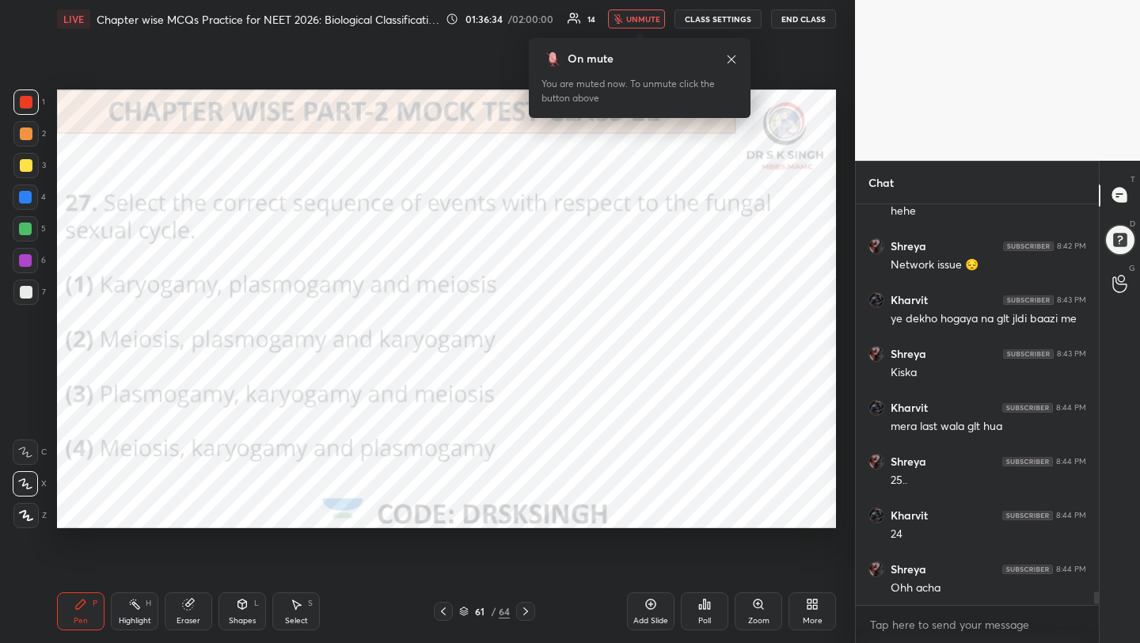
click at [715, 607] on div "Poll" at bounding box center [704, 611] width 47 height 38
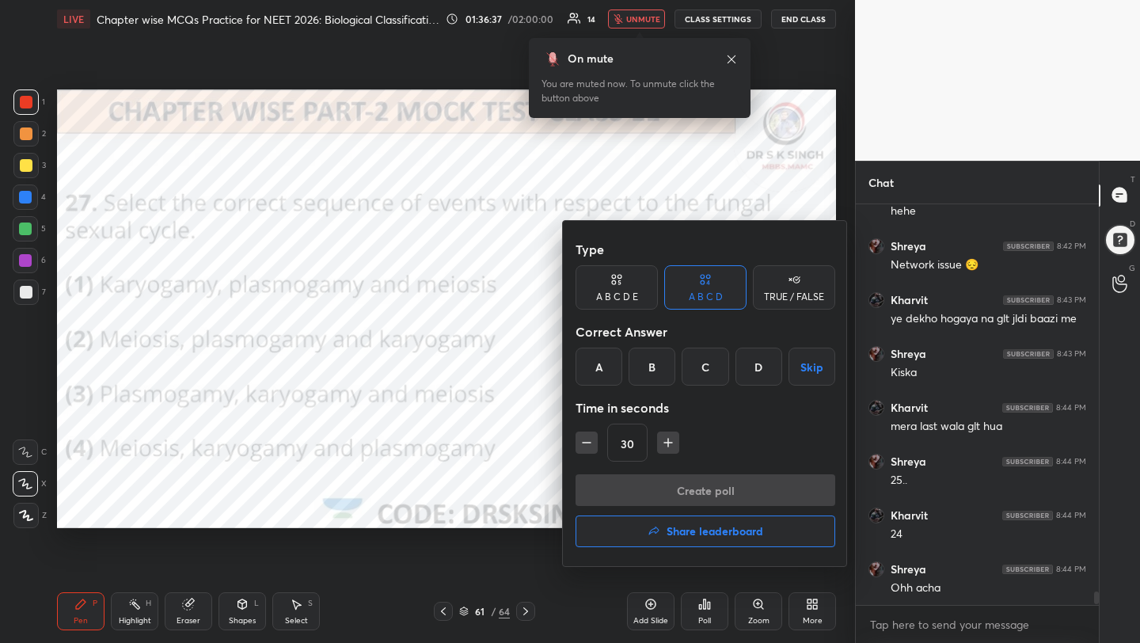
click at [706, 382] on div "C" at bounding box center [704, 366] width 47 height 38
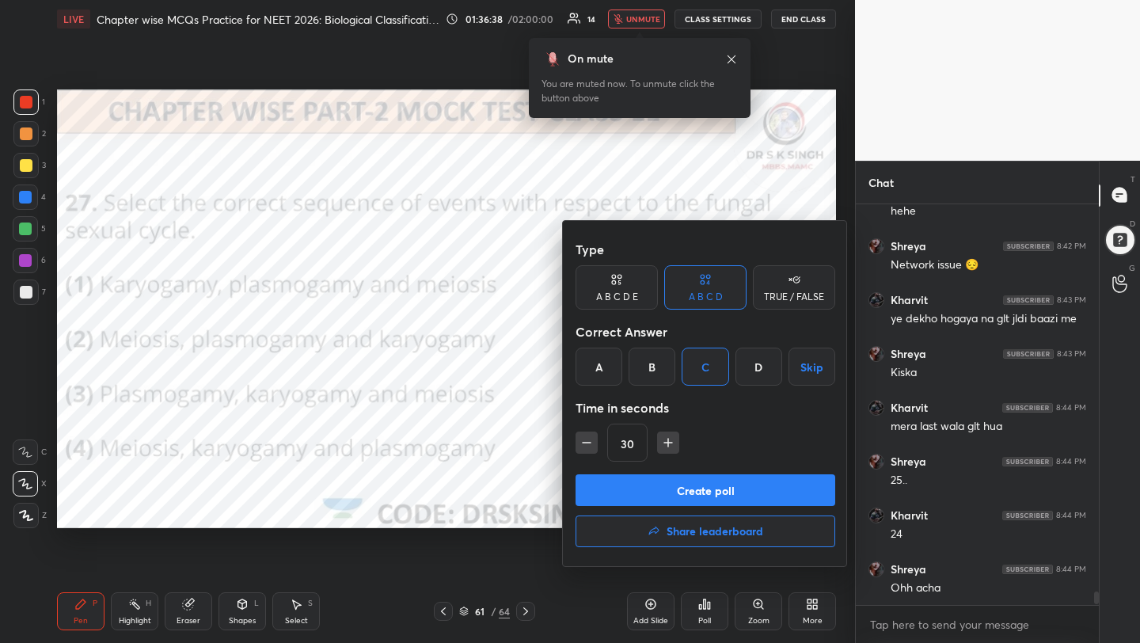
click at [703, 485] on button "Create poll" at bounding box center [705, 490] width 260 height 32
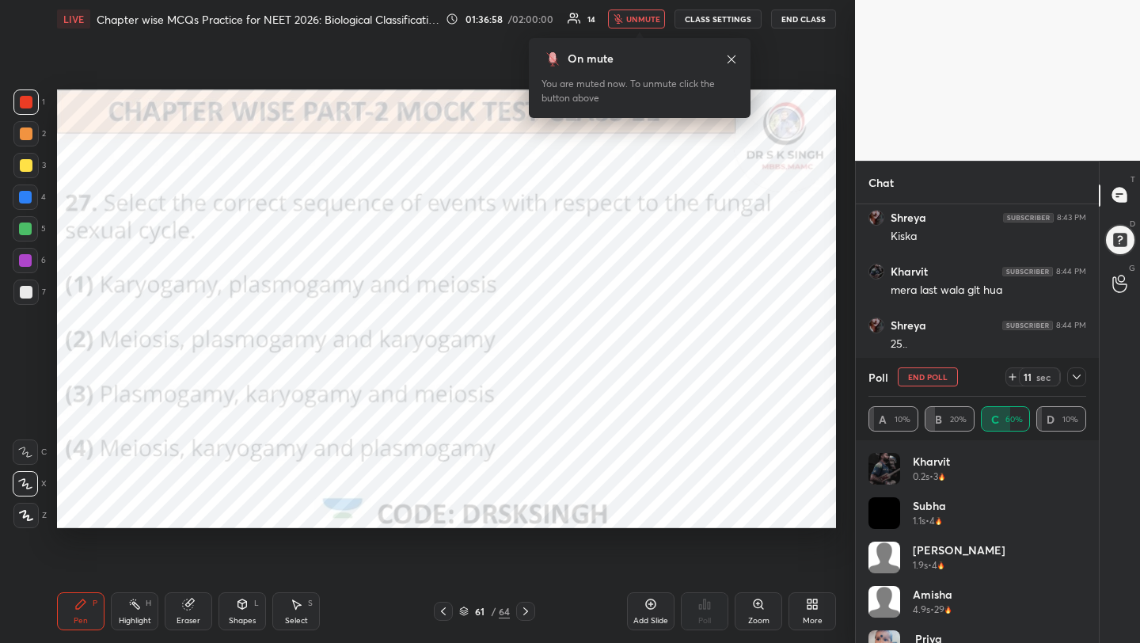
scroll to position [11731, 0]
click at [947, 377] on button "End Poll" at bounding box center [927, 376] width 60 height 19
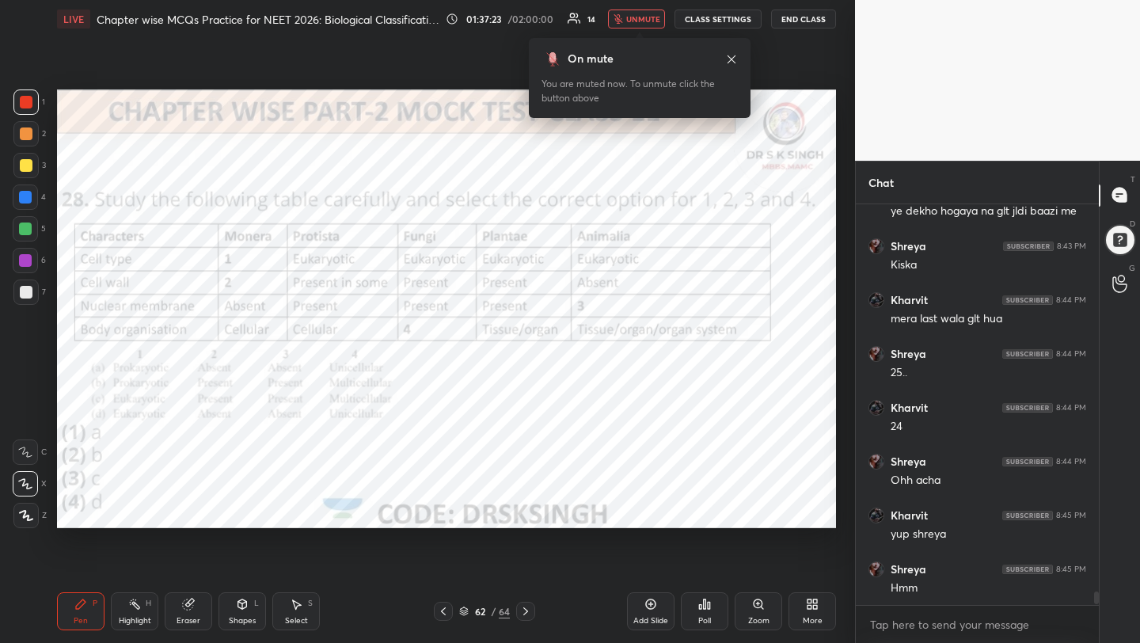
click at [709, 624] on div "Poll" at bounding box center [704, 620] width 13 height 8
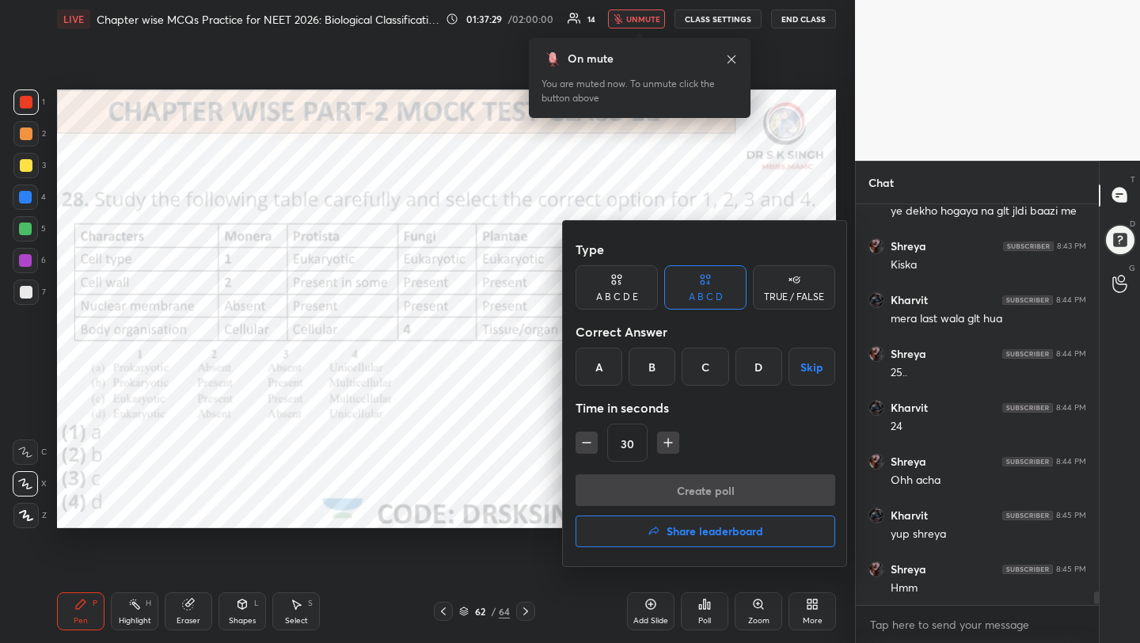
click at [656, 370] on div "B" at bounding box center [651, 366] width 47 height 38
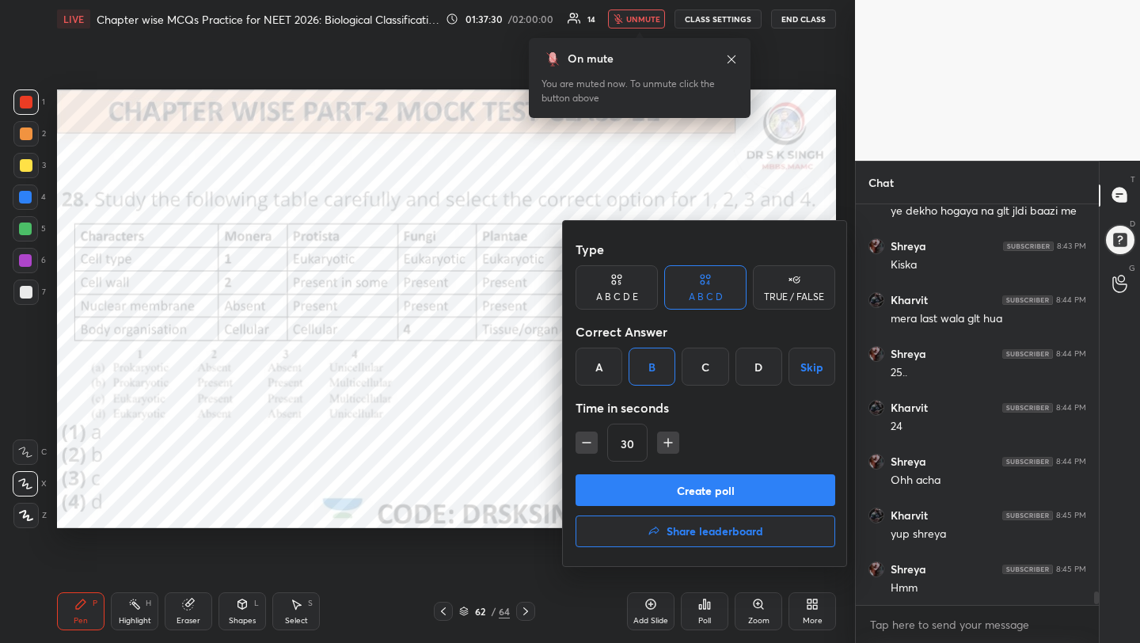
click at [681, 495] on button "Create poll" at bounding box center [705, 490] width 260 height 32
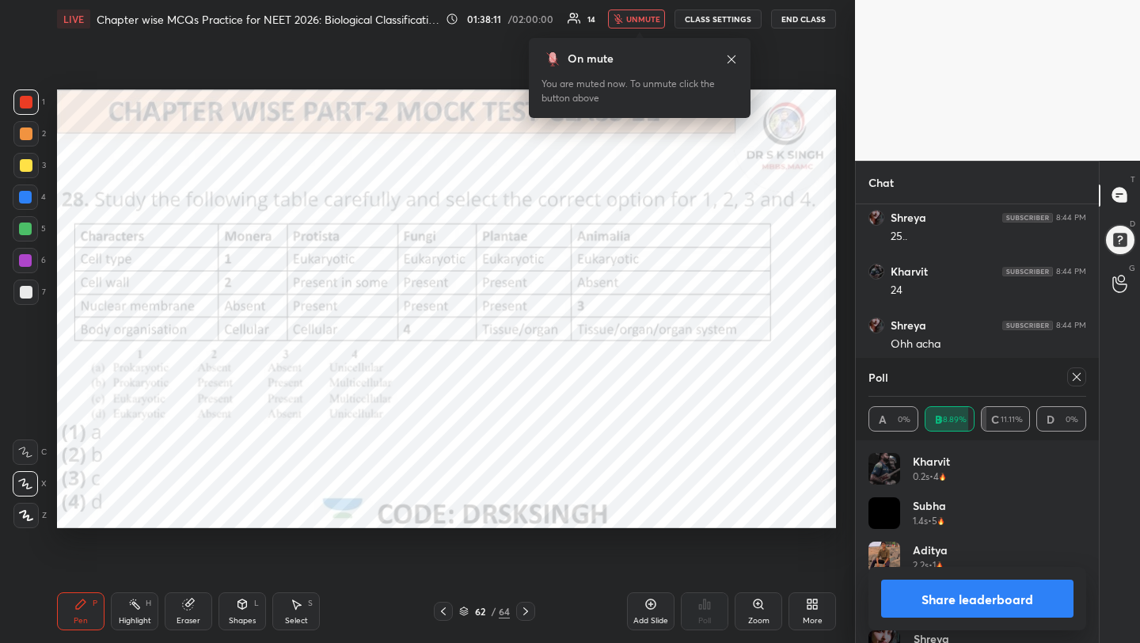
scroll to position [6, 6]
click at [1077, 374] on icon at bounding box center [1076, 376] width 13 height 13
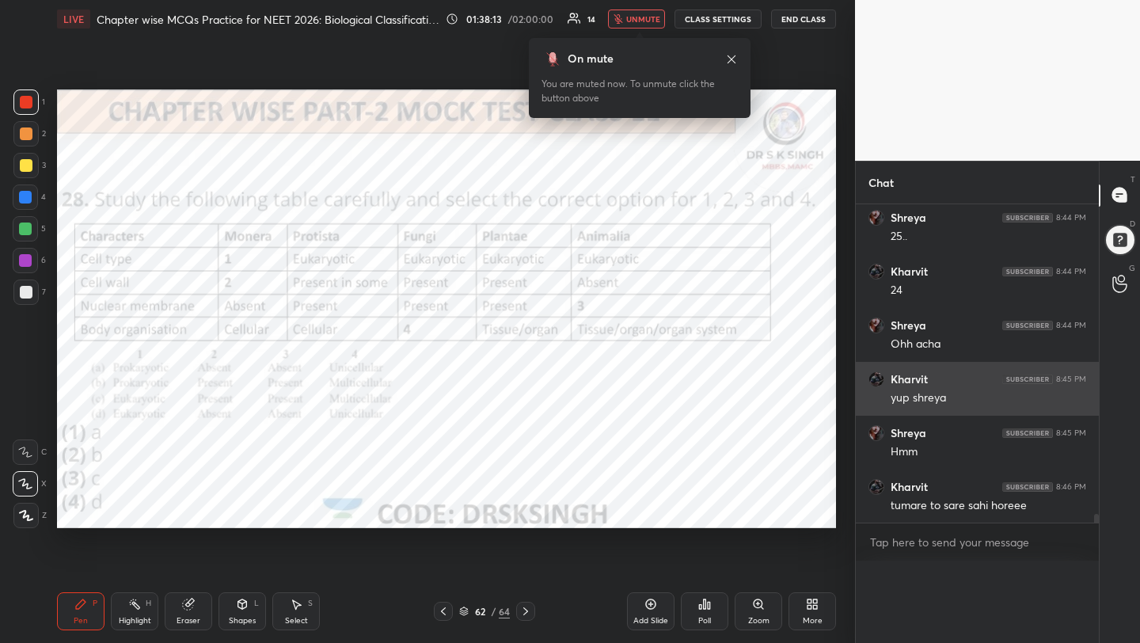
scroll to position [207, 238]
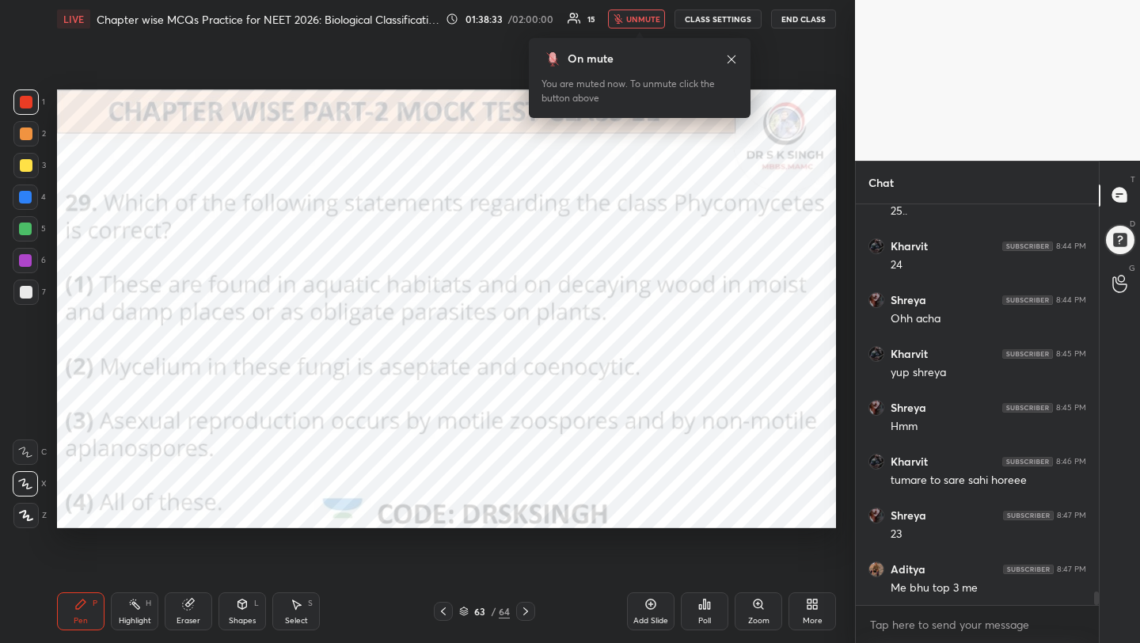
click at [711, 606] on div "Poll" at bounding box center [704, 611] width 47 height 38
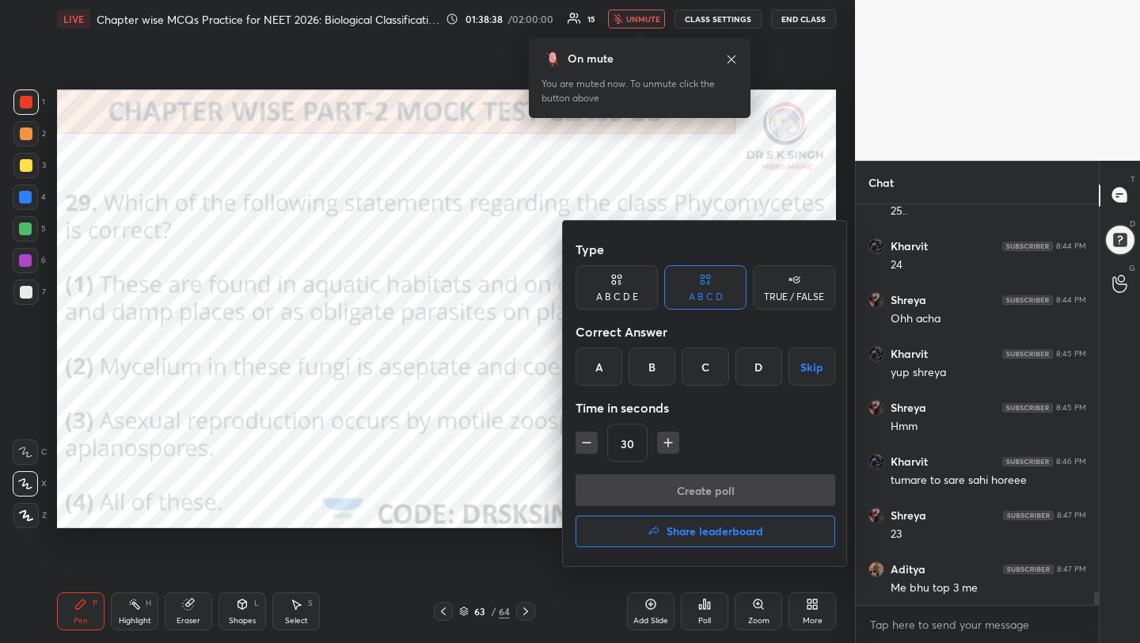
click at [751, 359] on div "D" at bounding box center [758, 366] width 47 height 38
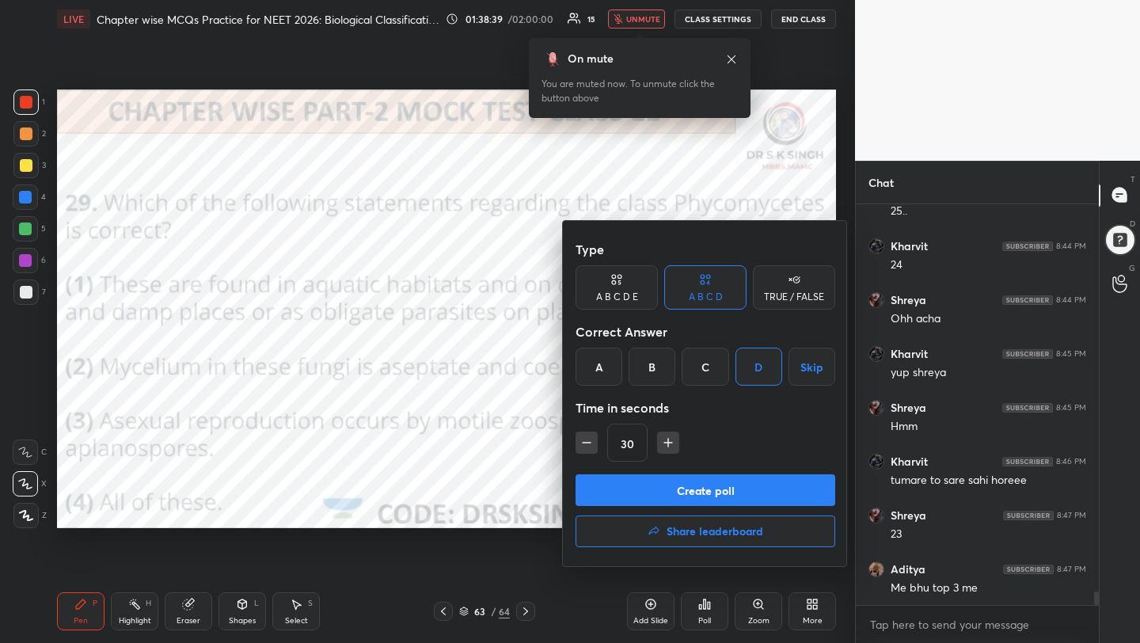
click at [745, 484] on button "Create poll" at bounding box center [705, 490] width 260 height 32
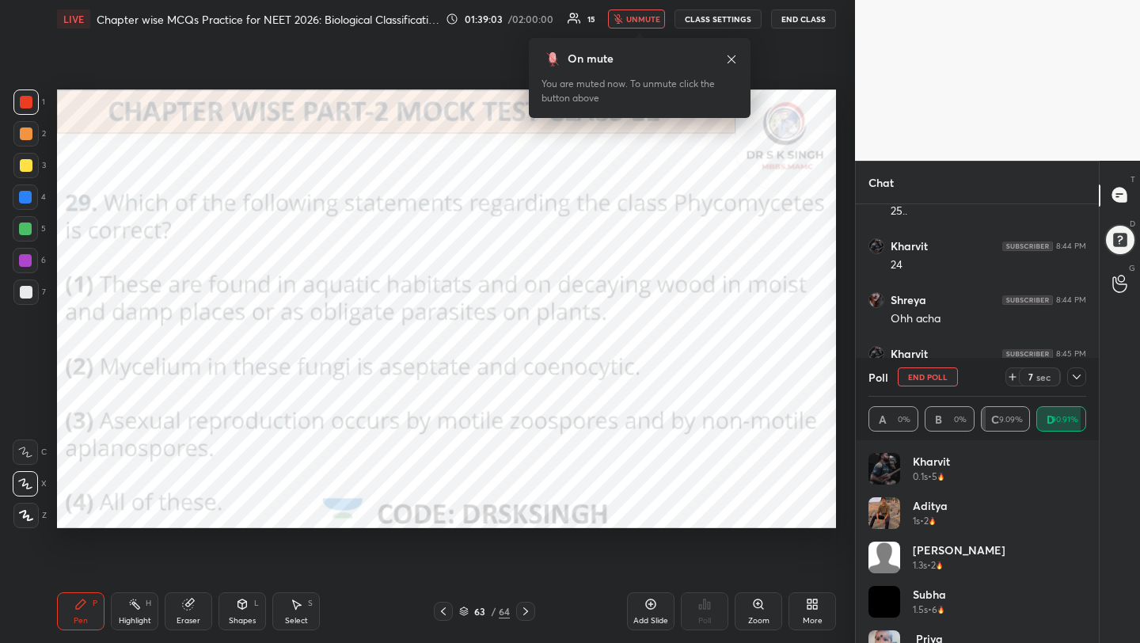
click at [651, 17] on span "unmute" at bounding box center [643, 18] width 34 height 11
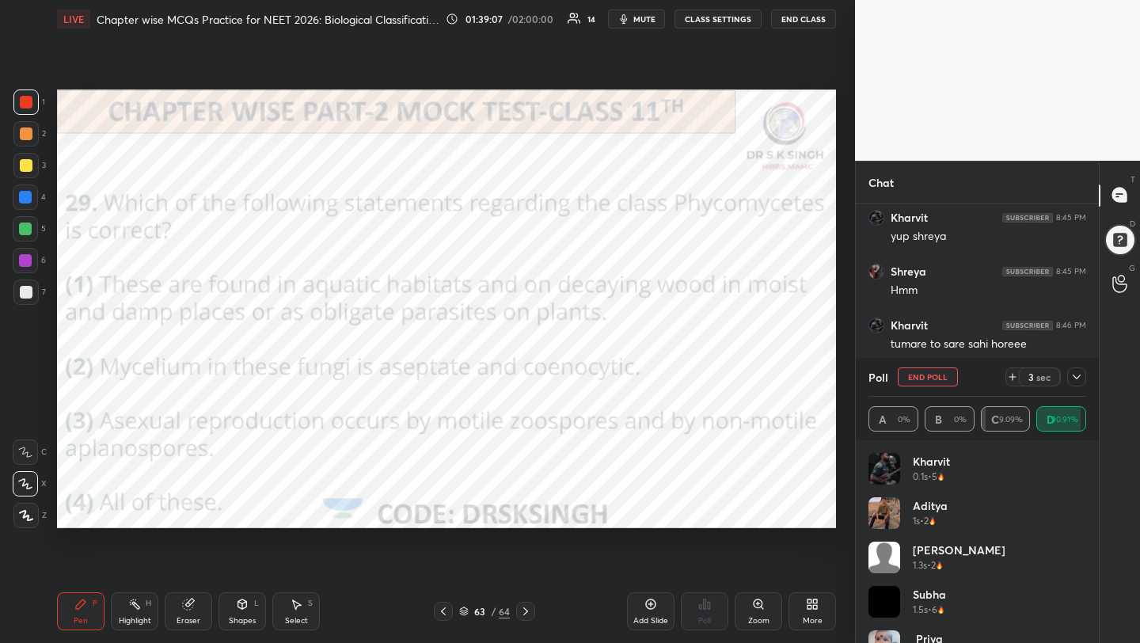
click at [917, 376] on button "End Poll" at bounding box center [927, 376] width 60 height 19
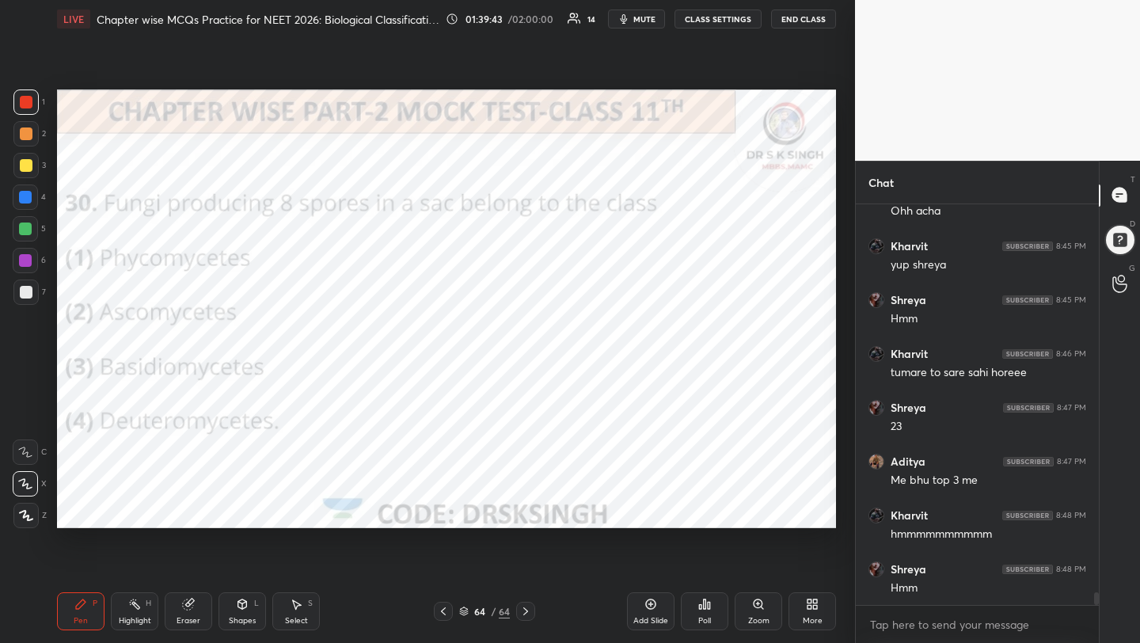
click at [696, 605] on div "Poll" at bounding box center [704, 611] width 47 height 38
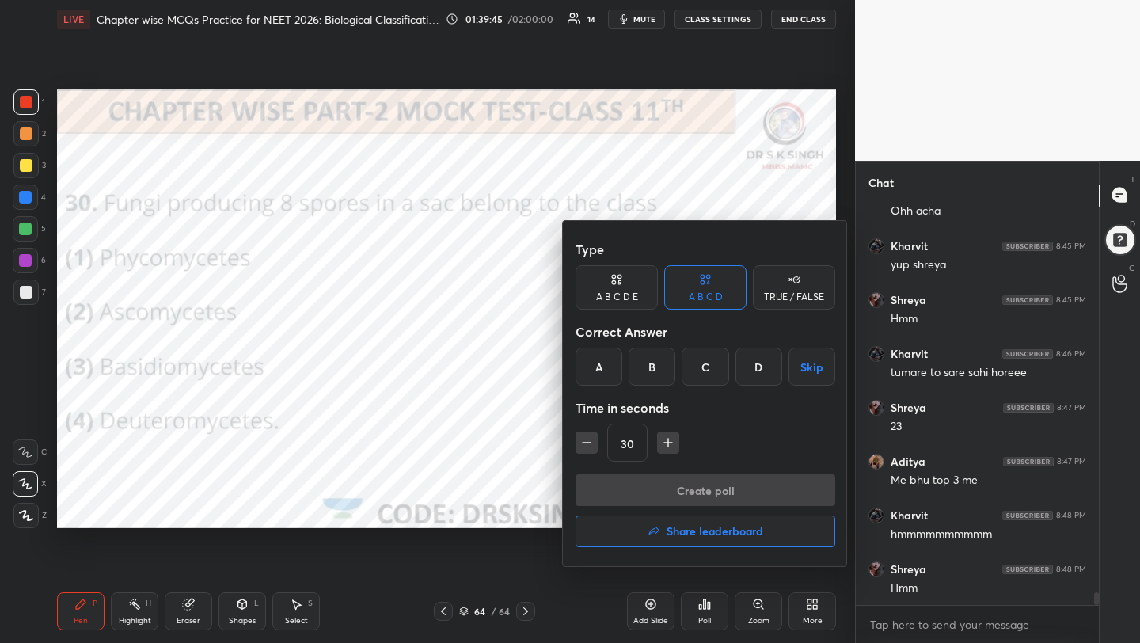
click at [648, 377] on div "B" at bounding box center [651, 366] width 47 height 38
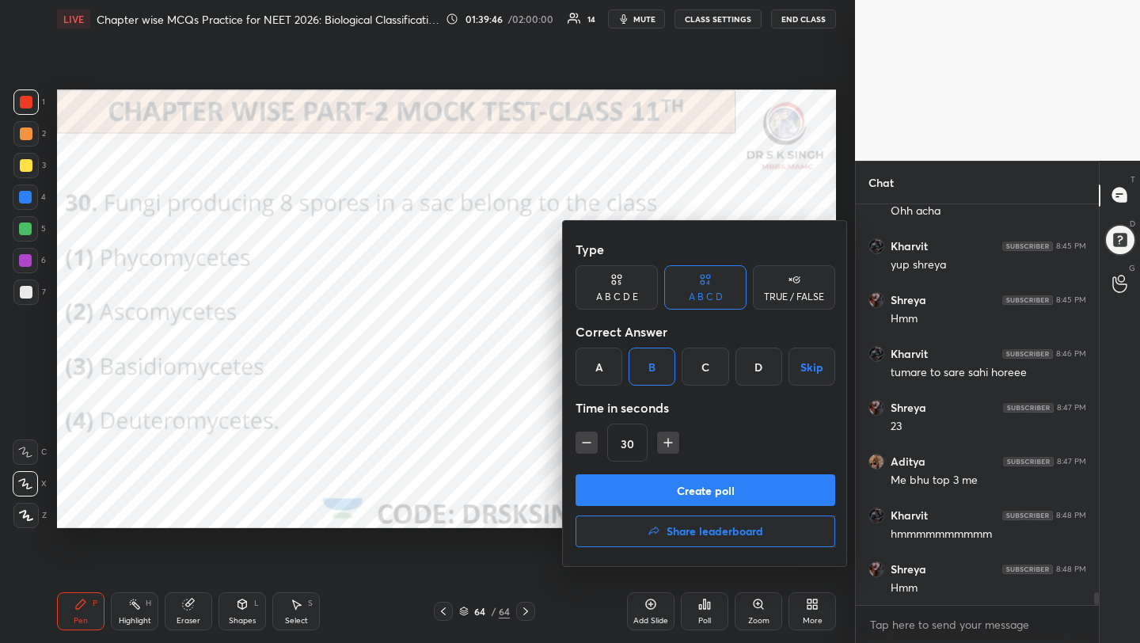
click at [640, 475] on button "Create poll" at bounding box center [705, 490] width 260 height 32
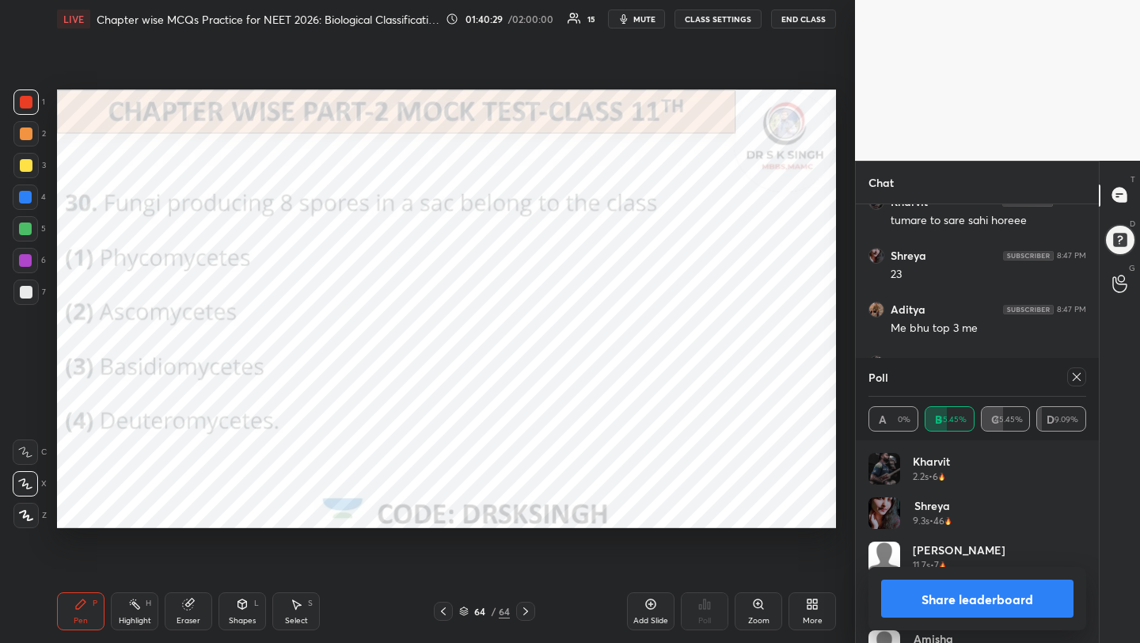
scroll to position [12123, 0]
click at [1083, 377] on div at bounding box center [1076, 376] width 19 height 19
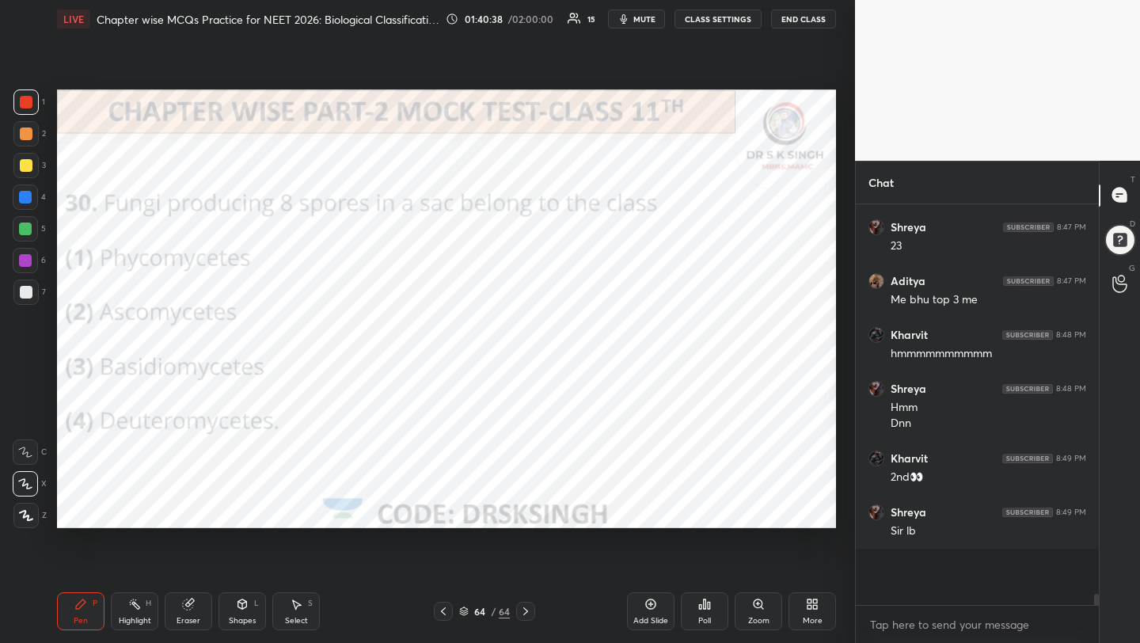
scroll to position [396, 238]
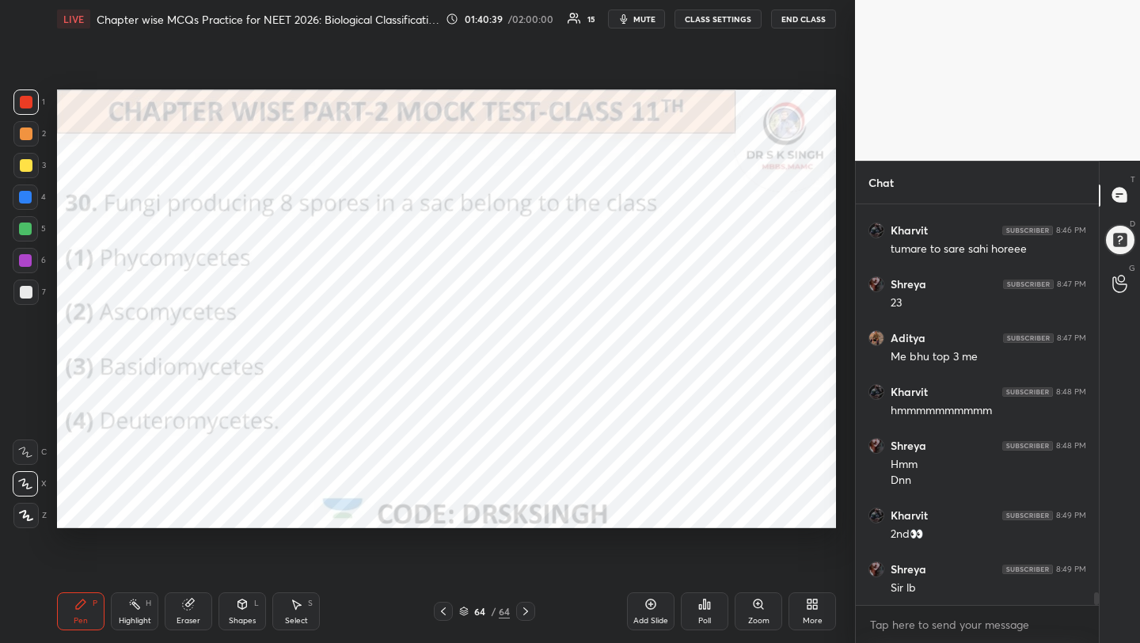
click at [708, 613] on div "Poll" at bounding box center [704, 611] width 47 height 38
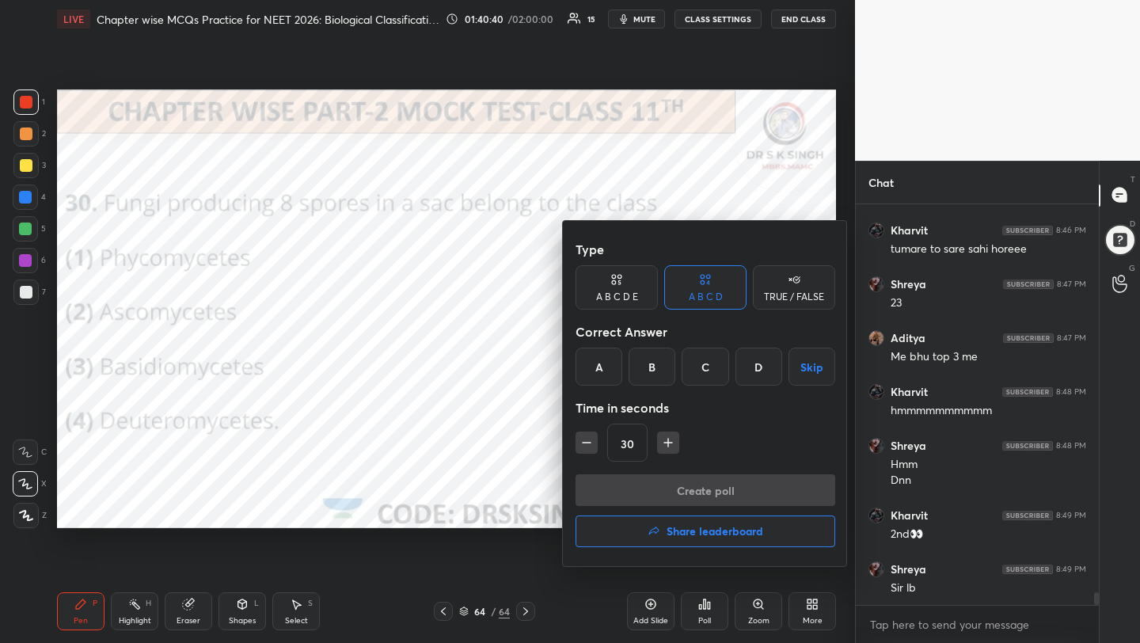
click at [723, 533] on h4 "Share leaderboard" at bounding box center [714, 530] width 97 height 11
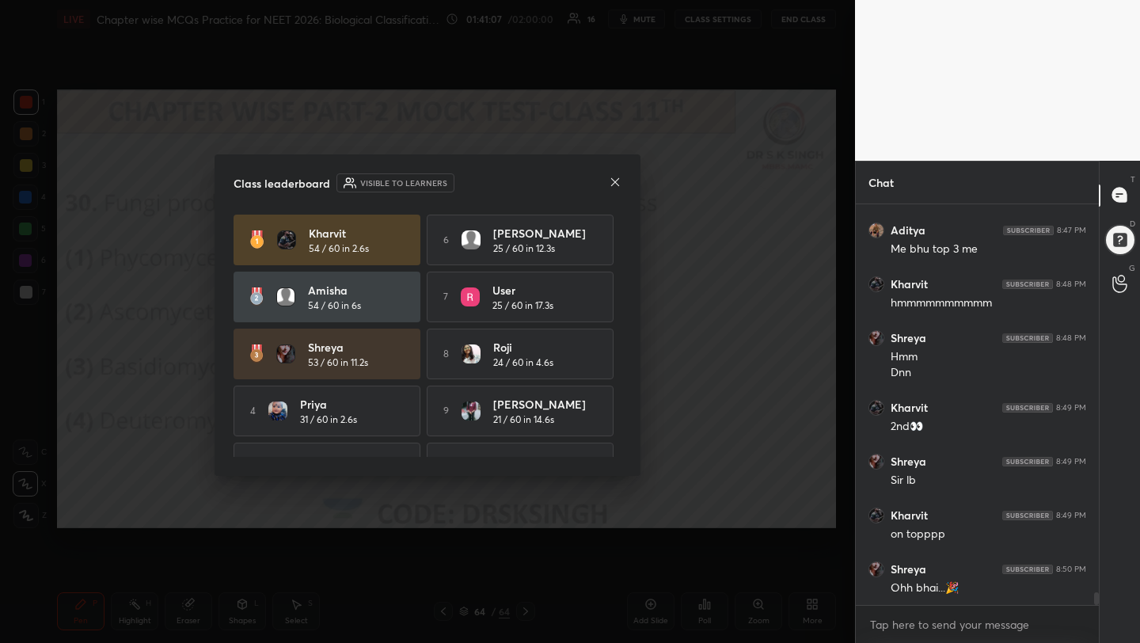
scroll to position [12202, 0]
click at [615, 180] on icon at bounding box center [615, 182] width 13 height 13
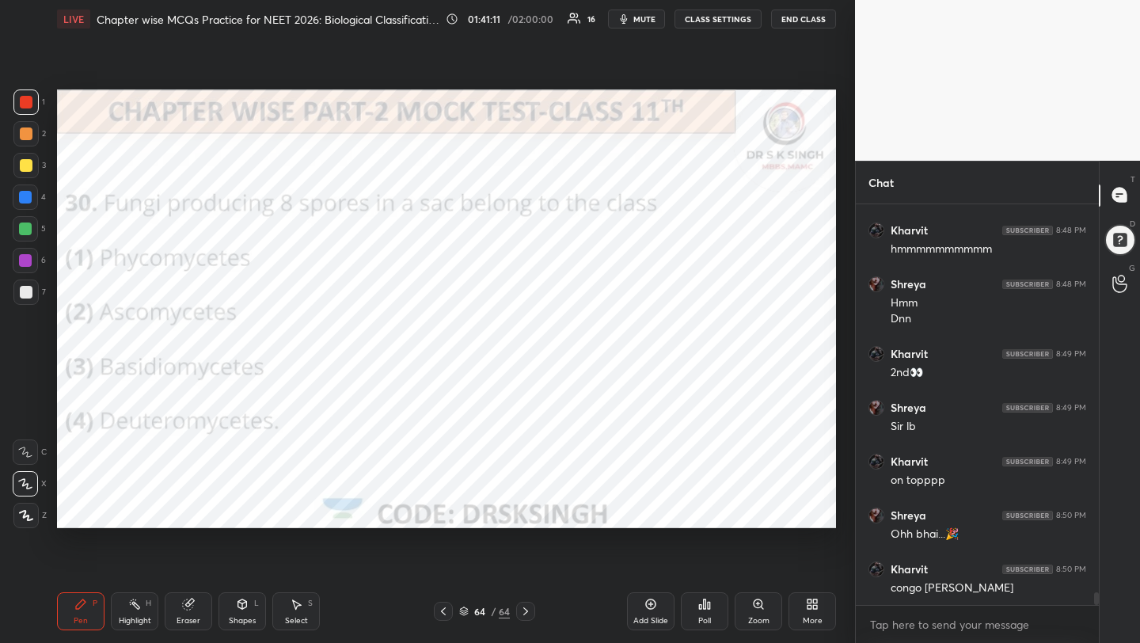
click at [710, 607] on icon at bounding box center [704, 603] width 13 height 13
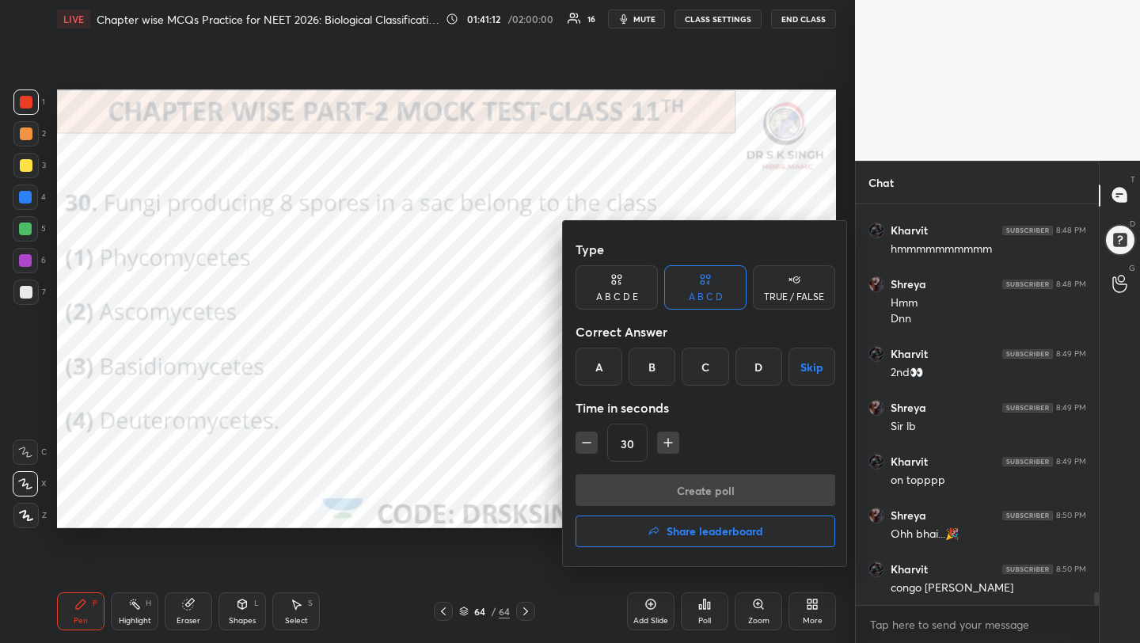
click at [704, 526] on h4 "Share leaderboard" at bounding box center [714, 530] width 97 height 11
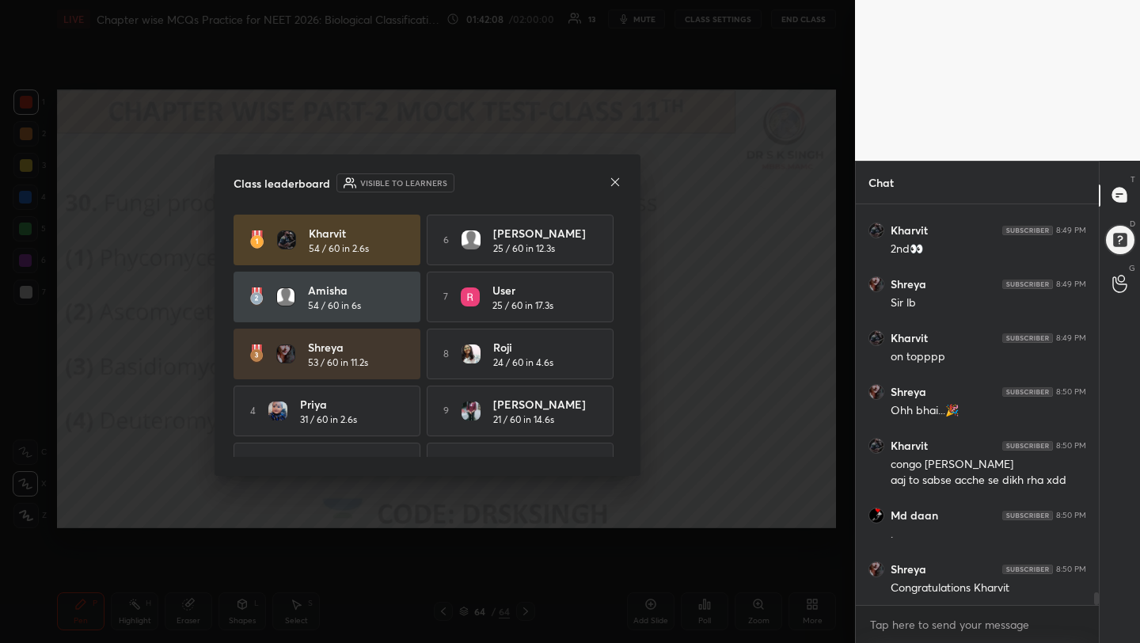
scroll to position [12380, 0]
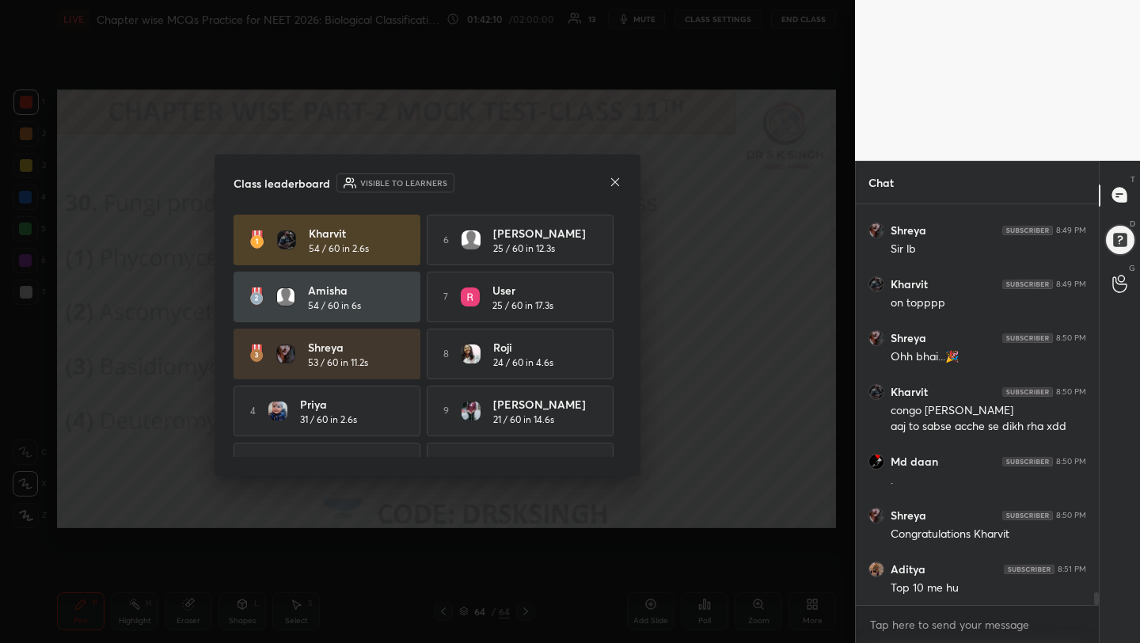
click at [609, 181] on icon at bounding box center [615, 182] width 13 height 13
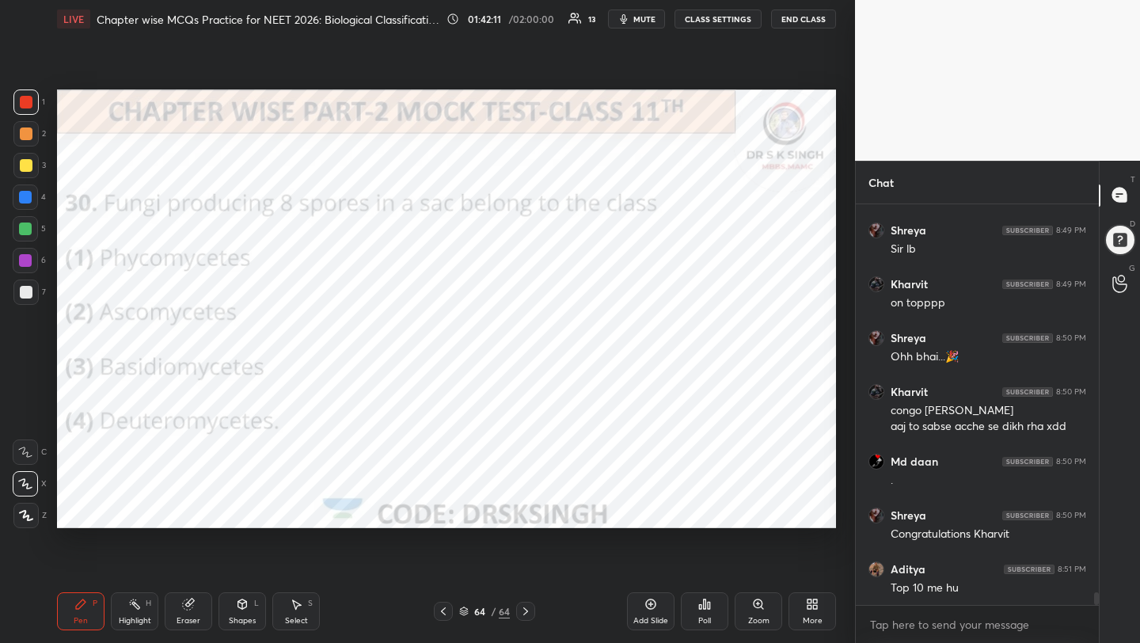
click at [643, 20] on span "mute" at bounding box center [644, 18] width 22 height 11
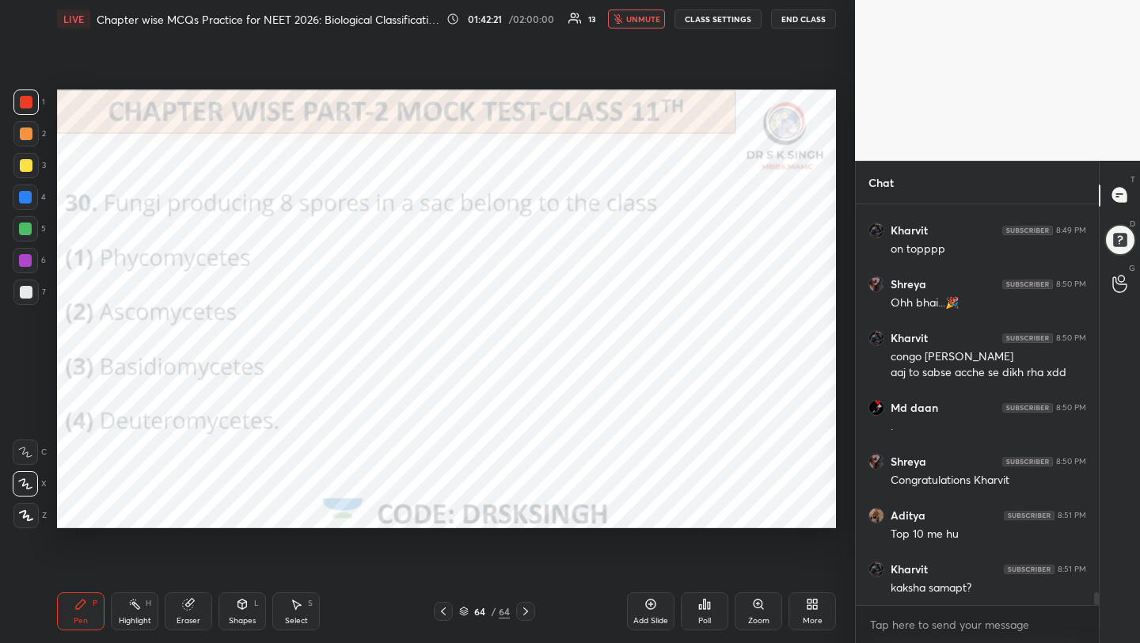
click at [644, 16] on span "unmute" at bounding box center [643, 18] width 34 height 11
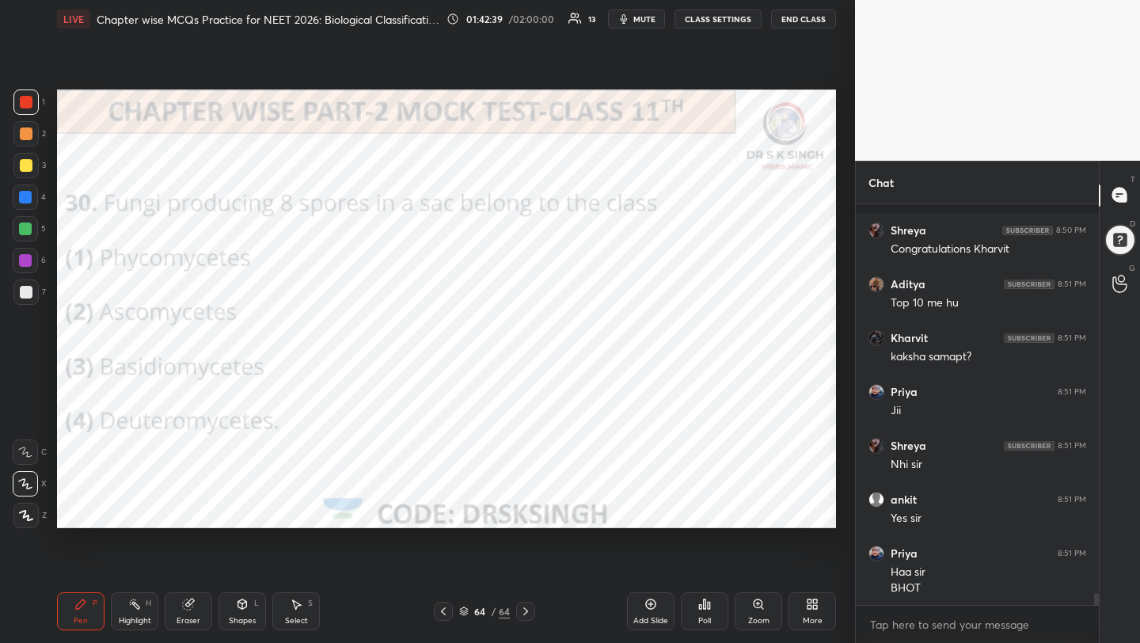
scroll to position [12772, 0]
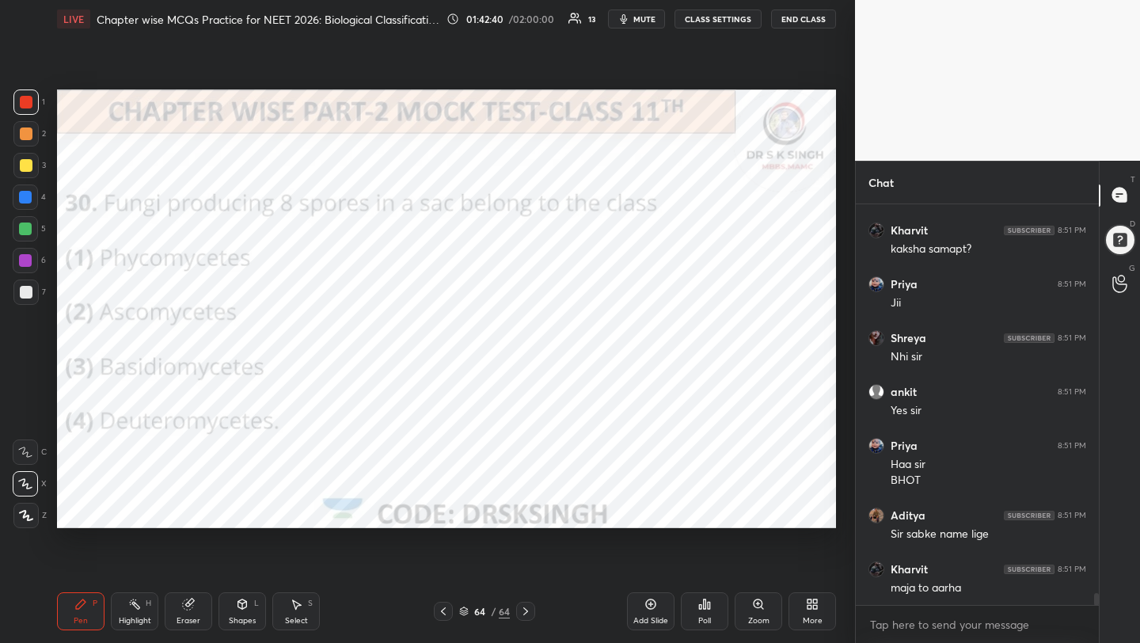
click at [818, 614] on div "More" at bounding box center [811, 611] width 47 height 38
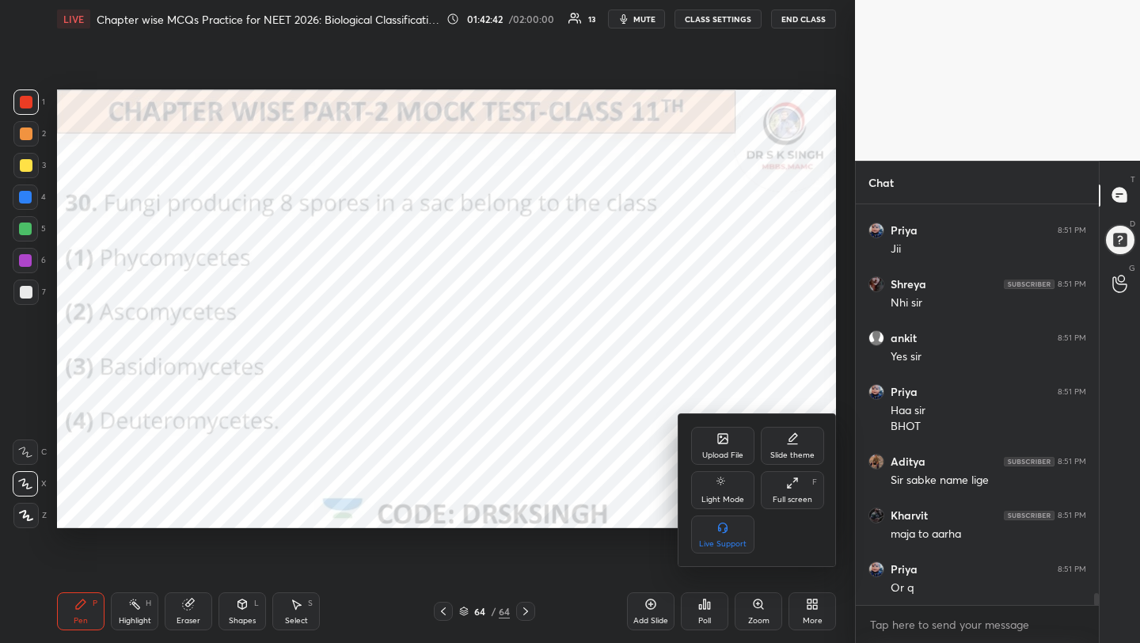
scroll to position [12880, 0]
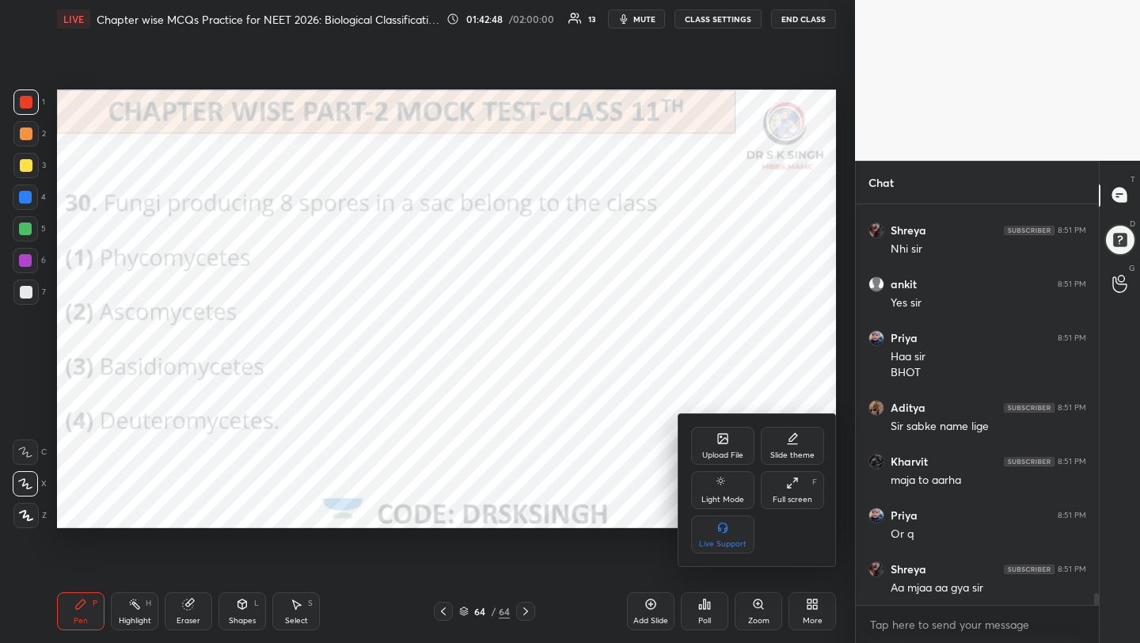
click at [719, 434] on icon at bounding box center [722, 438] width 9 height 9
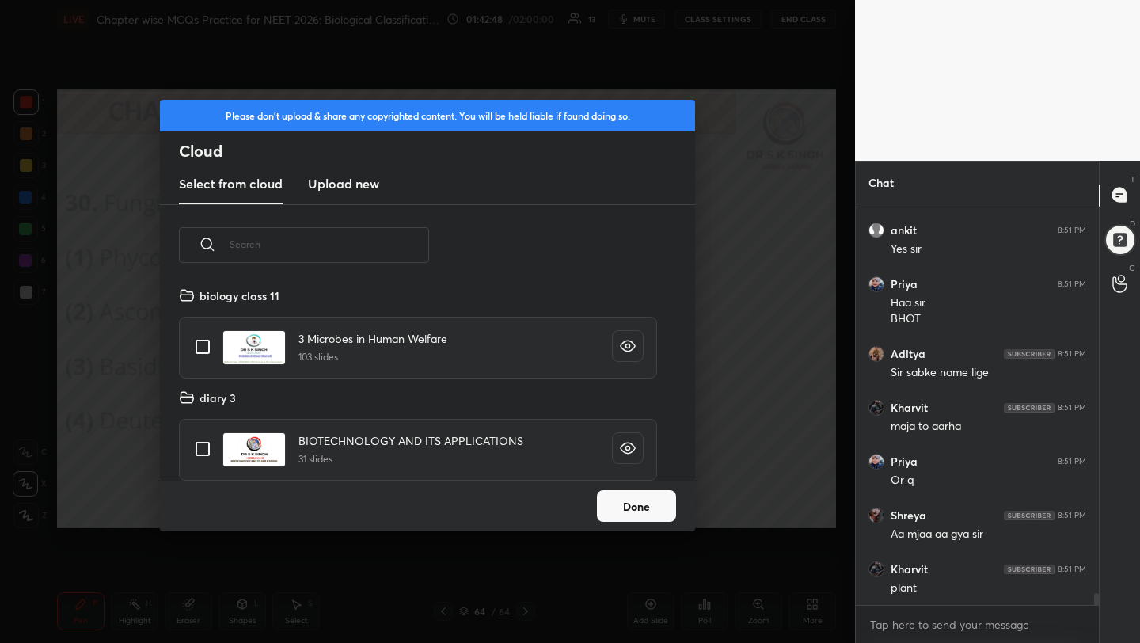
scroll to position [195, 508]
click at [332, 180] on h3 "Upload new" at bounding box center [343, 183] width 71 height 19
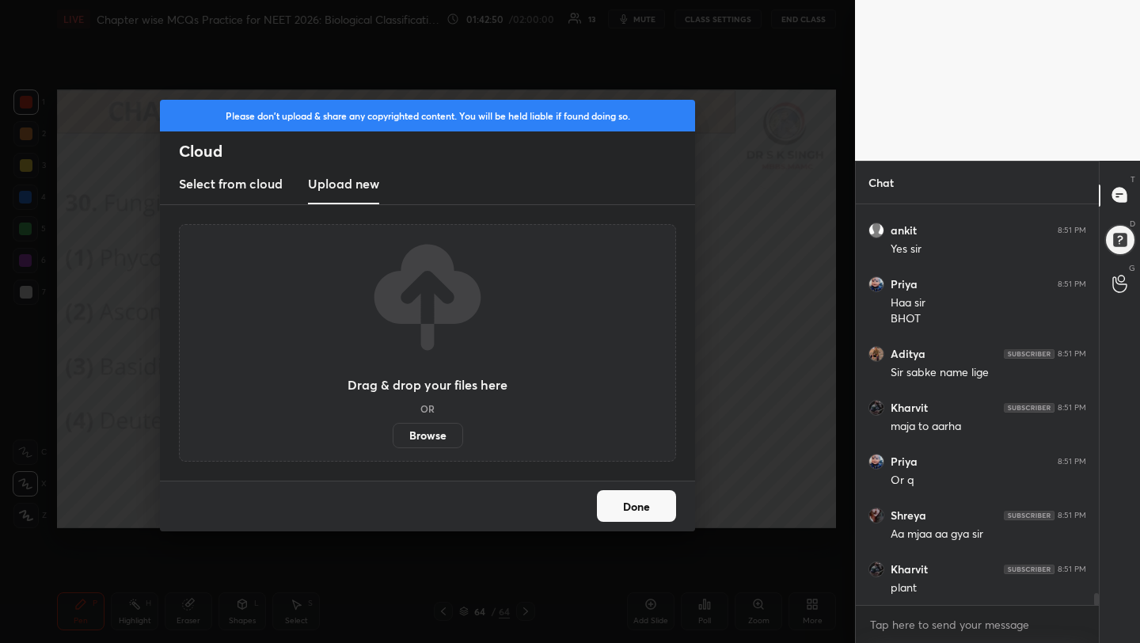
click at [419, 428] on label "Browse" at bounding box center [428, 435] width 70 height 25
click at [393, 428] on input "Browse" at bounding box center [393, 435] width 0 height 25
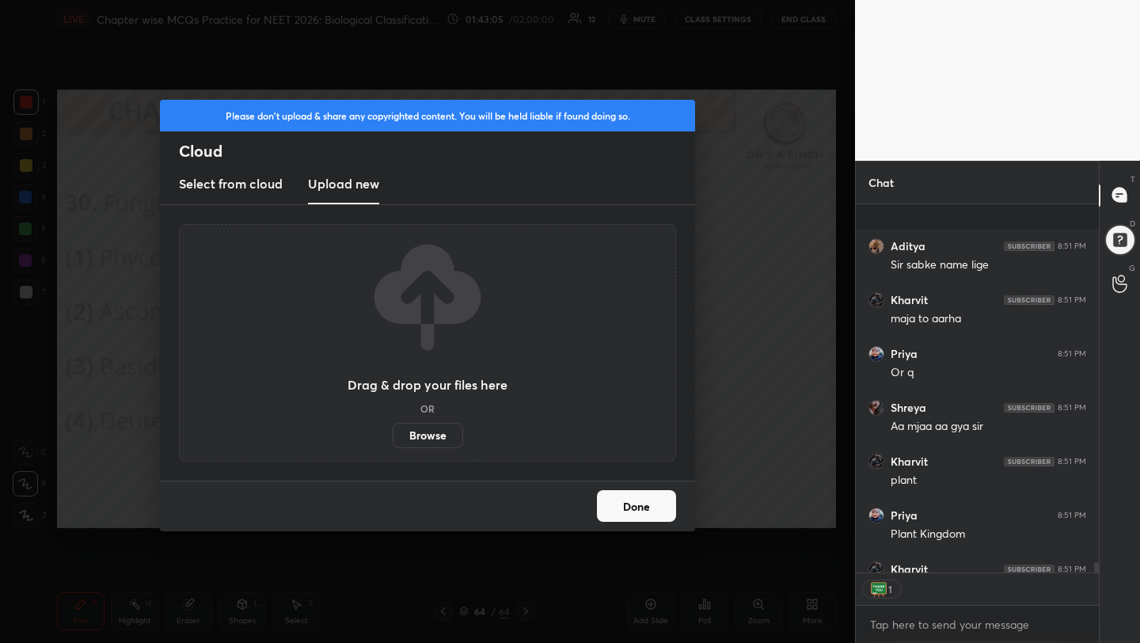
scroll to position [13128, 0]
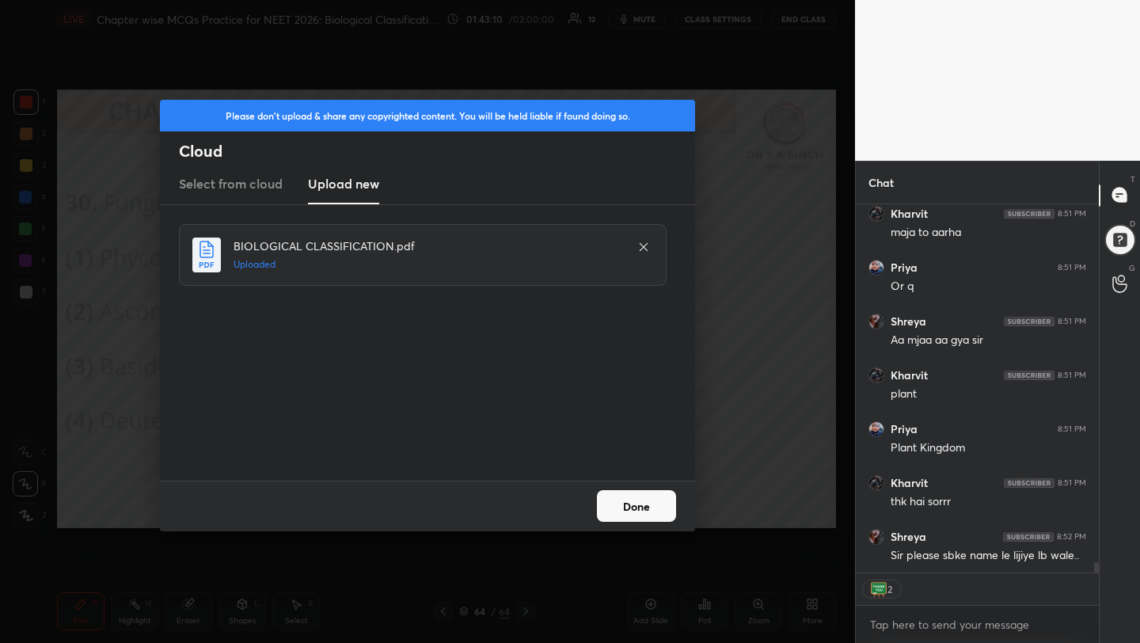
click at [642, 508] on button "Done" at bounding box center [636, 506] width 79 height 32
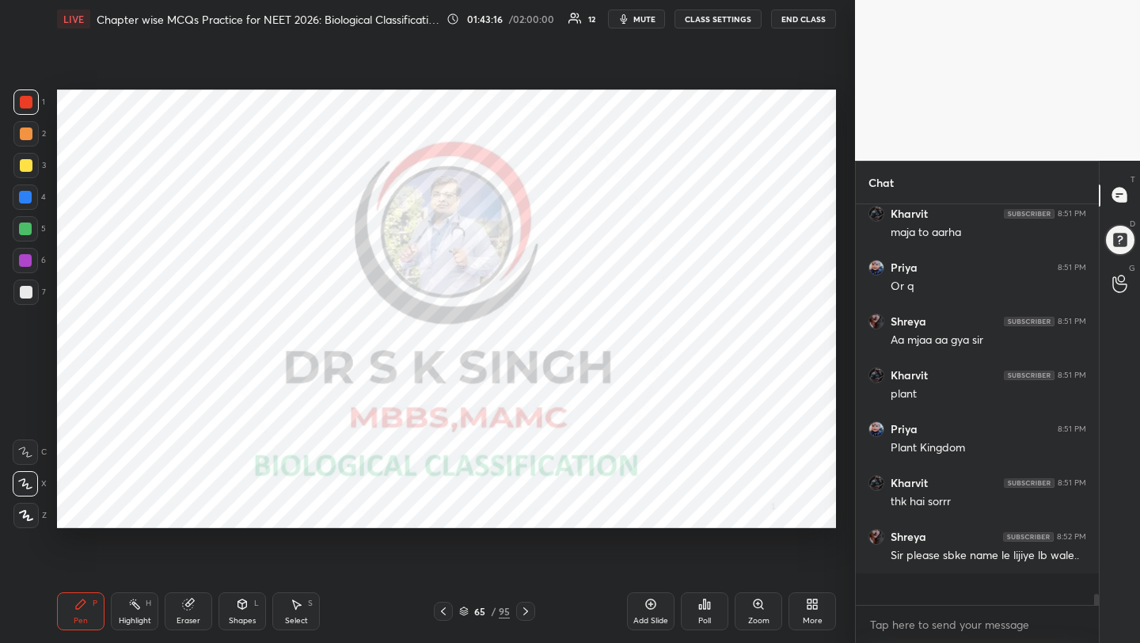
scroll to position [13095, 0]
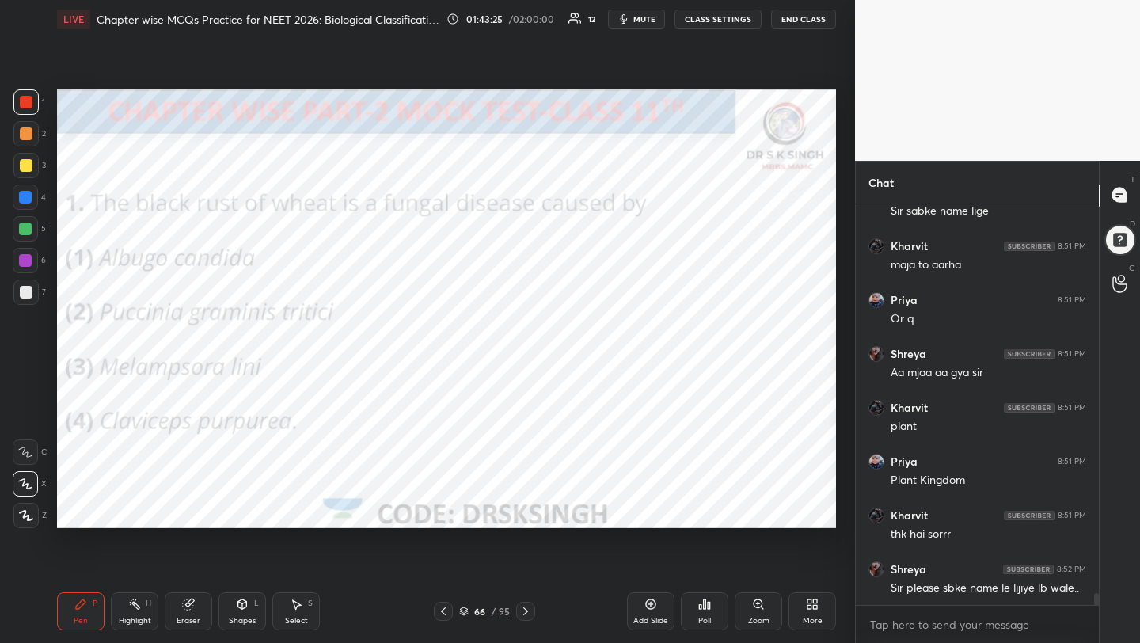
click at [705, 621] on div "Poll" at bounding box center [704, 620] width 13 height 8
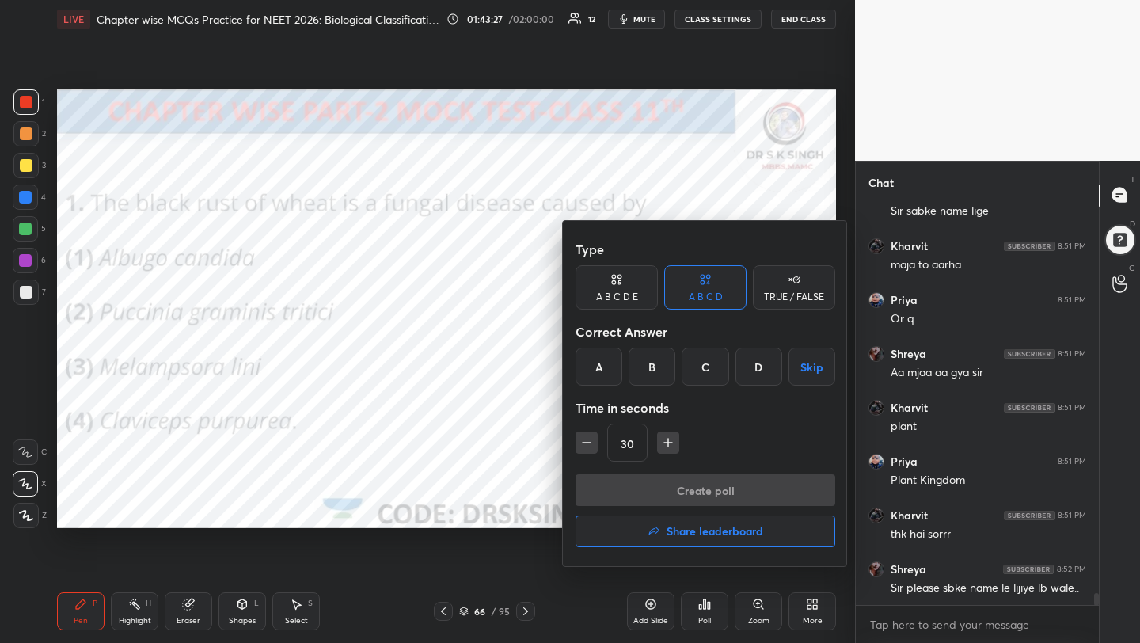
click at [647, 370] on div "B" at bounding box center [651, 366] width 47 height 38
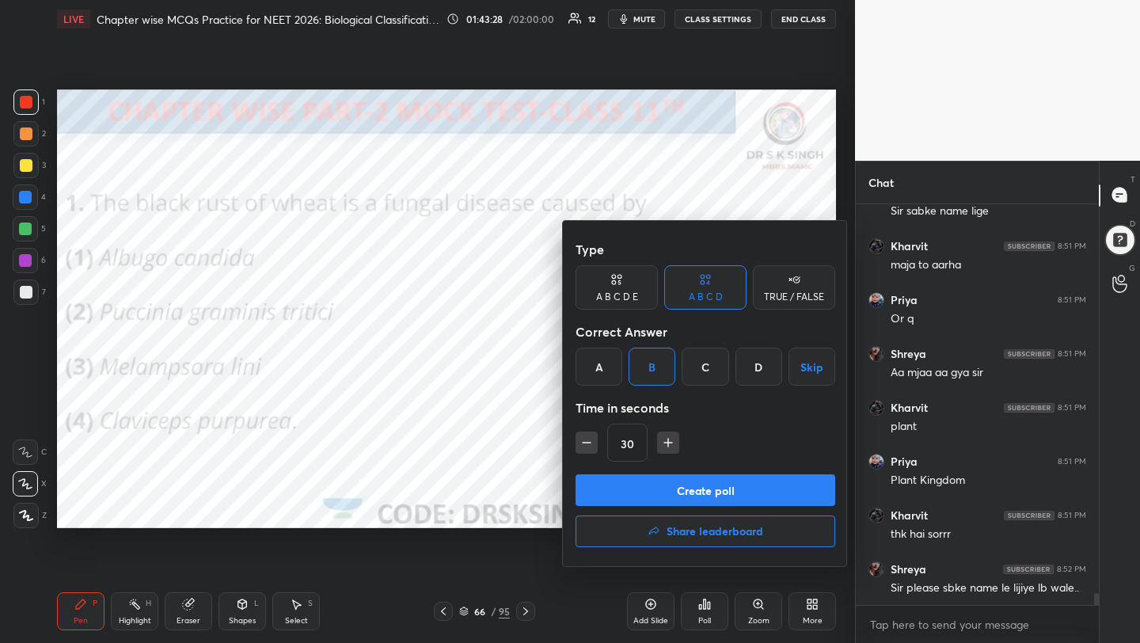
click at [665, 495] on button "Create poll" at bounding box center [705, 490] width 260 height 32
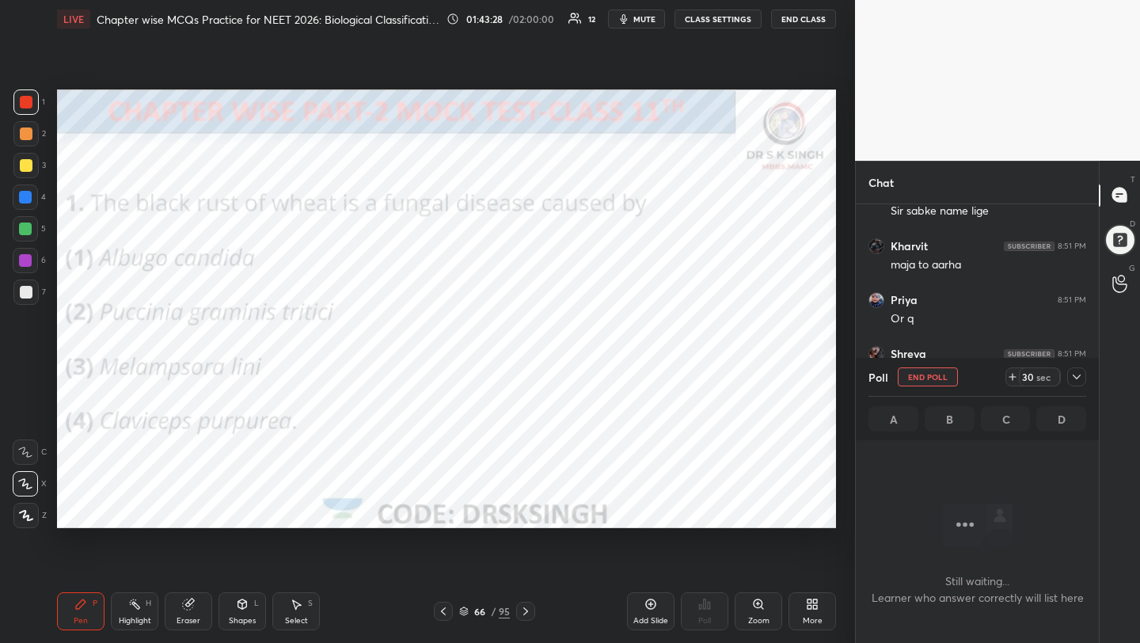
scroll to position [313, 238]
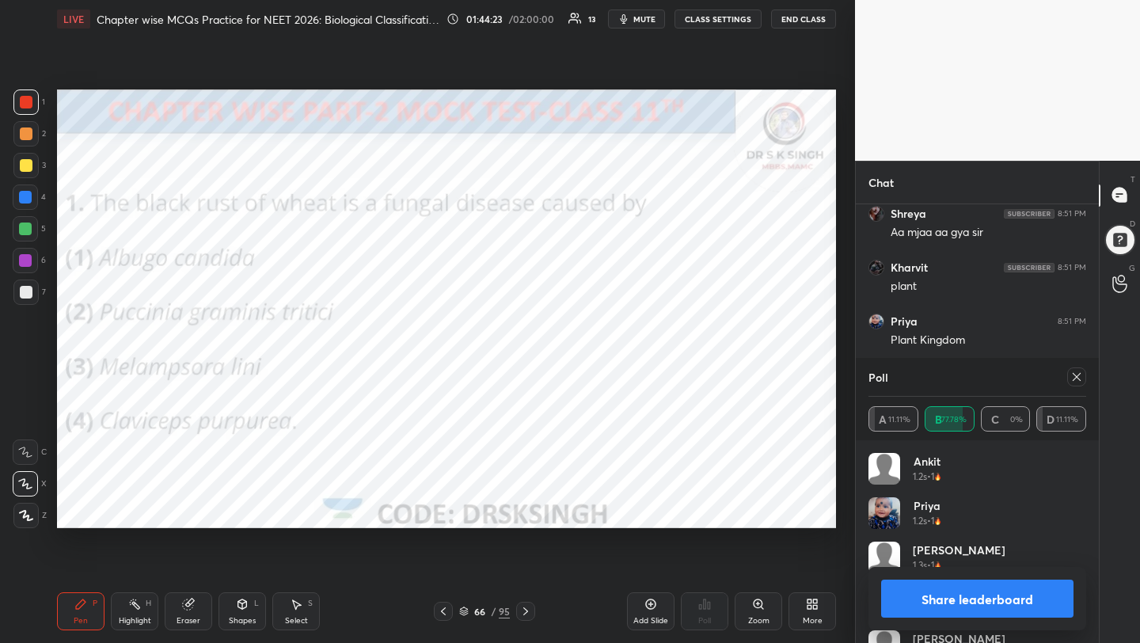
click at [1067, 374] on div at bounding box center [1076, 376] width 19 height 19
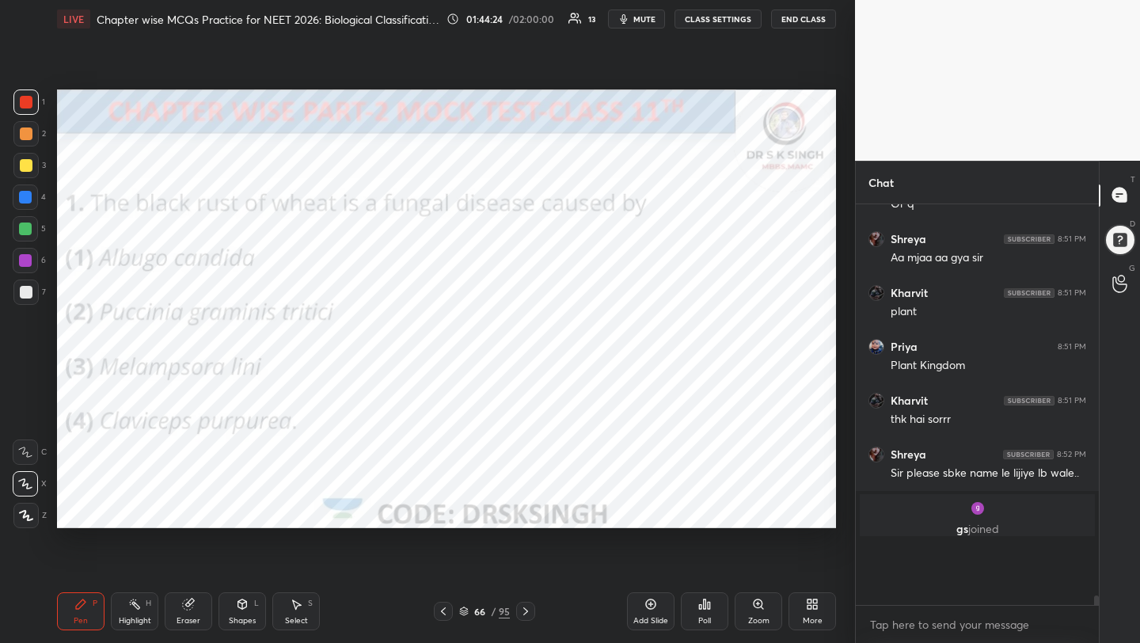
scroll to position [388, 238]
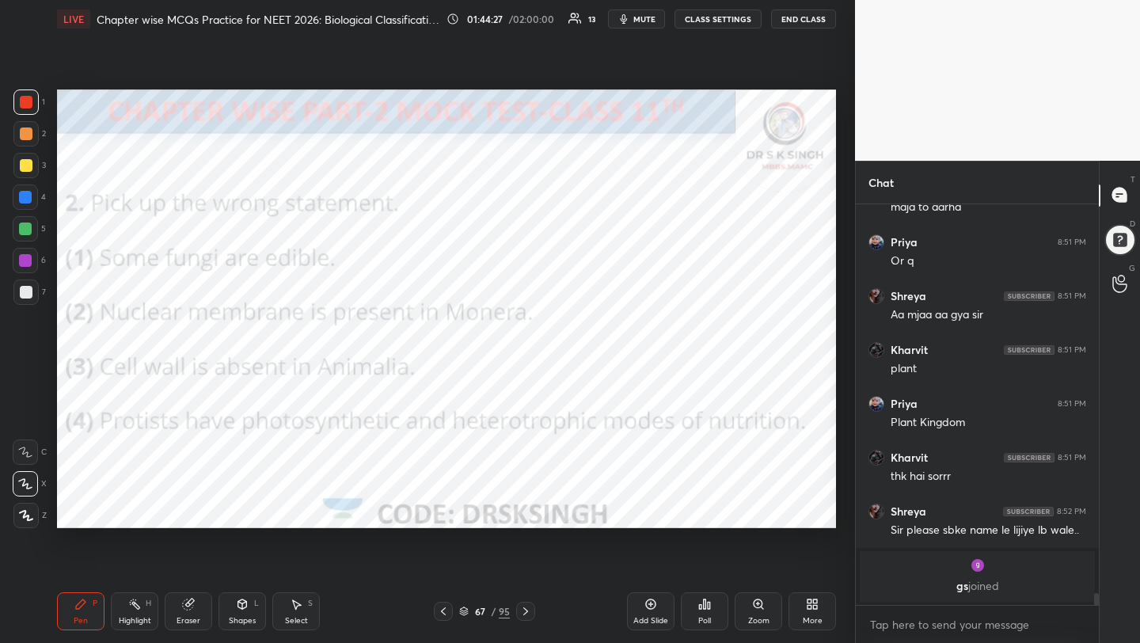
click at [690, 625] on div "Poll" at bounding box center [704, 611] width 47 height 38
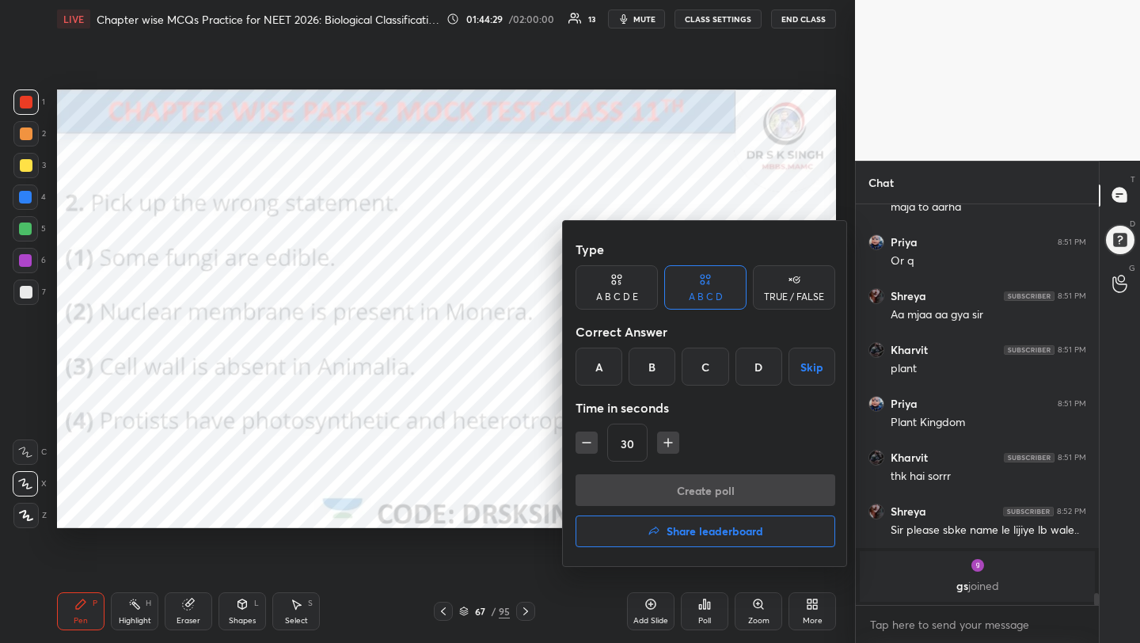
click at [654, 362] on div "B" at bounding box center [651, 366] width 47 height 38
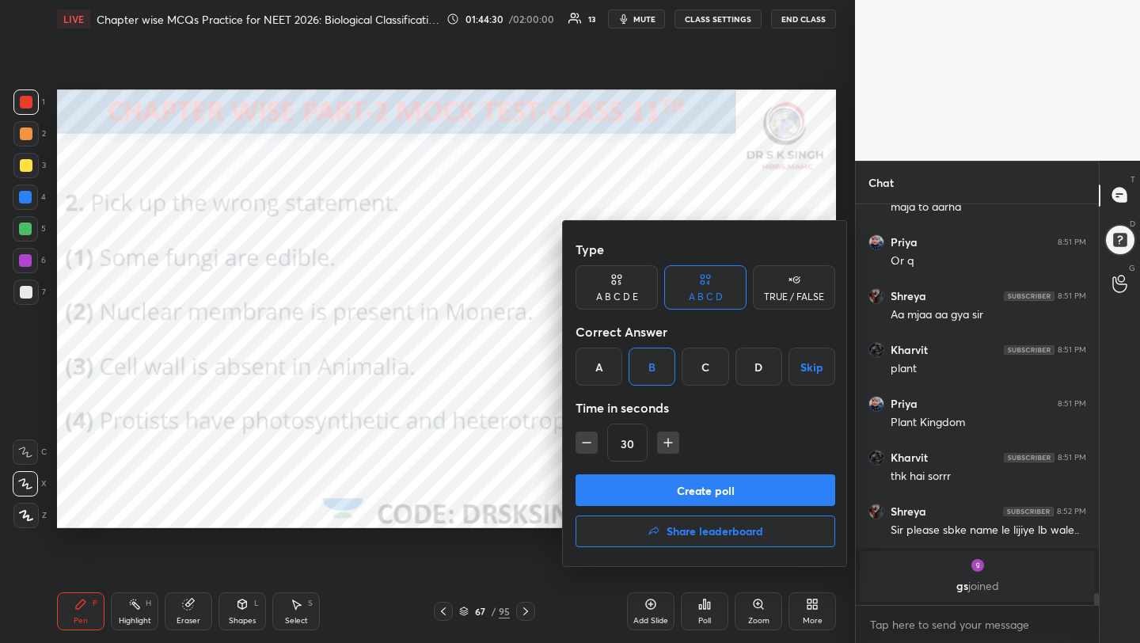
click at [693, 484] on button "Create poll" at bounding box center [705, 490] width 260 height 32
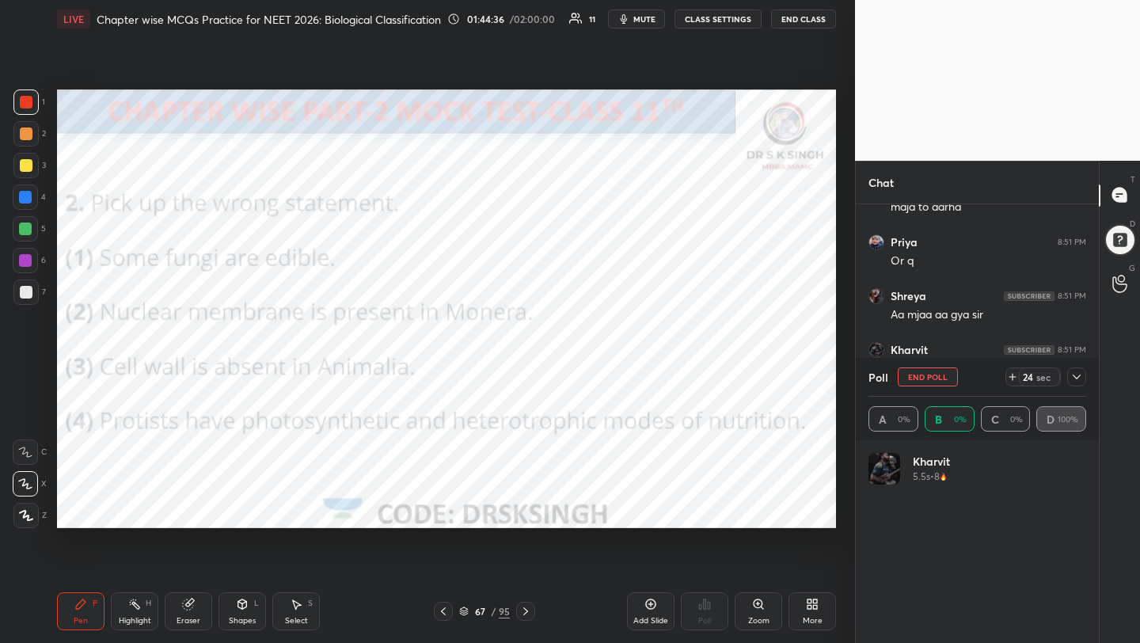
scroll to position [185, 213]
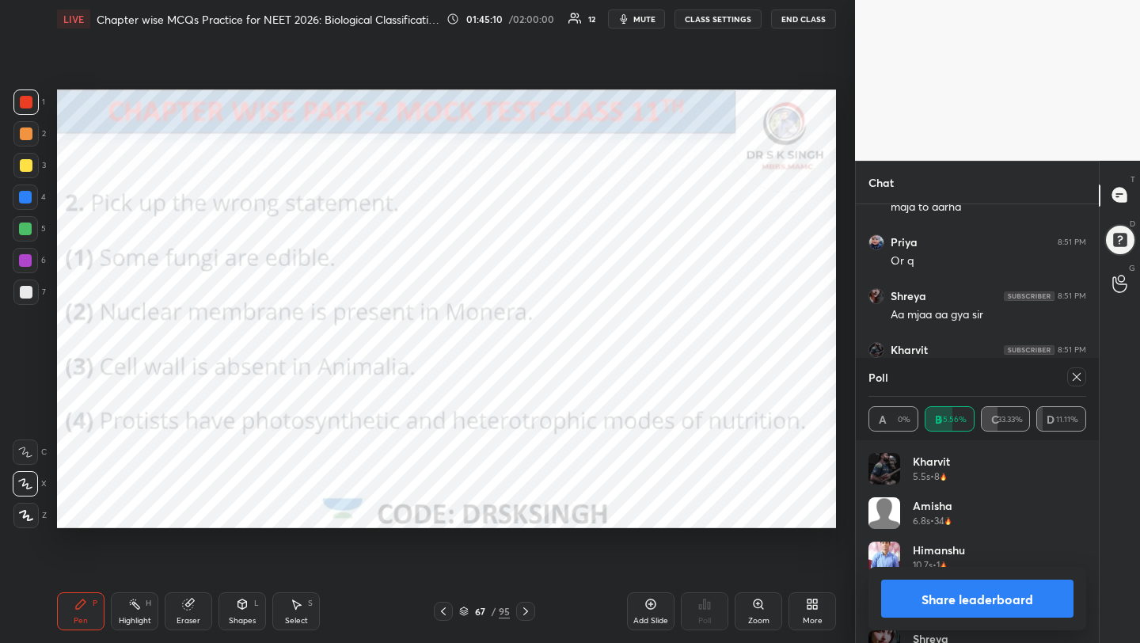
click at [1075, 372] on icon at bounding box center [1076, 376] width 13 height 13
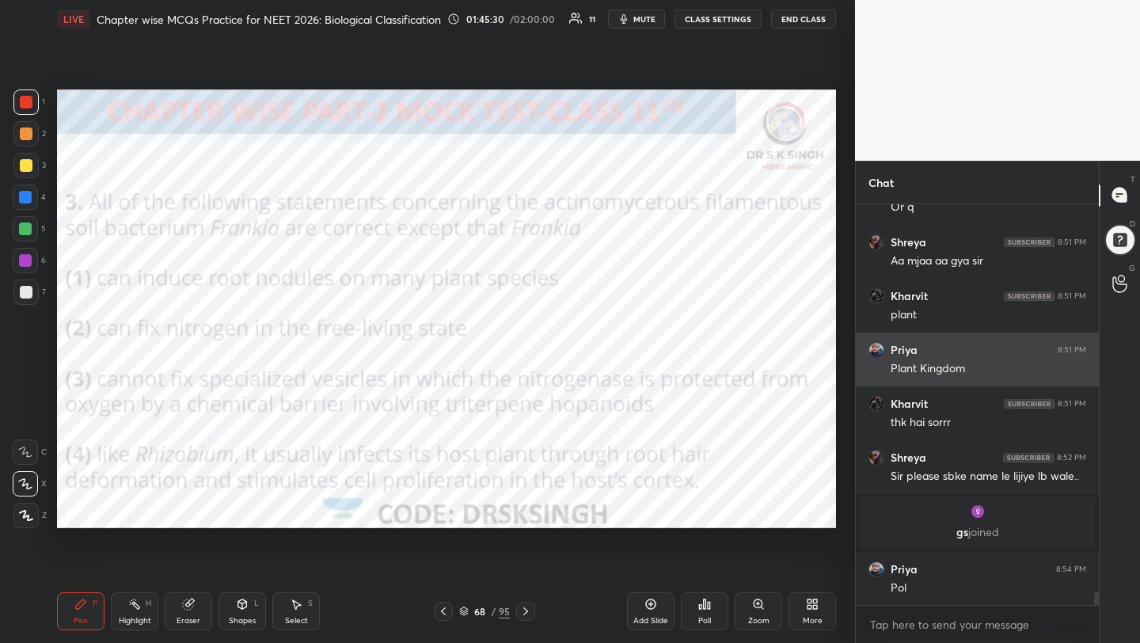
scroll to position [12502, 0]
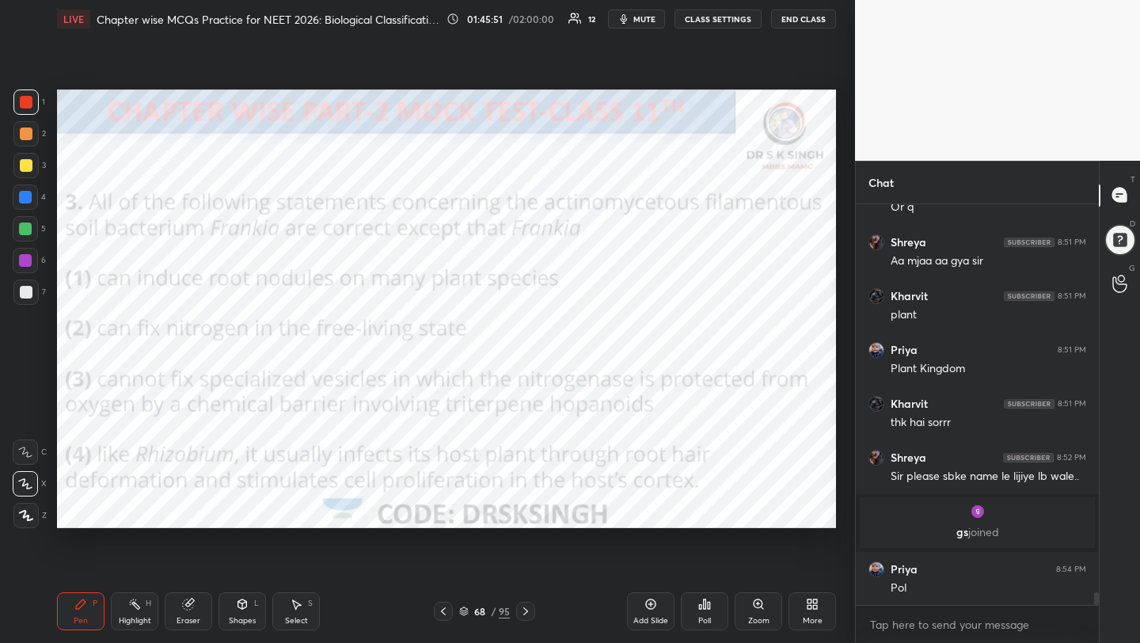
click at [702, 602] on icon at bounding box center [704, 603] width 13 height 13
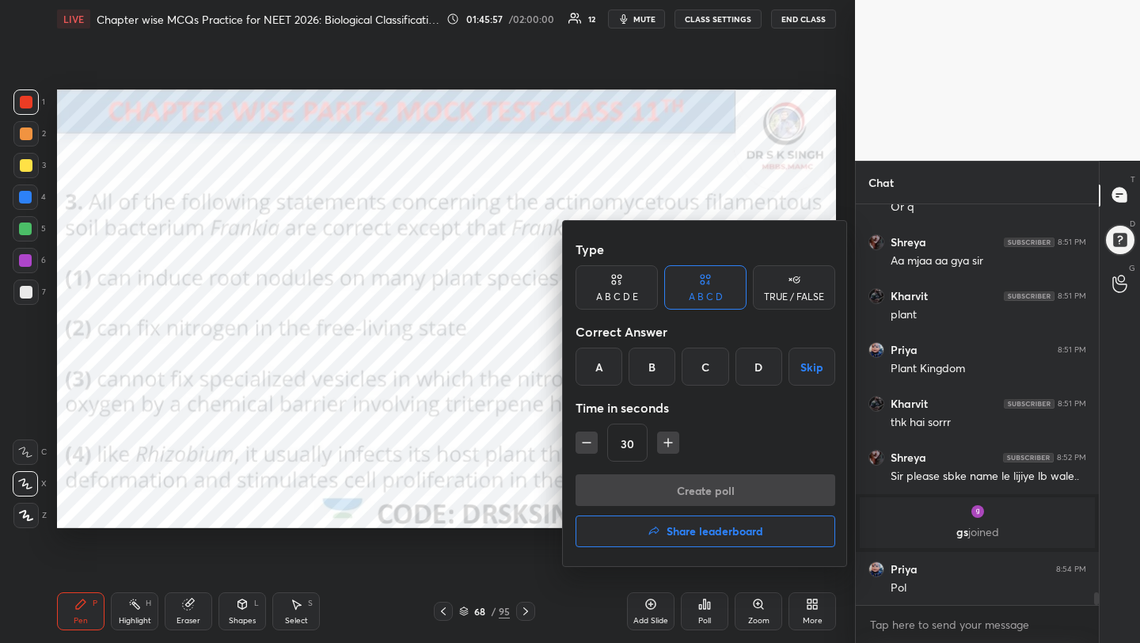
click at [638, 362] on div "B" at bounding box center [651, 366] width 47 height 38
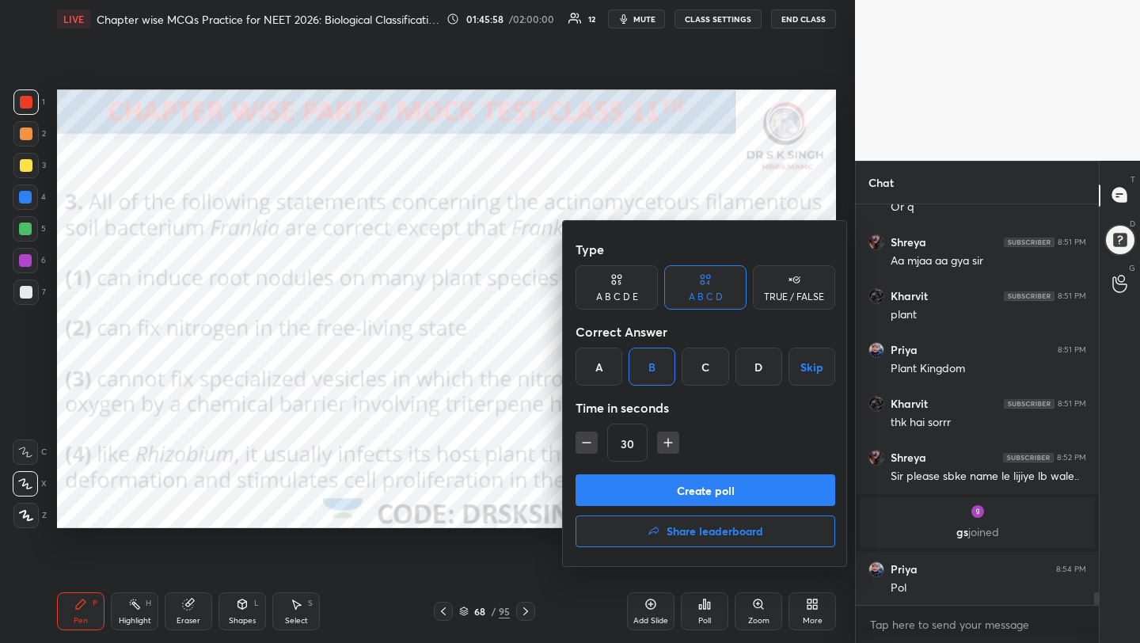
click at [655, 487] on button "Create poll" at bounding box center [705, 490] width 260 height 32
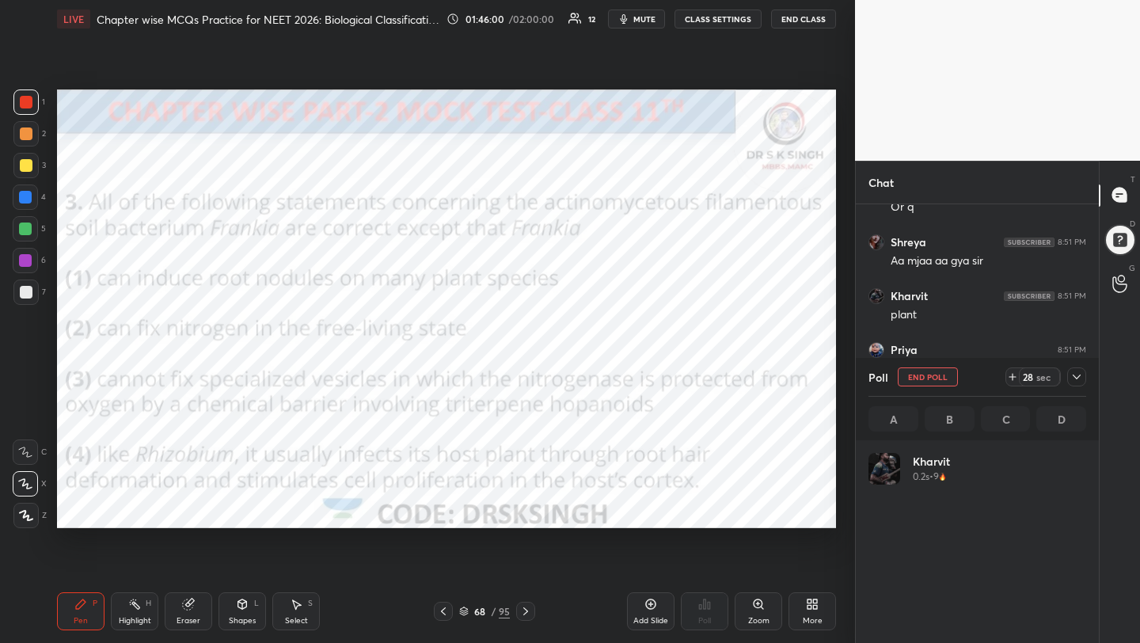
scroll to position [6, 6]
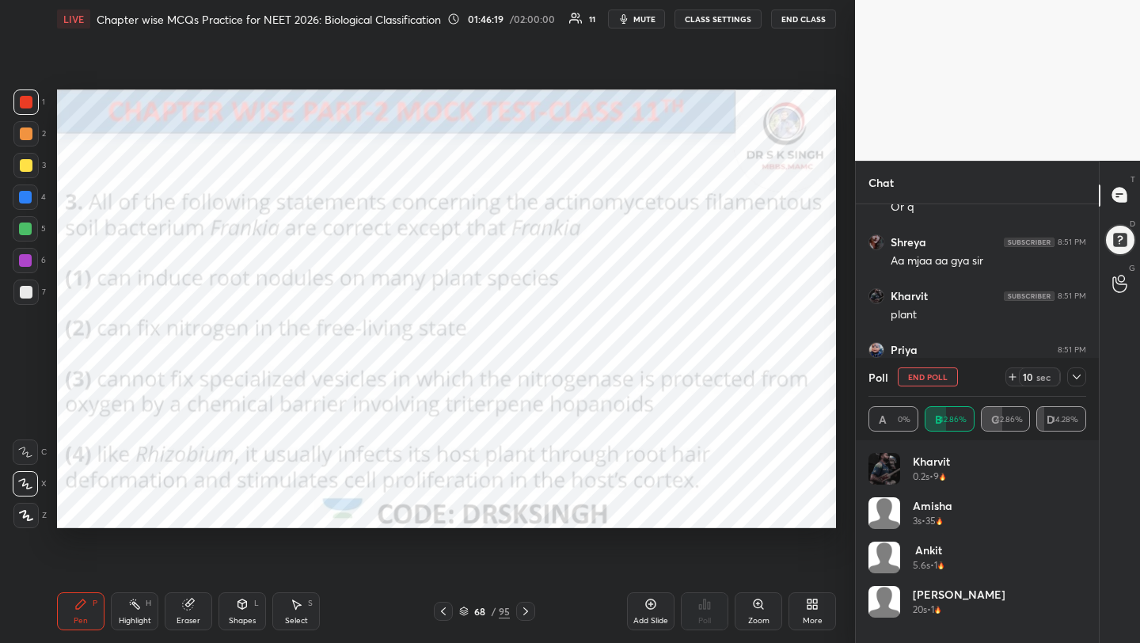
click at [909, 378] on button "End Poll" at bounding box center [927, 376] width 60 height 19
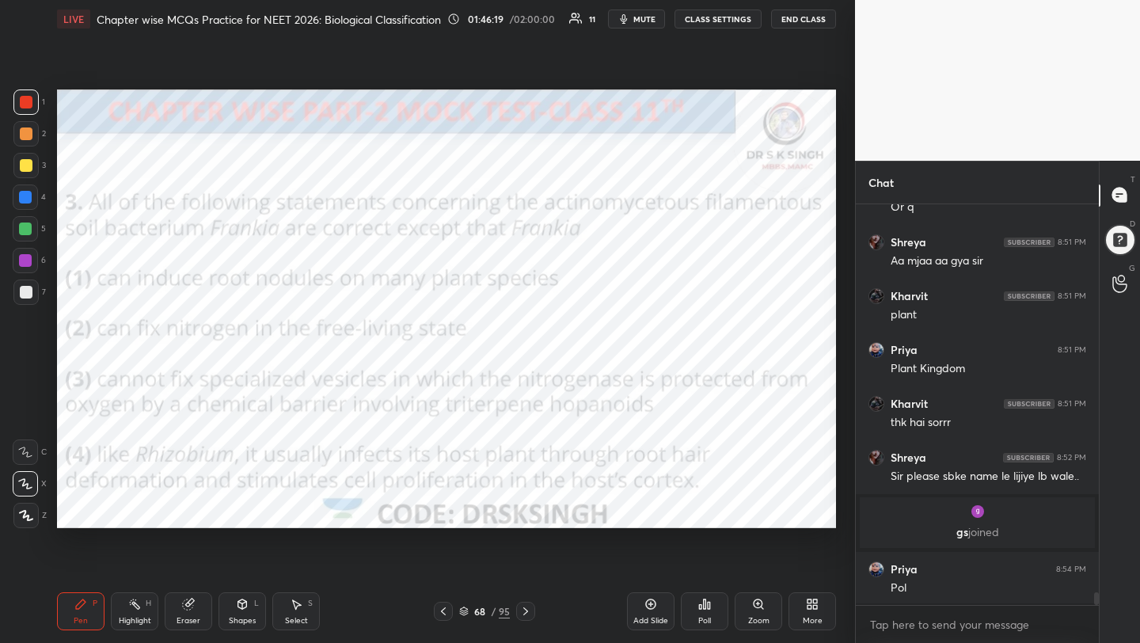
scroll to position [264, 238]
click at [650, 21] on span "mute" at bounding box center [644, 18] width 22 height 11
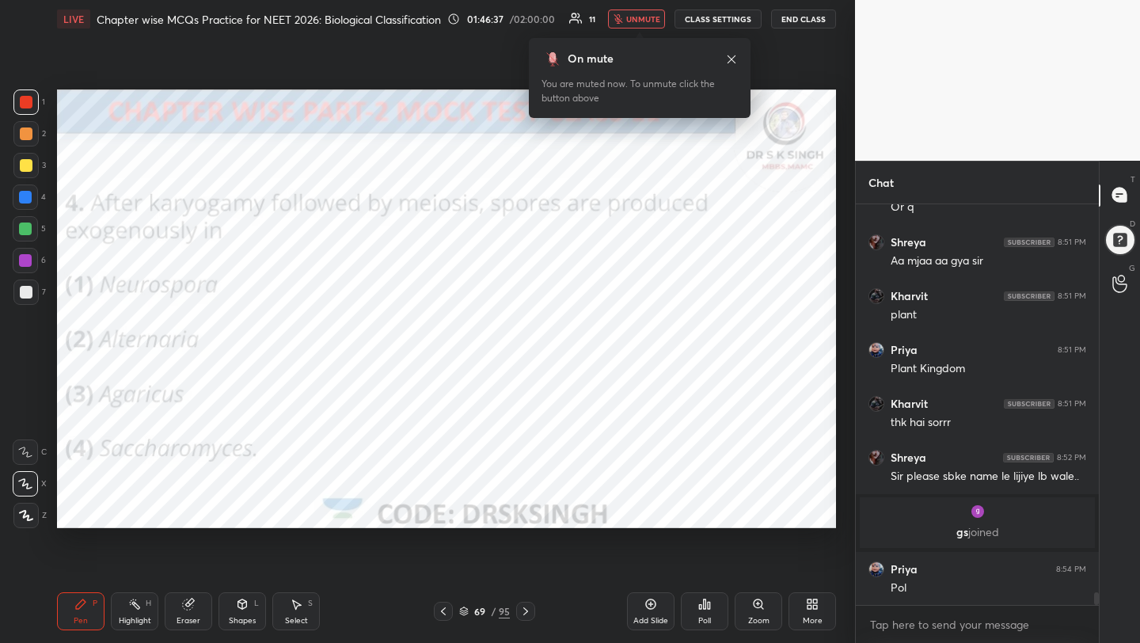
click at [707, 619] on div "Poll" at bounding box center [704, 620] width 13 height 8
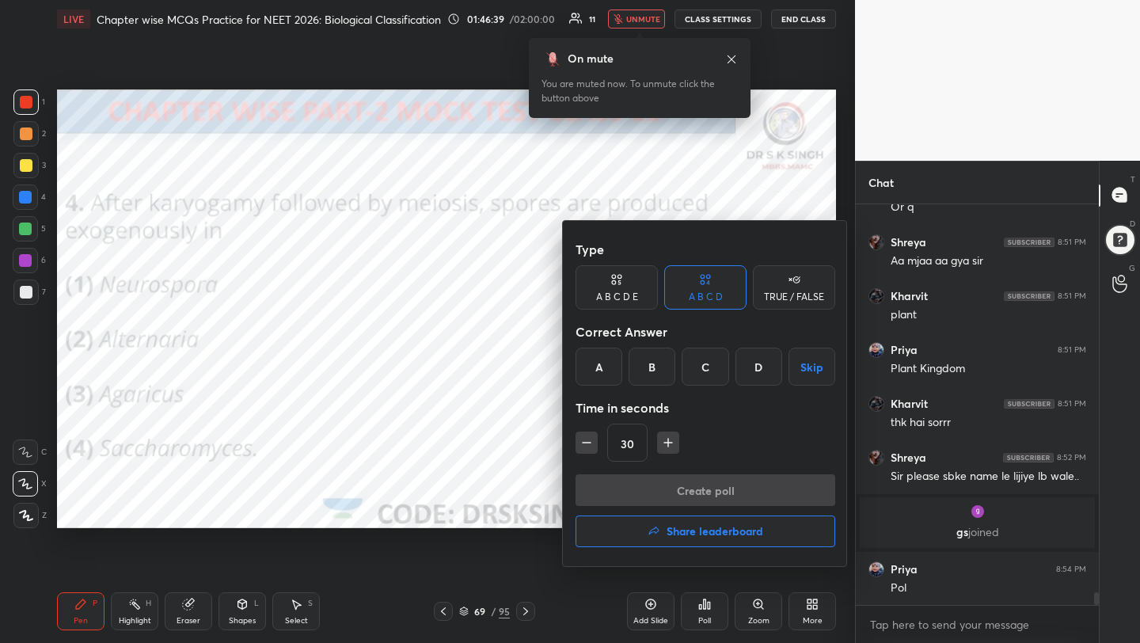
click at [709, 375] on div "C" at bounding box center [704, 366] width 47 height 38
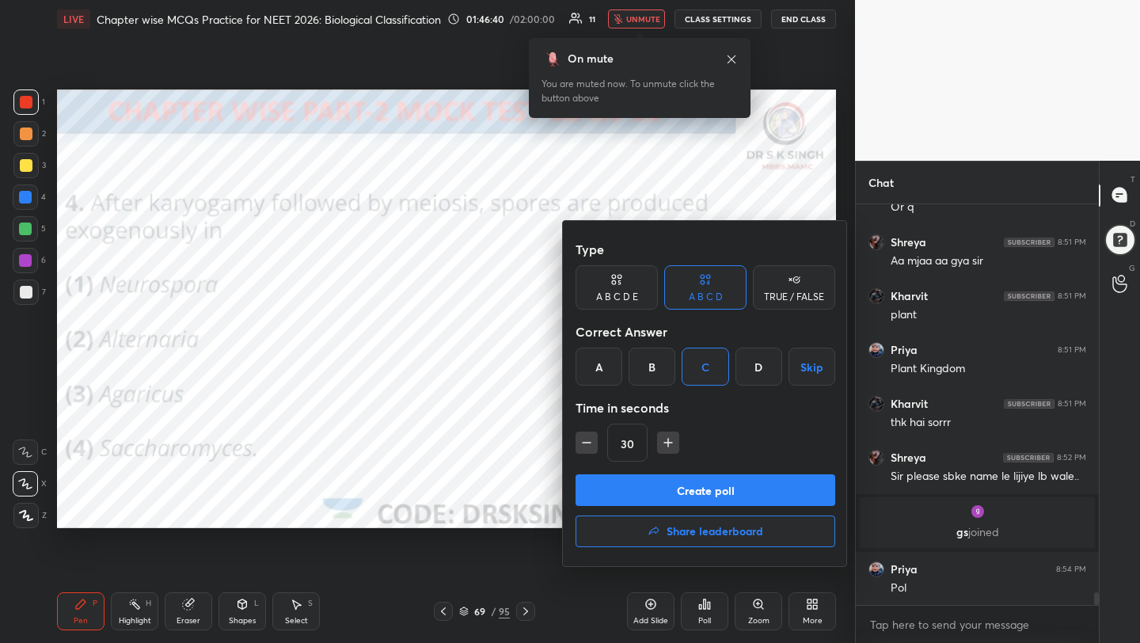
click at [717, 490] on button "Create poll" at bounding box center [705, 490] width 260 height 32
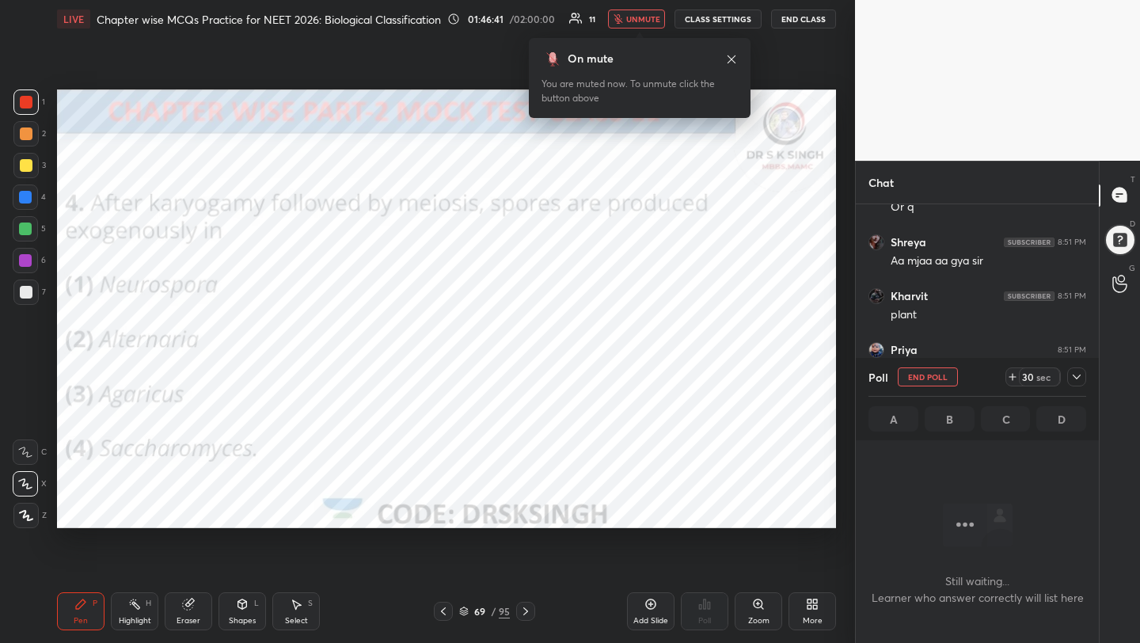
scroll to position [181, 238]
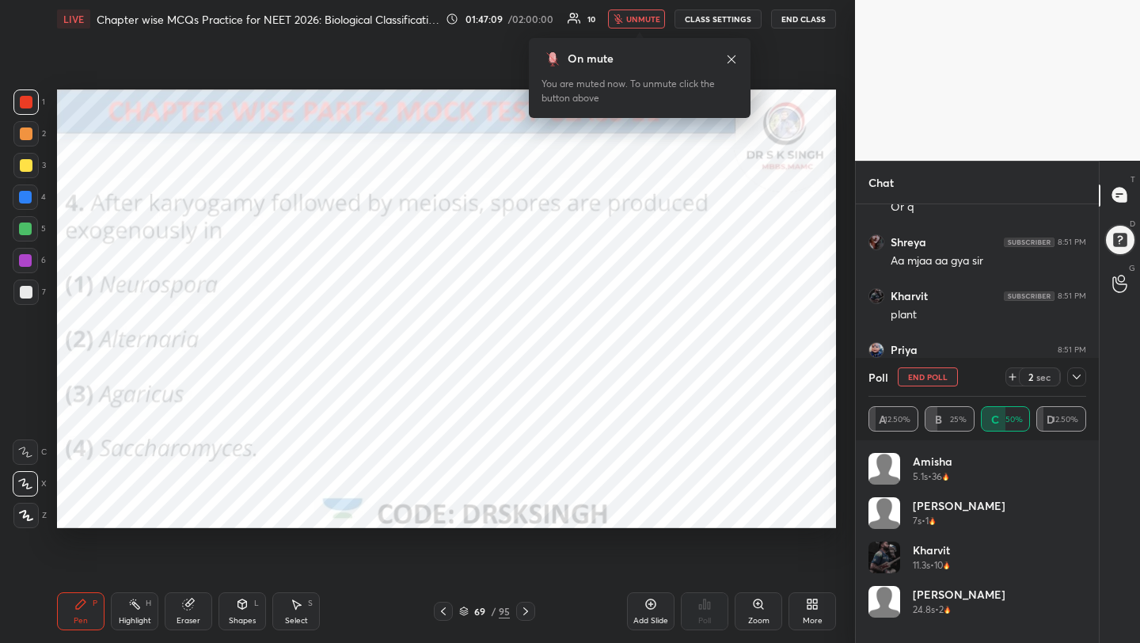
click at [929, 369] on button "End Poll" at bounding box center [927, 376] width 60 height 19
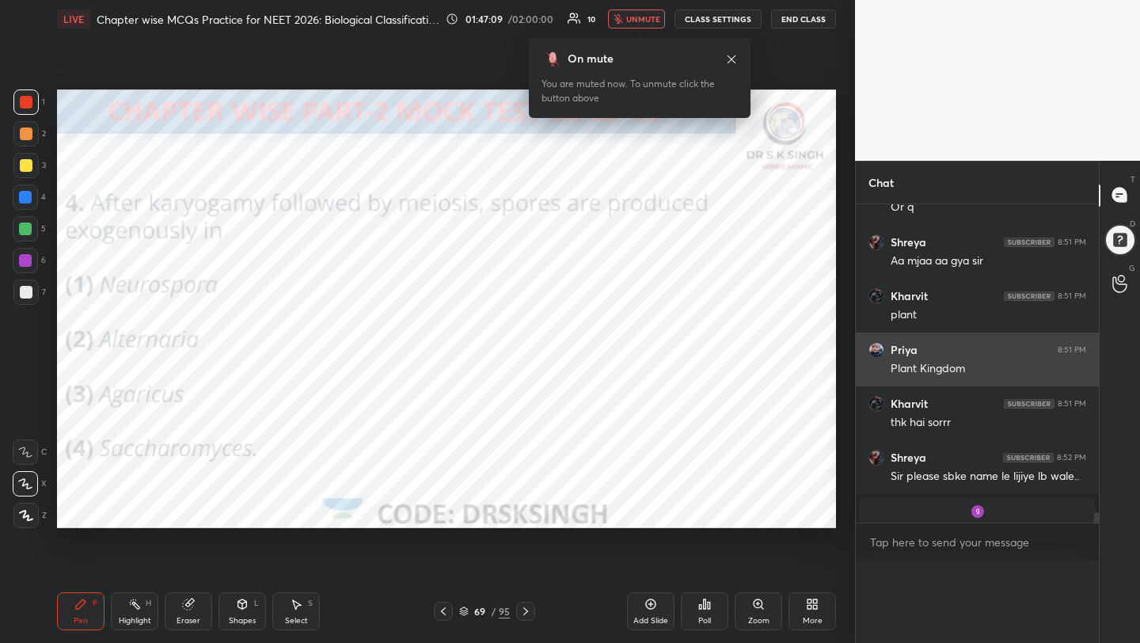
scroll to position [207, 238]
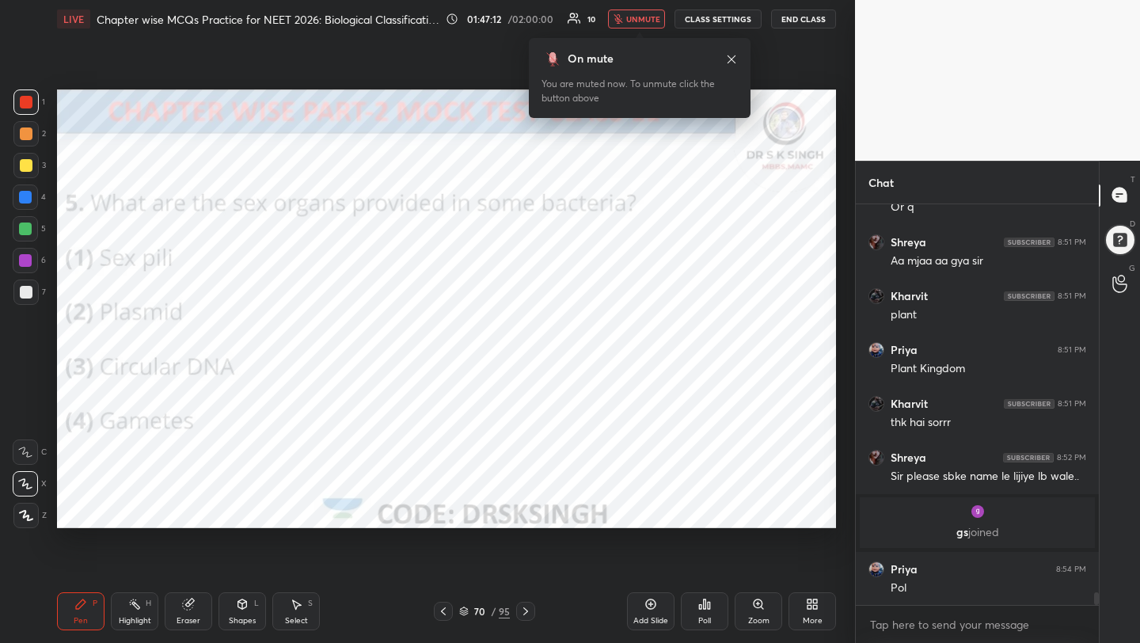
click at [699, 605] on icon at bounding box center [700, 607] width 2 height 4
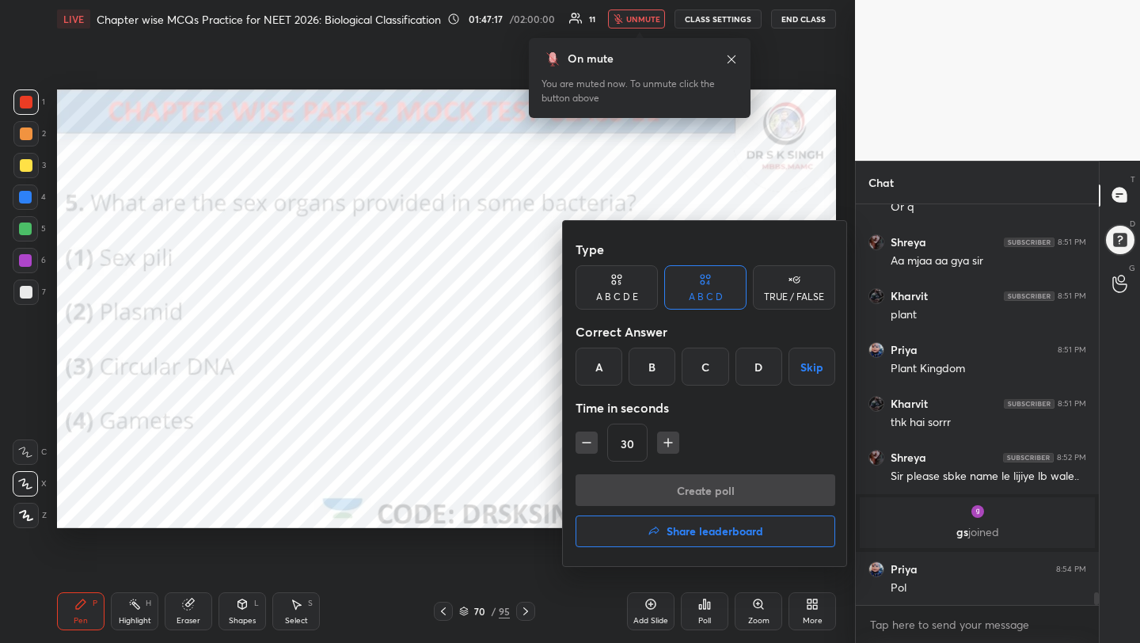
click at [596, 366] on div "A" at bounding box center [598, 366] width 47 height 38
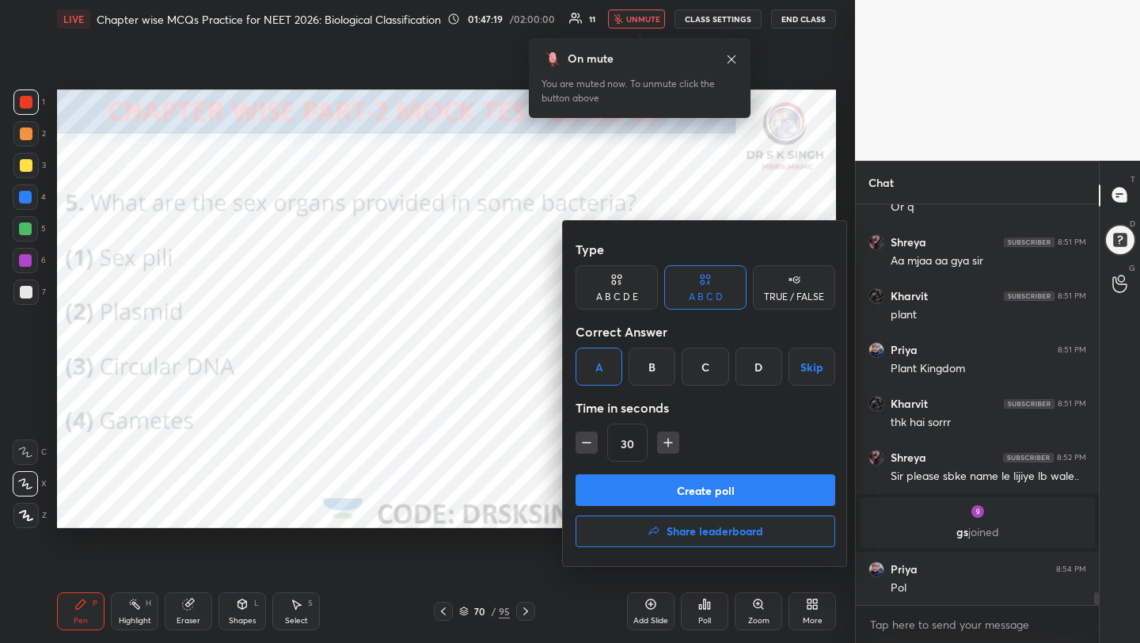
click at [663, 494] on button "Create poll" at bounding box center [705, 490] width 260 height 32
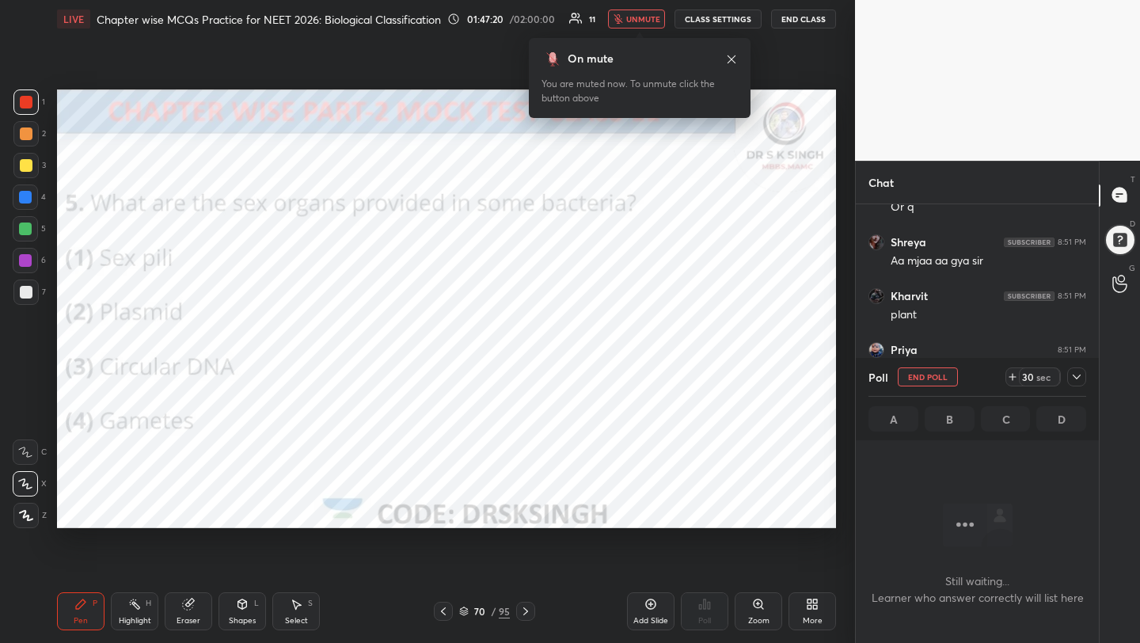
scroll to position [195, 238]
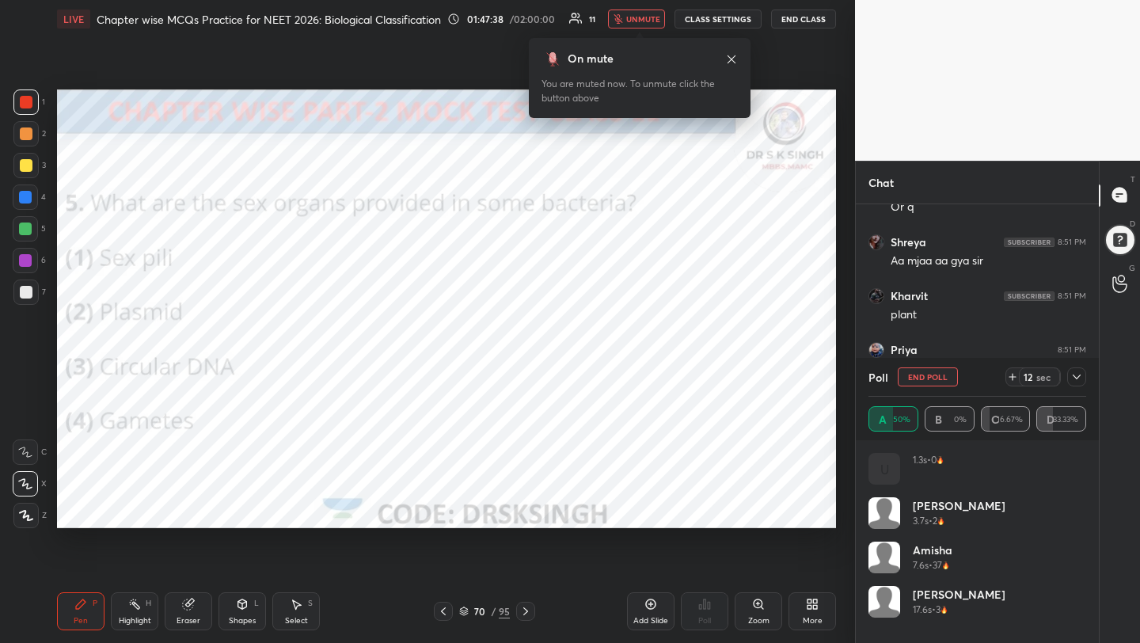
click at [930, 377] on button "End Poll" at bounding box center [927, 376] width 60 height 19
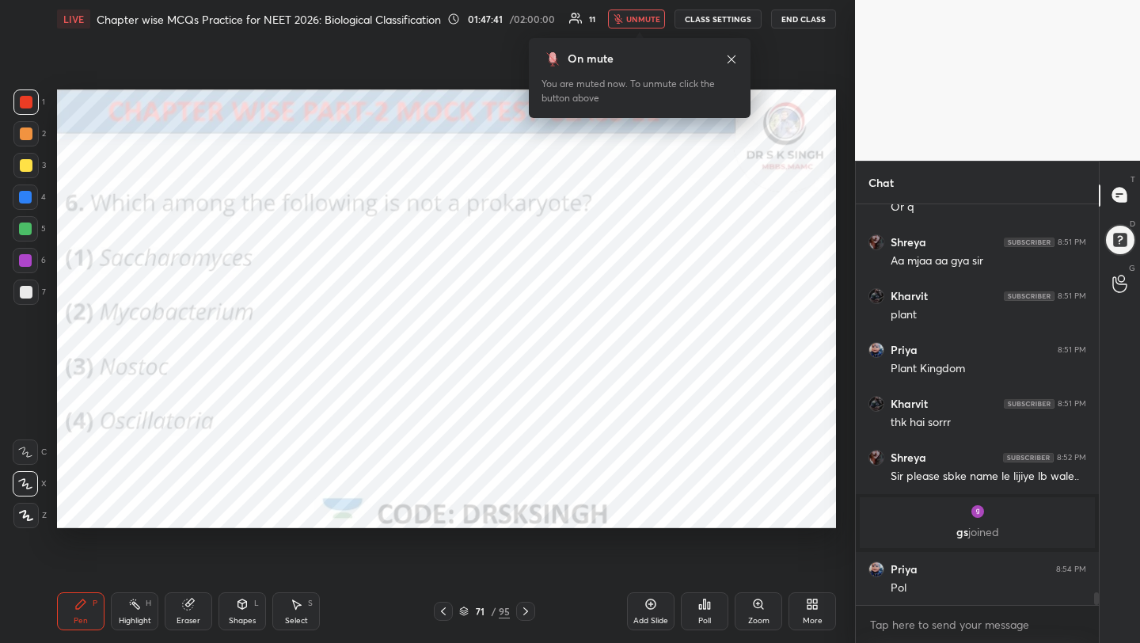
click at [702, 602] on icon at bounding box center [704, 603] width 13 height 13
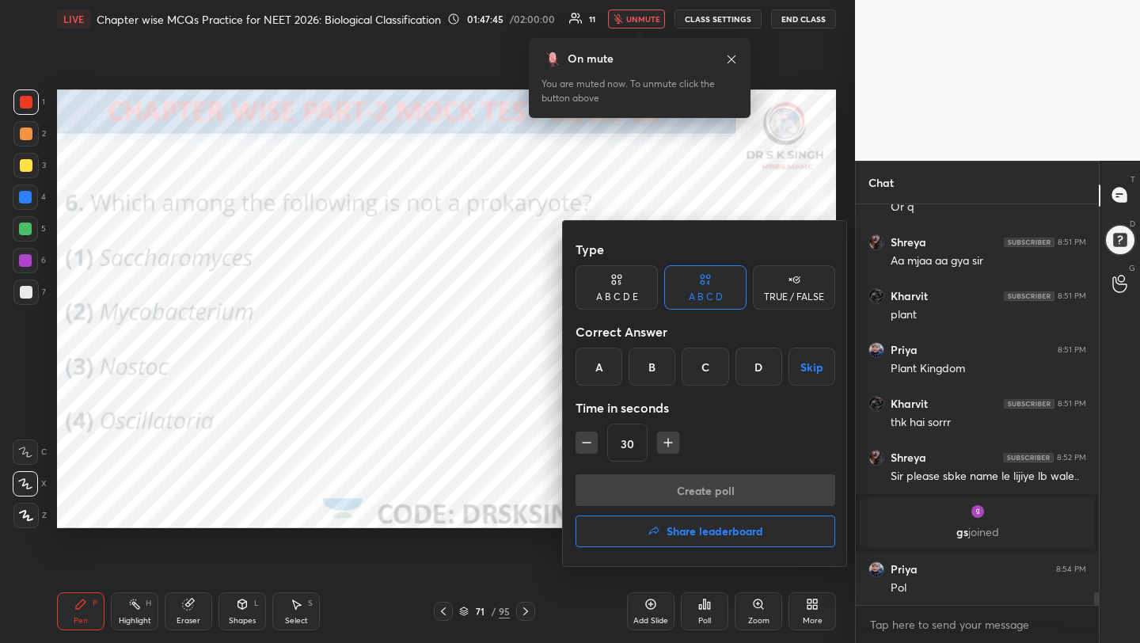
click at [601, 363] on div "A" at bounding box center [598, 366] width 47 height 38
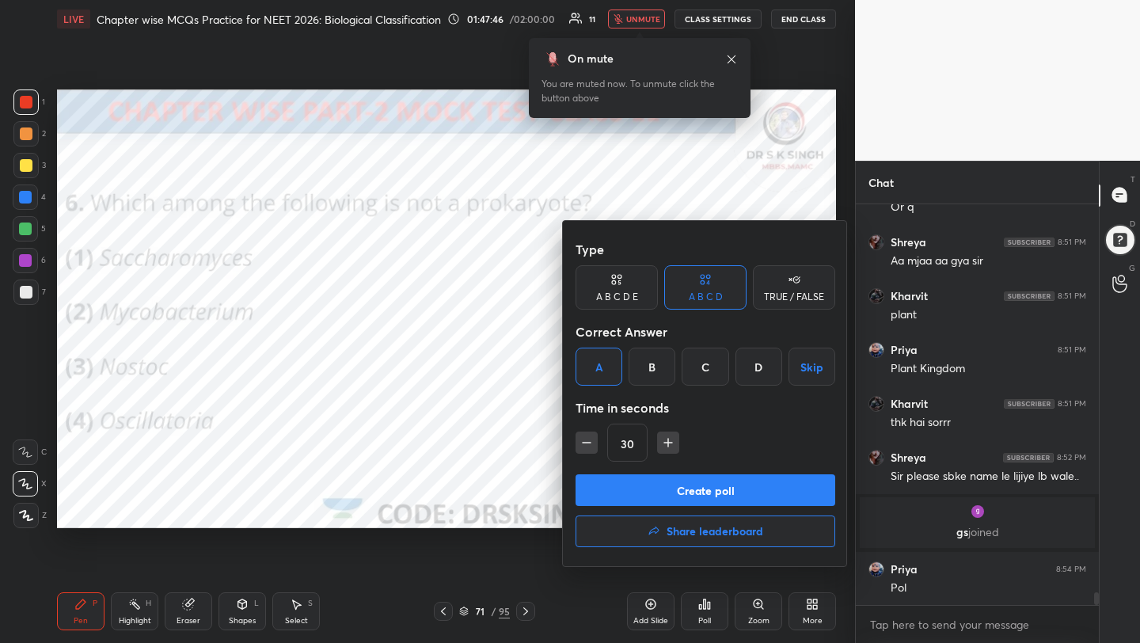
click at [650, 494] on button "Create poll" at bounding box center [705, 490] width 260 height 32
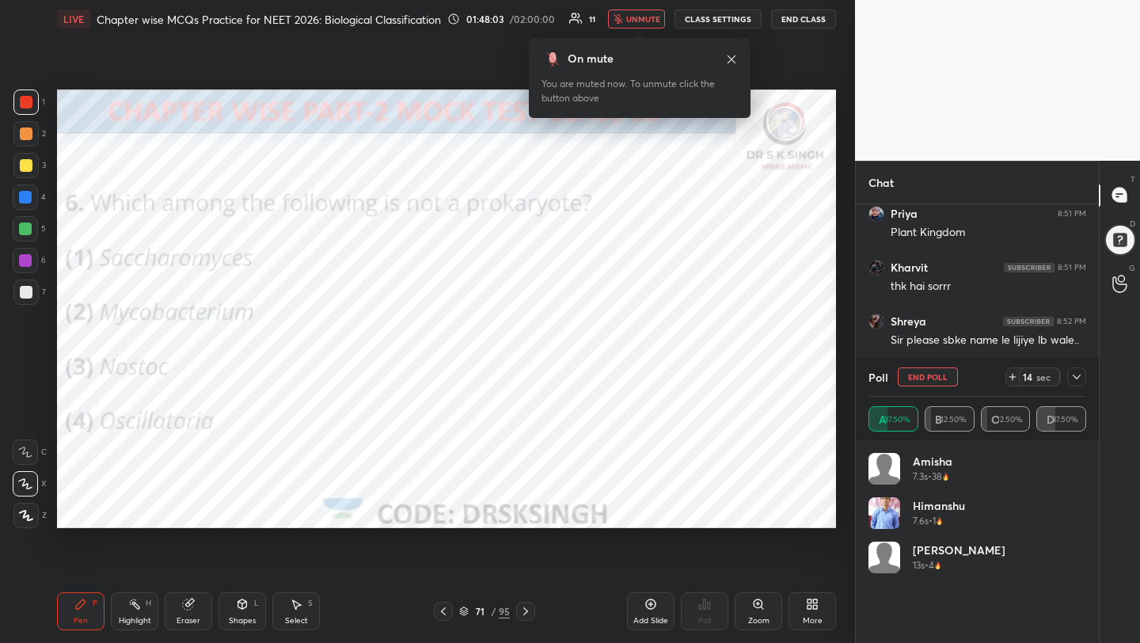
click at [914, 375] on button "End Poll" at bounding box center [927, 376] width 60 height 19
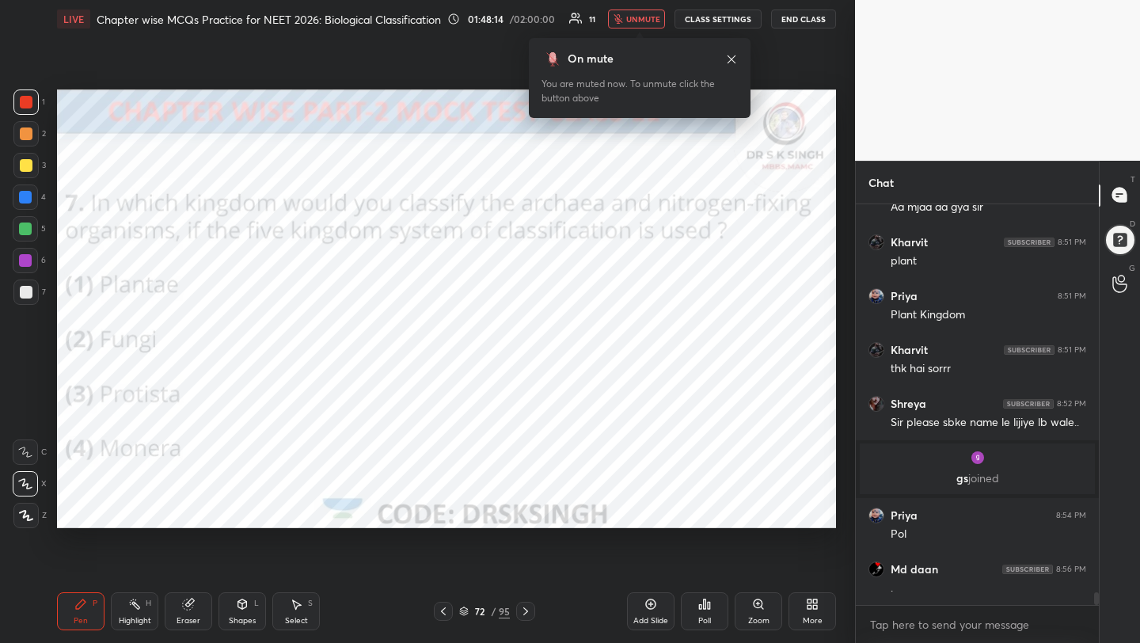
click at [700, 616] on div "Poll" at bounding box center [704, 620] width 13 height 8
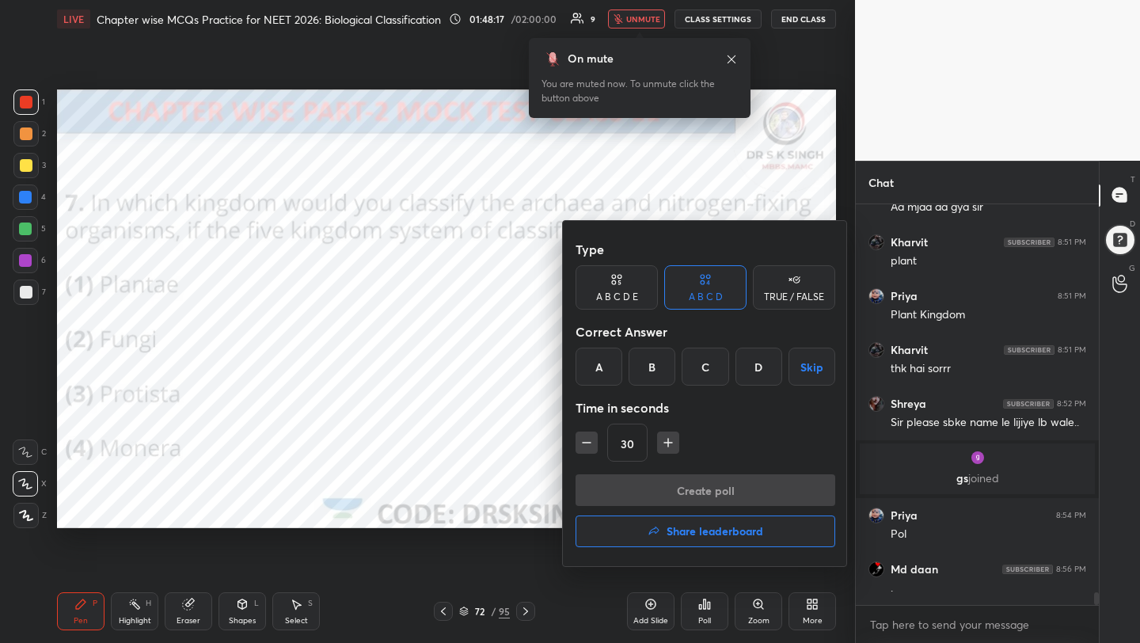
click at [748, 365] on div "D" at bounding box center [758, 366] width 47 height 38
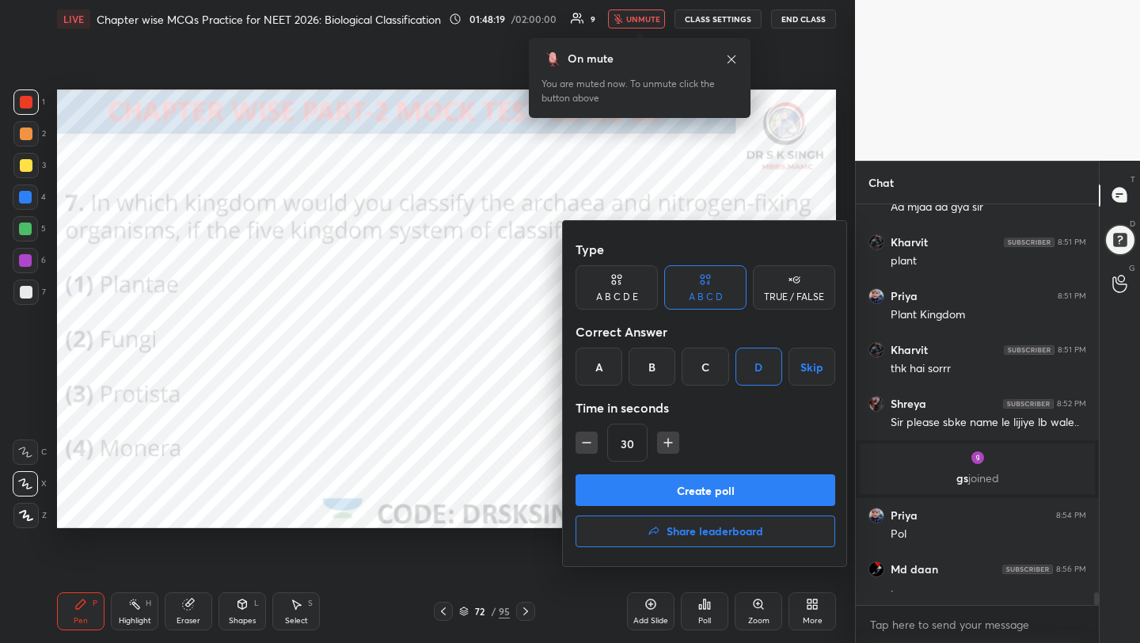
click at [725, 480] on button "Create poll" at bounding box center [705, 490] width 260 height 32
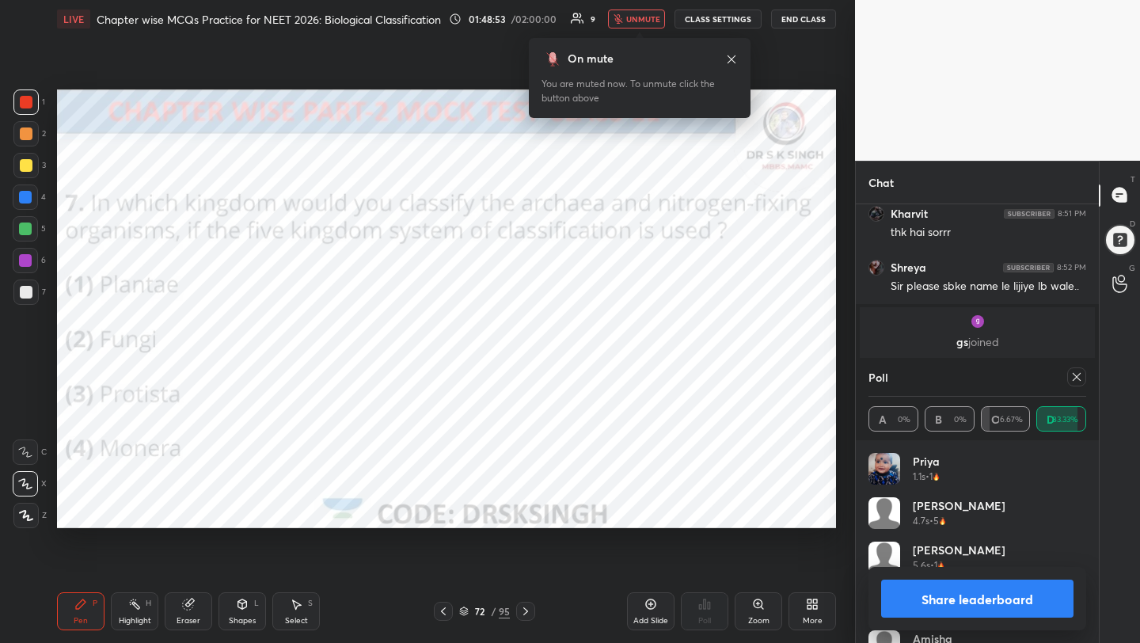
click at [655, 17] on span "unmute" at bounding box center [643, 18] width 34 height 11
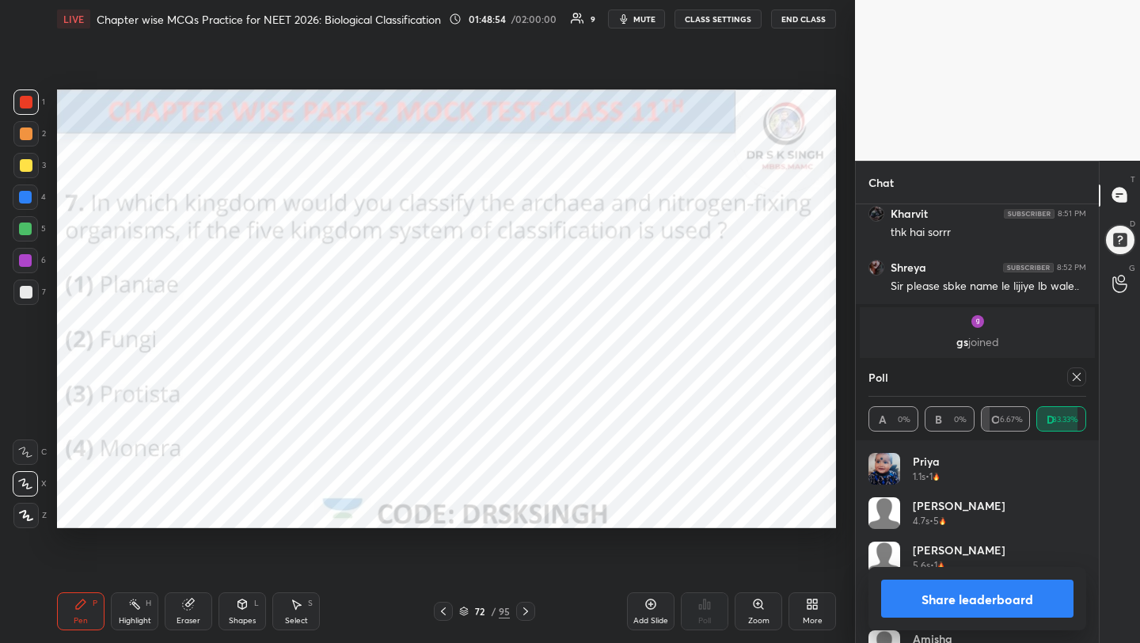
click at [1071, 375] on icon at bounding box center [1076, 376] width 13 height 13
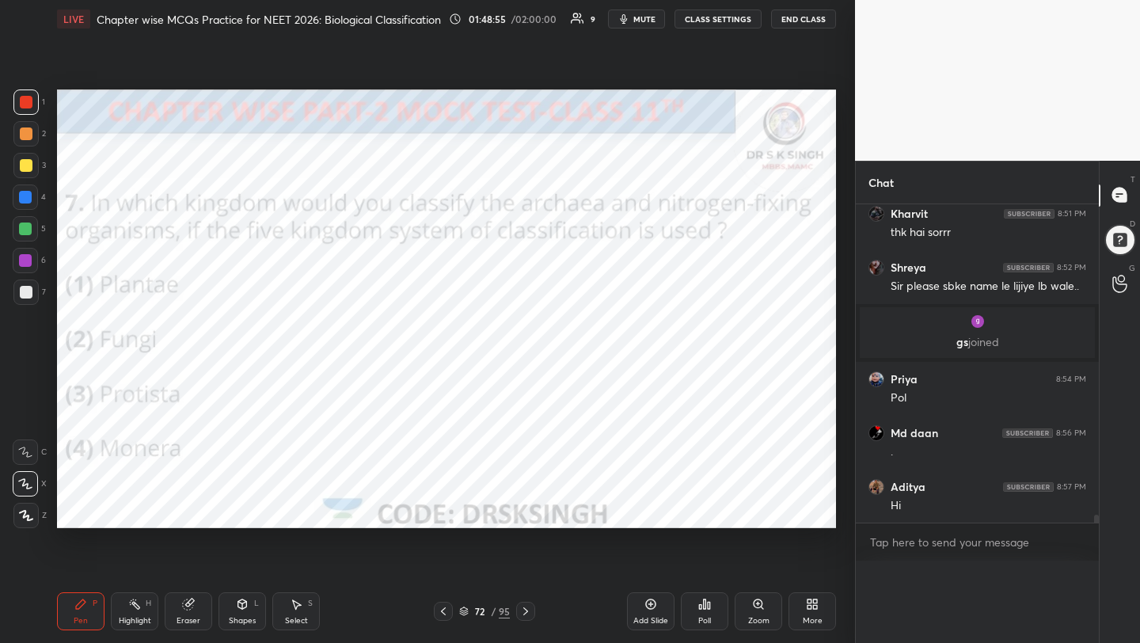
scroll to position [6, 6]
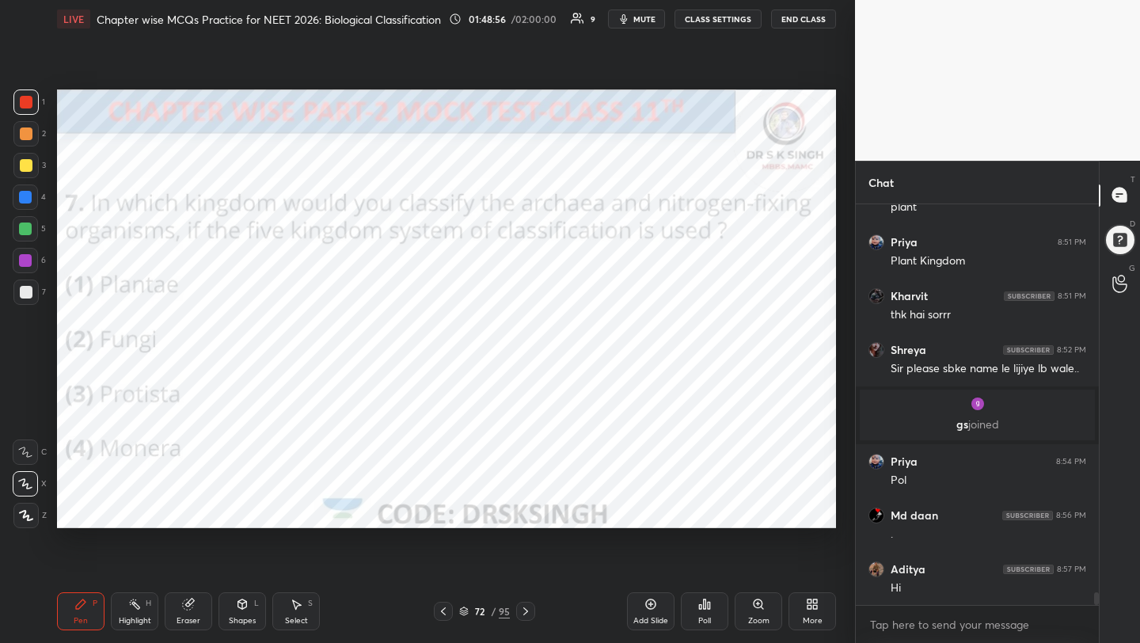
click at [710, 613] on div "Poll" at bounding box center [704, 611] width 47 height 38
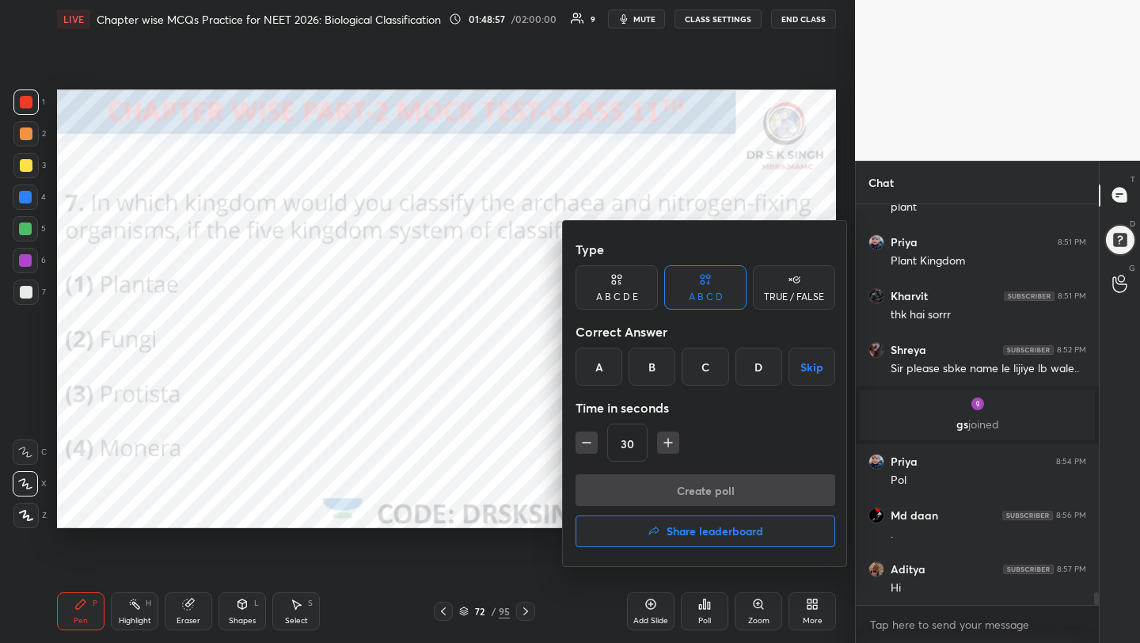
click at [689, 539] on button "Share leaderboard" at bounding box center [705, 531] width 260 height 32
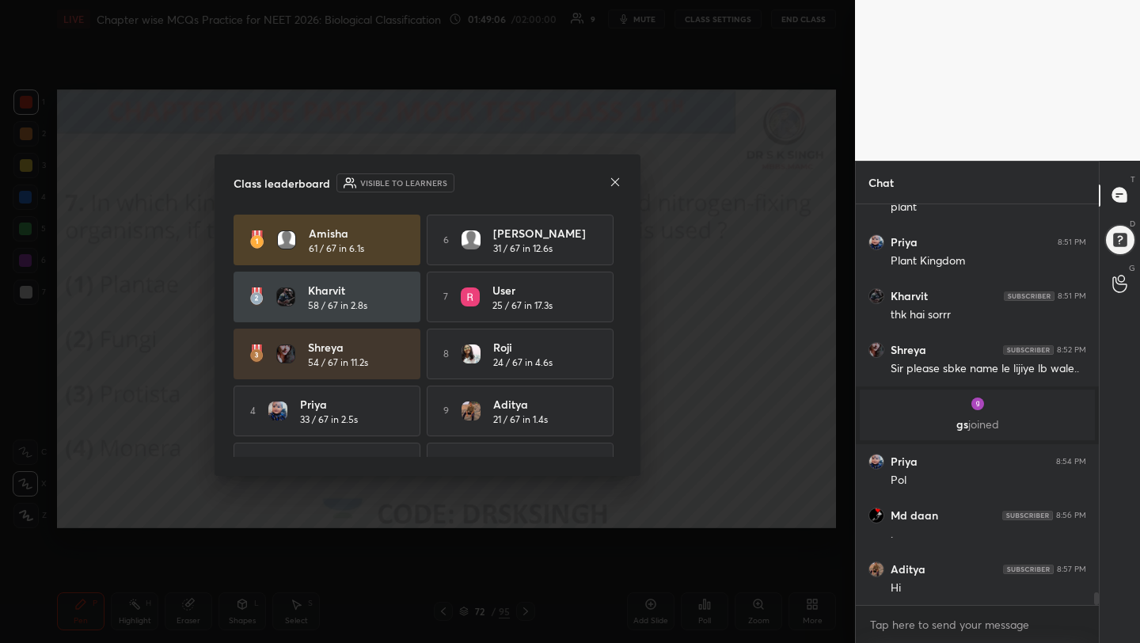
click at [613, 177] on icon at bounding box center [615, 182] width 13 height 13
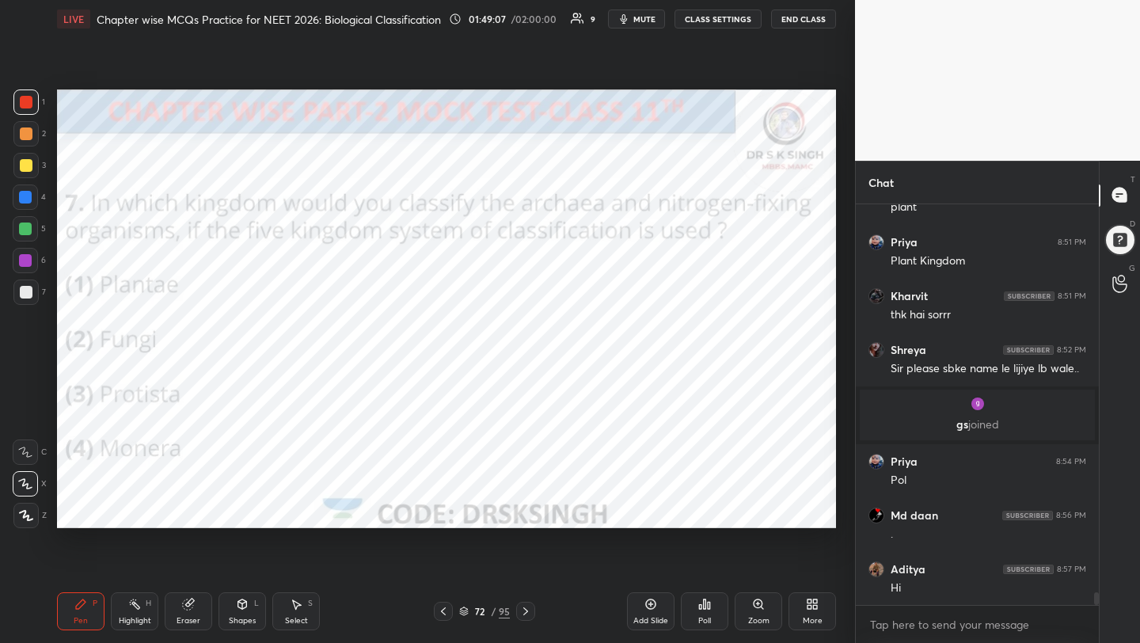
click at [697, 610] on div "Poll" at bounding box center [704, 611] width 47 height 38
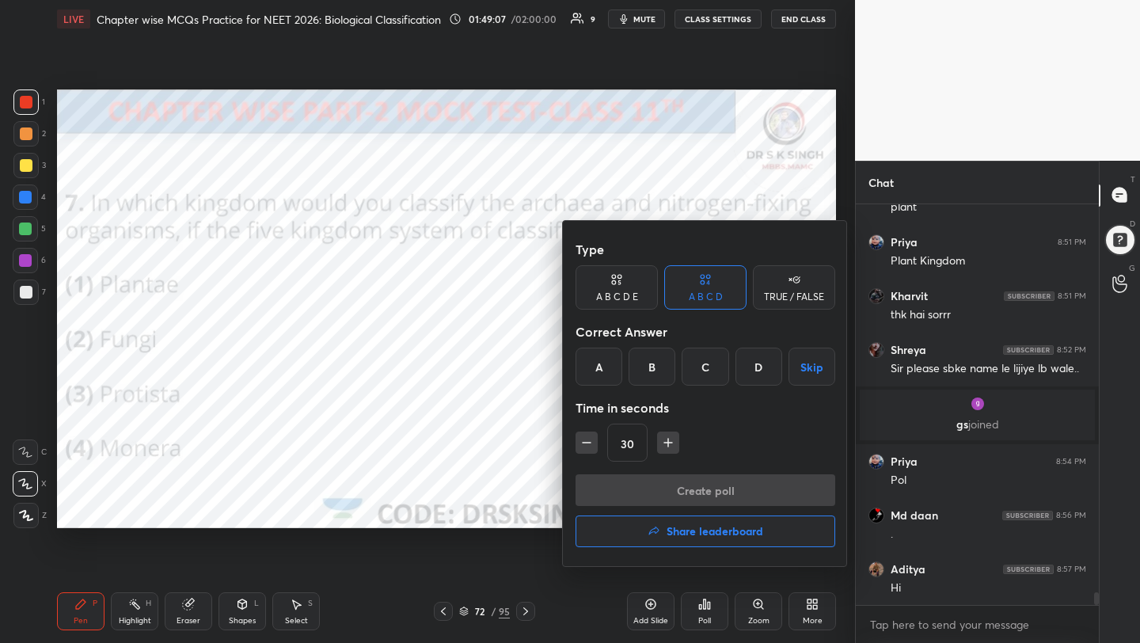
click at [689, 527] on h4 "Share leaderboard" at bounding box center [714, 530] width 97 height 11
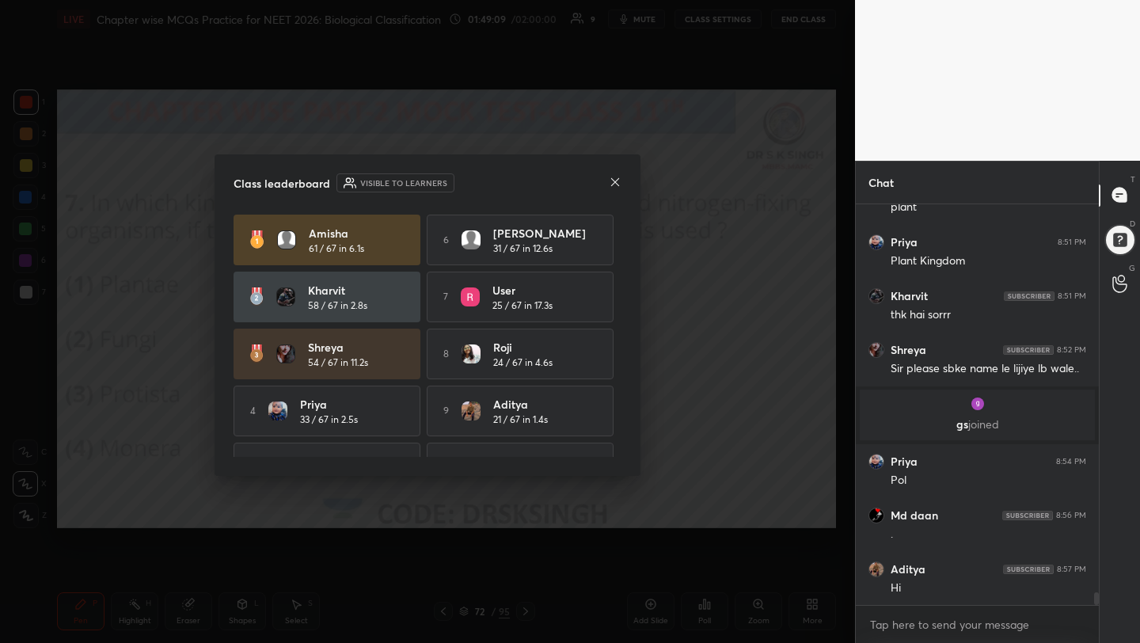
click at [614, 181] on icon at bounding box center [615, 182] width 13 height 13
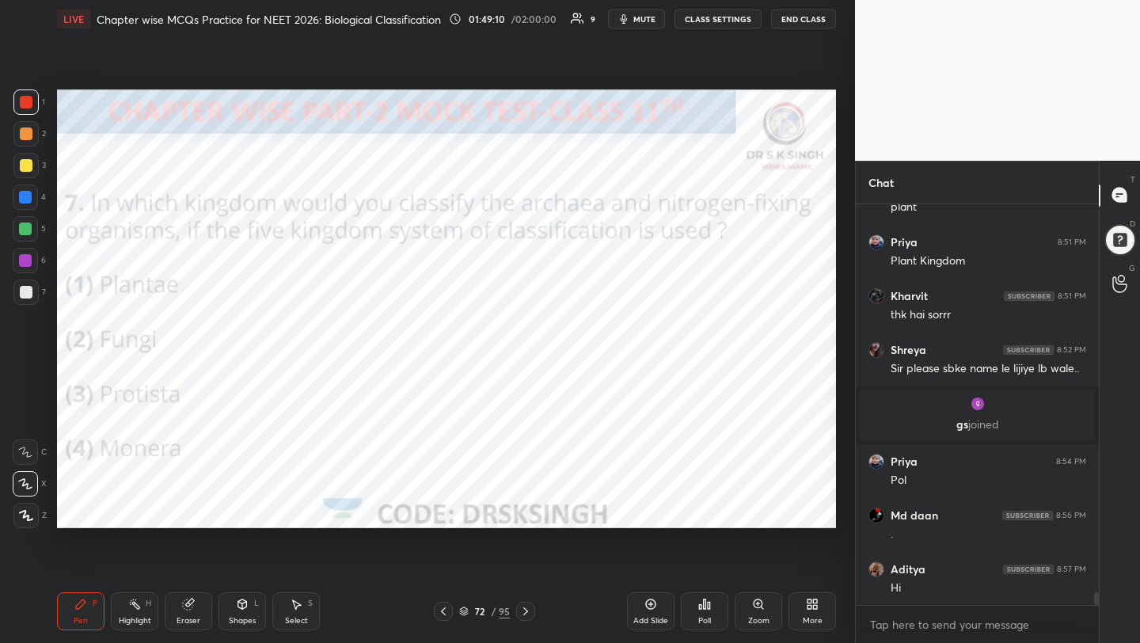
click at [639, 26] on button "mute" at bounding box center [636, 18] width 57 height 19
click at [692, 616] on div "Poll" at bounding box center [704, 611] width 47 height 38
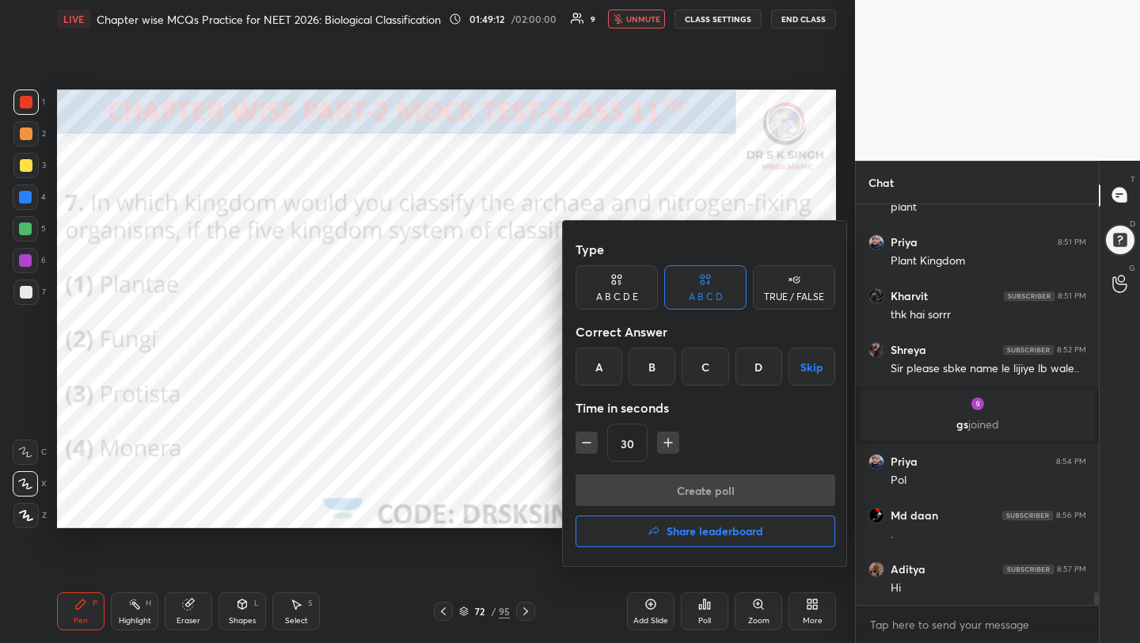
click at [685, 536] on h4 "Share leaderboard" at bounding box center [714, 530] width 97 height 11
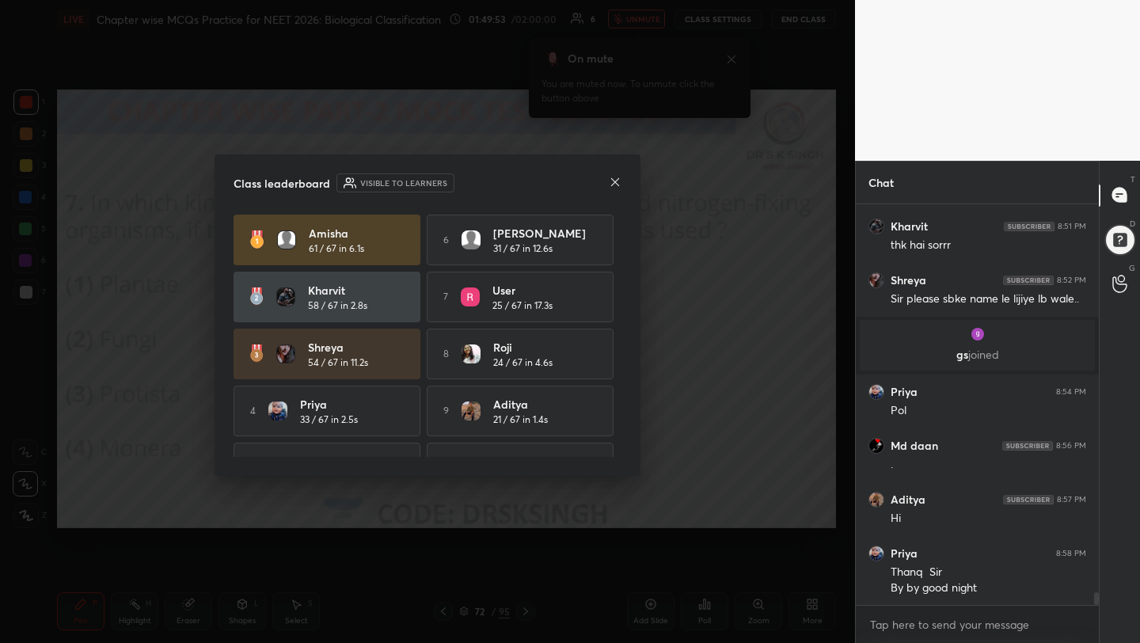
scroll to position [12748, 0]
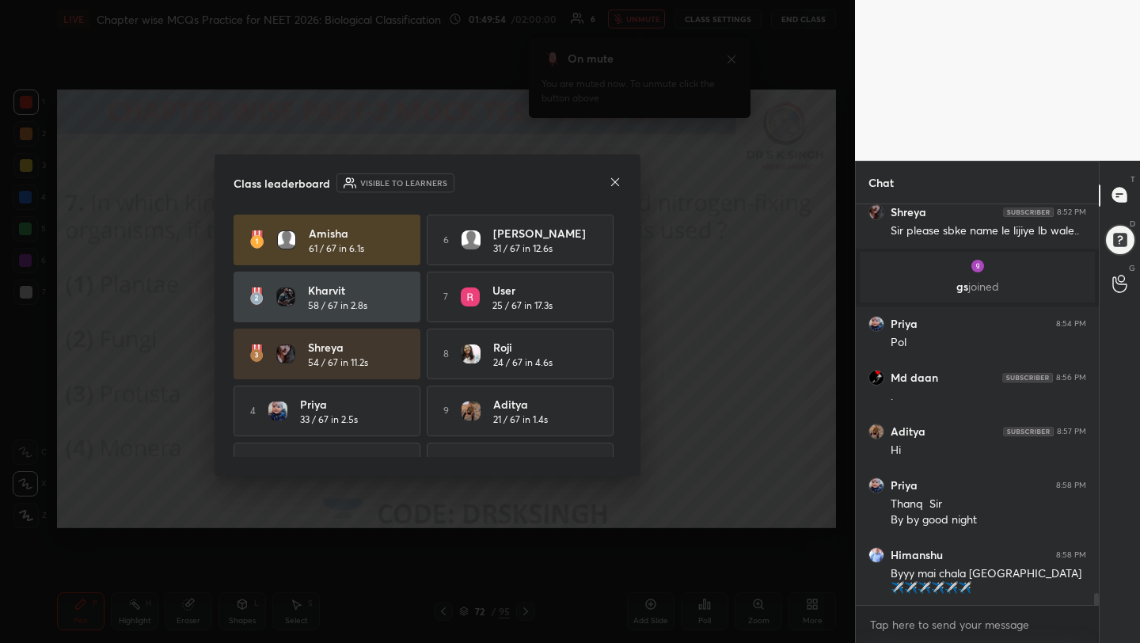
click at [609, 176] on icon at bounding box center [615, 182] width 13 height 13
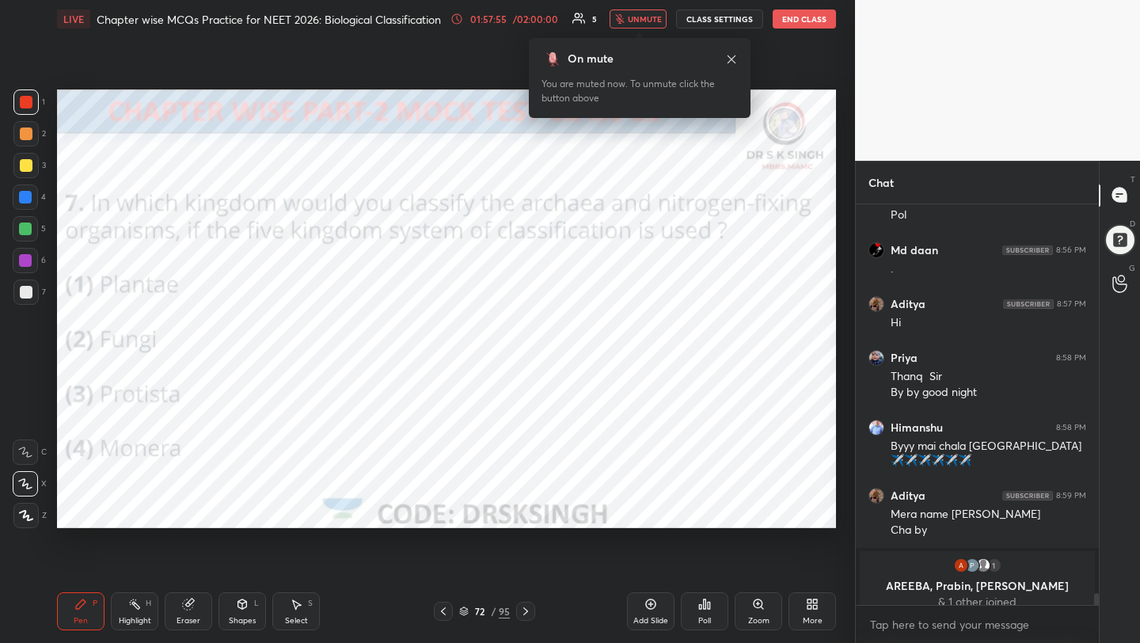
scroll to position [12887, 0]
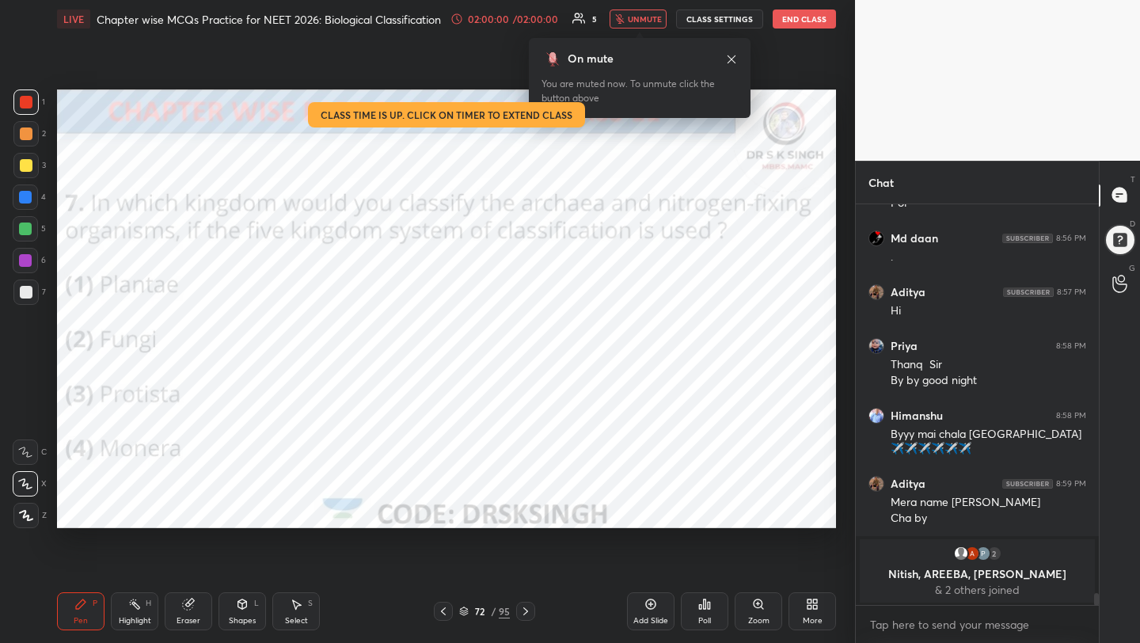
click at [814, 18] on button "End Class" at bounding box center [803, 18] width 63 height 19
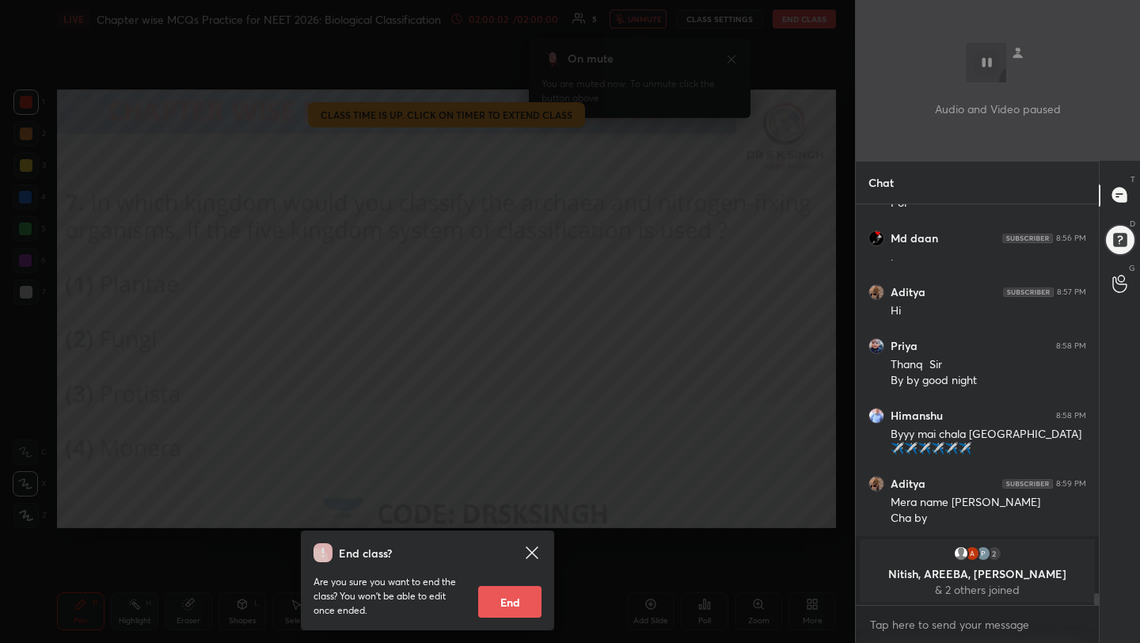
click at [510, 597] on button "End" at bounding box center [509, 602] width 63 height 32
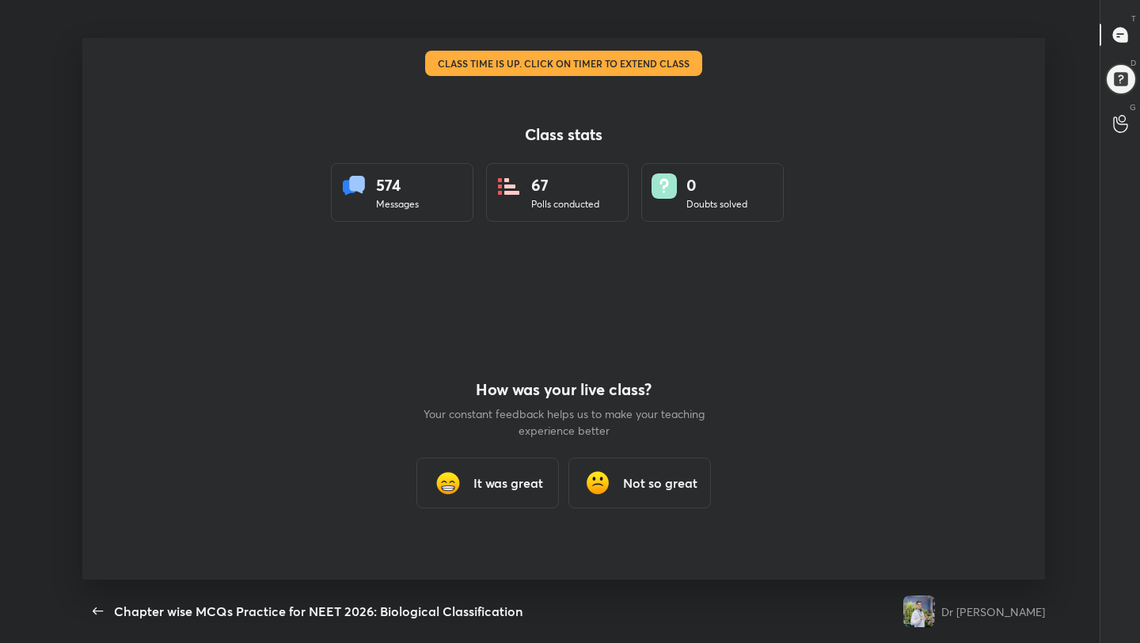
scroll to position [78598, 78014]
click at [520, 480] on h3 "It was great" at bounding box center [508, 482] width 70 height 19
